Goal: Communication & Community: Answer question/provide support

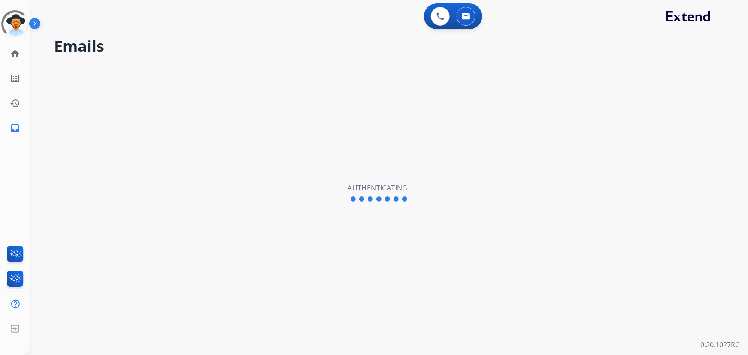
select select "**********"
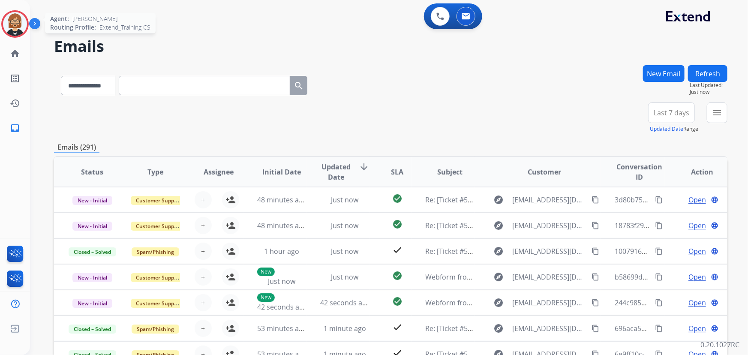
click at [17, 21] on img at bounding box center [15, 24] width 24 height 24
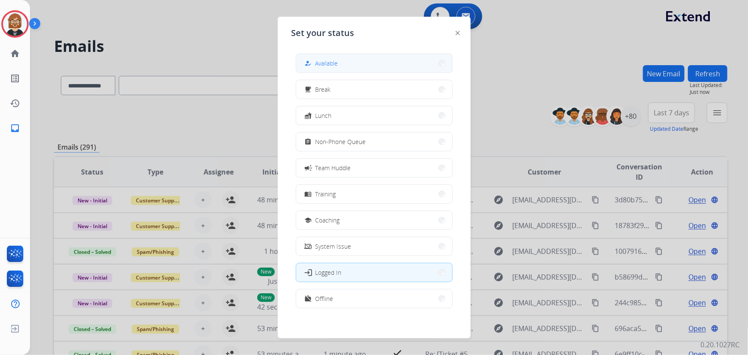
click at [358, 57] on button "how_to_reg Available" at bounding box center [374, 63] width 156 height 18
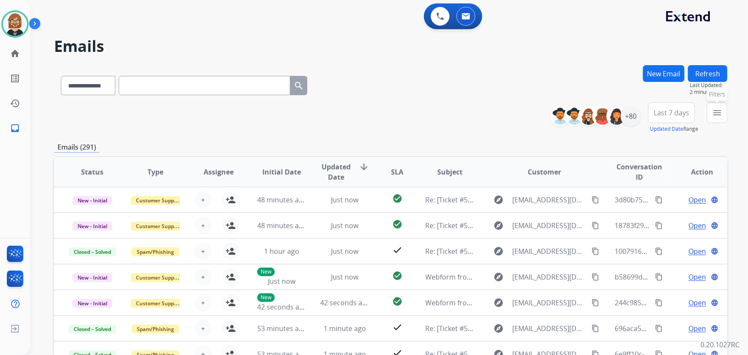
click at [719, 113] on mat-icon "menu" at bounding box center [717, 113] width 10 height 10
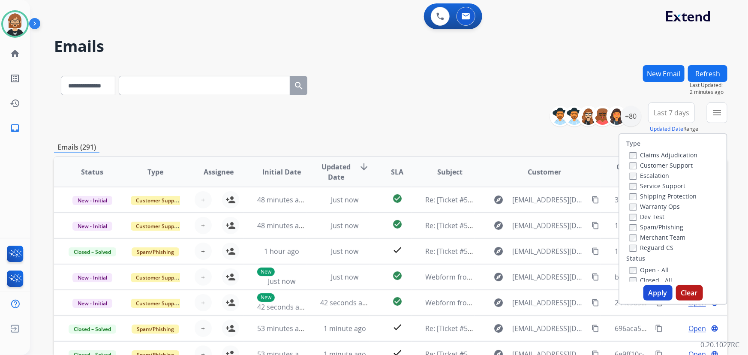
click at [657, 271] on label "Open - All" at bounding box center [649, 270] width 39 height 8
click at [657, 250] on label "Reguard CS" at bounding box center [652, 248] width 44 height 8
click at [655, 199] on label "Shipping Protection" at bounding box center [663, 196] width 67 height 8
click at [653, 164] on label "Customer Support" at bounding box center [661, 165] width 63 height 8
click at [656, 298] on button "Apply" at bounding box center [658, 292] width 29 height 15
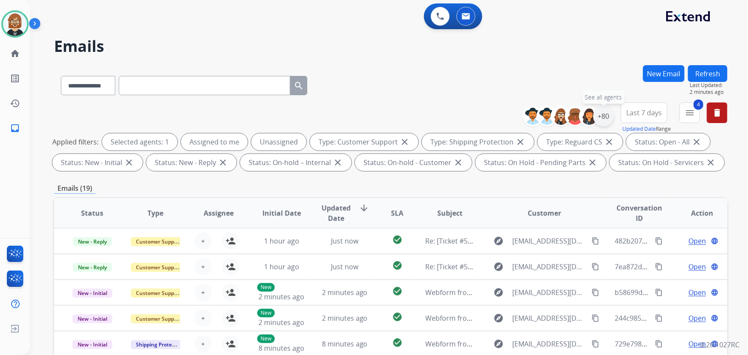
click at [603, 117] on div "+80" at bounding box center [603, 116] width 21 height 21
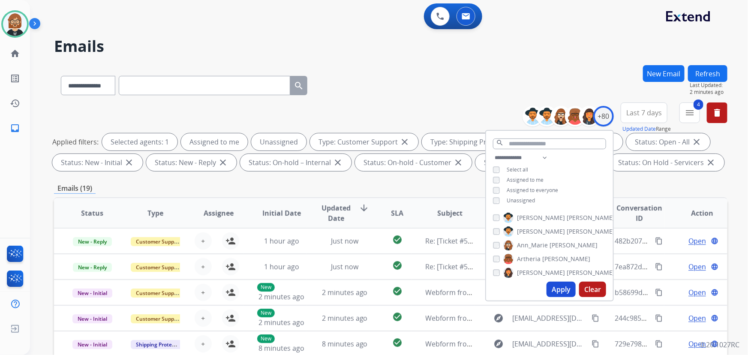
click at [532, 202] on span "Unassigned" at bounding box center [521, 200] width 28 height 7
click at [559, 296] on button "Apply" at bounding box center [561, 289] width 29 height 15
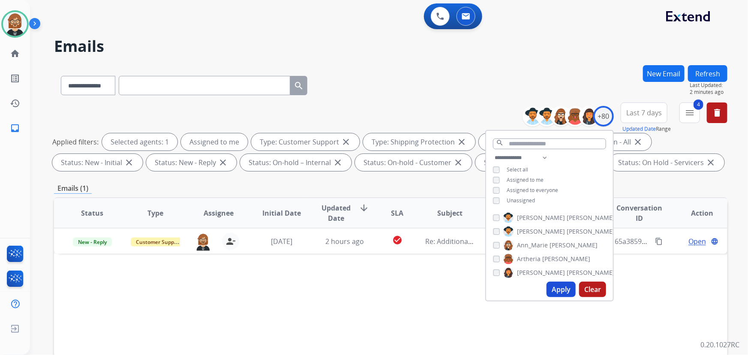
click at [336, 276] on div "Status Type Assignee Initial Date Updated Date arrow_downward SLA Subject Custo…" at bounding box center [391, 340] width 674 height 287
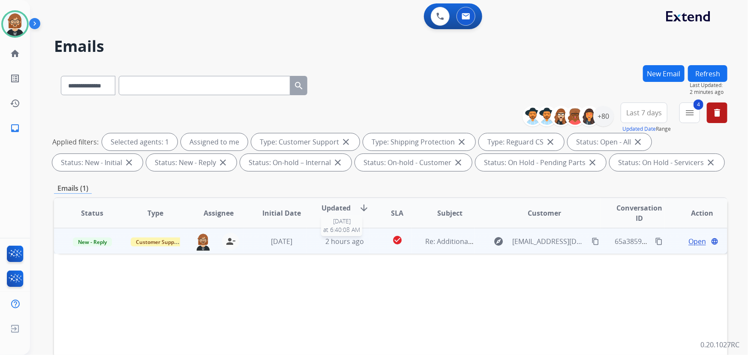
click at [359, 242] on span "2 hours ago" at bounding box center [344, 241] width 39 height 9
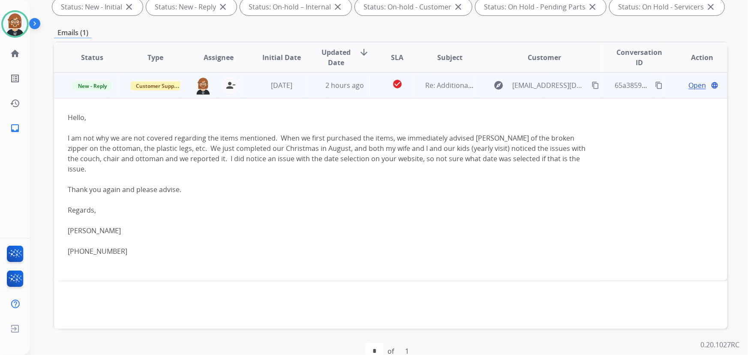
scroll to position [117, 0]
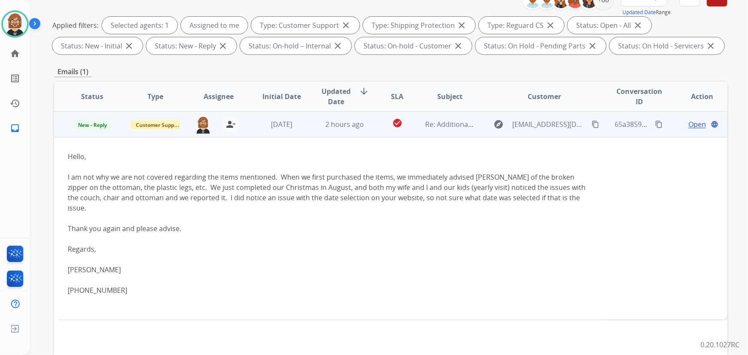
click at [592, 124] on mat-icon "content_copy" at bounding box center [596, 124] width 8 height 8
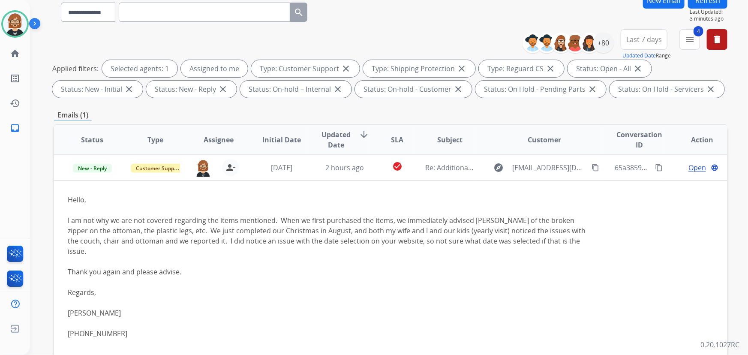
scroll to position [0, 0]
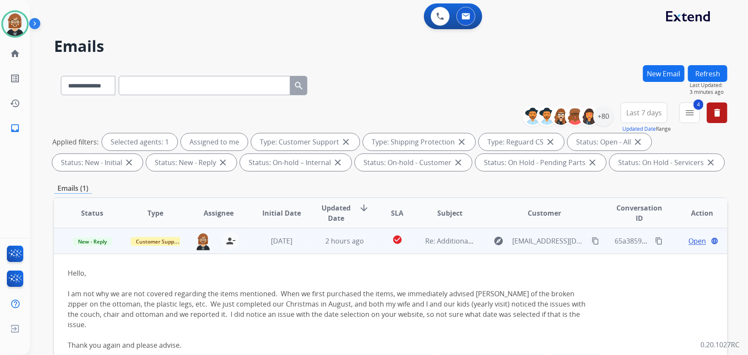
click at [689, 241] on span "Open" at bounding box center [698, 241] width 18 height 10
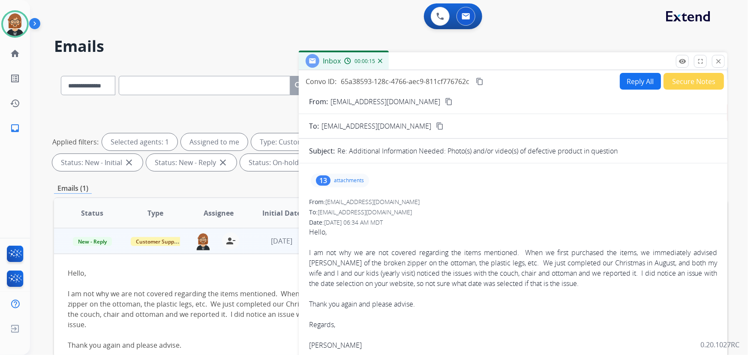
click at [357, 181] on p "attachments" at bounding box center [349, 180] width 30 height 7
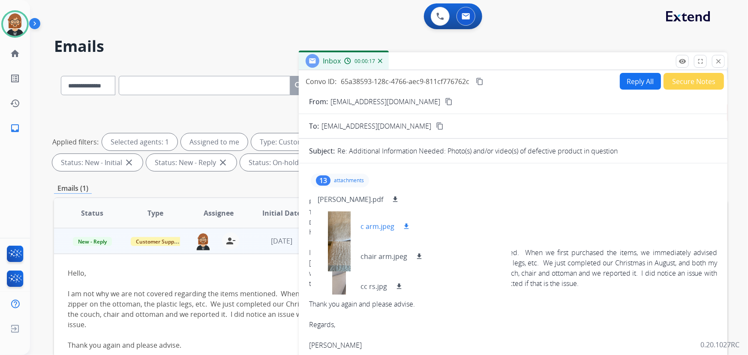
click at [339, 223] on div at bounding box center [339, 226] width 43 height 30
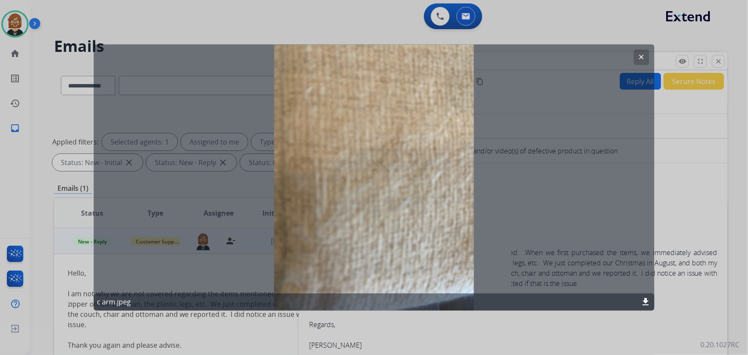
click at [679, 205] on div at bounding box center [374, 177] width 748 height 355
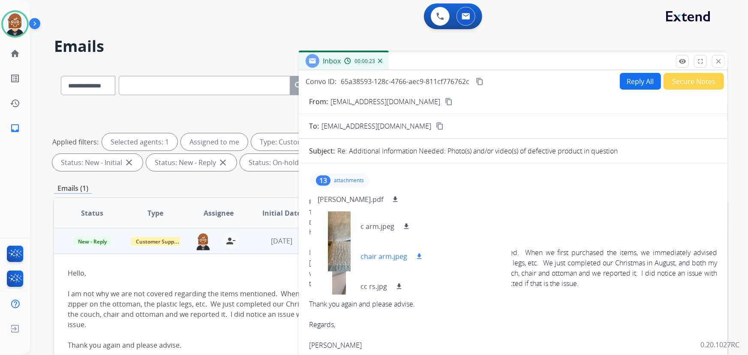
click at [339, 263] on div at bounding box center [339, 256] width 43 height 30
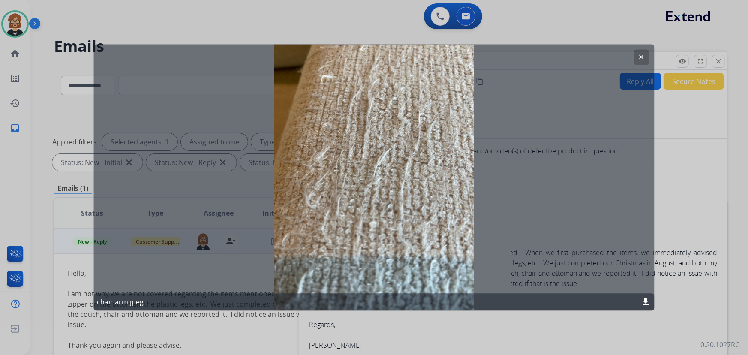
click at [686, 211] on div at bounding box center [374, 177] width 748 height 355
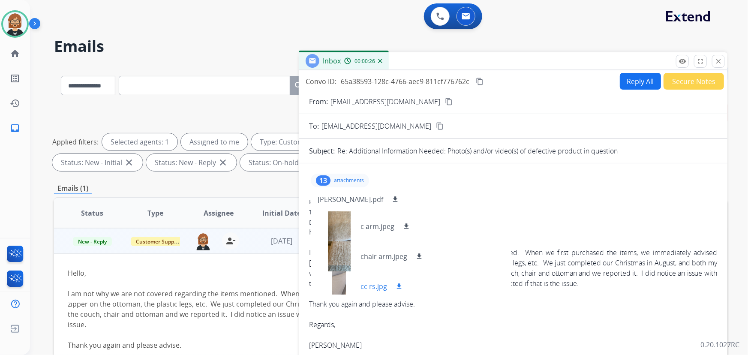
click at [338, 283] on div at bounding box center [339, 286] width 43 height 30
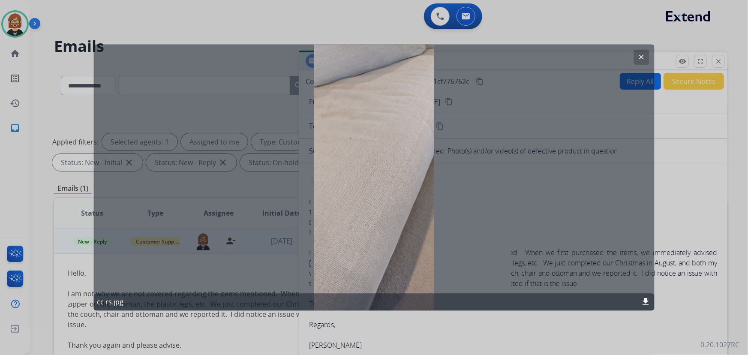
click at [682, 196] on div at bounding box center [374, 177] width 748 height 355
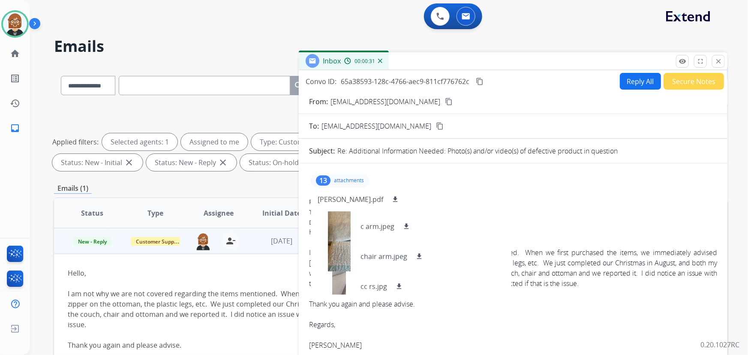
click at [348, 181] on p "attachments" at bounding box center [349, 180] width 30 height 7
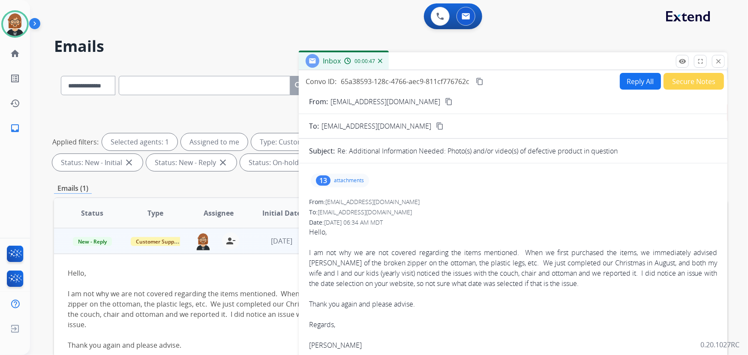
click at [445, 102] on mat-icon "content_copy" at bounding box center [449, 102] width 8 height 8
click at [621, 81] on button "Reply All" at bounding box center [640, 81] width 41 height 17
select select "**********"
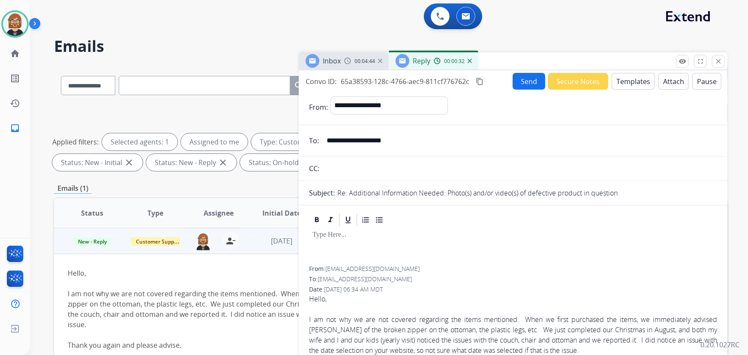
click at [620, 83] on button "Templates" at bounding box center [633, 81] width 43 height 17
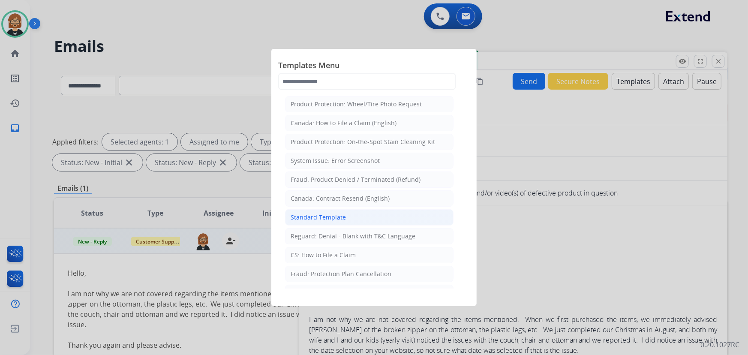
click at [359, 219] on li "Standard Template" at bounding box center [369, 217] width 169 height 16
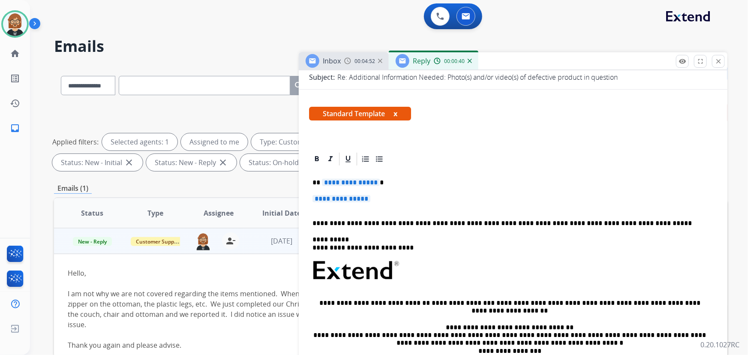
scroll to position [117, 0]
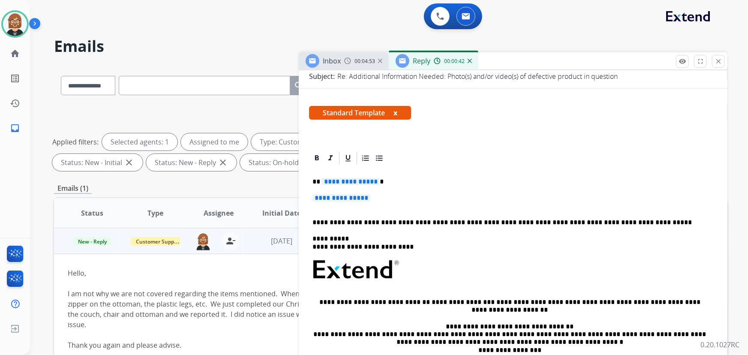
click at [335, 181] on span "**********" at bounding box center [351, 181] width 58 height 7
click at [352, 199] on span "**********" at bounding box center [342, 197] width 58 height 7
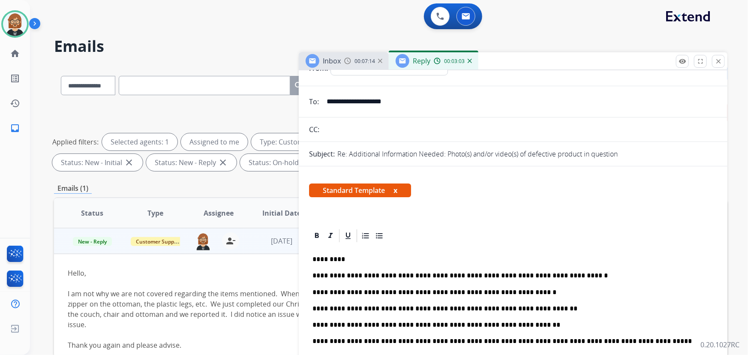
scroll to position [0, 0]
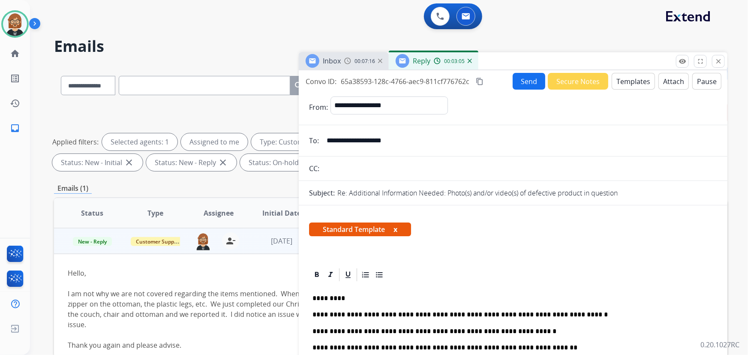
click at [665, 80] on button "Attach" at bounding box center [674, 81] width 30 height 17
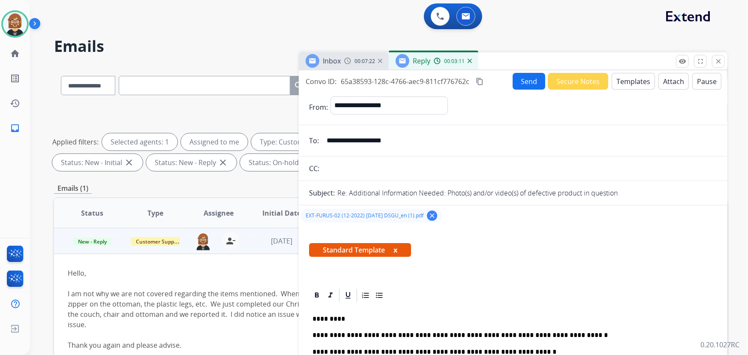
click at [527, 82] on button "Send" at bounding box center [529, 81] width 33 height 17
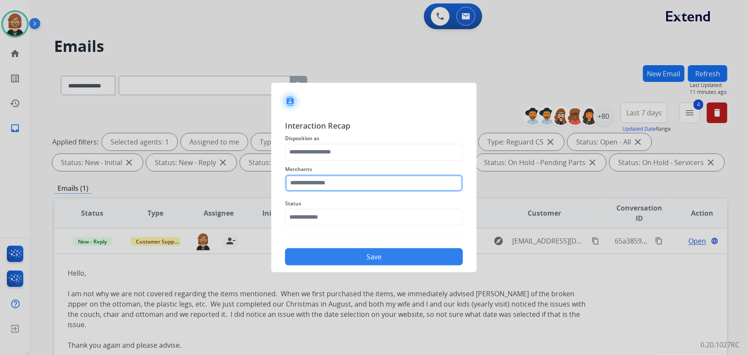
click at [368, 181] on input "text" at bounding box center [374, 183] width 178 height 17
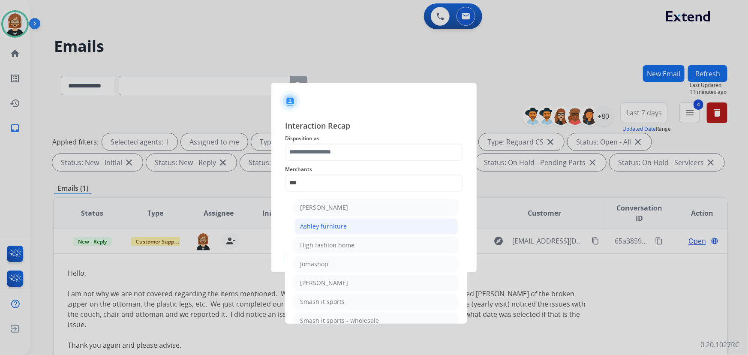
click at [349, 223] on li "Ashley furniture" at bounding box center [376, 226] width 163 height 16
type input "**********"
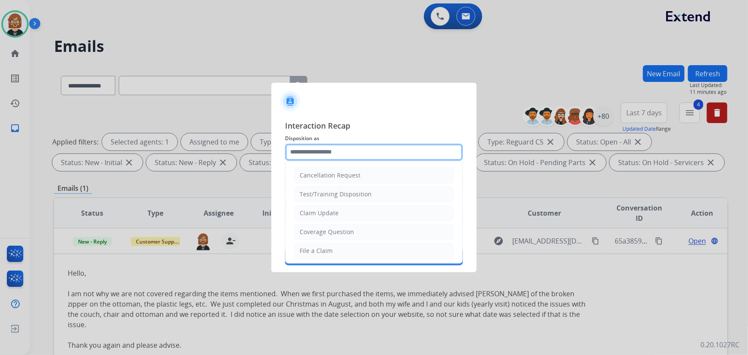
click at [372, 149] on input "text" at bounding box center [374, 152] width 178 height 17
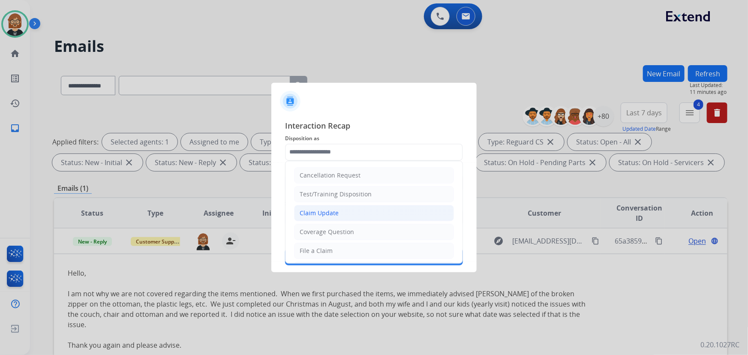
click at [351, 216] on li "Claim Update" at bounding box center [374, 213] width 160 height 16
type input "**********"
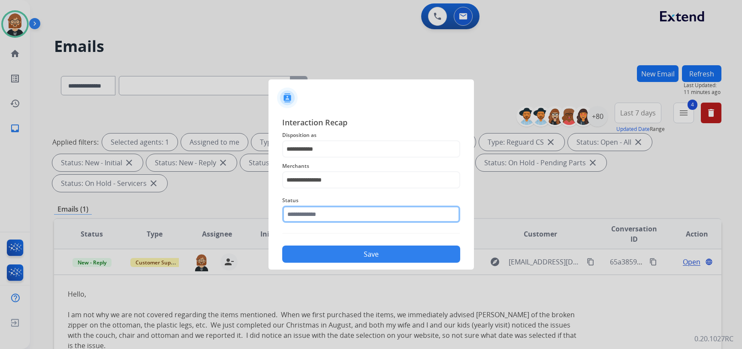
click at [352, 218] on input "text" at bounding box center [371, 213] width 178 height 17
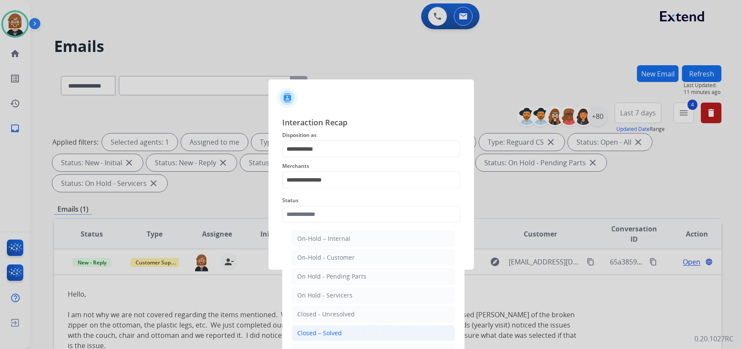
click at [373, 333] on li "Closed – Solved" at bounding box center [373, 333] width 163 height 16
type input "**********"
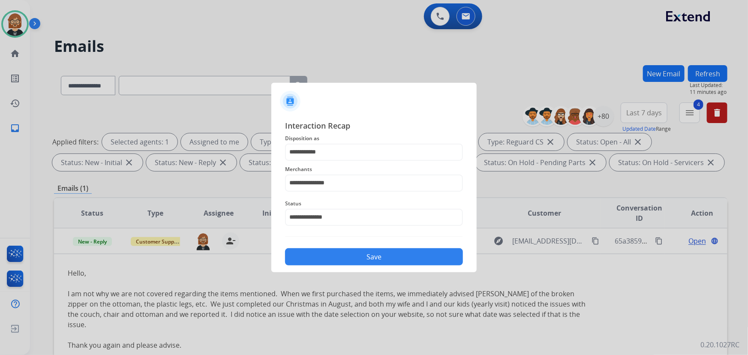
click at [373, 258] on button "Save" at bounding box center [374, 256] width 178 height 17
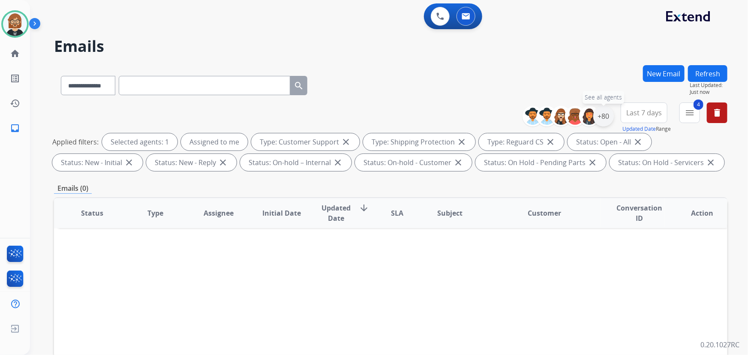
click at [605, 117] on div "+80" at bounding box center [603, 116] width 21 height 21
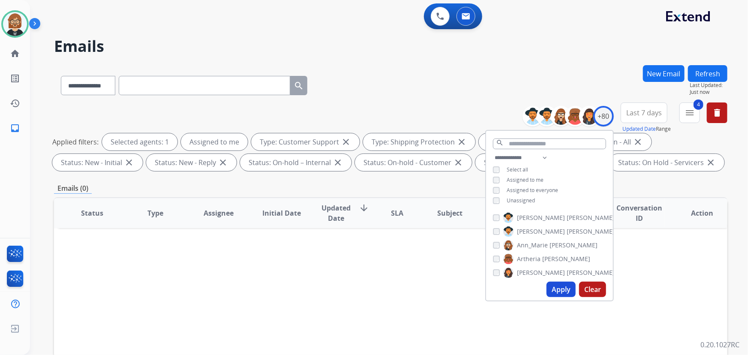
click at [521, 200] on span "Unassigned" at bounding box center [521, 200] width 28 height 7
click at [563, 291] on button "Apply" at bounding box center [561, 289] width 29 height 15
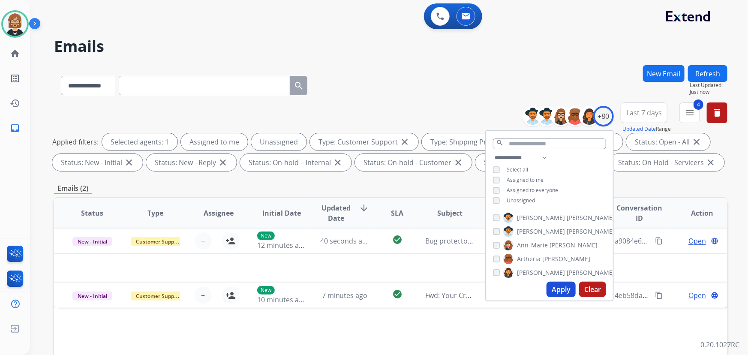
click at [431, 336] on div "Status Type Assignee Initial Date Updated Date arrow_downward SLA Subject Custo…" at bounding box center [391, 340] width 674 height 287
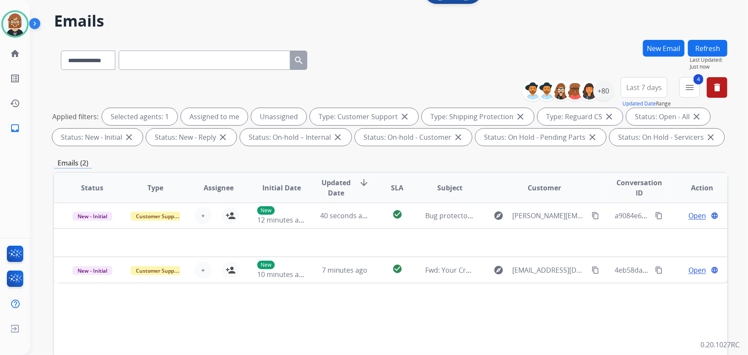
scroll to position [117, 0]
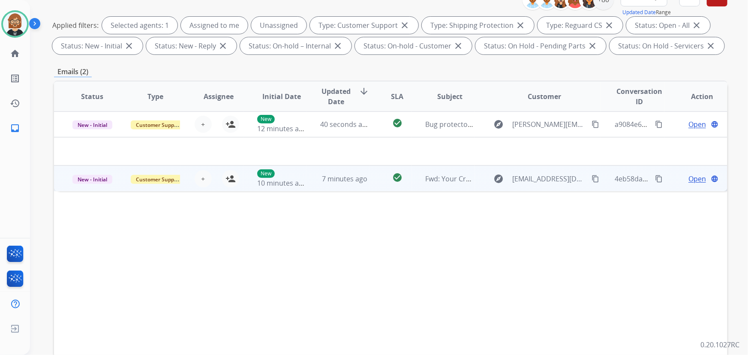
click at [315, 178] on td "7 minutes ago" at bounding box center [338, 179] width 63 height 26
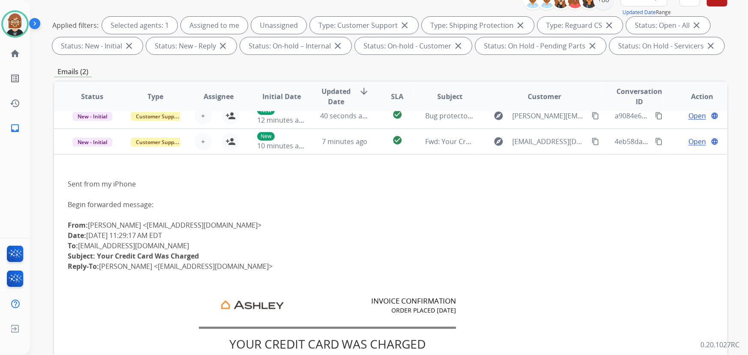
scroll to position [0, 0]
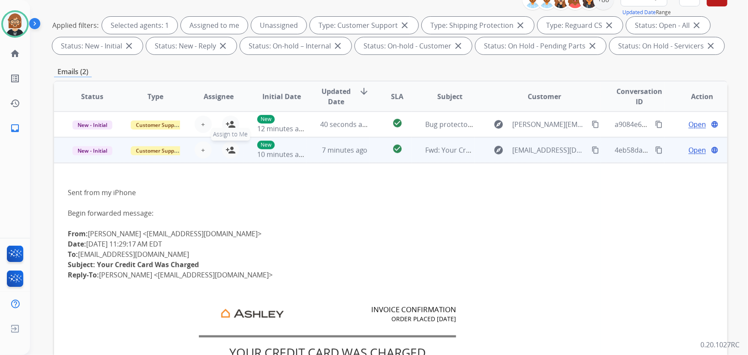
click at [228, 153] on mat-icon "person_add" at bounding box center [231, 150] width 10 height 10
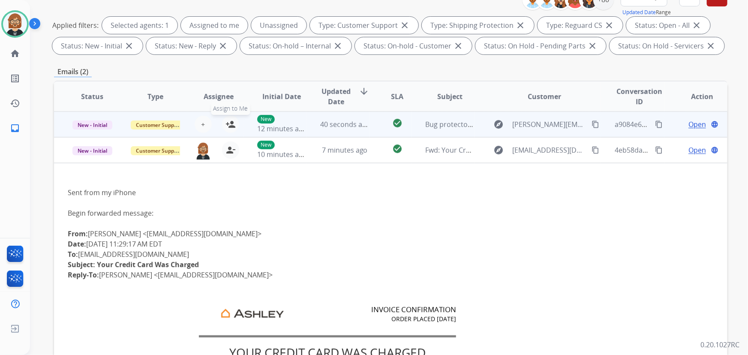
click at [226, 121] on mat-icon "person_add" at bounding box center [231, 124] width 10 height 10
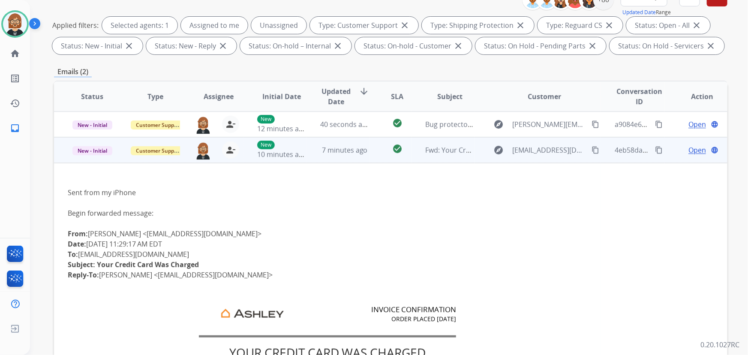
click at [692, 147] on span "Open" at bounding box center [698, 150] width 18 height 10
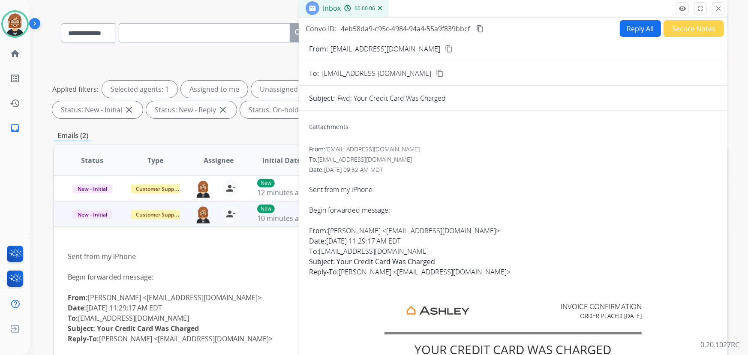
scroll to position [39, 0]
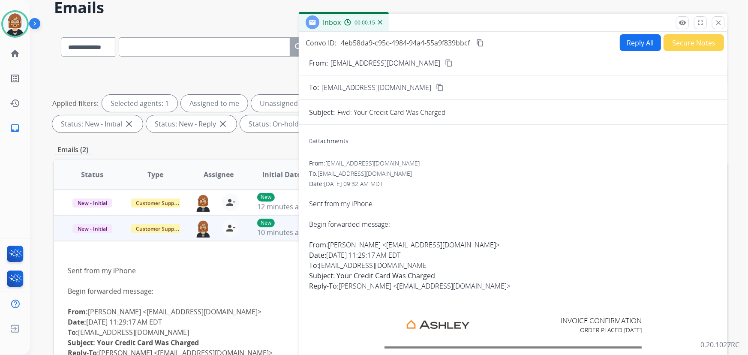
click at [445, 64] on mat-icon "content_copy" at bounding box center [449, 63] width 8 height 8
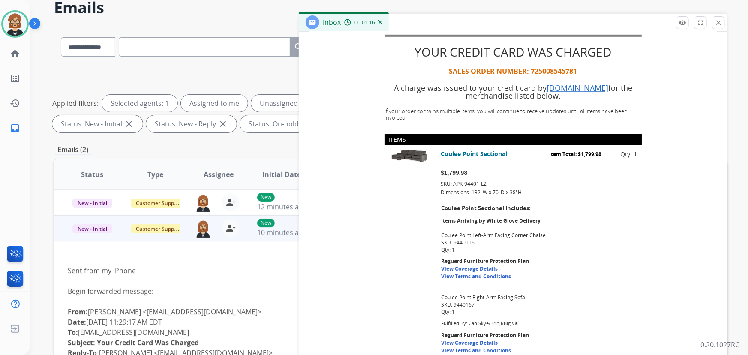
scroll to position [351, 0]
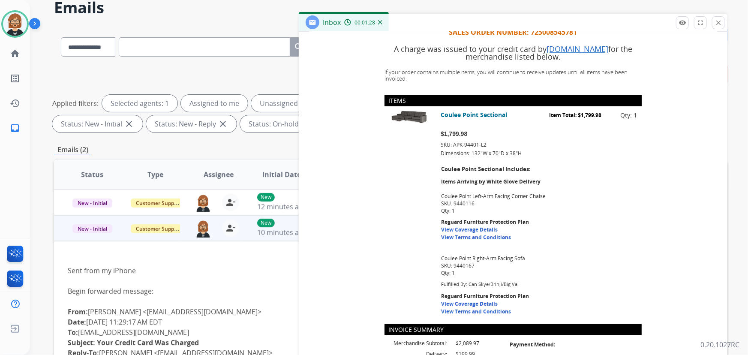
click at [557, 262] on p "SKU: 9440167" at bounding box center [539, 265] width 196 height 6
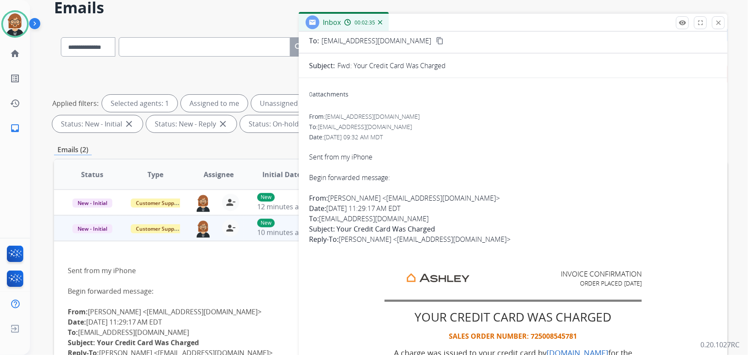
scroll to position [0, 0]
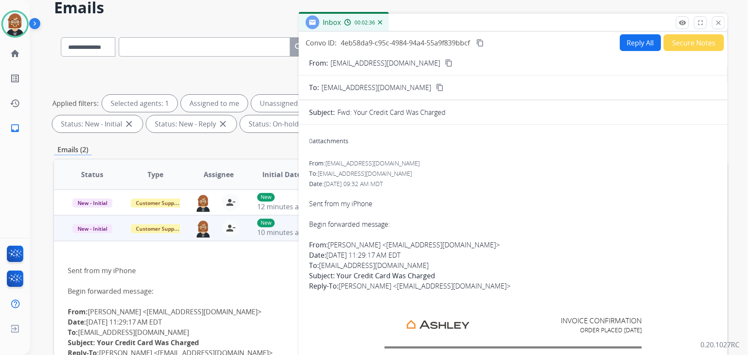
click at [632, 45] on button "Reply All" at bounding box center [640, 42] width 41 height 17
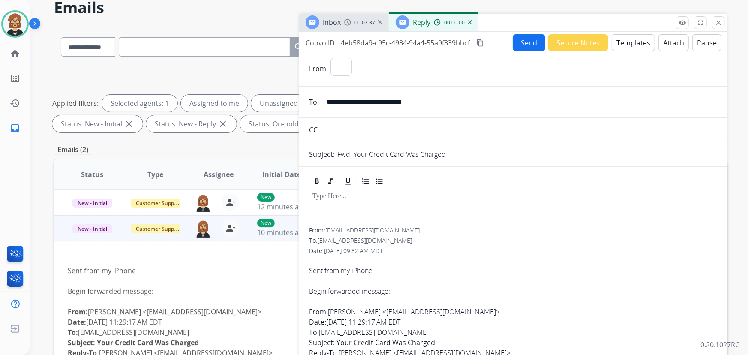
select select "**********"
click at [630, 39] on button "Templates" at bounding box center [633, 42] width 43 height 17
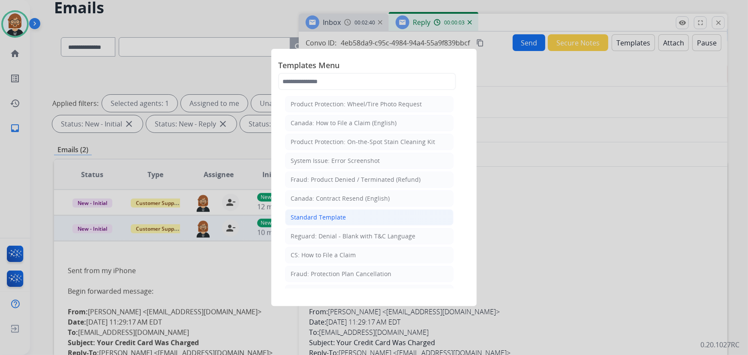
click at [347, 217] on li "Standard Template" at bounding box center [369, 217] width 169 height 16
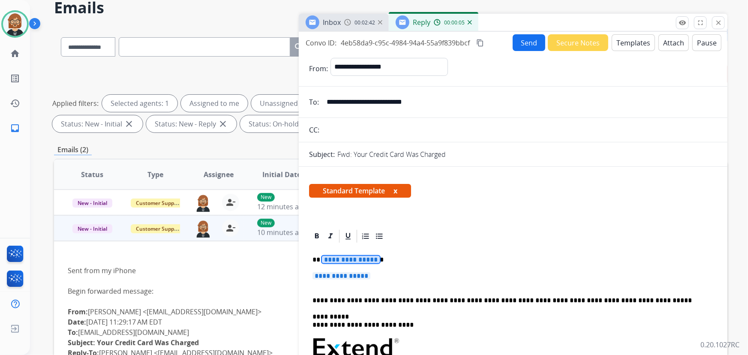
click at [355, 260] on span "**********" at bounding box center [351, 259] width 58 height 7
click at [368, 277] on span "**********" at bounding box center [342, 275] width 58 height 7
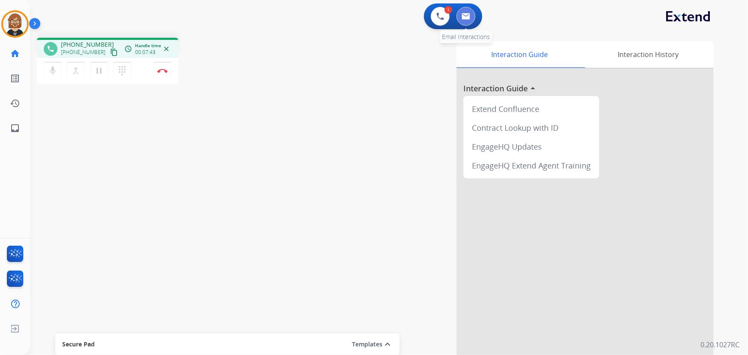
click at [464, 17] on img at bounding box center [466, 16] width 9 height 7
select select "**********"
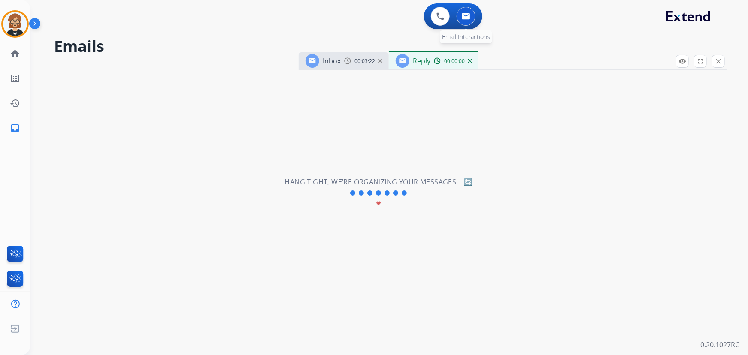
select select "**********"
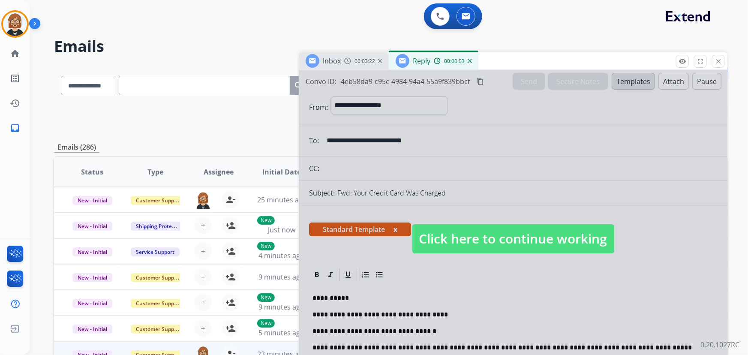
click at [514, 236] on span "Click here to continue working" at bounding box center [513, 238] width 202 height 29
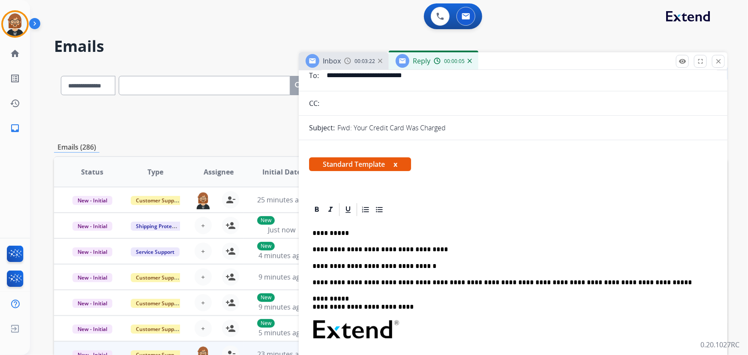
scroll to position [156, 0]
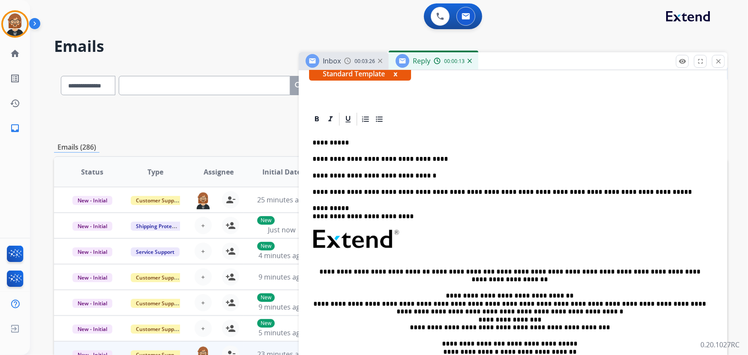
click at [421, 172] on p "**********" at bounding box center [510, 176] width 395 height 8
click at [411, 175] on p "**********" at bounding box center [510, 176] width 395 height 8
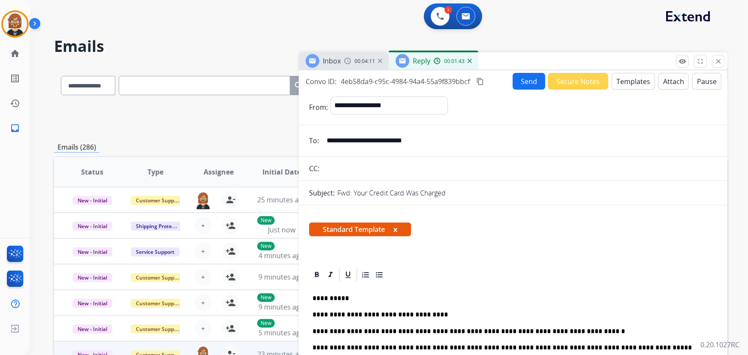
scroll to position [0, 0]
click at [519, 81] on button "Send" at bounding box center [529, 81] width 33 height 17
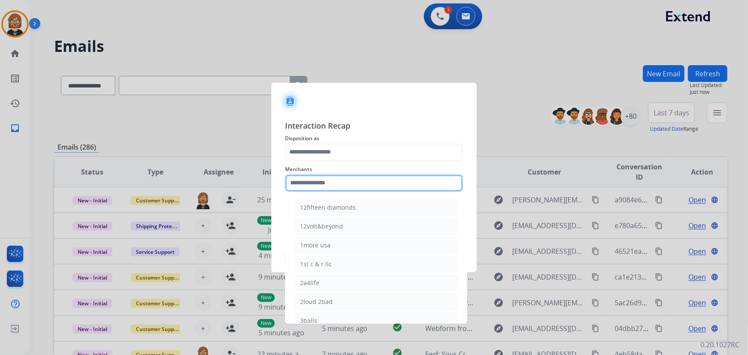
click at [398, 187] on input "text" at bounding box center [374, 183] width 178 height 17
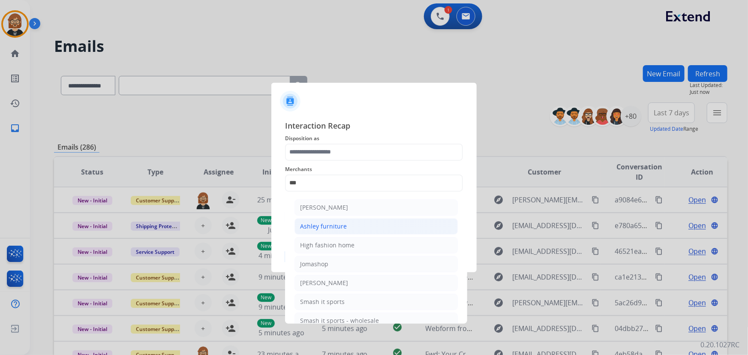
click at [342, 223] on div "Ashley furniture" at bounding box center [323, 226] width 47 height 9
type input "**********"
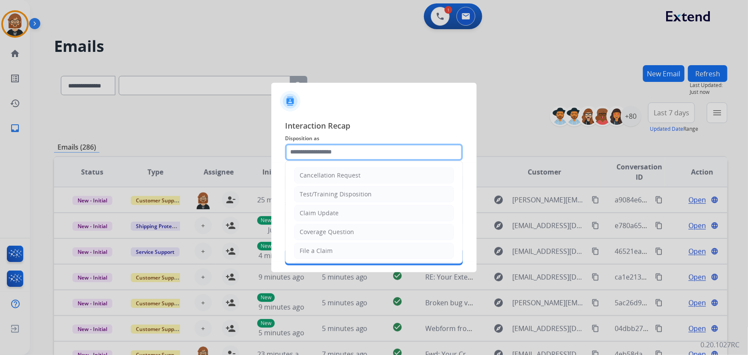
click at [361, 152] on input "text" at bounding box center [374, 152] width 178 height 17
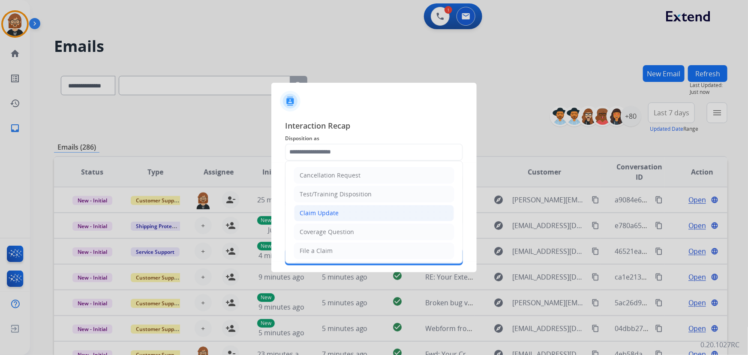
click at [375, 212] on li "Claim Update" at bounding box center [374, 213] width 160 height 16
type input "**********"
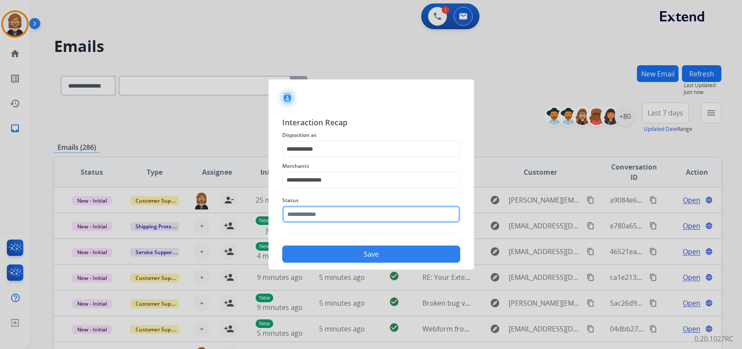
click at [369, 217] on input "text" at bounding box center [371, 213] width 178 height 17
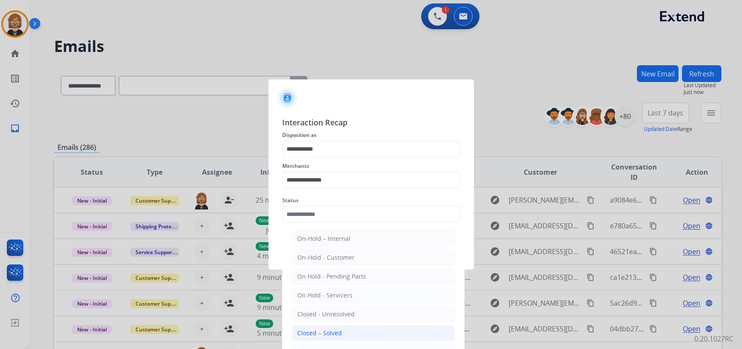
click at [334, 333] on div "Closed – Solved" at bounding box center [319, 332] width 45 height 9
type input "**********"
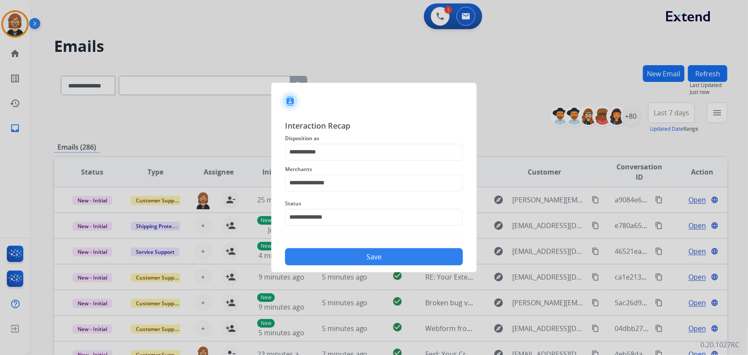
click at [369, 254] on button "Save" at bounding box center [374, 256] width 178 height 17
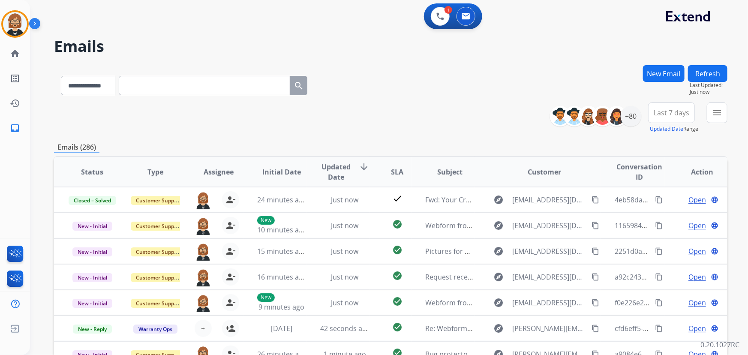
click at [664, 75] on button "New Email" at bounding box center [664, 73] width 42 height 17
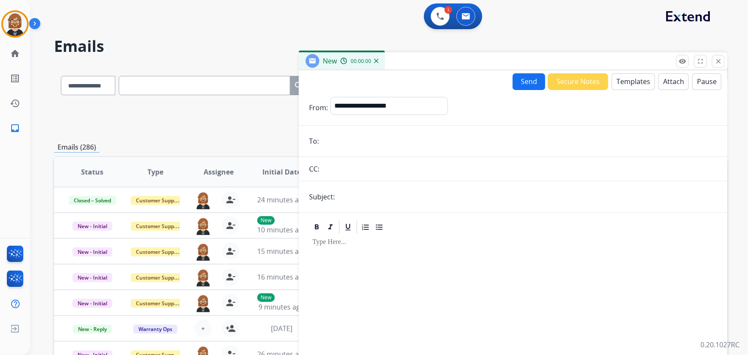
click at [364, 138] on input "email" at bounding box center [520, 140] width 396 height 17
type input "**********"
click at [395, 104] on select "**********" at bounding box center [389, 105] width 117 height 17
select select "**********"
click at [331, 97] on select "**********" at bounding box center [389, 105] width 117 height 17
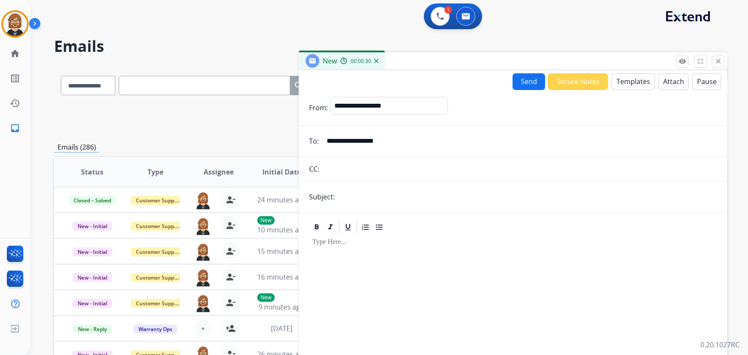
click at [382, 196] on input "text" at bounding box center [527, 196] width 380 height 17
type input "**********"
click at [624, 80] on button "Templates" at bounding box center [633, 81] width 43 height 17
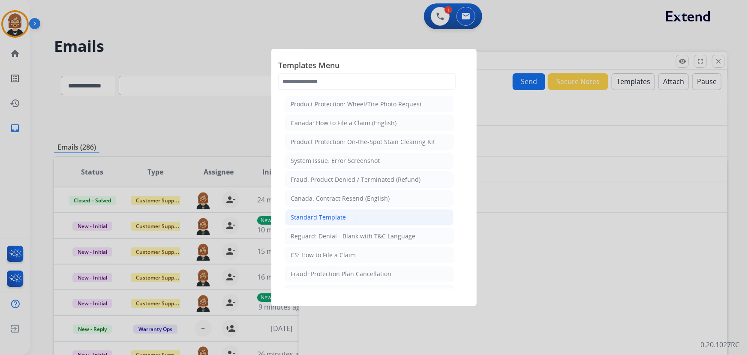
click at [340, 215] on div "Standard Template" at bounding box center [318, 217] width 55 height 9
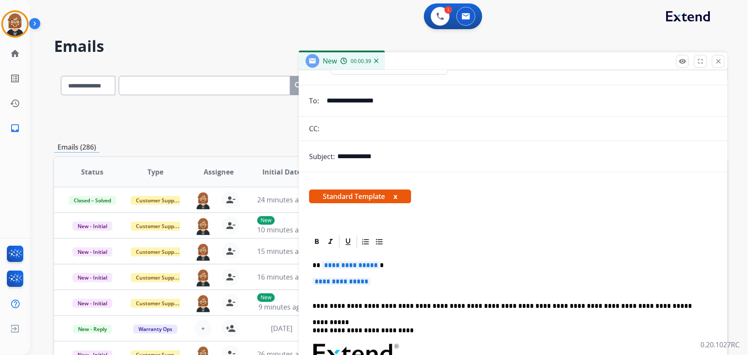
scroll to position [117, 0]
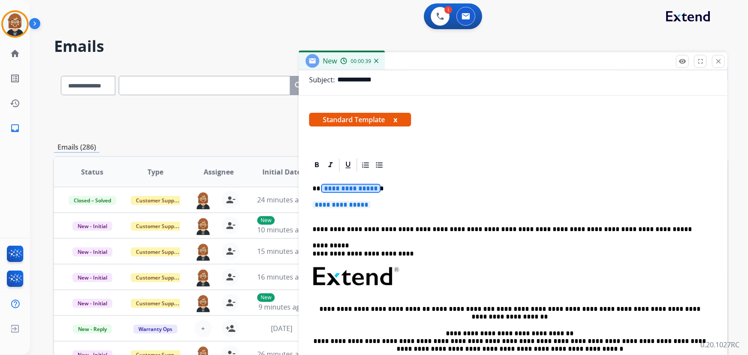
click at [342, 189] on span "**********" at bounding box center [351, 188] width 58 height 7
click at [350, 208] on span "**********" at bounding box center [342, 204] width 58 height 7
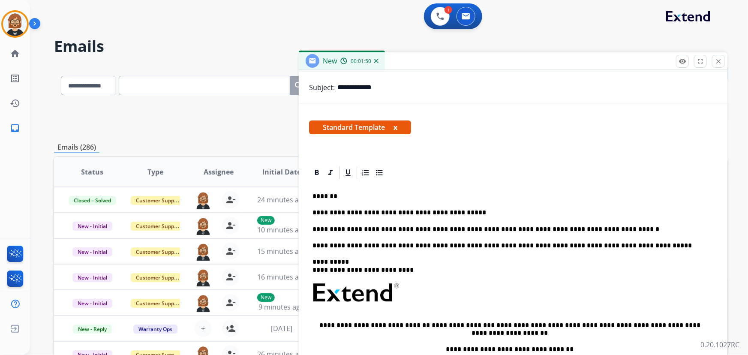
scroll to position [0, 0]
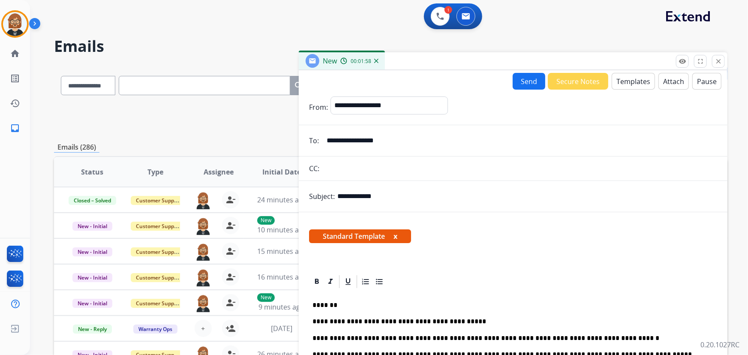
click at [525, 81] on button "Send" at bounding box center [529, 81] width 33 height 17
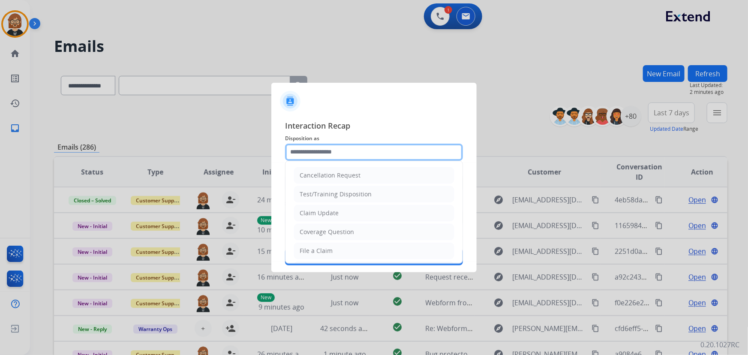
click at [381, 156] on input "text" at bounding box center [374, 152] width 178 height 17
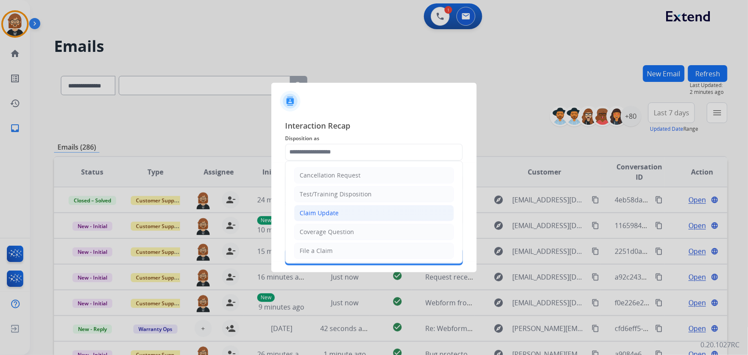
click at [343, 214] on li "Claim Update" at bounding box center [374, 213] width 160 height 16
type input "**********"
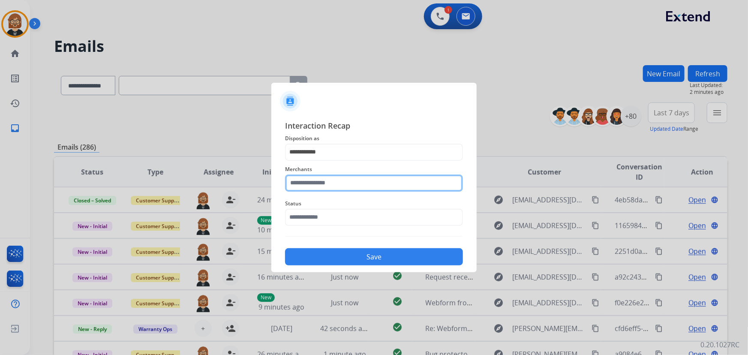
click at [352, 190] on input "text" at bounding box center [374, 183] width 178 height 17
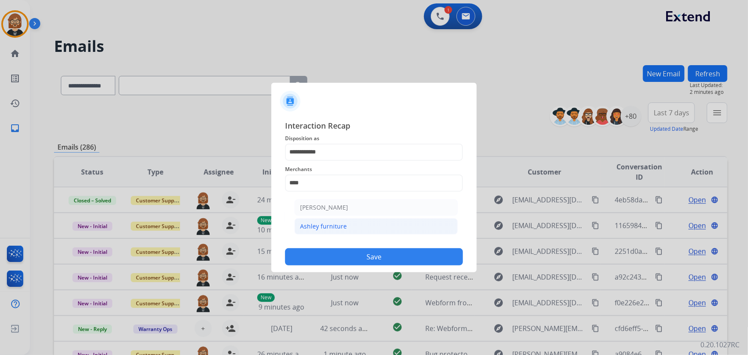
click at [356, 226] on li "Ashley furniture" at bounding box center [376, 226] width 163 height 16
type input "**********"
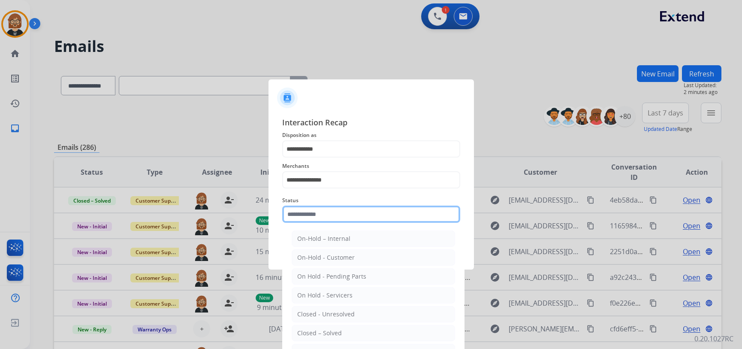
click at [345, 220] on input "text" at bounding box center [371, 213] width 178 height 17
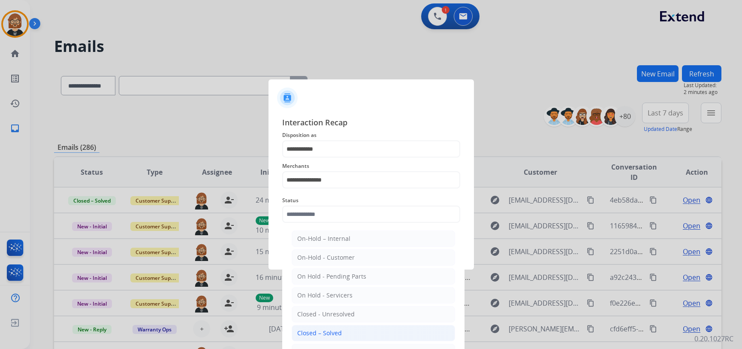
click at [354, 337] on li "Closed – Solved" at bounding box center [373, 333] width 163 height 16
type input "**********"
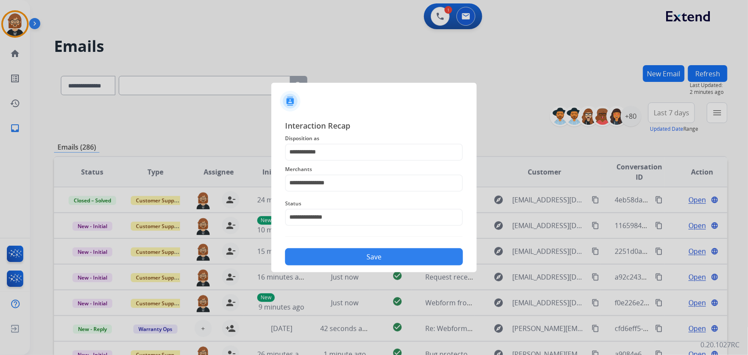
click at [373, 257] on button "Save" at bounding box center [374, 256] width 178 height 17
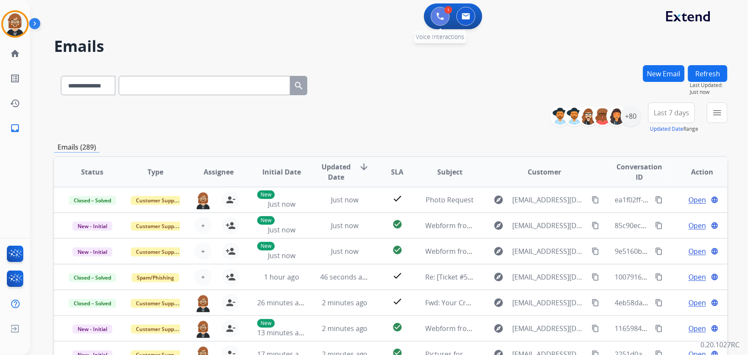
click at [444, 16] on button at bounding box center [440, 16] width 19 height 19
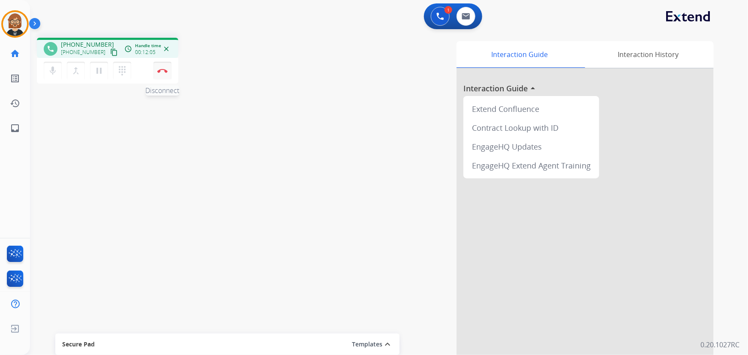
click at [162, 70] on img at bounding box center [162, 71] width 10 height 4
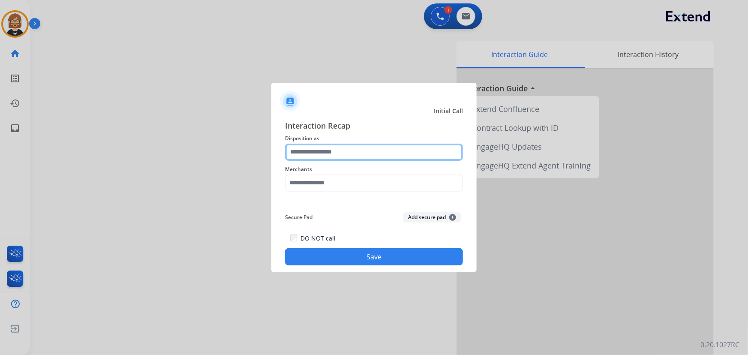
click at [361, 152] on input "text" at bounding box center [374, 152] width 178 height 17
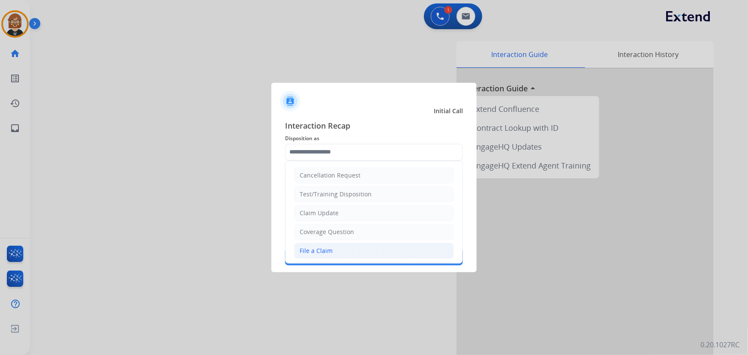
click at [356, 250] on li "File a Claim" at bounding box center [374, 251] width 160 height 16
type input "**********"
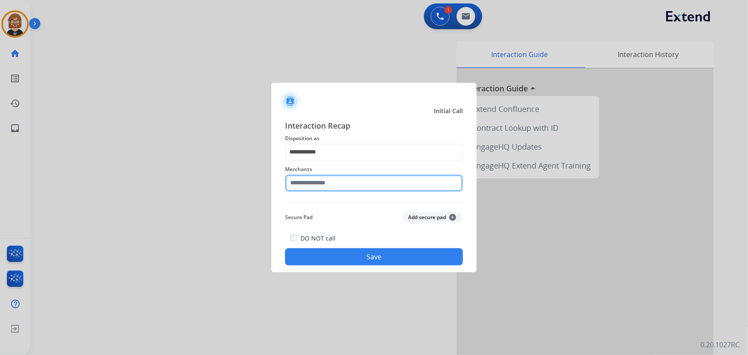
click at [358, 184] on input "text" at bounding box center [374, 183] width 178 height 17
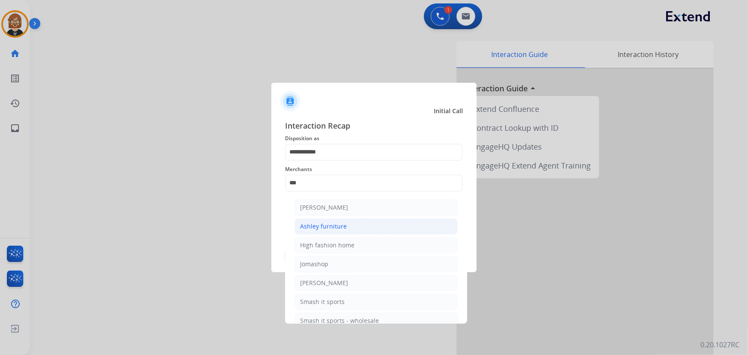
click at [347, 226] on li "Ashley furniture" at bounding box center [376, 226] width 163 height 16
type input "**********"
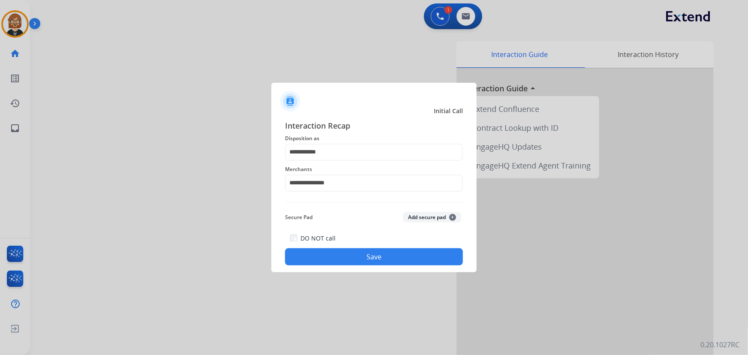
click at [378, 256] on button "Save" at bounding box center [374, 256] width 178 height 17
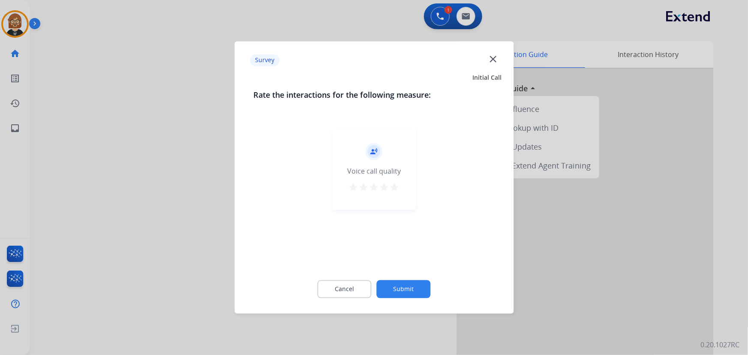
click at [406, 295] on button "Submit" at bounding box center [404, 289] width 54 height 18
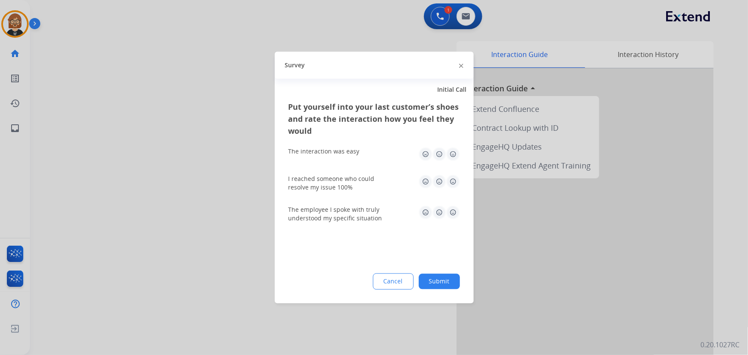
click at [447, 286] on button "Submit" at bounding box center [439, 281] width 41 height 15
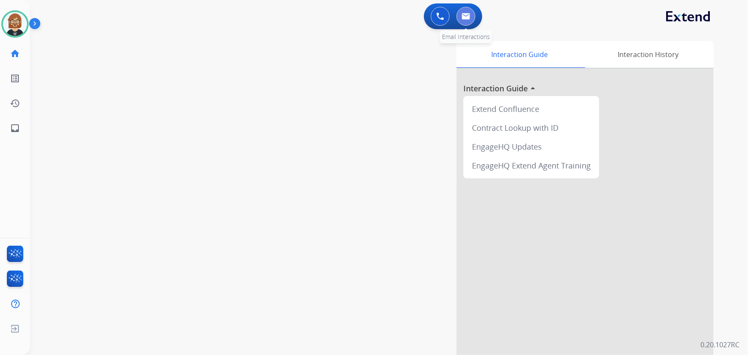
click at [464, 18] on img at bounding box center [466, 16] width 9 height 7
select select "**********"
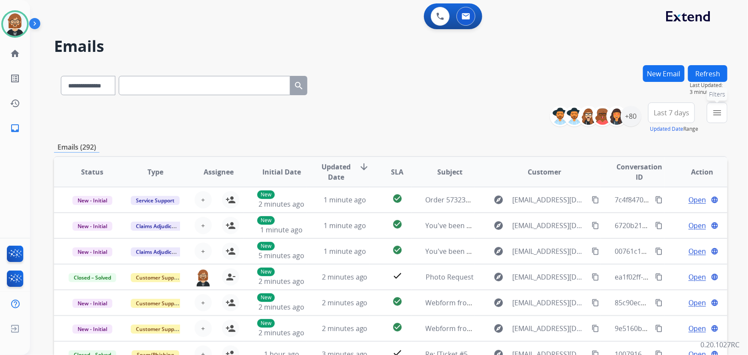
click at [720, 111] on mat-icon "menu" at bounding box center [717, 113] width 10 height 10
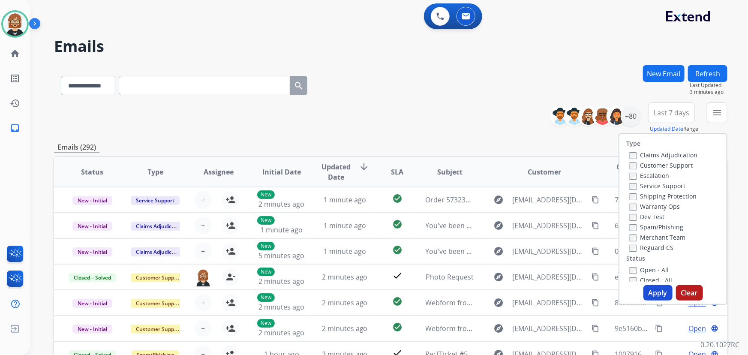
click at [635, 270] on label "Open - All" at bounding box center [649, 270] width 39 height 8
click at [636, 251] on label "Reguard CS" at bounding box center [652, 248] width 44 height 8
click at [653, 197] on label "Shipping Protection" at bounding box center [663, 196] width 67 height 8
click at [647, 166] on label "Customer Support" at bounding box center [661, 165] width 63 height 8
click at [653, 291] on button "Apply" at bounding box center [658, 292] width 29 height 15
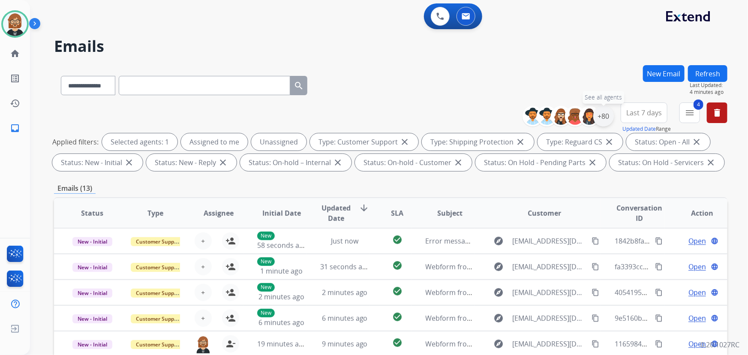
click at [603, 119] on div "+80" at bounding box center [603, 116] width 21 height 21
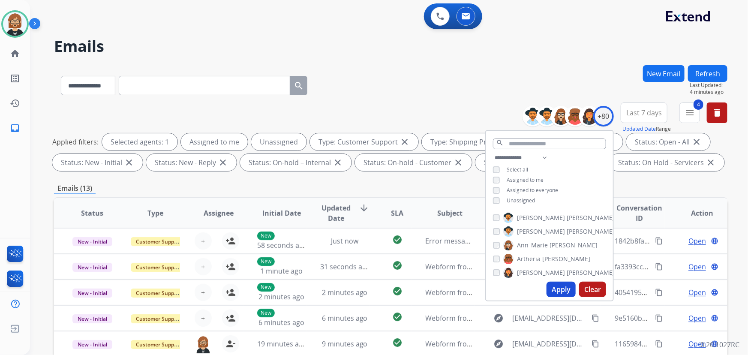
click at [523, 198] on span "Unassigned" at bounding box center [521, 200] width 28 height 7
click at [560, 287] on button "Apply" at bounding box center [561, 289] width 29 height 15
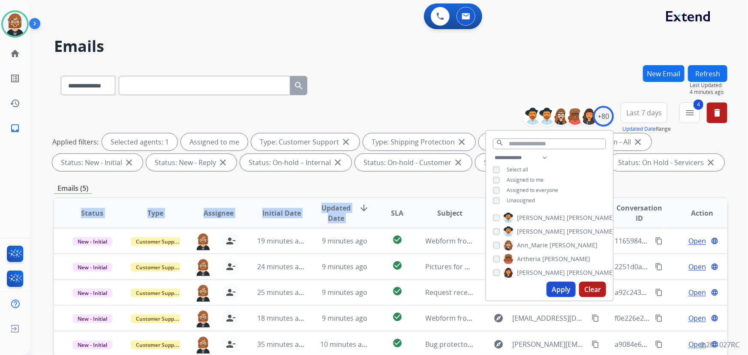
drag, startPoint x: 396, startPoint y: 196, endPoint x: 394, endPoint y: 203, distance: 7.0
click at [394, 203] on div "**********" at bounding box center [391, 297] width 674 height 464
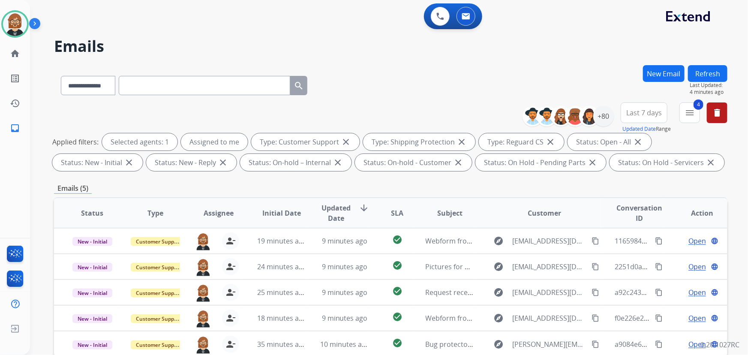
click at [403, 189] on div "Emails (5)" at bounding box center [391, 188] width 674 height 11
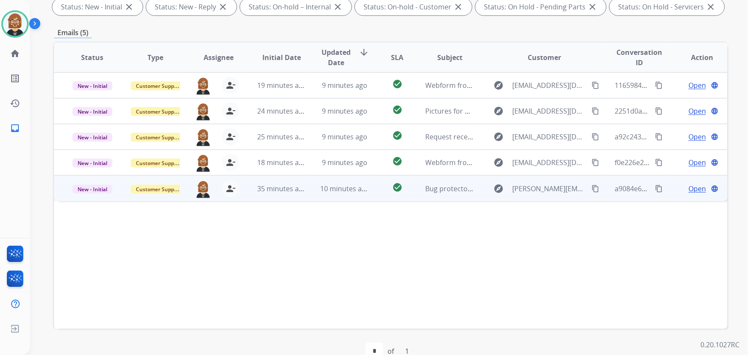
click at [343, 195] on td "10 minutes ago" at bounding box center [338, 188] width 63 height 26
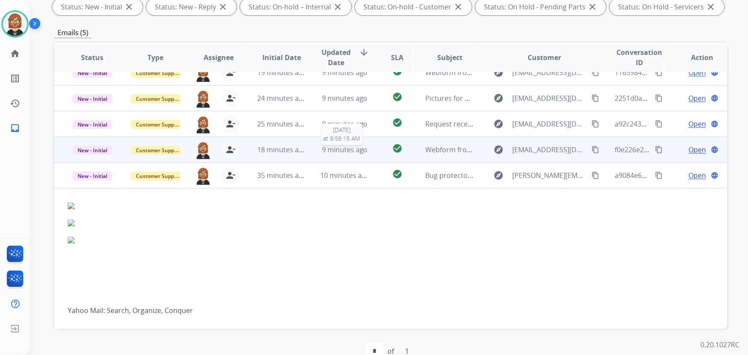
click at [361, 145] on span "9 minutes ago" at bounding box center [345, 149] width 46 height 9
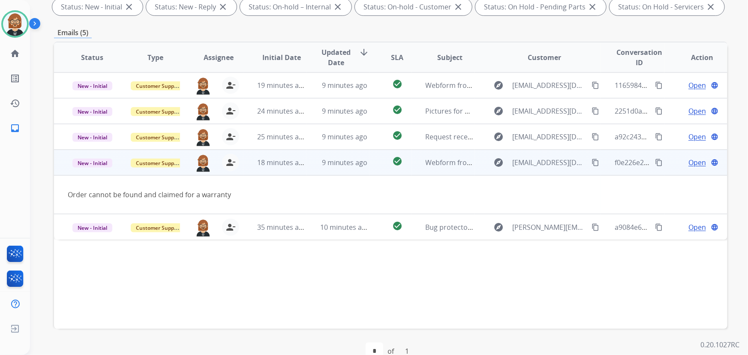
click at [361, 144] on td "9 minutes ago" at bounding box center [338, 137] width 63 height 26
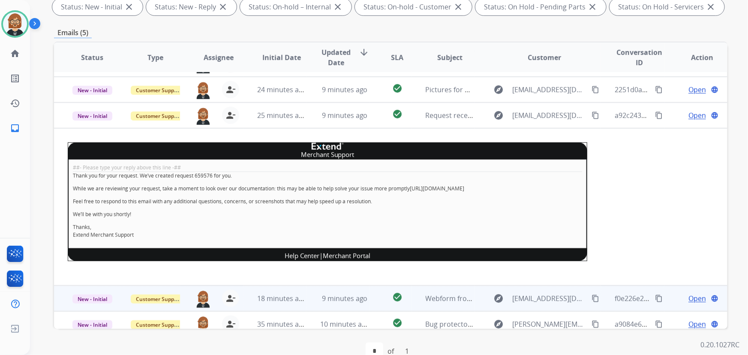
scroll to position [22, 0]
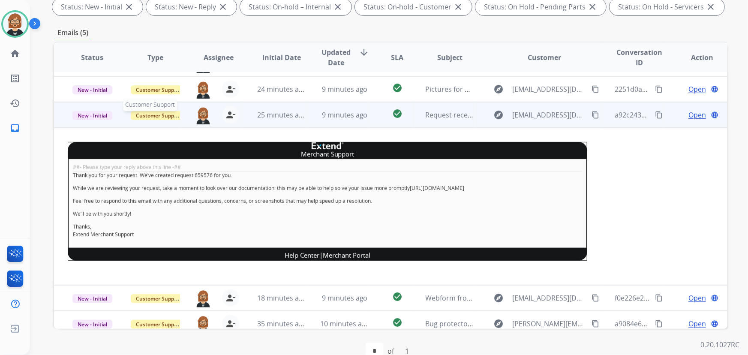
click at [163, 117] on span "Customer Support" at bounding box center [159, 115] width 56 height 9
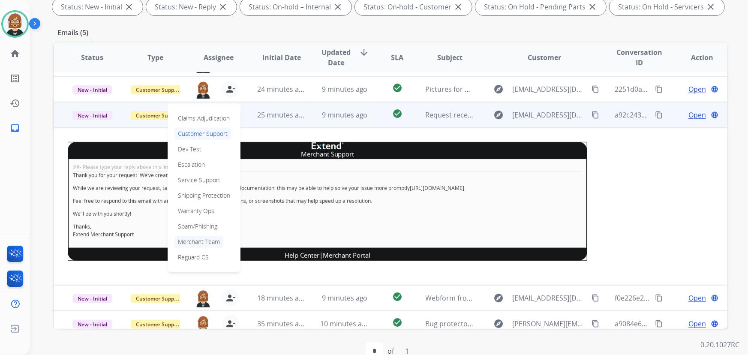
click at [199, 242] on p "Merchant Team" at bounding box center [199, 242] width 49 height 12
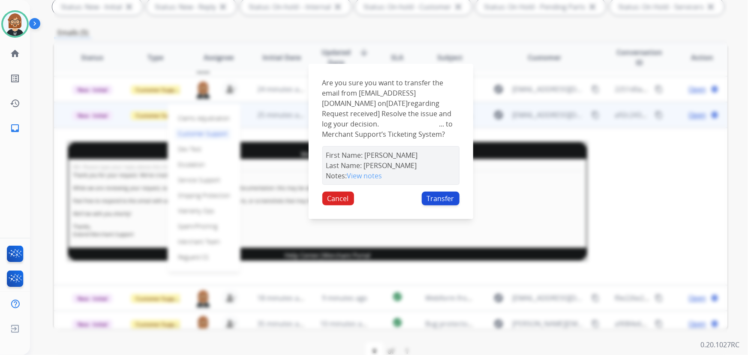
click at [438, 205] on button "Transfer" at bounding box center [441, 199] width 38 height 14
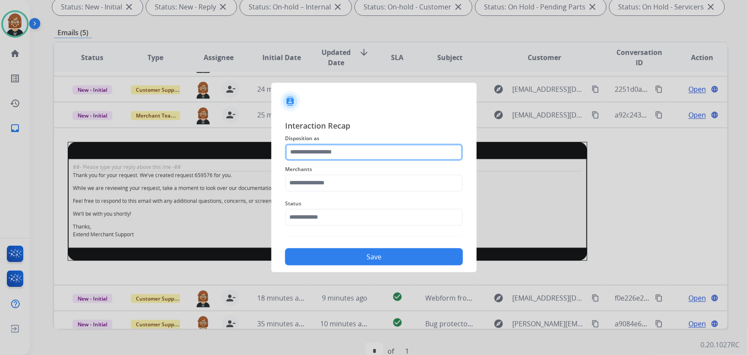
click at [330, 150] on input "text" at bounding box center [374, 152] width 178 height 17
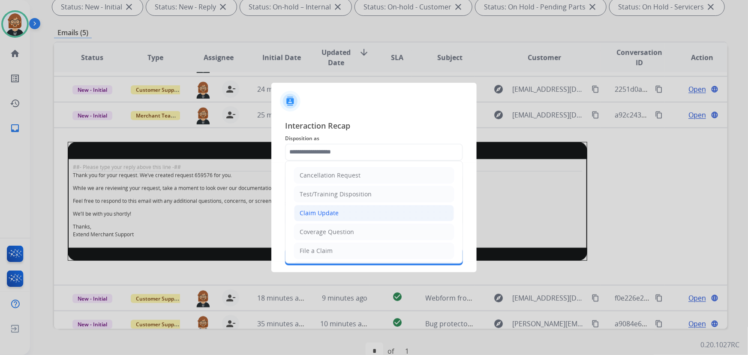
click at [327, 209] on div "Claim Update" at bounding box center [319, 213] width 39 height 9
type input "**********"
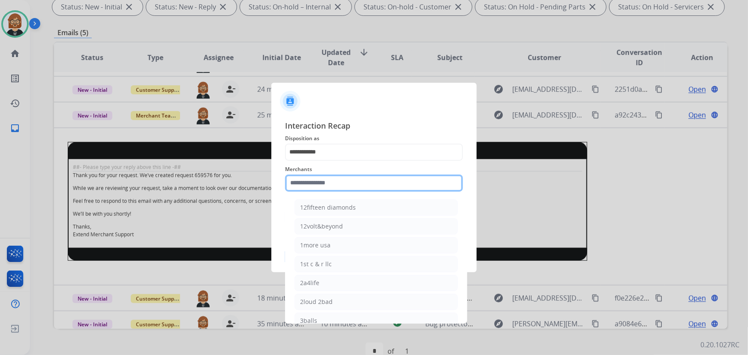
click at [320, 181] on input "text" at bounding box center [374, 183] width 178 height 17
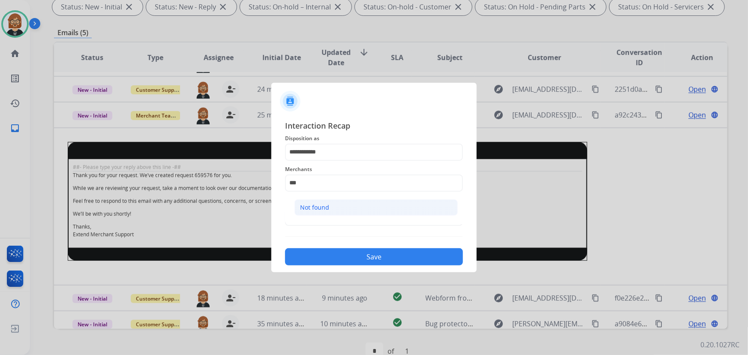
click at [346, 209] on li "Not found" at bounding box center [376, 207] width 163 height 16
type input "*********"
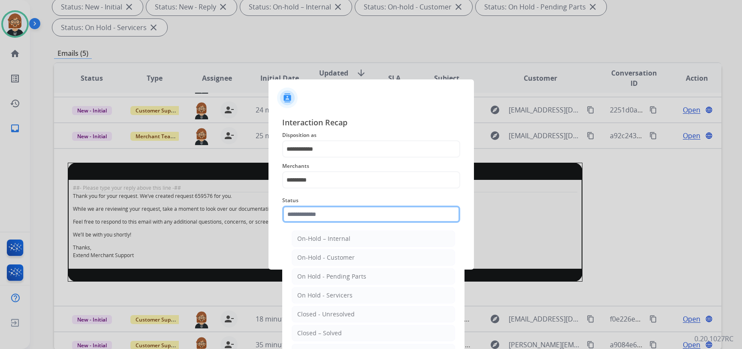
click at [346, 214] on input "text" at bounding box center [371, 213] width 178 height 17
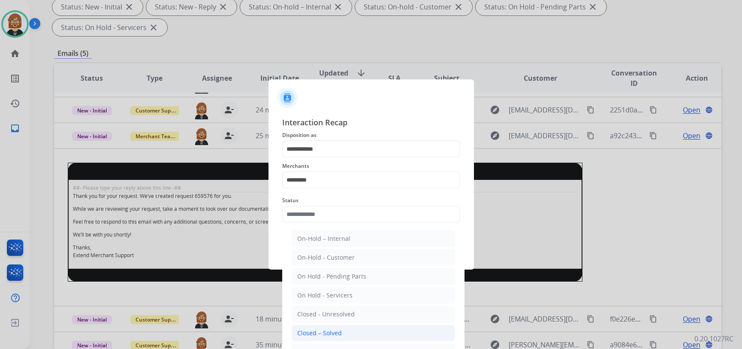
click at [345, 338] on li "Closed – Solved" at bounding box center [373, 333] width 163 height 16
type input "**********"
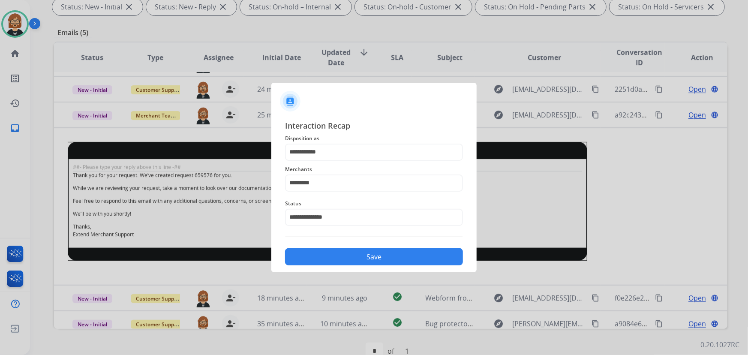
click at [371, 249] on button "Save" at bounding box center [374, 256] width 178 height 17
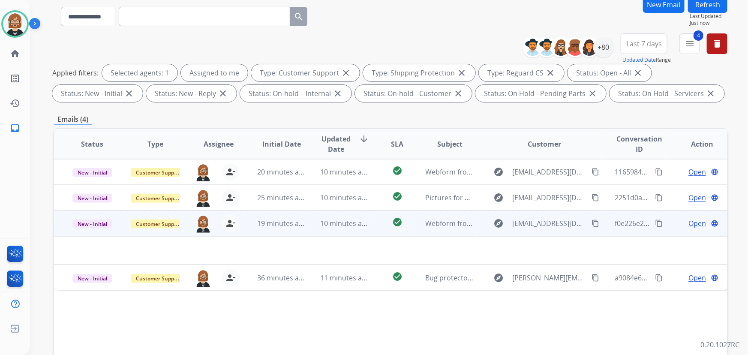
scroll to position [78, 0]
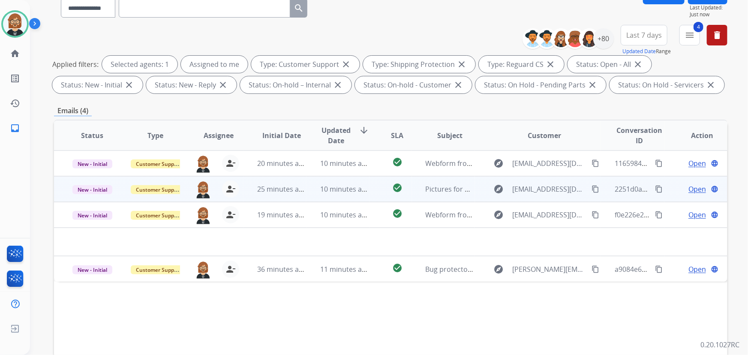
click at [289, 199] on td "25 minutes ago" at bounding box center [275, 189] width 63 height 26
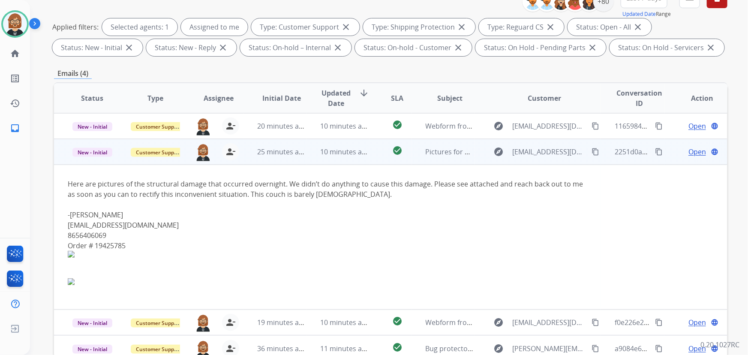
scroll to position [156, 0]
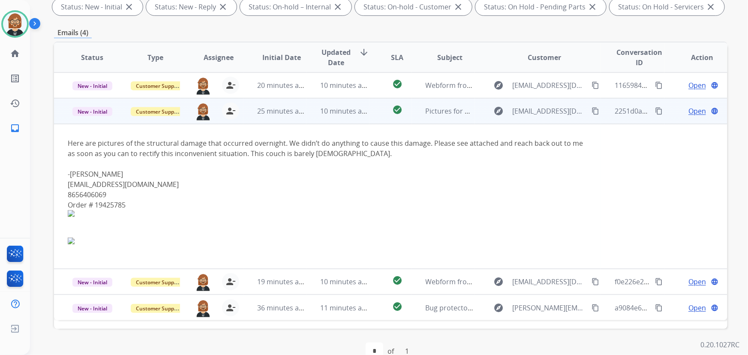
click at [592, 111] on mat-icon "content_copy" at bounding box center [596, 111] width 8 height 8
click at [115, 184] on link "Hollylemons28@gmail.com" at bounding box center [123, 184] width 111 height 9
drag, startPoint x: 158, startPoint y: 184, endPoint x: 66, endPoint y: 184, distance: 91.3
click at [66, 184] on td "Here are pictures of the structural damage that occurred overnight. We didn’t d…" at bounding box center [327, 196] width 547 height 145
copy link "Hollylemons28@gmail.com"
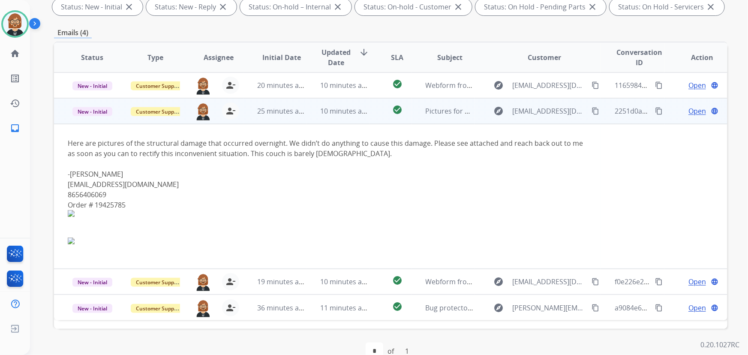
click at [691, 109] on span "Open" at bounding box center [698, 111] width 18 height 10
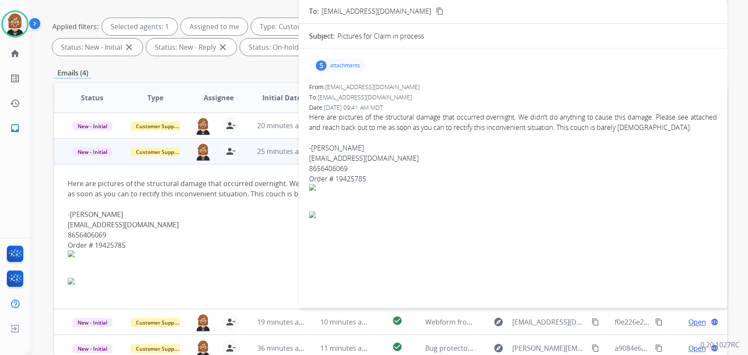
scroll to position [39, 0]
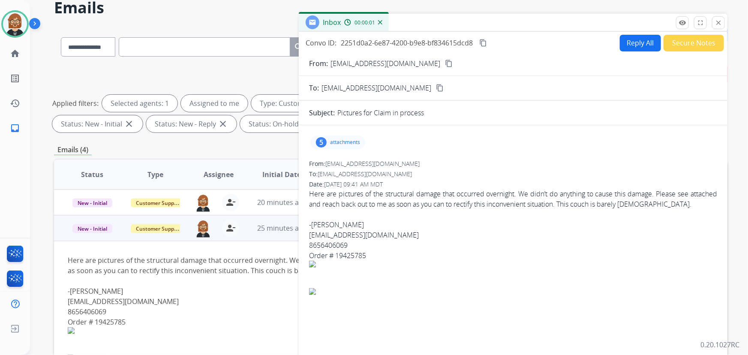
click at [341, 142] on p "attachments" at bounding box center [345, 142] width 30 height 7
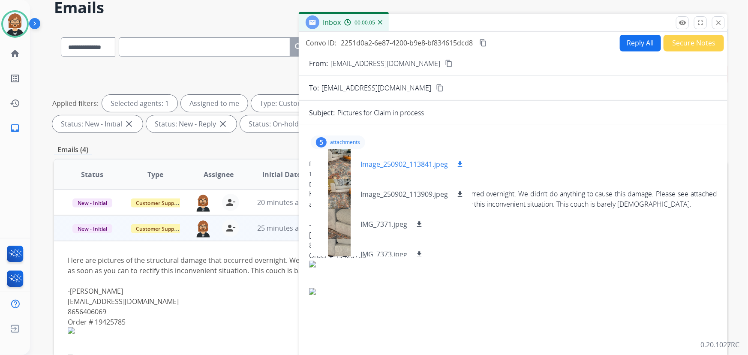
click at [460, 164] on mat-icon "download" at bounding box center [460, 164] width 8 height 8
click at [461, 193] on mat-icon "download" at bounding box center [460, 194] width 8 height 8
click at [420, 224] on mat-icon "download" at bounding box center [419, 224] width 8 height 8
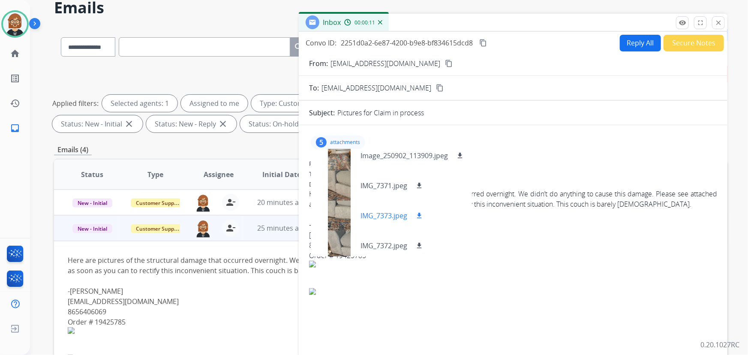
click at [418, 215] on mat-icon "download" at bounding box center [419, 216] width 8 height 8
click at [420, 244] on mat-icon "download" at bounding box center [419, 246] width 8 height 8
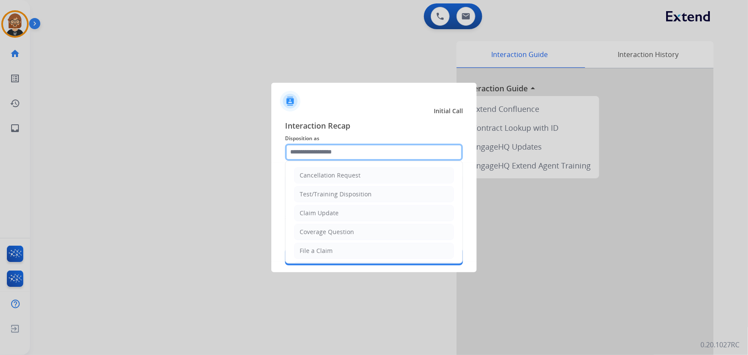
click at [352, 146] on input "text" at bounding box center [374, 152] width 178 height 17
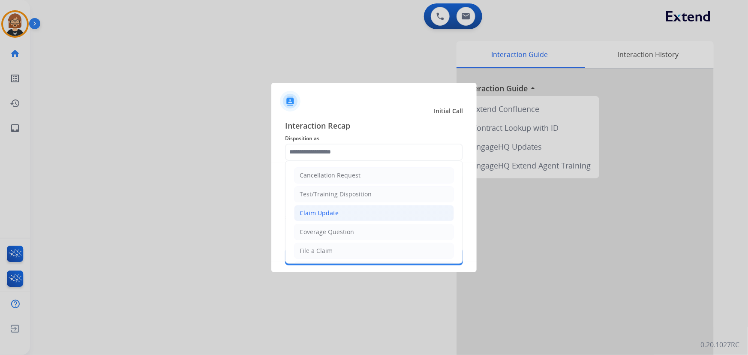
click at [368, 219] on li "Claim Update" at bounding box center [374, 213] width 160 height 16
type input "**********"
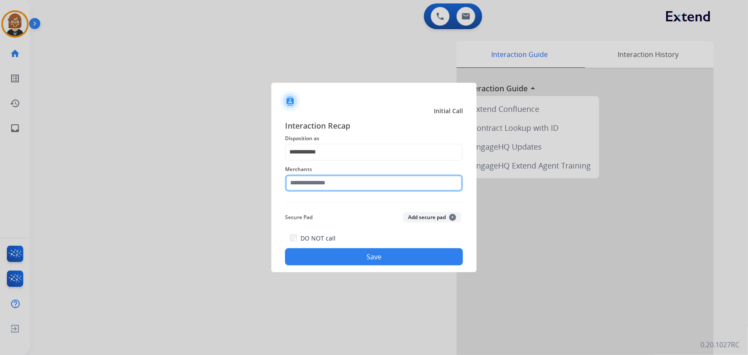
click at [363, 187] on input "text" at bounding box center [374, 183] width 178 height 17
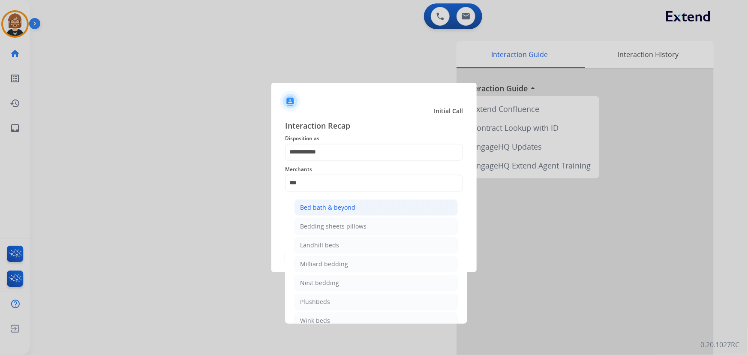
click at [358, 209] on li "Bed bath & beyond" at bounding box center [376, 207] width 163 height 16
type input "**********"
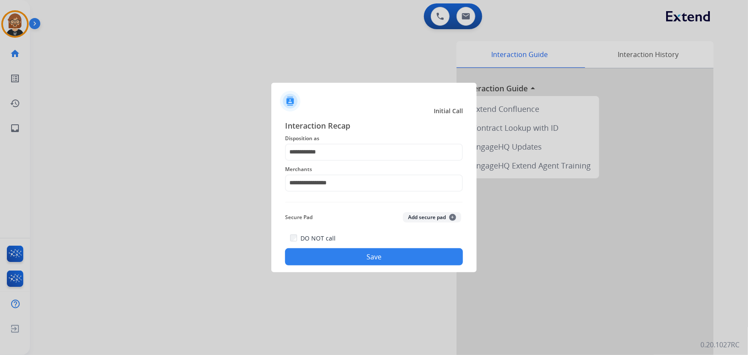
click at [371, 255] on button "Save" at bounding box center [374, 256] width 178 height 17
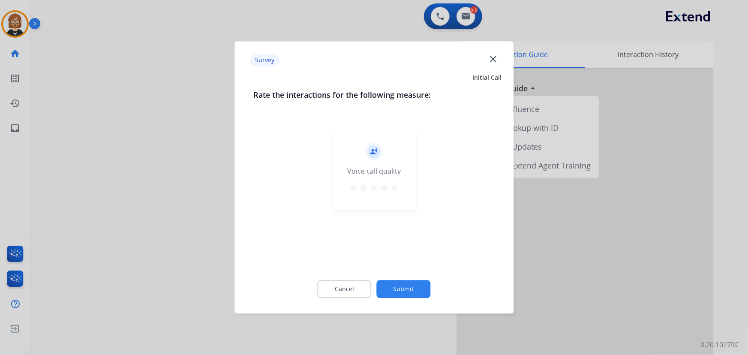
click at [409, 287] on button "Submit" at bounding box center [404, 289] width 54 height 18
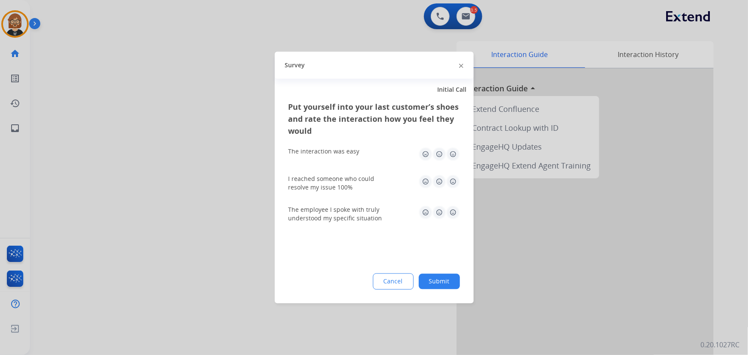
click at [444, 282] on button "Submit" at bounding box center [439, 281] width 41 height 15
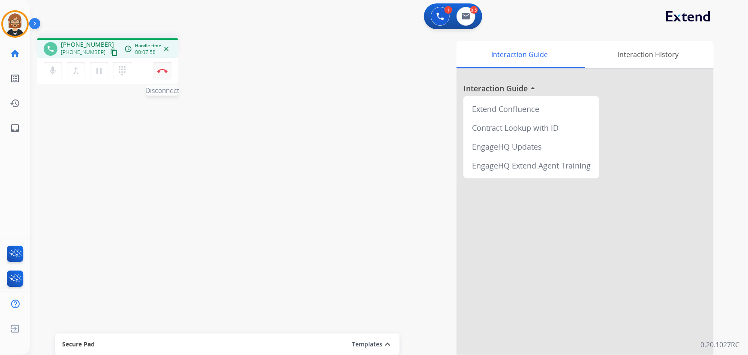
click at [162, 72] on img at bounding box center [162, 71] width 10 height 4
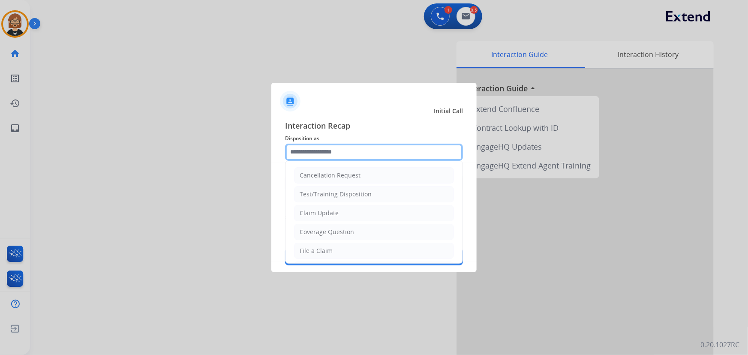
click at [388, 151] on input "text" at bounding box center [374, 152] width 178 height 17
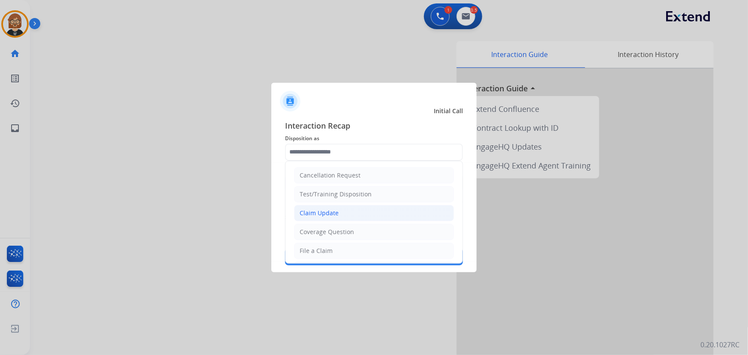
click at [368, 207] on li "Claim Update" at bounding box center [374, 213] width 160 height 16
type input "**********"
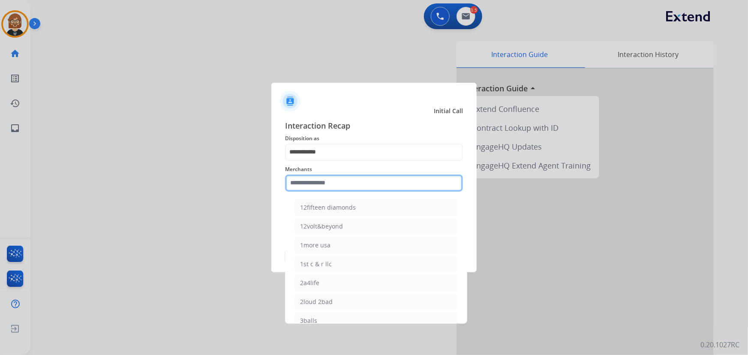
click at [370, 184] on input "text" at bounding box center [374, 183] width 178 height 17
click at [352, 184] on input "text" at bounding box center [374, 183] width 178 height 17
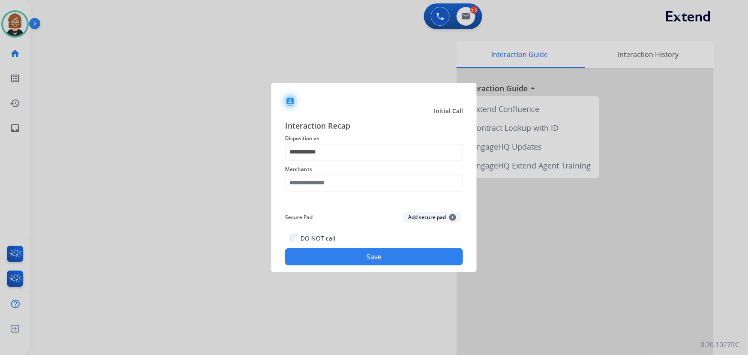
click at [72, 194] on div at bounding box center [374, 177] width 748 height 355
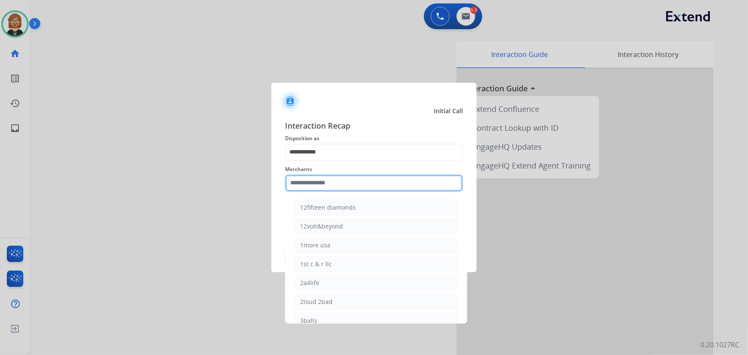
click at [334, 184] on input "text" at bounding box center [374, 183] width 178 height 17
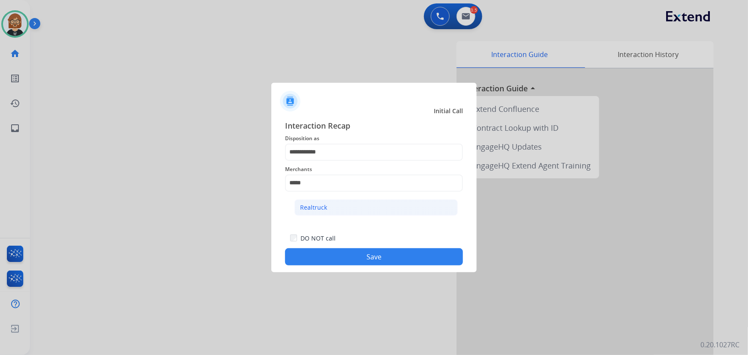
click at [340, 208] on li "Realtruck" at bounding box center [376, 207] width 163 height 16
type input "*********"
click at [350, 259] on button "Save" at bounding box center [374, 256] width 178 height 17
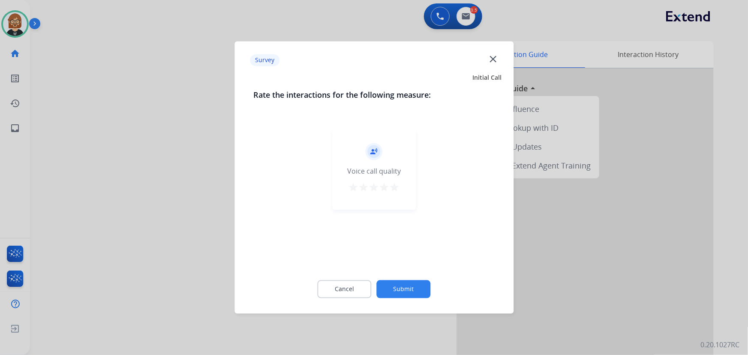
click at [410, 290] on button "Submit" at bounding box center [404, 289] width 54 height 18
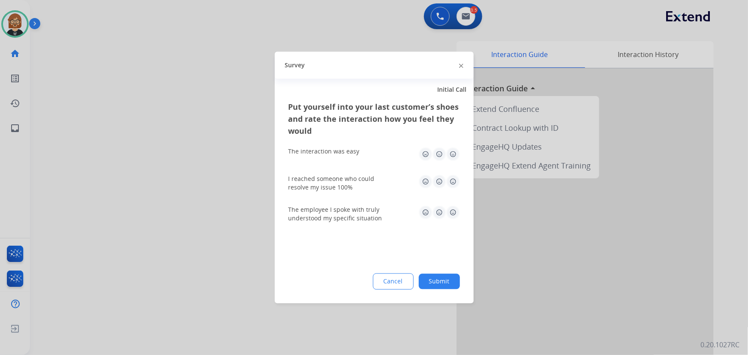
click at [439, 281] on button "Submit" at bounding box center [439, 281] width 41 height 15
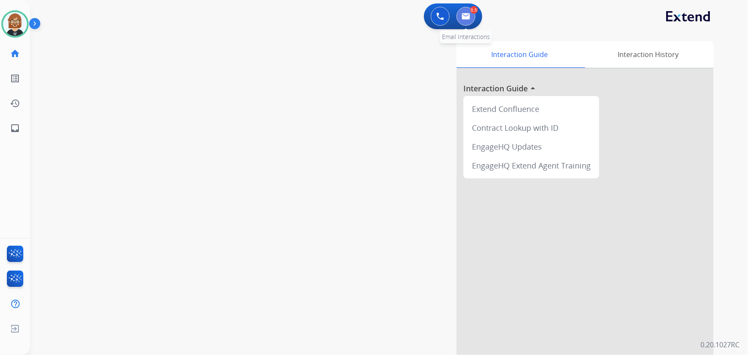
click at [467, 12] on button at bounding box center [466, 16] width 19 height 19
select select "**********"
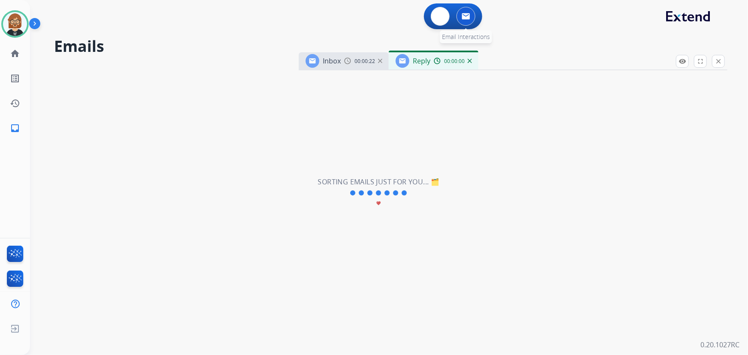
select select "**********"
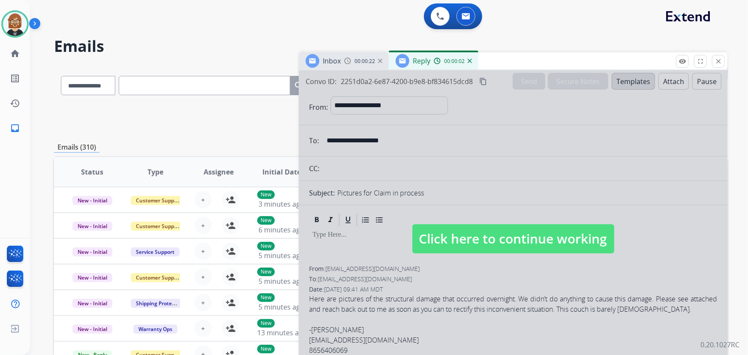
click at [510, 255] on div at bounding box center [513, 230] width 429 height 320
select select
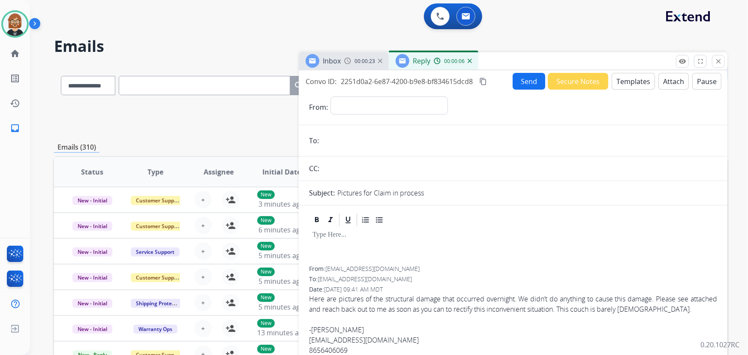
click at [635, 84] on button "Templates" at bounding box center [633, 81] width 43 height 17
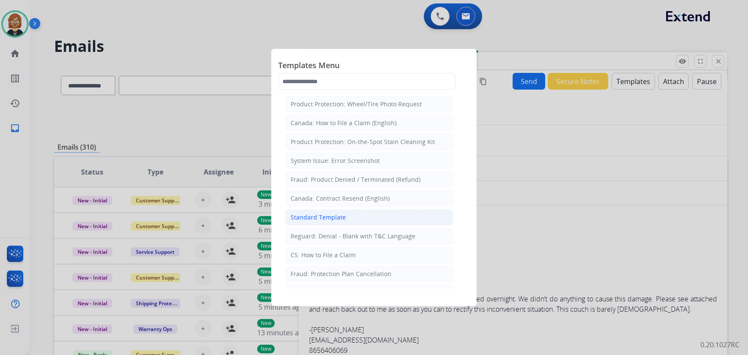
click at [341, 221] on li "Standard Template" at bounding box center [369, 217] width 169 height 16
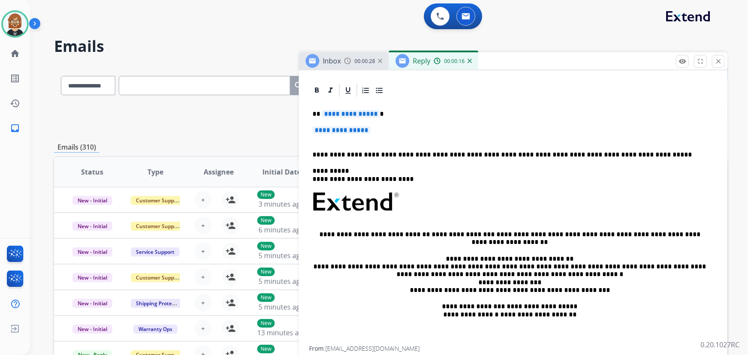
scroll to position [180, 0]
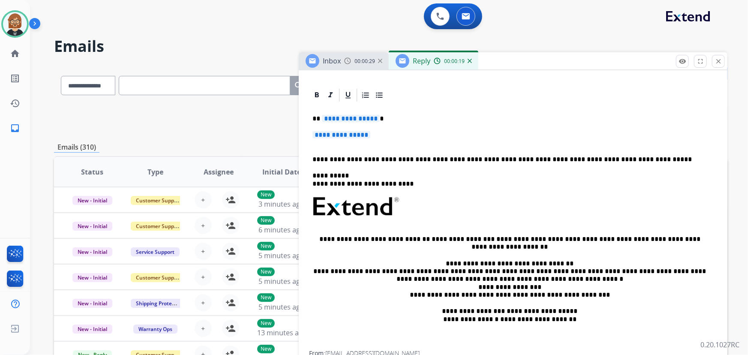
click at [349, 120] on span "**********" at bounding box center [351, 118] width 58 height 7
click at [356, 132] on span "**********" at bounding box center [342, 134] width 58 height 7
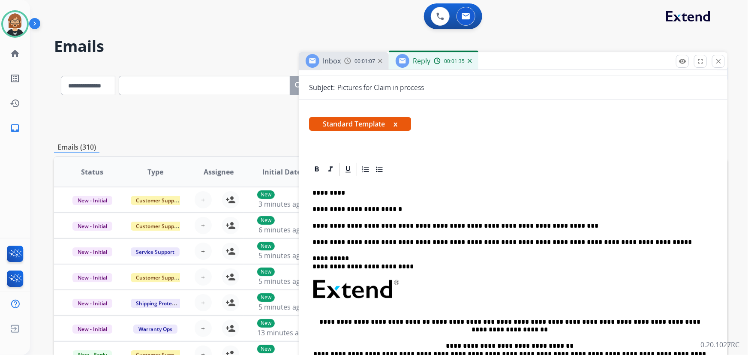
scroll to position [0, 0]
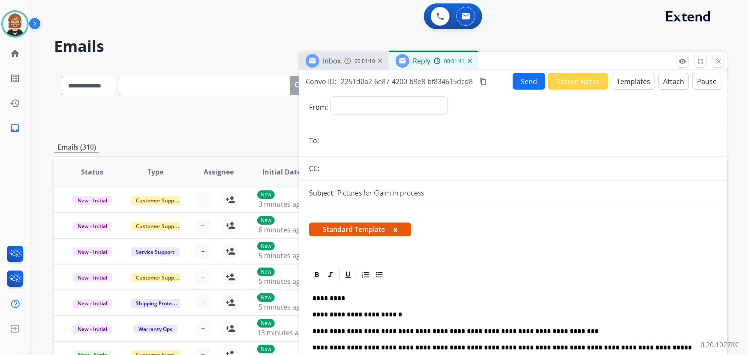
click at [348, 61] on img at bounding box center [347, 60] width 7 height 7
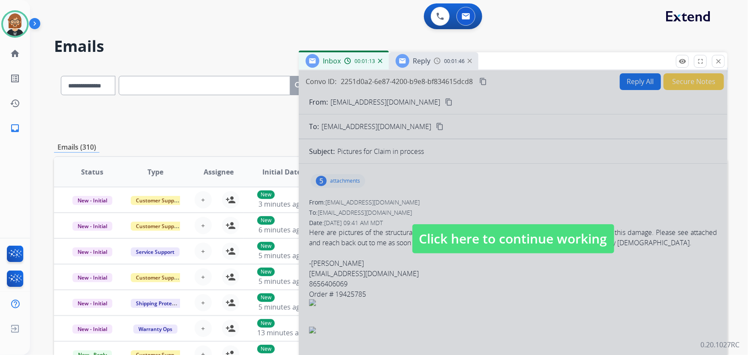
click at [427, 64] on span "Reply" at bounding box center [422, 60] width 18 height 9
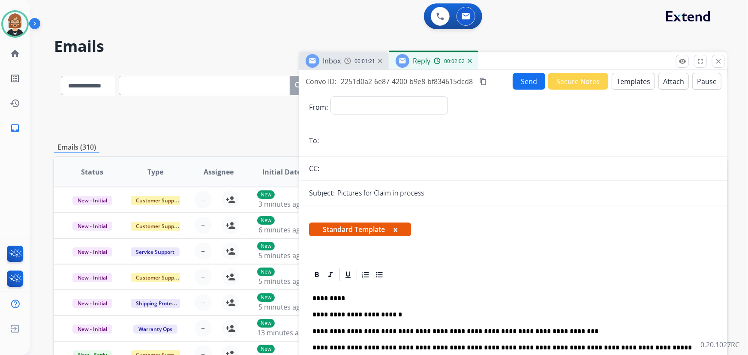
click at [368, 140] on input "email" at bounding box center [520, 140] width 396 height 17
click at [347, 63] on img at bounding box center [347, 60] width 7 height 7
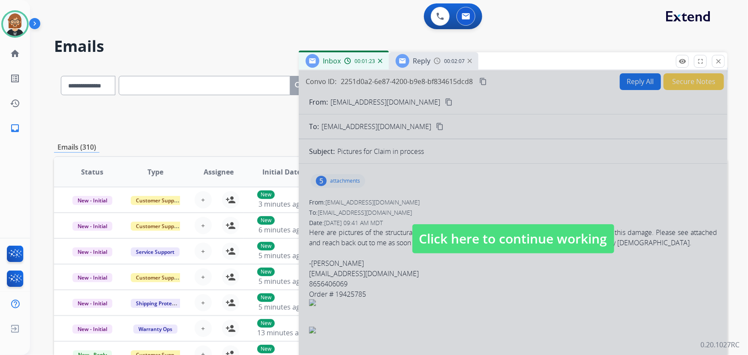
click at [448, 168] on div at bounding box center [513, 230] width 429 height 320
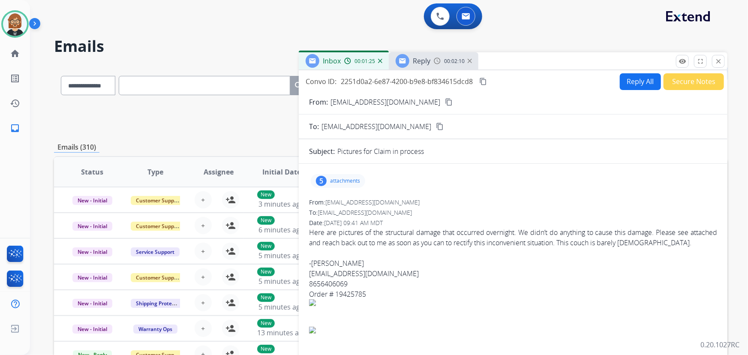
click at [445, 98] on mat-icon "content_copy" at bounding box center [449, 102] width 8 height 8
click at [427, 58] on span "Reply" at bounding box center [422, 60] width 18 height 9
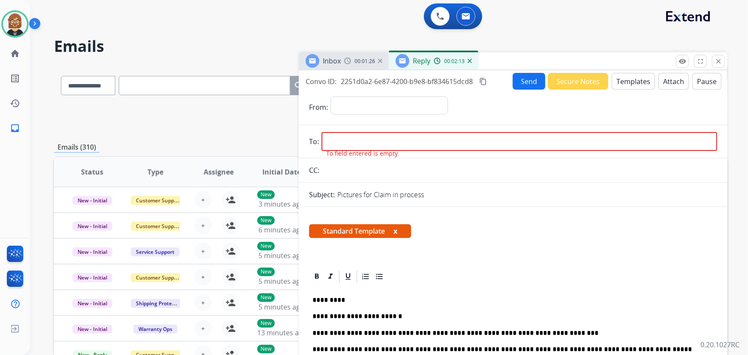
click at [389, 142] on input "email" at bounding box center [520, 141] width 396 height 19
paste input "**********"
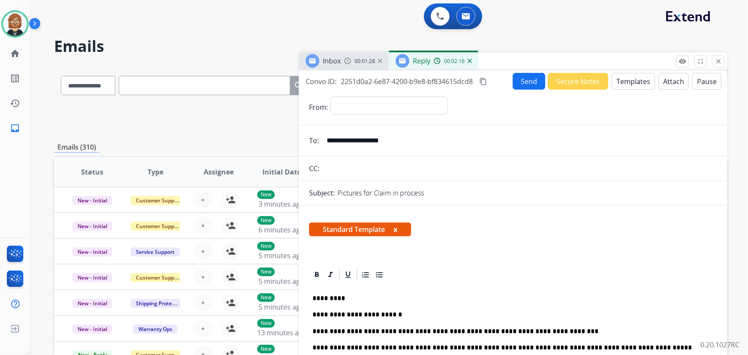
type input "**********"
click at [380, 171] on input "text" at bounding box center [519, 168] width 395 height 17
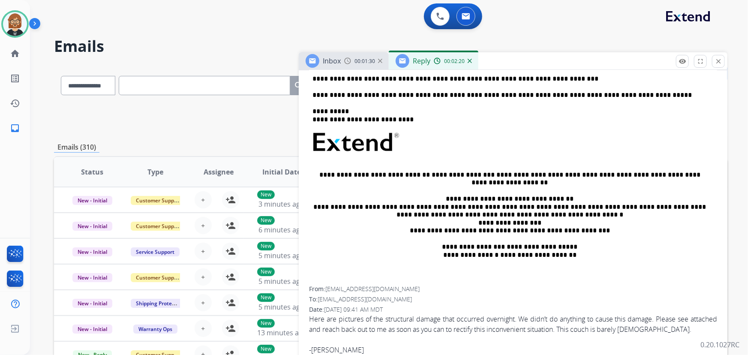
scroll to position [305, 0]
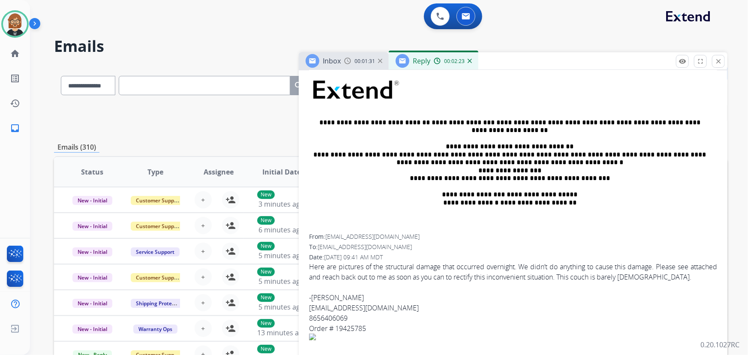
click at [358, 307] on link "Hollylemons28@gmail.com" at bounding box center [364, 307] width 110 height 9
drag, startPoint x: 397, startPoint y: 309, endPoint x: 302, endPoint y: 305, distance: 94.8
click at [302, 305] on div "**********" at bounding box center [513, 173] width 429 height 423
copy link "Hollylemons28@gmail.com"
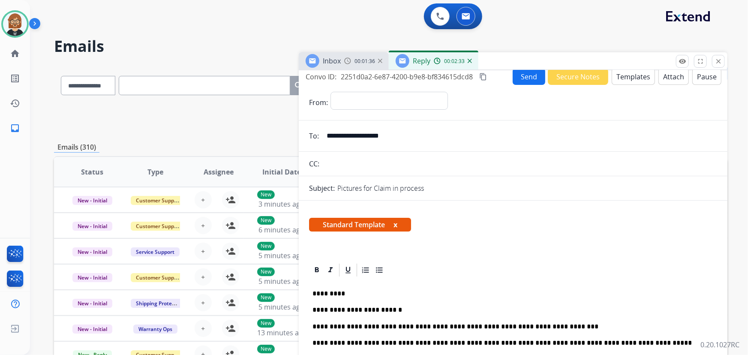
scroll to position [0, 0]
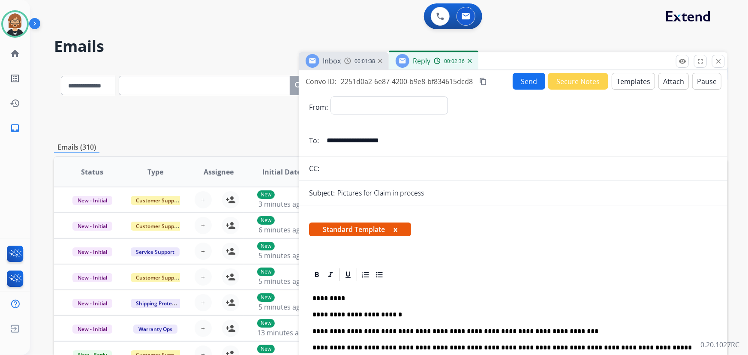
click at [390, 169] on input "text" at bounding box center [519, 168] width 395 height 17
paste input "**********"
type input "**********"
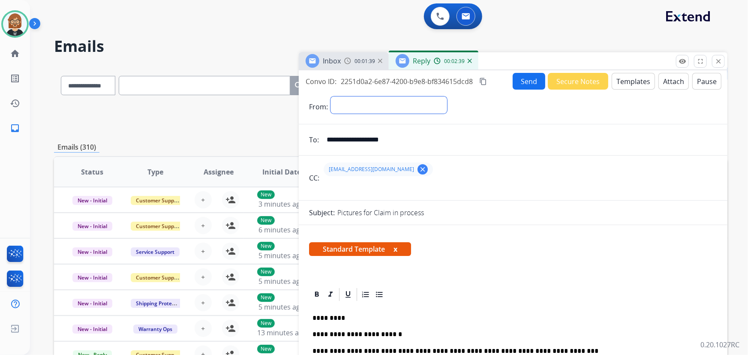
click at [403, 102] on select "**********" at bounding box center [389, 104] width 117 height 17
select select "**********"
click at [331, 96] on select "**********" at bounding box center [389, 104] width 117 height 17
click at [529, 81] on button "Send" at bounding box center [529, 81] width 33 height 17
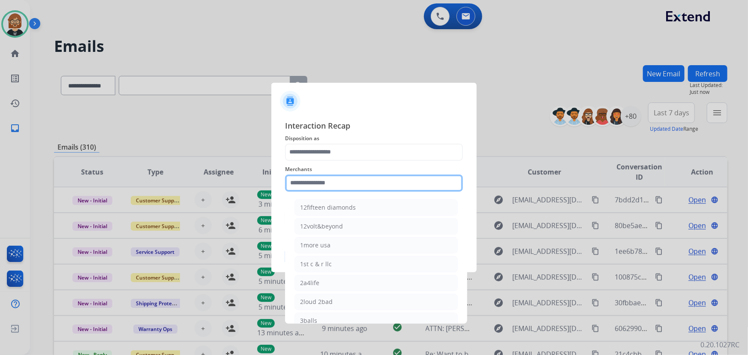
click at [388, 182] on input "text" at bounding box center [374, 183] width 178 height 17
drag, startPoint x: 364, startPoint y: 182, endPoint x: 254, endPoint y: 187, distance: 110.3
click at [0, 187] on app-contact-recap-modal "Interaction Recap Disposition as Merchants *** Ashley - Reguard Ashley furnitur…" at bounding box center [0, 177] width 0 height 355
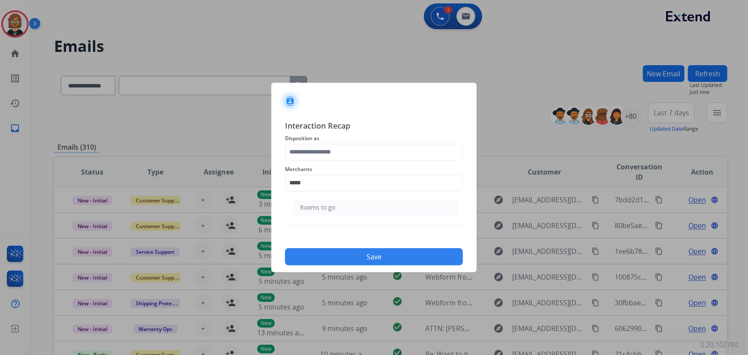
click at [325, 208] on div "Rooms to go" at bounding box center [317, 207] width 35 height 9
type input "**********"
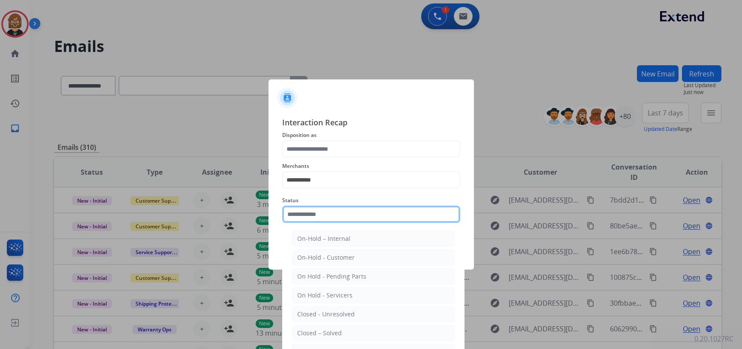
click at [340, 217] on input "text" at bounding box center [371, 213] width 178 height 17
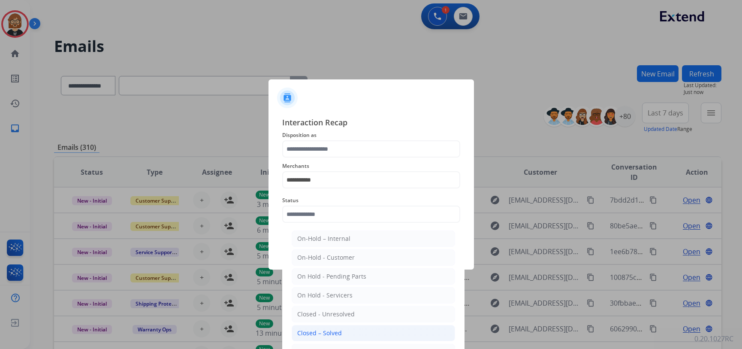
drag, startPoint x: 337, startPoint y: 337, endPoint x: 342, endPoint y: 314, distance: 23.7
click at [337, 337] on li "Closed – Solved" at bounding box center [373, 333] width 163 height 16
type input "**********"
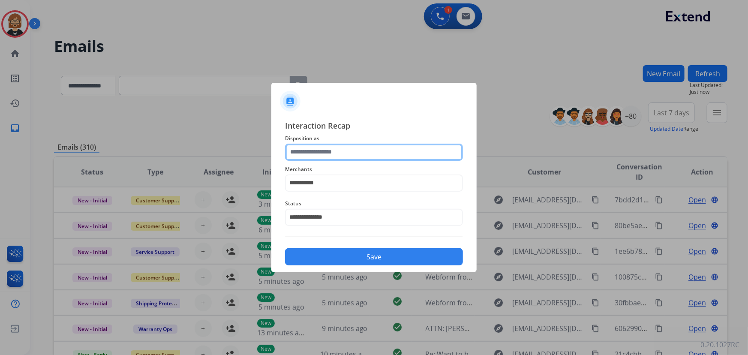
click at [331, 153] on input "text" at bounding box center [374, 152] width 178 height 17
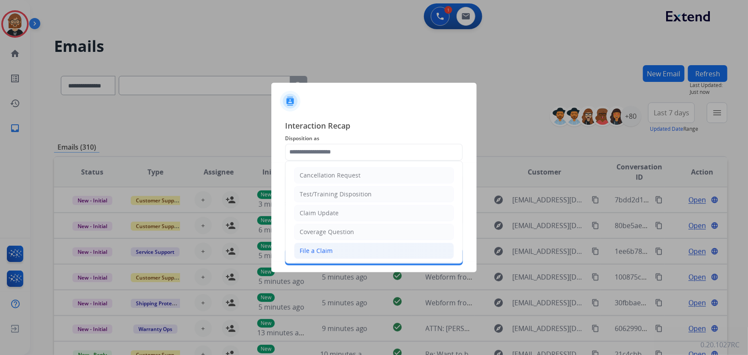
click at [335, 254] on li "File a Claim" at bounding box center [374, 251] width 160 height 16
type input "**********"
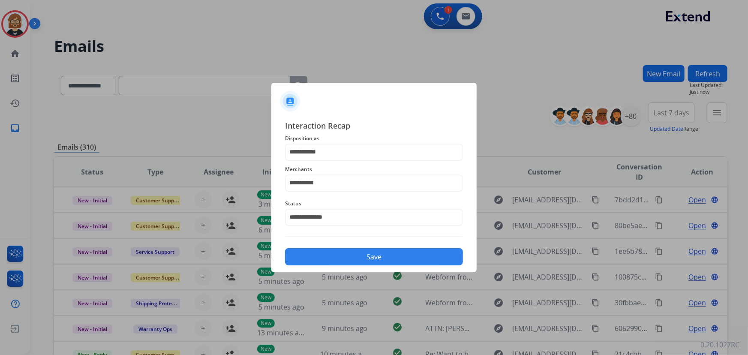
click at [343, 253] on button "Save" at bounding box center [374, 256] width 178 height 17
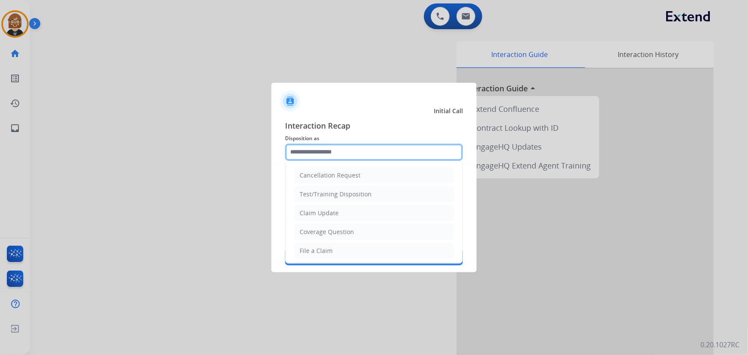
click at [356, 151] on input "text" at bounding box center [374, 152] width 178 height 17
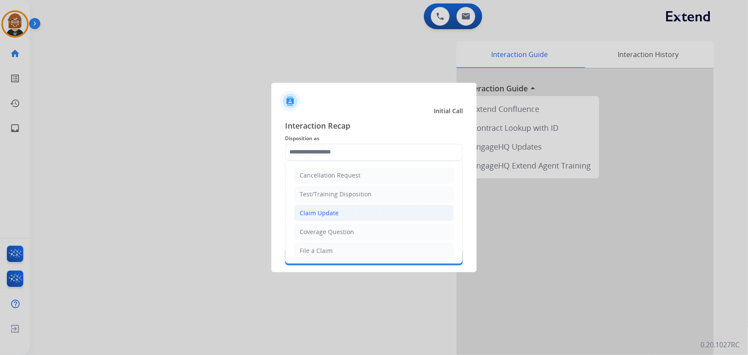
click at [362, 214] on li "Claim Update" at bounding box center [374, 213] width 160 height 16
type input "**********"
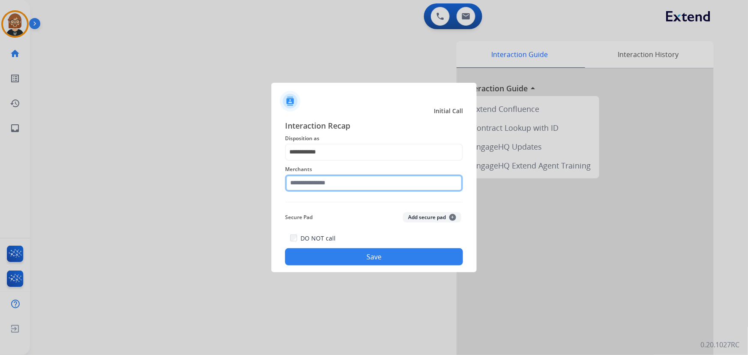
click at [370, 184] on input "text" at bounding box center [374, 183] width 178 height 17
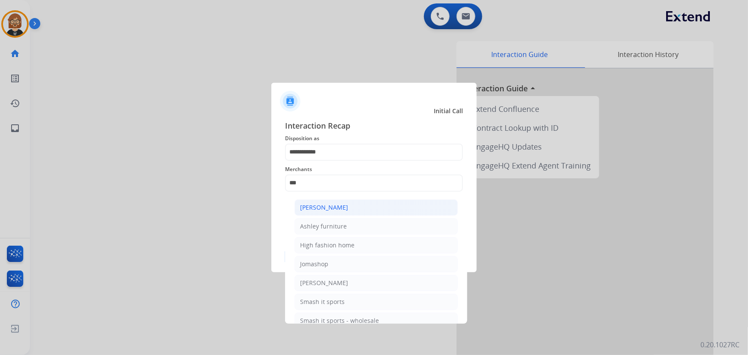
click at [344, 211] on div "Ashley - Reguard" at bounding box center [324, 207] width 48 height 9
type input "**********"
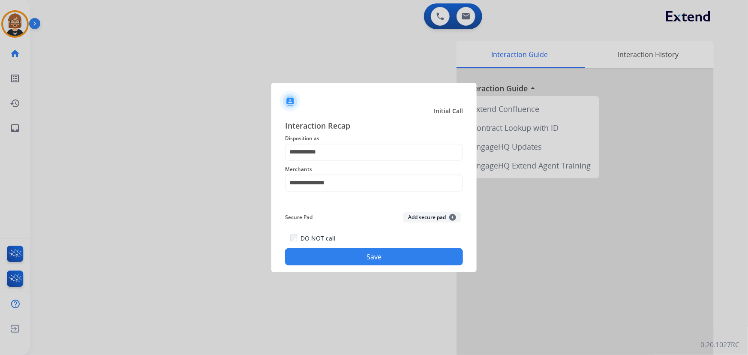
click at [360, 264] on button "Save" at bounding box center [374, 256] width 178 height 17
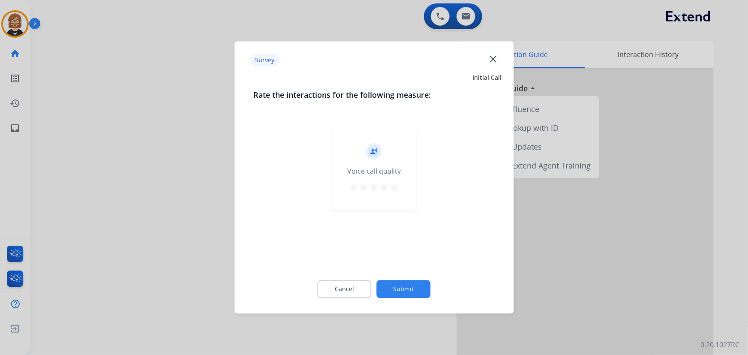
click at [400, 299] on div "Cancel Submit" at bounding box center [373, 289] width 241 height 39
click at [400, 293] on button "Submit" at bounding box center [404, 289] width 54 height 18
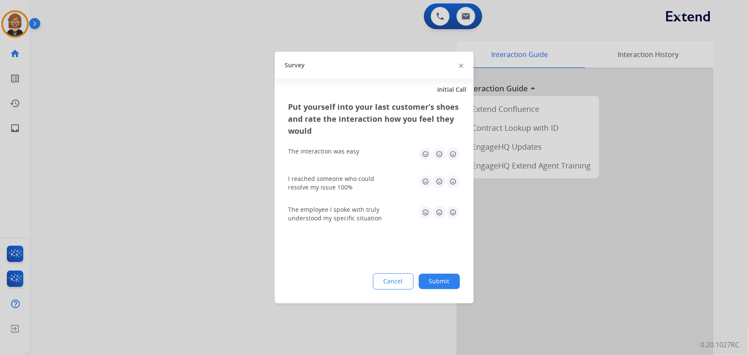
click at [428, 280] on button "Submit" at bounding box center [439, 281] width 41 height 15
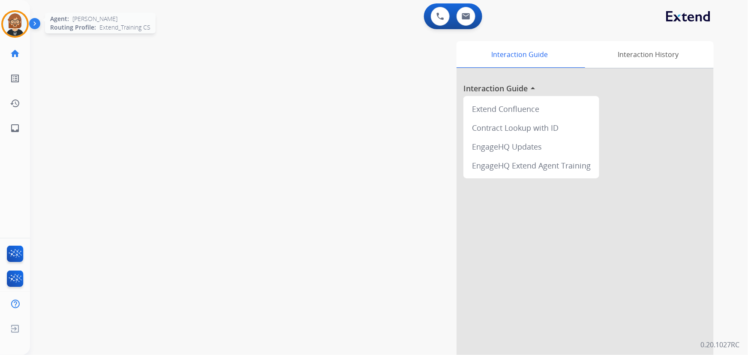
click at [20, 25] on img at bounding box center [15, 24] width 24 height 24
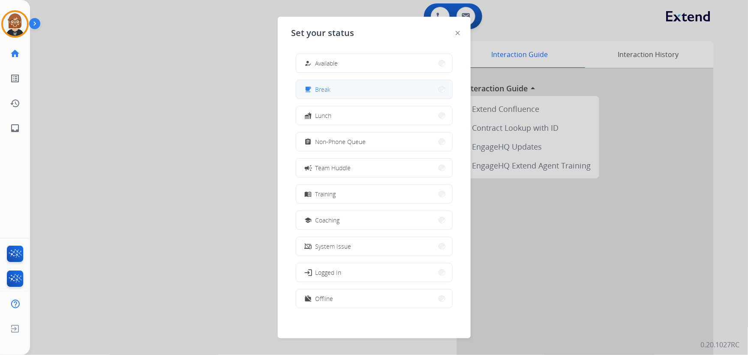
click at [334, 90] on button "free_breakfast Break" at bounding box center [374, 89] width 156 height 18
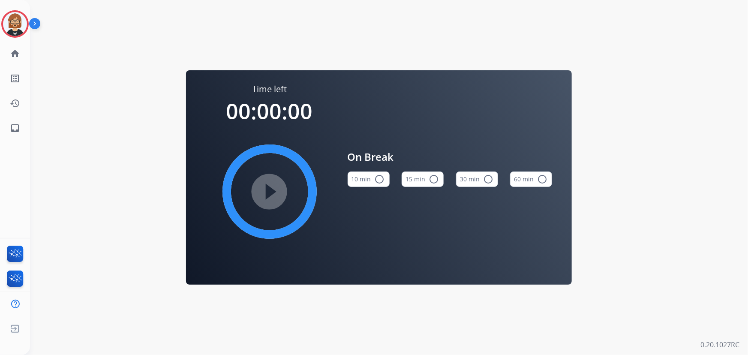
click at [375, 177] on mat-icon "radio_button_unchecked" at bounding box center [380, 179] width 10 height 10
click at [265, 187] on mat-icon "play_circle_filled" at bounding box center [270, 192] width 10 height 10
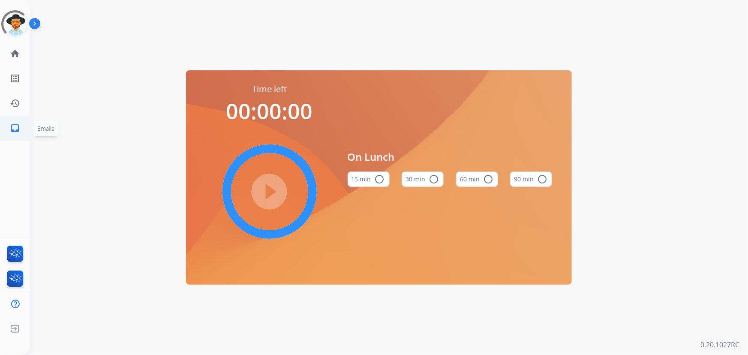
click at [15, 130] on mat-icon "inbox" at bounding box center [15, 128] width 10 height 10
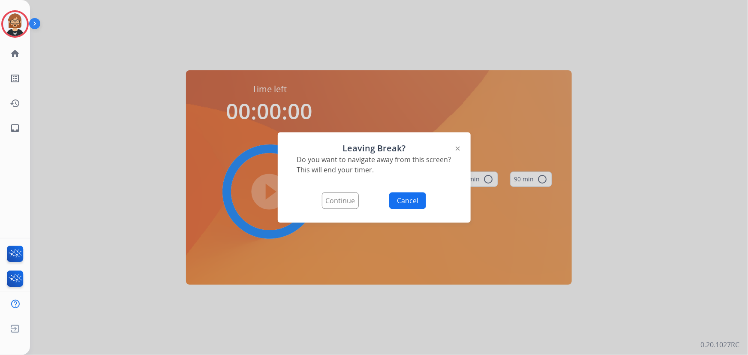
click at [344, 202] on button "Continue" at bounding box center [340, 201] width 37 height 17
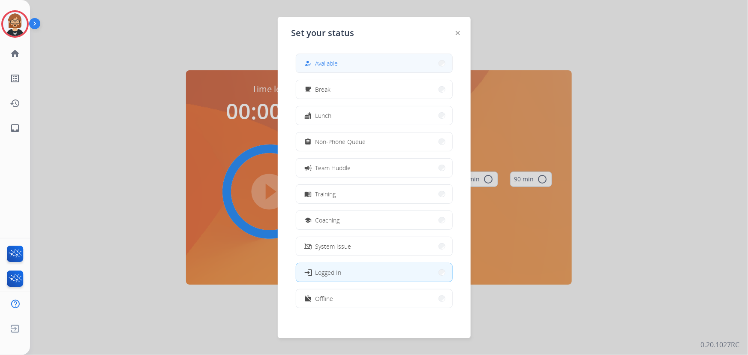
click at [336, 69] on button "how_to_reg Available" at bounding box center [374, 63] width 156 height 18
select select "**********"
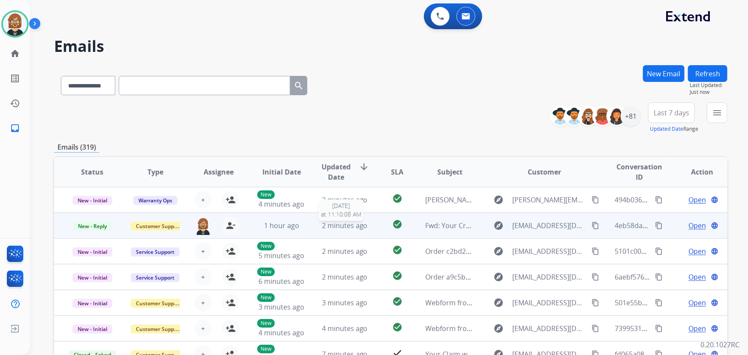
click at [356, 221] on span "2 minutes ago" at bounding box center [345, 225] width 46 height 9
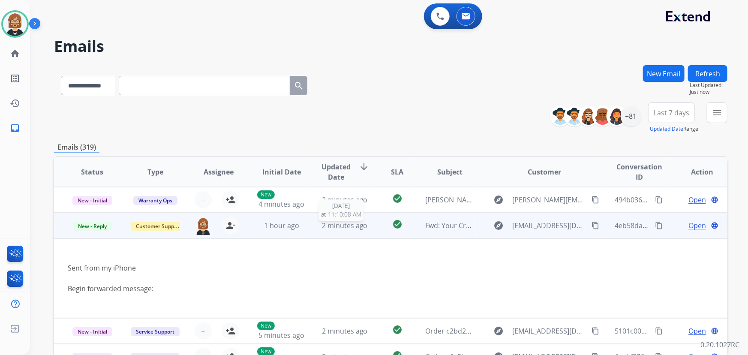
scroll to position [26, 0]
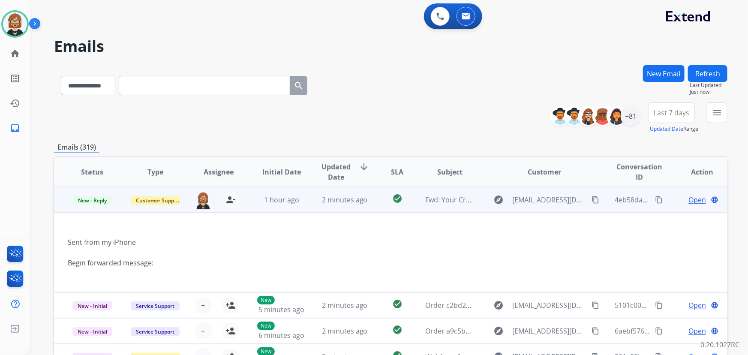
click at [692, 201] on span "Open" at bounding box center [698, 200] width 18 height 10
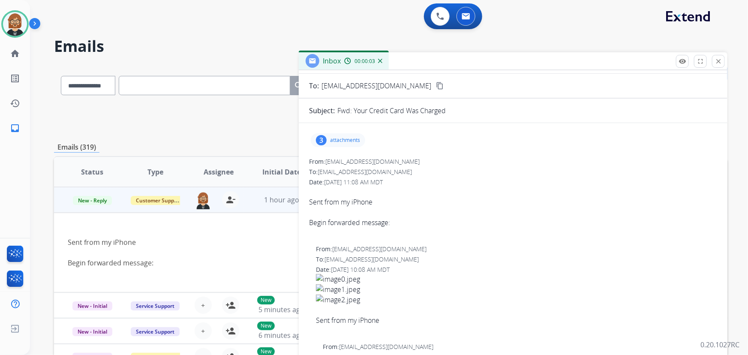
scroll to position [39, 0]
click at [352, 145] on div "3 attachments" at bounding box center [338, 142] width 54 height 14
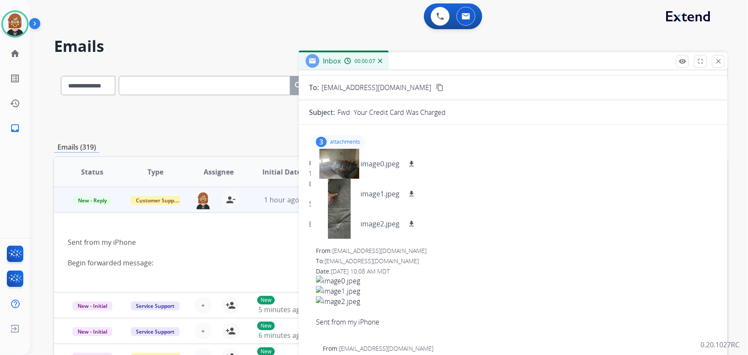
click at [518, 188] on span "Sent from my iPhone Begin forwarded message:" at bounding box center [513, 213] width 408 height 51
click at [410, 163] on mat-icon "download" at bounding box center [412, 164] width 8 height 8
click at [413, 193] on mat-icon "download" at bounding box center [412, 194] width 8 height 8
click at [413, 227] on button "download" at bounding box center [411, 224] width 10 height 10
click at [717, 59] on mat-icon "close" at bounding box center [719, 61] width 8 height 8
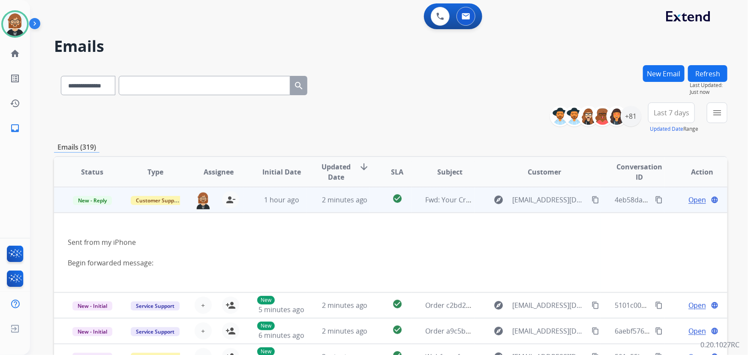
click at [592, 199] on mat-icon "content_copy" at bounding box center [596, 200] width 8 height 8
click at [655, 198] on mat-icon "content_copy" at bounding box center [659, 200] width 8 height 8
click at [689, 200] on span "Open" at bounding box center [698, 200] width 18 height 10
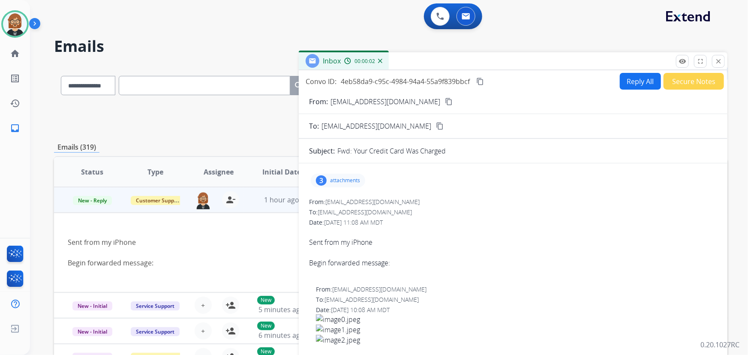
click at [637, 85] on button "Reply All" at bounding box center [640, 81] width 41 height 17
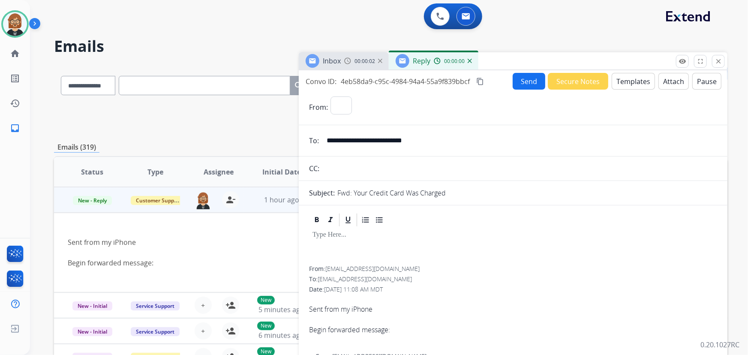
select select "**********"
click at [628, 85] on button "Templates" at bounding box center [633, 81] width 43 height 17
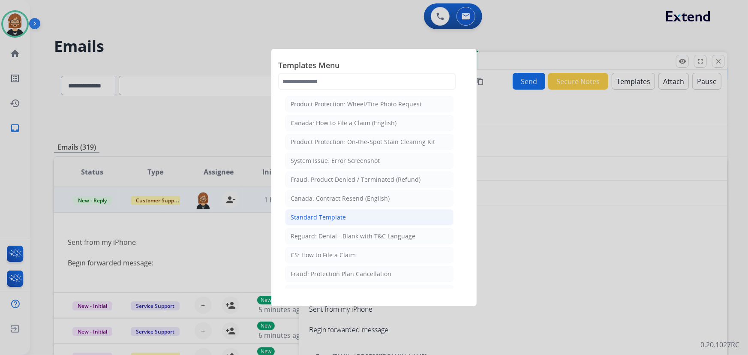
click at [356, 222] on li "Standard Template" at bounding box center [369, 217] width 169 height 16
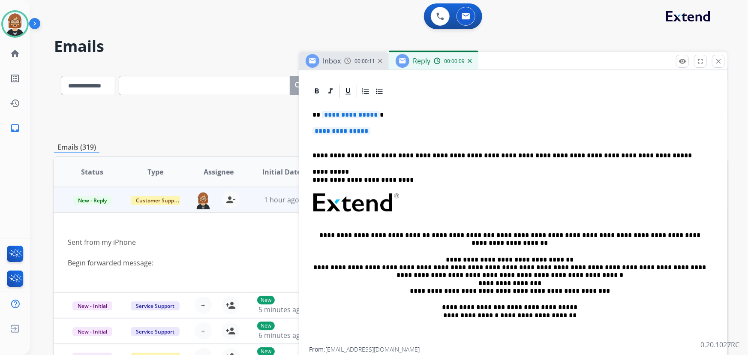
scroll to position [195, 0]
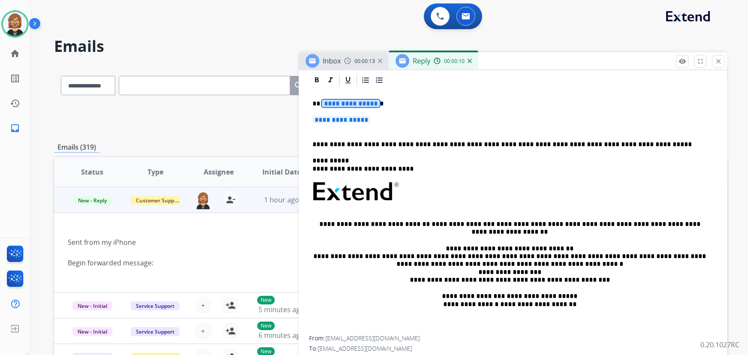
click at [347, 103] on span "**********" at bounding box center [351, 103] width 58 height 7
click at [340, 120] on span "**********" at bounding box center [342, 119] width 58 height 7
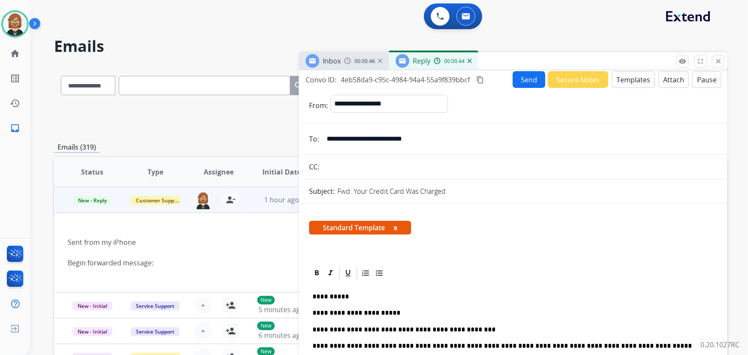
scroll to position [0, 0]
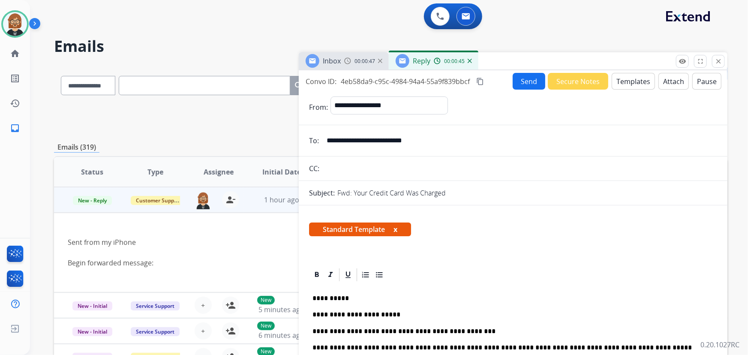
click at [527, 80] on button "Send" at bounding box center [529, 81] width 33 height 17
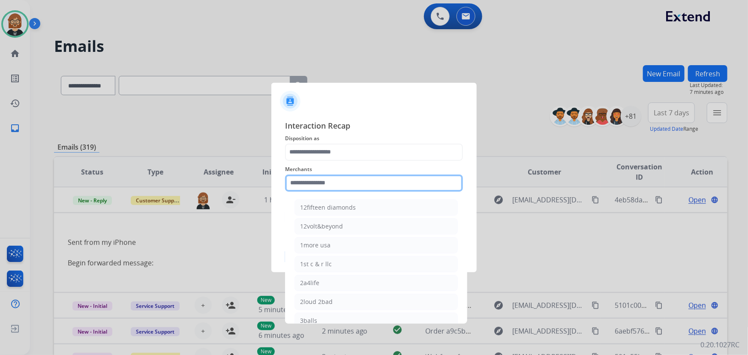
click at [394, 180] on input "text" at bounding box center [374, 183] width 178 height 17
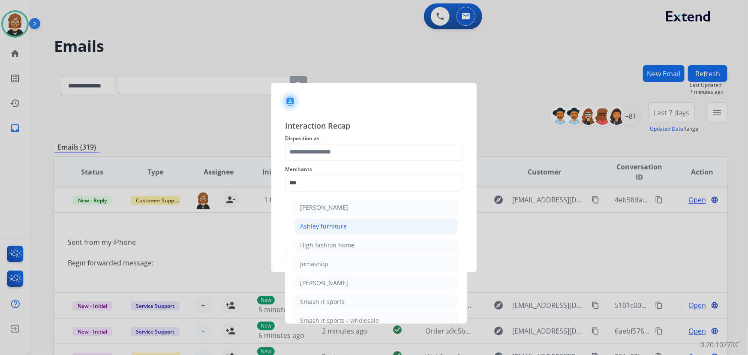
click at [370, 228] on li "Ashley furniture" at bounding box center [376, 226] width 163 height 16
type input "**********"
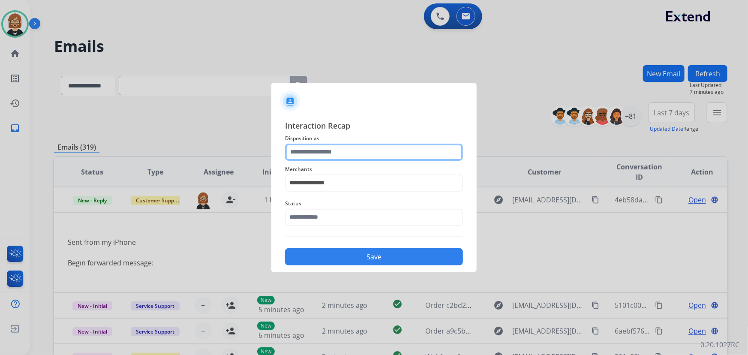
click at [363, 150] on input "text" at bounding box center [374, 152] width 178 height 17
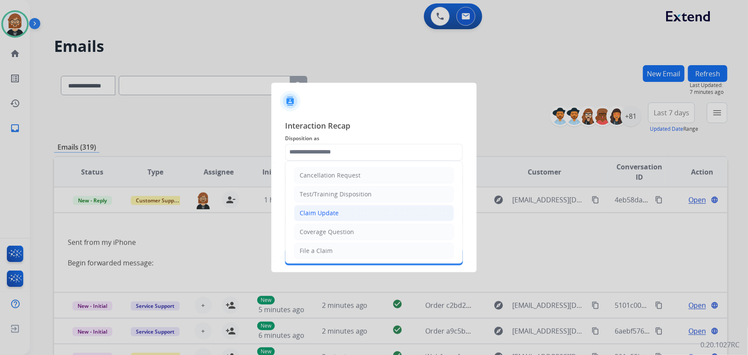
click at [352, 209] on li "Claim Update" at bounding box center [374, 213] width 160 height 16
type input "**********"
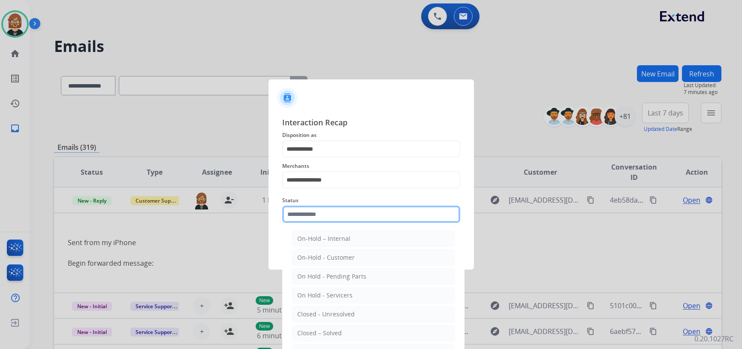
click at [352, 214] on input "text" at bounding box center [371, 213] width 178 height 17
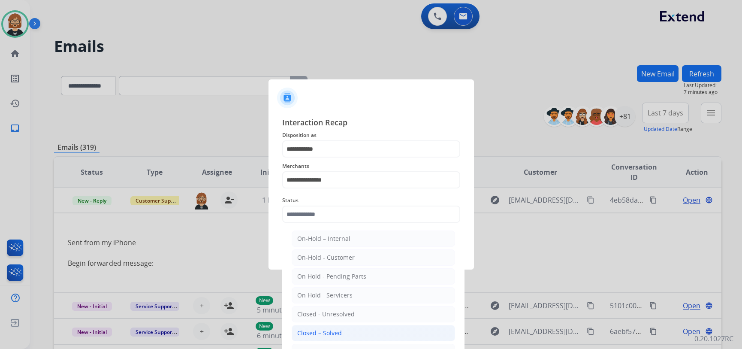
click at [348, 330] on li "Closed – Solved" at bounding box center [373, 333] width 163 height 16
type input "**********"
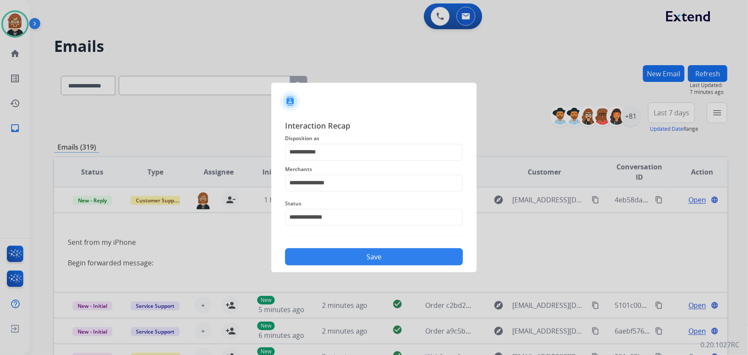
click at [365, 256] on button "Save" at bounding box center [374, 256] width 178 height 17
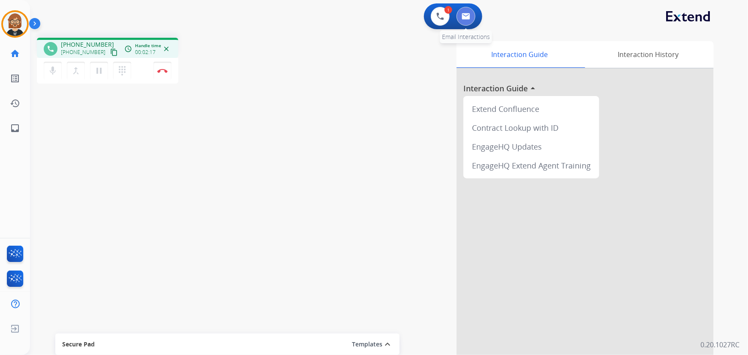
click at [466, 15] on img at bounding box center [466, 16] width 9 height 7
select select "**********"
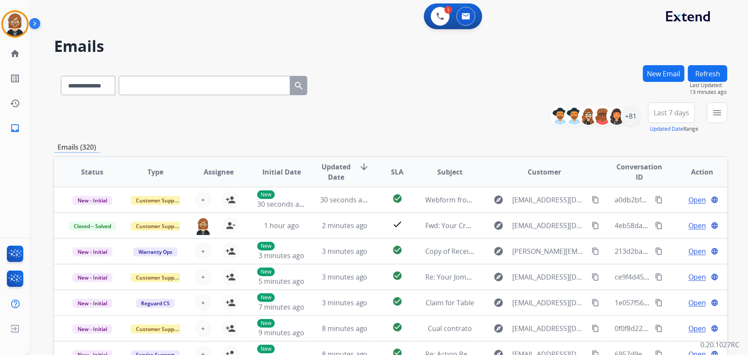
click at [644, 47] on h2 "Emails" at bounding box center [391, 46] width 674 height 17
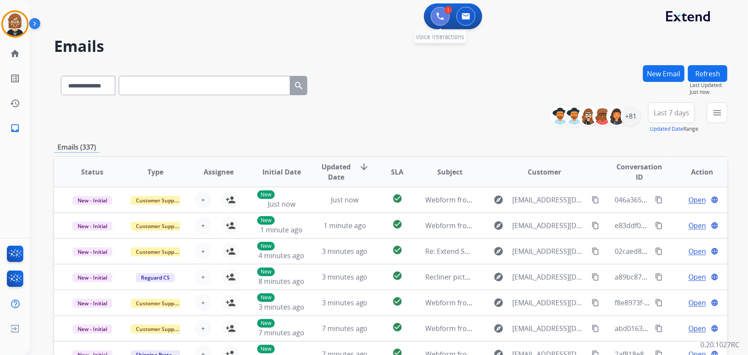
click at [437, 17] on img at bounding box center [440, 16] width 8 height 8
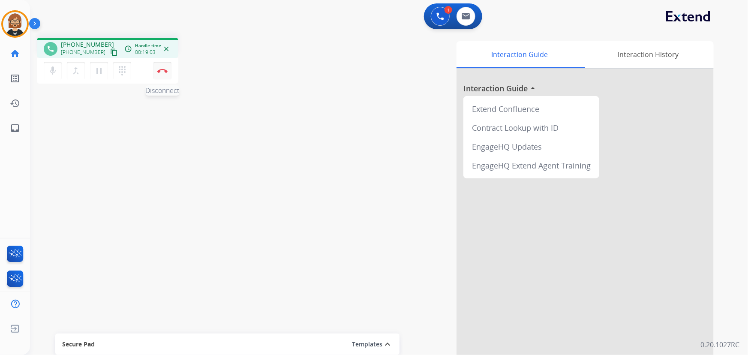
click at [160, 72] on img at bounding box center [162, 71] width 10 height 4
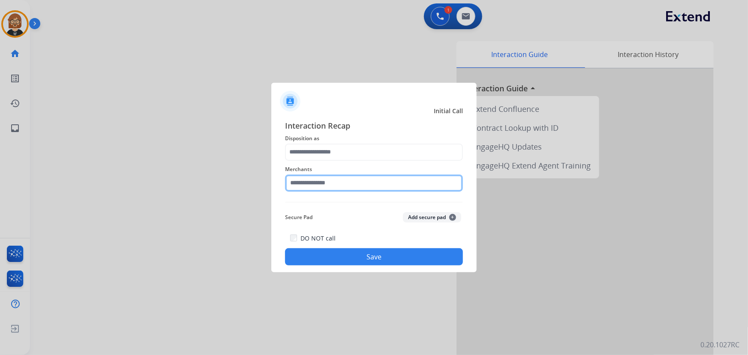
click at [363, 185] on input "text" at bounding box center [374, 183] width 178 height 17
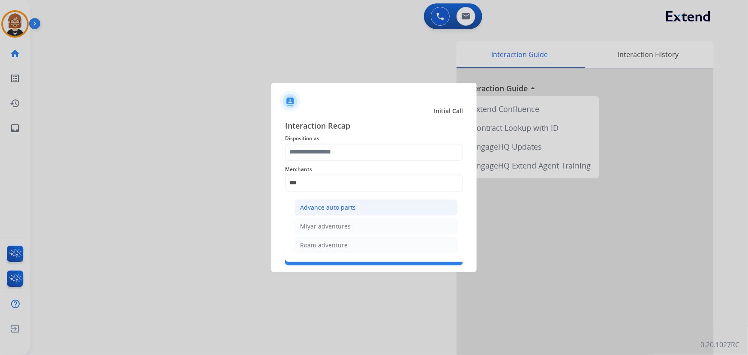
click at [362, 208] on li "Advance auto parts" at bounding box center [376, 207] width 163 height 16
type input "**********"
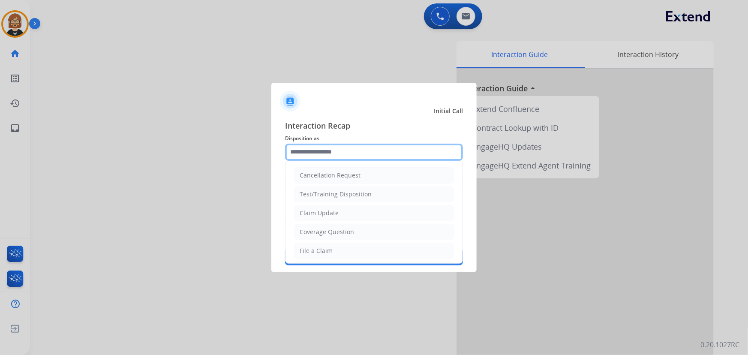
click at [356, 150] on input "text" at bounding box center [374, 152] width 178 height 17
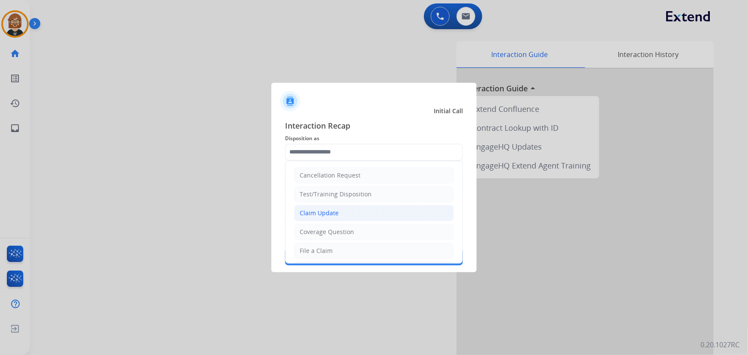
click at [350, 217] on li "Claim Update" at bounding box center [374, 213] width 160 height 16
type input "**********"
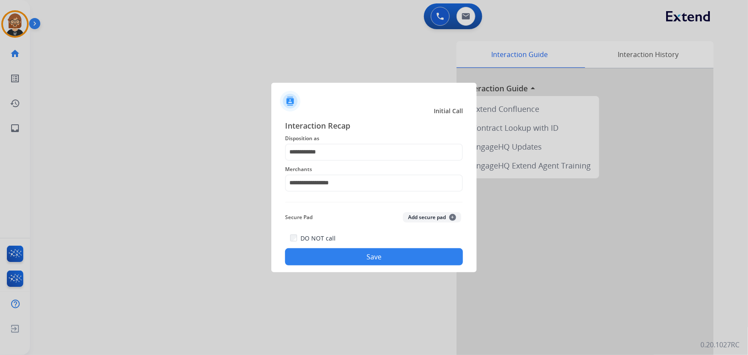
click at [374, 256] on button "Save" at bounding box center [374, 256] width 178 height 17
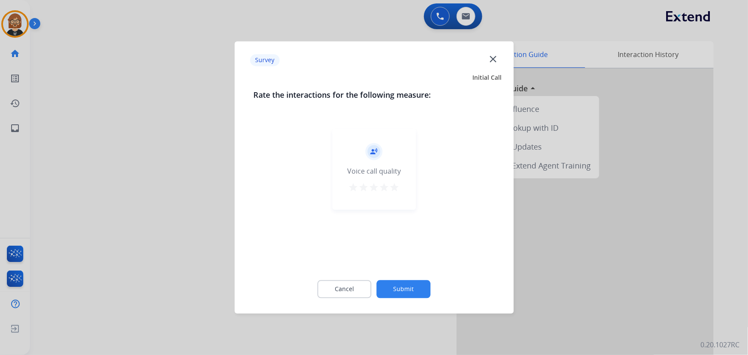
click at [407, 293] on button "Submit" at bounding box center [404, 289] width 54 height 18
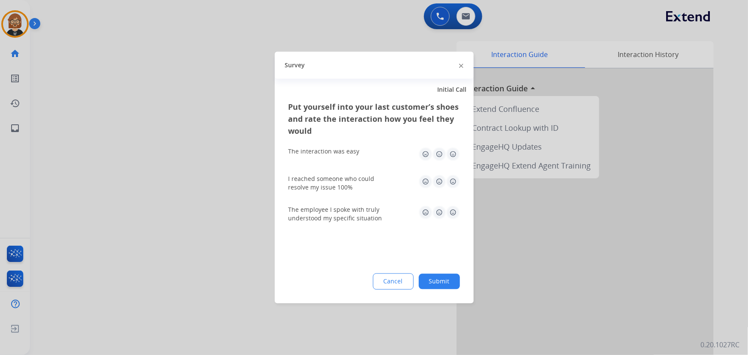
click at [442, 280] on button "Submit" at bounding box center [439, 281] width 41 height 15
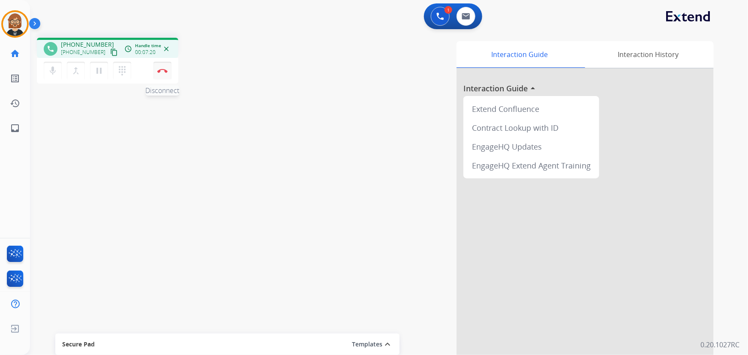
click at [163, 71] on img at bounding box center [162, 71] width 10 height 4
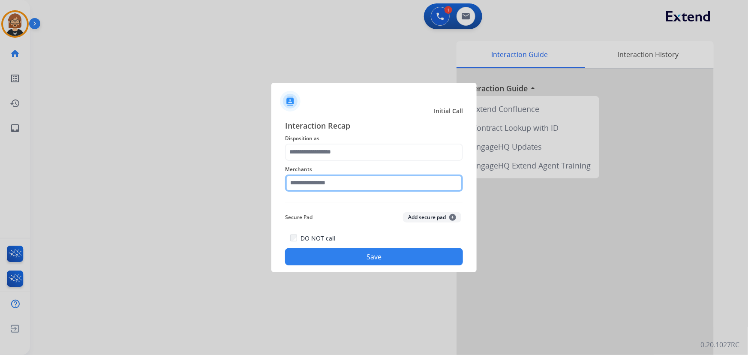
click at [352, 183] on input "text" at bounding box center [374, 183] width 178 height 17
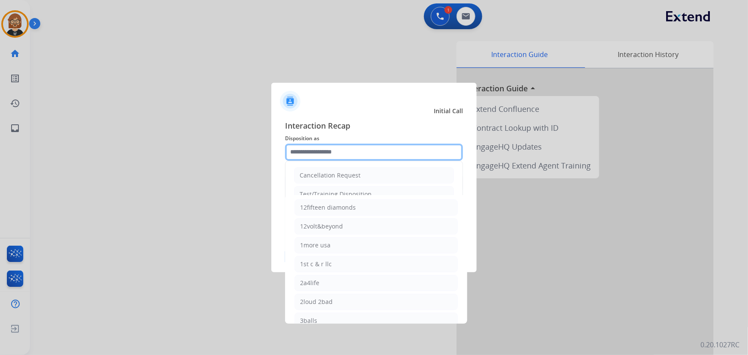
click at [340, 151] on input "text" at bounding box center [374, 152] width 178 height 17
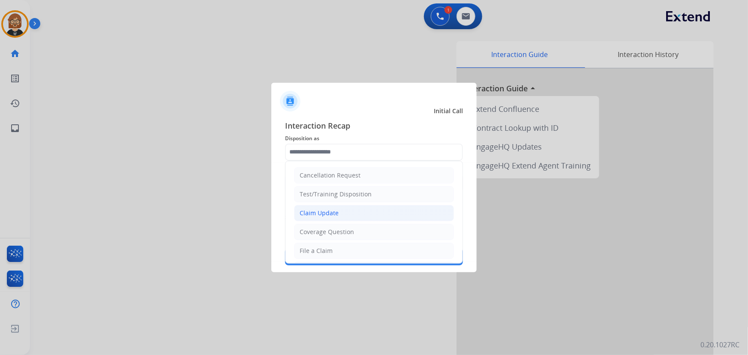
click at [353, 212] on li "Claim Update" at bounding box center [374, 213] width 160 height 16
type input "**********"
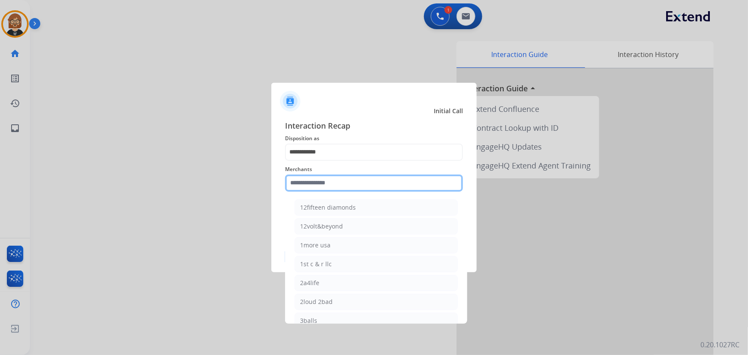
click at [358, 185] on input "text" at bounding box center [374, 183] width 178 height 17
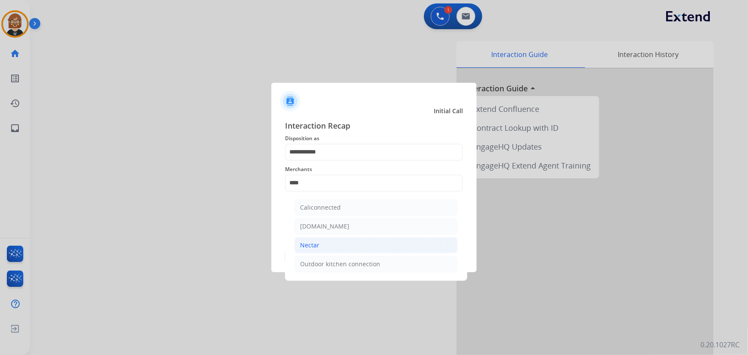
click at [352, 247] on li "Nectar" at bounding box center [376, 245] width 163 height 16
type input "******"
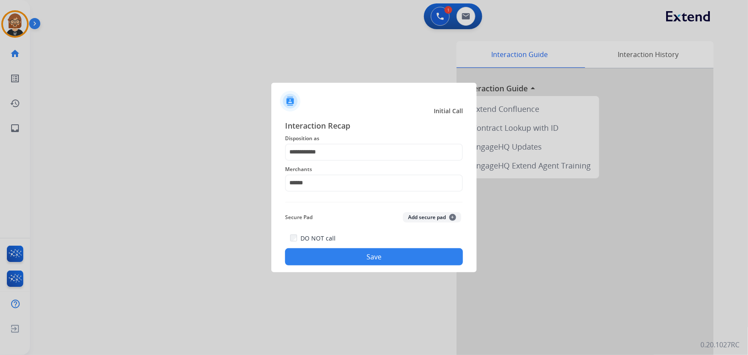
click at [390, 256] on button "Save" at bounding box center [374, 256] width 178 height 17
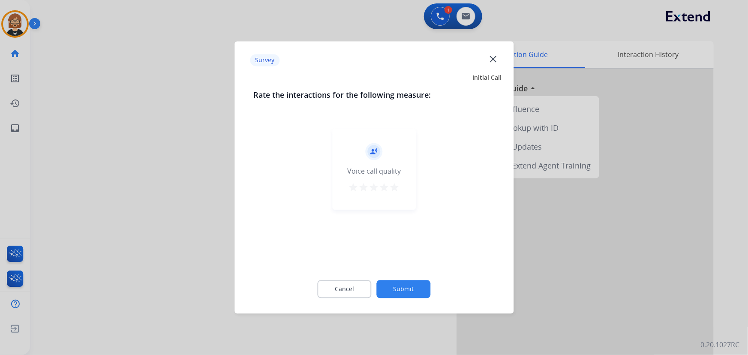
click at [412, 295] on button "Submit" at bounding box center [404, 289] width 54 height 18
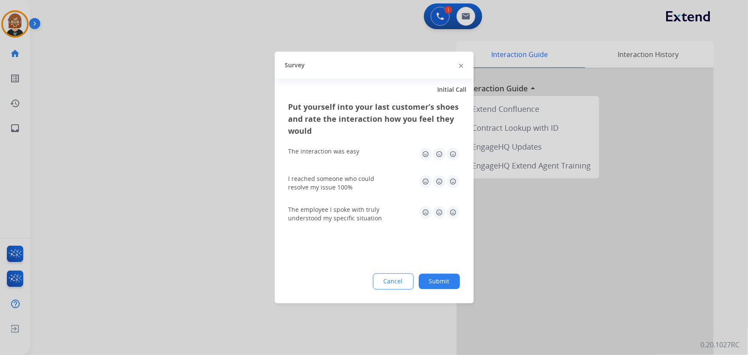
click at [434, 284] on button "Submit" at bounding box center [439, 281] width 41 height 15
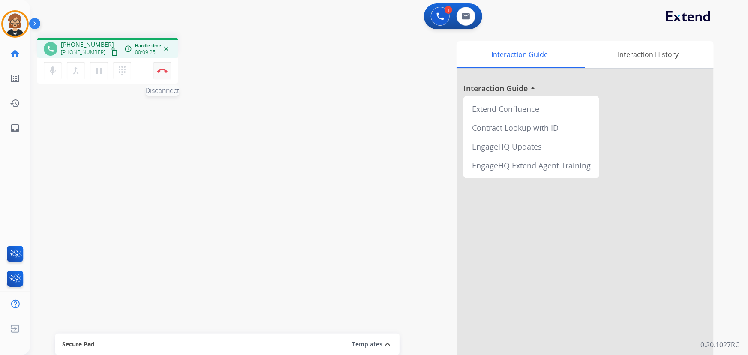
click at [162, 69] on img at bounding box center [162, 71] width 10 height 4
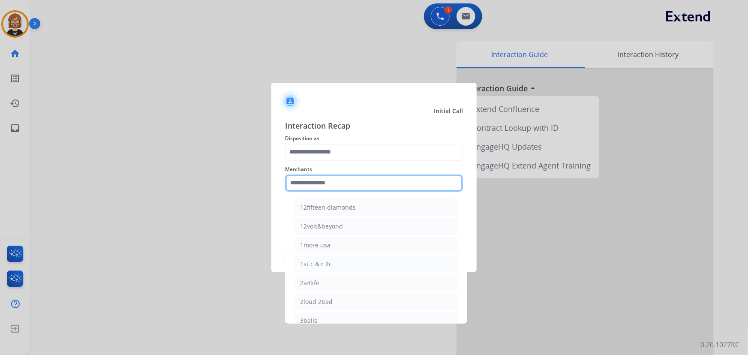
click at [367, 182] on input "text" at bounding box center [374, 183] width 178 height 17
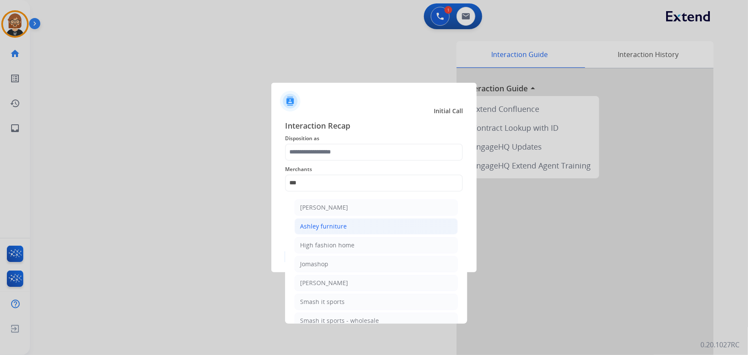
click at [352, 229] on li "Ashley furniture" at bounding box center [376, 226] width 163 height 16
type input "**********"
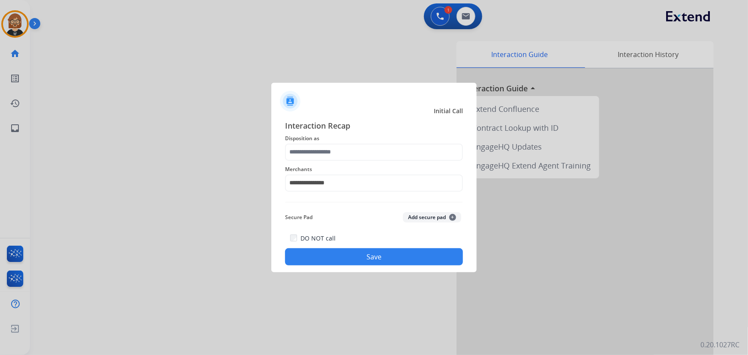
click at [376, 162] on div "**********" at bounding box center [374, 178] width 178 height 34
click at [381, 149] on input "text" at bounding box center [374, 152] width 178 height 17
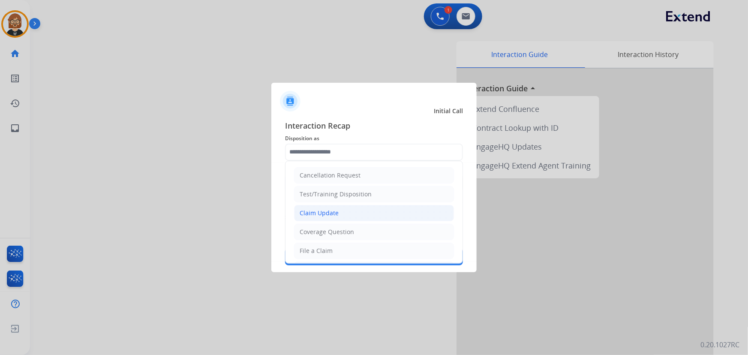
click at [337, 214] on li "Claim Update" at bounding box center [374, 213] width 160 height 16
type input "**********"
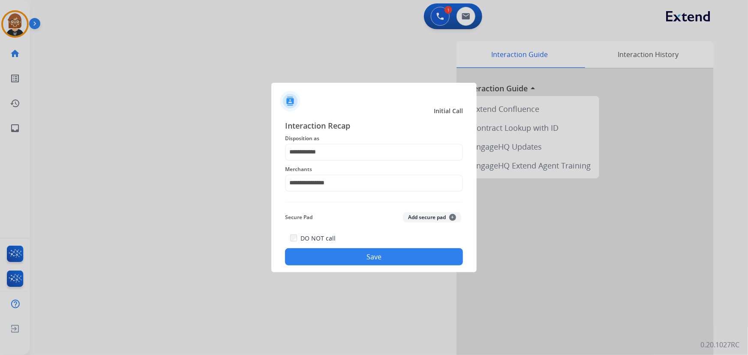
click at [365, 248] on div "DO NOT call Save" at bounding box center [374, 249] width 178 height 33
click at [375, 255] on button "Save" at bounding box center [374, 256] width 178 height 17
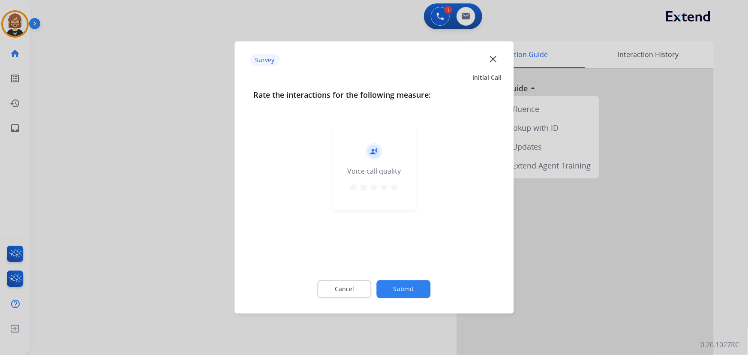
click at [406, 287] on button "Submit" at bounding box center [404, 289] width 54 height 18
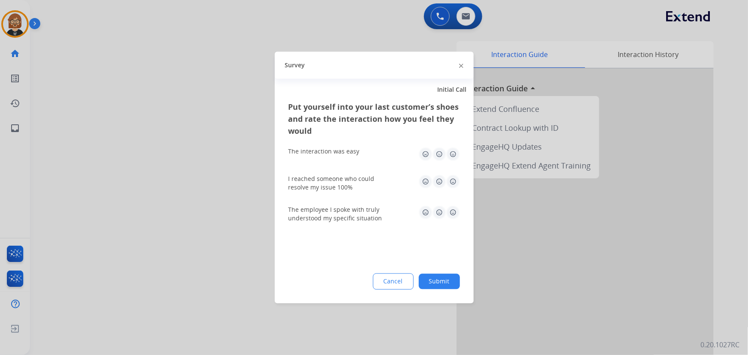
click at [436, 281] on button "Submit" at bounding box center [439, 281] width 41 height 15
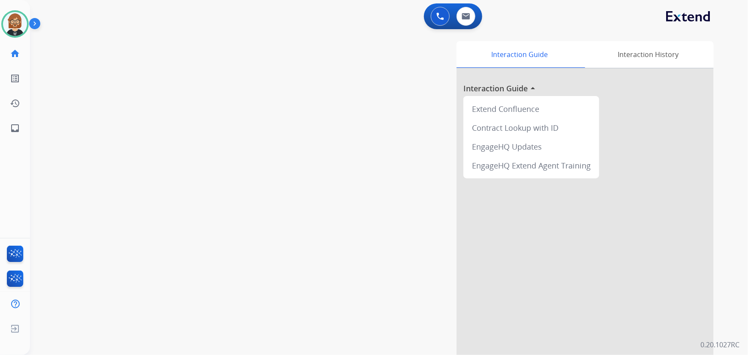
click at [671, 266] on div at bounding box center [585, 229] width 257 height 320
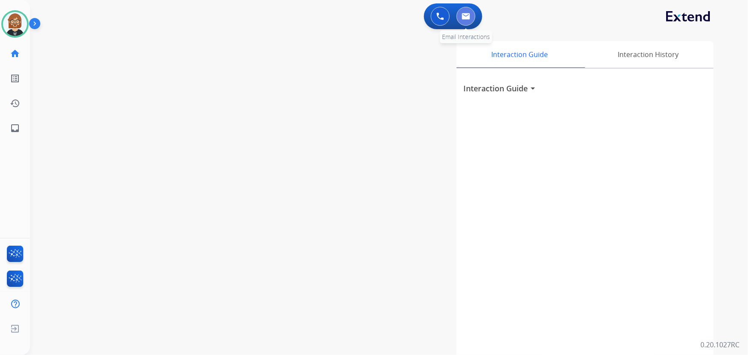
click at [473, 11] on button at bounding box center [466, 16] width 19 height 19
select select "**********"
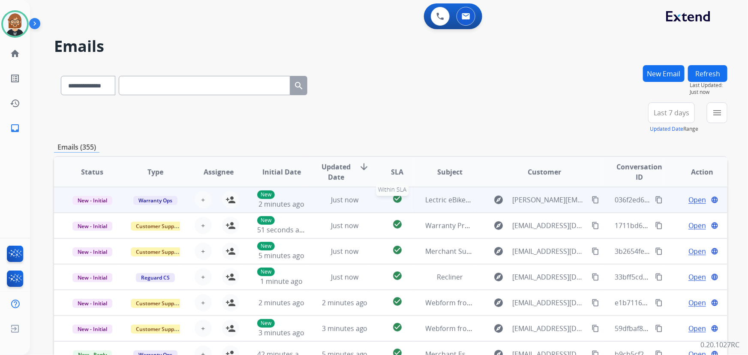
scroll to position [0, 0]
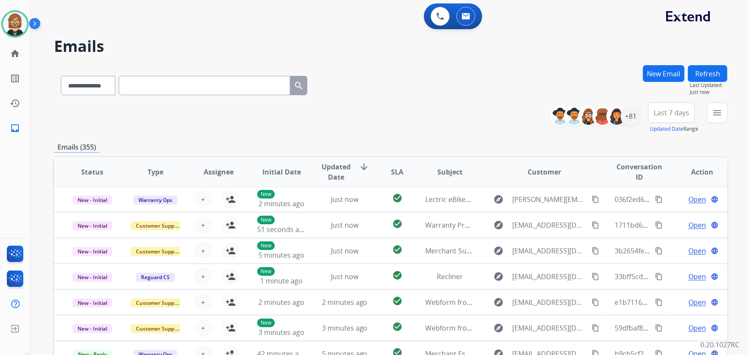
click at [654, 42] on h2 "Emails" at bounding box center [391, 46] width 674 height 17
click at [633, 117] on div "+81" at bounding box center [631, 116] width 21 height 21
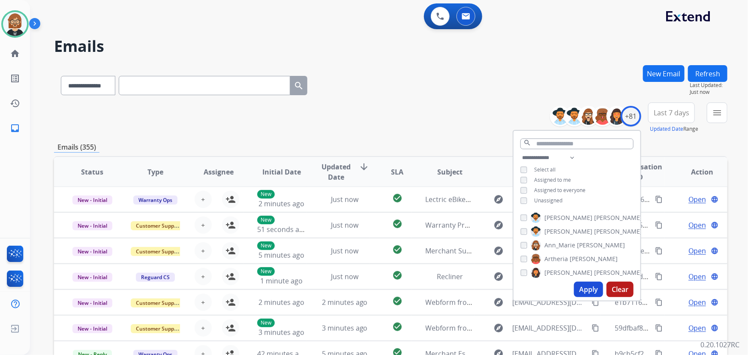
click at [548, 199] on span "Unassigned" at bounding box center [548, 200] width 28 height 7
click at [582, 295] on button "Apply" at bounding box center [588, 289] width 29 height 15
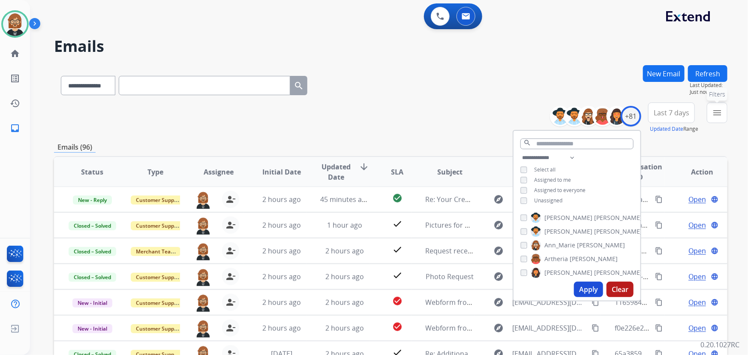
click at [716, 109] on mat-icon "menu" at bounding box center [717, 113] width 10 height 10
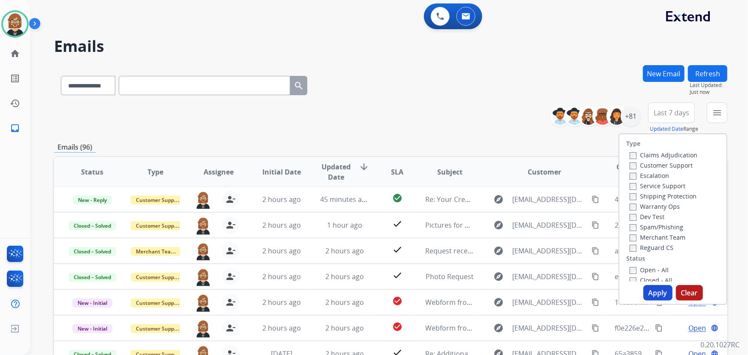
click at [626, 271] on div "Open - All Closed - All New - Initial New - Reply On-hold – Internal On-hold - …" at bounding box center [672, 321] width 93 height 113
click at [645, 293] on button "Apply" at bounding box center [658, 292] width 29 height 15
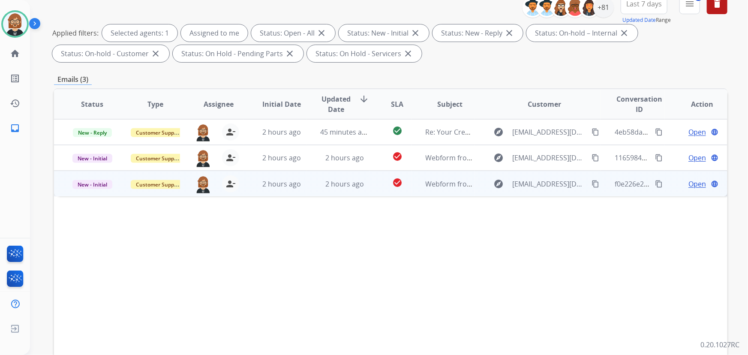
scroll to position [117, 0]
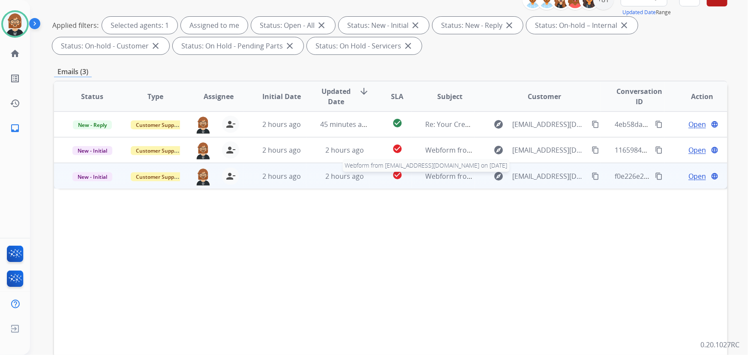
click at [433, 176] on span "Webform from mellojay22004@gmail.com on 09/02/2025" at bounding box center [523, 176] width 194 height 9
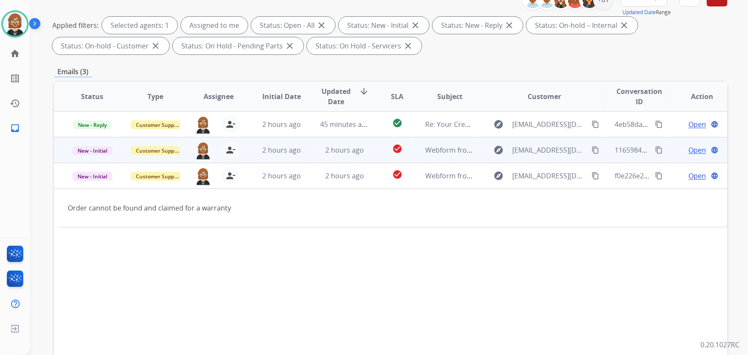
click at [313, 150] on td "2 hours ago" at bounding box center [338, 150] width 63 height 26
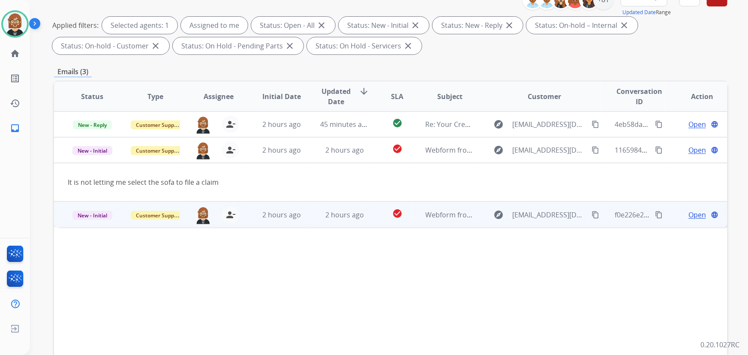
click at [347, 208] on td "2 hours ago" at bounding box center [338, 215] width 63 height 26
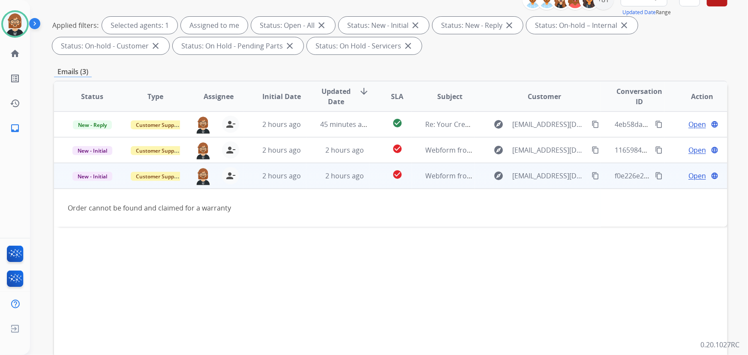
click at [592, 176] on mat-icon "content_copy" at bounding box center [596, 176] width 8 height 8
click at [689, 176] on span "Open" at bounding box center [698, 176] width 18 height 10
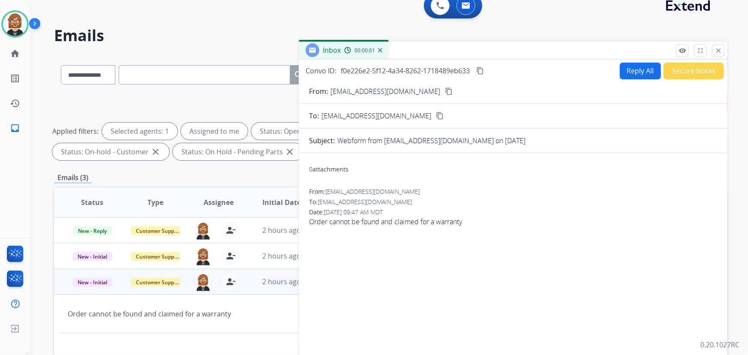
scroll to position [0, 0]
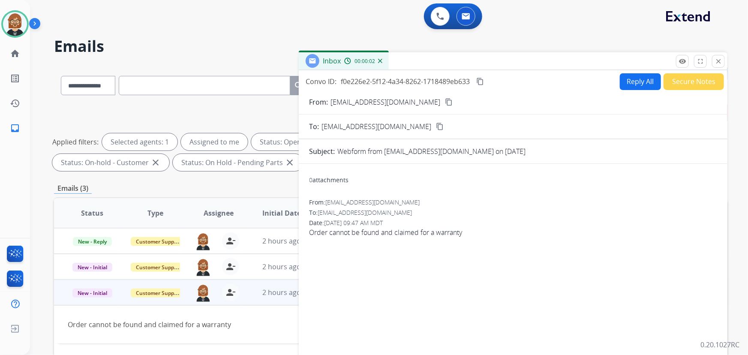
click at [636, 85] on button "Reply All" at bounding box center [640, 81] width 41 height 17
select select "**********"
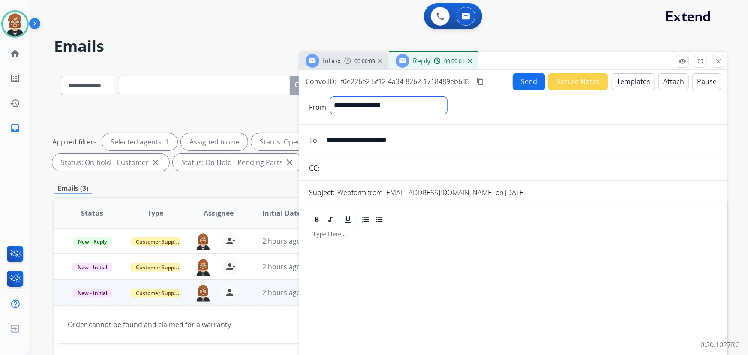
drag, startPoint x: 420, startPoint y: 107, endPoint x: 283, endPoint y: 108, distance: 136.4
click at [283, 108] on div "**********" at bounding box center [391, 297] width 674 height 464
click at [368, 110] on select "**********" at bounding box center [389, 105] width 117 height 17
click at [620, 80] on button "Templates" at bounding box center [633, 81] width 43 height 17
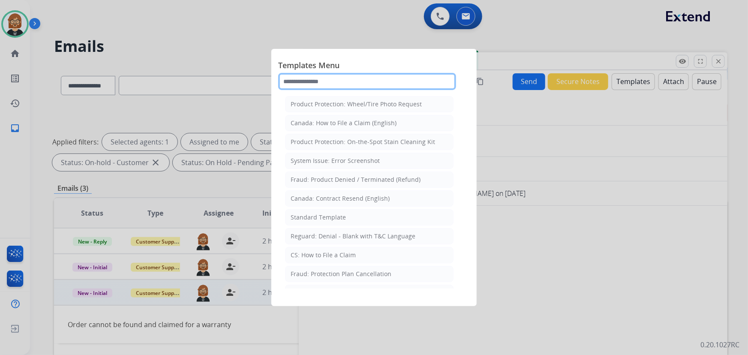
click at [343, 81] on input "text" at bounding box center [367, 81] width 178 height 17
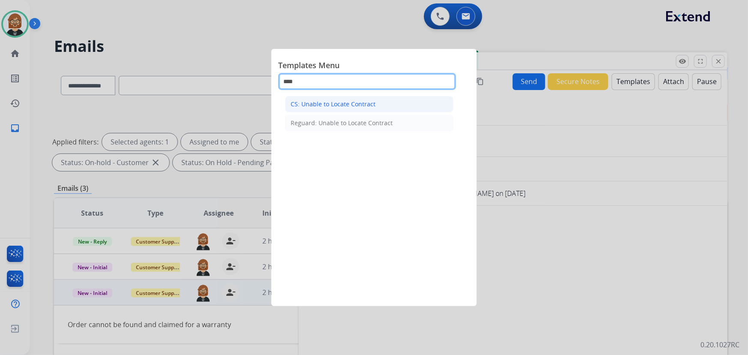
type input "****"
click at [342, 111] on li "CS: Unable to Locate Contract" at bounding box center [369, 104] width 169 height 16
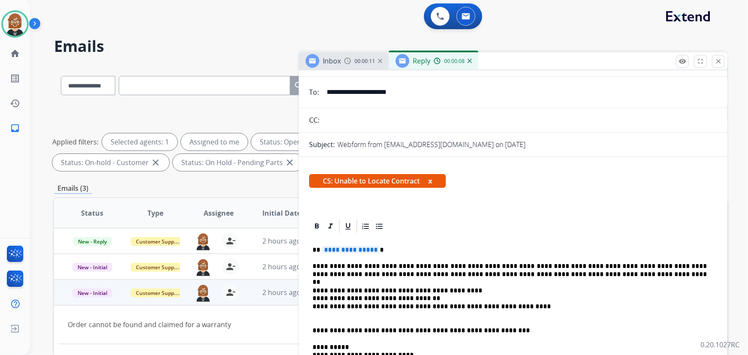
scroll to position [117, 0]
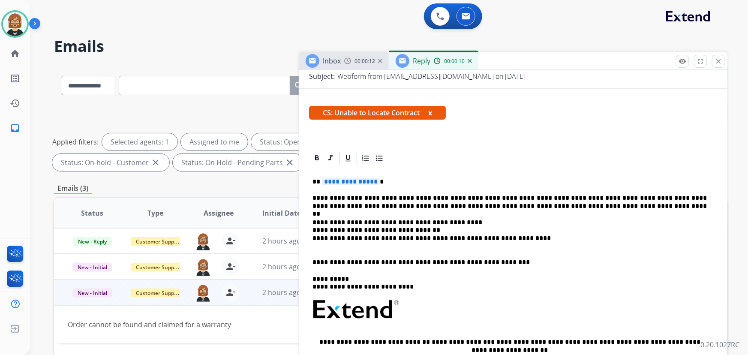
click at [358, 179] on span "**********" at bounding box center [351, 181] width 58 height 7
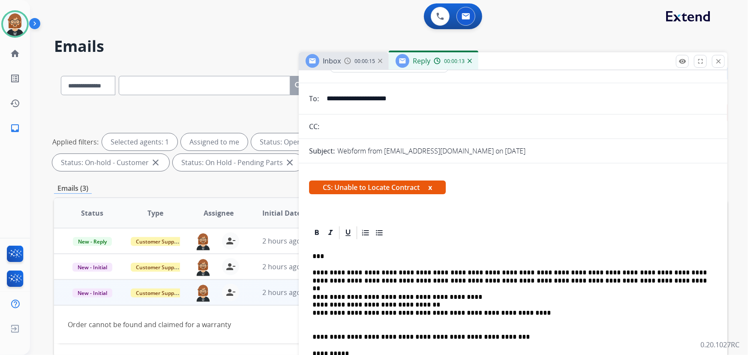
scroll to position [0, 0]
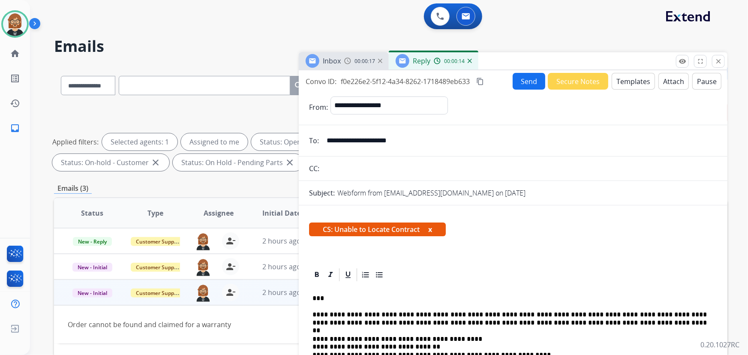
click at [528, 80] on button "Send" at bounding box center [529, 81] width 33 height 17
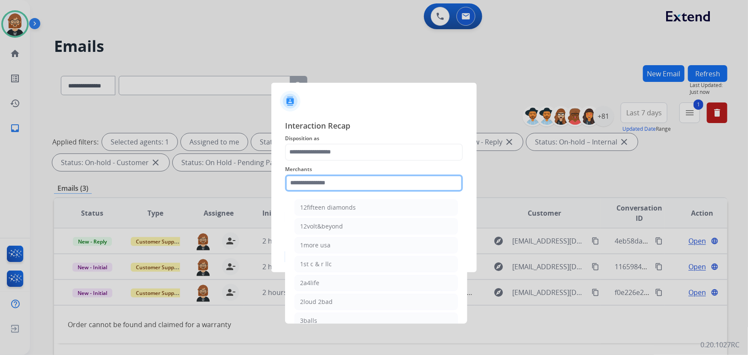
click at [362, 184] on input "text" at bounding box center [374, 183] width 178 height 17
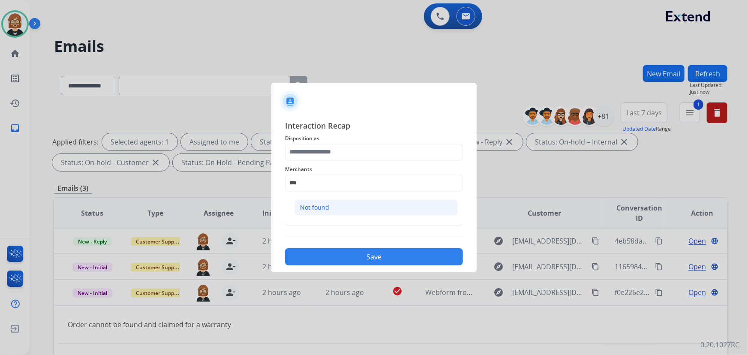
click at [368, 206] on li "Not found" at bounding box center [376, 207] width 163 height 16
type input "*********"
click at [357, 227] on div "Status" at bounding box center [374, 212] width 178 height 34
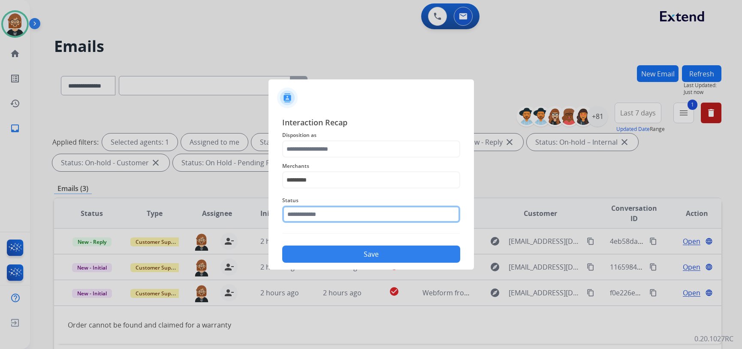
click at [364, 216] on input "text" at bounding box center [371, 213] width 178 height 17
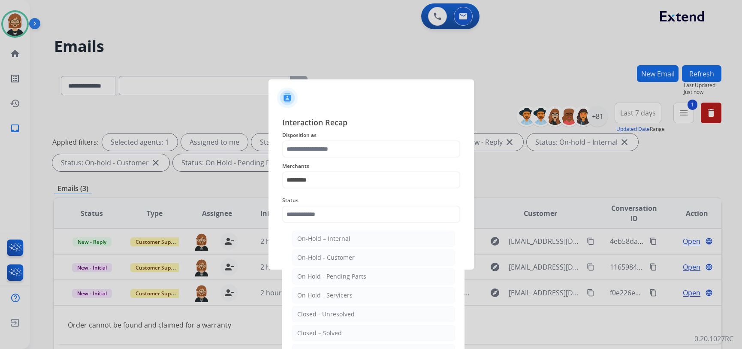
click at [361, 328] on li "Closed – Solved" at bounding box center [373, 333] width 163 height 16
type input "**********"
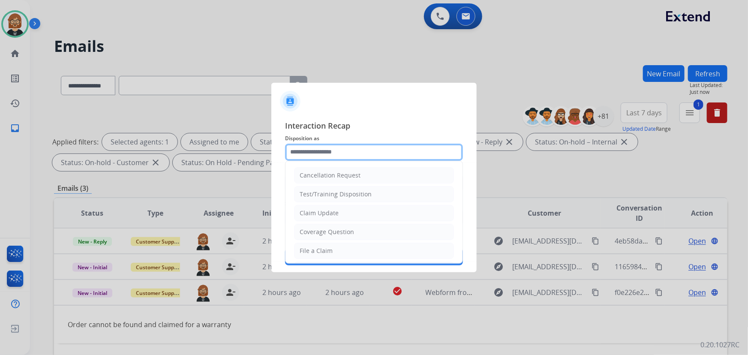
click at [357, 144] on input "text" at bounding box center [374, 152] width 178 height 17
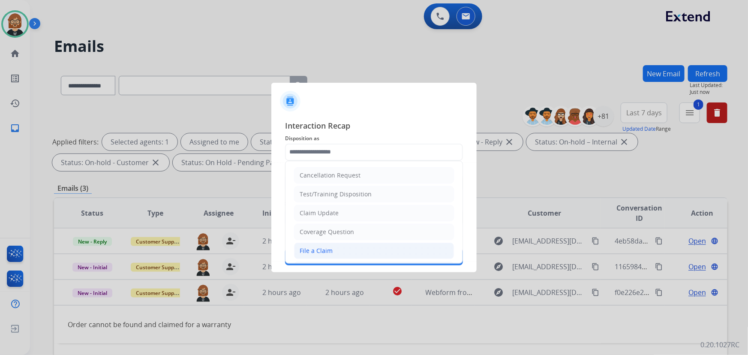
click at [364, 243] on li "File a Claim" at bounding box center [374, 251] width 160 height 16
type input "**********"
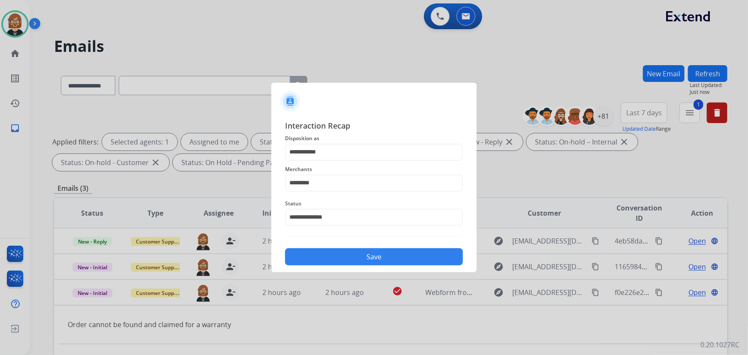
click at [368, 251] on button "Save" at bounding box center [374, 256] width 178 height 17
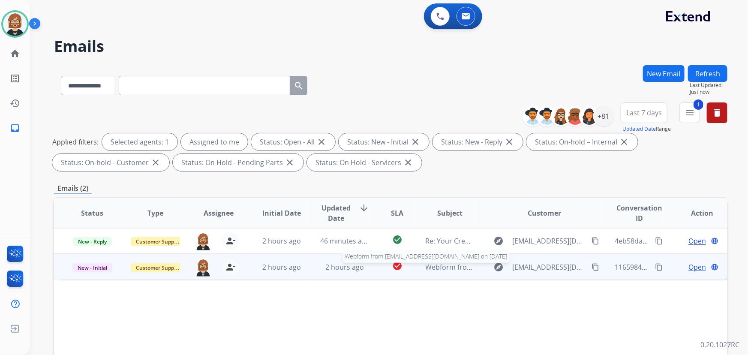
click at [439, 271] on span "Webform from ruizkimberly88@gmail.com on 09/02/2025" at bounding box center [523, 266] width 194 height 9
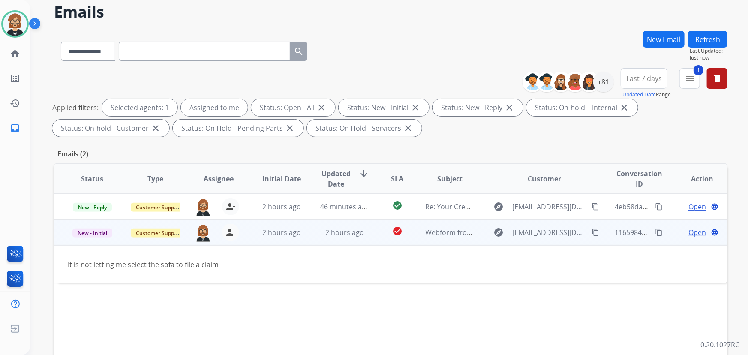
scroll to position [39, 0]
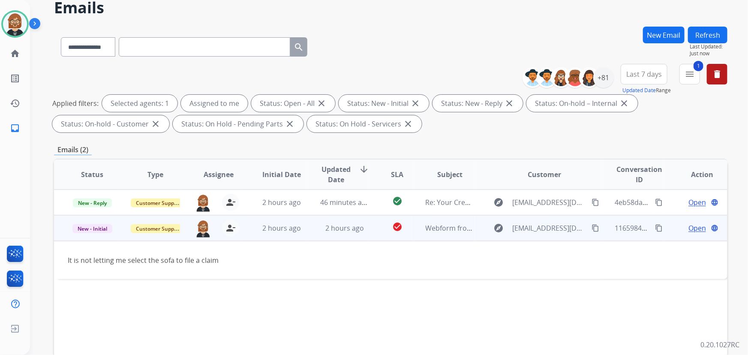
click at [695, 226] on span "Open" at bounding box center [698, 228] width 18 height 10
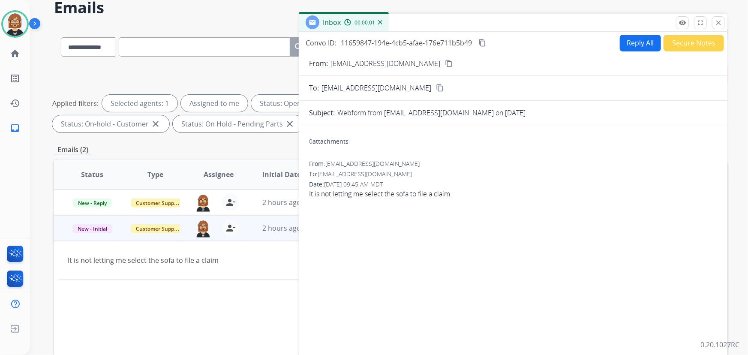
click at [643, 42] on button "Reply All" at bounding box center [640, 43] width 41 height 17
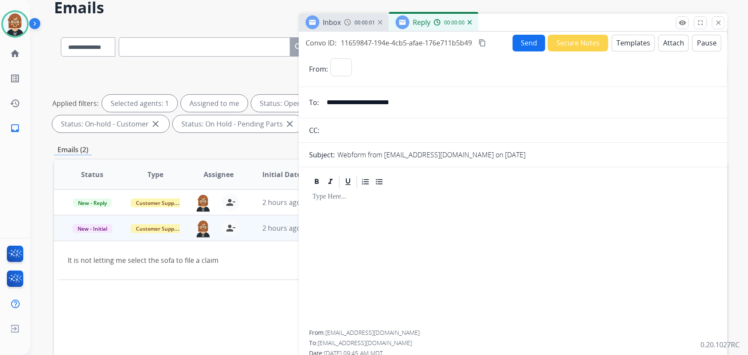
select select "**********"
click at [626, 47] on button "Templates" at bounding box center [633, 43] width 43 height 17
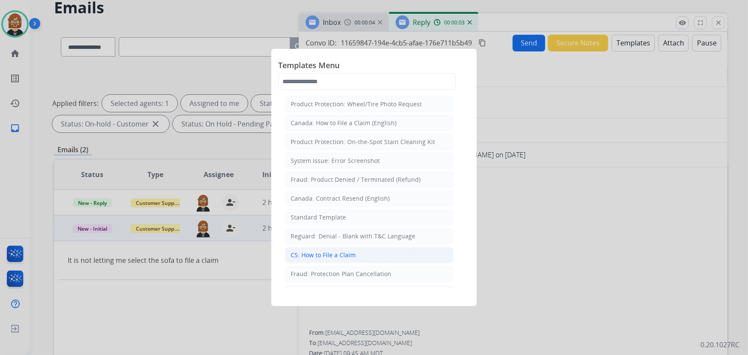
click at [297, 253] on div "CS: How to File a Claim" at bounding box center [323, 255] width 65 height 9
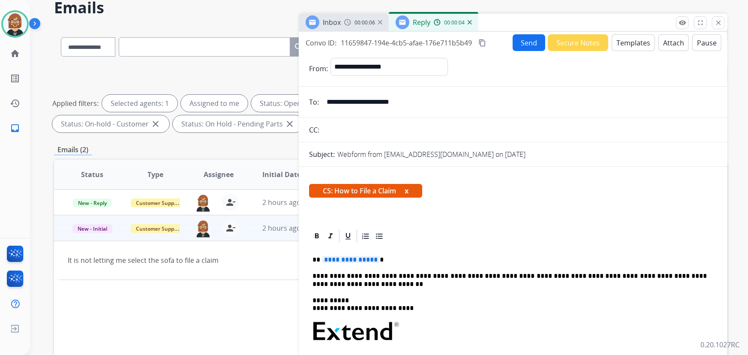
click at [356, 260] on span "**********" at bounding box center [351, 259] width 58 height 7
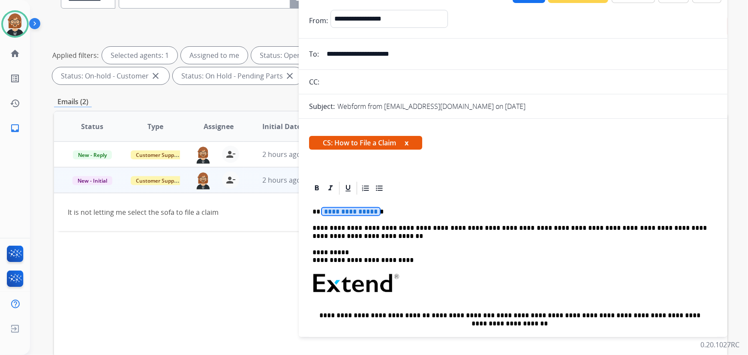
scroll to position [117, 0]
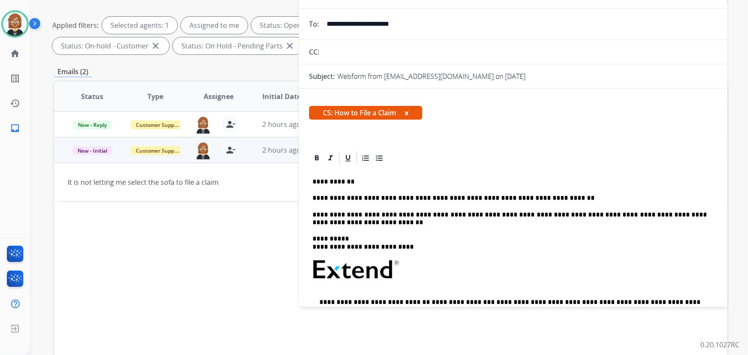
click at [368, 183] on p "**********" at bounding box center [510, 182] width 395 height 8
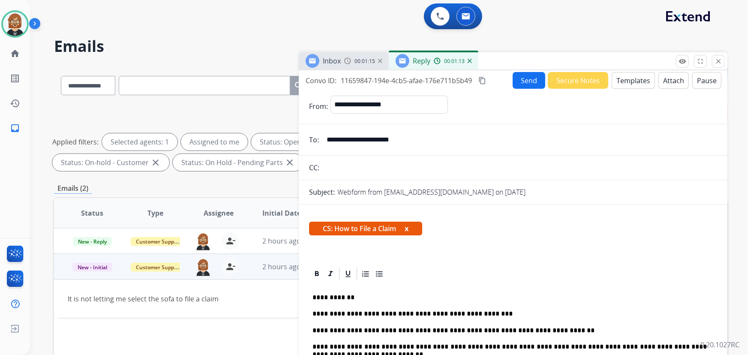
scroll to position [0, 0]
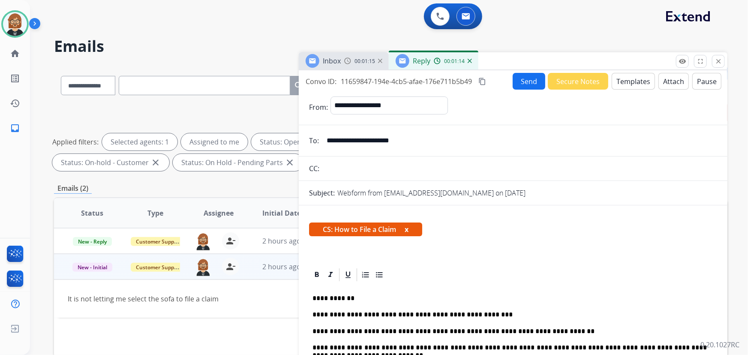
click at [531, 85] on button "Send" at bounding box center [529, 81] width 33 height 17
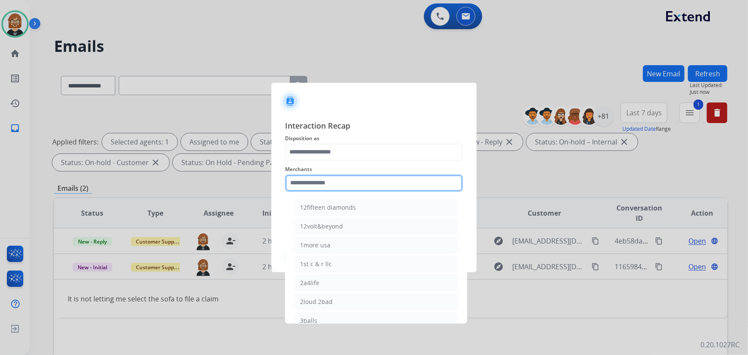
click at [391, 187] on input "text" at bounding box center [374, 183] width 178 height 17
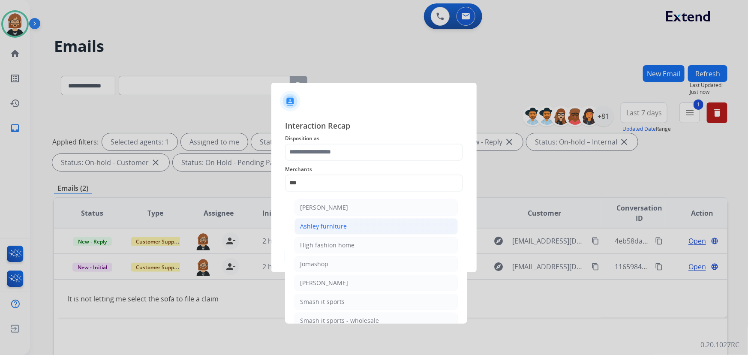
click at [372, 223] on li "Ashley furniture" at bounding box center [376, 226] width 163 height 16
type input "**********"
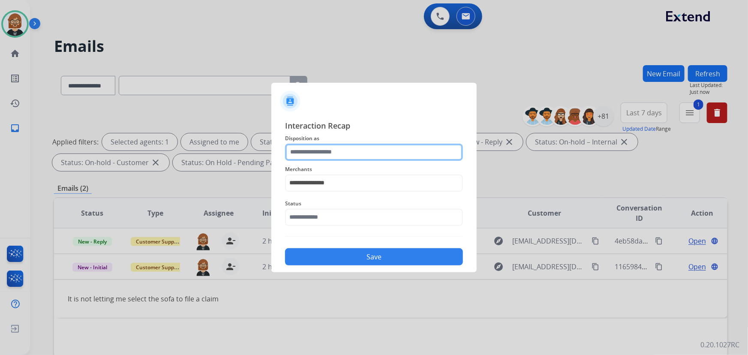
click at [388, 145] on input "text" at bounding box center [374, 152] width 178 height 17
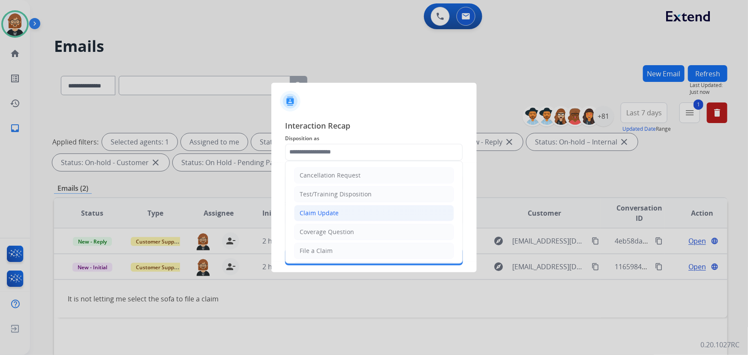
click at [385, 214] on li "Claim Update" at bounding box center [374, 213] width 160 height 16
type input "**********"
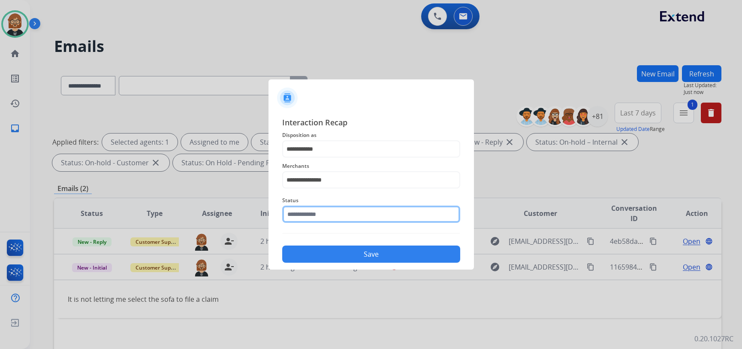
click at [382, 215] on input "text" at bounding box center [371, 213] width 178 height 17
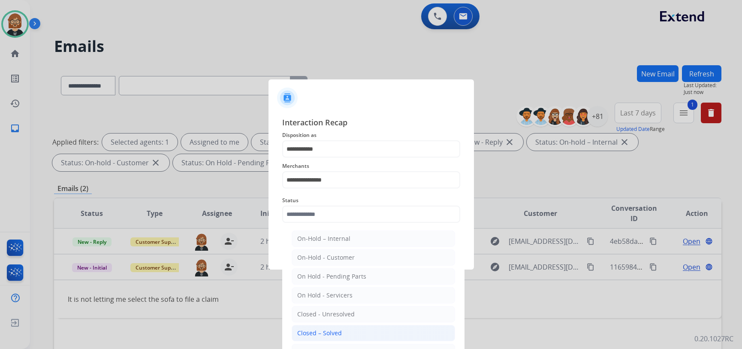
click at [367, 331] on li "Closed – Solved" at bounding box center [373, 333] width 163 height 16
type input "**********"
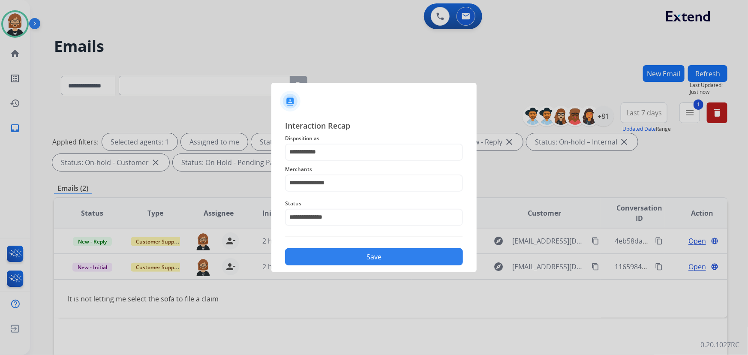
click at [377, 263] on button "Save" at bounding box center [374, 256] width 178 height 17
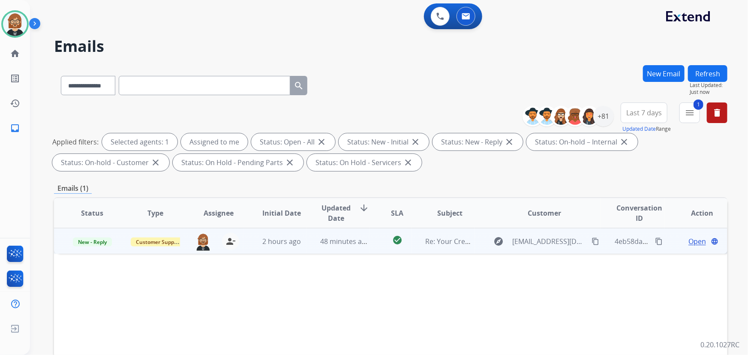
click at [388, 248] on td "check_circle" at bounding box center [391, 241] width 42 height 26
click at [461, 241] on span "Re: Your Credit Card Was Charged" at bounding box center [481, 240] width 110 height 9
click at [461, 241] on span "Re: Your Credit Card Was Charged" at bounding box center [481, 241] width 110 height 9
click at [461, 241] on span "Re: Your Credit Card Was Charged" at bounding box center [481, 240] width 110 height 9
click at [461, 241] on span "Re: Your Credit Card Was Charged" at bounding box center [481, 241] width 110 height 9
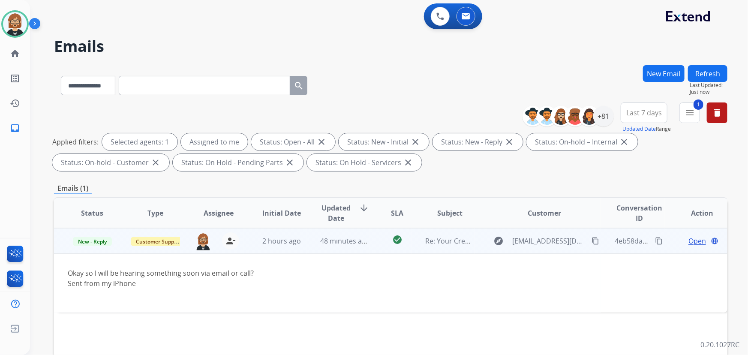
click at [695, 241] on span "Open" at bounding box center [698, 241] width 18 height 10
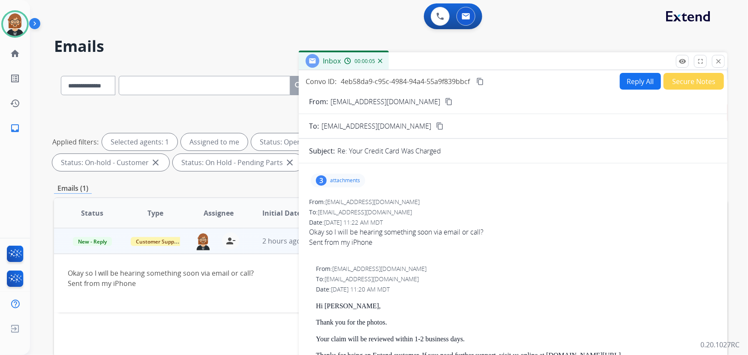
click at [635, 78] on button "Reply All" at bounding box center [640, 81] width 41 height 17
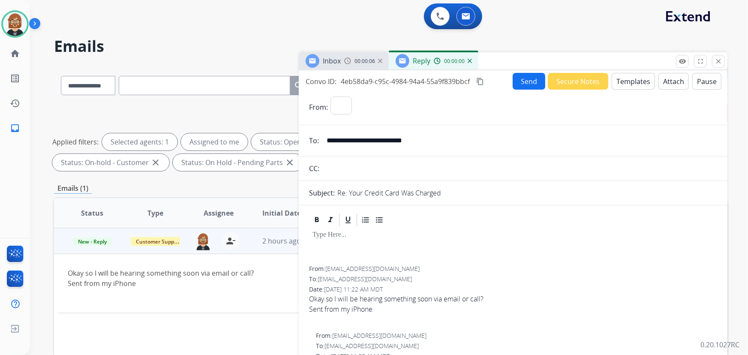
select select "**********"
click at [627, 83] on button "Templates" at bounding box center [633, 81] width 43 height 17
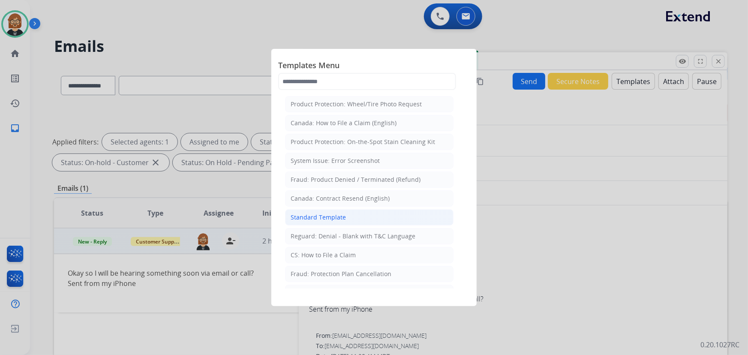
click at [305, 218] on div "Standard Template" at bounding box center [318, 217] width 55 height 9
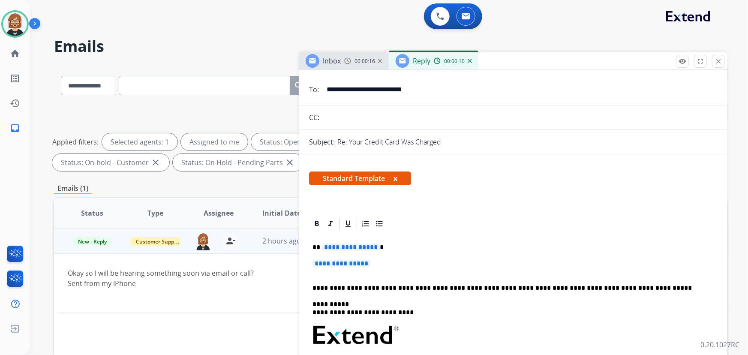
scroll to position [117, 0]
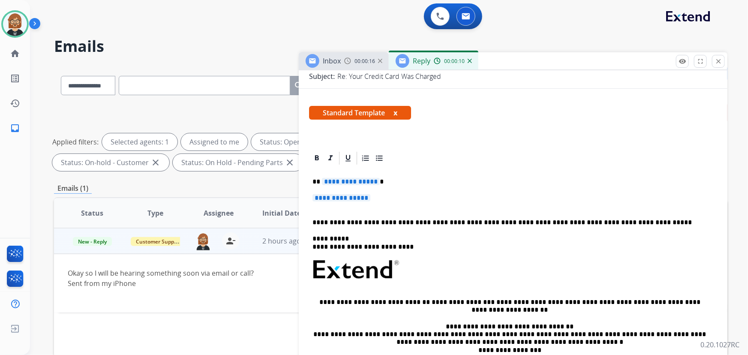
click at [346, 197] on span "**********" at bounding box center [342, 197] width 58 height 7
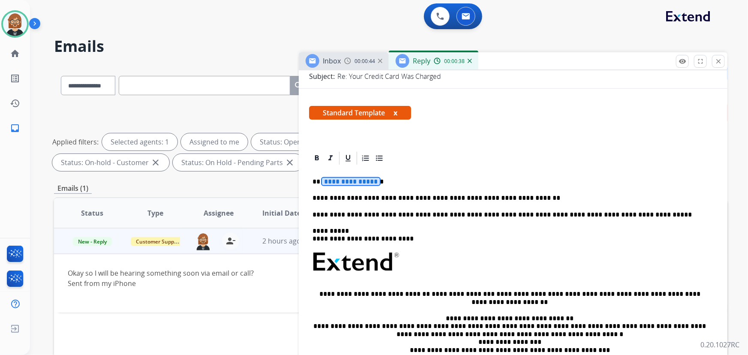
click at [339, 181] on span "**********" at bounding box center [351, 181] width 58 height 7
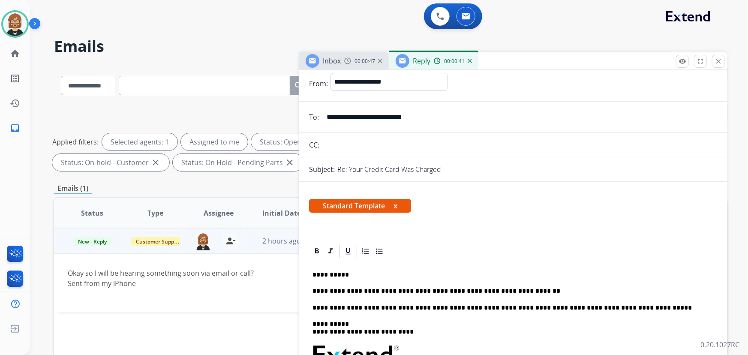
scroll to position [0, 0]
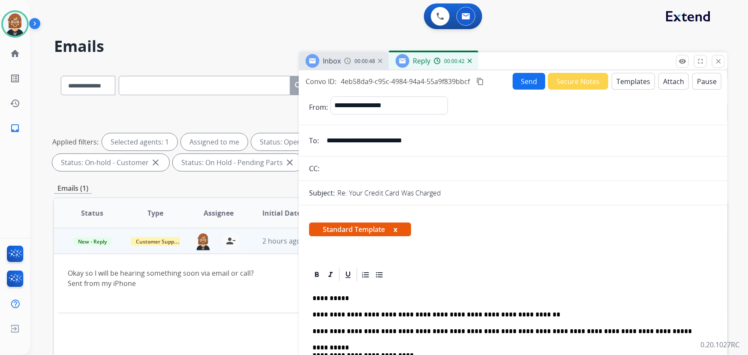
click at [527, 79] on button "Send" at bounding box center [529, 81] width 33 height 17
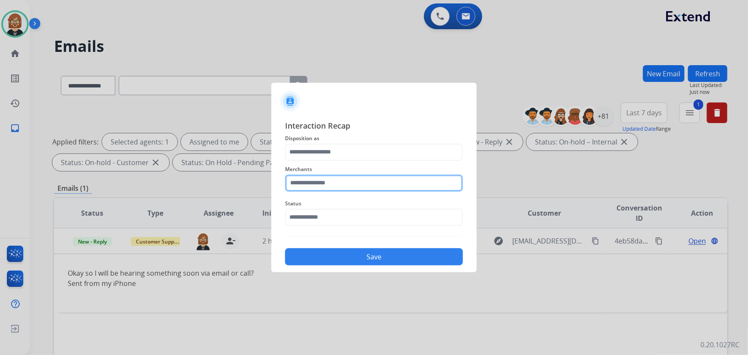
click at [375, 181] on input "text" at bounding box center [374, 183] width 178 height 17
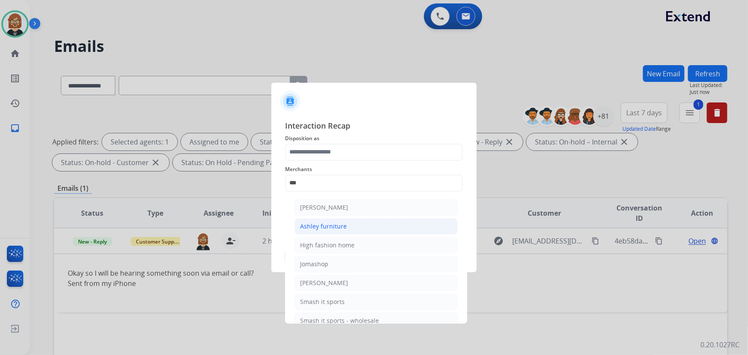
click at [343, 226] on div "Ashley furniture" at bounding box center [323, 226] width 47 height 9
type input "**********"
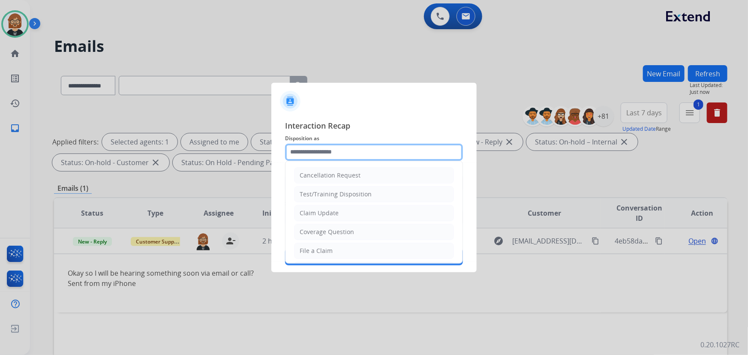
click at [352, 154] on input "text" at bounding box center [374, 152] width 178 height 17
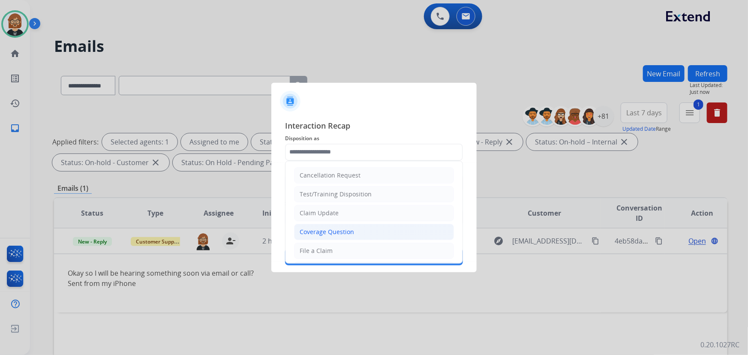
click at [339, 232] on div "Coverage Question" at bounding box center [327, 232] width 54 height 9
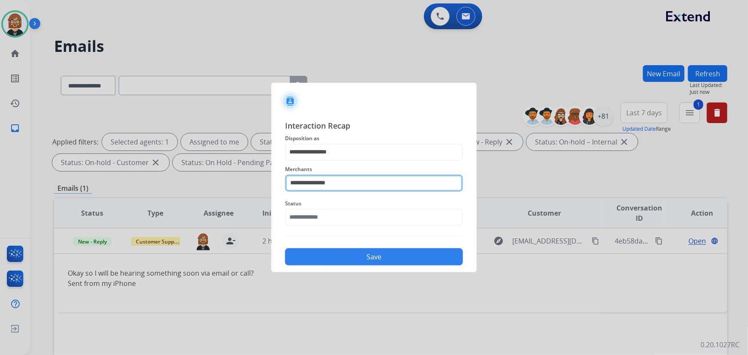
click at [349, 183] on input "**********" at bounding box center [374, 183] width 178 height 17
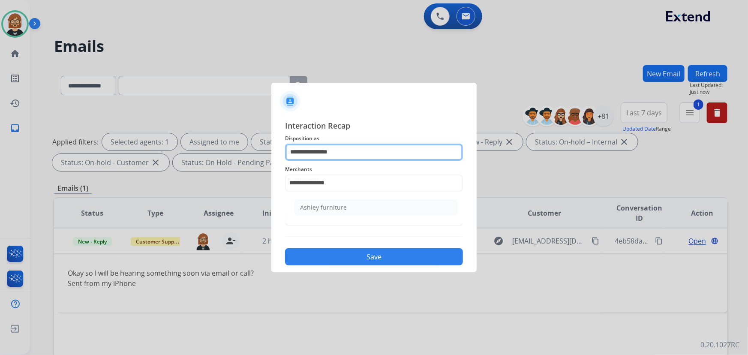
click at [357, 150] on input "**********" at bounding box center [374, 152] width 178 height 17
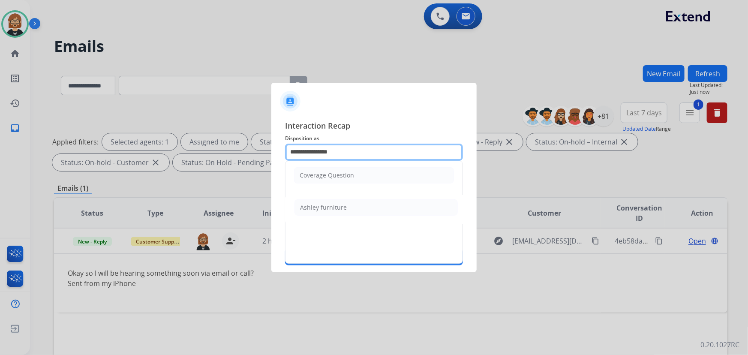
drag, startPoint x: 357, startPoint y: 150, endPoint x: 282, endPoint y: 161, distance: 75.8
click at [282, 161] on div "**********" at bounding box center [373, 193] width 205 height 160
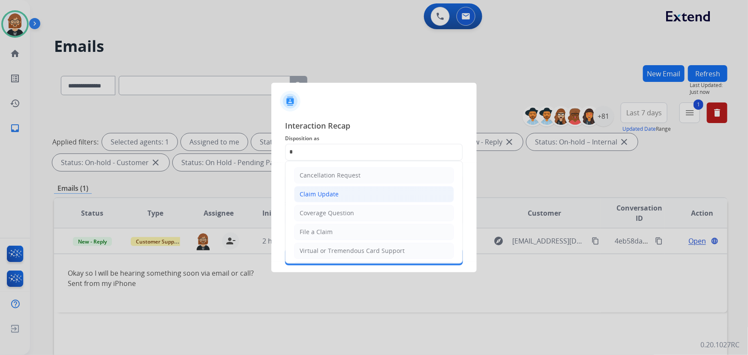
click at [332, 192] on div "Claim Update" at bounding box center [319, 194] width 39 height 9
type input "**********"
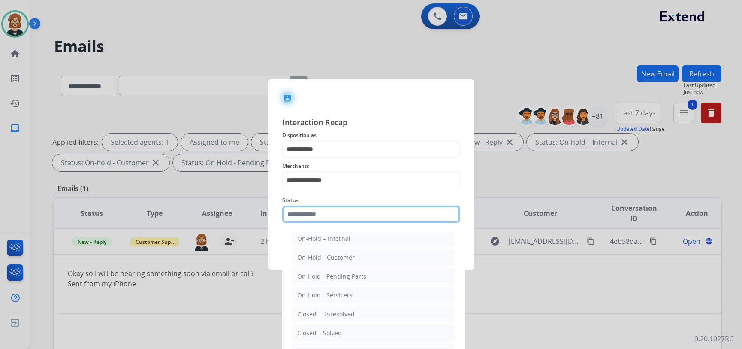
click at [335, 221] on input "text" at bounding box center [371, 213] width 178 height 17
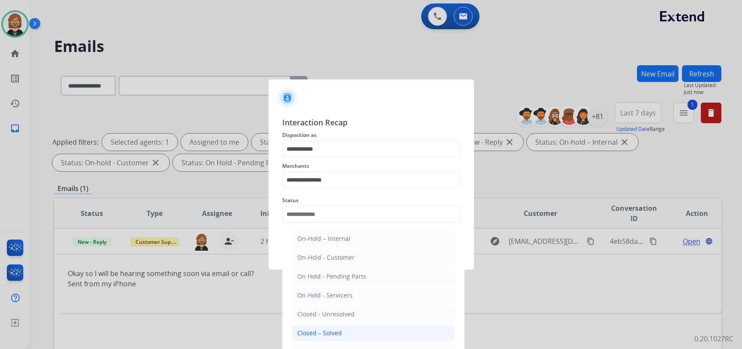
click at [358, 330] on li "Closed – Solved" at bounding box center [373, 333] width 163 height 16
type input "**********"
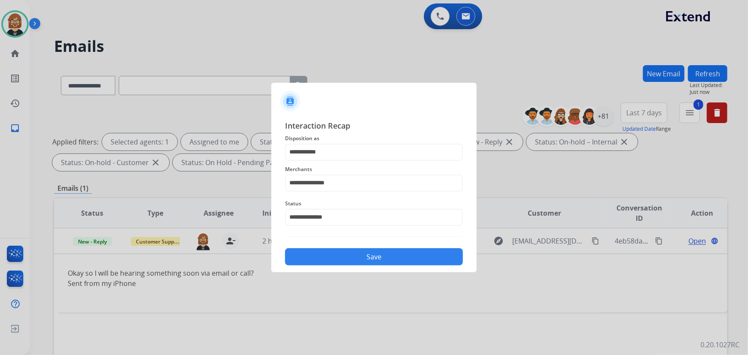
click at [385, 244] on div "**********" at bounding box center [374, 193] width 178 height 146
click at [379, 256] on button "Save" at bounding box center [374, 256] width 178 height 17
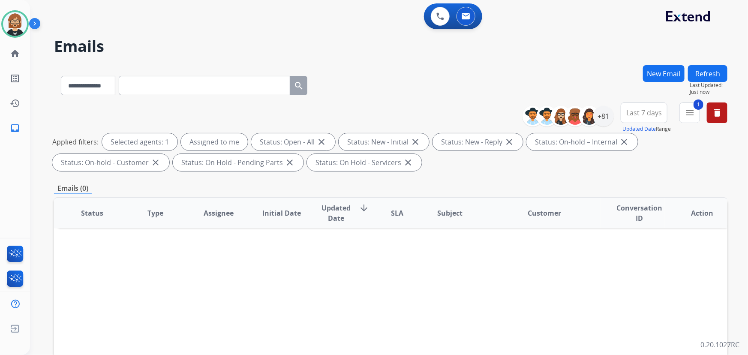
click at [698, 72] on button "Refresh" at bounding box center [707, 73] width 39 height 17
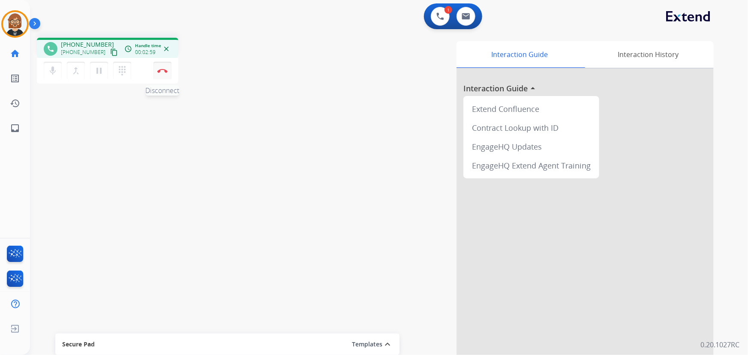
click at [162, 72] on img at bounding box center [162, 71] width 10 height 4
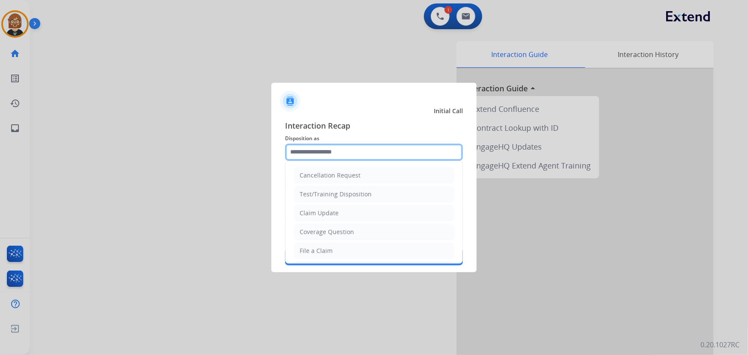
click at [384, 157] on input "text" at bounding box center [374, 152] width 178 height 17
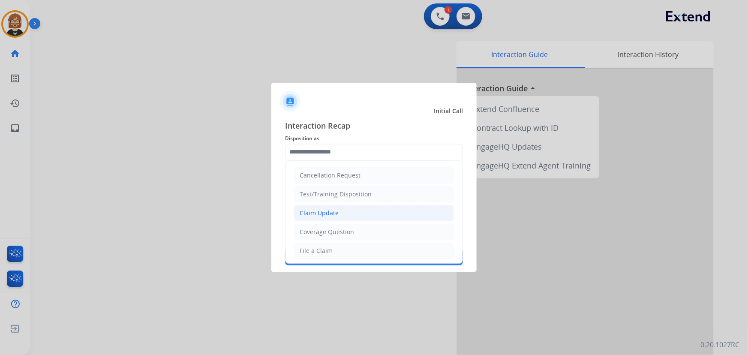
click at [365, 215] on li "Claim Update" at bounding box center [374, 213] width 160 height 16
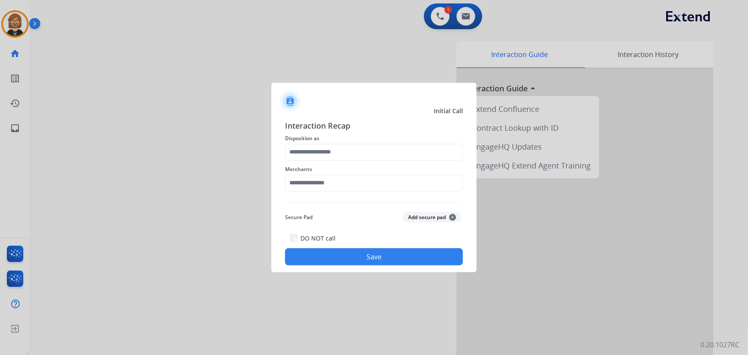
type input "**********"
click at [369, 185] on input "text" at bounding box center [374, 183] width 178 height 17
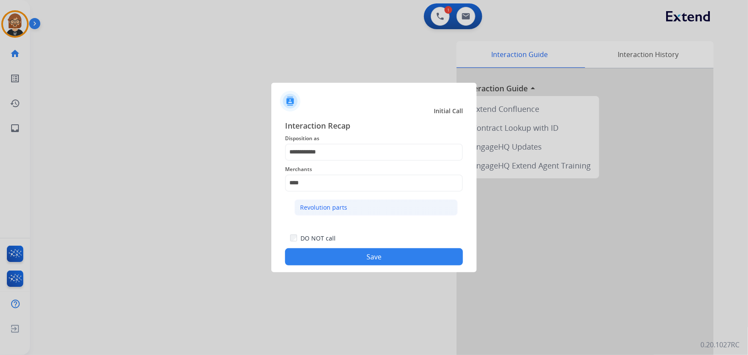
click at [361, 207] on li "Revolution parts" at bounding box center [376, 207] width 163 height 16
type input "**********"
click at [399, 262] on button "Save" at bounding box center [374, 256] width 178 height 17
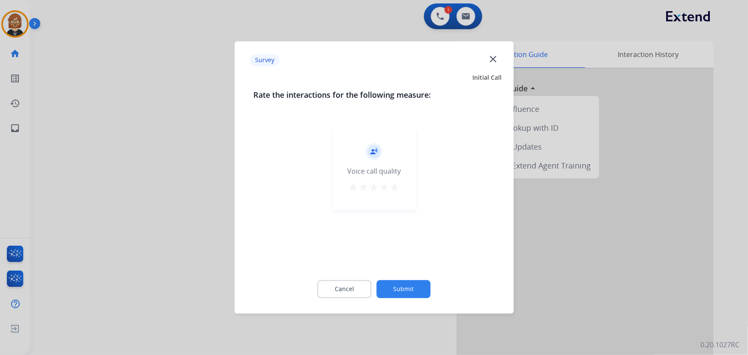
click at [407, 289] on button "Submit" at bounding box center [404, 289] width 54 height 18
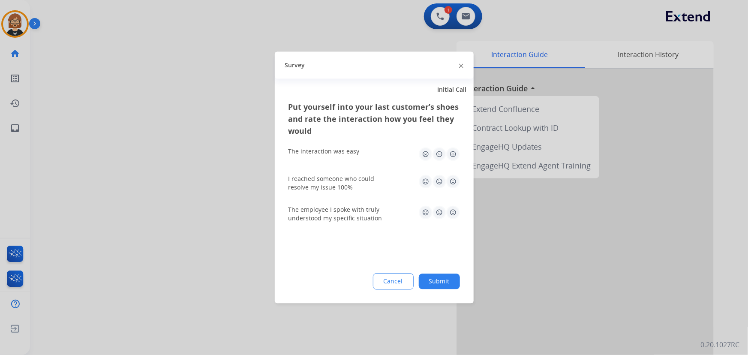
click at [446, 285] on button "Submit" at bounding box center [439, 281] width 41 height 15
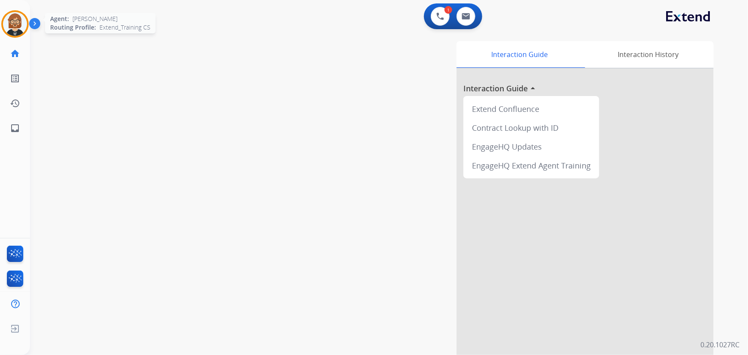
click at [14, 17] on img at bounding box center [15, 24] width 24 height 24
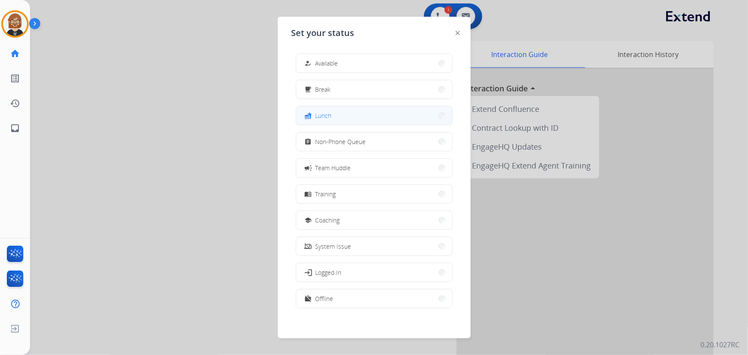
click at [364, 111] on button "fastfood Lunch" at bounding box center [374, 115] width 156 height 18
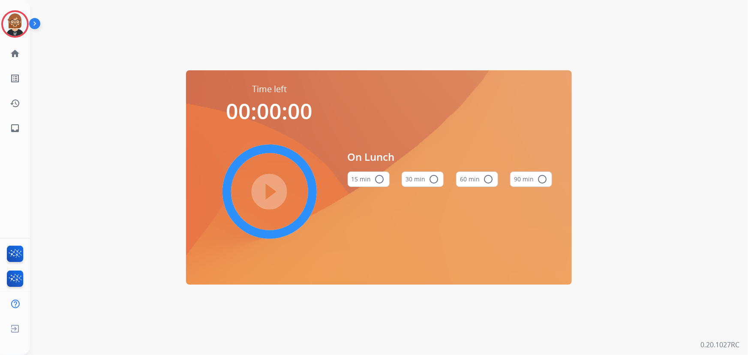
click at [420, 180] on button "30 min radio_button_unchecked" at bounding box center [423, 179] width 42 height 15
click at [270, 196] on mat-icon "play_circle_filled" at bounding box center [270, 192] width 10 height 10
click at [677, 239] on div "Time left 00:00:00 play_circle_filled On Lunch 15 min radio_button_unchecked 30…" at bounding box center [379, 177] width 698 height 355
click at [20, 126] on link "inbox Emails" at bounding box center [15, 128] width 24 height 24
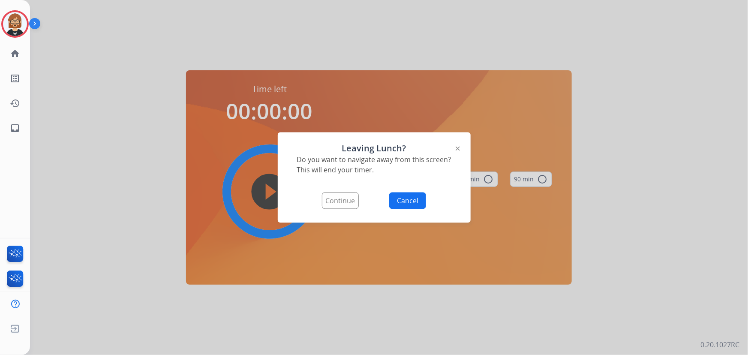
click at [339, 200] on button "Continue" at bounding box center [340, 201] width 37 height 17
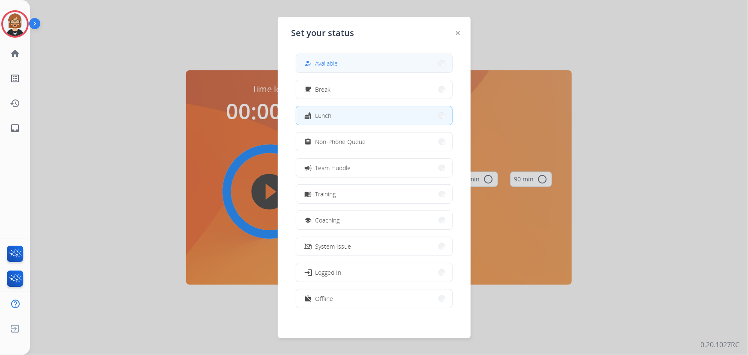
click at [365, 64] on button "how_to_reg Available" at bounding box center [374, 63] width 156 height 18
select select "**********"
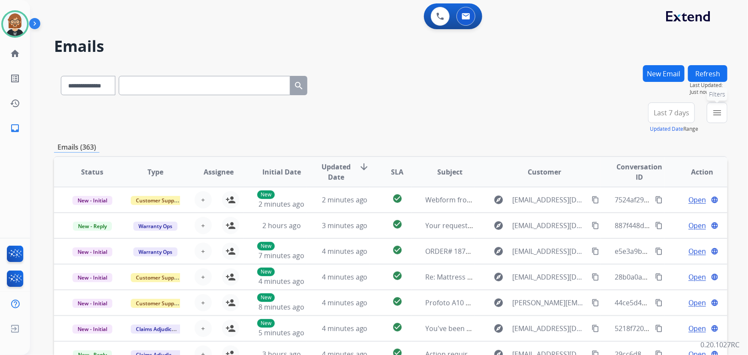
click at [713, 116] on mat-icon "menu" at bounding box center [717, 113] width 10 height 10
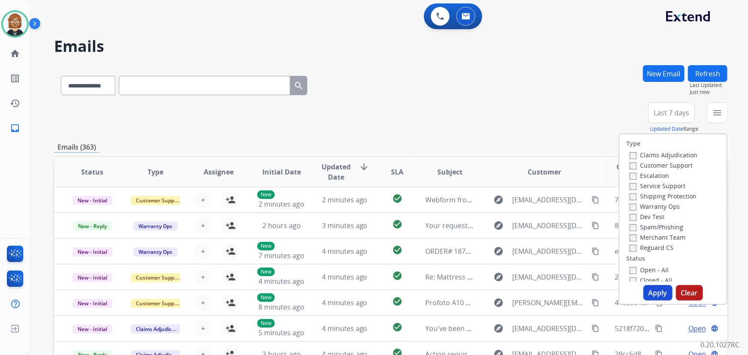
click at [652, 269] on label "Open - All" at bounding box center [649, 270] width 39 height 8
click at [652, 290] on button "Apply" at bounding box center [658, 292] width 29 height 15
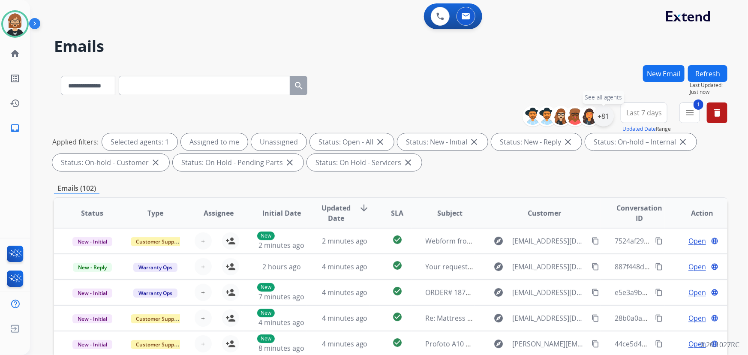
click at [605, 117] on div "+81" at bounding box center [603, 116] width 21 height 21
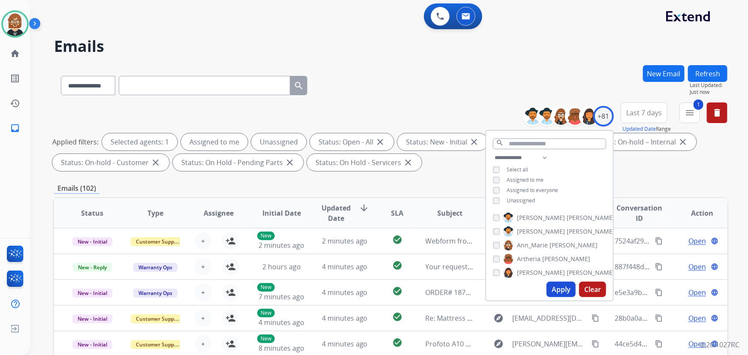
click at [501, 201] on div "Unassigned" at bounding box center [514, 200] width 42 height 7
click at [557, 287] on button "Apply" at bounding box center [561, 289] width 29 height 15
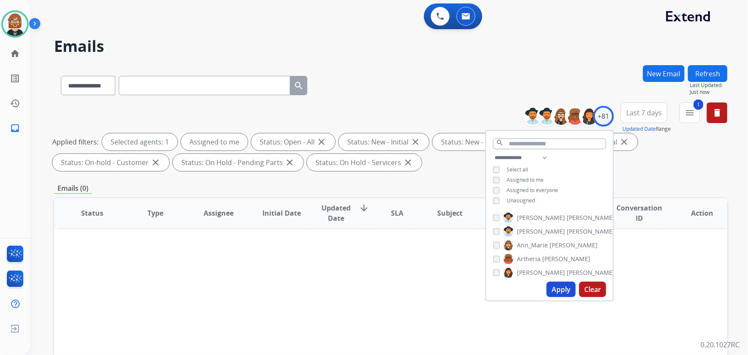
click at [657, 166] on div "Applied filters: Selected agents: 1 Assigned to me Status: Open - All close Sta…" at bounding box center [389, 152] width 674 height 38
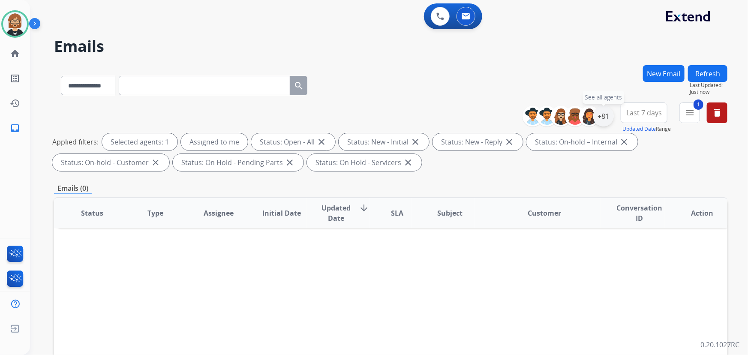
click at [606, 117] on div "+81" at bounding box center [603, 116] width 21 height 21
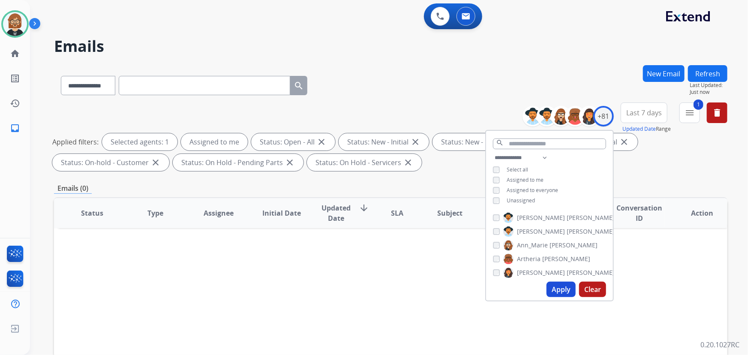
click at [516, 198] on span "Unassigned" at bounding box center [521, 200] width 28 height 7
click at [560, 290] on button "Apply" at bounding box center [561, 289] width 29 height 15
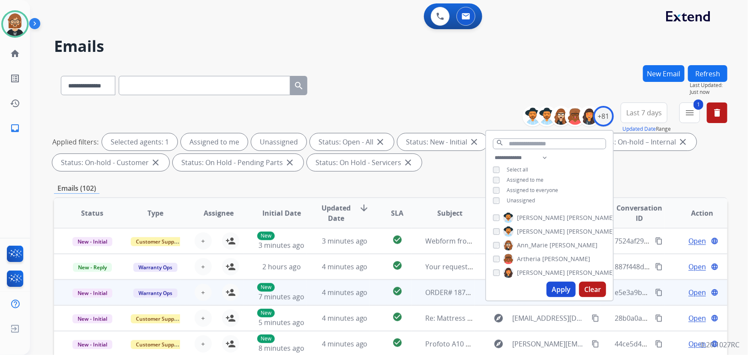
scroll to position [0, 0]
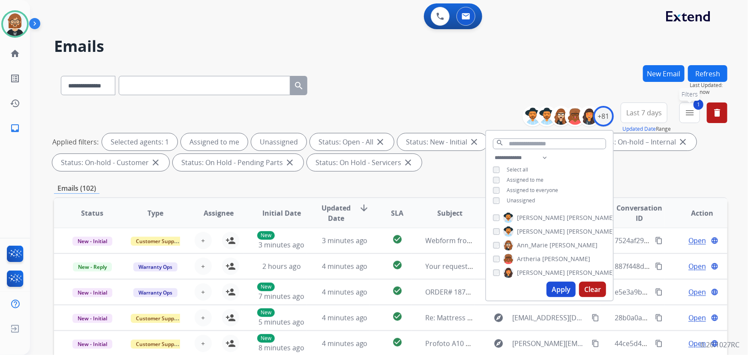
click at [688, 122] on button "1 menu Filters" at bounding box center [690, 112] width 21 height 21
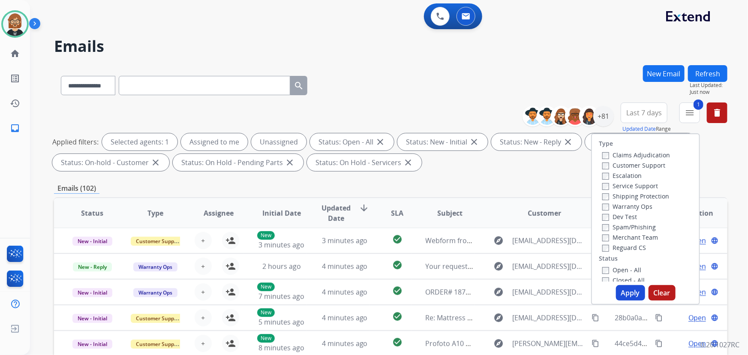
click at [624, 246] on label "Reguard CS" at bounding box center [624, 248] width 44 height 8
click at [617, 199] on label "Shipping Protection" at bounding box center [635, 196] width 67 height 8
click at [617, 165] on label "Customer Support" at bounding box center [633, 165] width 63 height 8
click at [626, 293] on button "Apply" at bounding box center [630, 292] width 29 height 15
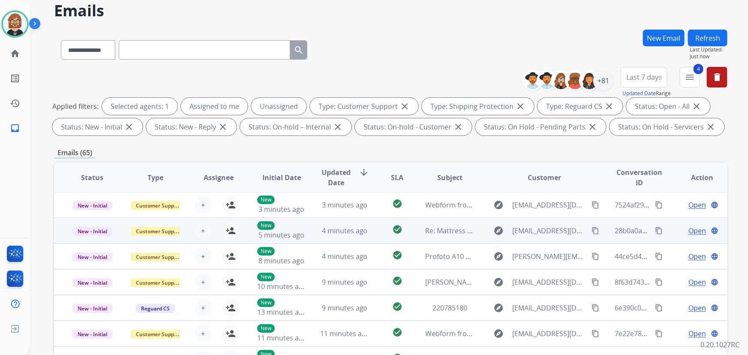
scroll to position [78, 0]
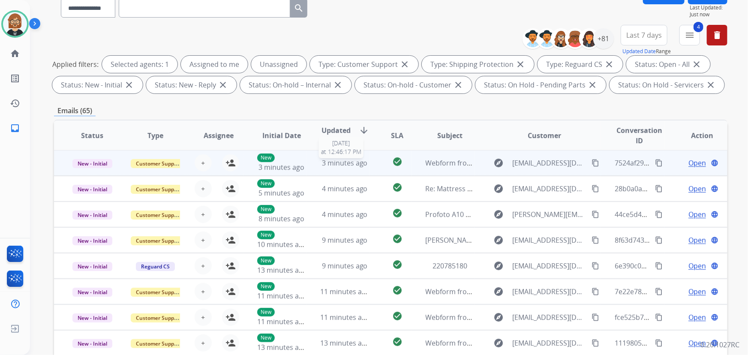
click at [335, 167] on div "3 minutes ago" at bounding box center [344, 163] width 49 height 10
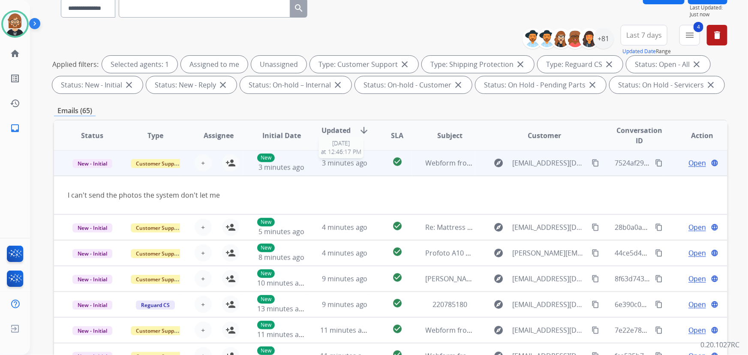
scroll to position [0, 0]
click at [229, 163] on mat-icon "person_add" at bounding box center [231, 163] width 10 height 10
click at [692, 161] on span "Open" at bounding box center [698, 163] width 18 height 10
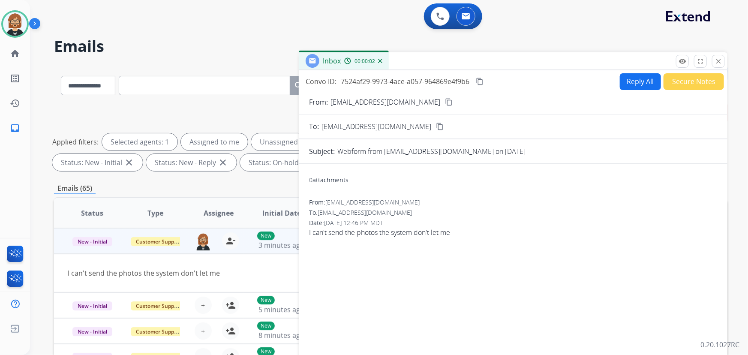
click at [629, 85] on button "Reply All" at bounding box center [640, 81] width 41 height 17
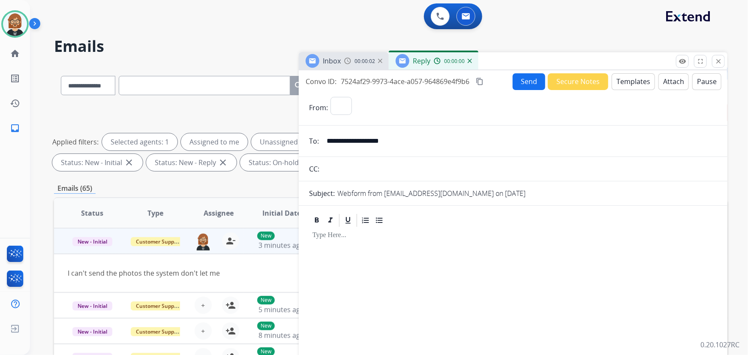
select select "**********"
click at [632, 81] on button "Templates" at bounding box center [633, 81] width 43 height 17
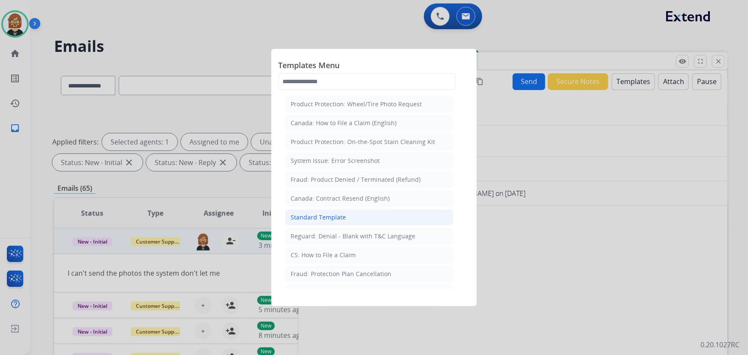
click at [366, 217] on li "Standard Template" at bounding box center [369, 217] width 169 height 16
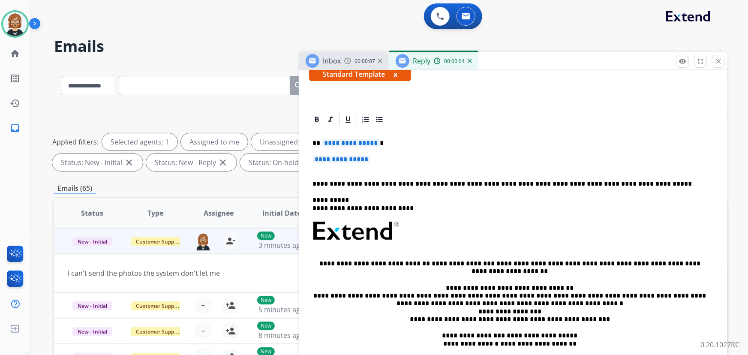
scroll to position [156, 0]
click at [352, 141] on span "**********" at bounding box center [351, 142] width 58 height 7
click at [352, 163] on p "**********" at bounding box center [513, 163] width 401 height 16
click at [356, 154] on div "**********" at bounding box center [513, 251] width 408 height 248
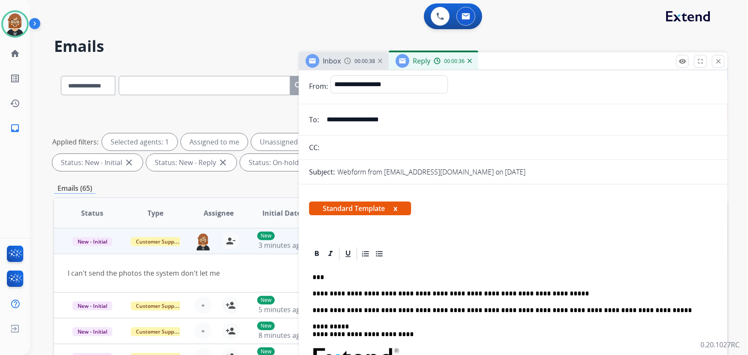
scroll to position [0, 0]
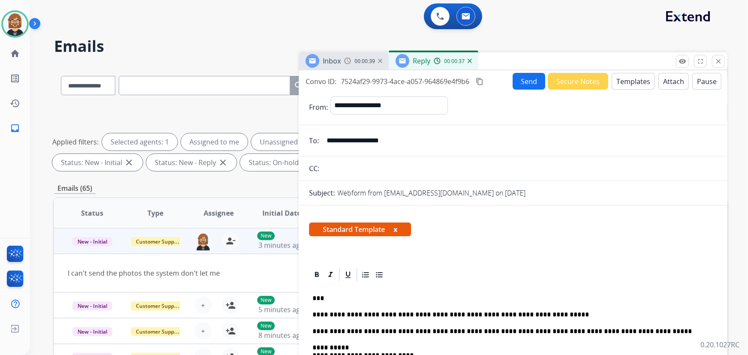
click at [528, 82] on button "Send" at bounding box center [529, 81] width 33 height 17
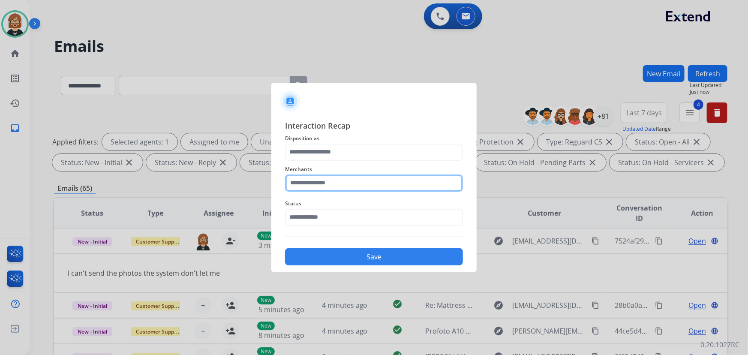
click at [382, 186] on input "text" at bounding box center [374, 183] width 178 height 17
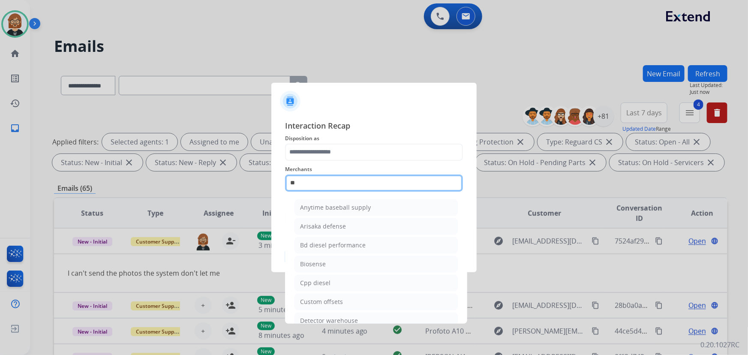
type input "*"
click at [345, 181] on input "text" at bounding box center [374, 183] width 178 height 17
type input "*"
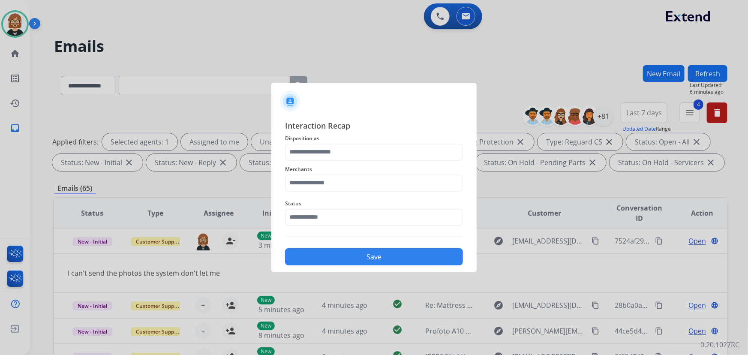
click at [640, 43] on div at bounding box center [374, 177] width 748 height 355
click at [358, 153] on input "text" at bounding box center [374, 152] width 178 height 17
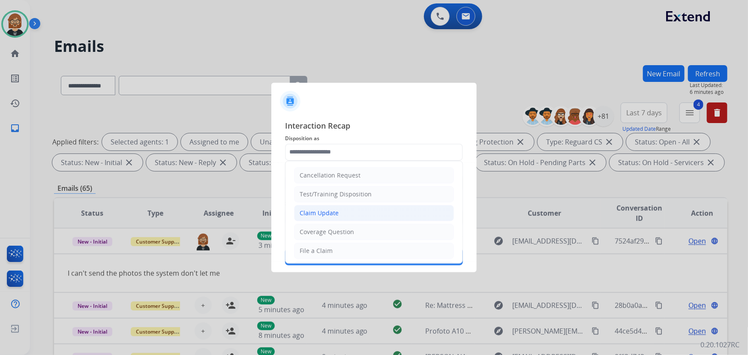
click at [350, 213] on li "Claim Update" at bounding box center [374, 213] width 160 height 16
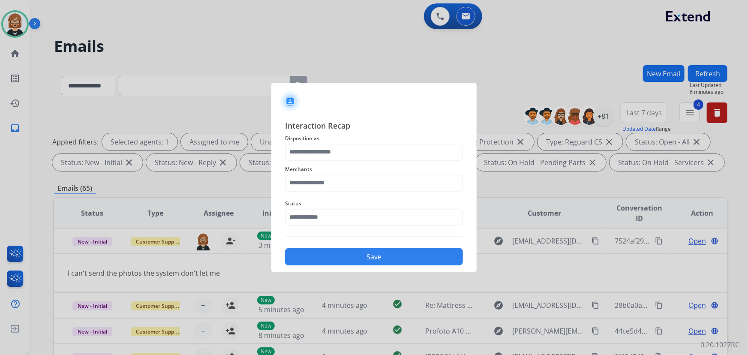
type input "**********"
click at [356, 181] on input "text" at bounding box center [374, 183] width 178 height 17
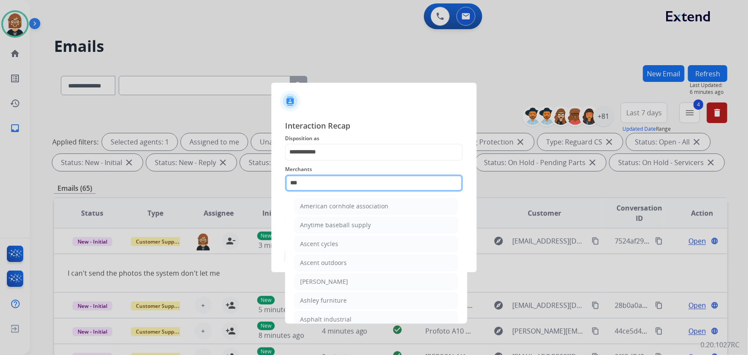
scroll to position [13, 0]
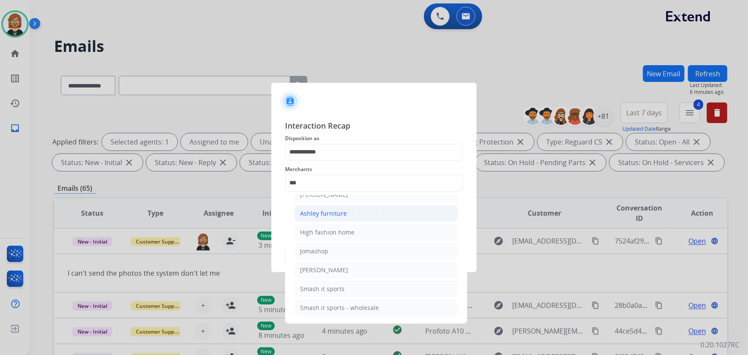
click at [424, 215] on li "Ashley furniture" at bounding box center [376, 213] width 163 height 16
type input "**********"
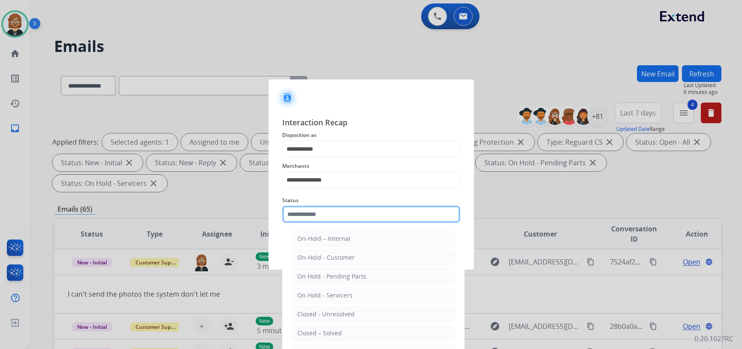
click at [387, 215] on input "text" at bounding box center [371, 213] width 178 height 17
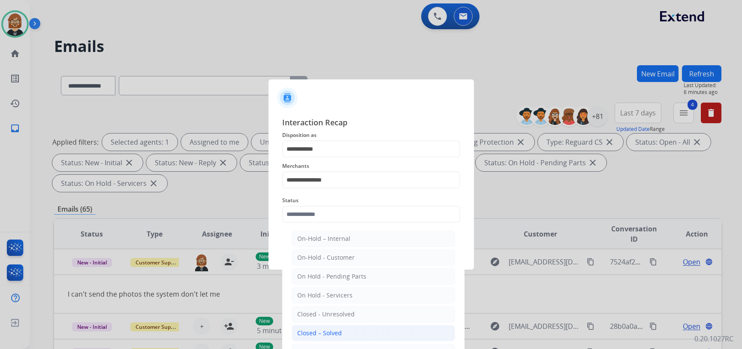
click at [393, 334] on li "Closed – Solved" at bounding box center [373, 333] width 163 height 16
type input "**********"
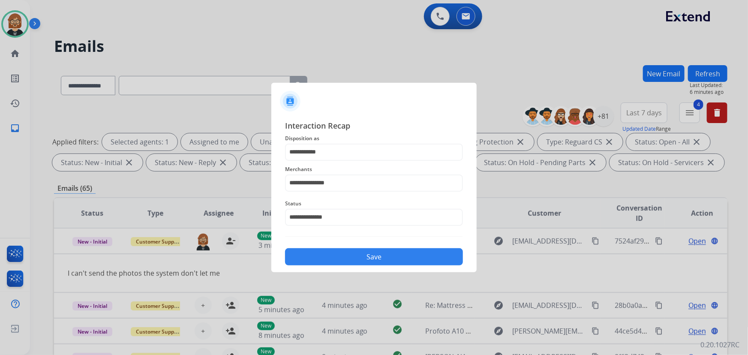
click at [414, 253] on button "Save" at bounding box center [374, 256] width 178 height 17
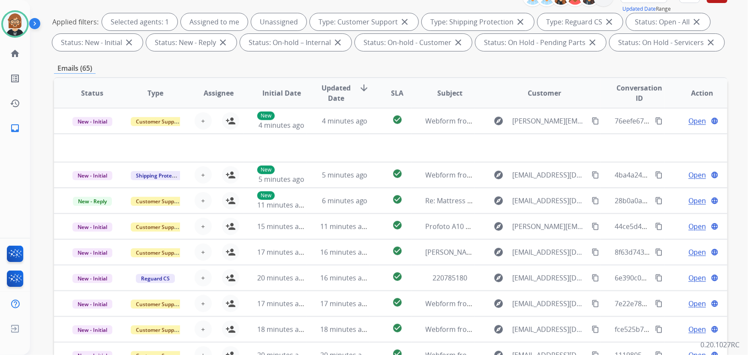
scroll to position [18, 0]
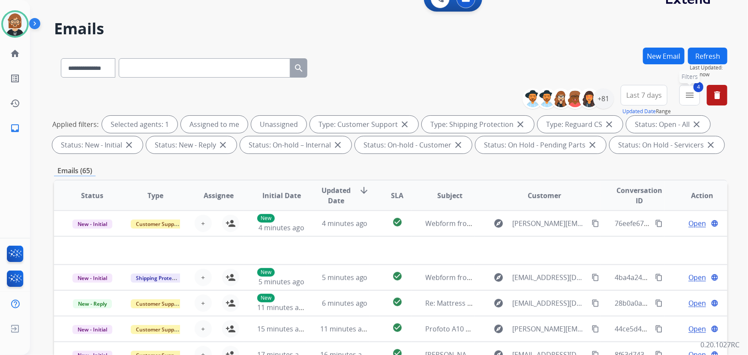
click at [691, 96] on mat-icon "menu" at bounding box center [690, 95] width 10 height 10
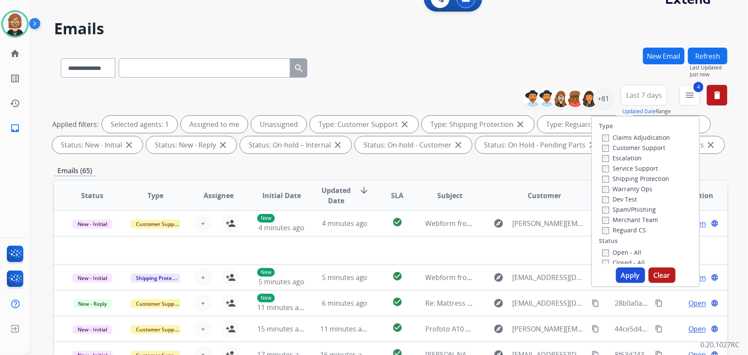
click at [623, 274] on button "Apply" at bounding box center [630, 275] width 29 height 15
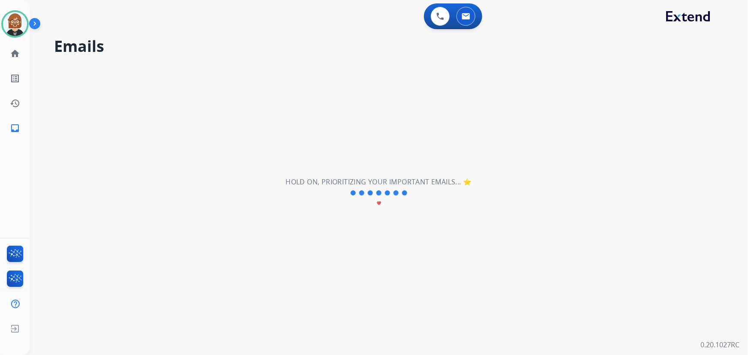
scroll to position [0, 0]
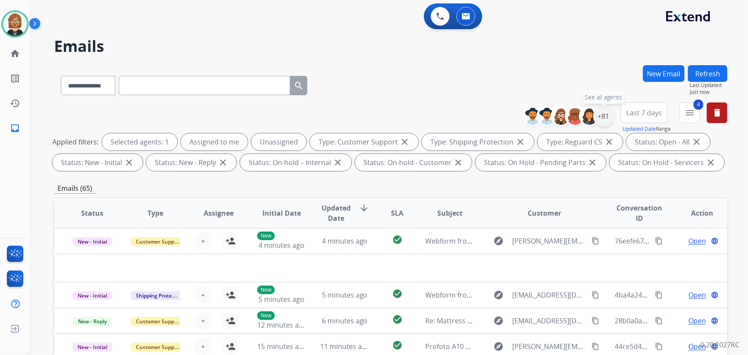
click at [602, 117] on div "+81" at bounding box center [603, 116] width 21 height 21
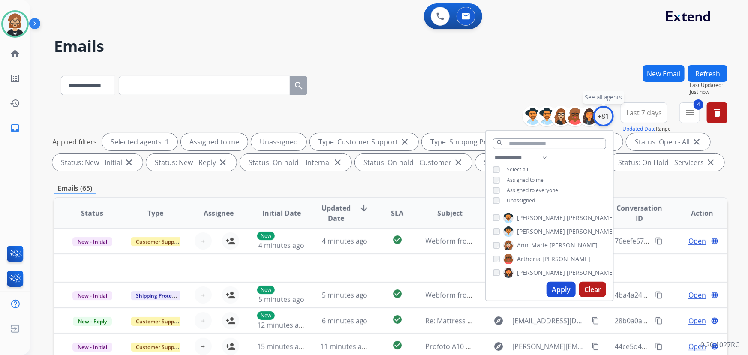
click at [600, 117] on div "+81" at bounding box center [603, 116] width 21 height 21
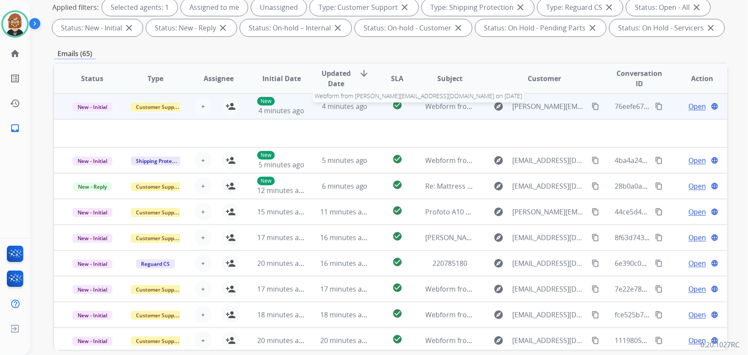
click at [448, 109] on span "Webform from sm-crum@hotmail.com on 09/02/2025" at bounding box center [549, 106] width 247 height 9
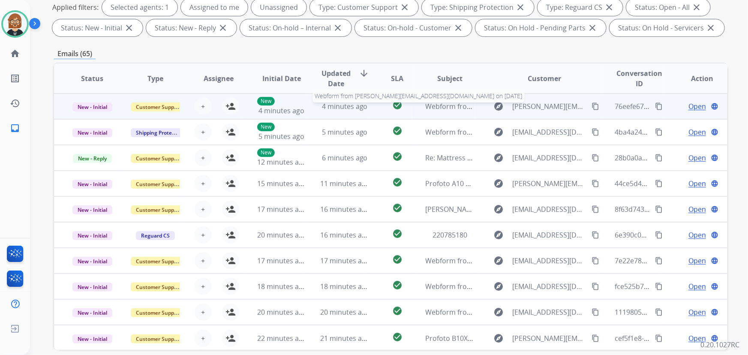
click at [448, 109] on span "Webform from sm-crum@hotmail.com on 09/02/2025" at bounding box center [549, 106] width 247 height 9
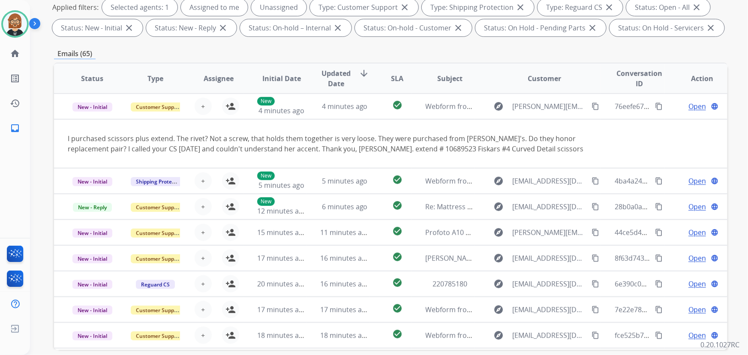
click at [43, 69] on div "**********" at bounding box center [379, 73] width 698 height 355
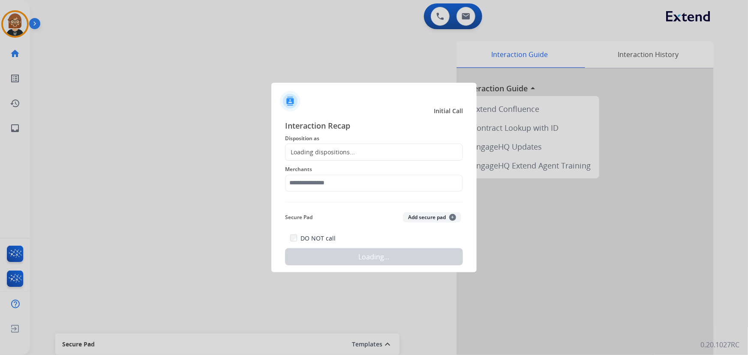
click at [163, 71] on div at bounding box center [374, 177] width 748 height 355
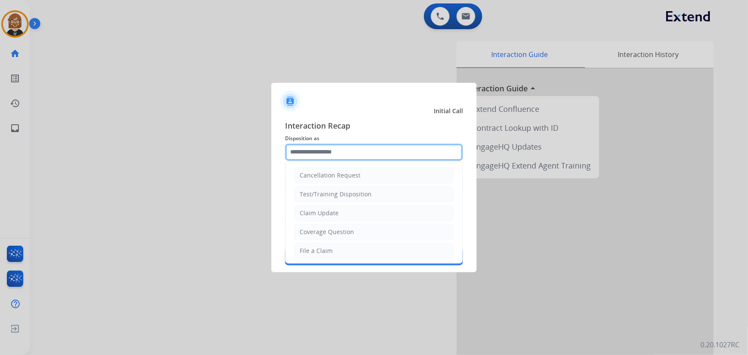
click at [330, 154] on input "text" at bounding box center [374, 152] width 178 height 17
click at [346, 212] on li "Claim Update" at bounding box center [374, 213] width 160 height 16
type input "**********"
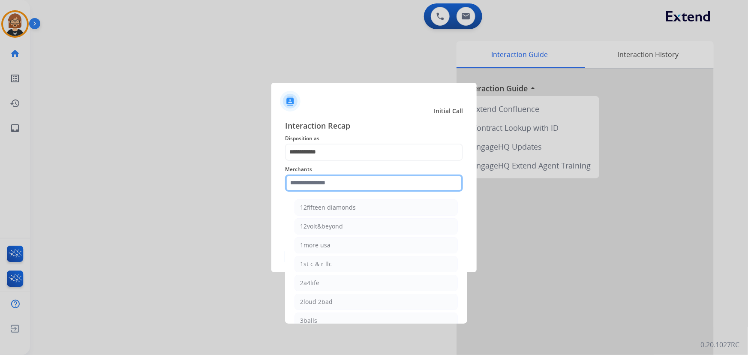
click at [352, 188] on input "text" at bounding box center [374, 183] width 178 height 17
click at [355, 180] on input "text" at bounding box center [374, 183] width 178 height 17
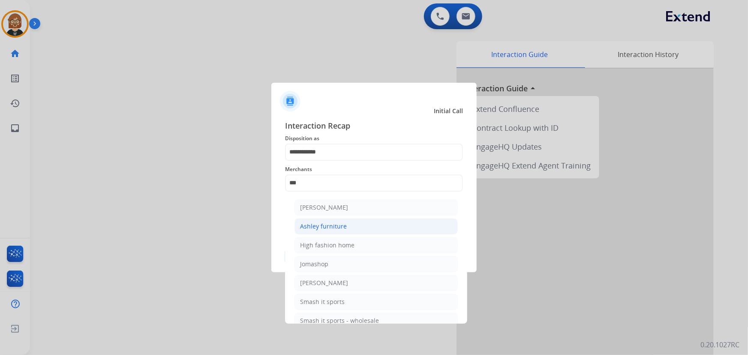
click at [346, 221] on li "Ashley furniture" at bounding box center [376, 226] width 163 height 16
type input "**********"
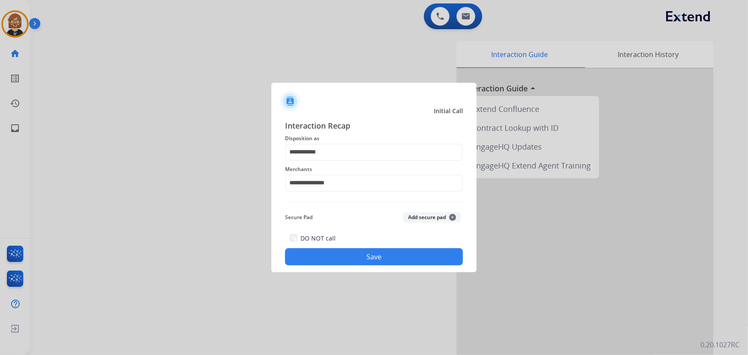
click at [370, 256] on button "Save" at bounding box center [374, 256] width 178 height 17
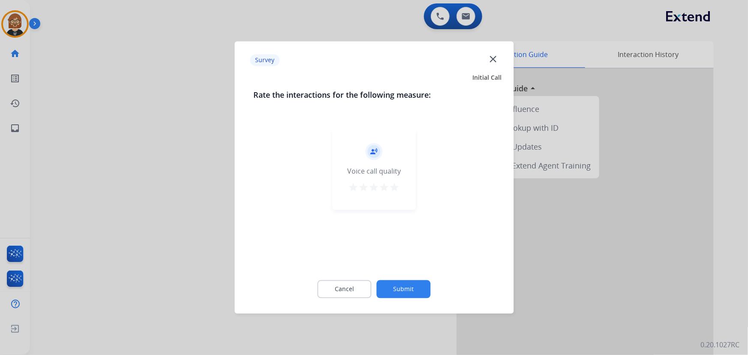
click at [400, 284] on button "Submit" at bounding box center [404, 289] width 54 height 18
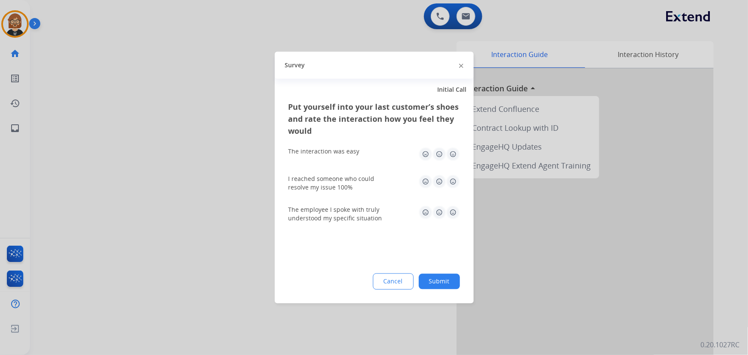
click at [438, 278] on button "Submit" at bounding box center [439, 281] width 41 height 15
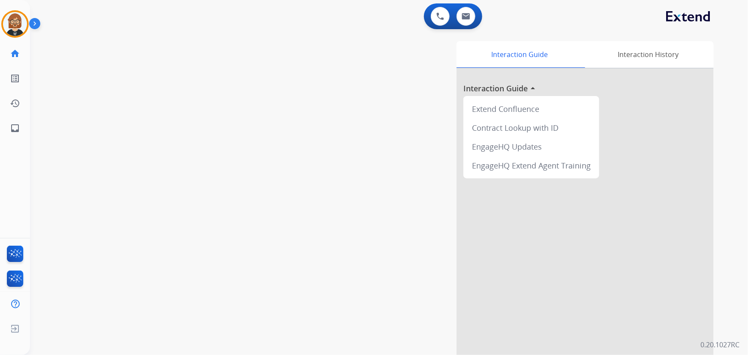
click at [256, 152] on div "swap_horiz Break voice bridge close_fullscreen Connect 3-Way Call merge_type Se…" at bounding box center [379, 210] width 698 height 358
click at [671, 213] on div at bounding box center [585, 229] width 257 height 320
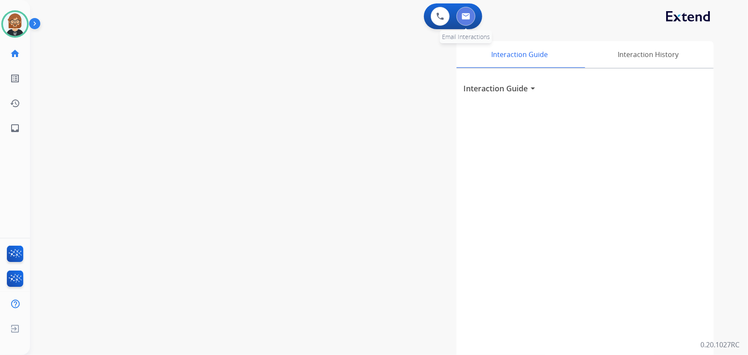
click at [469, 16] on img at bounding box center [466, 16] width 9 height 7
select select "**********"
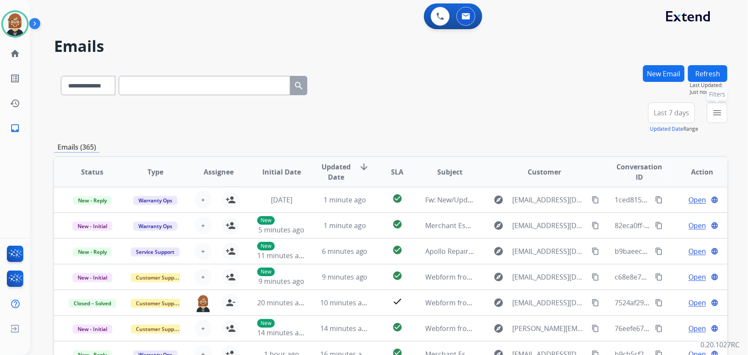
click at [714, 111] on mat-icon "menu" at bounding box center [717, 113] width 10 height 10
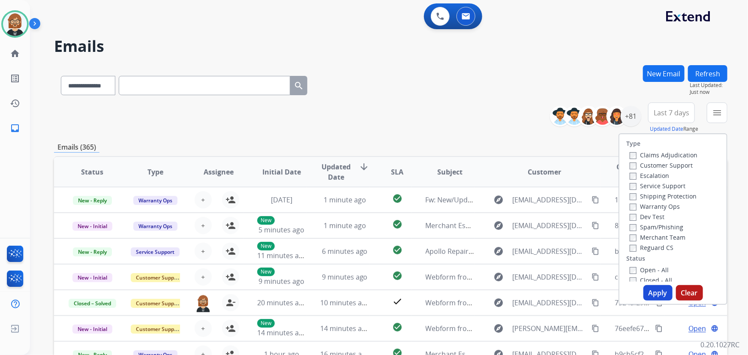
click at [660, 248] on label "Reguard CS" at bounding box center [652, 248] width 44 height 8
click at [652, 164] on label "Customer Support" at bounding box center [661, 165] width 63 height 8
click at [646, 197] on label "Shipping Protection" at bounding box center [663, 196] width 67 height 8
click at [649, 272] on label "Open - All" at bounding box center [649, 270] width 39 height 8
click at [656, 292] on button "Apply" at bounding box center [658, 292] width 29 height 15
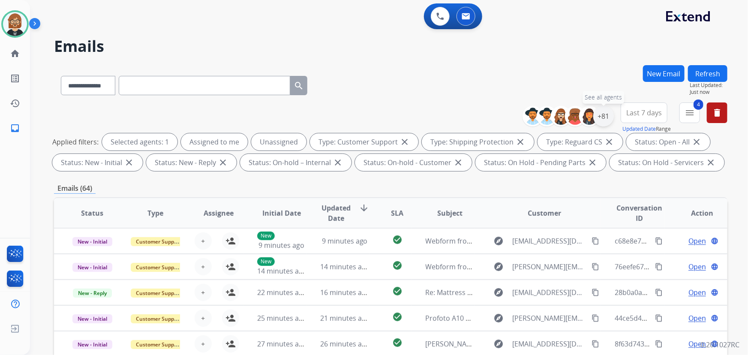
click at [602, 115] on div "+81" at bounding box center [603, 116] width 21 height 21
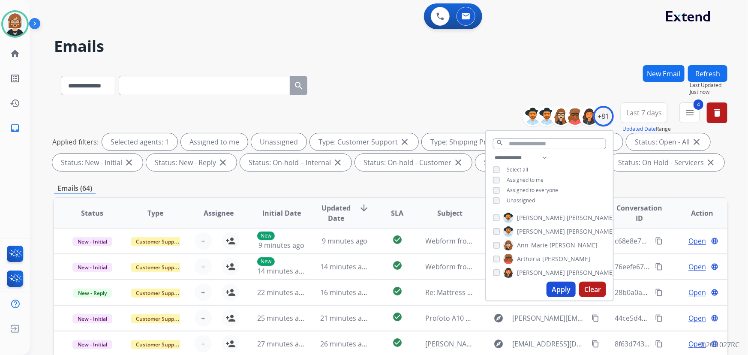
click at [436, 83] on div "**********" at bounding box center [391, 83] width 674 height 37
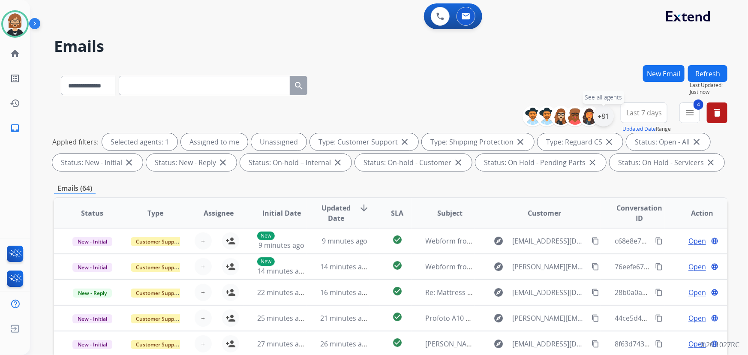
click at [602, 114] on div "+81" at bounding box center [603, 116] width 21 height 21
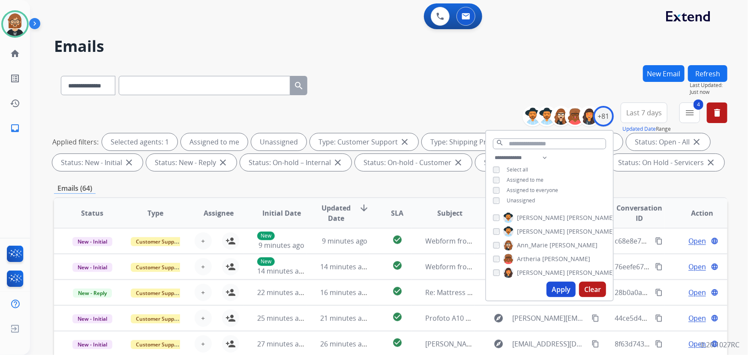
click at [553, 293] on button "Apply" at bounding box center [561, 289] width 29 height 15
click at [513, 84] on div "**********" at bounding box center [391, 83] width 674 height 37
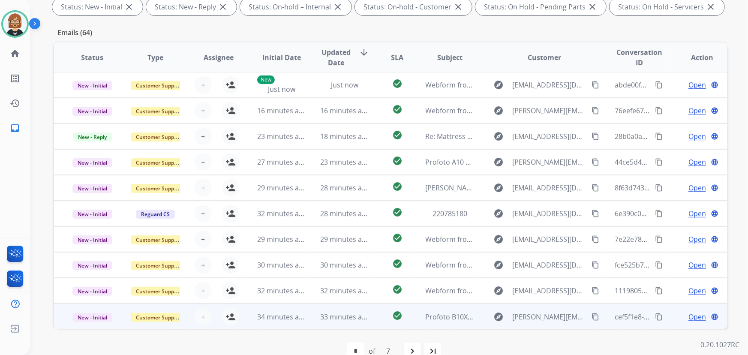
scroll to position [174, 0]
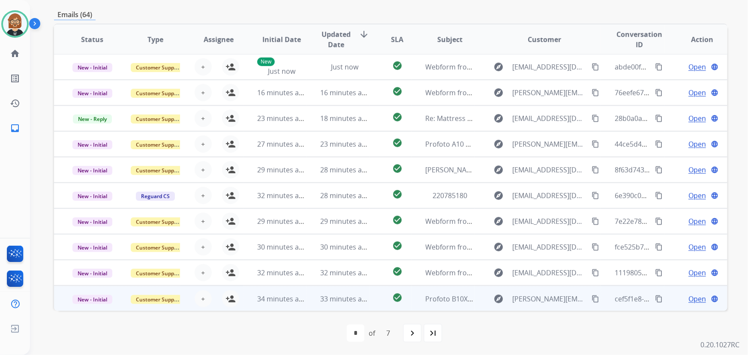
click at [695, 301] on span "Open" at bounding box center [698, 299] width 18 height 10
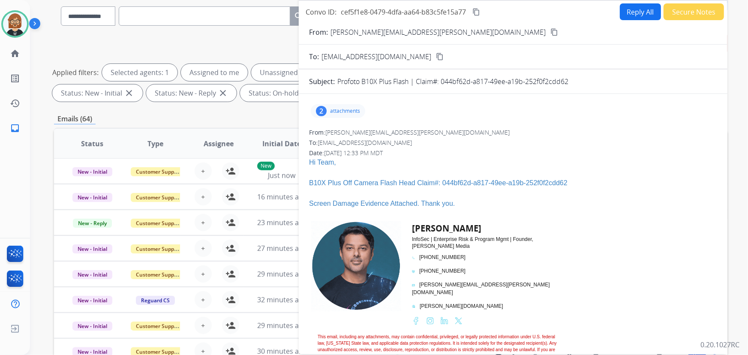
scroll to position [57, 0]
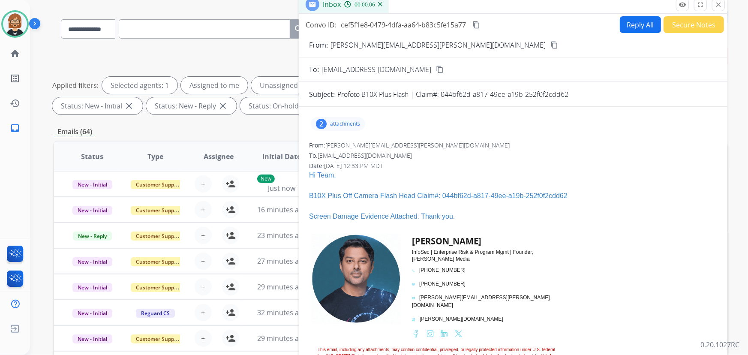
click at [207, 91] on div "Applied filters: Selected agents: 1 Assigned to me Unassigned Type: Customer Su…" at bounding box center [389, 96] width 674 height 38
click at [207, 145] on th "Assignee" at bounding box center [212, 156] width 63 height 30
click at [715, 9] on button "close Close" at bounding box center [718, 4] width 13 height 13
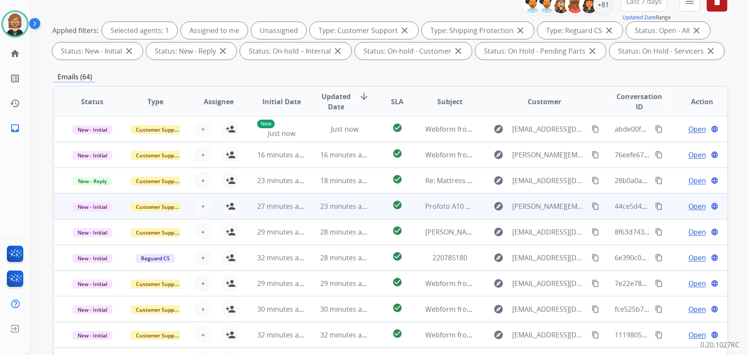
scroll to position [174, 0]
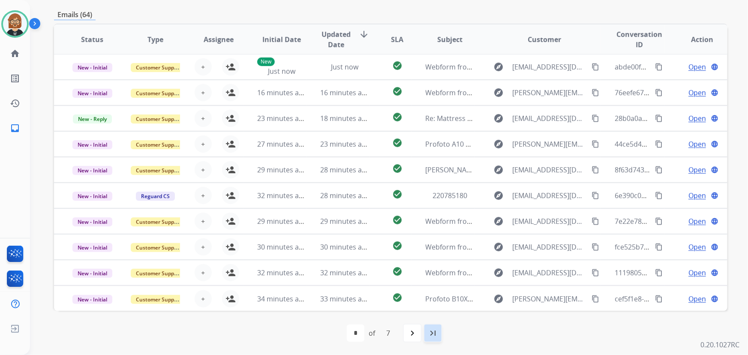
click at [434, 329] on mat-icon "last_page" at bounding box center [433, 333] width 10 height 10
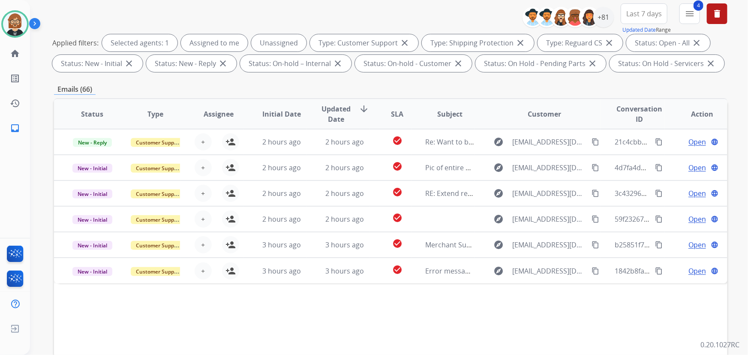
scroll to position [96, 0]
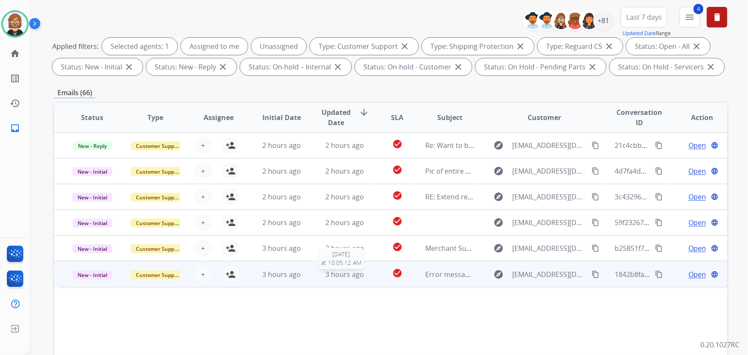
click at [361, 271] on div "3 hours ago" at bounding box center [344, 274] width 49 height 10
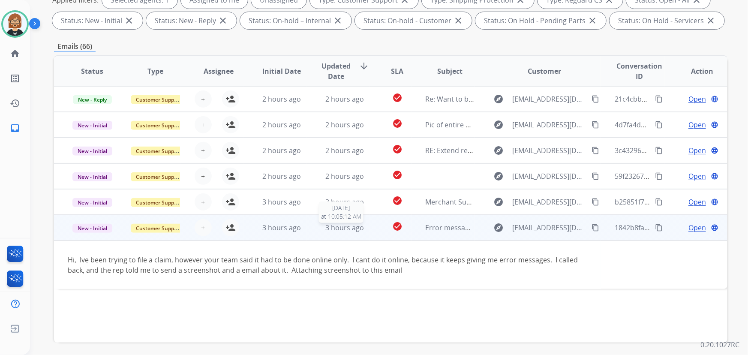
scroll to position [174, 0]
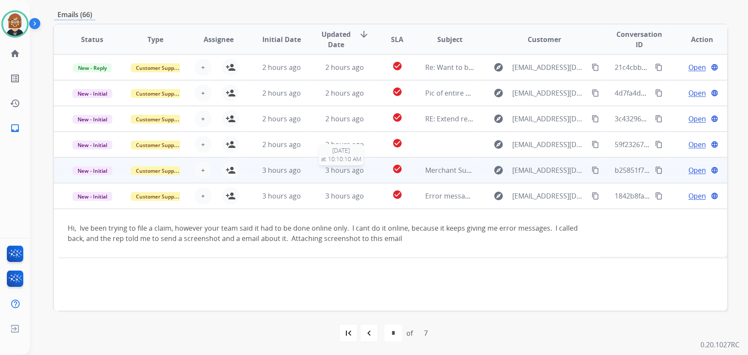
click at [362, 174] on div "3 hours ago" at bounding box center [344, 170] width 49 height 10
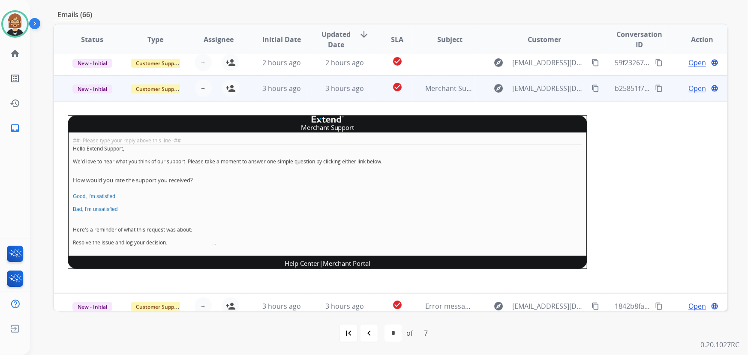
scroll to position [82, 0]
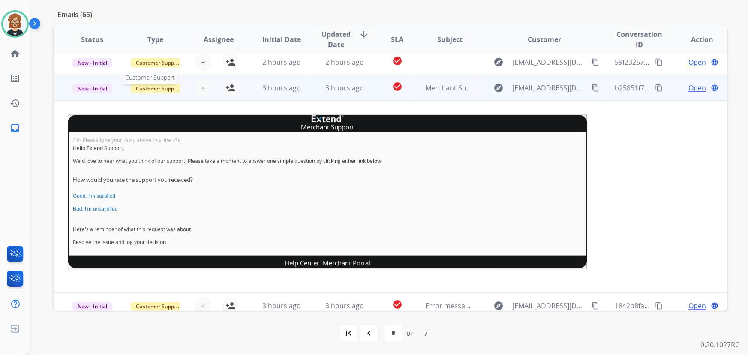
click at [156, 90] on span "Customer Support" at bounding box center [159, 88] width 56 height 9
click at [190, 70] on p "Merchant Team" at bounding box center [199, 70] width 49 height 12
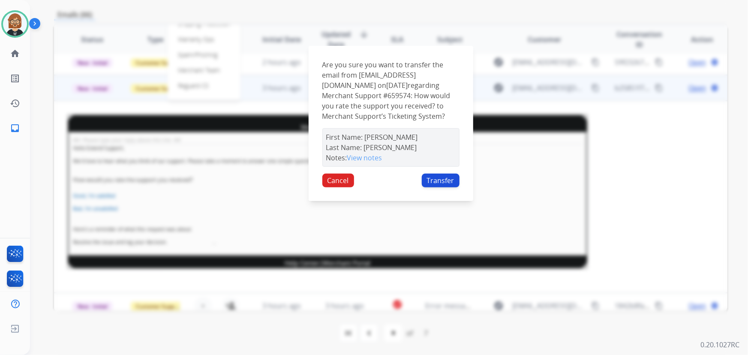
click at [440, 181] on button "Transfer" at bounding box center [441, 181] width 38 height 14
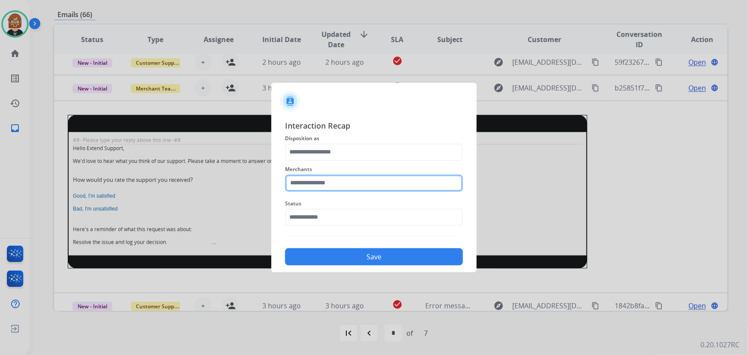
click at [399, 182] on input "text" at bounding box center [374, 183] width 178 height 17
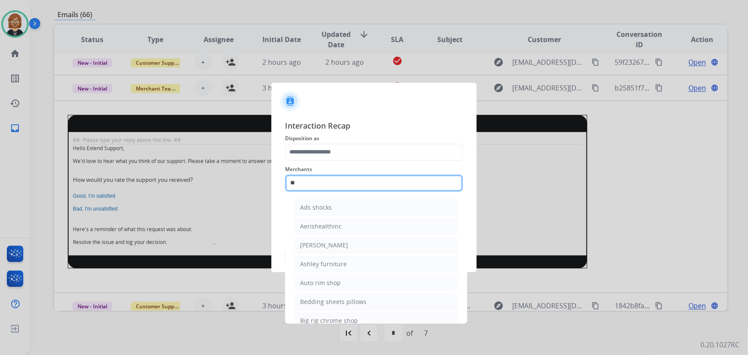
type input "*"
click at [390, 178] on input "text" at bounding box center [374, 183] width 178 height 17
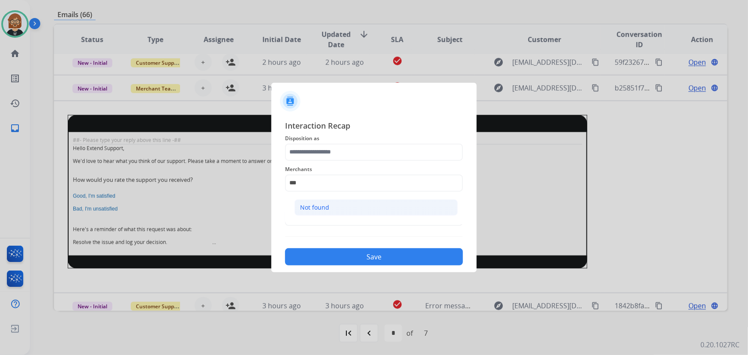
click at [401, 211] on li "Not found" at bounding box center [376, 207] width 163 height 16
type input "*********"
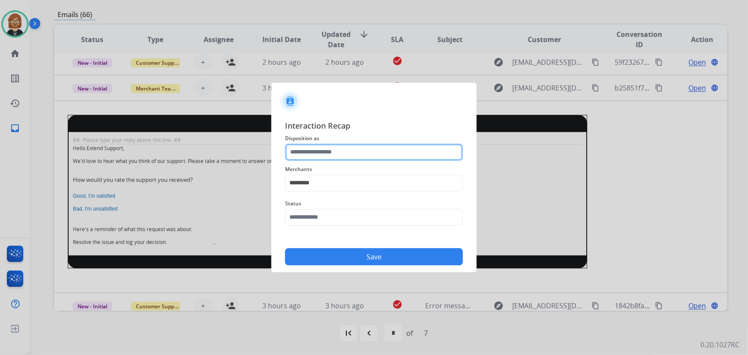
click at [394, 151] on input "text" at bounding box center [374, 152] width 178 height 17
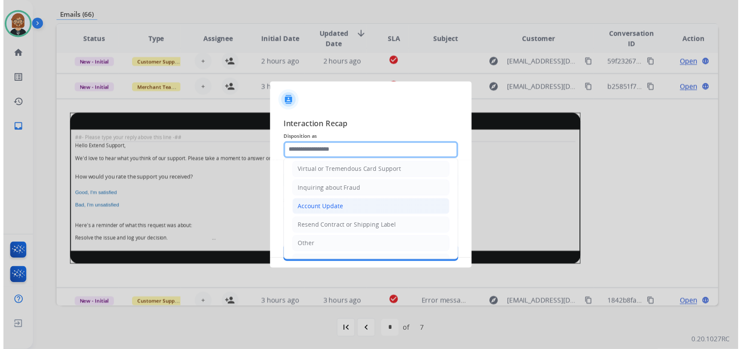
scroll to position [0, 0]
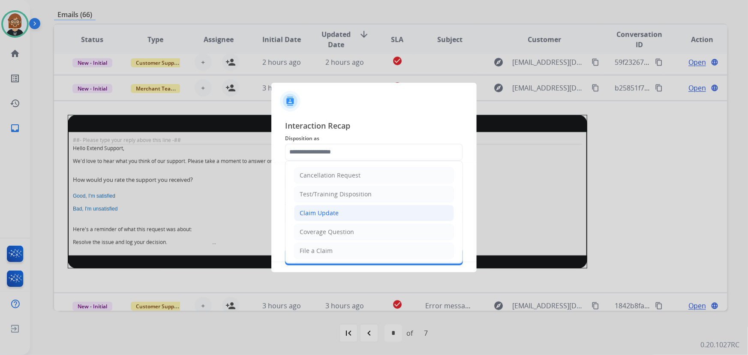
click at [382, 210] on li "Claim Update" at bounding box center [374, 213] width 160 height 16
type input "**********"
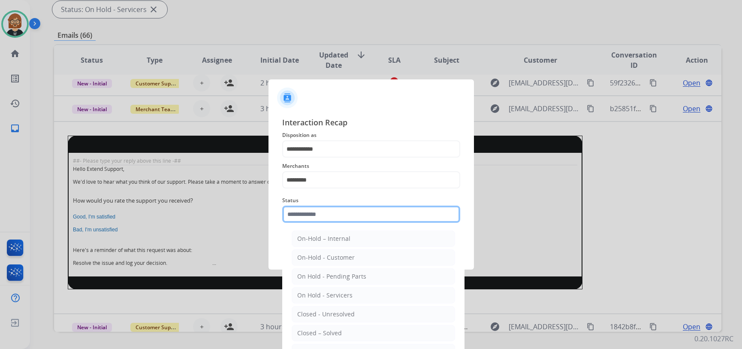
click at [380, 214] on input "text" at bounding box center [371, 213] width 178 height 17
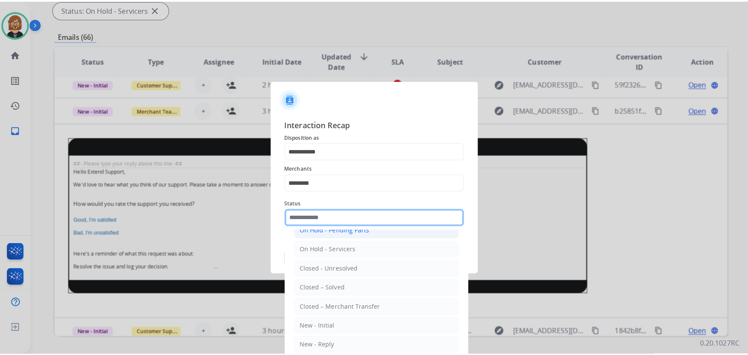
scroll to position [51, 0]
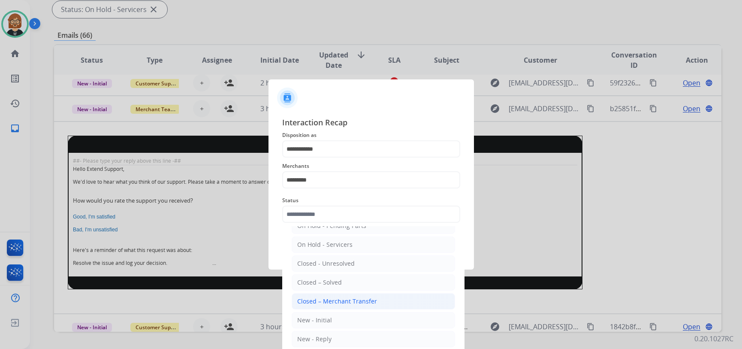
click at [367, 306] on li "Closed – Merchant Transfer" at bounding box center [373, 301] width 163 height 16
type input "**********"
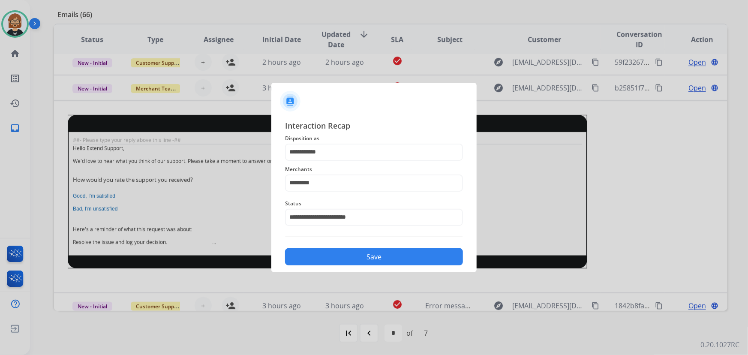
click at [378, 254] on button "Save" at bounding box center [374, 256] width 178 height 17
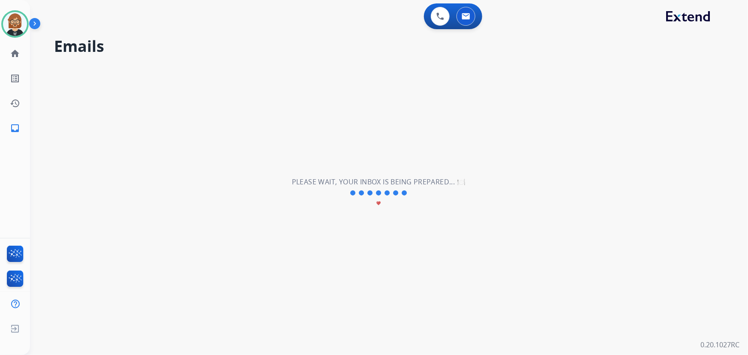
scroll to position [0, 0]
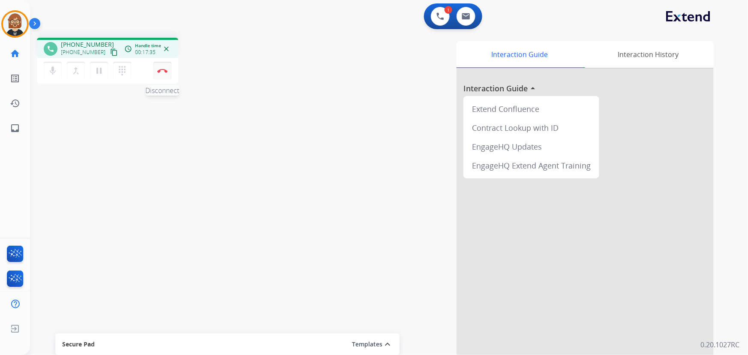
click at [166, 71] on img at bounding box center [162, 71] width 10 height 4
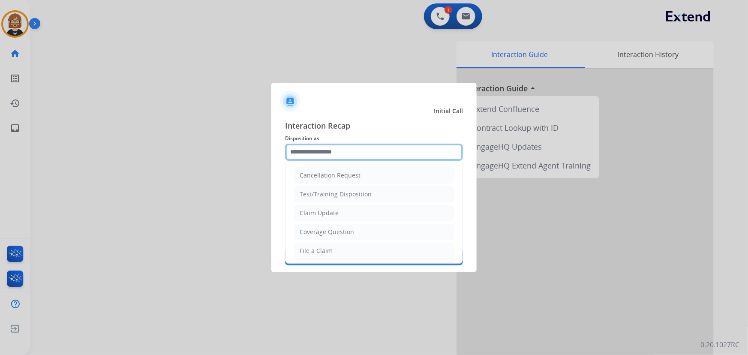
click at [380, 149] on input "text" at bounding box center [374, 152] width 178 height 17
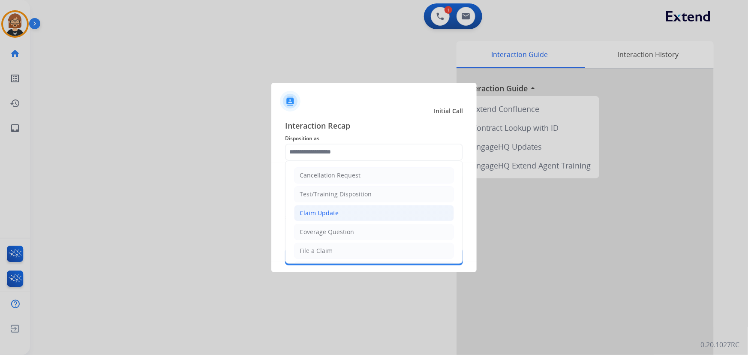
click at [364, 214] on li "Claim Update" at bounding box center [374, 213] width 160 height 16
type input "**********"
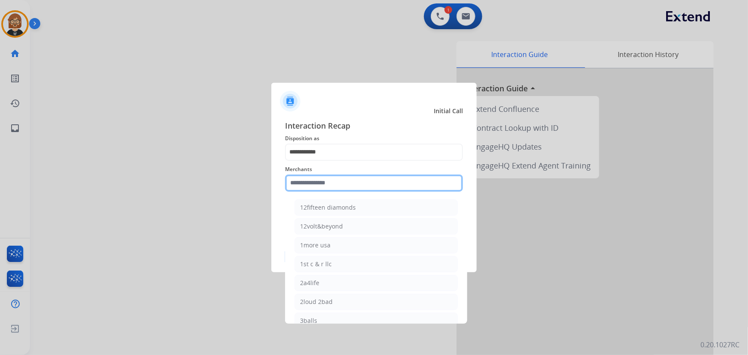
click at [361, 186] on input "text" at bounding box center [374, 183] width 178 height 17
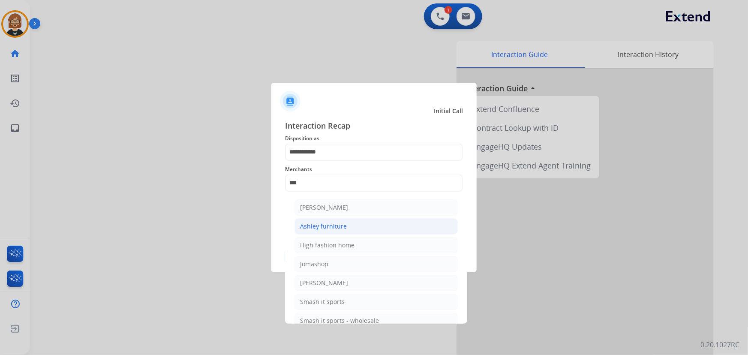
click at [343, 229] on div "Ashley furniture" at bounding box center [323, 226] width 47 height 9
type input "**********"
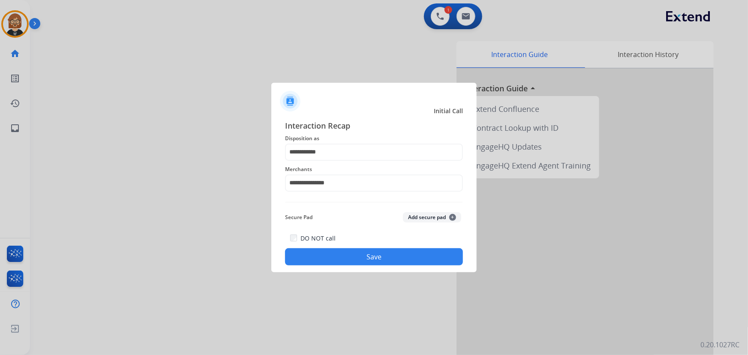
click at [367, 258] on button "Save" at bounding box center [374, 256] width 178 height 17
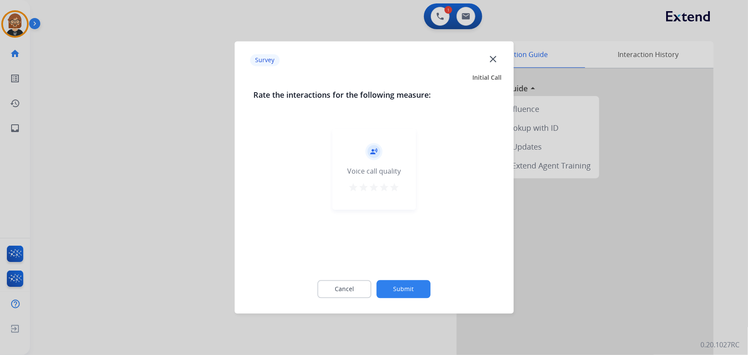
click at [406, 281] on button "Submit" at bounding box center [404, 289] width 54 height 18
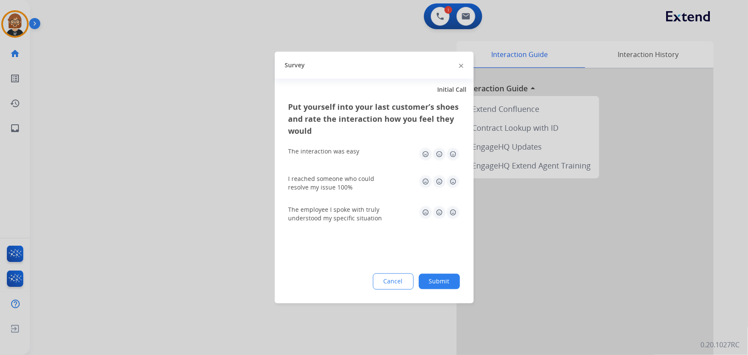
click at [424, 283] on button "Submit" at bounding box center [439, 281] width 41 height 15
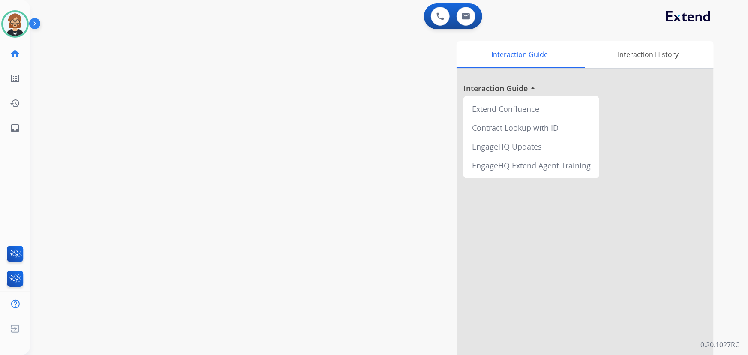
click at [95, 199] on div "swap_horiz Break voice bridge close_fullscreen Connect 3-Way Call merge_type Se…" at bounding box center [379, 210] width 698 height 358
click at [468, 20] on button at bounding box center [466, 16] width 19 height 19
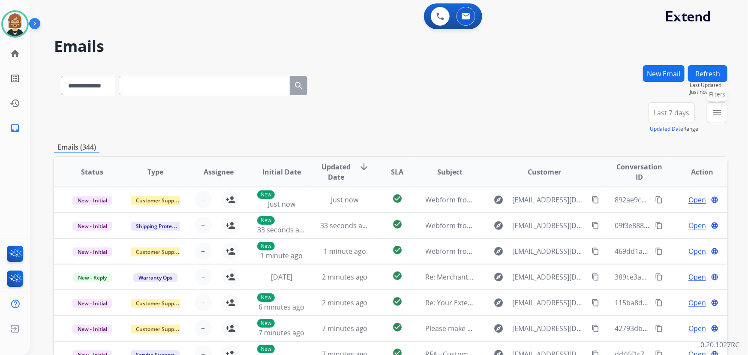
click at [724, 109] on button "menu Filters" at bounding box center [717, 112] width 21 height 21
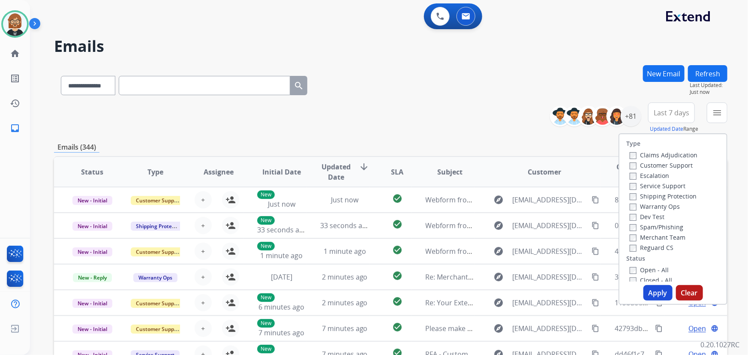
click at [650, 268] on label "Open - All" at bounding box center [649, 270] width 39 height 8
click at [649, 297] on button "Apply" at bounding box center [658, 292] width 29 height 15
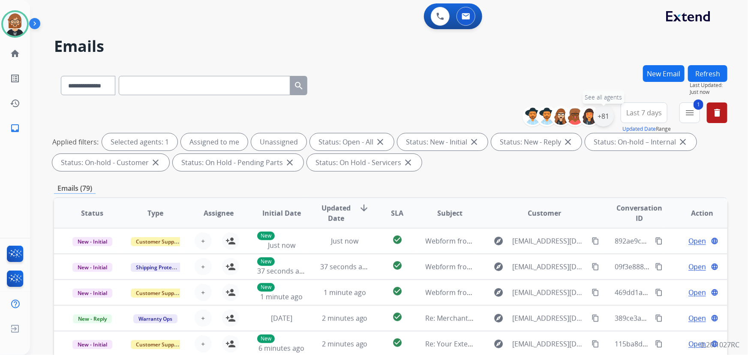
click at [600, 114] on div "+81" at bounding box center [603, 116] width 21 height 21
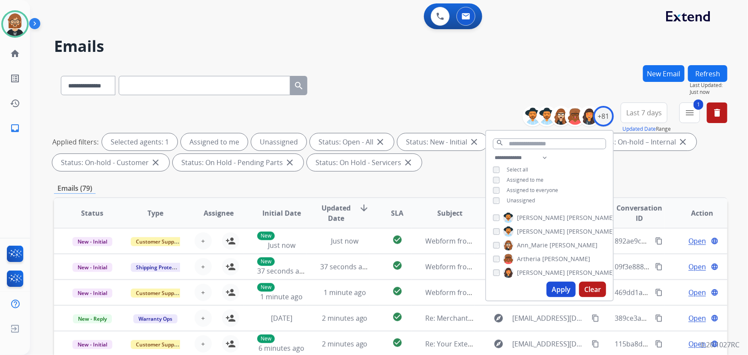
click at [527, 198] on span "Unassigned" at bounding box center [521, 200] width 28 height 7
click at [558, 294] on button "Apply" at bounding box center [561, 289] width 29 height 15
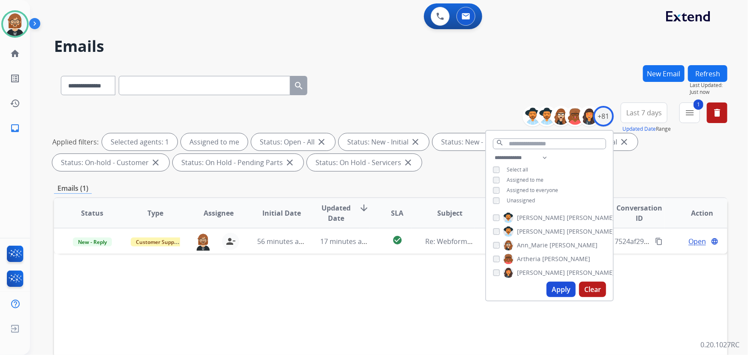
click at [316, 284] on div "Status Type Assignee Initial Date Updated Date arrow_downward SLA Subject Custo…" at bounding box center [391, 340] width 674 height 287
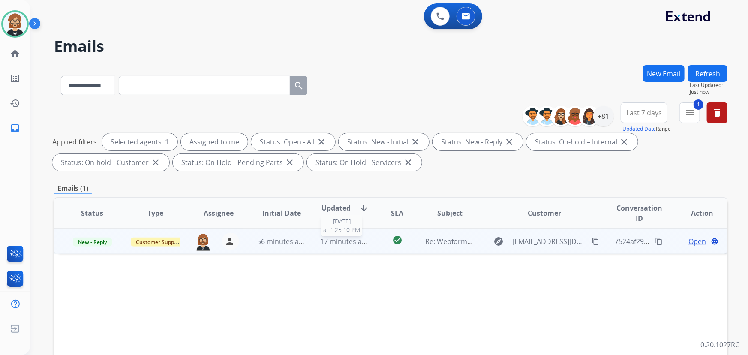
click at [355, 242] on span "17 minutes ago" at bounding box center [345, 241] width 50 height 9
click at [592, 244] on mat-icon "content_copy" at bounding box center [596, 241] width 8 height 8
click at [689, 240] on span "Open" at bounding box center [698, 241] width 18 height 10
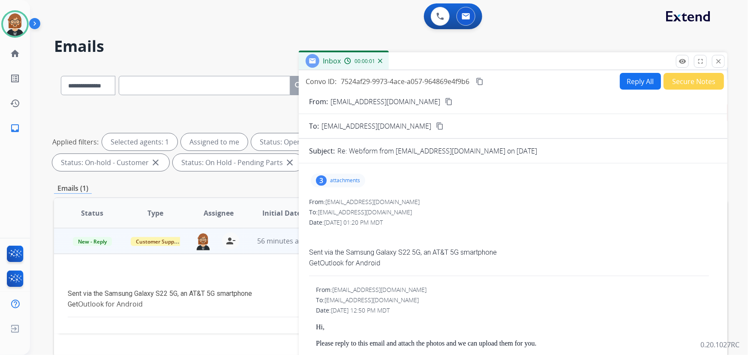
click at [352, 181] on p "attachments" at bounding box center [345, 180] width 30 height 7
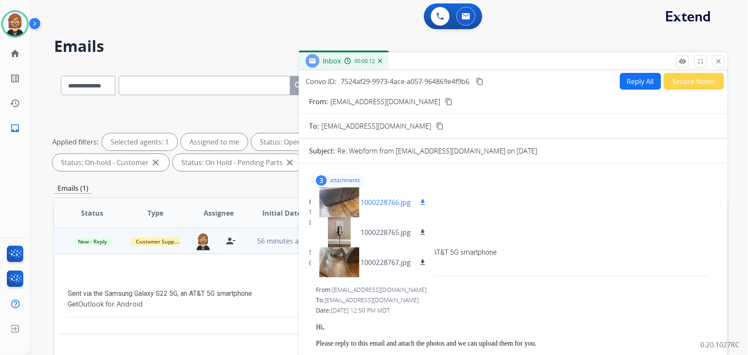
click at [422, 203] on mat-icon "download" at bounding box center [423, 203] width 8 height 8
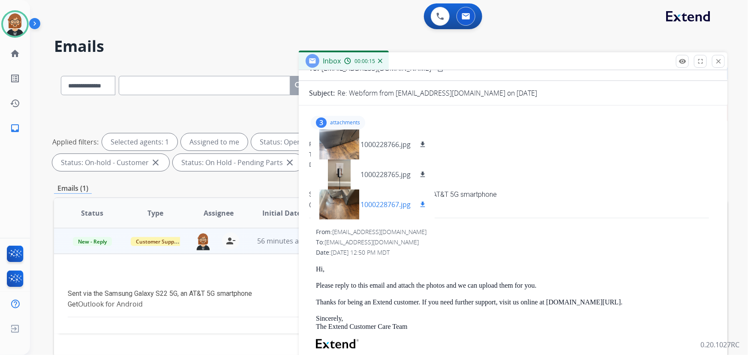
scroll to position [117, 0]
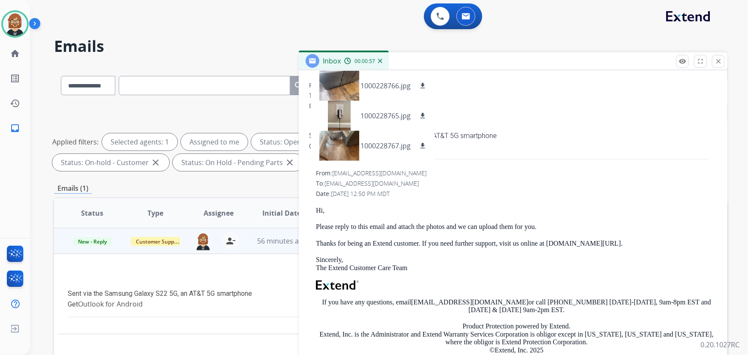
click at [450, 253] on div "Hi, Please reply to this email and attach the photos and we can upload them for…" at bounding box center [516, 303] width 401 height 193
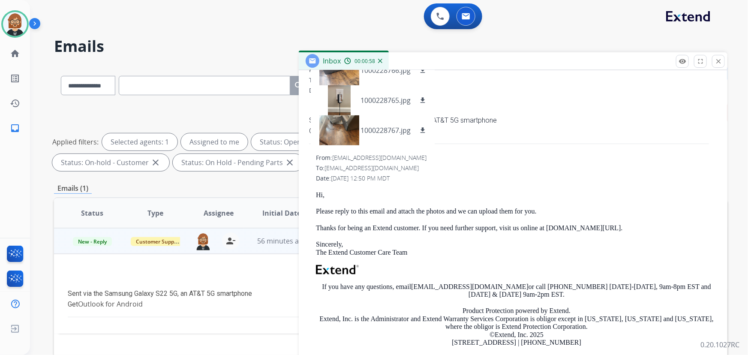
scroll to position [114, 0]
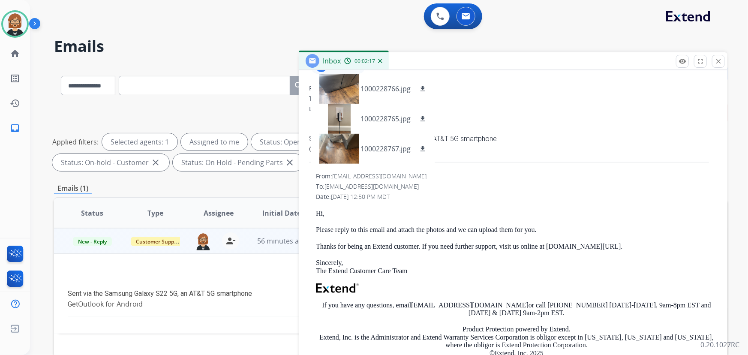
click at [725, 59] on div "remove_red_eye Logs fullscreen Expand close Close" at bounding box center [700, 61] width 49 height 13
click at [720, 64] on mat-icon "close" at bounding box center [719, 61] width 8 height 8
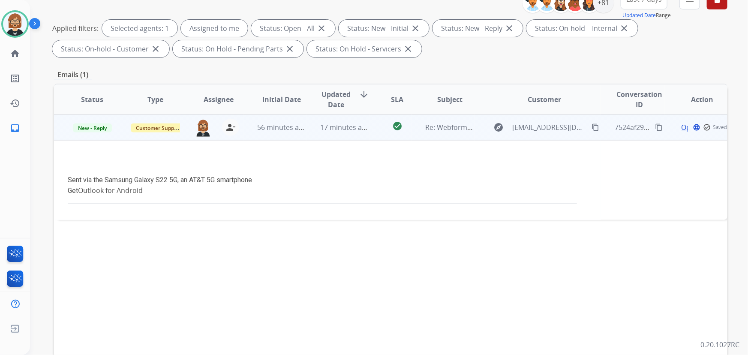
scroll to position [117, 0]
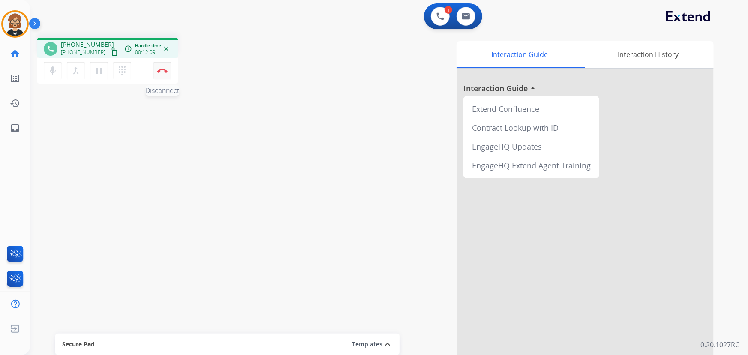
click at [161, 69] on img at bounding box center [162, 71] width 10 height 4
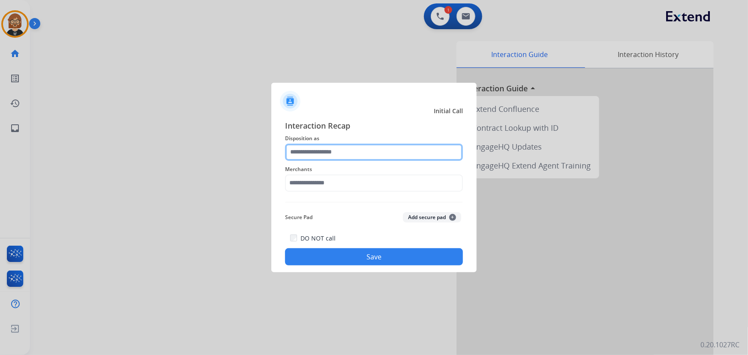
click at [349, 158] on input "text" at bounding box center [374, 152] width 178 height 17
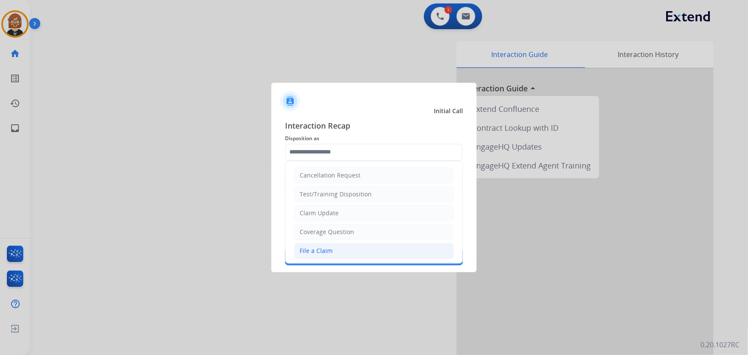
click at [347, 245] on li "File a Claim" at bounding box center [374, 251] width 160 height 16
type input "**********"
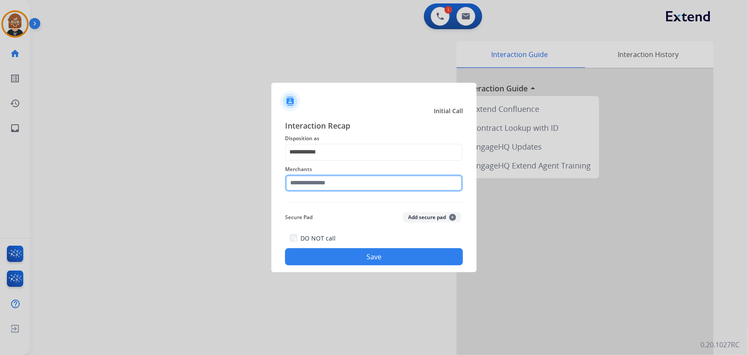
click at [344, 187] on input "text" at bounding box center [374, 183] width 178 height 17
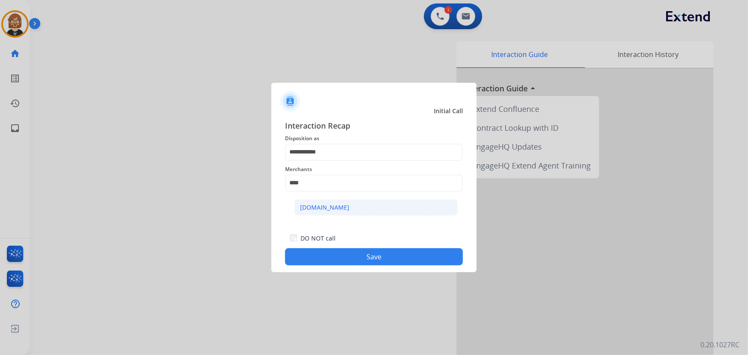
click at [343, 204] on li "Carparts.com" at bounding box center [376, 207] width 163 height 16
type input "**********"
click at [358, 262] on button "Save" at bounding box center [374, 256] width 178 height 17
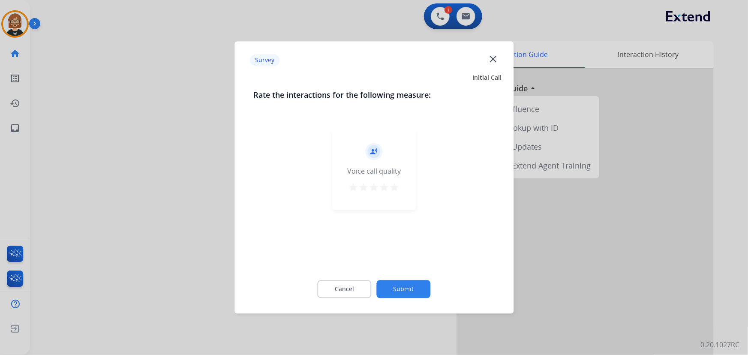
click at [397, 289] on button "Submit" at bounding box center [404, 289] width 54 height 18
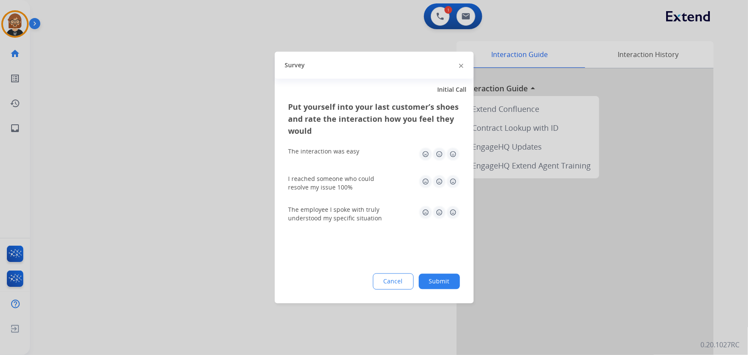
click at [428, 282] on button "Submit" at bounding box center [439, 281] width 41 height 15
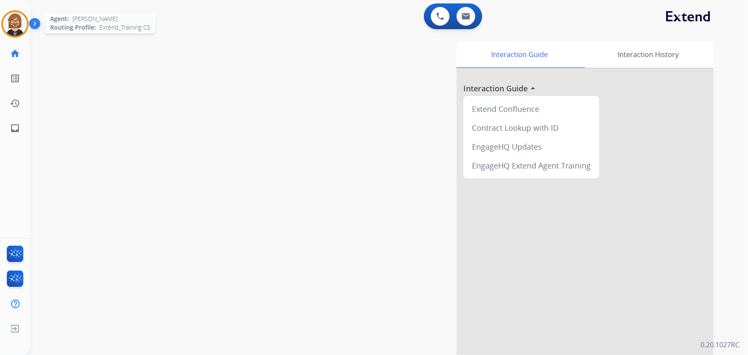
click at [17, 24] on img at bounding box center [15, 24] width 24 height 24
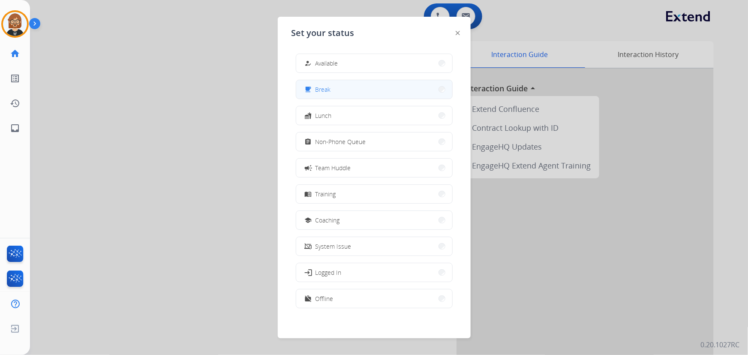
click at [336, 93] on button "free_breakfast Break" at bounding box center [374, 89] width 156 height 18
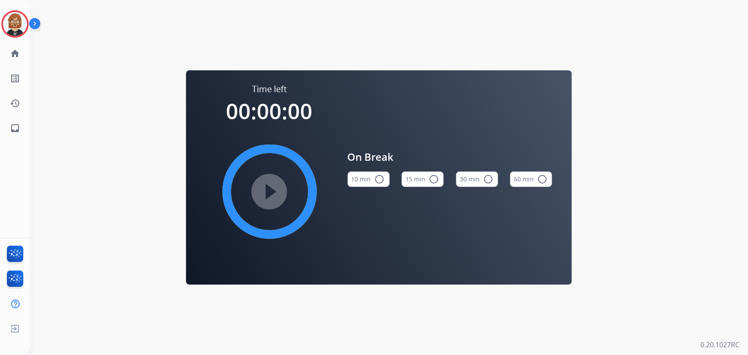
click at [360, 182] on button "10 min radio_button_unchecked" at bounding box center [369, 179] width 42 height 15
click at [275, 191] on mat-icon "play_circle_filled" at bounding box center [270, 192] width 10 height 10
click at [133, 130] on div "Time left 00:00:00 play_circle_filled On Break 10 min check_circle 15 min radio…" at bounding box center [379, 177] width 698 height 355
click at [17, 129] on mat-icon "inbox" at bounding box center [15, 128] width 10 height 10
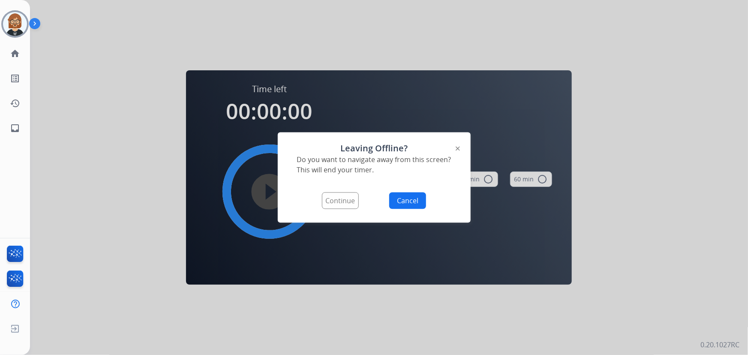
click at [337, 205] on button "Continue" at bounding box center [340, 201] width 37 height 17
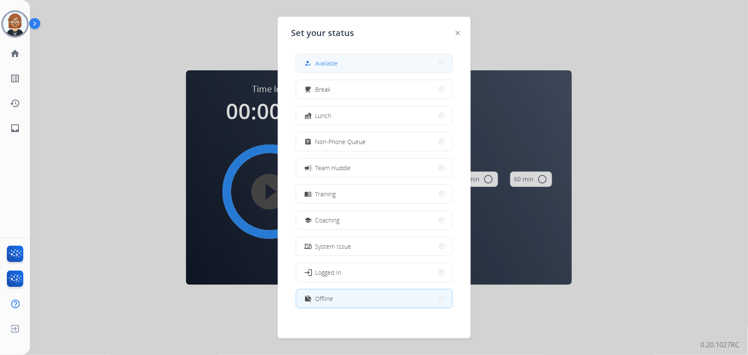
click at [322, 69] on button "how_to_reg Available" at bounding box center [374, 63] width 156 height 18
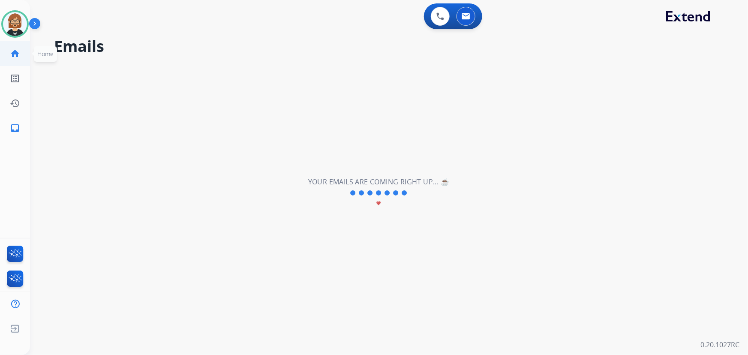
click at [15, 54] on mat-icon "home" at bounding box center [15, 53] width 10 height 10
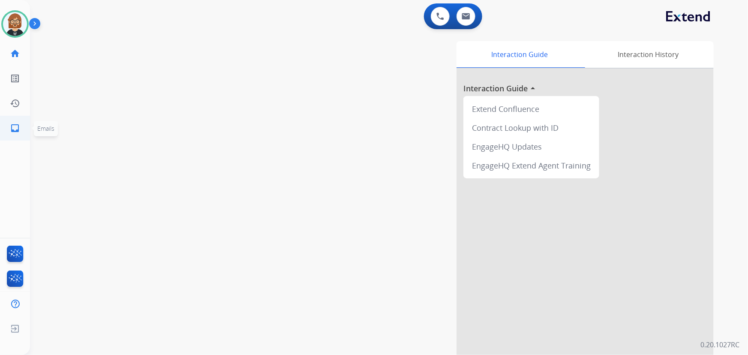
click at [15, 129] on mat-icon "inbox" at bounding box center [15, 128] width 10 height 10
select select "**********"
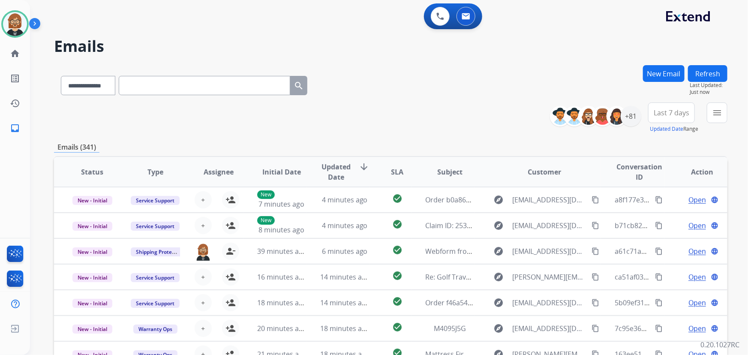
click at [110, 134] on div "**********" at bounding box center [391, 276] width 674 height 423
click at [626, 114] on div "+81" at bounding box center [631, 116] width 21 height 21
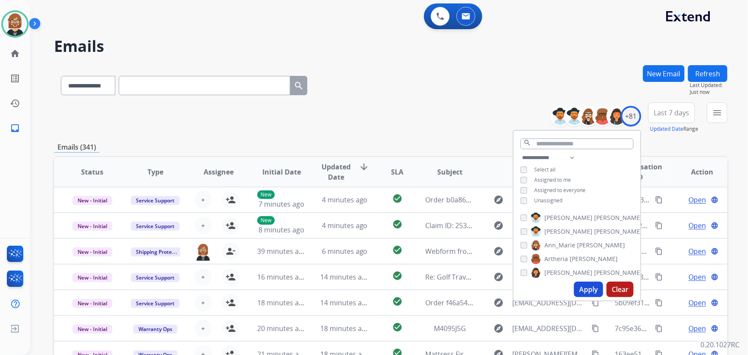
click at [543, 199] on span "Unassigned" at bounding box center [548, 200] width 28 height 7
click at [589, 290] on button "Apply" at bounding box center [588, 289] width 29 height 15
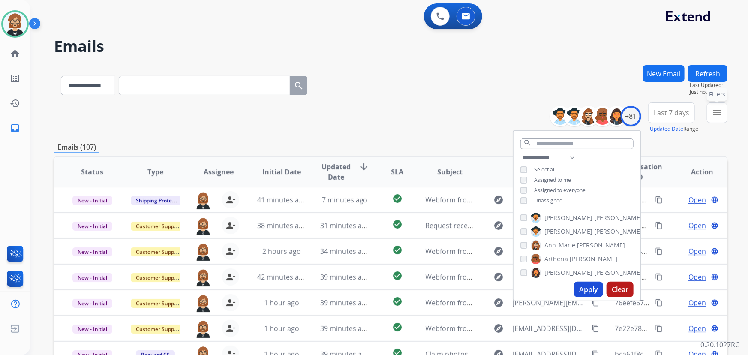
click at [719, 111] on mat-icon "menu" at bounding box center [717, 113] width 10 height 10
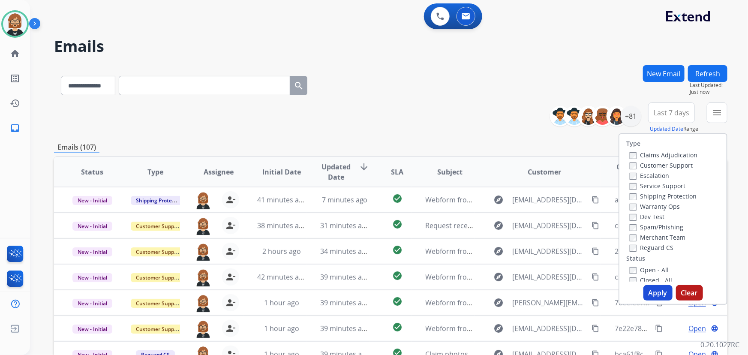
click at [638, 270] on label "Open - All" at bounding box center [649, 270] width 39 height 8
click at [662, 302] on div "Type Claims Adjudication Customer Support Escalation Service Support Shipping P…" at bounding box center [673, 219] width 109 height 172
click at [656, 293] on button "Apply" at bounding box center [658, 292] width 29 height 15
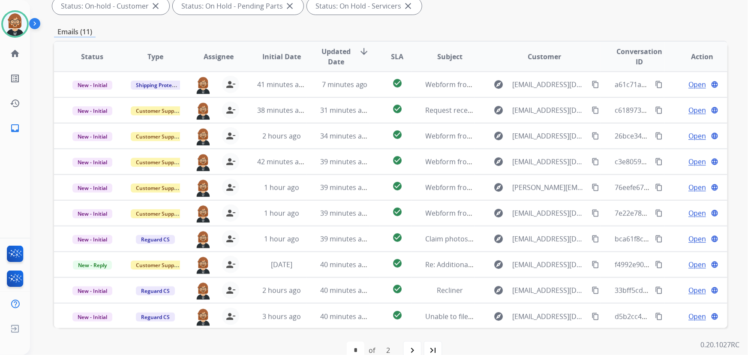
scroll to position [174, 0]
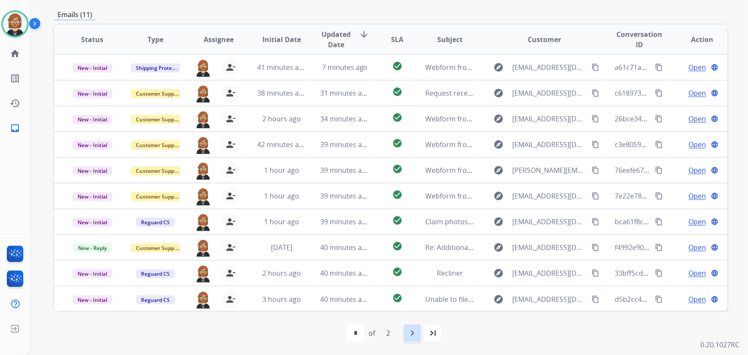
click at [417, 332] on mat-icon "navigate_next" at bounding box center [412, 333] width 10 height 10
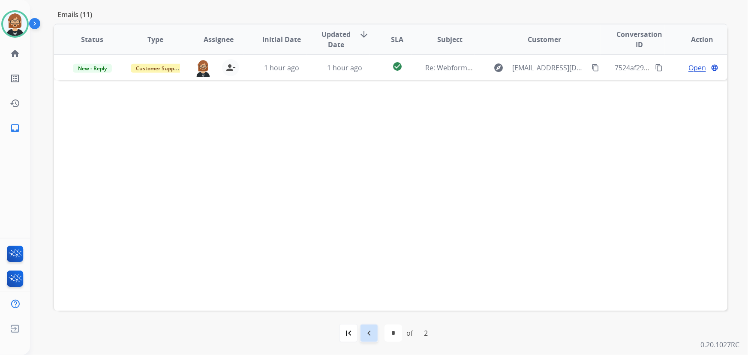
click at [369, 333] on mat-icon "navigate_before" at bounding box center [369, 333] width 10 height 10
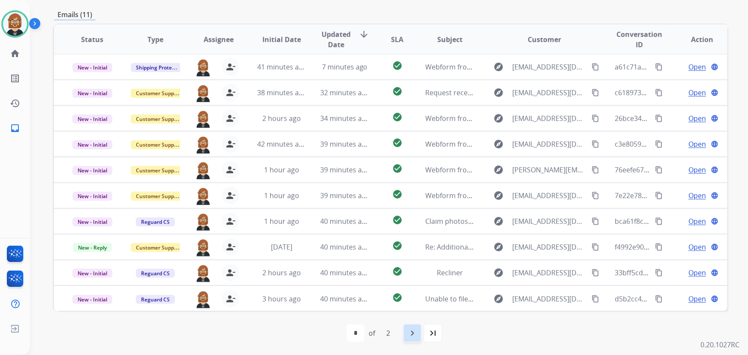
click at [419, 335] on div "navigate_next" at bounding box center [412, 333] width 19 height 19
select select "*"
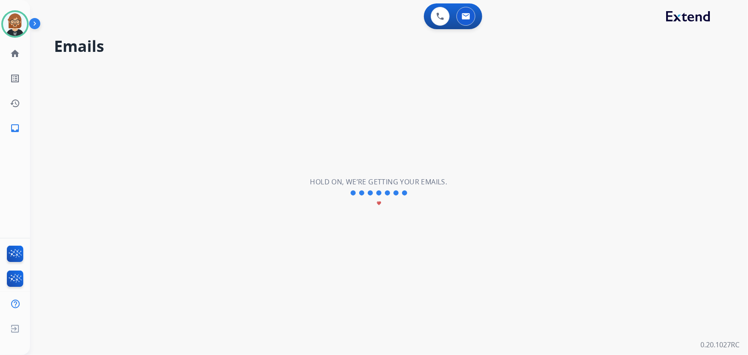
scroll to position [0, 0]
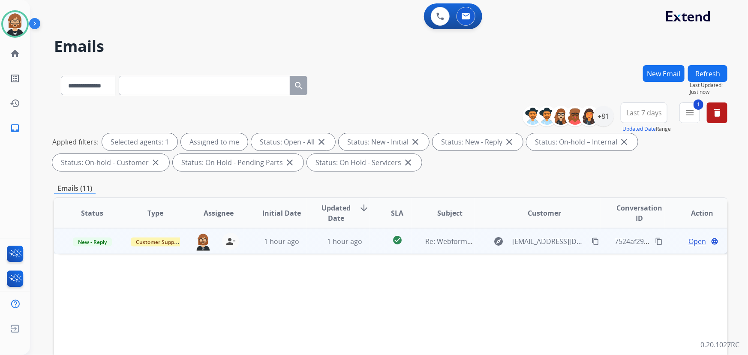
click at [421, 244] on td "Re: Webform from mayola_n@hotmail.com on 09/02/2025" at bounding box center [443, 241] width 63 height 26
click at [689, 245] on span "Open" at bounding box center [698, 241] width 18 height 10
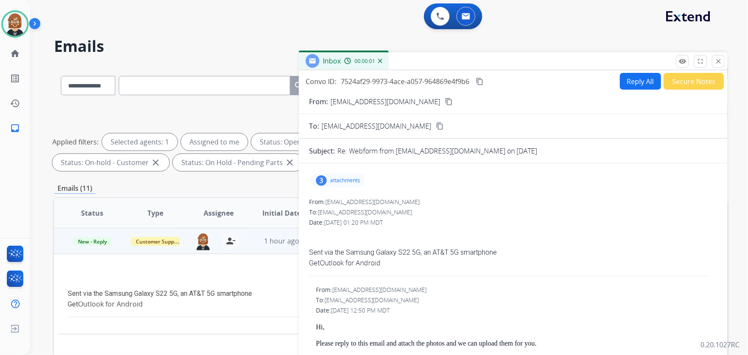
click at [630, 77] on button "Reply All" at bounding box center [640, 81] width 41 height 17
select select "**********"
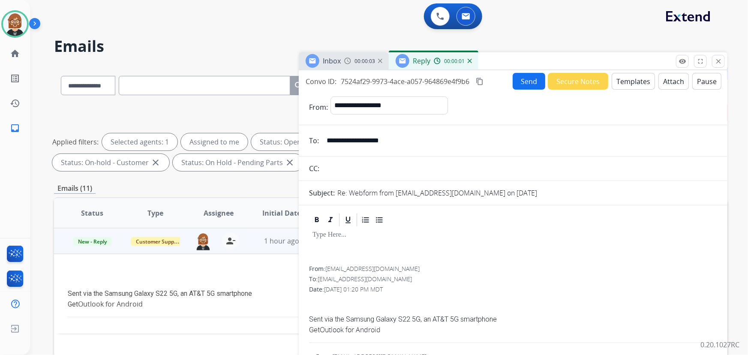
click at [624, 84] on button "Templates" at bounding box center [633, 81] width 43 height 17
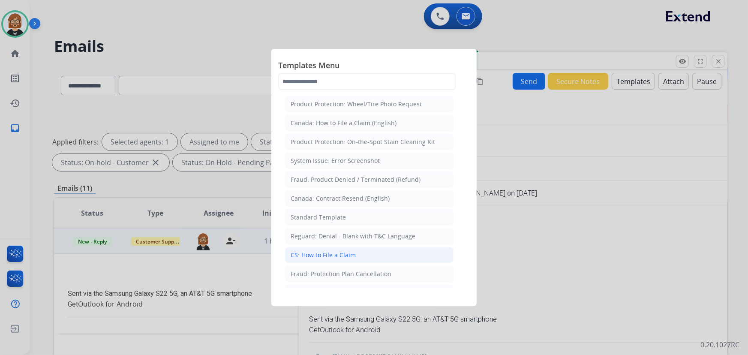
click at [349, 256] on div "CS: How to File a Claim" at bounding box center [323, 255] width 65 height 9
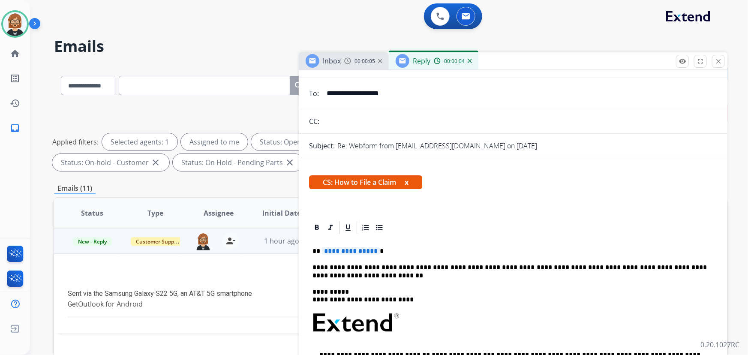
scroll to position [117, 0]
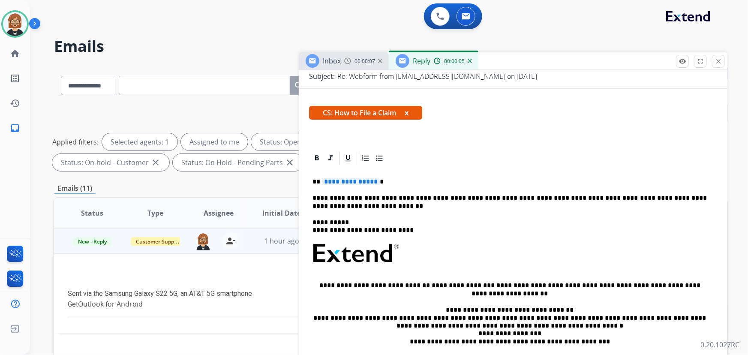
click at [357, 181] on span "**********" at bounding box center [351, 181] width 58 height 7
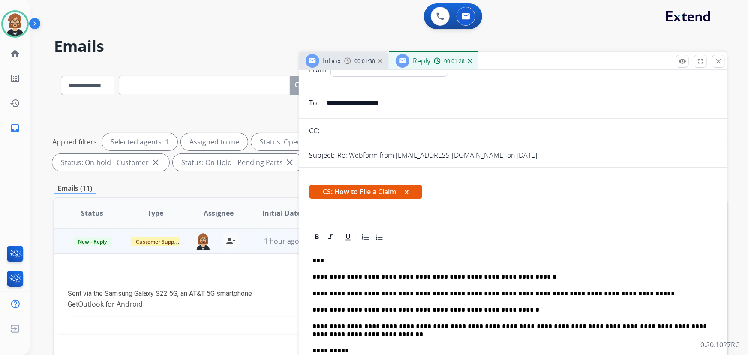
scroll to position [0, 0]
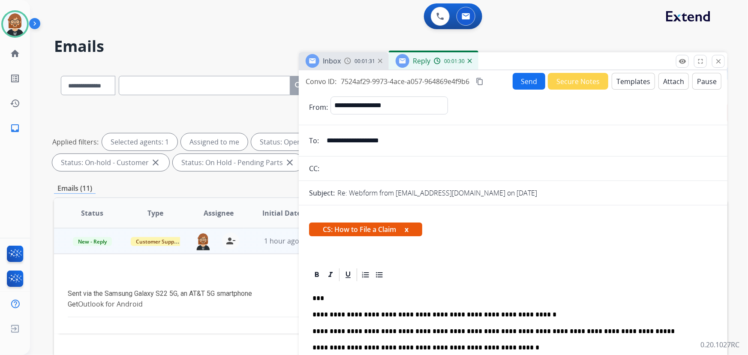
click at [534, 81] on button "Send" at bounding box center [529, 81] width 33 height 17
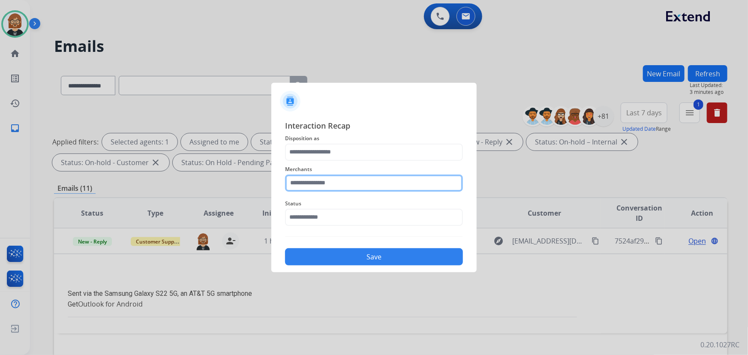
click at [361, 183] on input "text" at bounding box center [374, 183] width 178 height 17
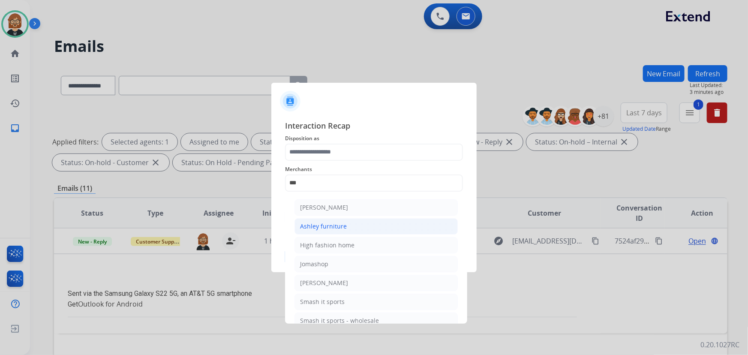
click at [353, 228] on li "Ashley furniture" at bounding box center [376, 226] width 163 height 16
type input "**********"
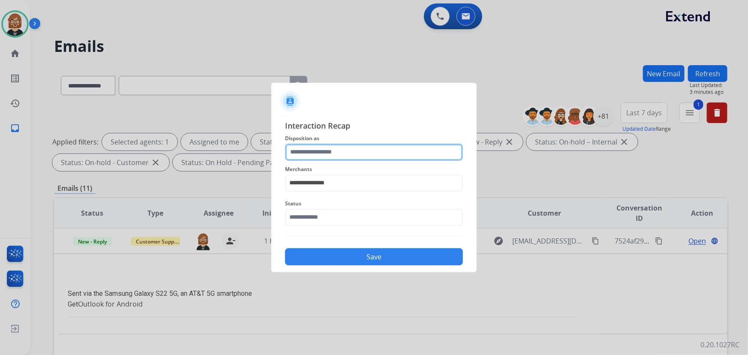
click at [357, 150] on input "text" at bounding box center [374, 152] width 178 height 17
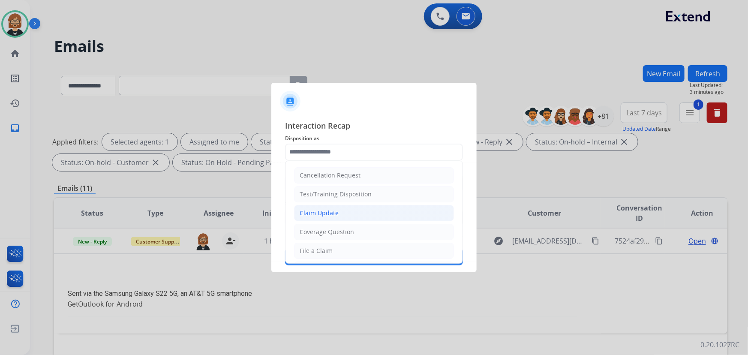
click at [367, 213] on li "Claim Update" at bounding box center [374, 213] width 160 height 16
type input "**********"
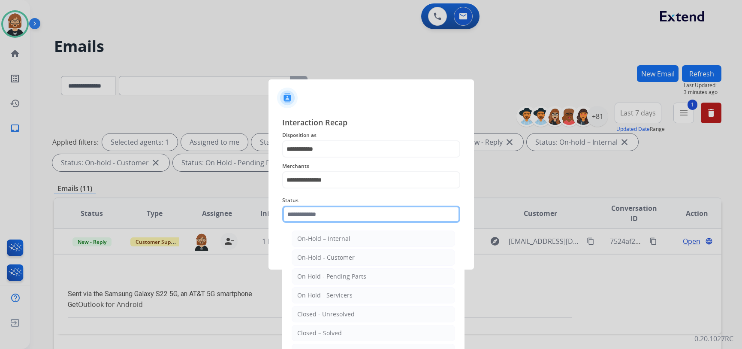
click at [361, 214] on input "text" at bounding box center [371, 213] width 178 height 17
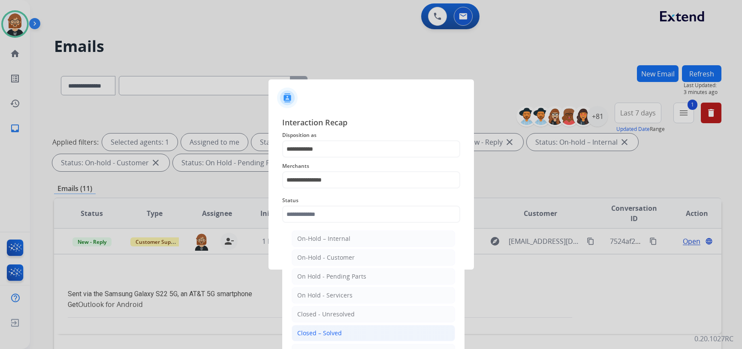
click at [368, 330] on li "Closed – Solved" at bounding box center [373, 333] width 163 height 16
type input "**********"
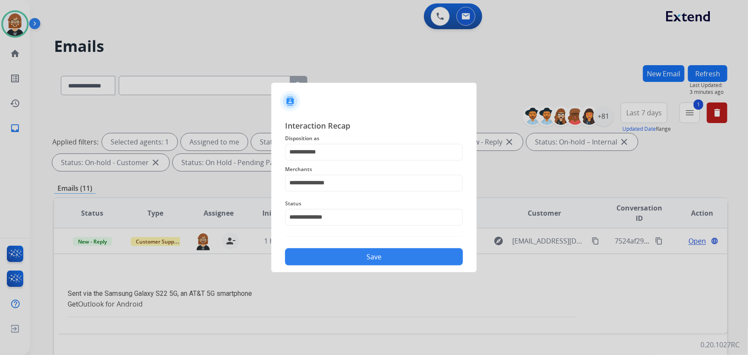
click at [370, 257] on button "Save" at bounding box center [374, 256] width 178 height 17
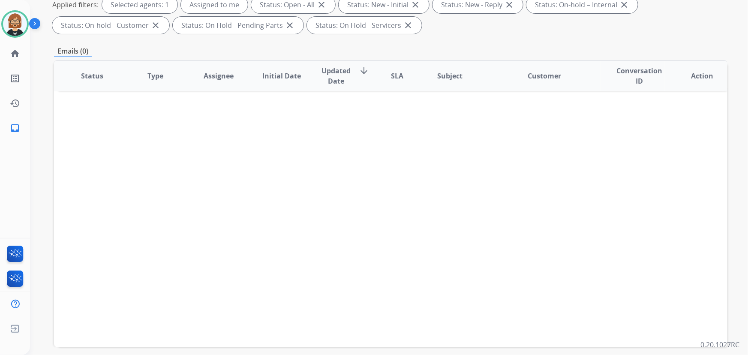
scroll to position [174, 0]
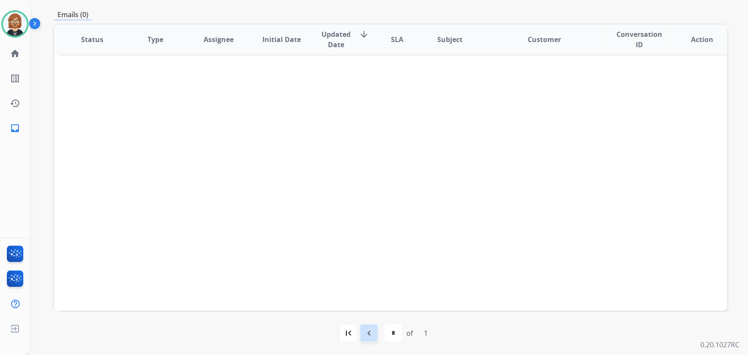
click at [368, 335] on mat-icon "navigate_before" at bounding box center [369, 333] width 10 height 10
select select "*"
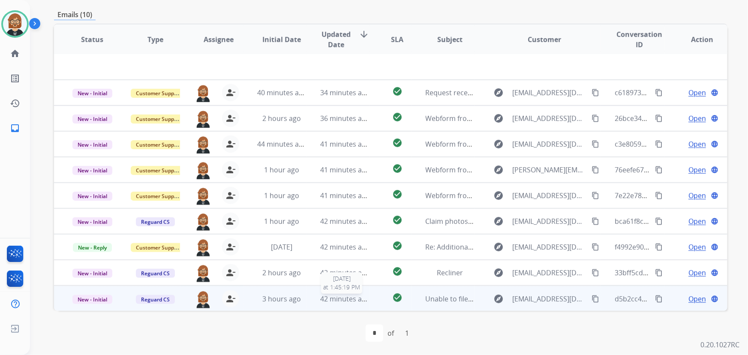
click at [322, 294] on span "42 minutes ago" at bounding box center [345, 298] width 50 height 9
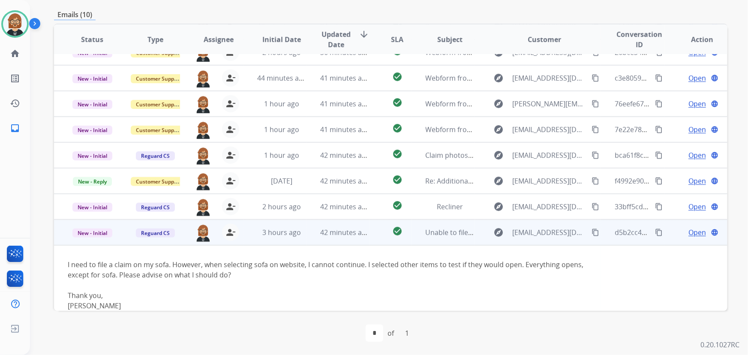
scroll to position [100, 0]
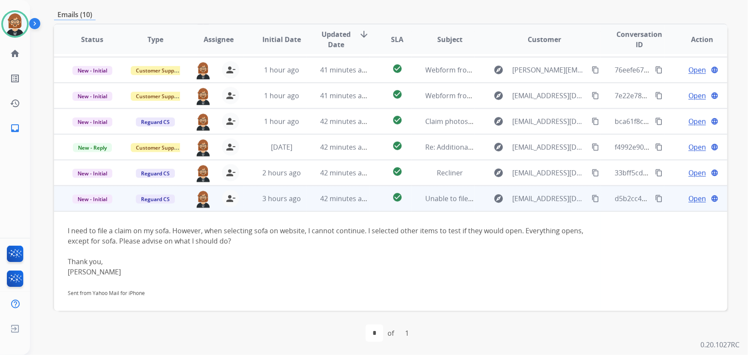
click at [691, 198] on span "Open" at bounding box center [698, 198] width 18 height 10
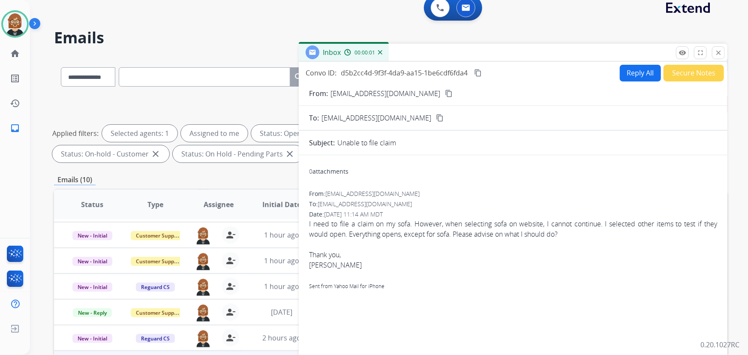
scroll to position [0, 0]
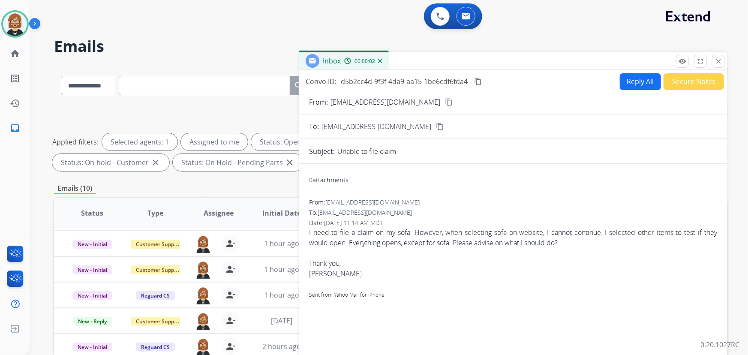
click at [686, 81] on button "Secure Notes" at bounding box center [694, 81] width 60 height 17
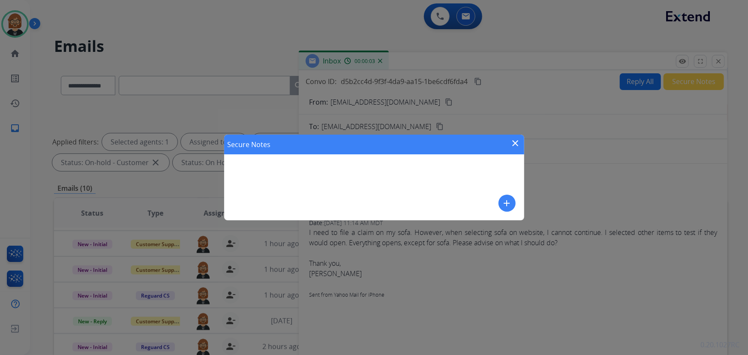
click at [509, 204] on mat-icon "add" at bounding box center [507, 203] width 10 height 10
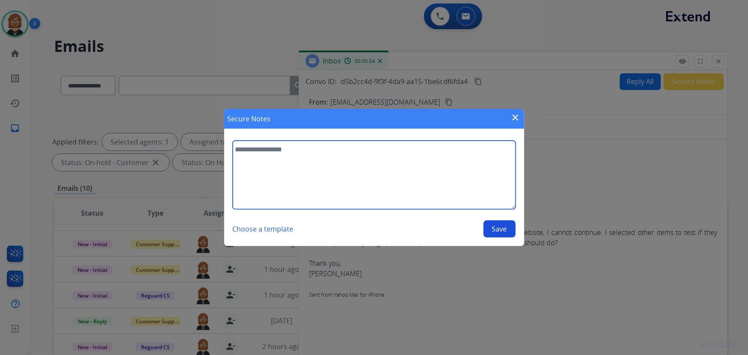
click at [409, 187] on textarea at bounding box center [374, 175] width 283 height 69
type textarea "**********"
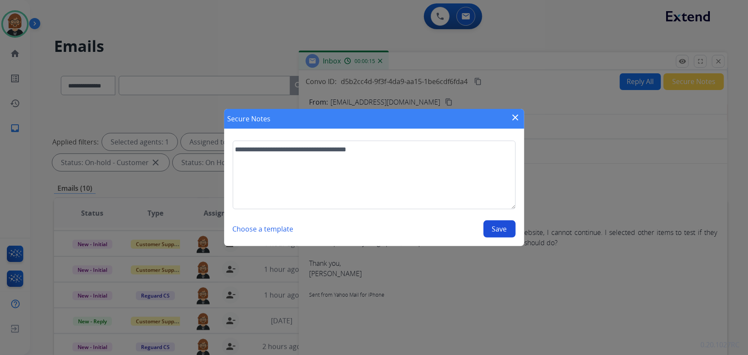
click at [500, 229] on button "Save" at bounding box center [500, 228] width 32 height 17
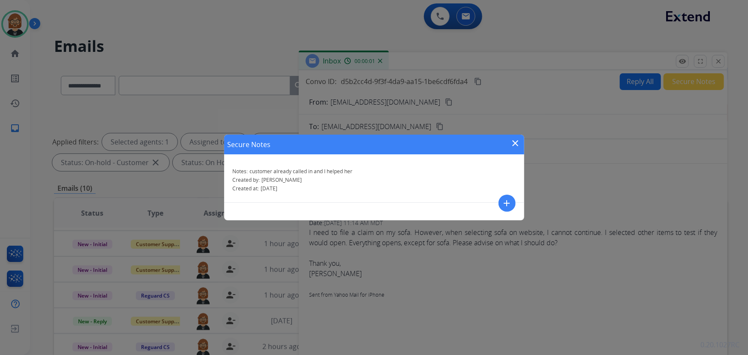
click at [514, 139] on mat-icon "close" at bounding box center [516, 143] width 10 height 10
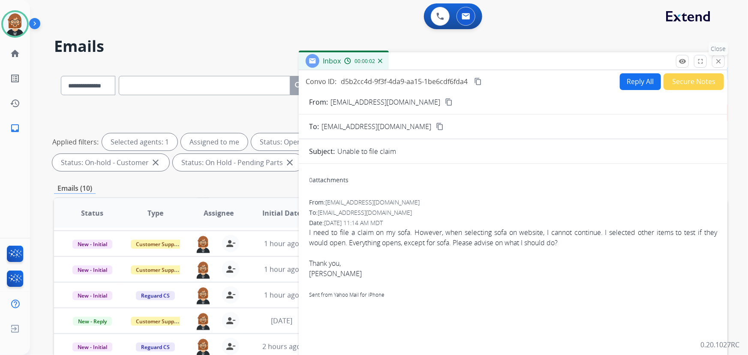
drag, startPoint x: 716, startPoint y: 59, endPoint x: 605, endPoint y: 81, distance: 114.0
click at [716, 58] on mat-icon "close" at bounding box center [719, 61] width 8 height 8
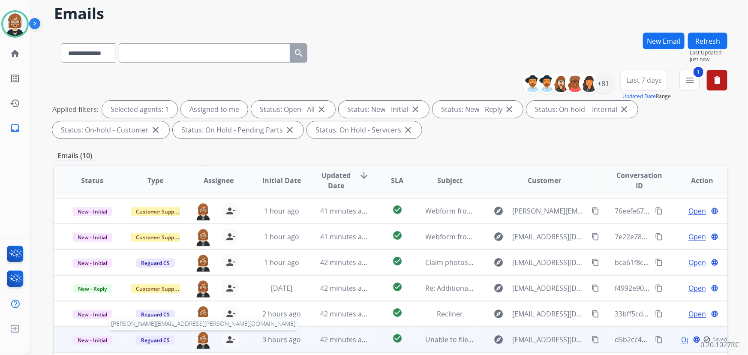
scroll to position [174, 0]
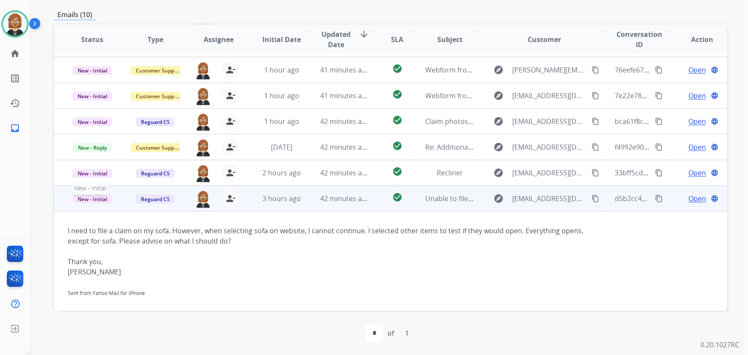
click at [99, 200] on span "New - Initial" at bounding box center [92, 199] width 40 height 9
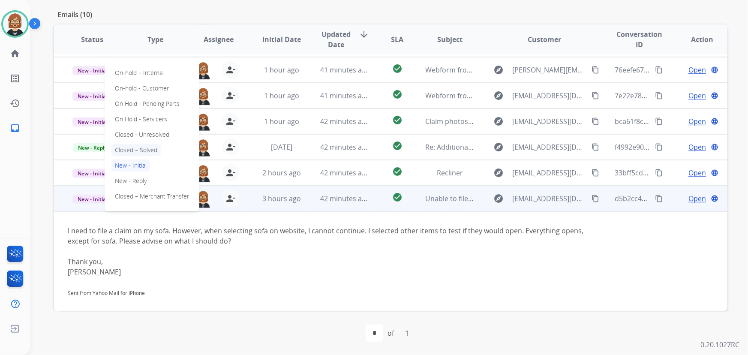
click at [145, 150] on p "Closed – Solved" at bounding box center [135, 150] width 49 height 12
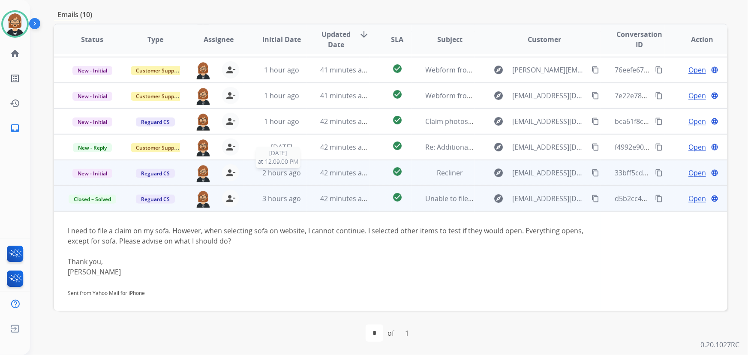
click at [275, 172] on span "2 hours ago" at bounding box center [281, 172] width 39 height 9
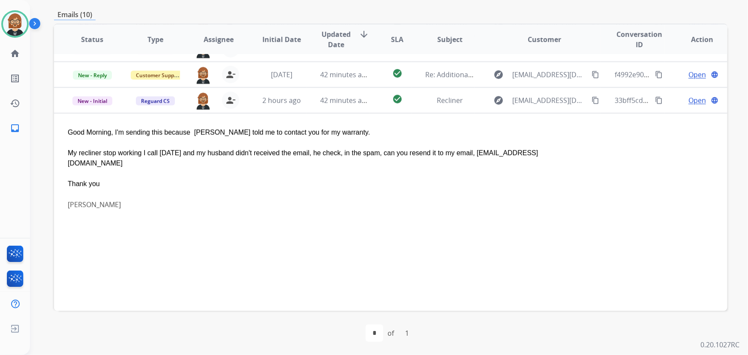
scroll to position [159, 0]
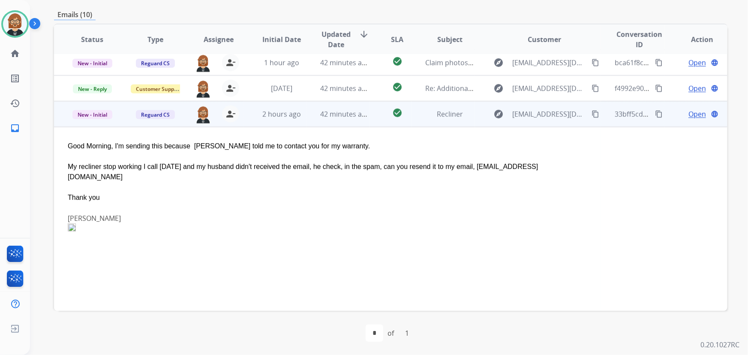
click at [692, 114] on span "Open" at bounding box center [698, 114] width 18 height 10
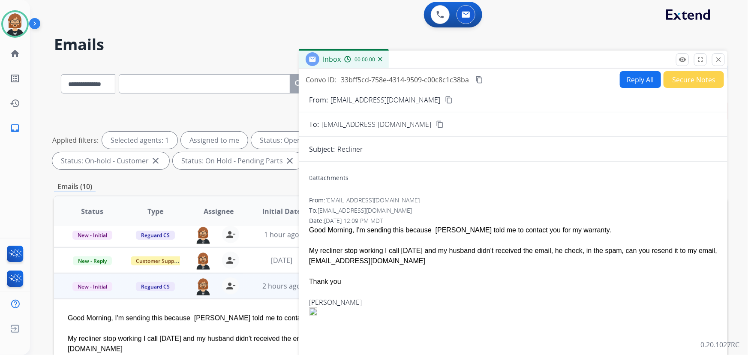
scroll to position [0, 0]
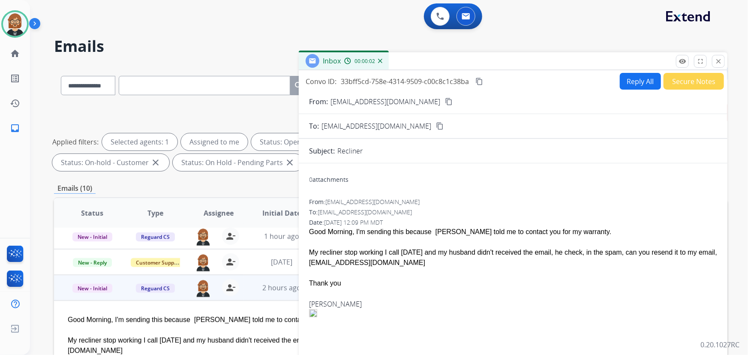
click at [674, 80] on button "Secure Notes" at bounding box center [694, 81] width 60 height 17
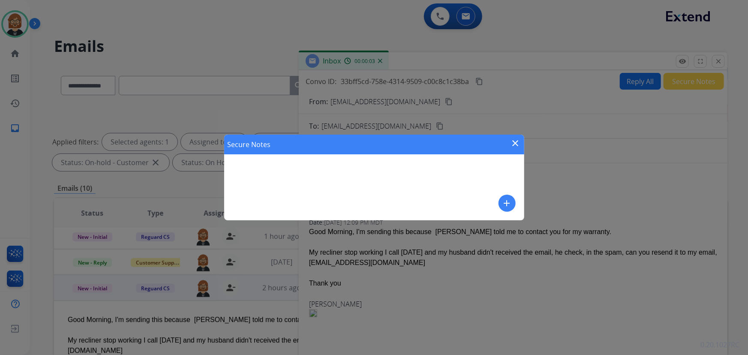
click at [506, 207] on mat-icon "add" at bounding box center [507, 203] width 10 height 10
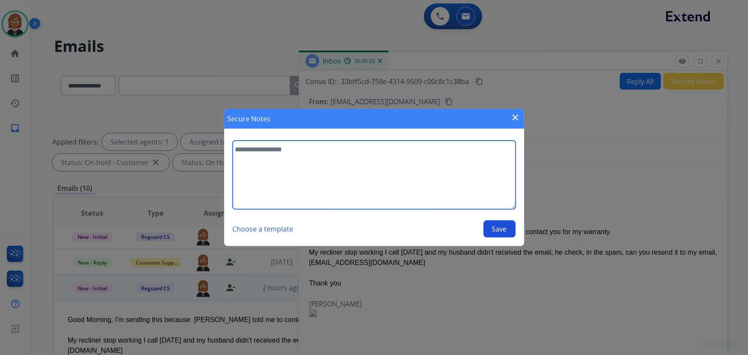
click at [411, 184] on textarea at bounding box center [374, 175] width 283 height 69
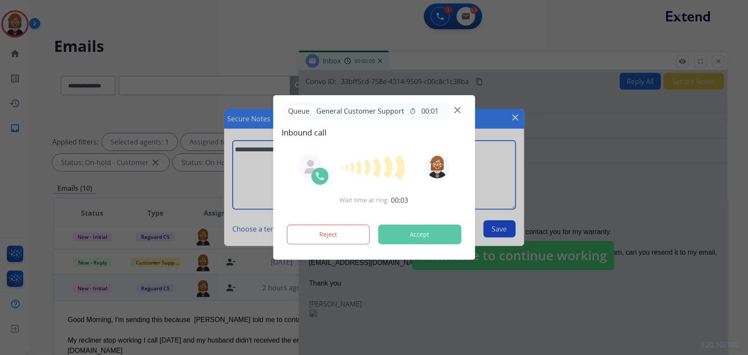
type textarea "**********"
click at [506, 229] on div at bounding box center [374, 177] width 748 height 355
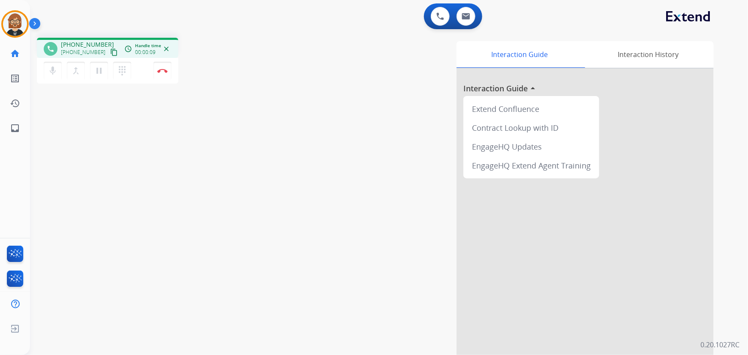
click at [276, 124] on div "Interaction Guide Interaction History Interaction Guide arrow_drop_up Extend Co…" at bounding box center [494, 214] width 439 height 347
click at [163, 72] on img at bounding box center [162, 71] width 10 height 4
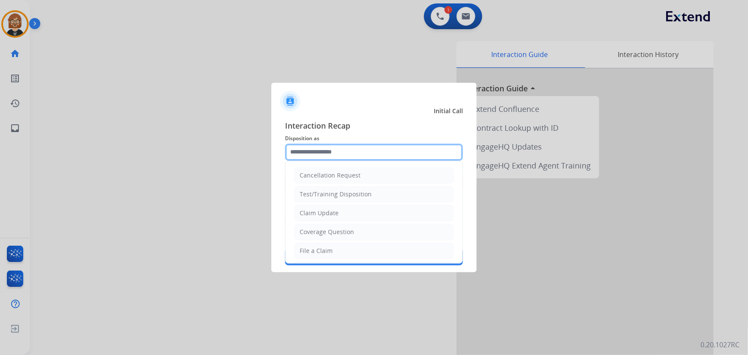
click at [339, 152] on input "text" at bounding box center [374, 152] width 178 height 17
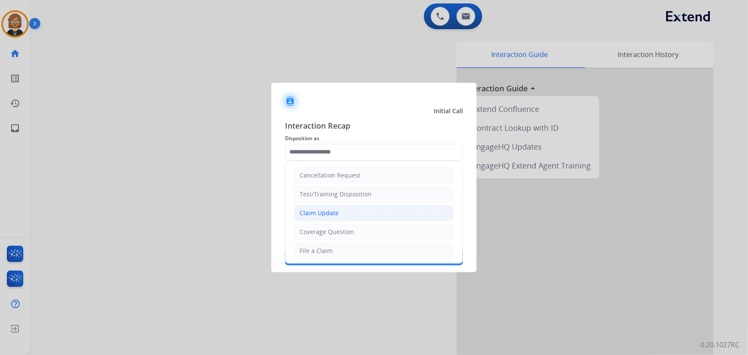
click at [341, 216] on li "Claim Update" at bounding box center [374, 213] width 160 height 16
type input "**********"
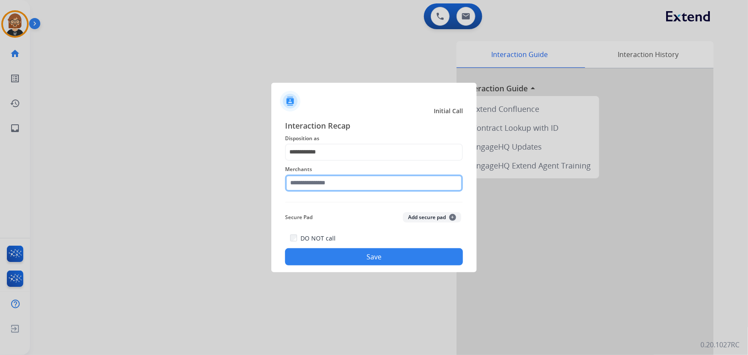
click at [355, 187] on input "text" at bounding box center [374, 183] width 178 height 17
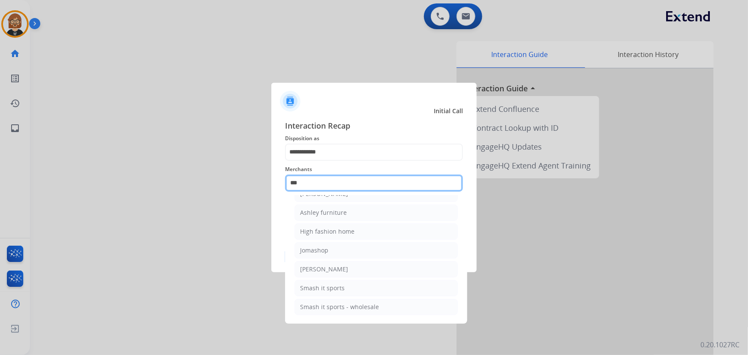
scroll to position [13, 0]
click at [348, 196] on li "Ashley - Reguard" at bounding box center [376, 195] width 163 height 16
type input "**********"
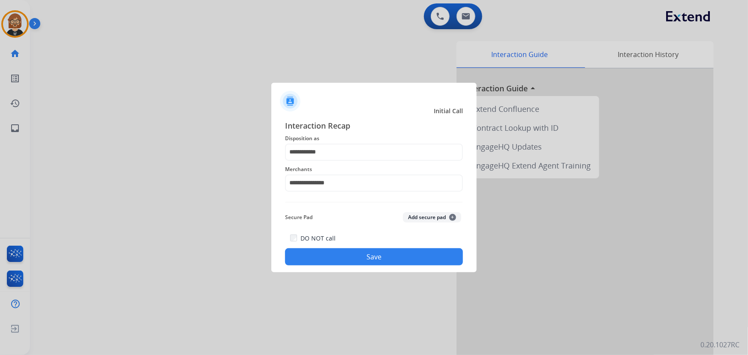
click at [370, 253] on button "Save" at bounding box center [374, 256] width 178 height 17
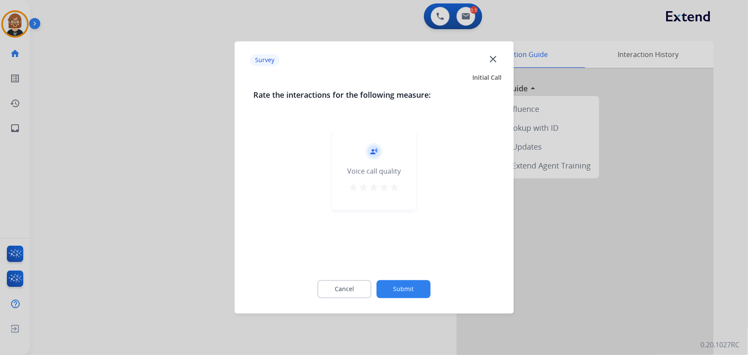
click at [418, 289] on button "Submit" at bounding box center [404, 289] width 54 height 18
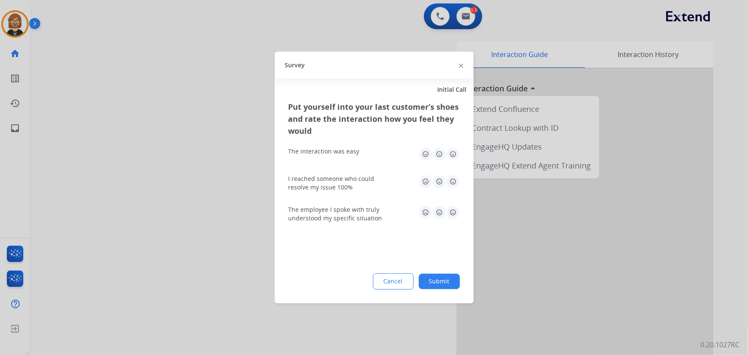
click at [444, 278] on button "Submit" at bounding box center [439, 281] width 41 height 15
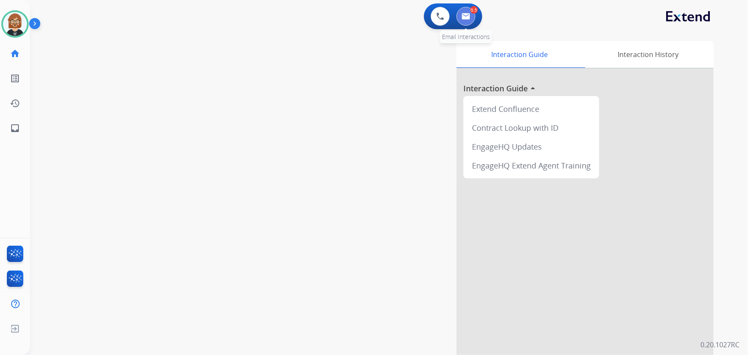
click at [464, 15] on img at bounding box center [466, 16] width 9 height 7
select select "**********"
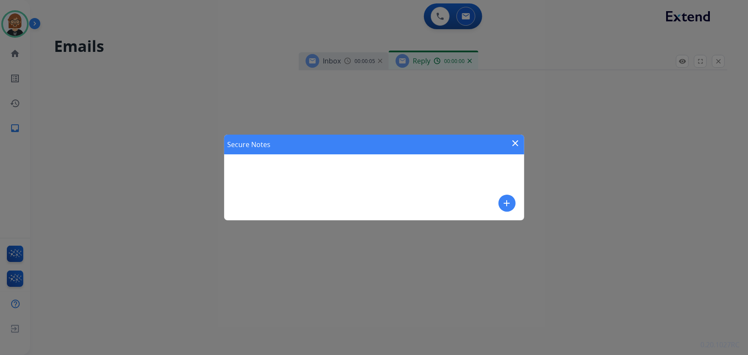
select select "**********"
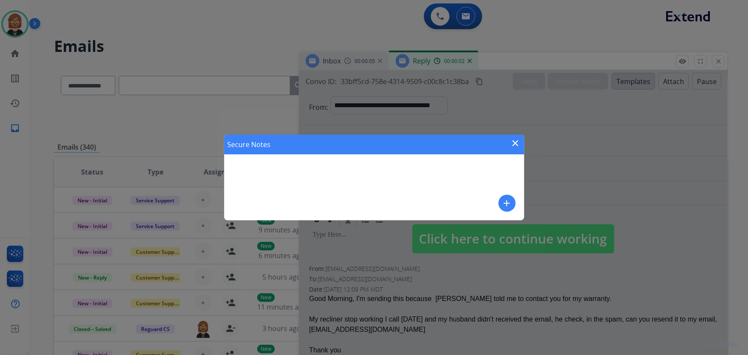
click at [504, 205] on mat-icon "add" at bounding box center [507, 203] width 10 height 10
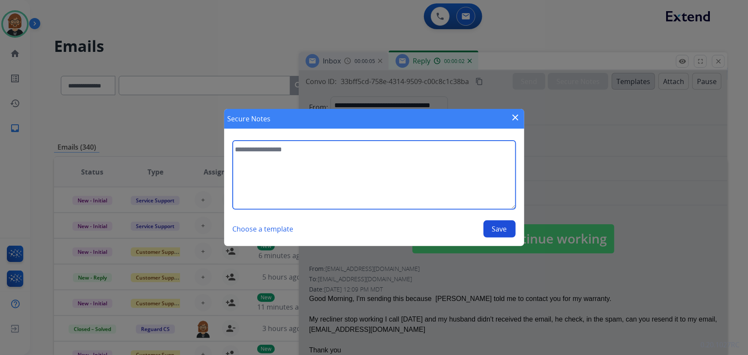
click at [418, 175] on textarea at bounding box center [374, 175] width 283 height 69
type textarea "*"
type textarea "**********"
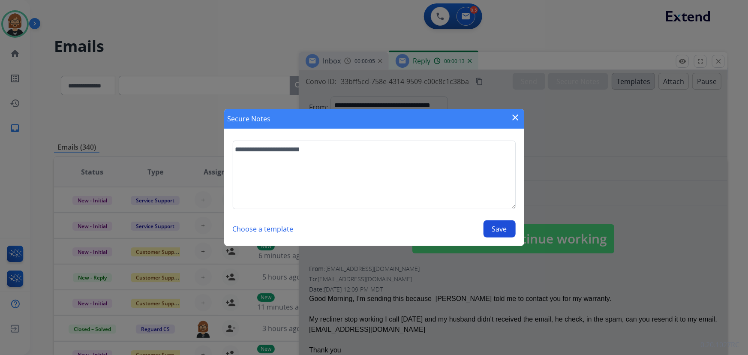
click at [499, 227] on button "Save" at bounding box center [500, 228] width 32 height 17
select select "**********"
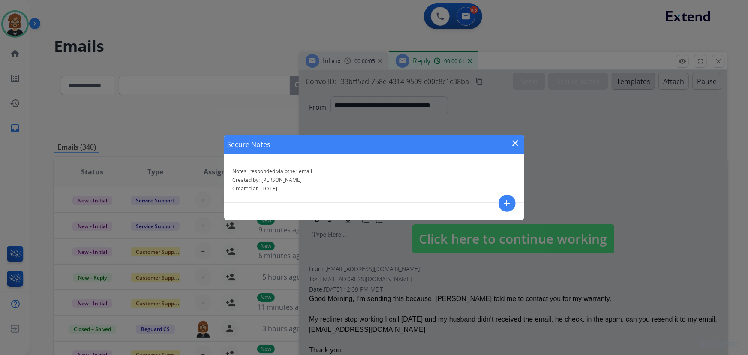
click at [515, 142] on mat-icon "close" at bounding box center [516, 143] width 10 height 10
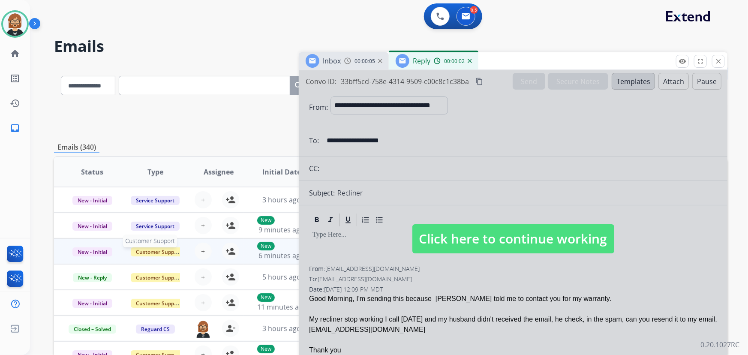
scroll to position [0, 0]
click at [717, 60] on mat-icon "close" at bounding box center [719, 61] width 8 height 8
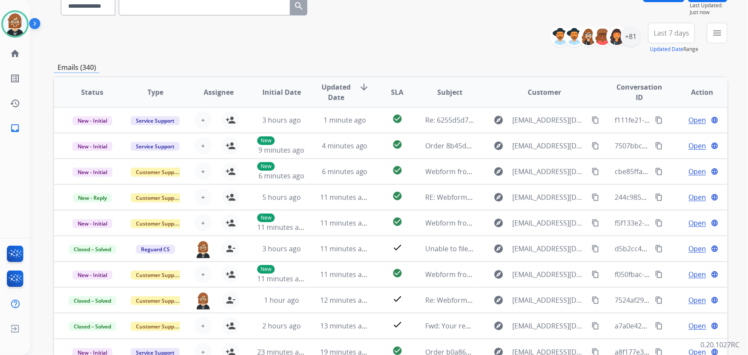
scroll to position [0, 0]
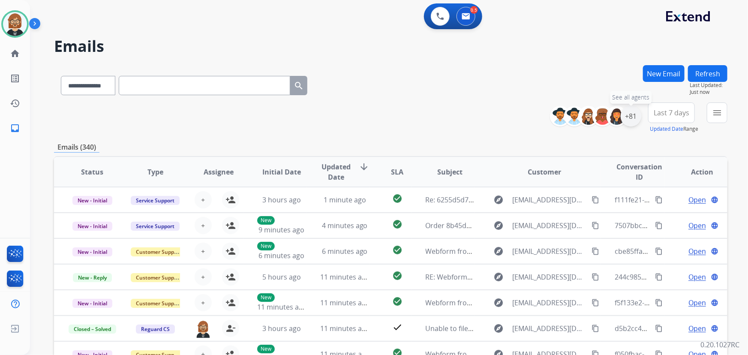
click at [635, 117] on div "+81" at bounding box center [631, 116] width 21 height 21
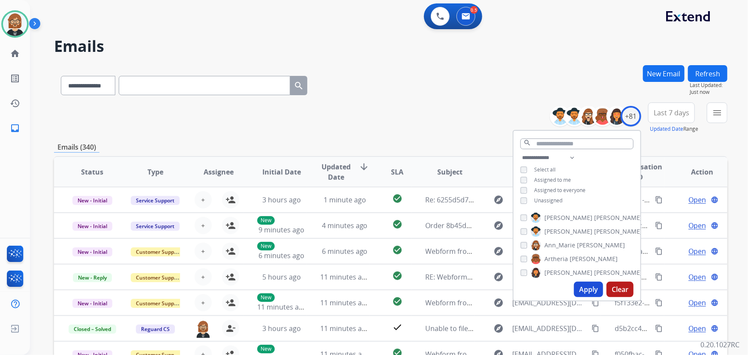
click at [540, 197] on span "Unassigned" at bounding box center [548, 200] width 28 height 7
click at [587, 291] on button "Apply" at bounding box center [588, 289] width 29 height 15
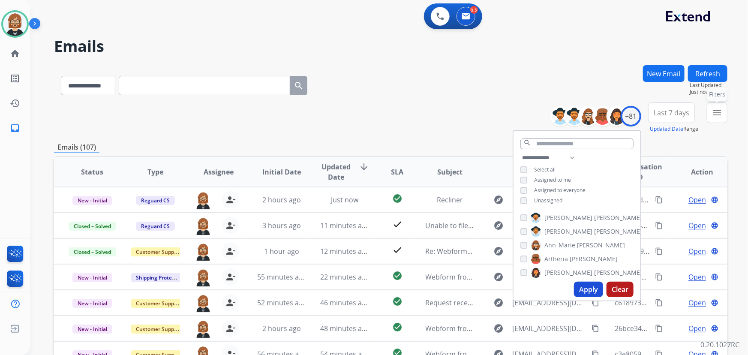
click at [722, 113] on button "menu Filters" at bounding box center [717, 112] width 21 height 21
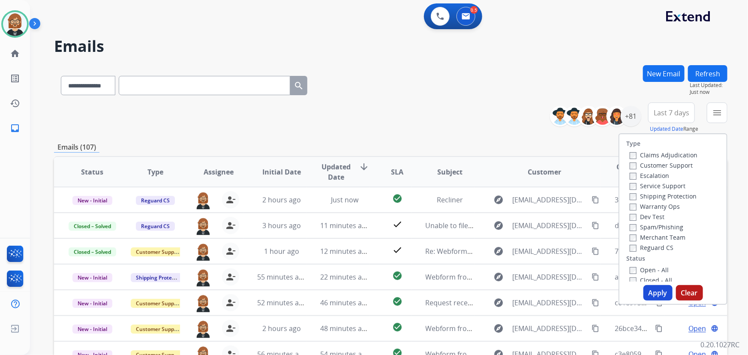
click at [661, 269] on label "Open - All" at bounding box center [649, 270] width 39 height 8
click at [651, 301] on div "Type Claims Adjudication Customer Support Escalation Service Support Shipping P…" at bounding box center [673, 219] width 109 height 172
click at [656, 291] on button "Apply" at bounding box center [658, 292] width 29 height 15
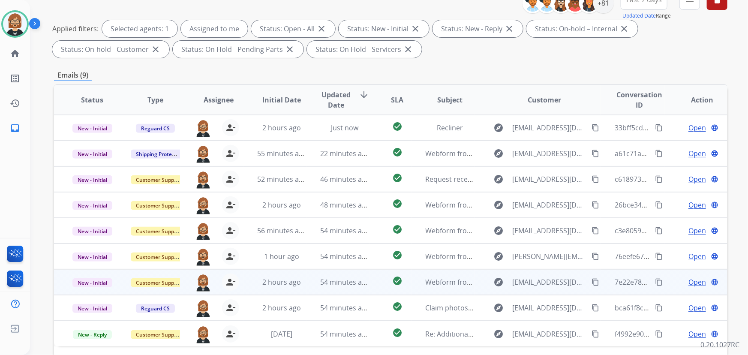
scroll to position [174, 0]
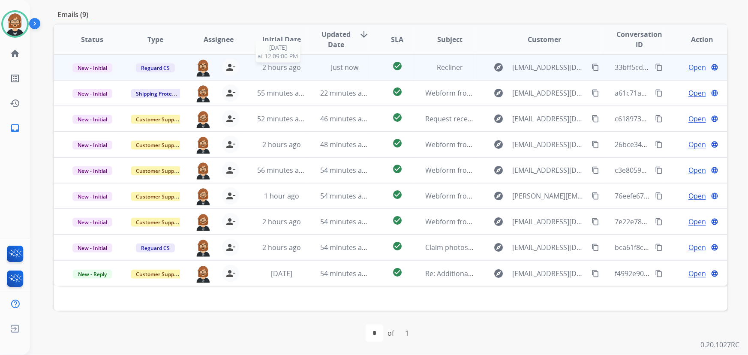
click at [300, 65] on div "2 hours ago" at bounding box center [281, 67] width 49 height 10
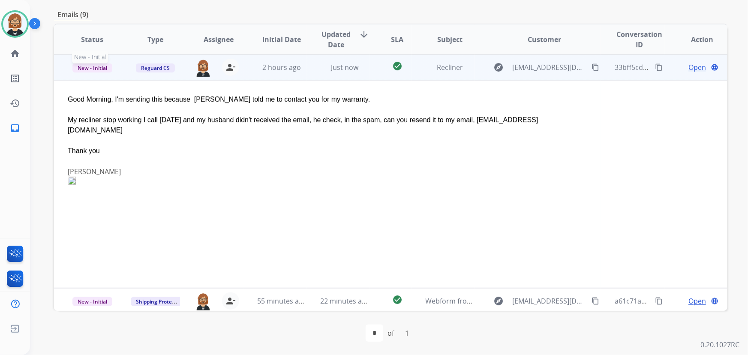
click at [94, 71] on span "New - Initial" at bounding box center [92, 67] width 40 height 9
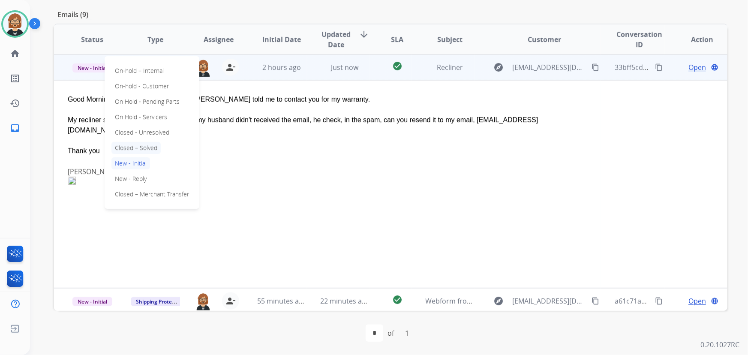
click at [135, 148] on p "Closed – Solved" at bounding box center [135, 148] width 49 height 12
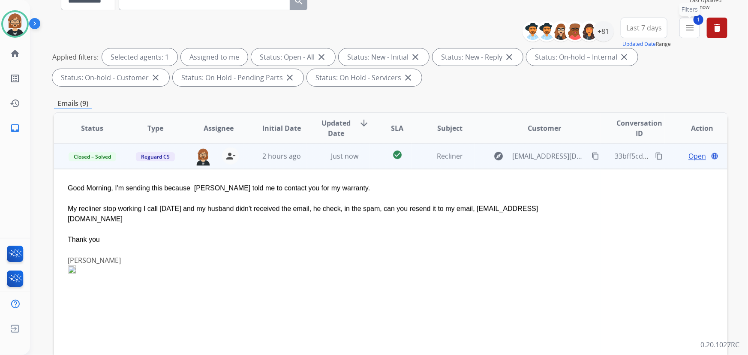
scroll to position [18, 0]
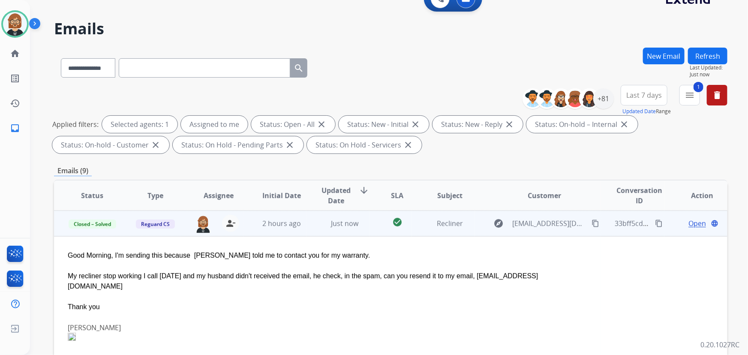
click at [706, 54] on button "Refresh" at bounding box center [707, 56] width 39 height 17
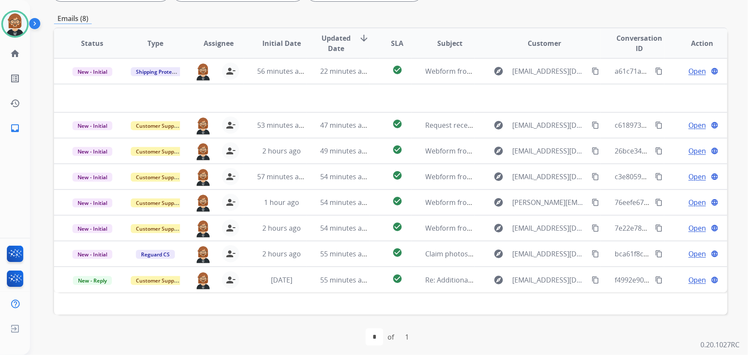
scroll to position [174, 0]
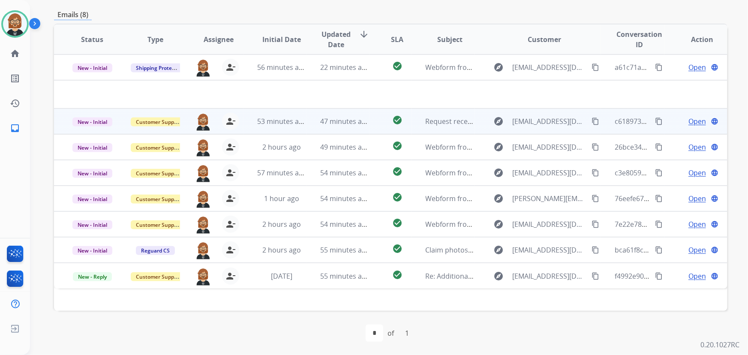
click at [308, 129] on td "47 minutes ago" at bounding box center [338, 121] width 63 height 26
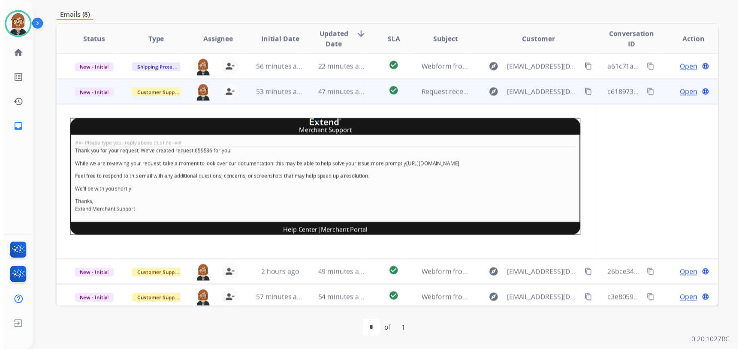
scroll to position [26, 0]
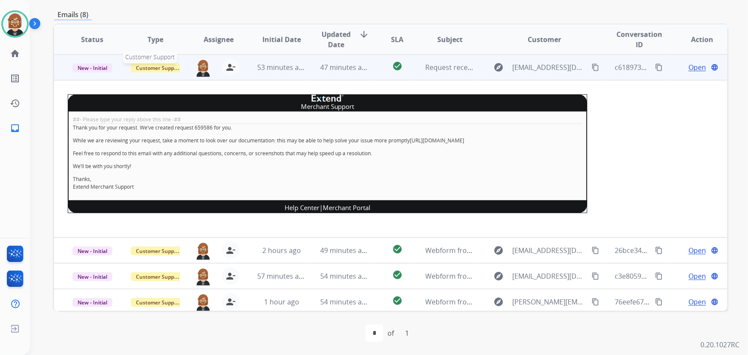
click at [154, 70] on span "Customer Support" at bounding box center [159, 67] width 56 height 9
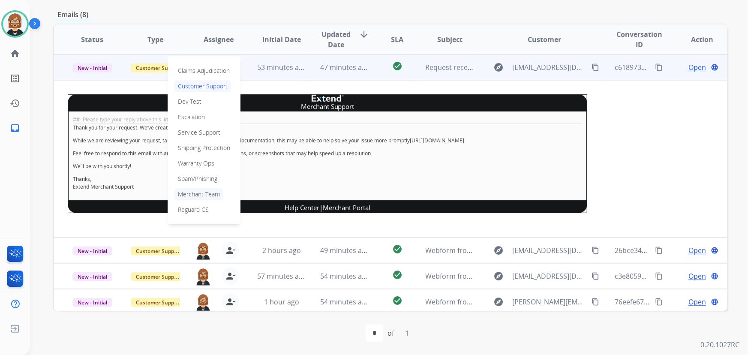
click at [203, 198] on p "Merchant Team" at bounding box center [199, 194] width 49 height 12
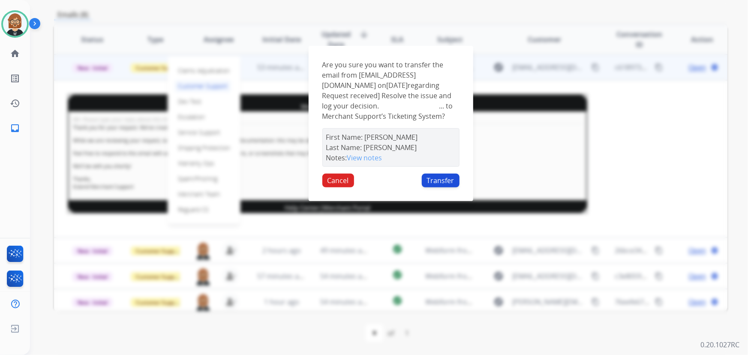
click at [440, 184] on button "Transfer" at bounding box center [441, 181] width 38 height 14
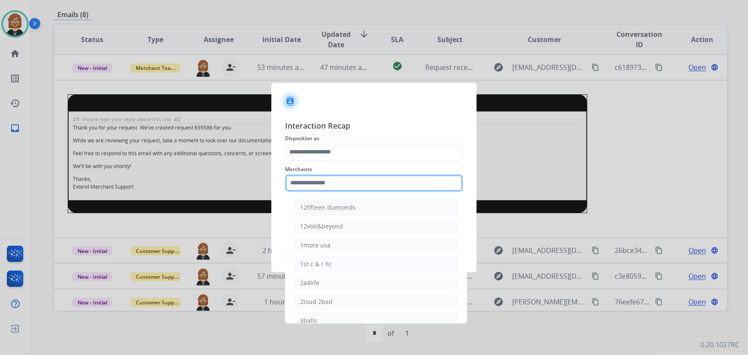
click at [367, 181] on input "text" at bounding box center [374, 183] width 178 height 17
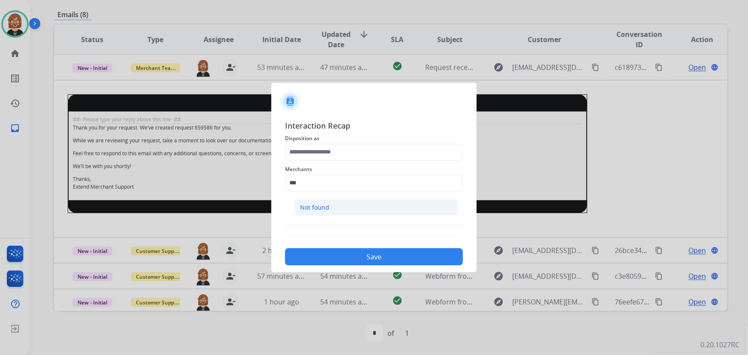
click at [371, 211] on li "Not found" at bounding box center [376, 207] width 163 height 16
type input "*********"
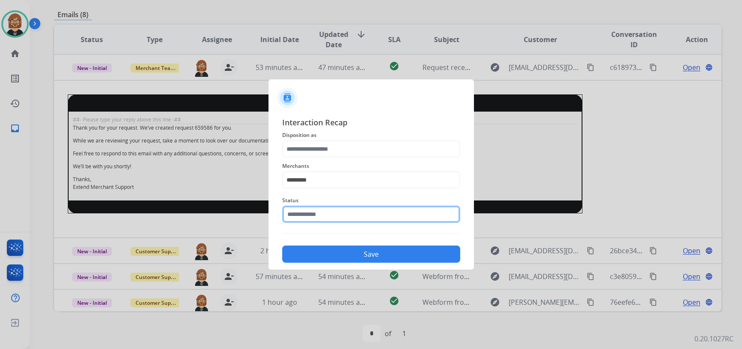
click at [373, 214] on input "text" at bounding box center [371, 213] width 178 height 17
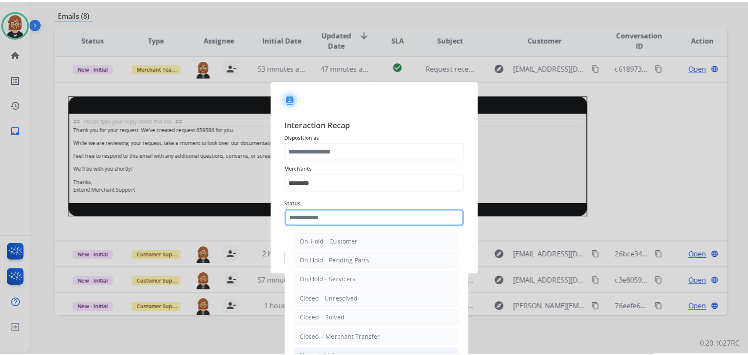
scroll to position [39, 0]
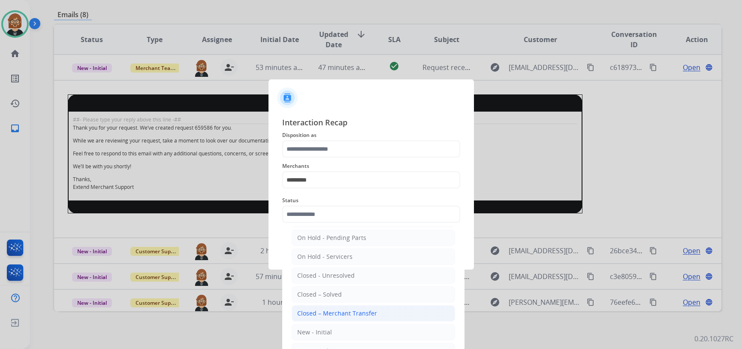
click at [349, 315] on div "Closed – Merchant Transfer" at bounding box center [337, 313] width 80 height 9
type input "**********"
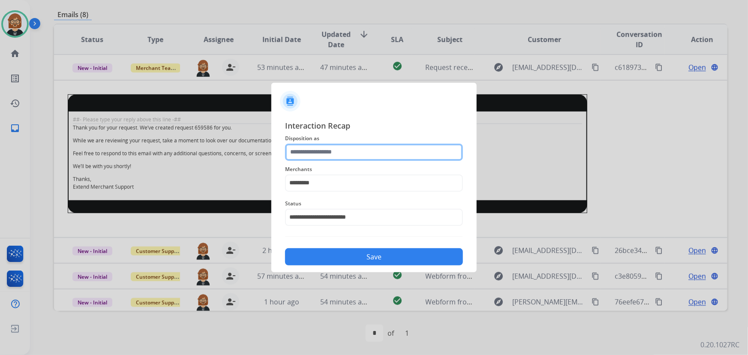
click at [362, 148] on input "text" at bounding box center [374, 152] width 178 height 17
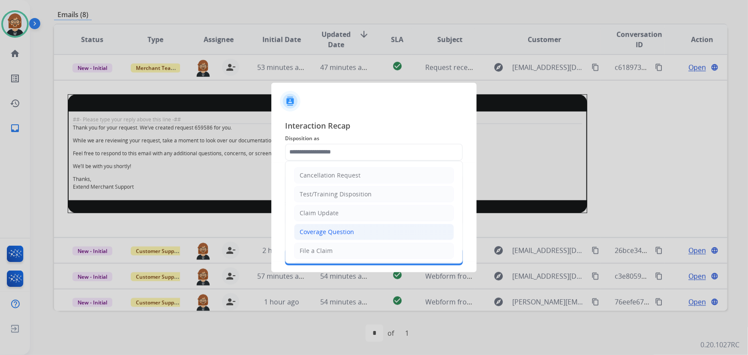
click at [373, 226] on li "Coverage Question" at bounding box center [374, 232] width 160 height 16
type input "**********"
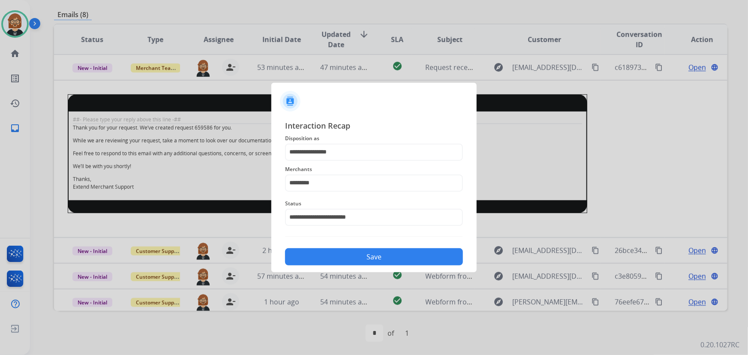
click at [367, 253] on button "Save" at bounding box center [374, 256] width 178 height 17
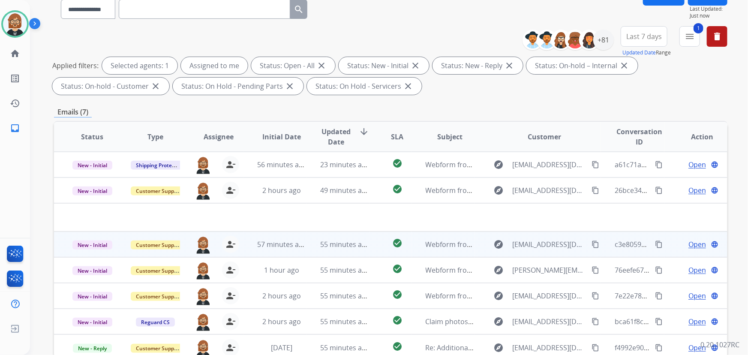
scroll to position [117, 0]
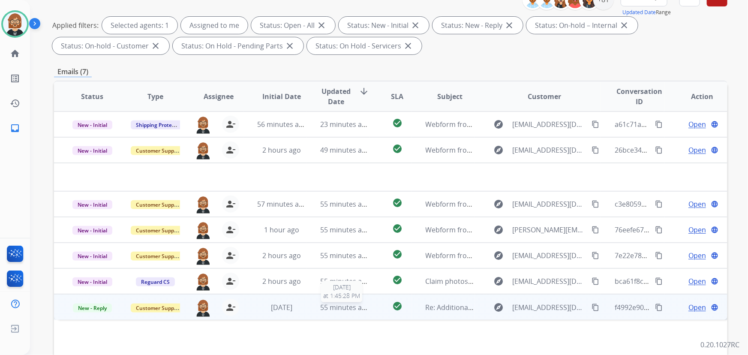
click at [329, 309] on span "55 minutes ago" at bounding box center [345, 307] width 50 height 9
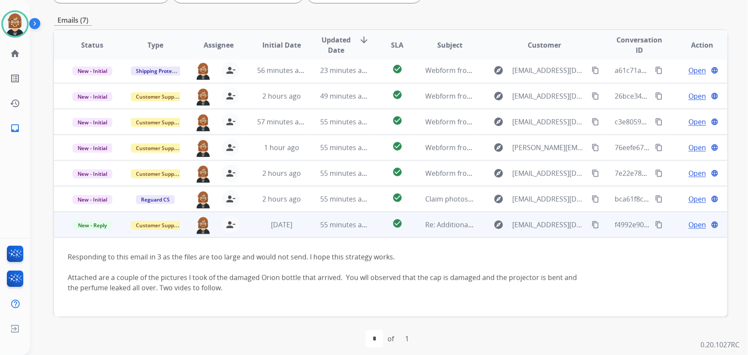
scroll to position [174, 0]
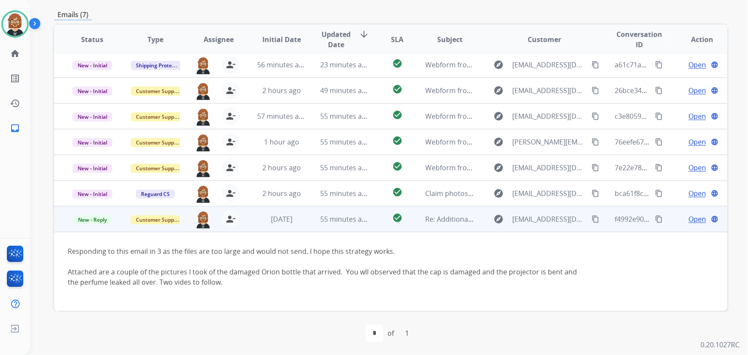
click at [592, 218] on mat-icon "content_copy" at bounding box center [596, 219] width 8 height 8
click at [689, 217] on span "Open" at bounding box center [698, 219] width 18 height 10
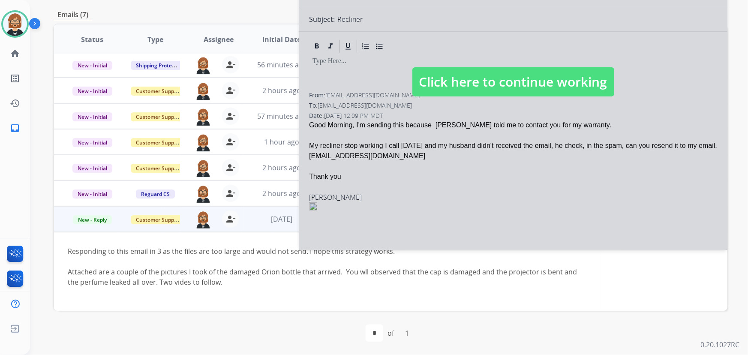
select select "**********"
click at [542, 96] on span "Click here to continue working" at bounding box center [513, 81] width 202 height 29
select select
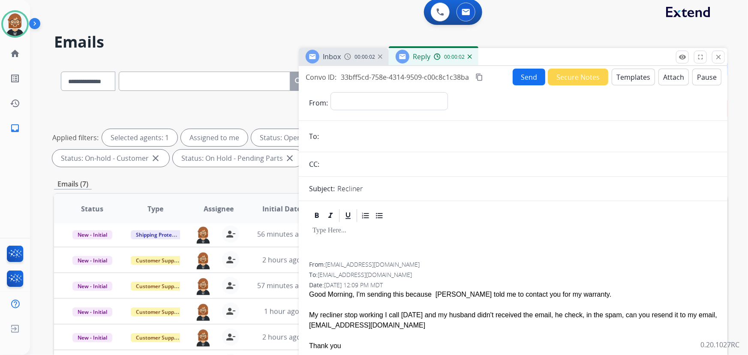
scroll to position [0, 0]
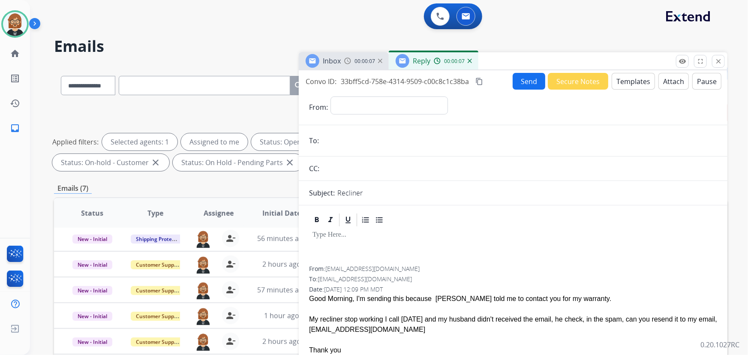
click at [470, 63] on img at bounding box center [470, 61] width 4 height 4
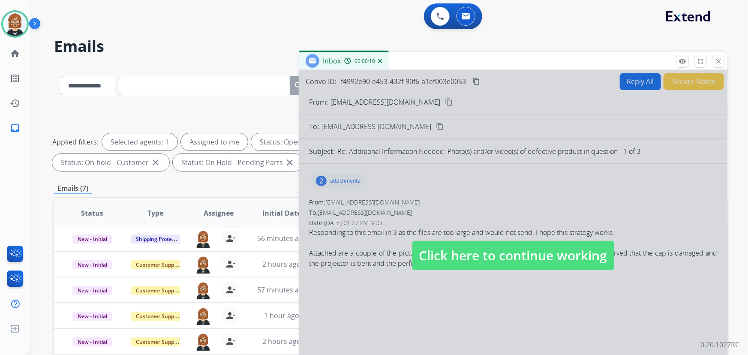
click at [379, 63] on div "00:00:10" at bounding box center [363, 61] width 38 height 8
click at [380, 57] on div "00:00:11" at bounding box center [363, 61] width 38 height 8
click at [380, 60] on img at bounding box center [380, 61] width 4 height 4
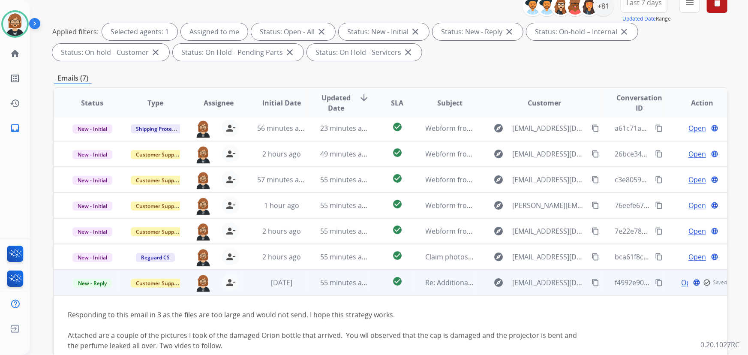
scroll to position [174, 0]
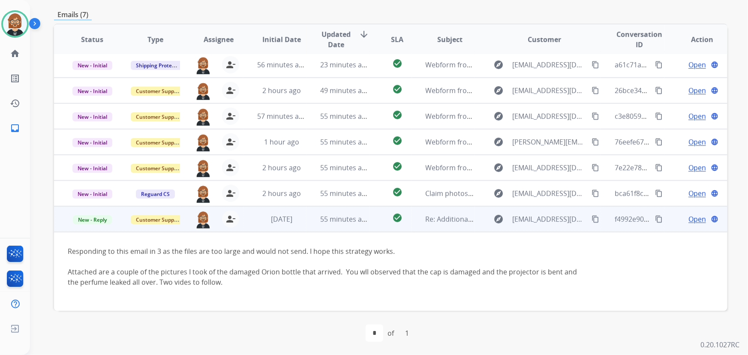
click at [695, 217] on span "Open" at bounding box center [698, 219] width 18 height 10
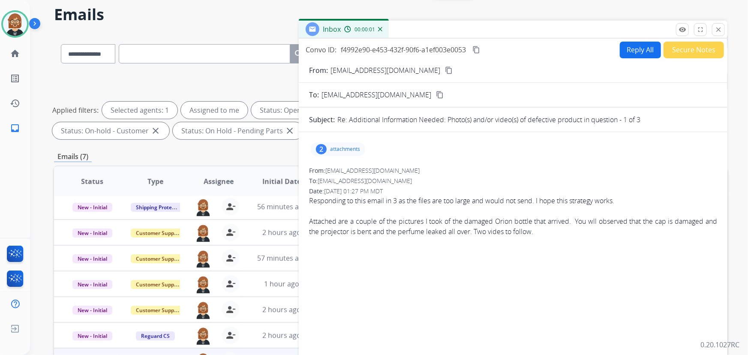
scroll to position [18, 0]
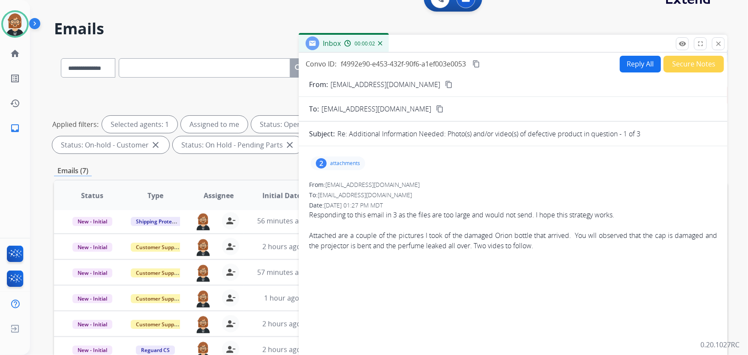
click at [673, 69] on button "Secure Notes" at bounding box center [694, 64] width 60 height 17
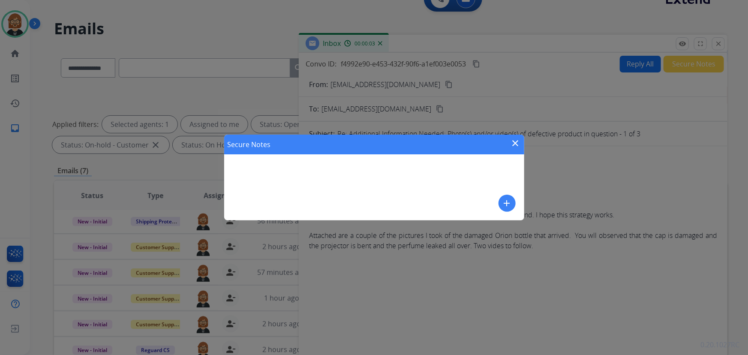
click at [509, 199] on mat-icon "add" at bounding box center [507, 203] width 10 height 10
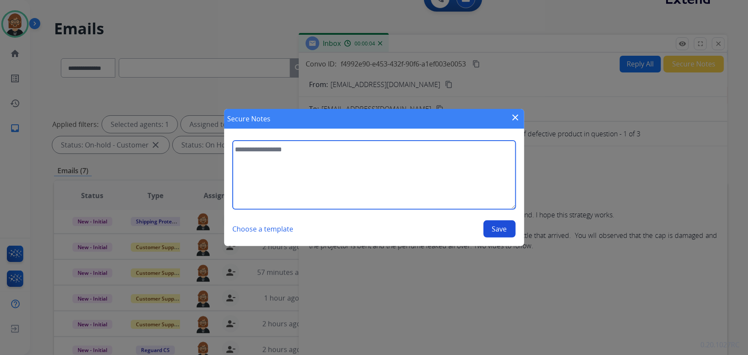
click at [436, 186] on textarea at bounding box center [374, 175] width 283 height 69
type textarea "**********"
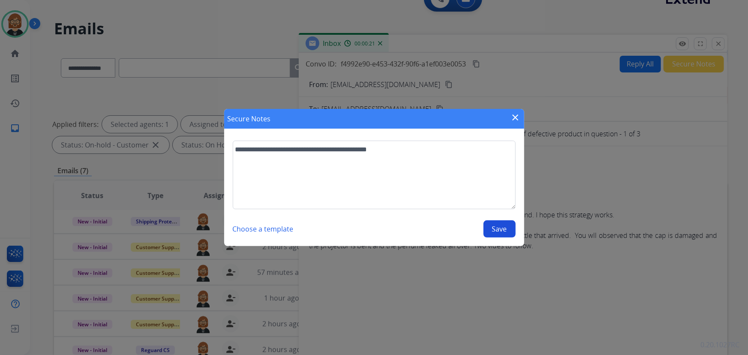
click at [492, 231] on button "Save" at bounding box center [500, 228] width 32 height 17
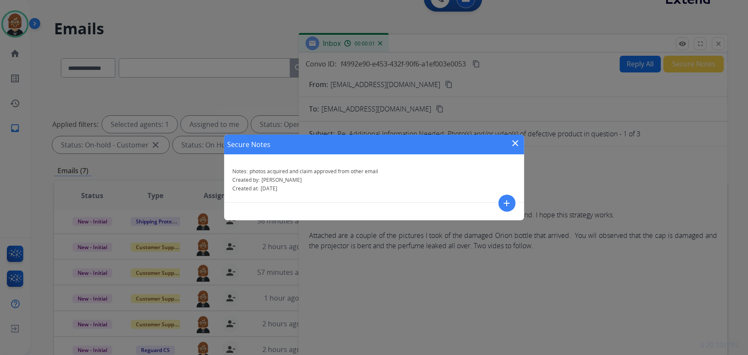
click at [516, 145] on mat-icon "close" at bounding box center [516, 143] width 10 height 10
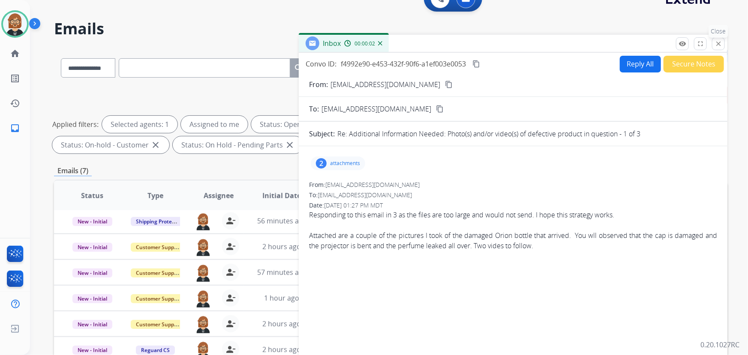
click at [718, 45] on mat-icon "close" at bounding box center [719, 44] width 8 height 8
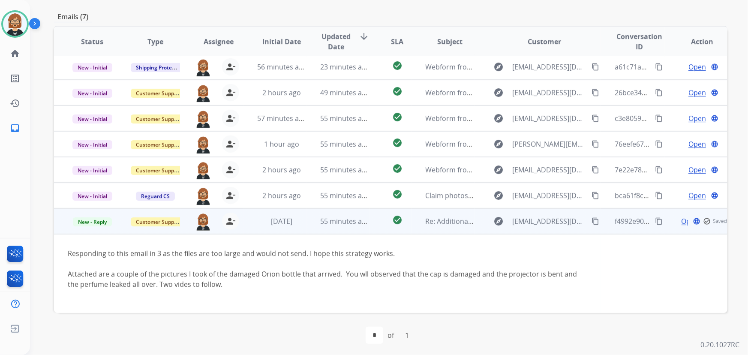
scroll to position [174, 0]
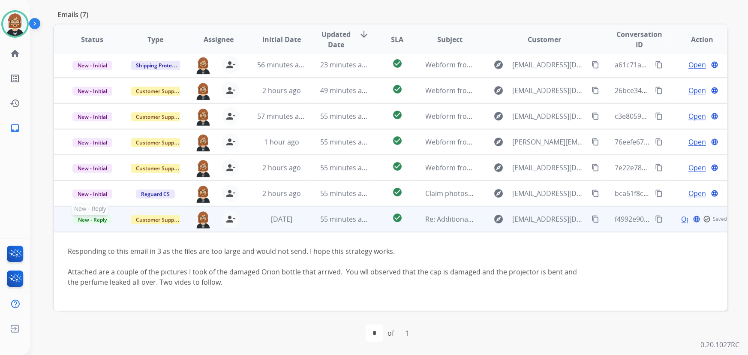
click at [98, 221] on span "New - Reply" at bounding box center [92, 219] width 39 height 9
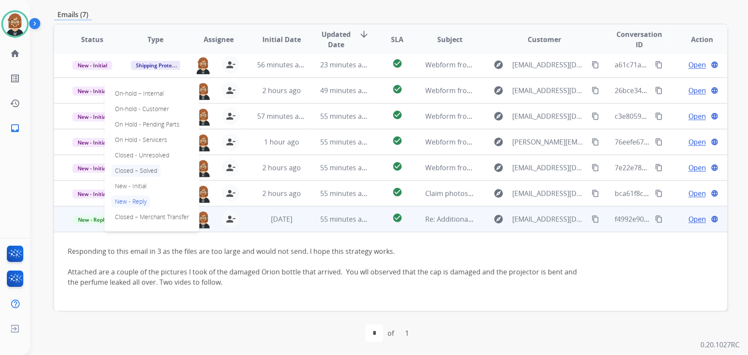
click at [151, 170] on p "Closed – Solved" at bounding box center [135, 171] width 49 height 12
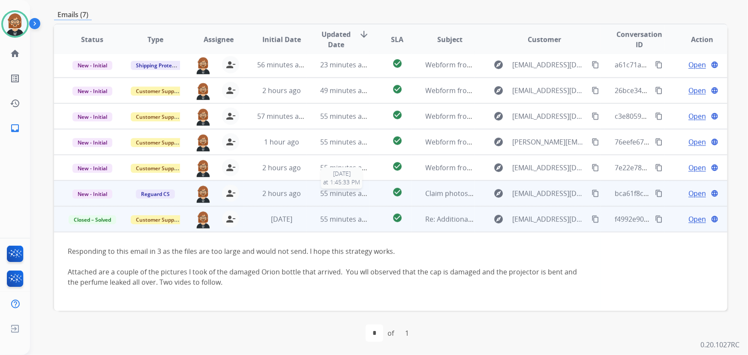
click at [324, 193] on span "55 minutes ago" at bounding box center [345, 193] width 50 height 9
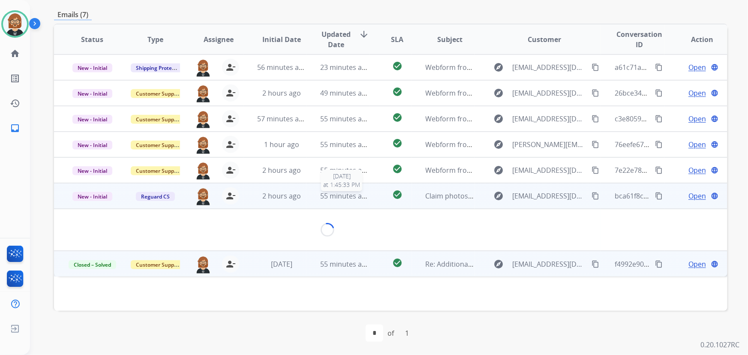
scroll to position [0, 0]
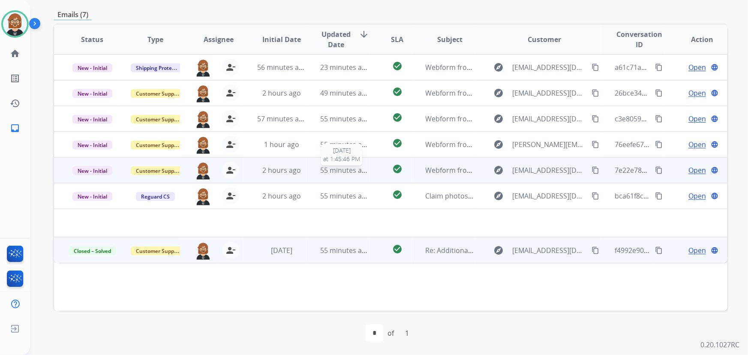
click at [322, 170] on span "55 minutes ago" at bounding box center [345, 170] width 50 height 9
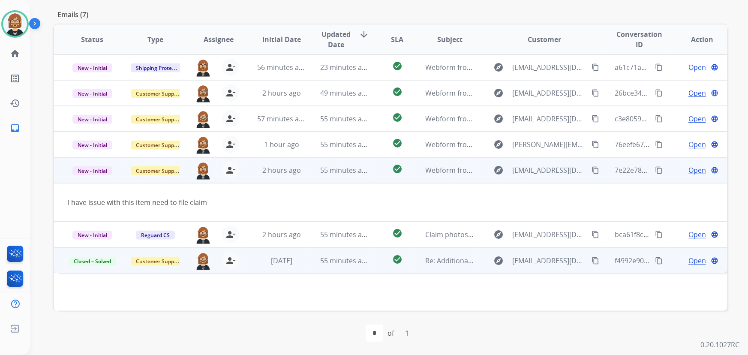
click at [592, 172] on mat-icon "content_copy" at bounding box center [596, 170] width 8 height 8
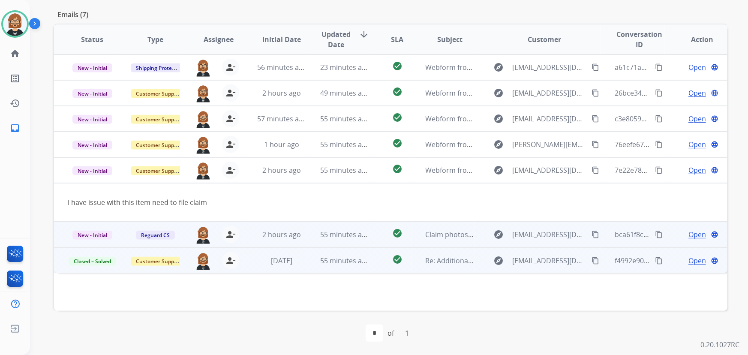
click at [412, 233] on td "Claim photos - [PERSON_NAME] 3940246 - Armless Chair" at bounding box center [443, 235] width 63 height 26
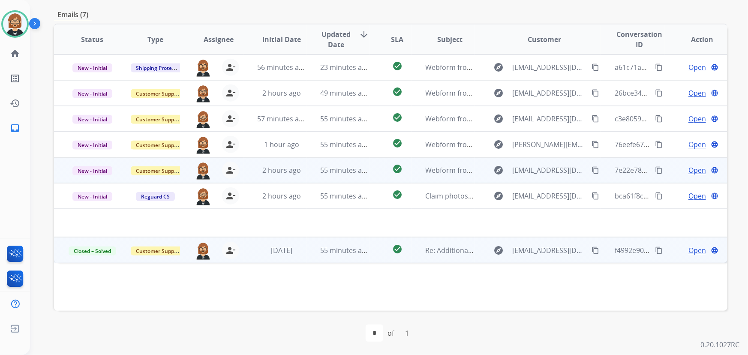
click at [420, 172] on td "Webform from [EMAIL_ADDRESS][DOMAIN_NAME] on [DATE]" at bounding box center [443, 170] width 63 height 26
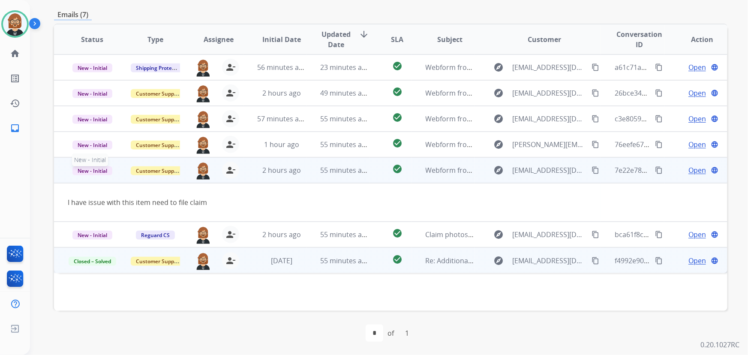
click at [91, 170] on span "New - Initial" at bounding box center [92, 170] width 40 height 9
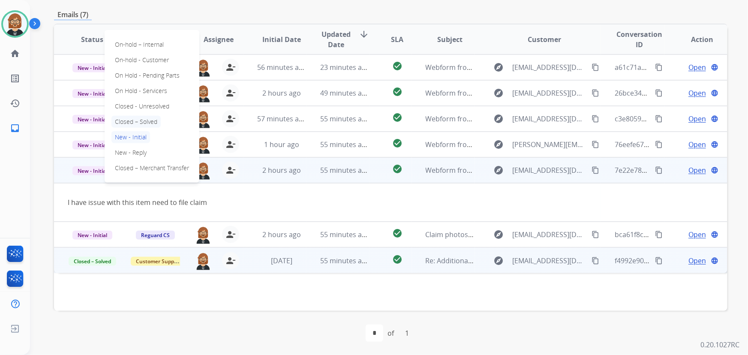
click at [141, 120] on p "Closed – Solved" at bounding box center [135, 122] width 49 height 12
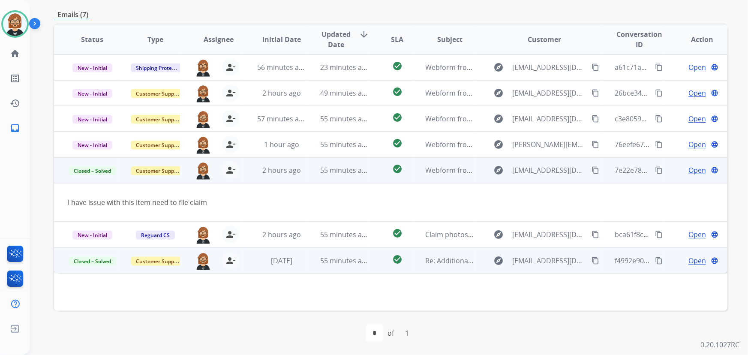
click at [689, 167] on span "Open" at bounding box center [698, 170] width 18 height 10
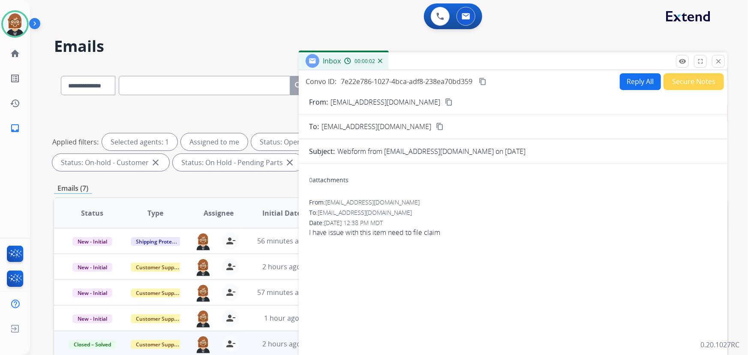
click at [682, 78] on button "Secure Notes" at bounding box center [694, 81] width 60 height 17
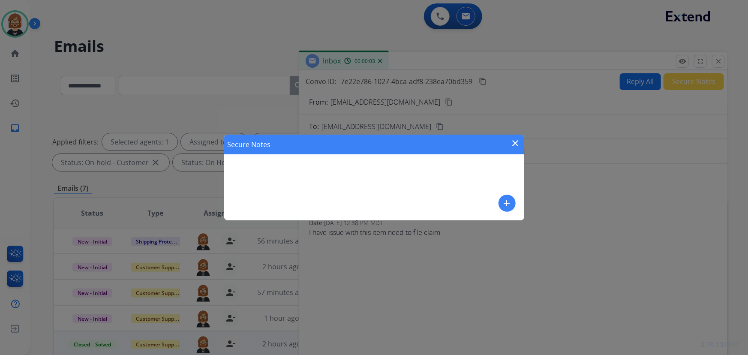
click at [509, 205] on mat-icon "add" at bounding box center [507, 203] width 10 height 10
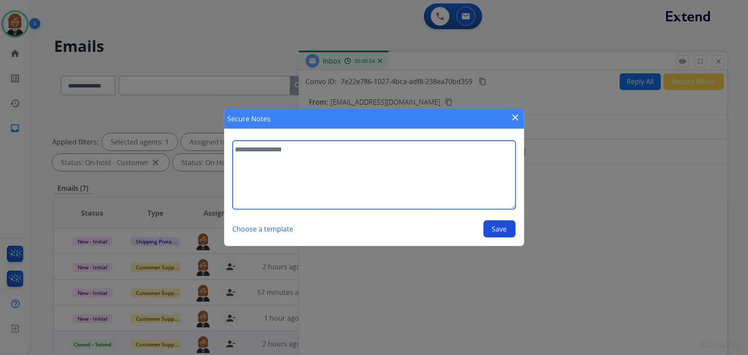
click at [418, 193] on textarea at bounding box center [374, 175] width 283 height 69
type textarea "**********"
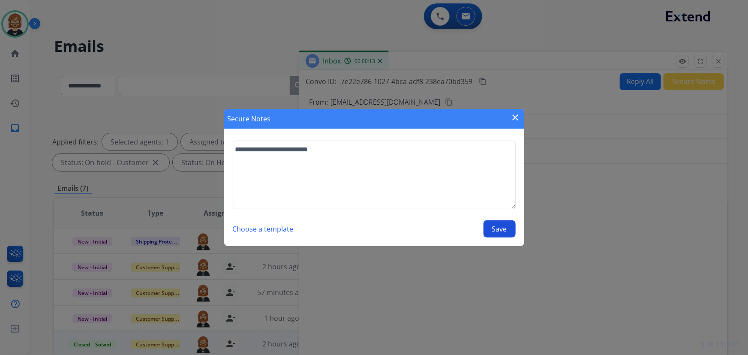
click at [504, 229] on button "Save" at bounding box center [500, 228] width 32 height 17
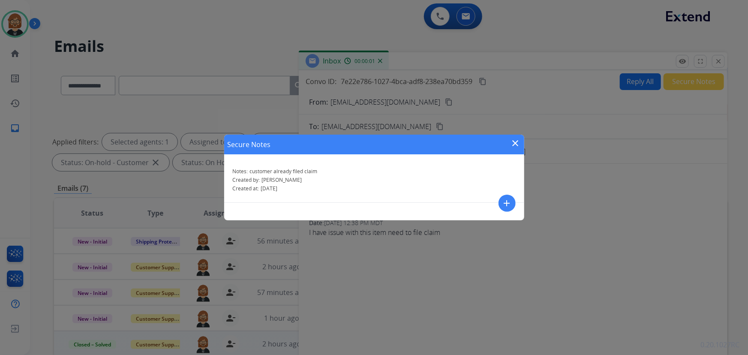
click at [521, 141] on div "Secure Notes close" at bounding box center [374, 145] width 300 height 20
click at [515, 143] on mat-icon "close" at bounding box center [516, 143] width 10 height 10
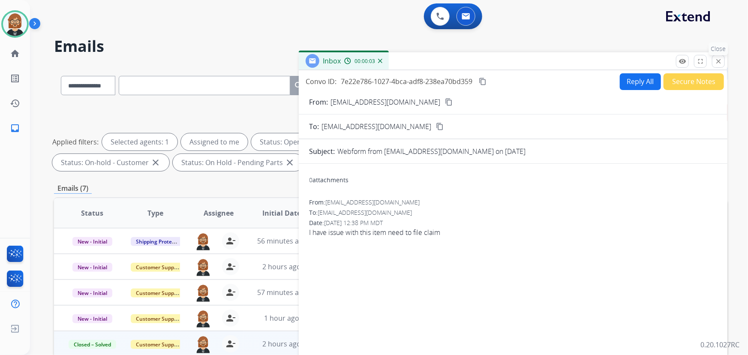
click at [716, 61] on mat-icon "close" at bounding box center [719, 61] width 8 height 8
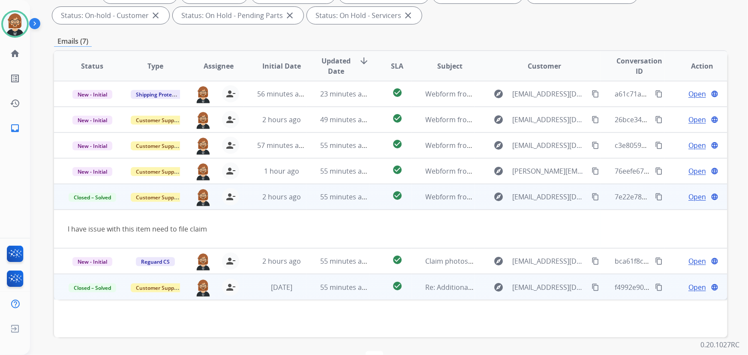
scroll to position [135, 0]
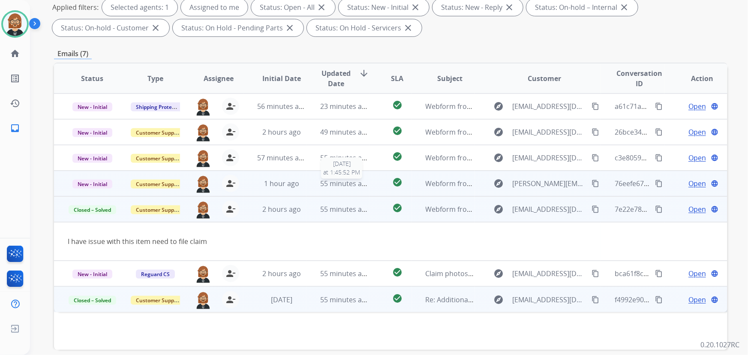
click at [365, 184] on span "55 minutes ago" at bounding box center [345, 183] width 50 height 9
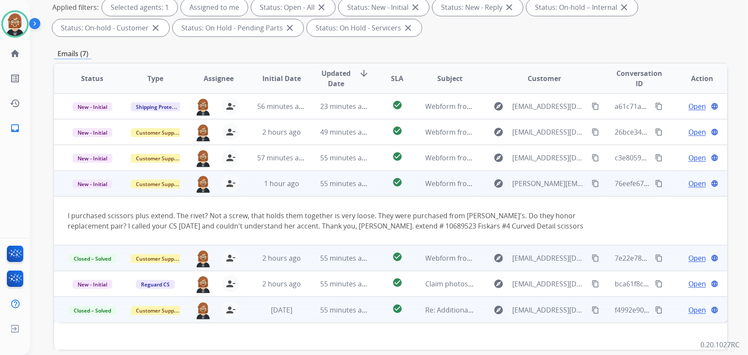
click at [592, 183] on mat-icon "content_copy" at bounding box center [596, 184] width 8 height 8
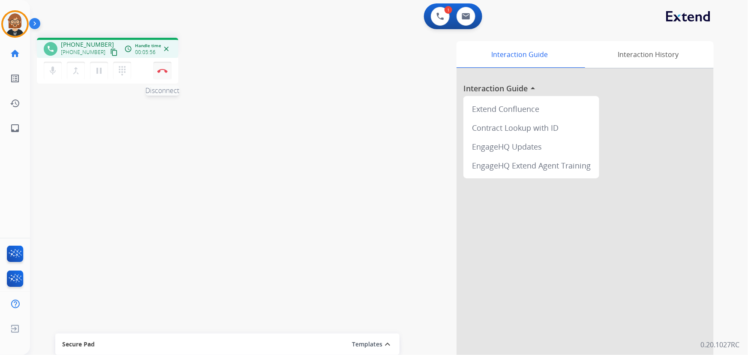
click at [159, 70] on img at bounding box center [162, 71] width 10 height 4
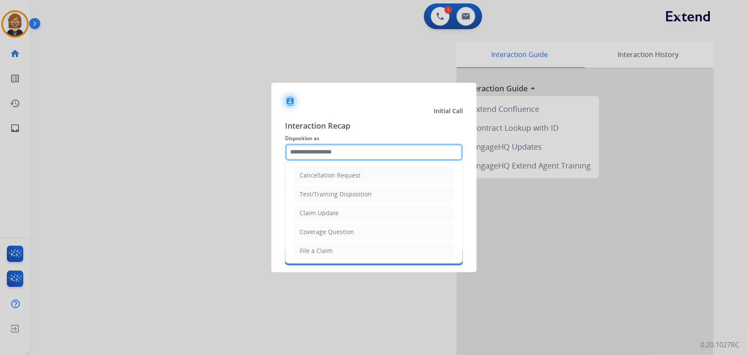
click at [367, 148] on input "text" at bounding box center [374, 152] width 178 height 17
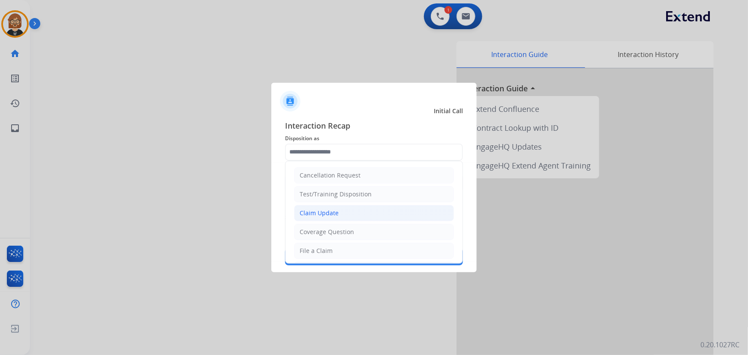
click at [367, 214] on li "Claim Update" at bounding box center [374, 213] width 160 height 16
type input "**********"
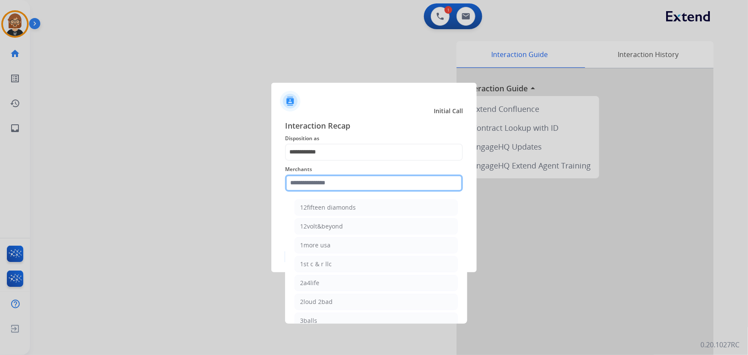
click at [365, 183] on input "text" at bounding box center [374, 183] width 178 height 17
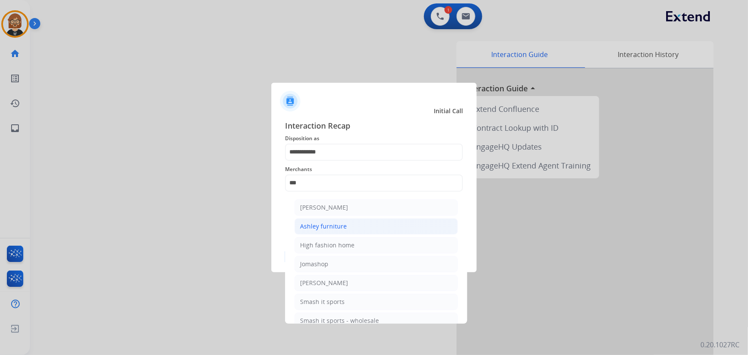
click at [355, 232] on li "Ashley furniture" at bounding box center [376, 226] width 163 height 16
type input "**********"
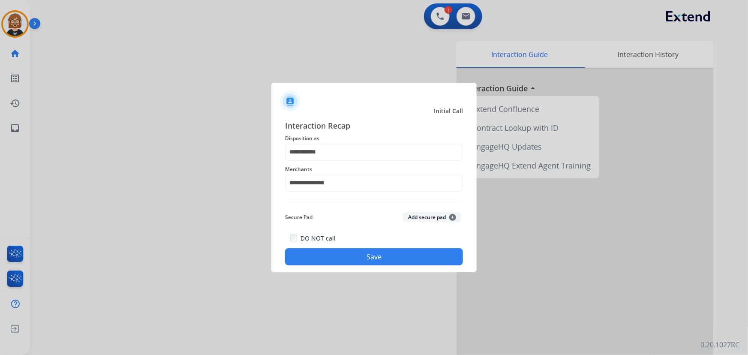
click at [378, 259] on button "Save" at bounding box center [374, 256] width 178 height 17
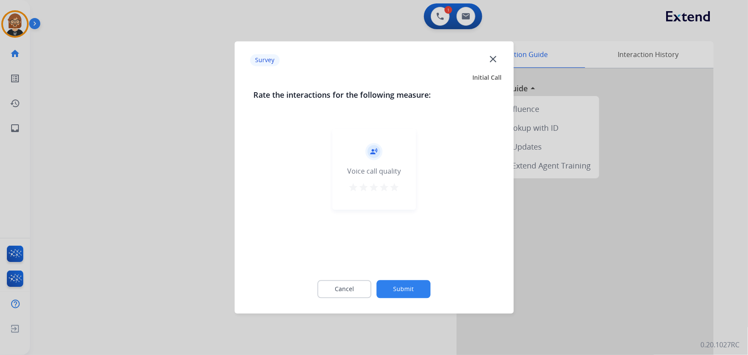
click at [392, 284] on button "Submit" at bounding box center [404, 289] width 54 height 18
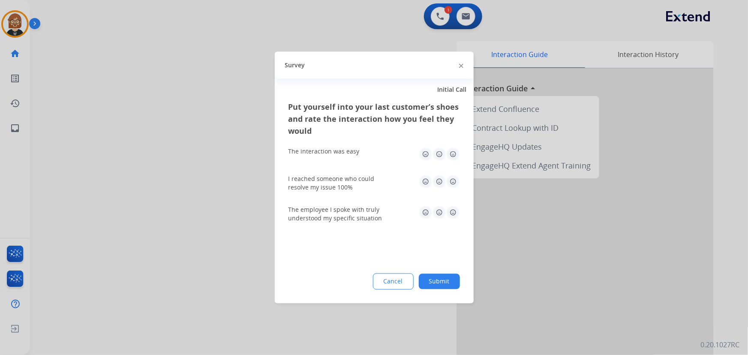
click at [442, 280] on button "Submit" at bounding box center [439, 281] width 41 height 15
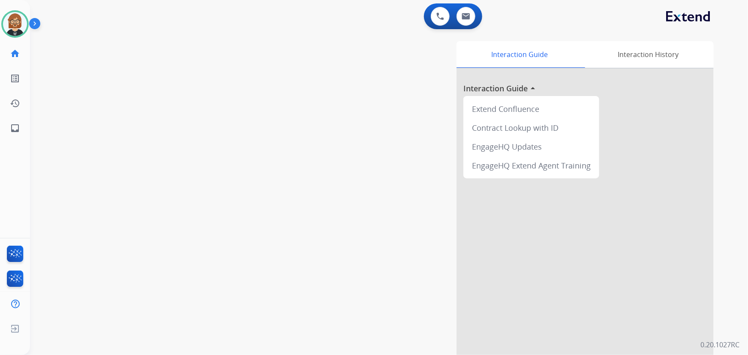
click at [69, 134] on div "swap_horiz Break voice bridge close_fullscreen Connect 3-Way Call merge_type Se…" at bounding box center [379, 210] width 698 height 358
click at [467, 17] on img at bounding box center [466, 16] width 9 height 7
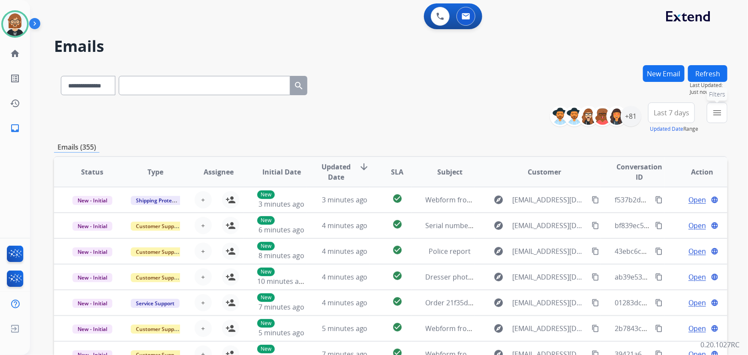
click at [715, 114] on mat-icon "menu" at bounding box center [717, 113] width 10 height 10
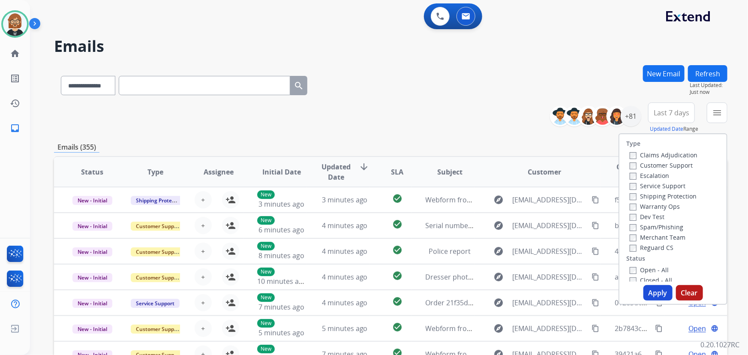
click at [651, 269] on label "Open - All" at bounding box center [649, 270] width 39 height 8
click at [659, 291] on button "Apply" at bounding box center [658, 292] width 29 height 15
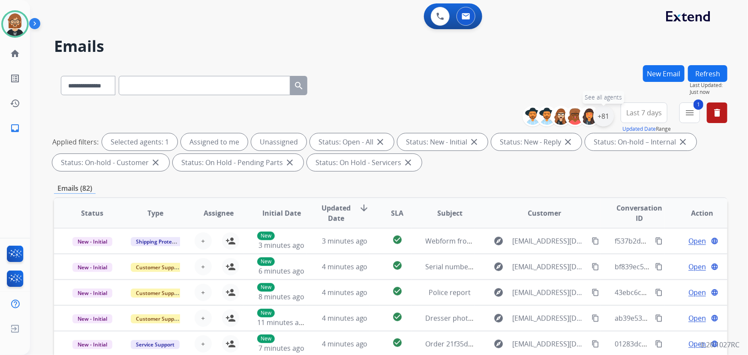
click at [600, 117] on div "+81" at bounding box center [603, 116] width 21 height 21
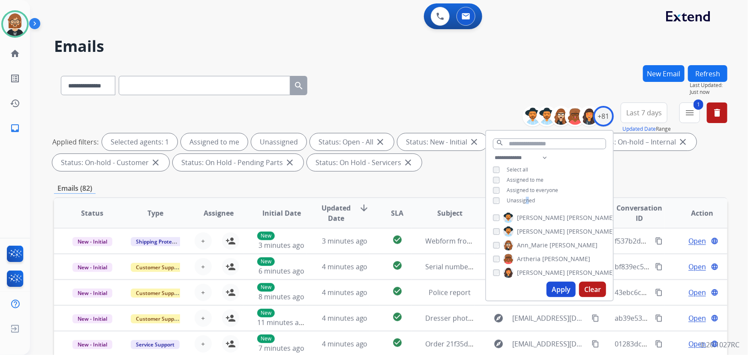
click at [525, 201] on span "Unassigned" at bounding box center [521, 200] width 28 height 7
click at [564, 293] on button "Apply" at bounding box center [561, 289] width 29 height 15
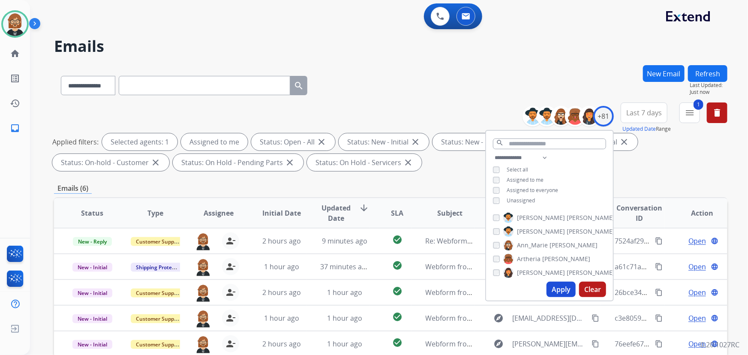
click at [170, 187] on div "Emails (6)" at bounding box center [391, 188] width 674 height 11
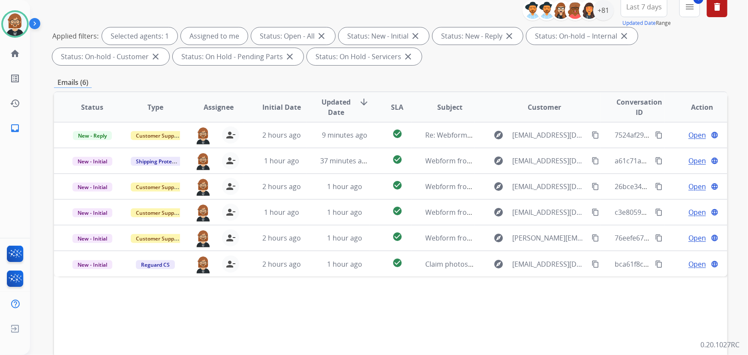
scroll to position [117, 0]
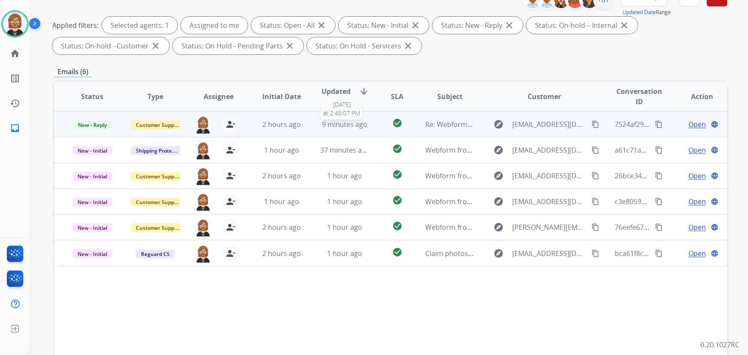
click at [331, 125] on span "9 minutes ago" at bounding box center [345, 124] width 46 height 9
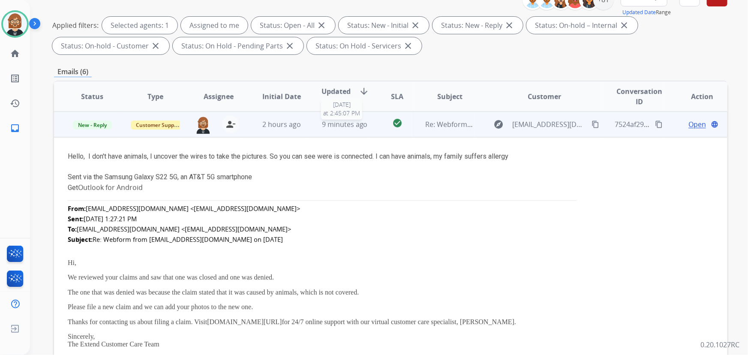
click at [331, 125] on span "9 minutes ago" at bounding box center [345, 124] width 46 height 9
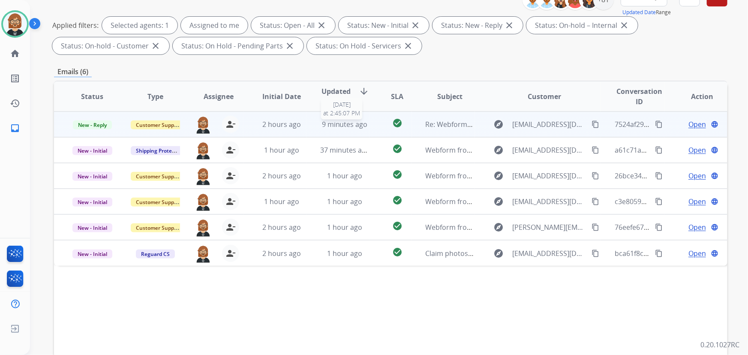
click at [331, 125] on span "9 minutes ago" at bounding box center [345, 124] width 46 height 9
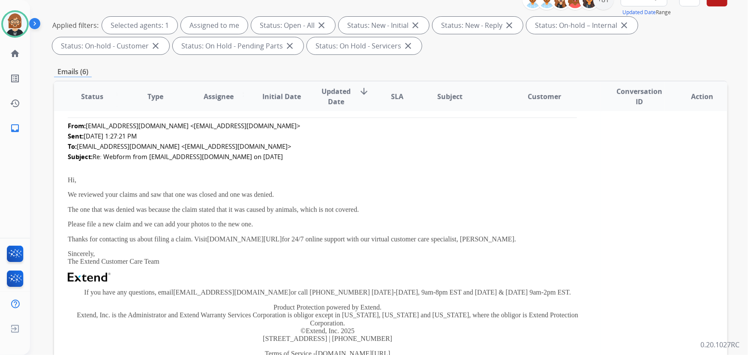
scroll to position [0, 0]
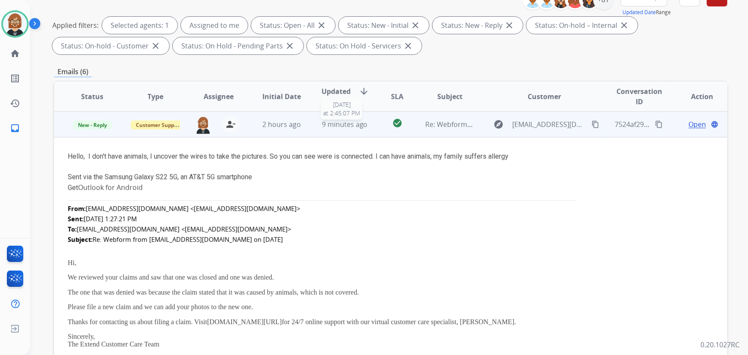
click at [356, 123] on span "9 minutes ago" at bounding box center [345, 124] width 46 height 9
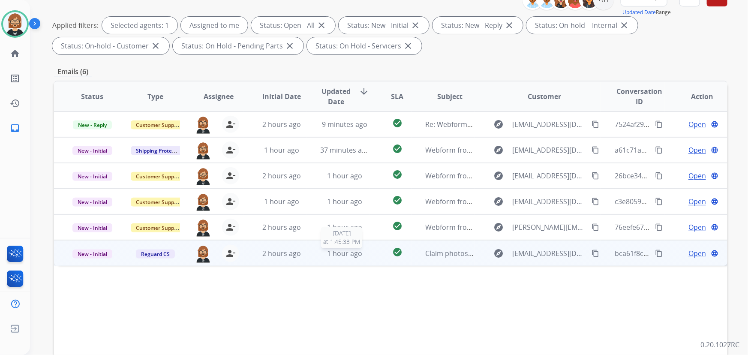
click at [354, 257] on div "1 hour ago" at bounding box center [344, 253] width 49 height 10
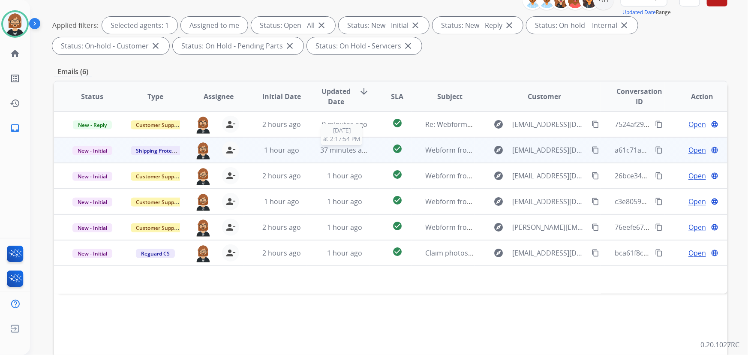
click at [360, 150] on span "37 minutes ago" at bounding box center [345, 149] width 50 height 9
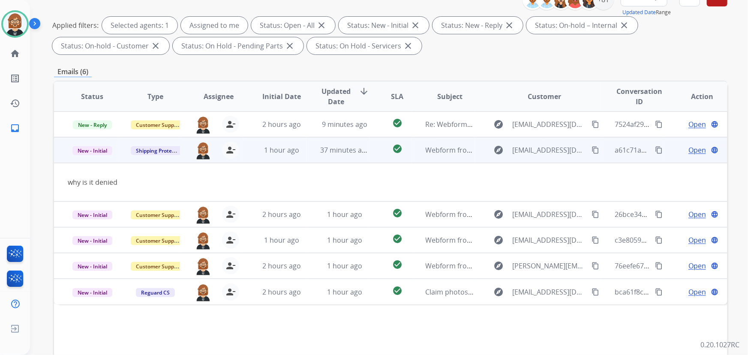
click at [592, 150] on mat-icon "content_copy" at bounding box center [596, 150] width 8 height 8
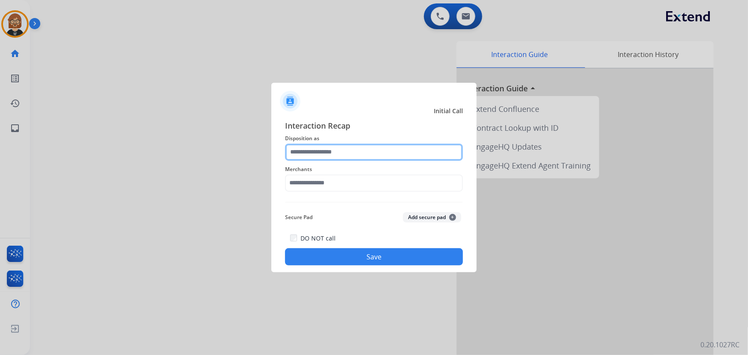
click at [390, 152] on input "text" at bounding box center [374, 152] width 178 height 17
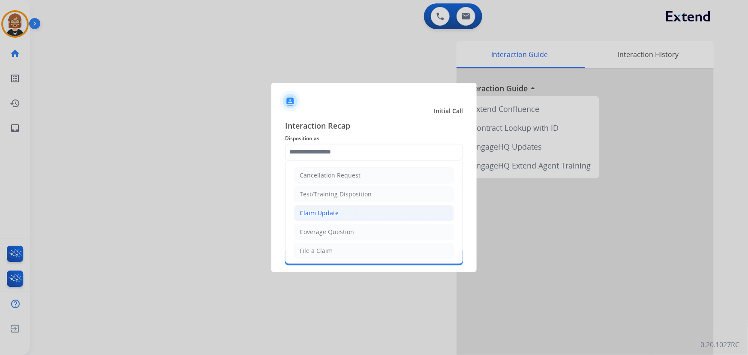
click at [401, 205] on li "Claim Update" at bounding box center [374, 213] width 160 height 16
type input "**********"
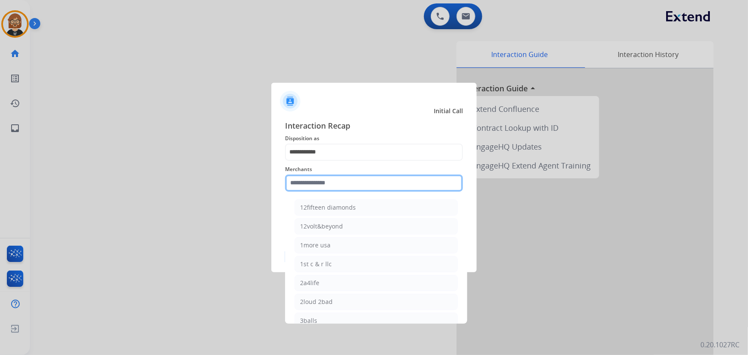
click at [404, 190] on input "text" at bounding box center [374, 183] width 178 height 17
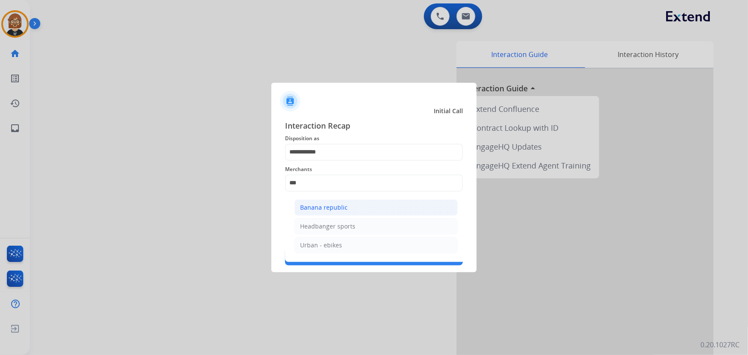
click at [349, 210] on li "Banana republic" at bounding box center [376, 207] width 163 height 16
type input "**********"
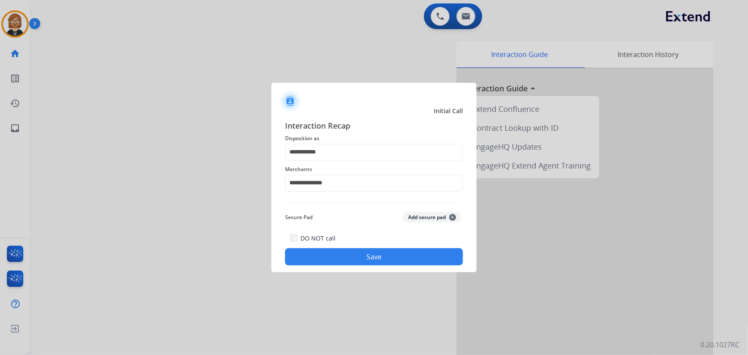
click at [394, 261] on button "Save" at bounding box center [374, 256] width 178 height 17
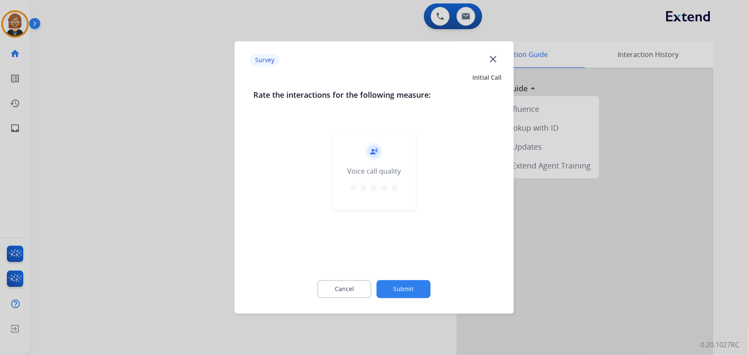
click at [403, 287] on button "Submit" at bounding box center [404, 289] width 54 height 18
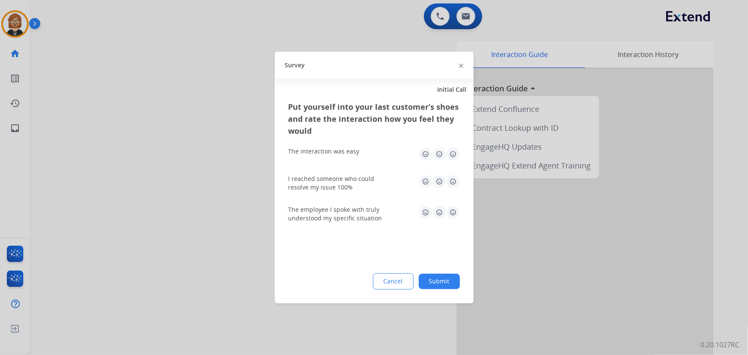
click at [424, 280] on button "Submit" at bounding box center [439, 281] width 41 height 15
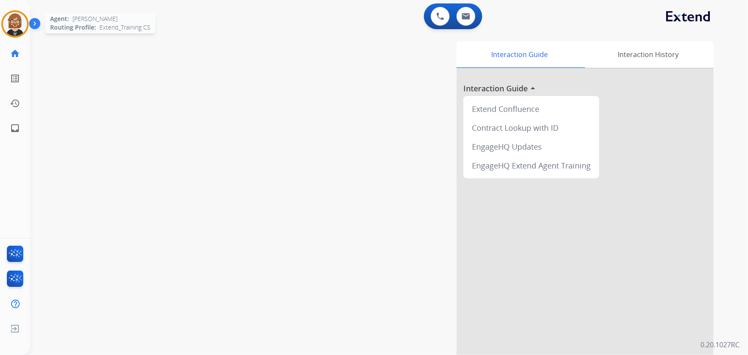
click at [14, 24] on img at bounding box center [15, 24] width 24 height 24
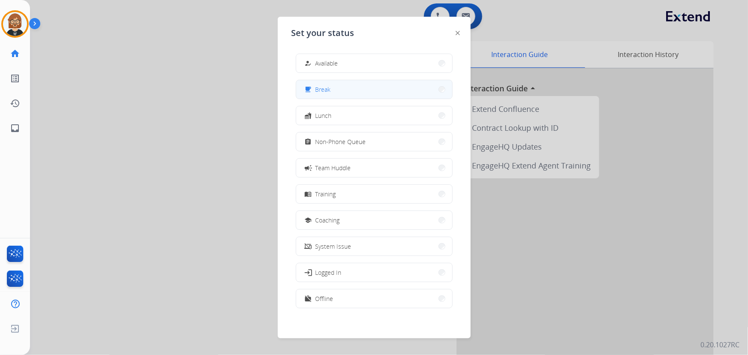
click at [397, 89] on button "free_breakfast Break" at bounding box center [374, 89] width 156 height 18
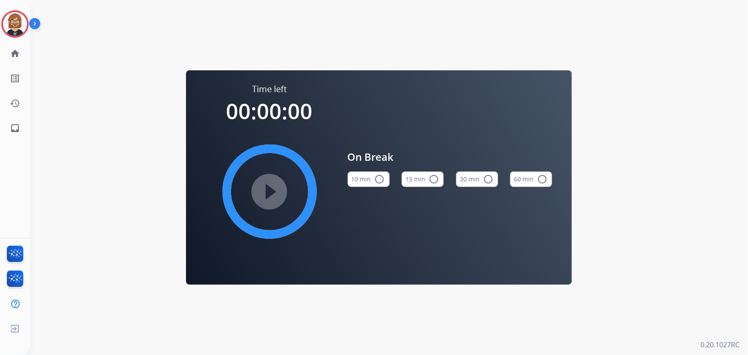
click at [368, 184] on button "10 min radio_button_unchecked" at bounding box center [369, 179] width 42 height 15
click at [271, 193] on mat-icon "play_circle_filled" at bounding box center [270, 192] width 10 height 10
click at [16, 129] on mat-icon "inbox" at bounding box center [15, 128] width 10 height 10
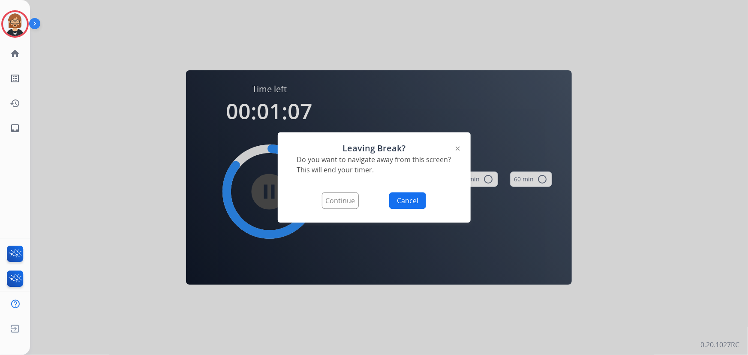
click at [334, 201] on button "Continue" at bounding box center [340, 201] width 37 height 17
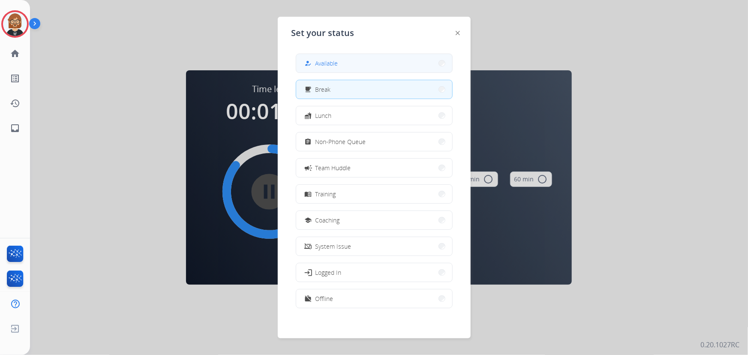
click at [317, 64] on div "how_to_reg Available" at bounding box center [320, 63] width 35 height 10
select select "**********"
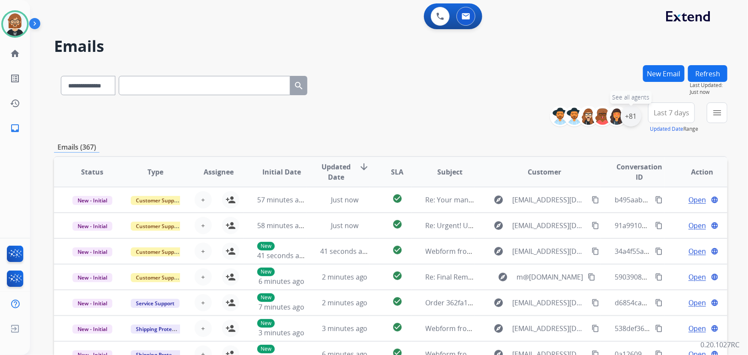
click at [628, 117] on div "+81" at bounding box center [631, 116] width 21 height 21
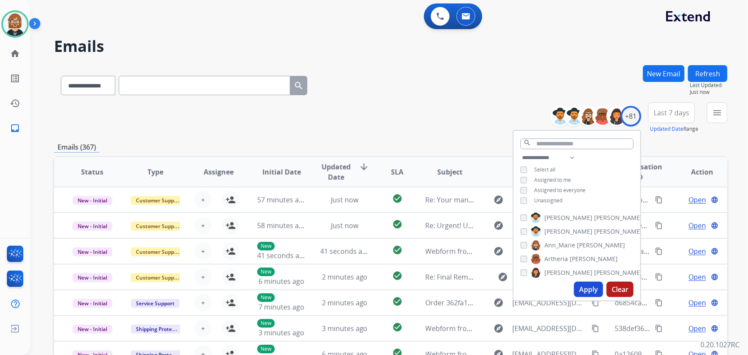
click at [541, 204] on div "**********" at bounding box center [577, 180] width 127 height 55
click at [541, 200] on span "Unassigned" at bounding box center [548, 200] width 28 height 7
click at [586, 293] on button "Apply" at bounding box center [588, 289] width 29 height 15
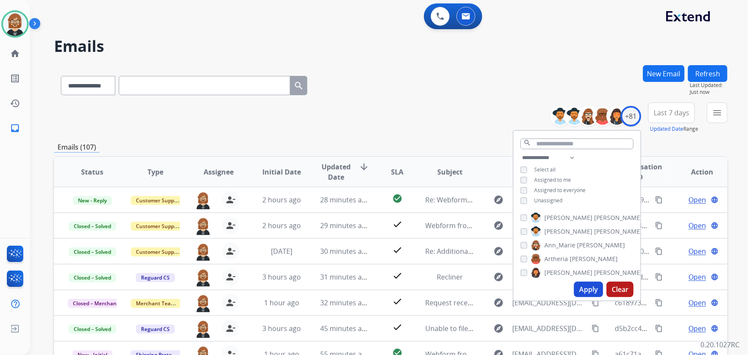
click at [446, 102] on div "**********" at bounding box center [391, 117] width 674 height 31
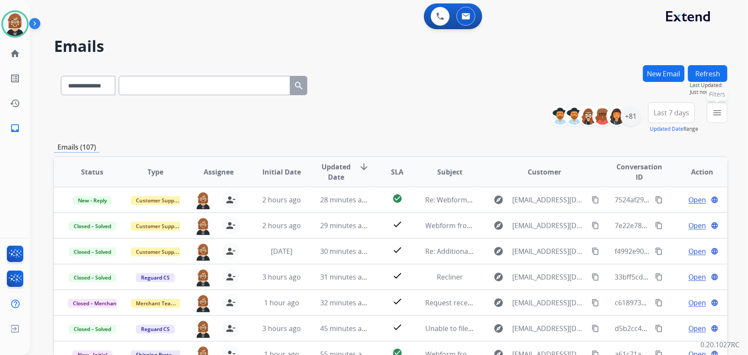
click at [716, 113] on mat-icon "menu" at bounding box center [717, 113] width 10 height 10
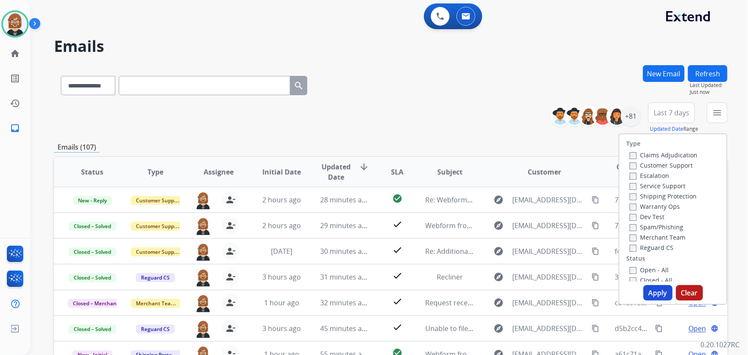
click at [650, 271] on label "Open - All" at bounding box center [649, 270] width 39 height 8
click at [656, 292] on button "Apply" at bounding box center [658, 292] width 29 height 15
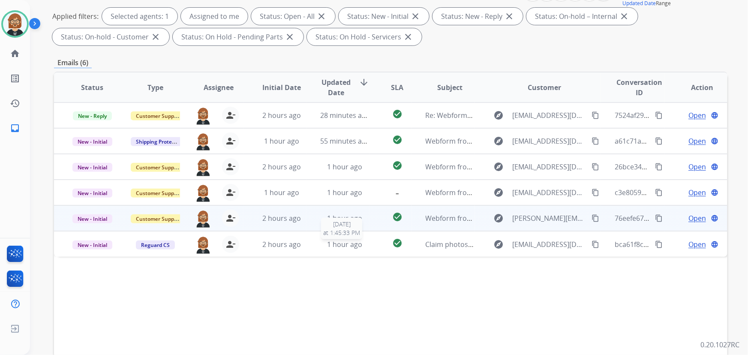
scroll to position [117, 0]
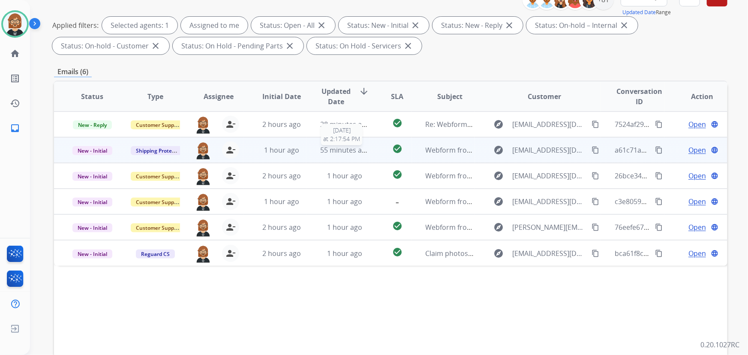
click at [342, 153] on span "55 minutes ago" at bounding box center [345, 149] width 50 height 9
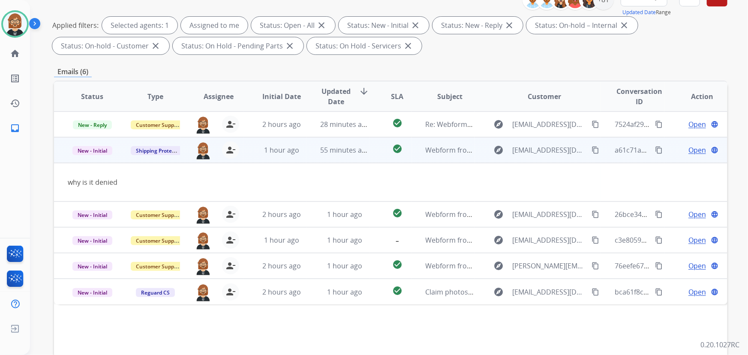
click at [592, 150] on mat-icon "content_copy" at bounding box center [596, 150] width 8 height 8
click at [689, 151] on span "Open" at bounding box center [698, 150] width 18 height 10
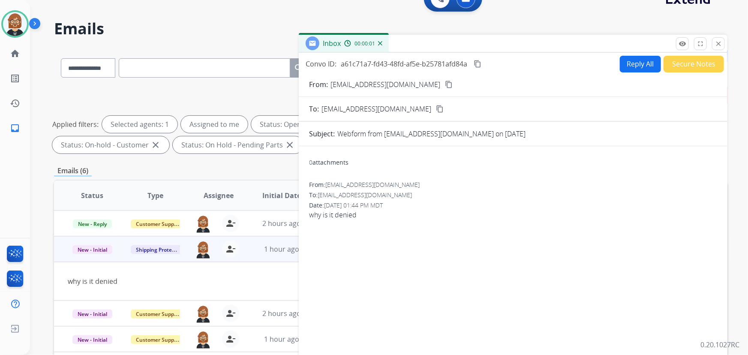
scroll to position [0, 0]
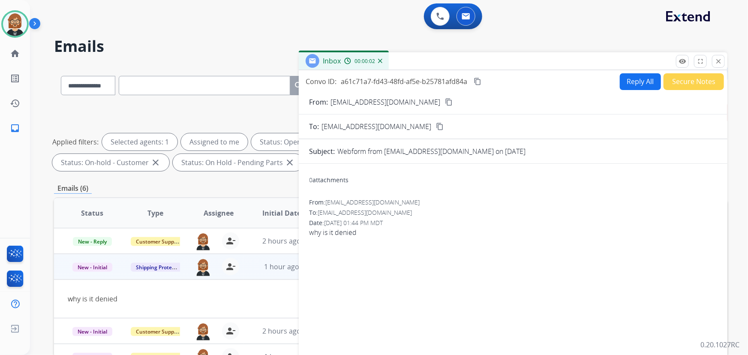
click at [626, 83] on button "Reply All" at bounding box center [640, 81] width 41 height 17
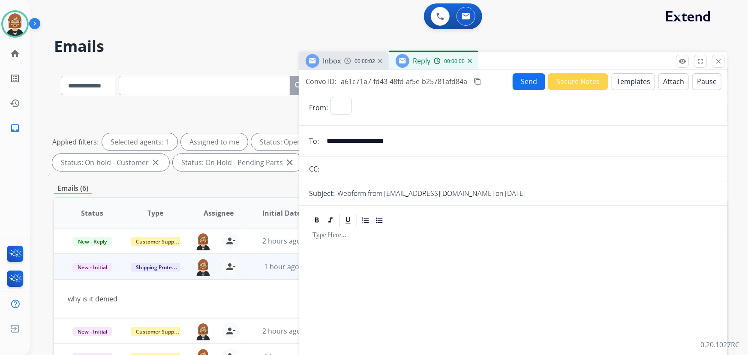
select select "**********"
click at [635, 85] on button "Templates" at bounding box center [633, 81] width 43 height 17
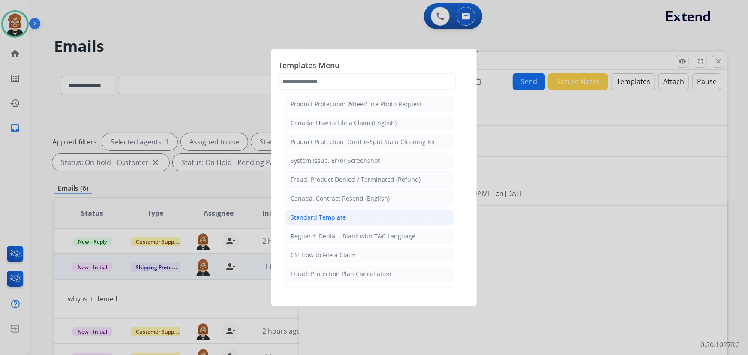
click at [375, 213] on li "Standard Template" at bounding box center [369, 217] width 169 height 16
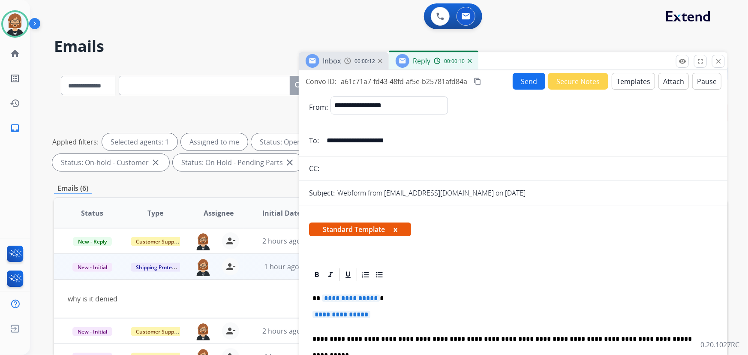
scroll to position [78, 0]
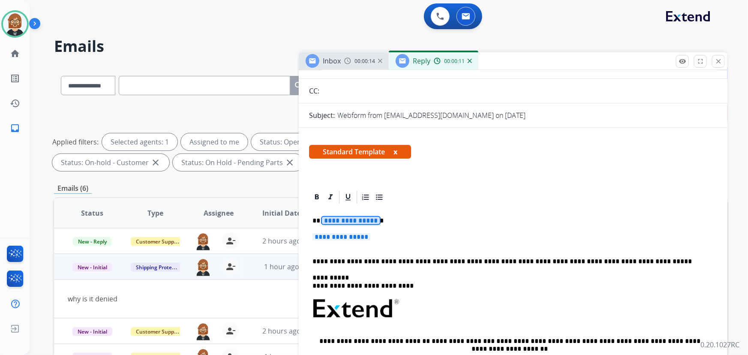
click at [364, 219] on span "**********" at bounding box center [351, 220] width 58 height 7
click at [362, 239] on span "**********" at bounding box center [342, 236] width 58 height 7
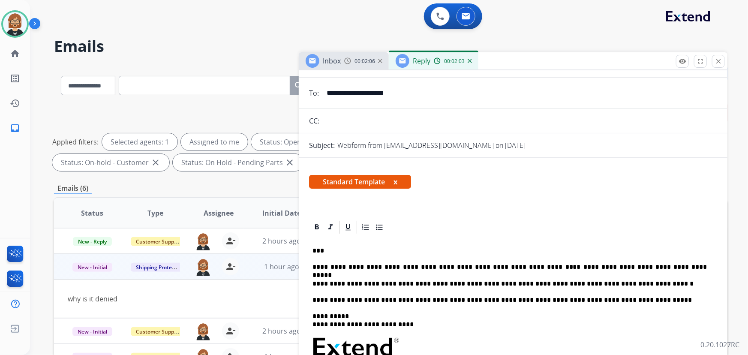
scroll to position [0, 0]
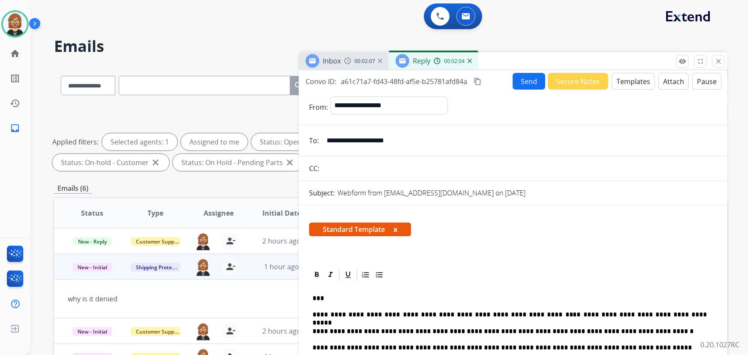
click at [533, 80] on button "Send" at bounding box center [529, 81] width 33 height 17
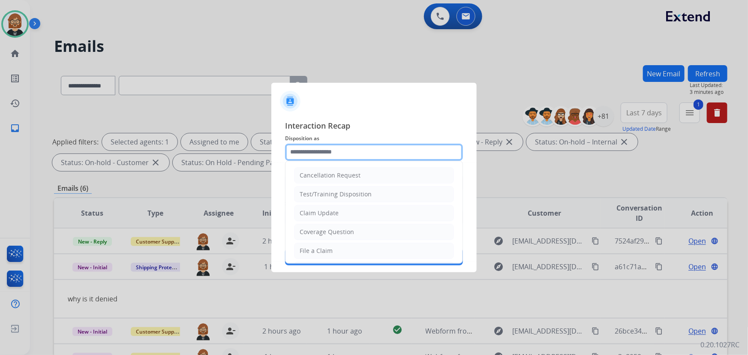
click at [369, 154] on input "text" at bounding box center [374, 152] width 178 height 17
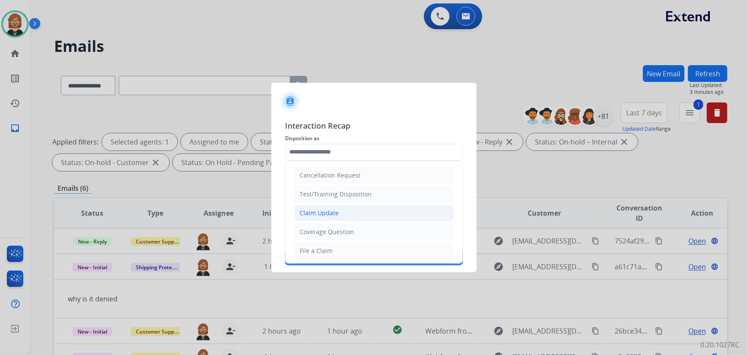
click at [359, 206] on li "Claim Update" at bounding box center [374, 213] width 160 height 16
type input "**********"
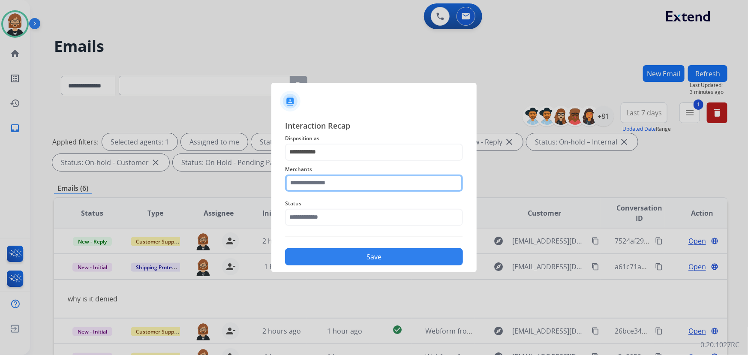
click at [362, 185] on input "text" at bounding box center [374, 183] width 178 height 17
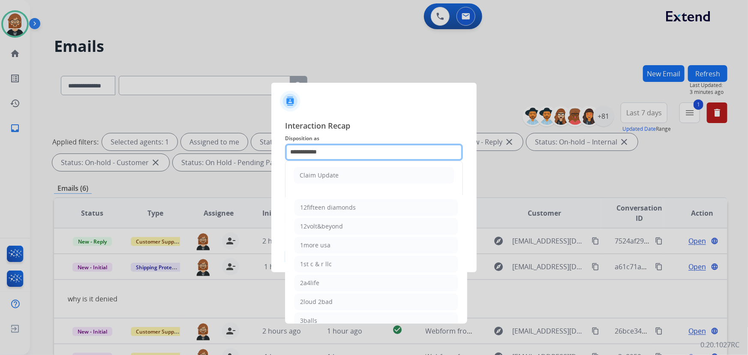
click at [364, 160] on div "**********" at bounding box center [374, 152] width 178 height 17
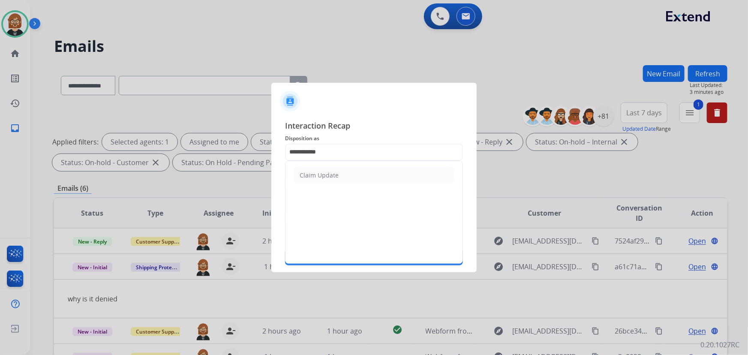
click at [389, 121] on span "Interaction Recap" at bounding box center [374, 127] width 178 height 14
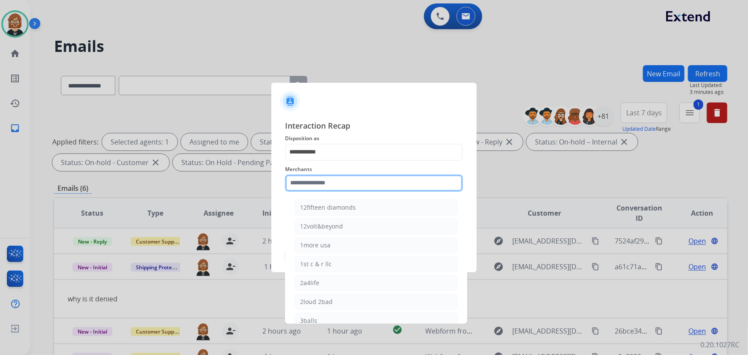
click at [358, 182] on input "text" at bounding box center [374, 183] width 178 height 17
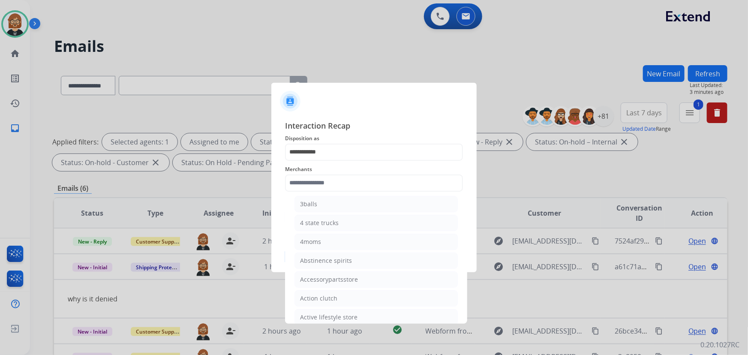
click at [373, 163] on div "Merchants 12fifteen diamonds 12volt&beyond 1more usa 1st c & r llc 2a4life 2lou…" at bounding box center [374, 178] width 178 height 34
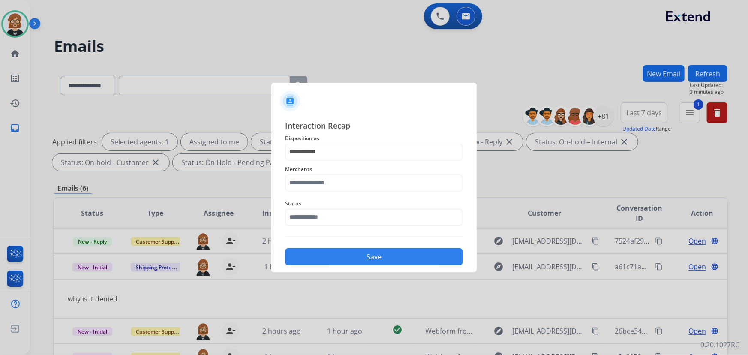
click at [368, 172] on span "Merchants" at bounding box center [374, 169] width 178 height 10
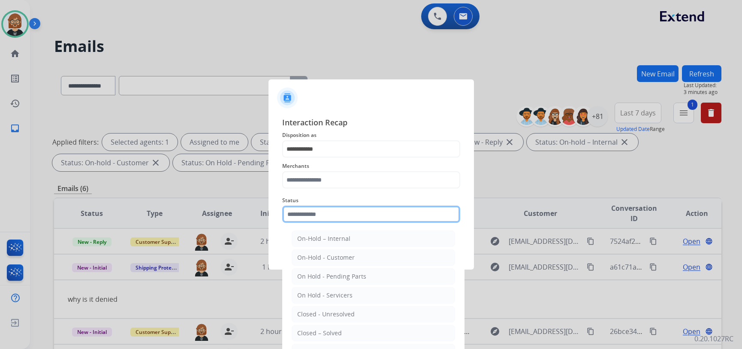
click at [361, 222] on input "text" at bounding box center [371, 213] width 178 height 17
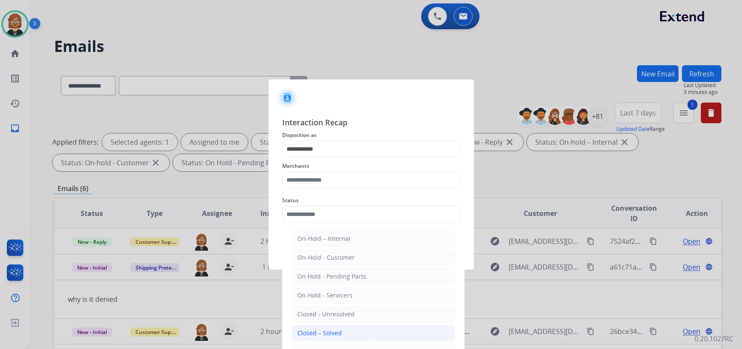
click at [381, 337] on li "Closed – Solved" at bounding box center [373, 333] width 163 height 16
type input "**********"
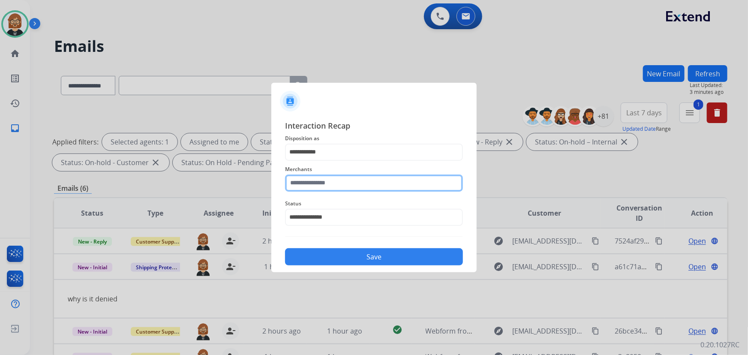
click at [375, 179] on input "text" at bounding box center [374, 183] width 178 height 17
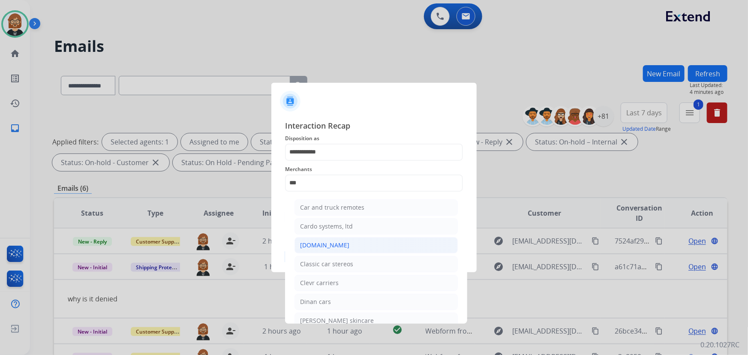
click at [349, 249] on li "[DOMAIN_NAME]" at bounding box center [376, 245] width 163 height 16
type input "**********"
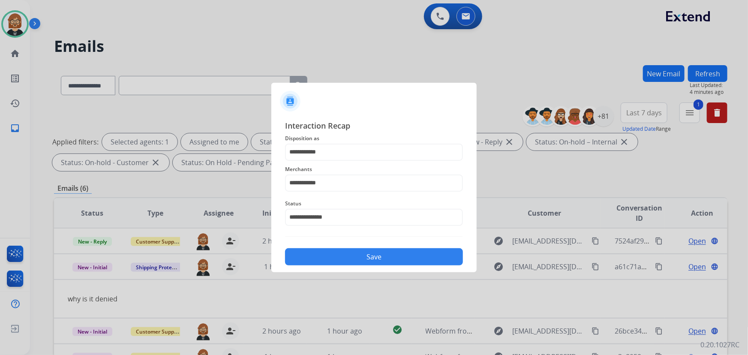
click at [407, 260] on button "Save" at bounding box center [374, 256] width 178 height 17
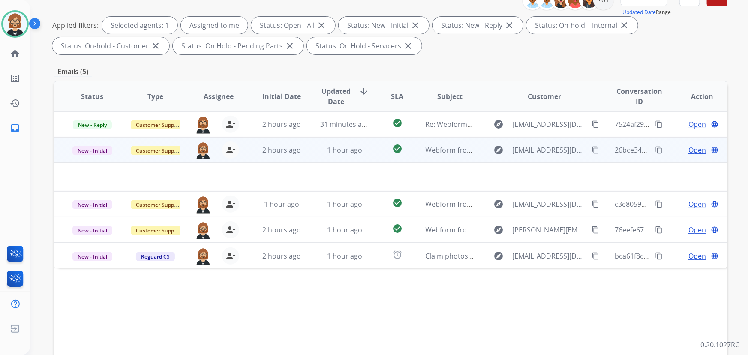
click at [377, 157] on td "check_circle" at bounding box center [391, 150] width 42 height 26
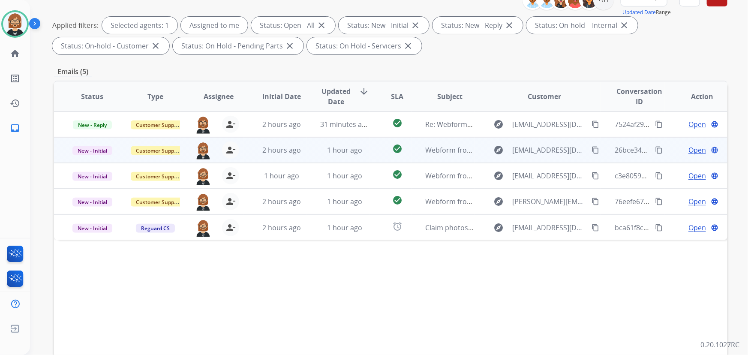
click at [377, 157] on td "check_circle" at bounding box center [391, 150] width 42 height 26
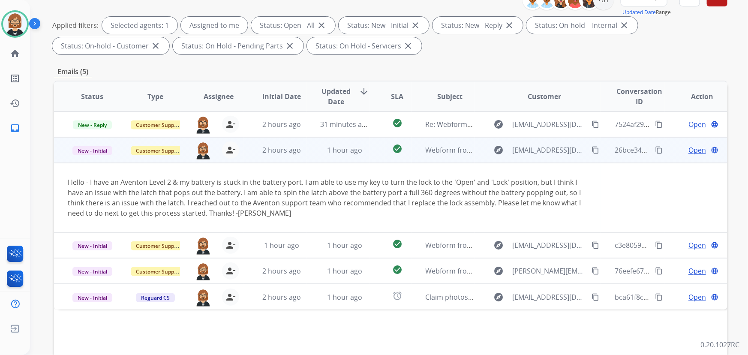
click at [592, 151] on mat-icon "content_copy" at bounding box center [596, 150] width 8 height 8
click at [693, 150] on span "Open" at bounding box center [698, 150] width 18 height 10
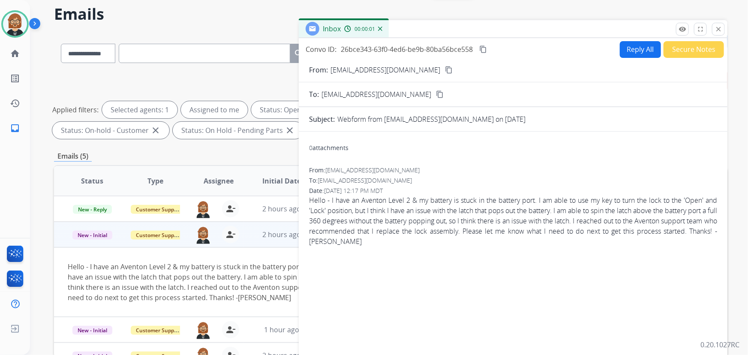
scroll to position [0, 0]
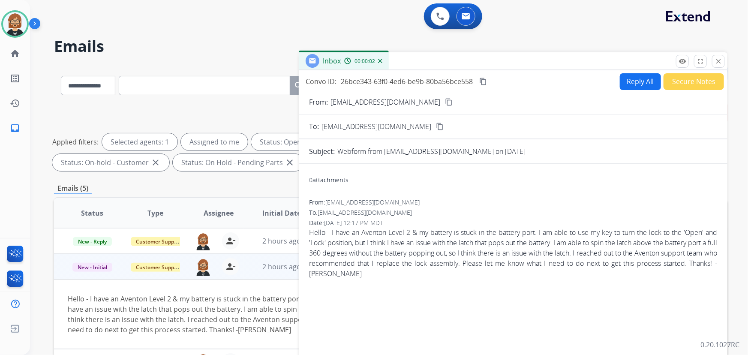
click at [623, 84] on button "Reply All" at bounding box center [640, 81] width 41 height 17
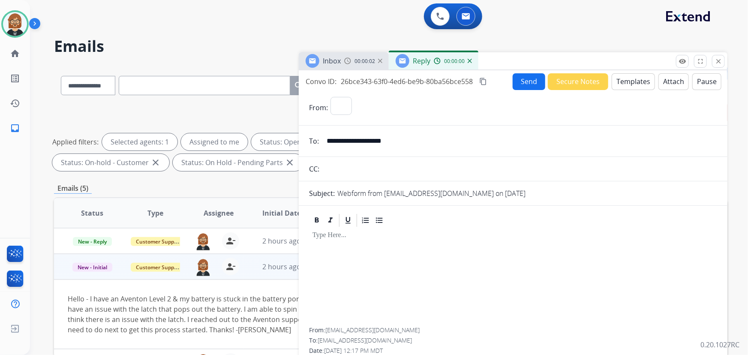
select select "**********"
click at [619, 79] on button "Templates" at bounding box center [633, 81] width 43 height 17
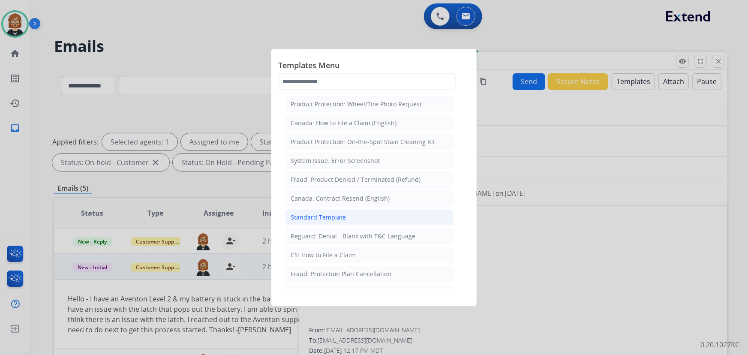
click at [343, 221] on div "Standard Template" at bounding box center [318, 217] width 55 height 9
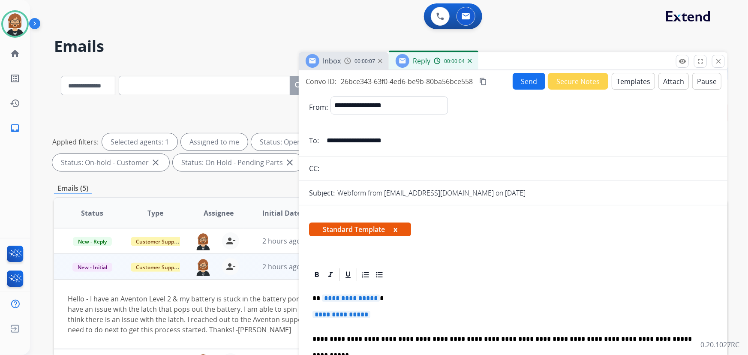
click at [626, 90] on form "**********" at bounding box center [513, 356] width 429 height 533
click at [626, 84] on button "Templates" at bounding box center [633, 81] width 43 height 17
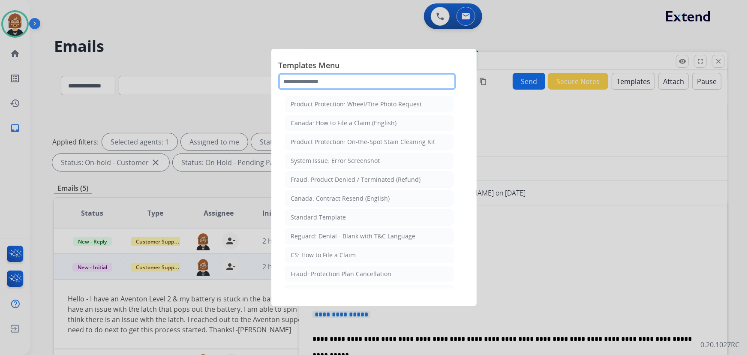
click at [375, 76] on input "text" at bounding box center [367, 81] width 178 height 17
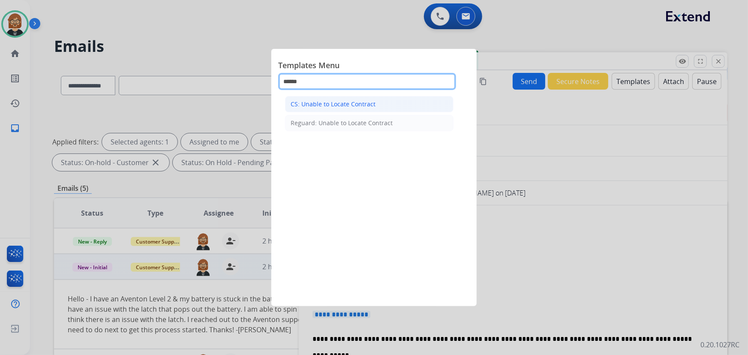
type input "******"
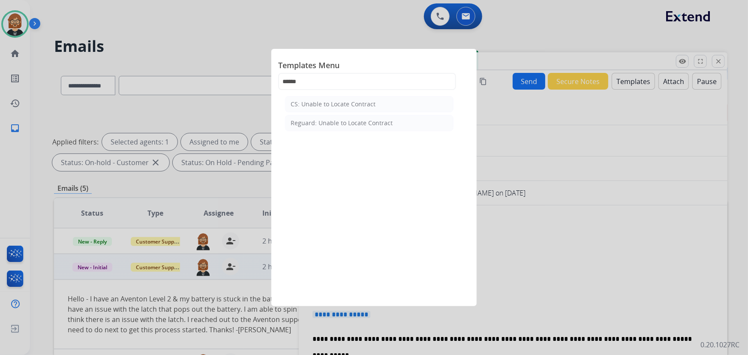
click at [368, 106] on div "CS: Unable to Locate Contract" at bounding box center [333, 104] width 85 height 9
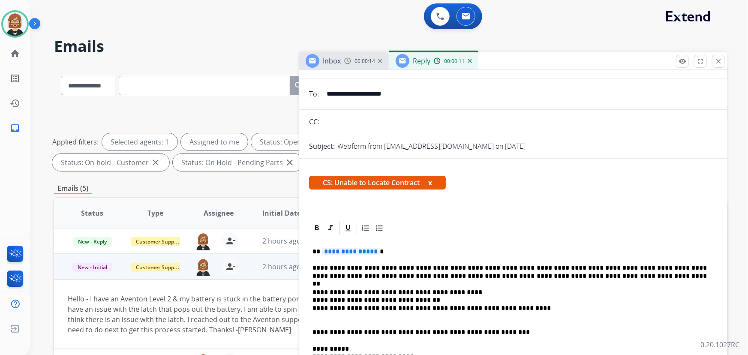
scroll to position [117, 0]
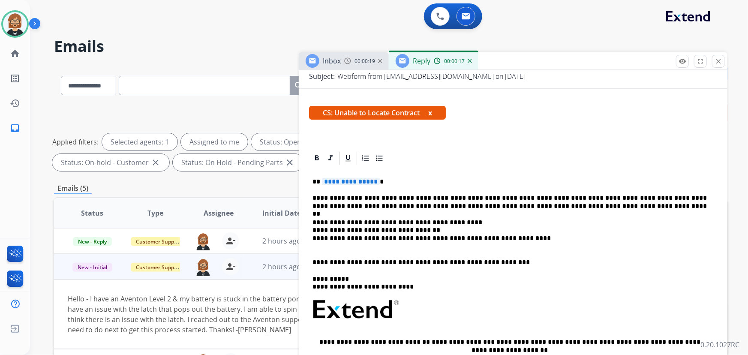
click at [655, 198] on p "**********" at bounding box center [510, 202] width 395 height 16
click at [413, 206] on p "**********" at bounding box center [510, 202] width 395 height 16
click at [418, 204] on p "**********" at bounding box center [510, 202] width 395 height 16
drag, startPoint x: 418, startPoint y: 204, endPoint x: 360, endPoint y: 201, distance: 58.8
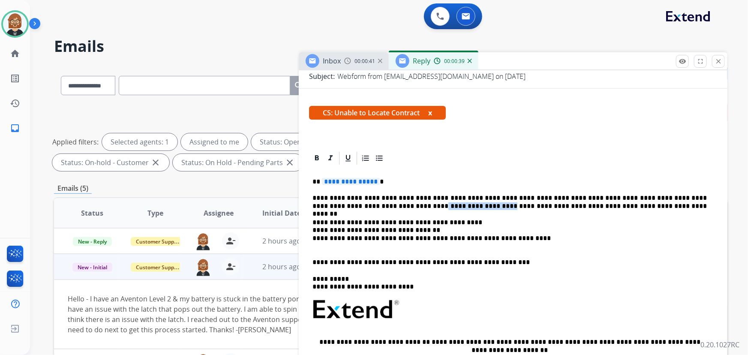
click at [360, 201] on p "**********" at bounding box center [510, 202] width 395 height 16
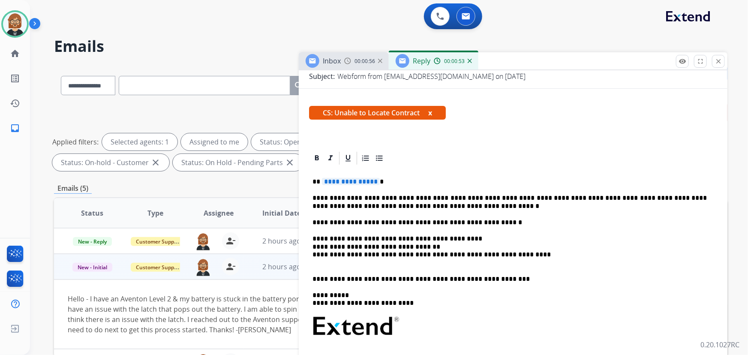
click at [479, 210] on div "**********" at bounding box center [513, 318] width 408 height 304
click at [467, 204] on p "**********" at bounding box center [510, 202] width 395 height 16
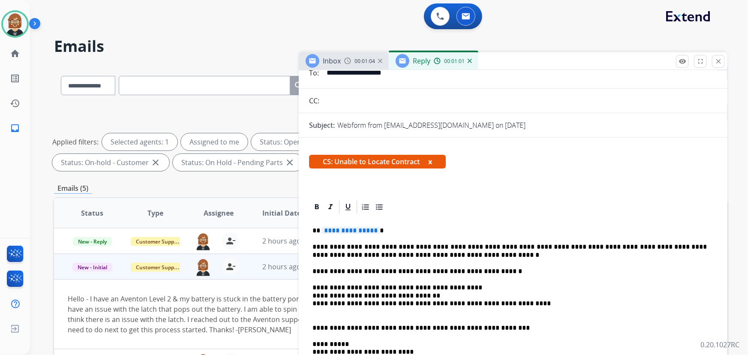
scroll to position [0, 0]
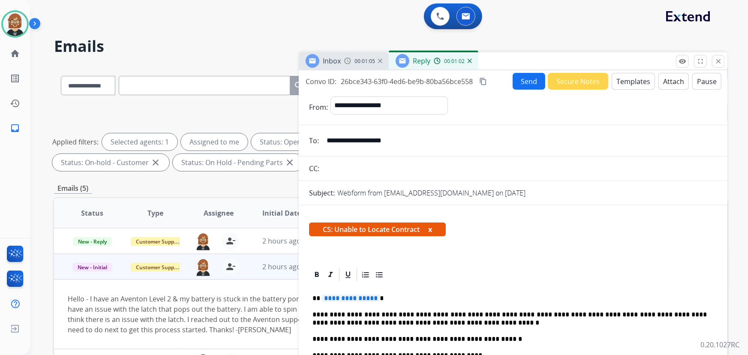
click at [525, 85] on button "Send" at bounding box center [529, 81] width 33 height 17
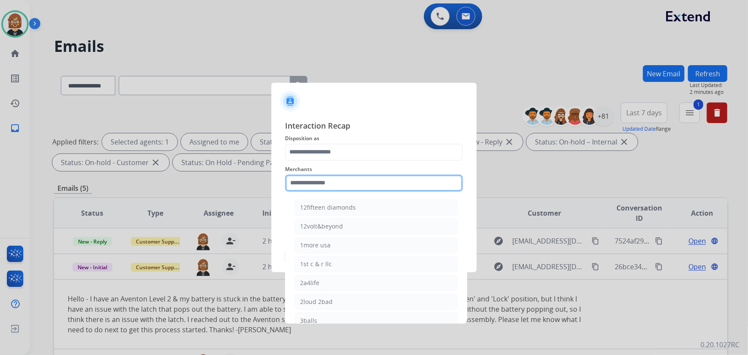
click at [374, 181] on input "text" at bounding box center [374, 183] width 178 height 17
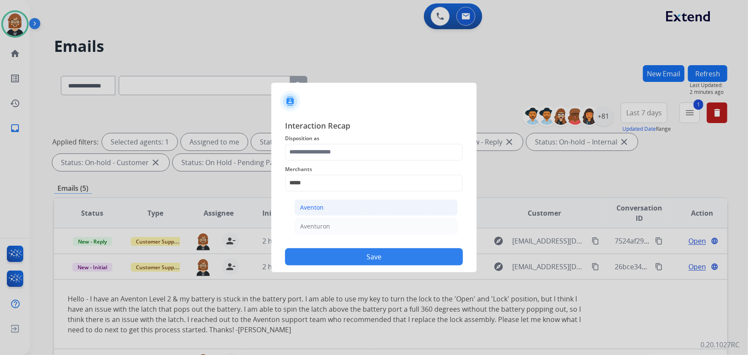
click at [341, 209] on li "Aventon" at bounding box center [376, 207] width 163 height 16
type input "*******"
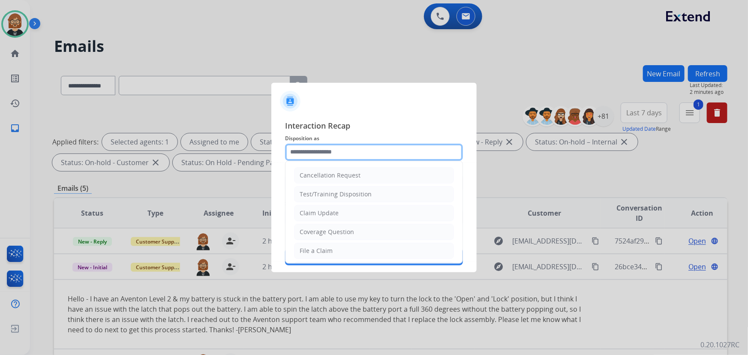
click at [346, 147] on input "text" at bounding box center [374, 152] width 178 height 17
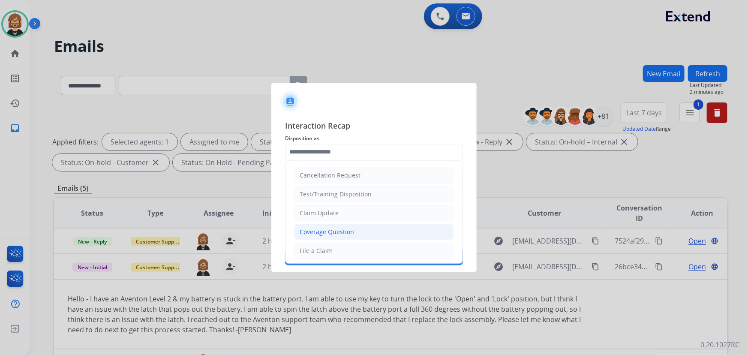
click at [344, 232] on div "Coverage Question" at bounding box center [327, 232] width 54 height 9
type input "**********"
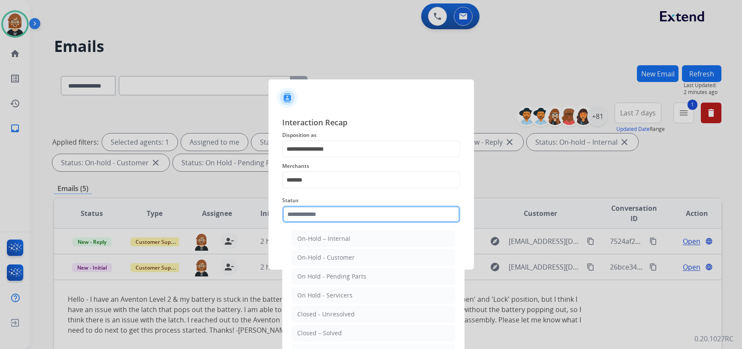
click at [343, 222] on input "text" at bounding box center [371, 213] width 178 height 17
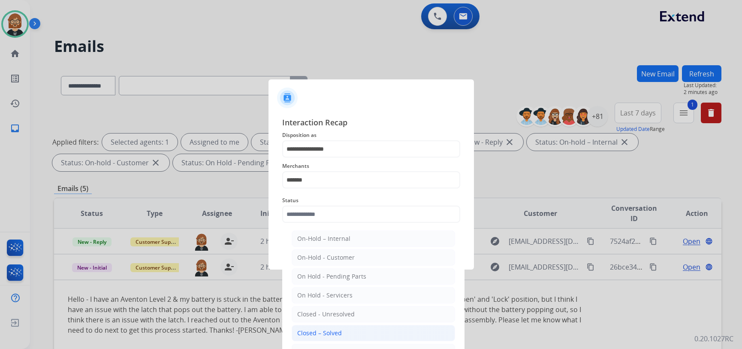
click at [343, 336] on li "Closed – Solved" at bounding box center [373, 333] width 163 height 16
type input "**********"
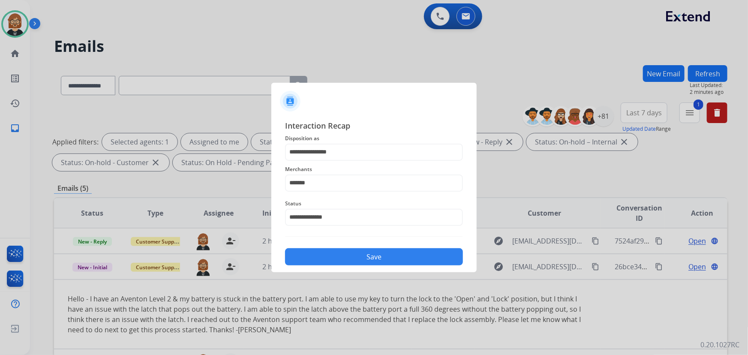
click at [372, 255] on button "Save" at bounding box center [374, 256] width 178 height 17
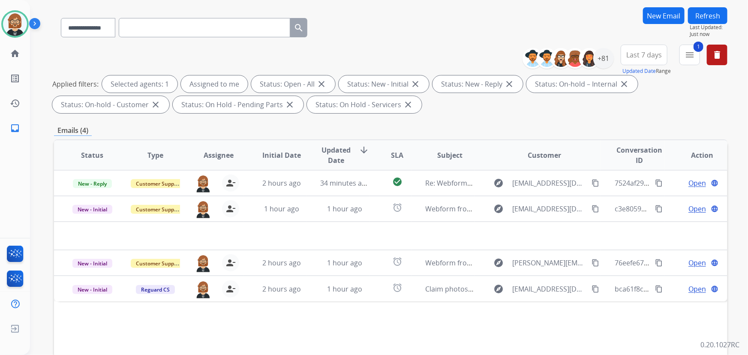
scroll to position [117, 0]
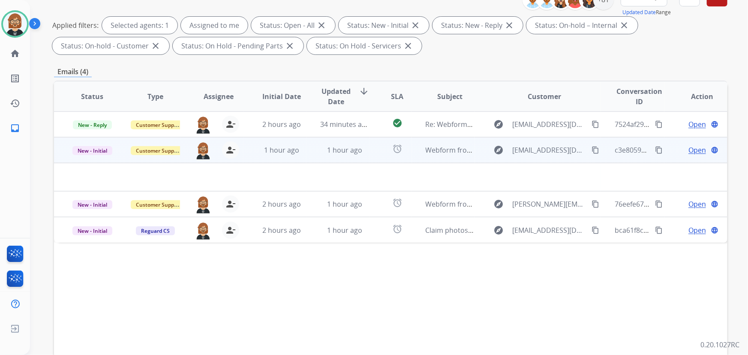
click at [374, 164] on td at bounding box center [327, 177] width 547 height 28
click at [372, 154] on td "alarm" at bounding box center [391, 150] width 42 height 26
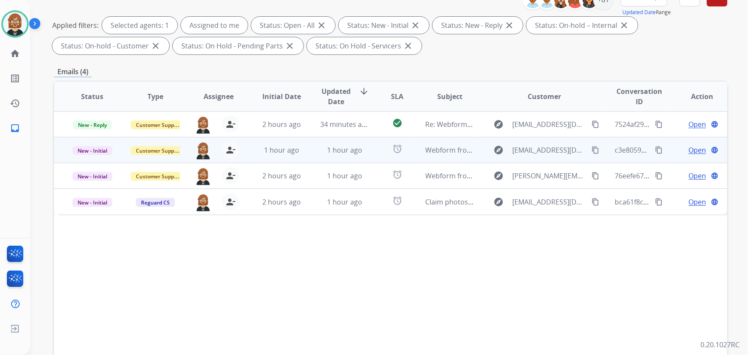
click at [372, 154] on td "alarm" at bounding box center [391, 150] width 42 height 26
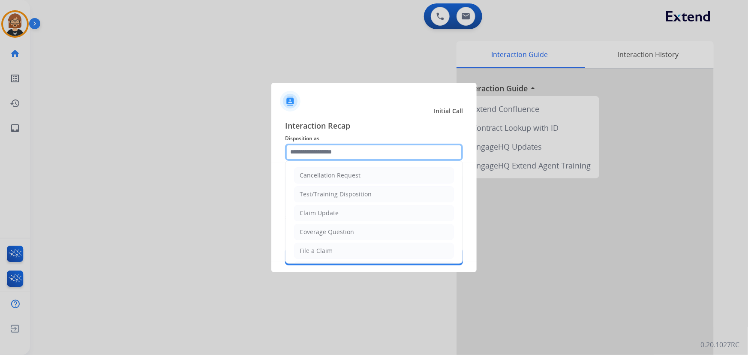
click at [341, 157] on input "text" at bounding box center [374, 152] width 178 height 17
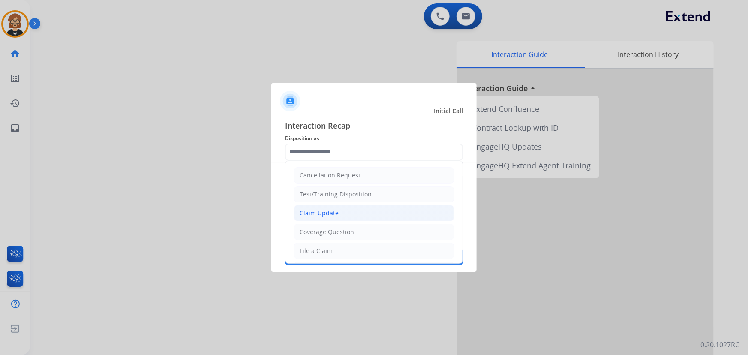
click at [347, 215] on li "Claim Update" at bounding box center [374, 213] width 160 height 16
type input "**********"
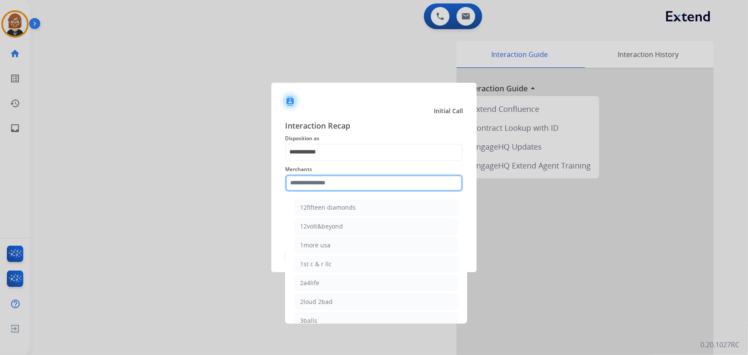
click at [358, 182] on input "text" at bounding box center [374, 183] width 178 height 17
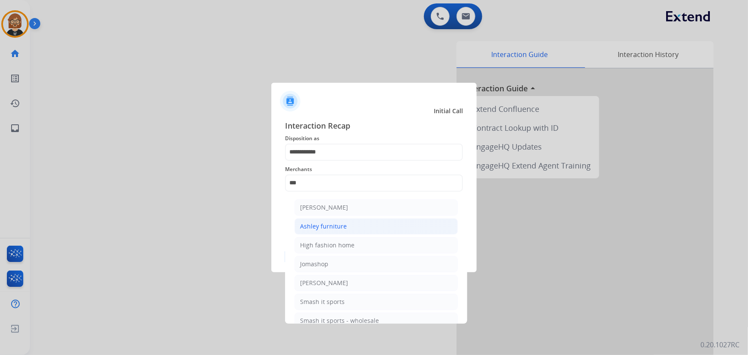
click at [378, 223] on li "Ashley furniture" at bounding box center [376, 226] width 163 height 16
type input "**********"
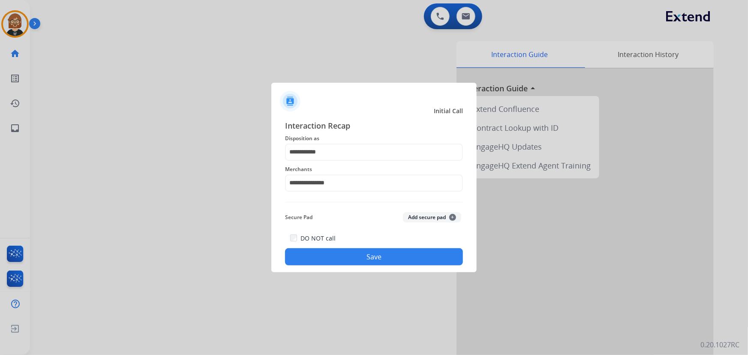
click at [411, 256] on button "Save" at bounding box center [374, 256] width 178 height 17
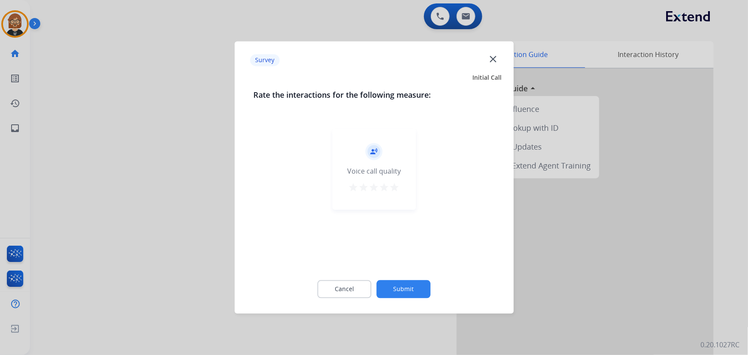
click at [394, 290] on button "Submit" at bounding box center [404, 289] width 54 height 18
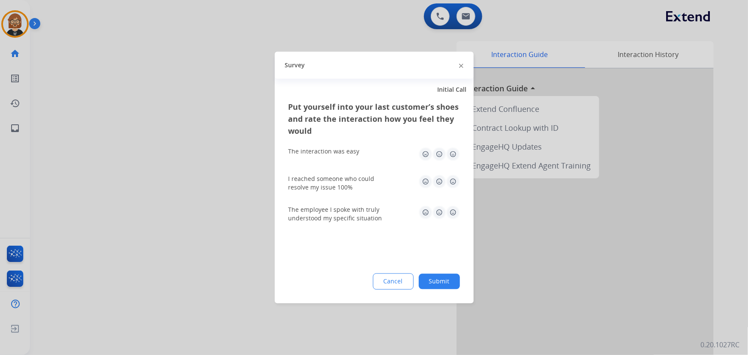
click at [458, 278] on button "Submit" at bounding box center [439, 281] width 41 height 15
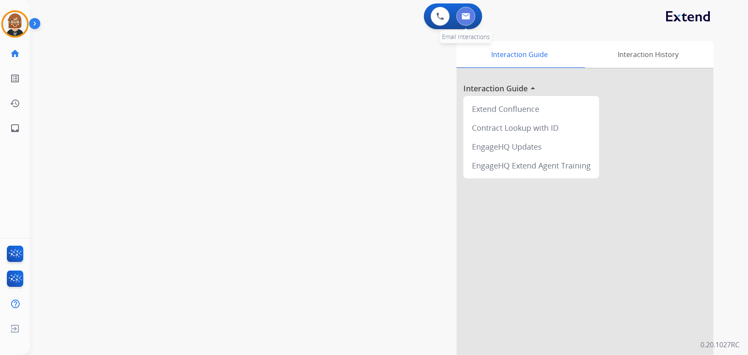
click at [472, 16] on button at bounding box center [466, 16] width 19 height 19
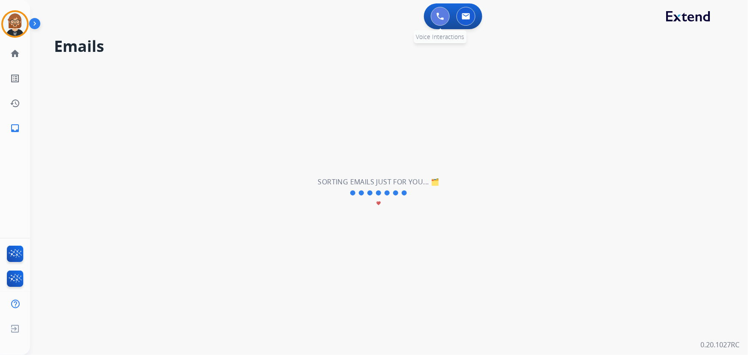
click at [438, 20] on img at bounding box center [440, 16] width 8 height 8
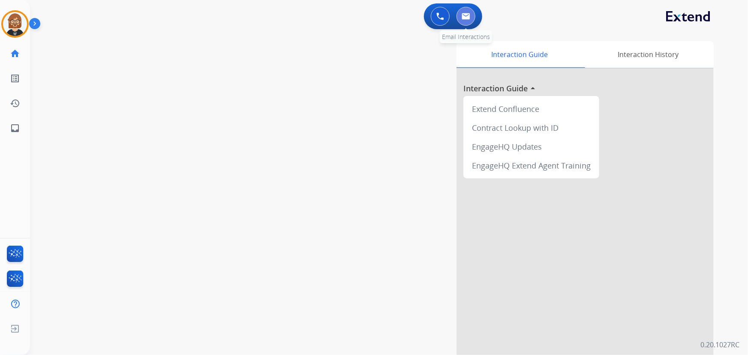
click at [460, 20] on button at bounding box center [466, 16] width 19 height 19
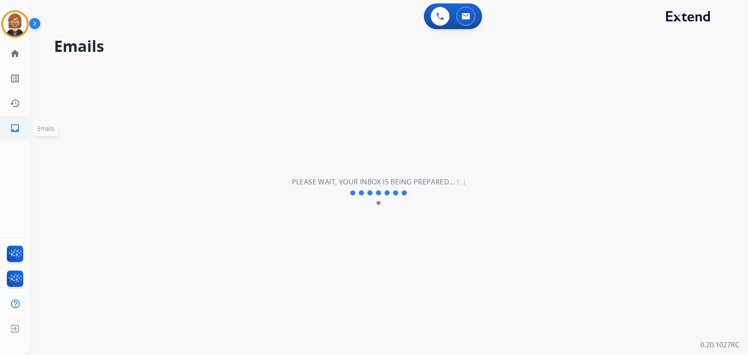
click at [17, 122] on link "inbox Emails" at bounding box center [15, 128] width 24 height 24
click at [17, 66] on ul "list_alt Outbound Leads Outbound Leads" at bounding box center [15, 78] width 30 height 25
click at [16, 60] on link "home Home" at bounding box center [15, 54] width 24 height 24
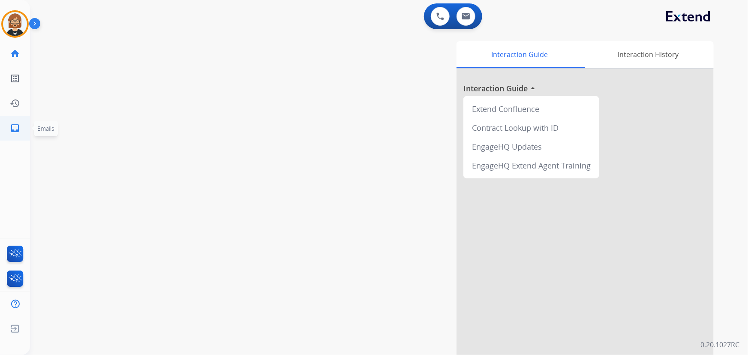
click at [13, 137] on link "inbox Emails" at bounding box center [15, 128] width 24 height 24
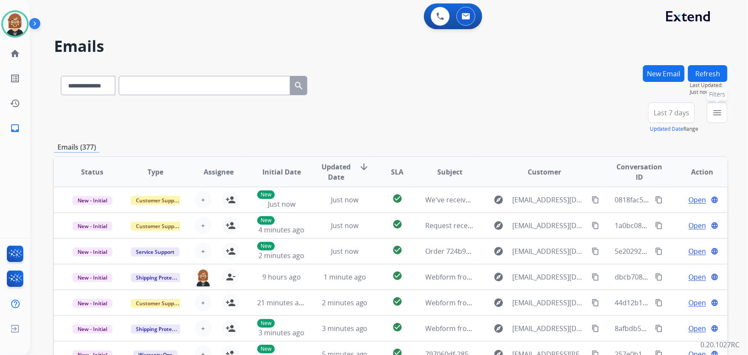
click at [714, 115] on mat-icon "menu" at bounding box center [717, 113] width 10 height 10
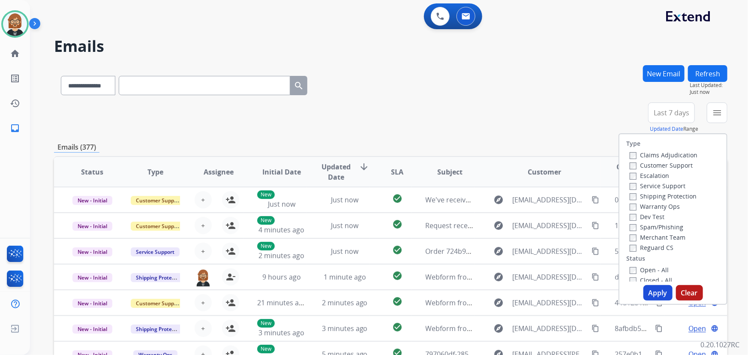
click at [641, 271] on label "Open - All" at bounding box center [649, 270] width 39 height 8
click at [662, 294] on button "Apply" at bounding box center [658, 292] width 29 height 15
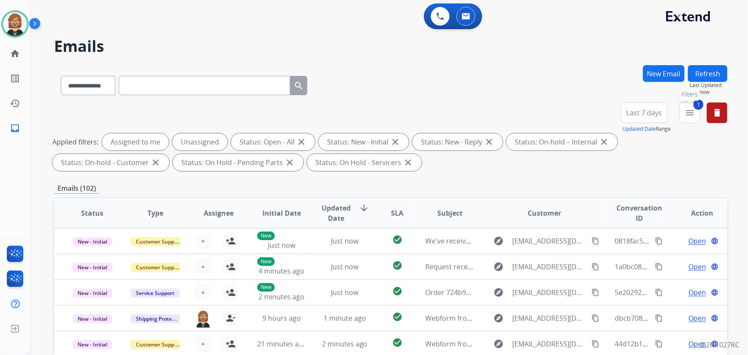
click at [683, 115] on button "1 menu Filters" at bounding box center [690, 112] width 21 height 21
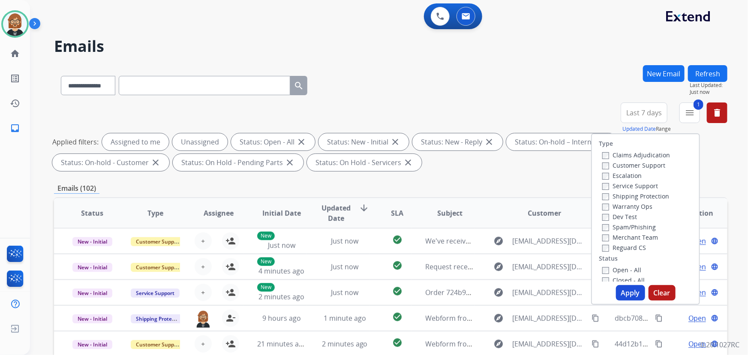
click at [575, 100] on div "**********" at bounding box center [391, 83] width 674 height 37
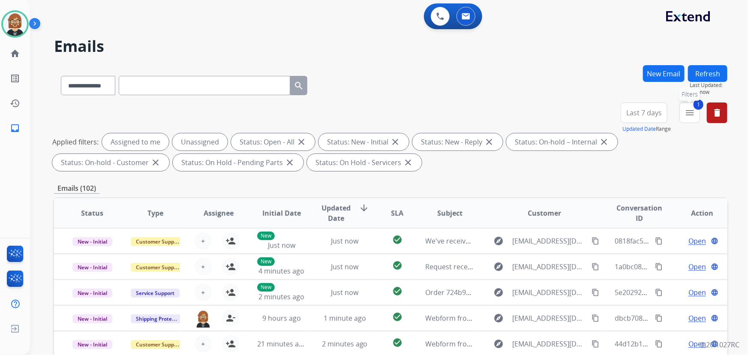
click at [687, 113] on mat-icon "menu" at bounding box center [690, 113] width 10 height 10
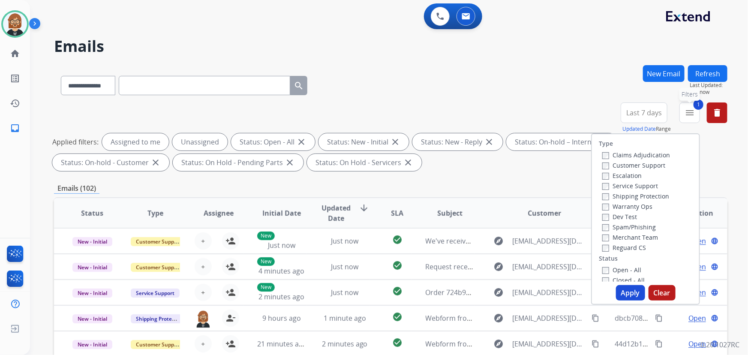
click at [687, 113] on mat-icon "menu" at bounding box center [690, 113] width 10 height 10
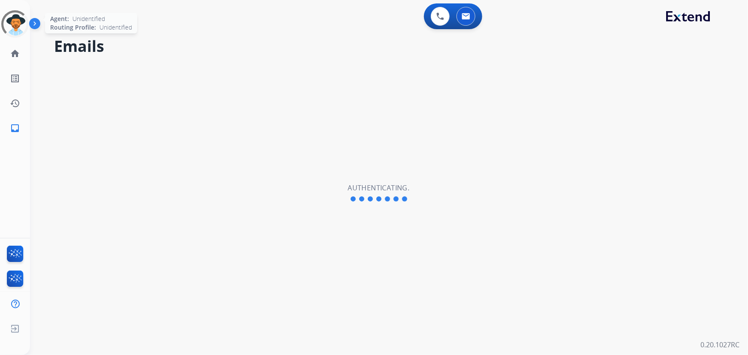
select select "**********"
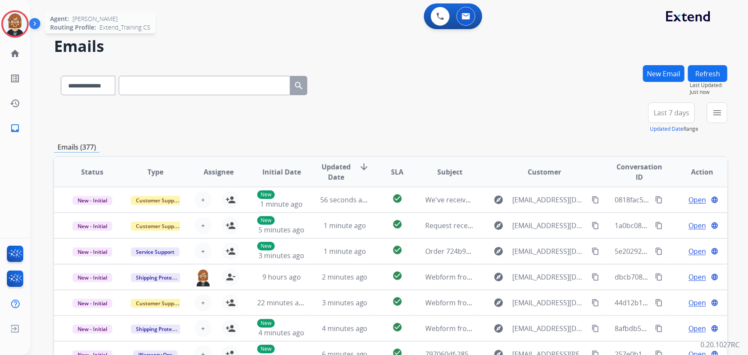
click at [13, 24] on img at bounding box center [15, 24] width 24 height 24
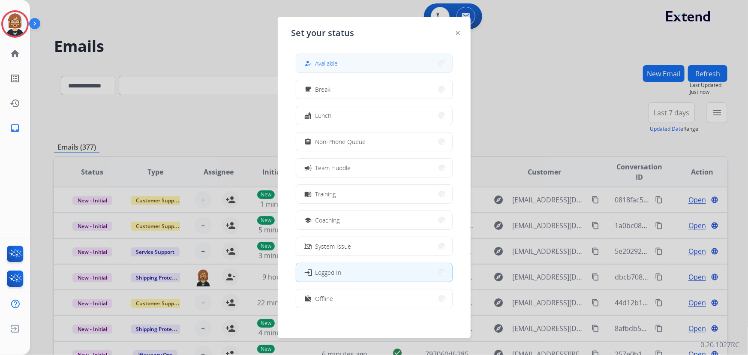
click at [364, 54] on button "how_to_reg Available" at bounding box center [374, 63] width 156 height 18
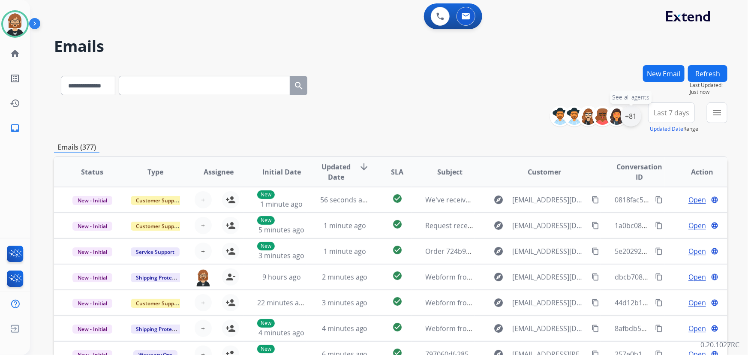
click at [631, 116] on div "+81" at bounding box center [631, 116] width 21 height 21
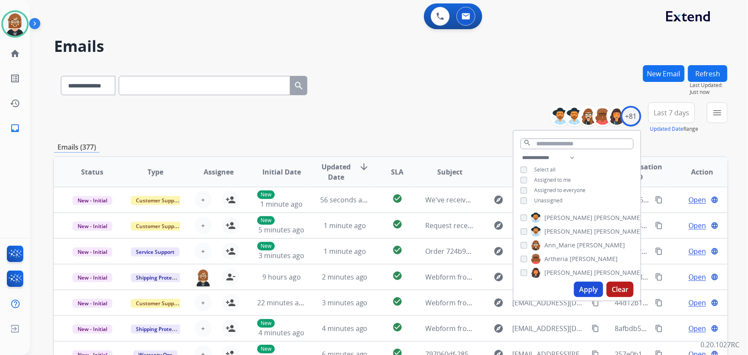
click at [561, 205] on div "**********" at bounding box center [577, 180] width 127 height 55
click at [550, 199] on span "Unassigned" at bounding box center [548, 200] width 28 height 7
click at [579, 292] on button "Apply" at bounding box center [588, 289] width 29 height 15
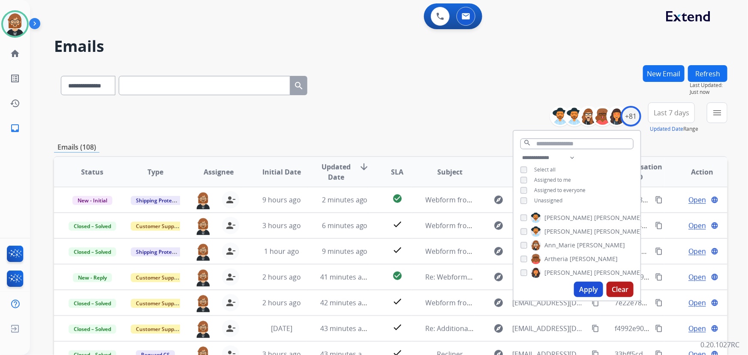
click at [527, 73] on div "**********" at bounding box center [391, 83] width 674 height 37
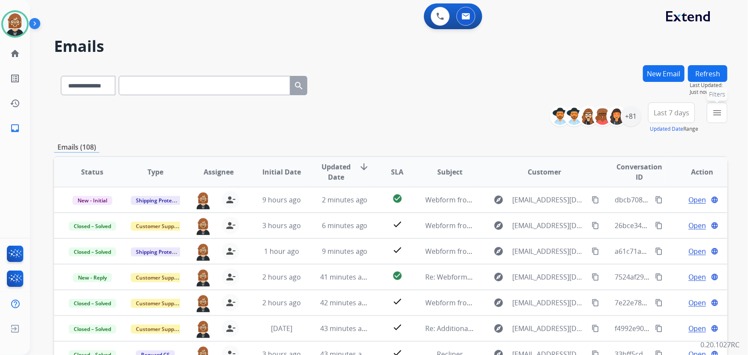
click at [723, 112] on button "menu Filters" at bounding box center [717, 112] width 21 height 21
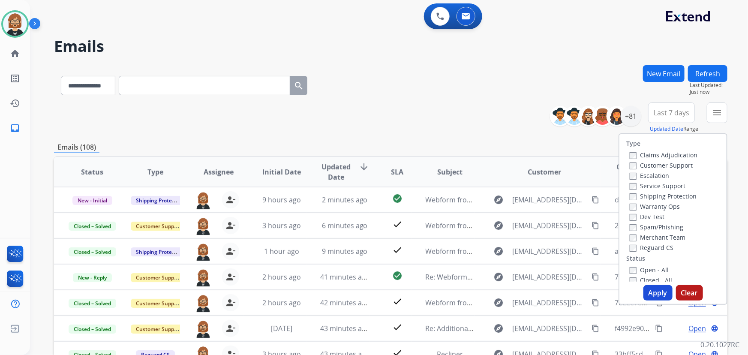
click at [646, 273] on label "Open - All" at bounding box center [649, 270] width 39 height 8
click at [652, 297] on button "Apply" at bounding box center [658, 292] width 29 height 15
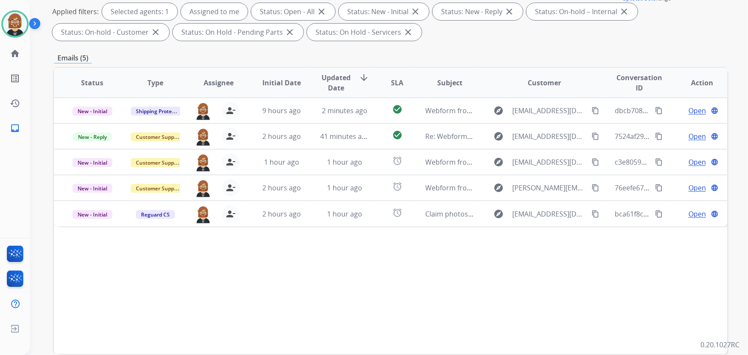
scroll to position [117, 0]
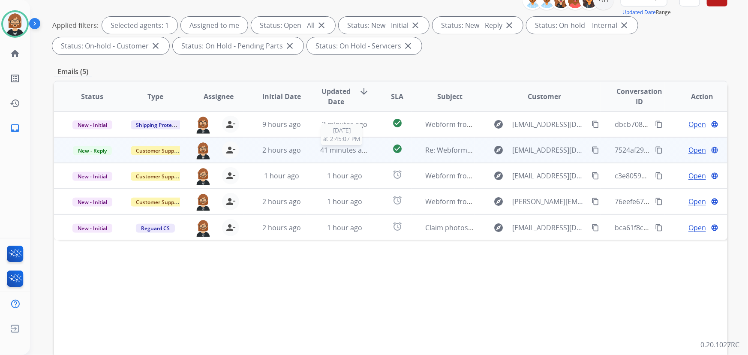
click at [360, 153] on span "41 minutes ago" at bounding box center [345, 149] width 50 height 9
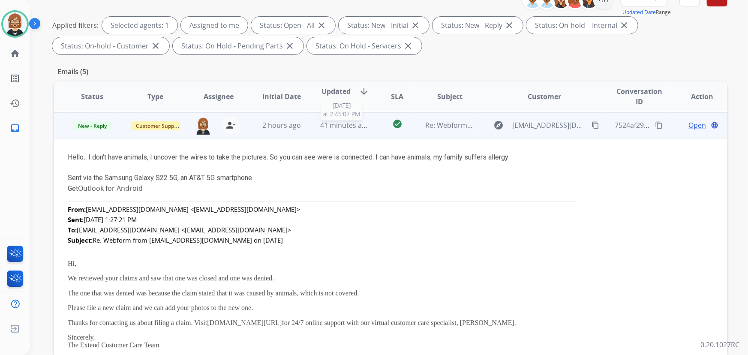
scroll to position [26, 0]
click at [697, 125] on span "Open" at bounding box center [698, 124] width 18 height 10
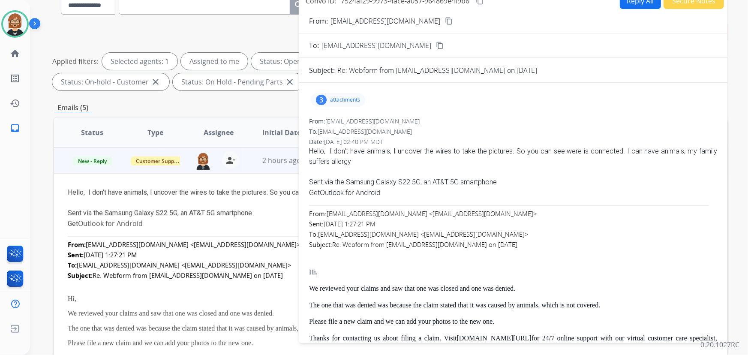
scroll to position [0, 0]
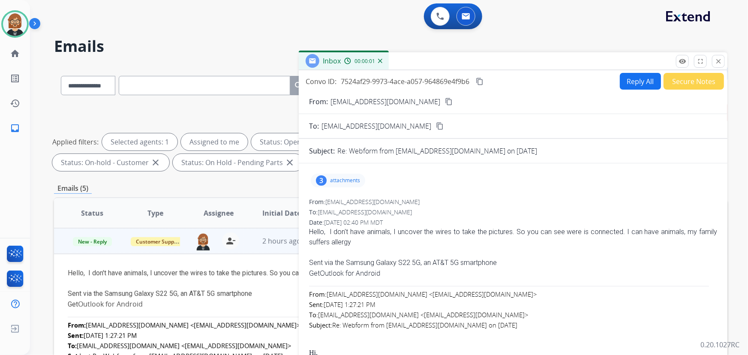
click at [643, 87] on button "Reply All" at bounding box center [640, 81] width 41 height 17
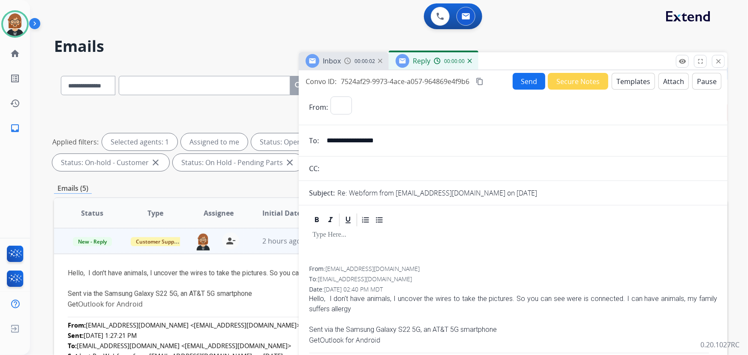
select select "**********"
click at [628, 78] on button "Templates" at bounding box center [633, 81] width 43 height 17
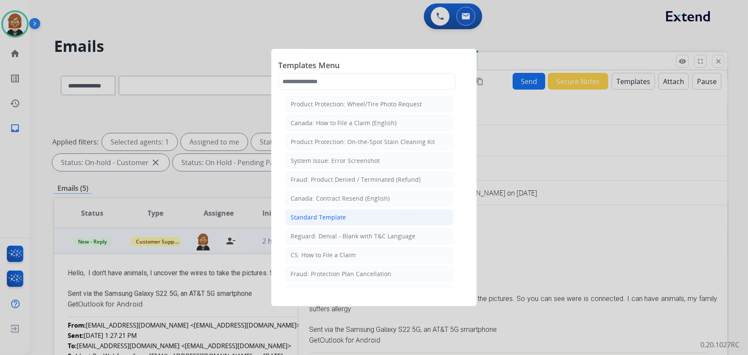
click at [360, 217] on li "Standard Template" at bounding box center [369, 217] width 169 height 16
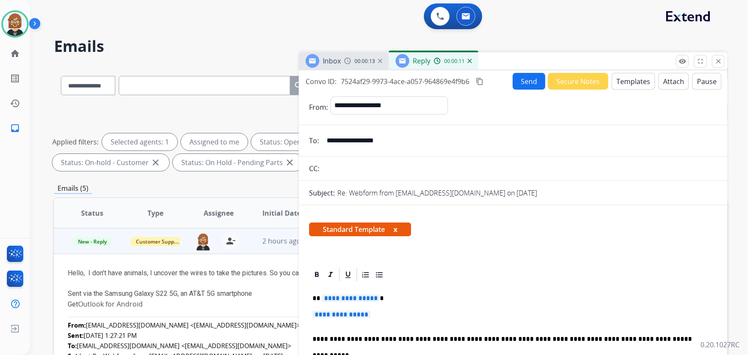
click at [634, 80] on button "Templates" at bounding box center [633, 81] width 43 height 17
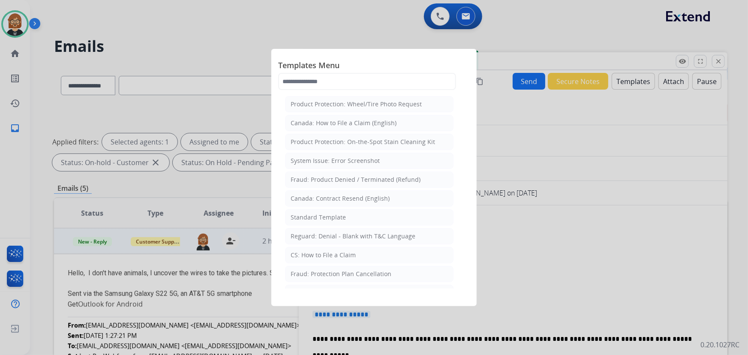
click at [528, 212] on div at bounding box center [374, 177] width 748 height 355
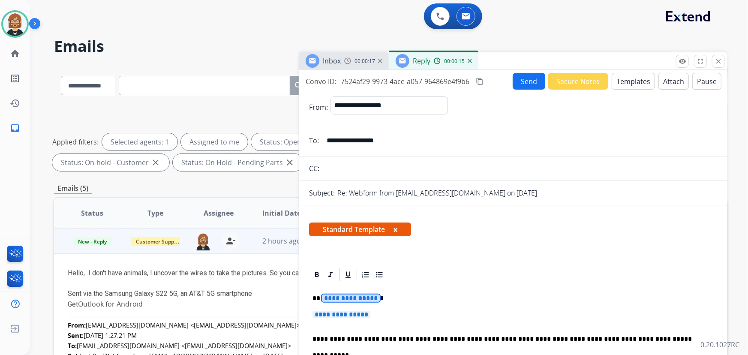
click at [354, 300] on span "**********" at bounding box center [351, 298] width 58 height 7
click at [341, 318] on span "**********" at bounding box center [342, 314] width 58 height 7
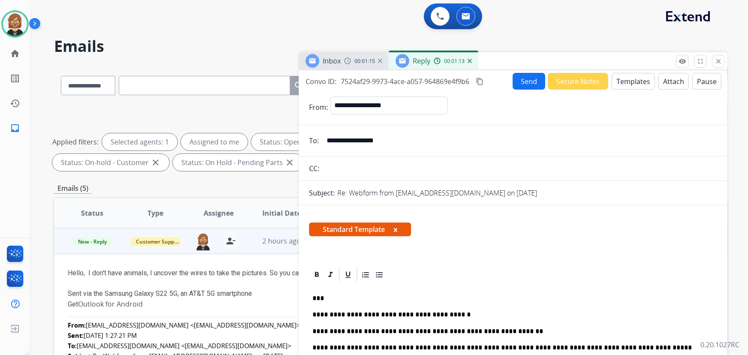
click at [530, 84] on button "Send" at bounding box center [529, 81] width 33 height 17
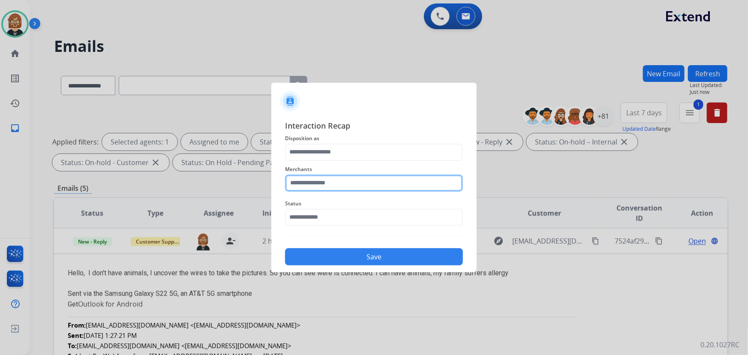
click at [428, 177] on input "text" at bounding box center [374, 183] width 178 height 17
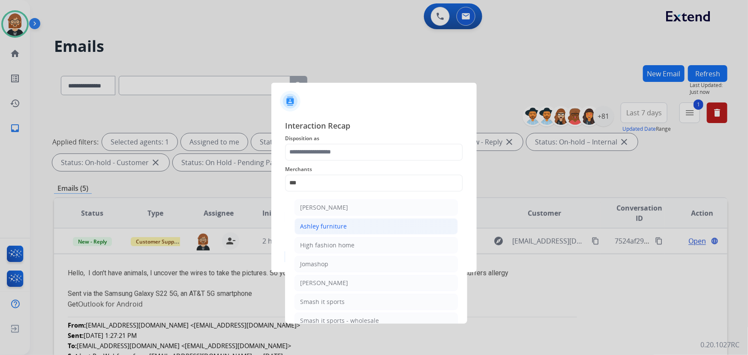
click at [366, 227] on li "Ashley furniture" at bounding box center [376, 226] width 163 height 16
type input "**********"
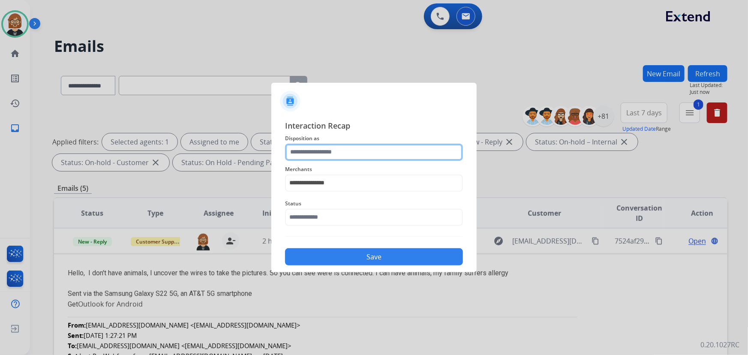
click at [397, 151] on input "text" at bounding box center [374, 152] width 178 height 17
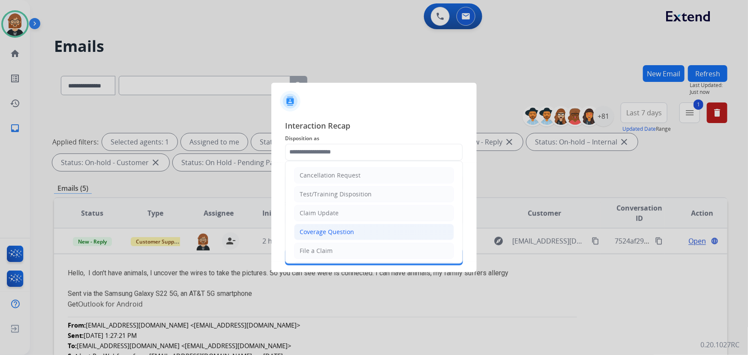
click at [374, 230] on li "Coverage Question" at bounding box center [374, 232] width 160 height 16
type input "**********"
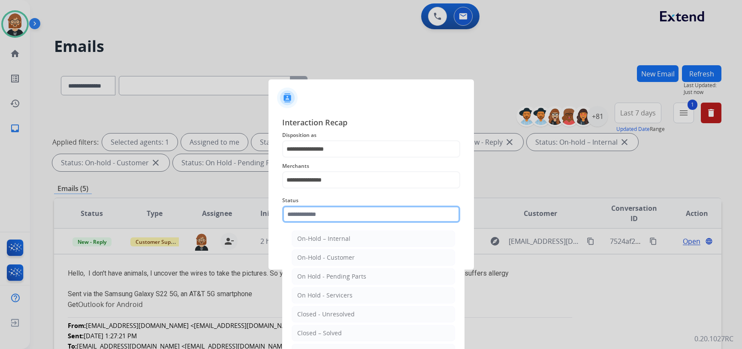
click at [379, 216] on input "text" at bounding box center [371, 213] width 178 height 17
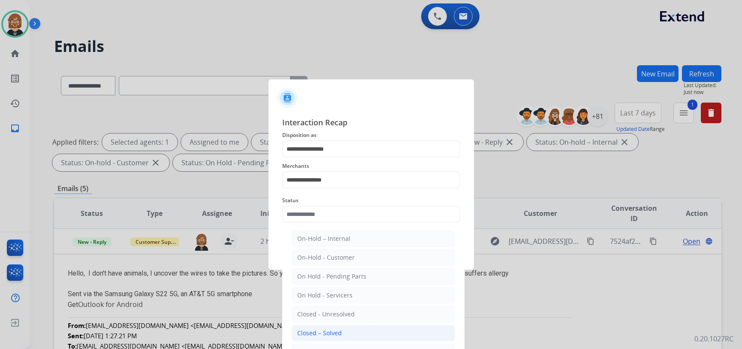
click at [367, 330] on li "Closed – Solved" at bounding box center [373, 333] width 163 height 16
type input "**********"
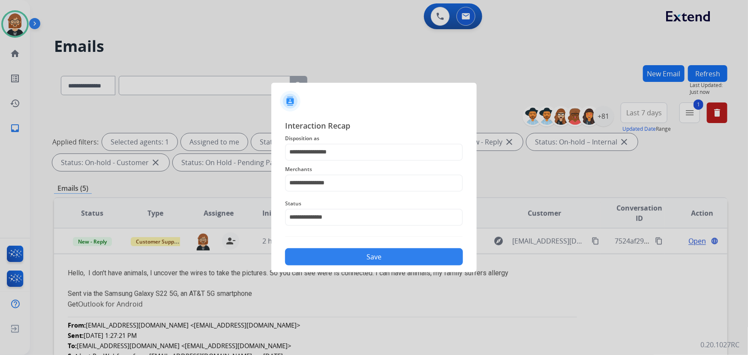
click at [383, 253] on button "Save" at bounding box center [374, 256] width 178 height 17
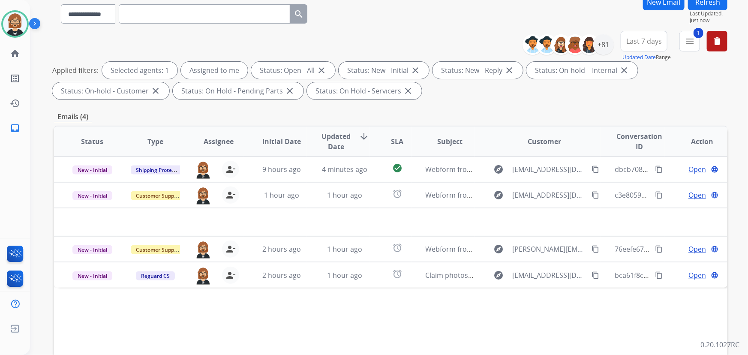
scroll to position [117, 0]
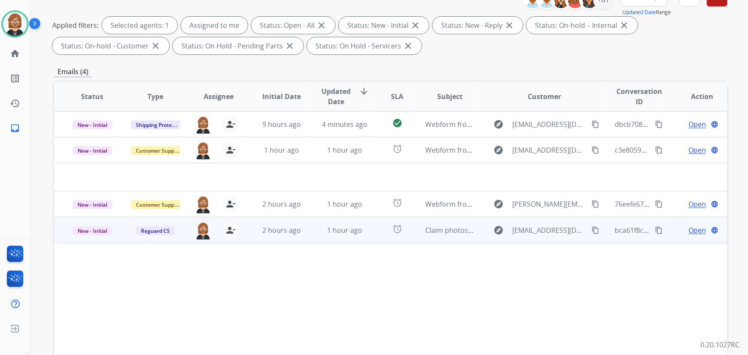
click at [412, 229] on td "Claim photos - [PERSON_NAME] 3940246 - Armless Chair" at bounding box center [443, 230] width 63 height 26
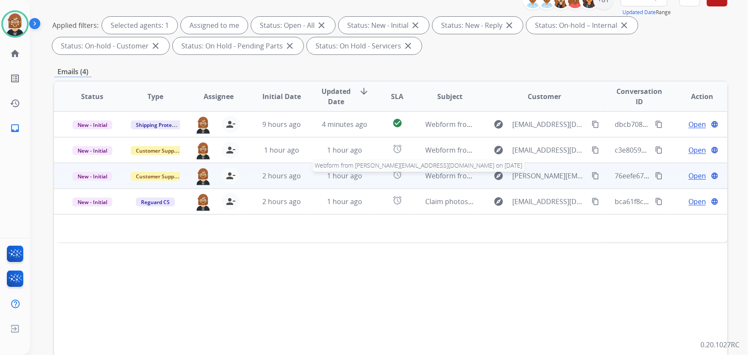
click at [426, 174] on span "Webform from [PERSON_NAME][EMAIL_ADDRESS][DOMAIN_NAME] on [DATE]" at bounding box center [549, 175] width 247 height 9
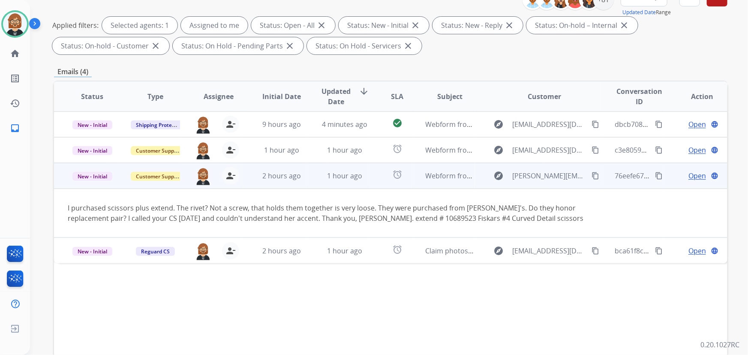
click at [592, 174] on mat-icon "content_copy" at bounding box center [596, 176] width 8 height 8
click at [693, 177] on span "Open" at bounding box center [698, 176] width 18 height 10
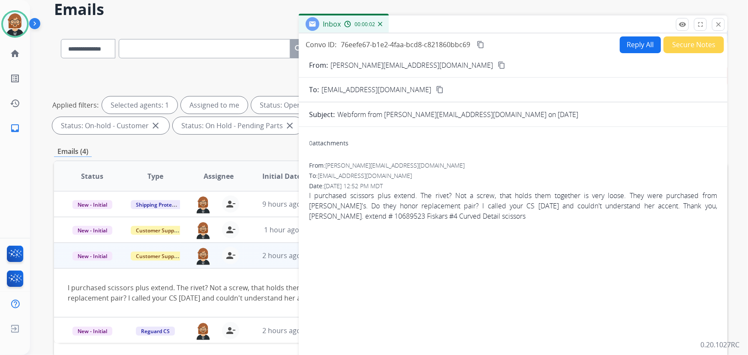
scroll to position [39, 0]
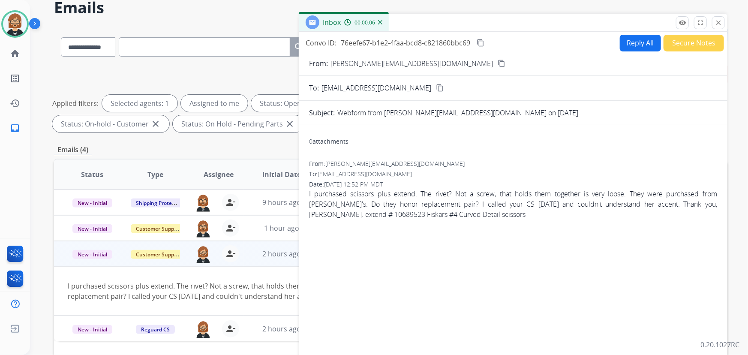
click at [330, 214] on span "I purchased scissors plus extend. The rivet? Not a screw, that holds them toget…" at bounding box center [513, 204] width 408 height 31
drag, startPoint x: 315, startPoint y: 214, endPoint x: 346, endPoint y: 216, distance: 31.4
click at [346, 216] on span "I purchased scissors plus extend. The rivet? Not a screw, that holds them toget…" at bounding box center [513, 204] width 408 height 31
copy span "10689523"
click at [623, 47] on button "Reply All" at bounding box center [640, 43] width 41 height 17
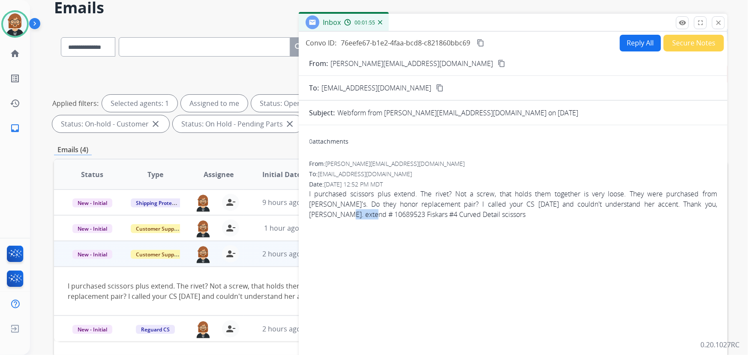
select select "**********"
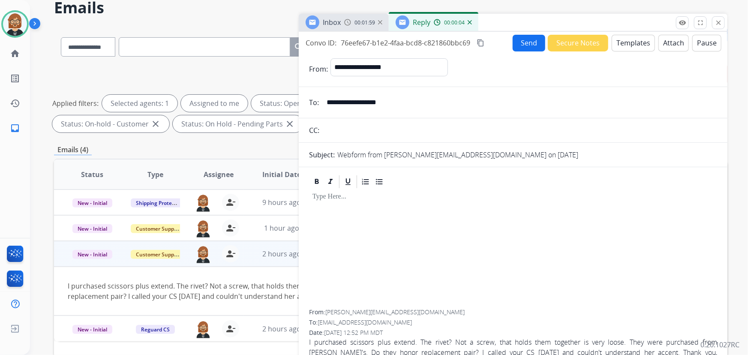
click at [644, 44] on button "Templates" at bounding box center [633, 43] width 43 height 17
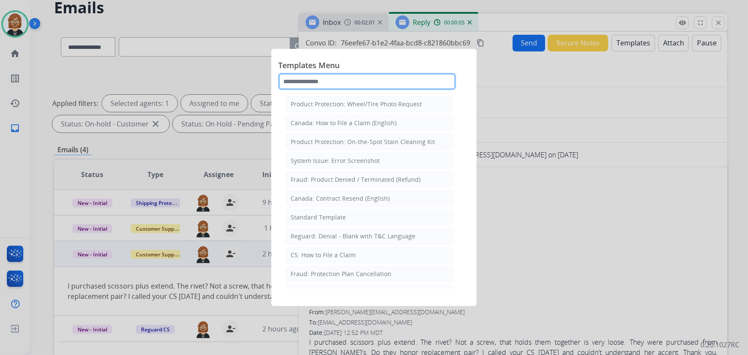
click at [317, 81] on input "text" at bounding box center [367, 81] width 178 height 17
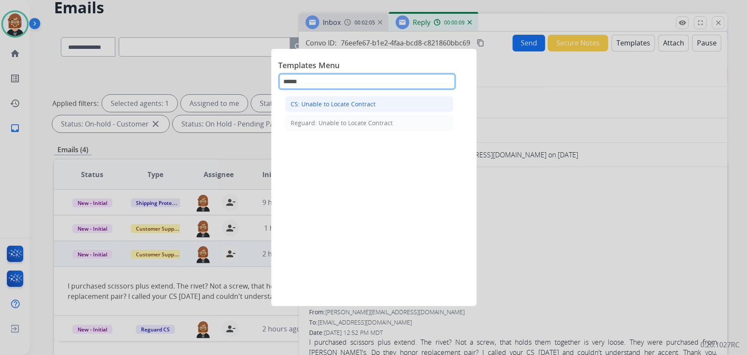
type input "******"
click at [332, 101] on div "CS: Unable to Locate Contract" at bounding box center [333, 104] width 85 height 9
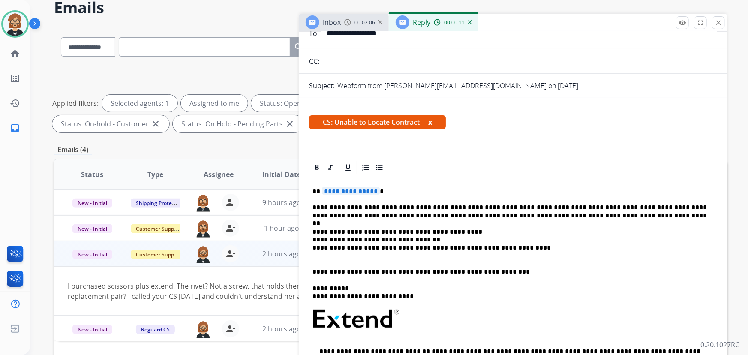
scroll to position [156, 0]
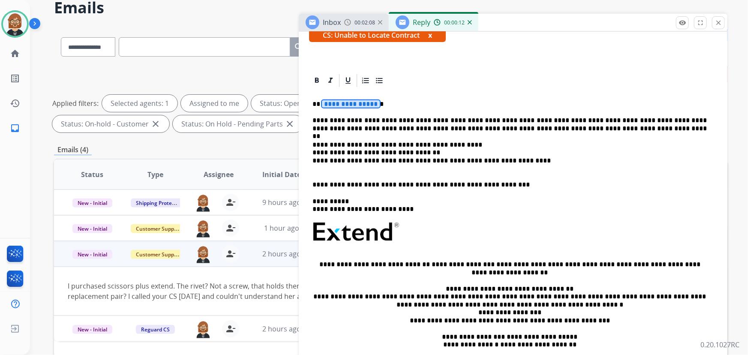
click at [364, 102] on span "**********" at bounding box center [351, 103] width 58 height 7
click at [709, 117] on div "**********" at bounding box center [513, 232] width 408 height 288
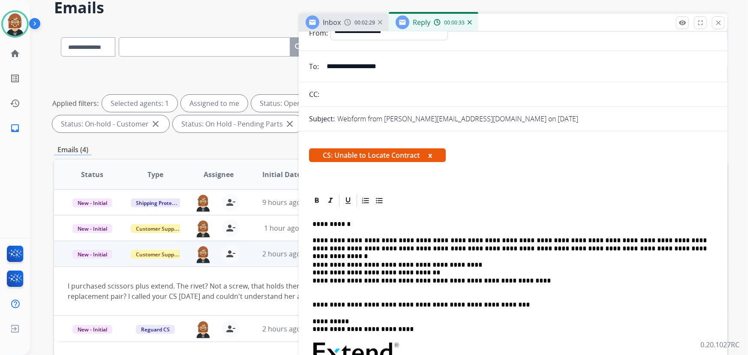
scroll to position [0, 0]
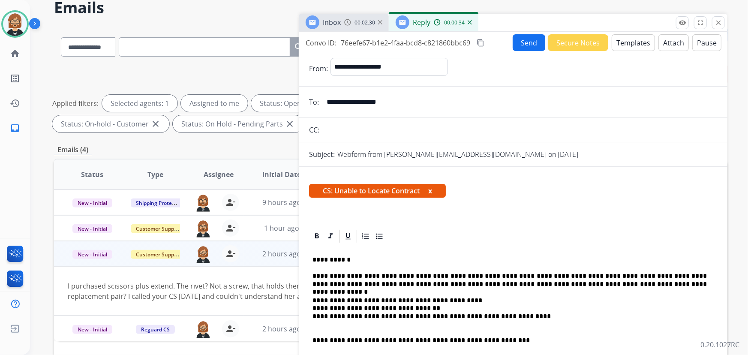
click at [514, 49] on button "Send" at bounding box center [529, 42] width 33 height 17
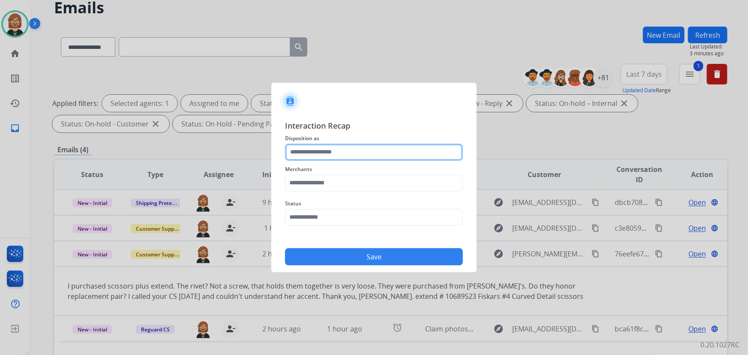
click at [407, 152] on input "text" at bounding box center [374, 152] width 178 height 17
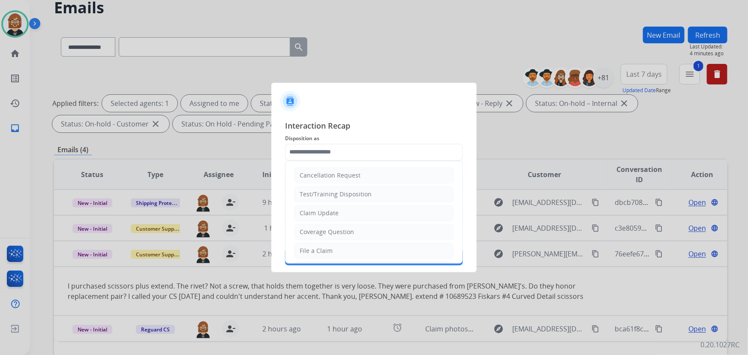
click at [403, 208] on li "Claim Update" at bounding box center [374, 213] width 160 height 16
type input "**********"
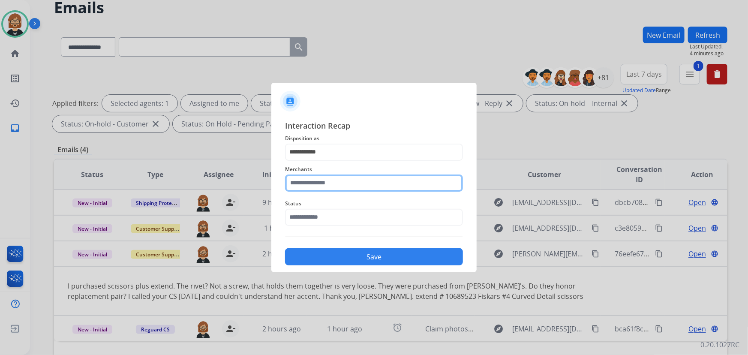
click at [380, 178] on input "text" at bounding box center [374, 183] width 178 height 17
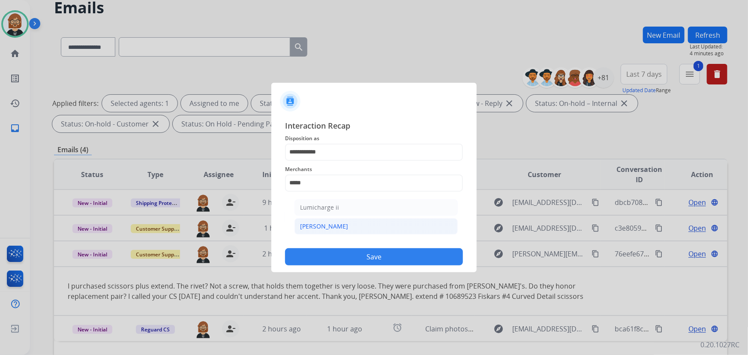
click at [316, 223] on div "[PERSON_NAME]" at bounding box center [324, 226] width 48 height 9
type input "********"
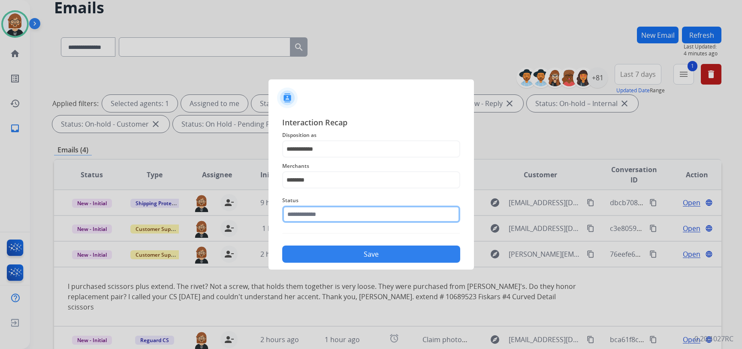
click at [330, 218] on input "text" at bounding box center [371, 213] width 178 height 17
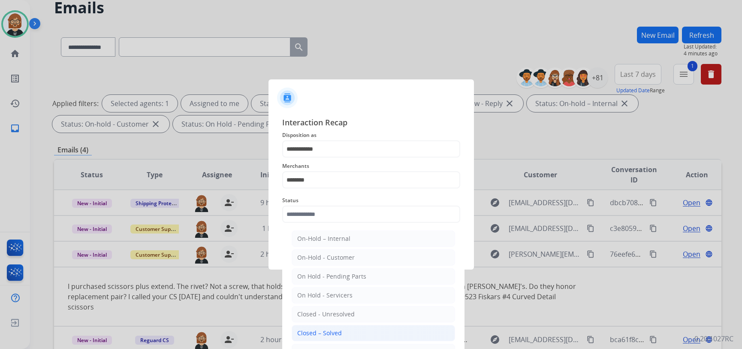
click at [335, 333] on div "Closed – Solved" at bounding box center [319, 332] width 45 height 9
type input "**********"
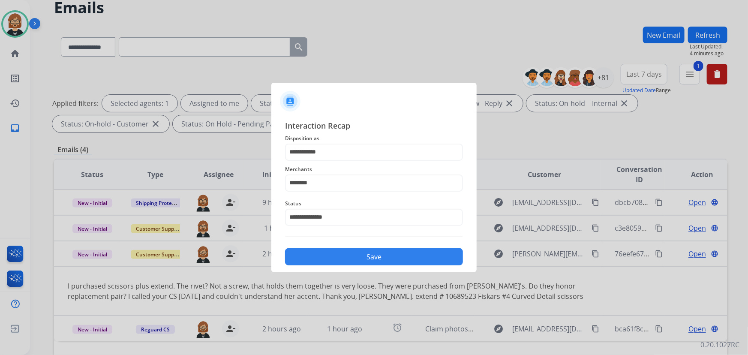
click at [396, 262] on button "Save" at bounding box center [374, 256] width 178 height 17
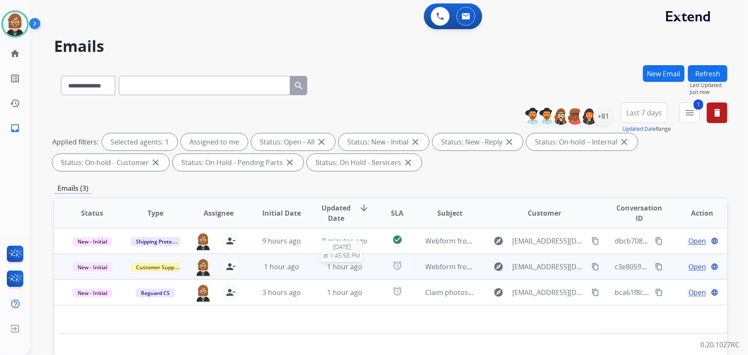
click at [360, 263] on div "1 hour ago" at bounding box center [344, 267] width 49 height 10
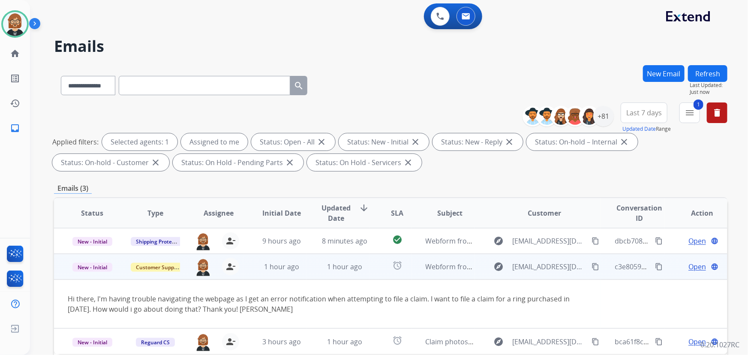
click at [593, 267] on mat-icon "content_copy" at bounding box center [596, 267] width 8 height 8
click at [592, 265] on mat-icon "content_copy" at bounding box center [596, 267] width 8 height 8
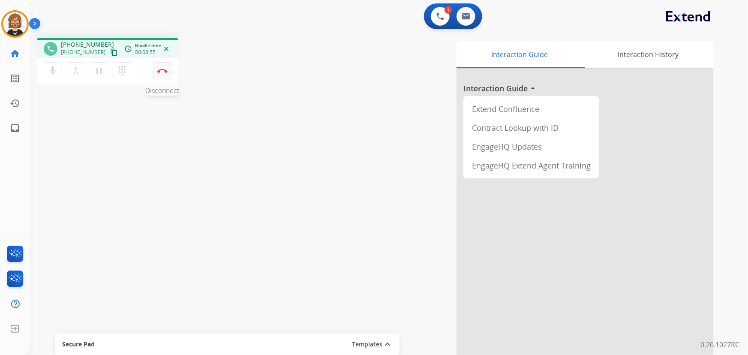
click at [162, 73] on button "Disconnect" at bounding box center [163, 71] width 18 height 18
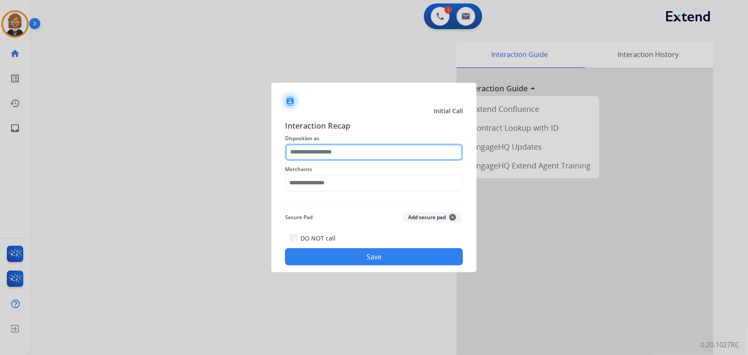
click at [388, 155] on input "text" at bounding box center [374, 152] width 178 height 17
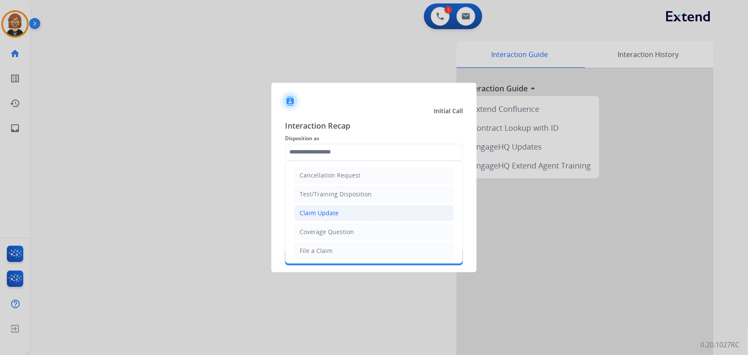
click at [377, 219] on li "Claim Update" at bounding box center [374, 213] width 160 height 16
type input "**********"
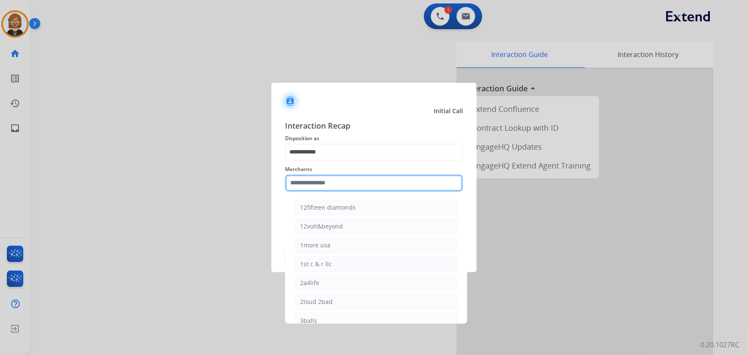
click at [361, 182] on input "text" at bounding box center [374, 183] width 178 height 17
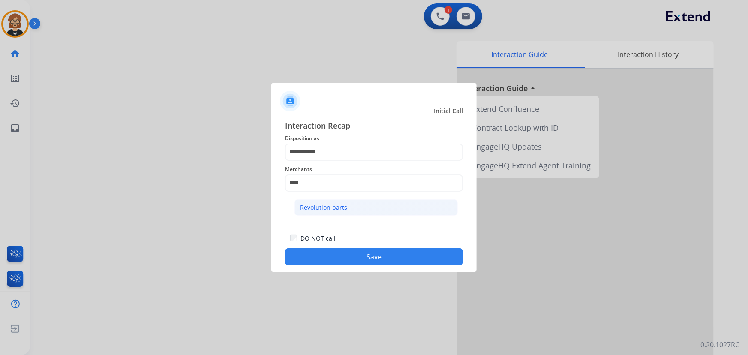
click at [322, 211] on li "Revolution parts" at bounding box center [376, 207] width 163 height 16
type input "**********"
click at [354, 254] on button "Save" at bounding box center [374, 256] width 178 height 17
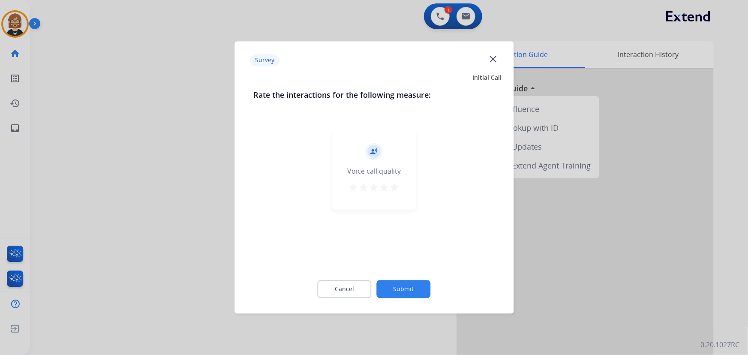
drag, startPoint x: 432, startPoint y: 294, endPoint x: 421, endPoint y: 290, distance: 11.3
click at [429, 293] on div "Cancel Submit" at bounding box center [373, 289] width 241 height 39
click at [420, 290] on button "Submit" at bounding box center [404, 289] width 54 height 18
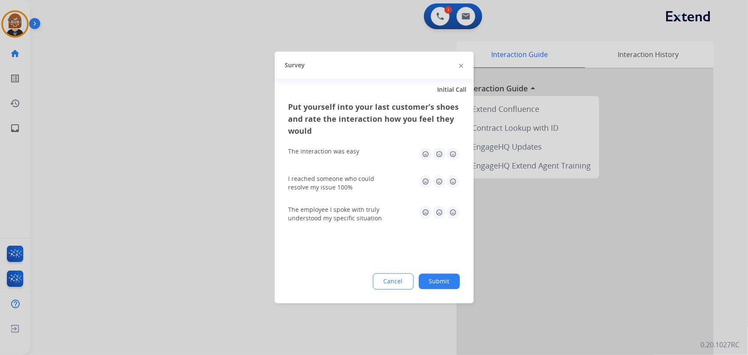
click at [438, 282] on button "Submit" at bounding box center [439, 281] width 41 height 15
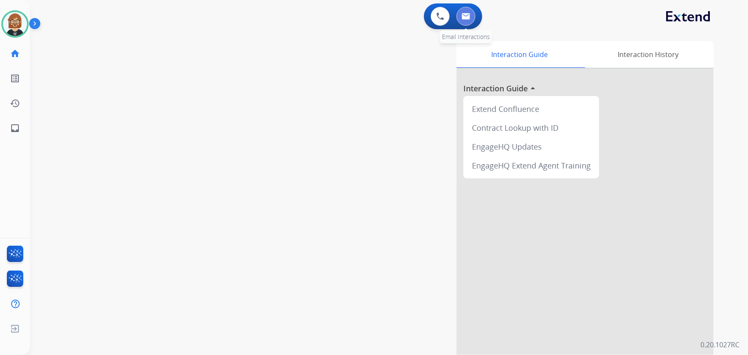
click at [467, 18] on img at bounding box center [466, 16] width 9 height 7
select select "**********"
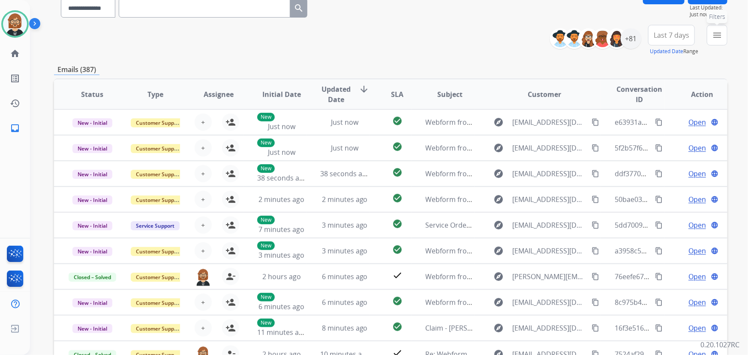
click at [716, 36] on mat-icon "menu" at bounding box center [717, 35] width 10 height 10
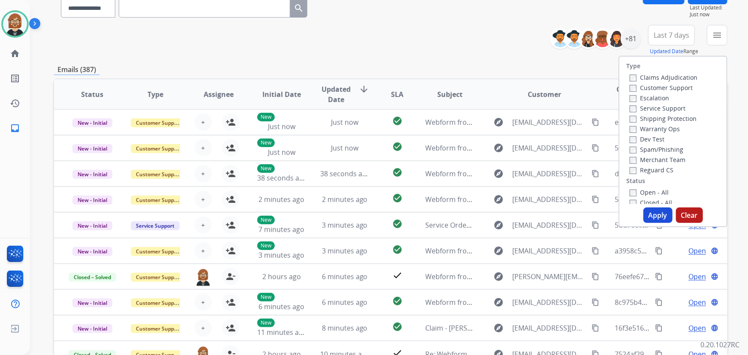
click at [649, 194] on label "Open - All" at bounding box center [649, 192] width 39 height 8
click at [652, 216] on button "Apply" at bounding box center [658, 215] width 29 height 15
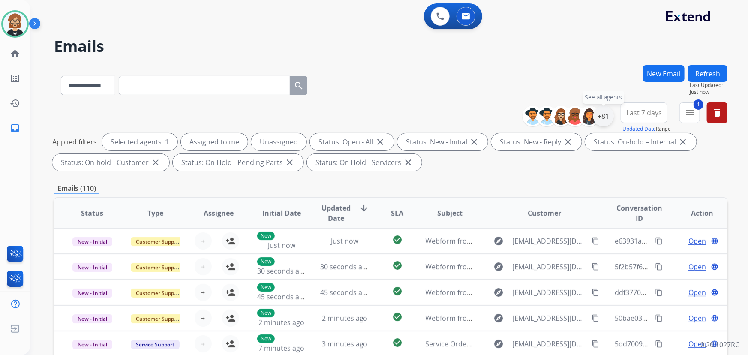
click at [602, 117] on div "+81" at bounding box center [603, 116] width 21 height 21
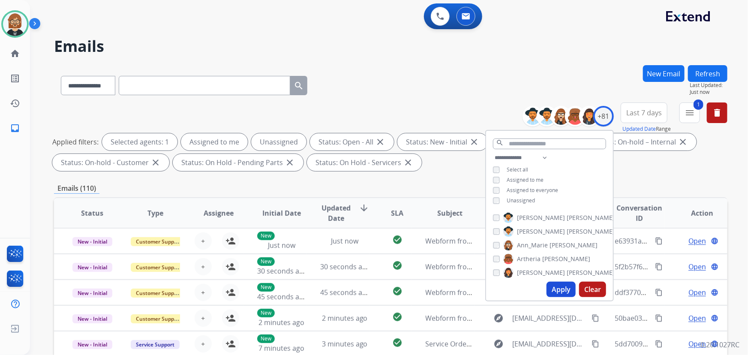
click at [512, 201] on span "Unassigned" at bounding box center [521, 200] width 28 height 7
click at [565, 290] on button "Apply" at bounding box center [561, 289] width 29 height 15
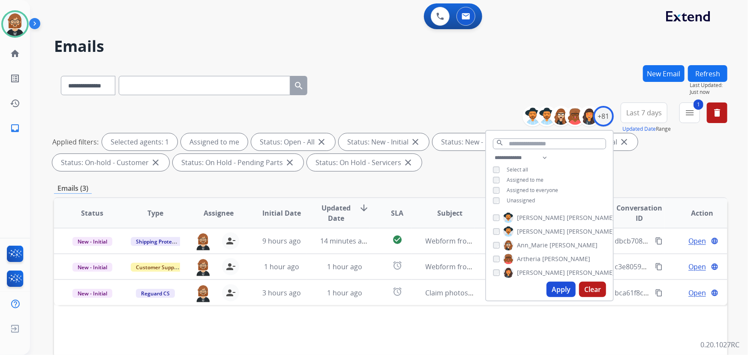
click at [446, 177] on div "**********" at bounding box center [391, 297] width 674 height 464
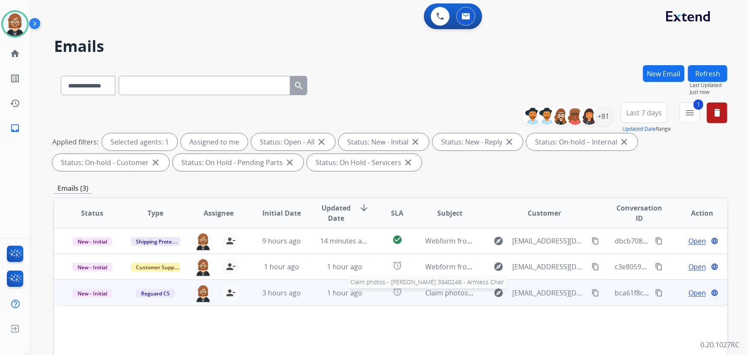
click at [466, 296] on span "Claim photos - [PERSON_NAME] 3940246 - Armless Chair" at bounding box center [516, 292] width 181 height 9
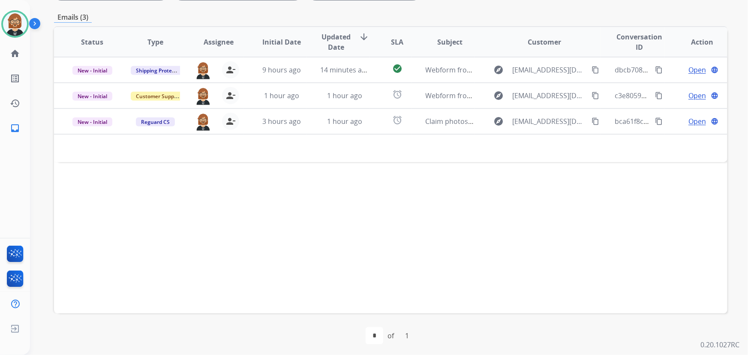
scroll to position [174, 0]
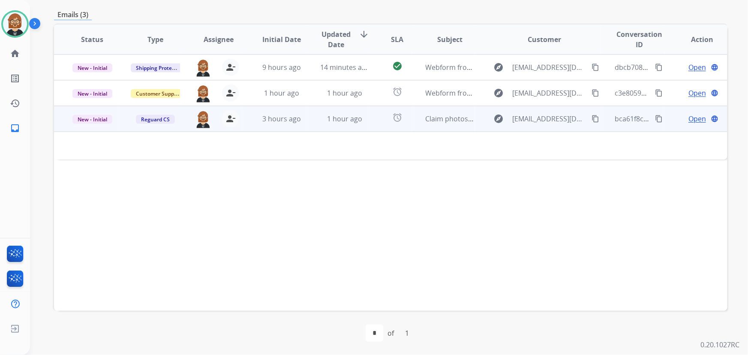
click at [689, 121] on span "Open" at bounding box center [698, 119] width 18 height 10
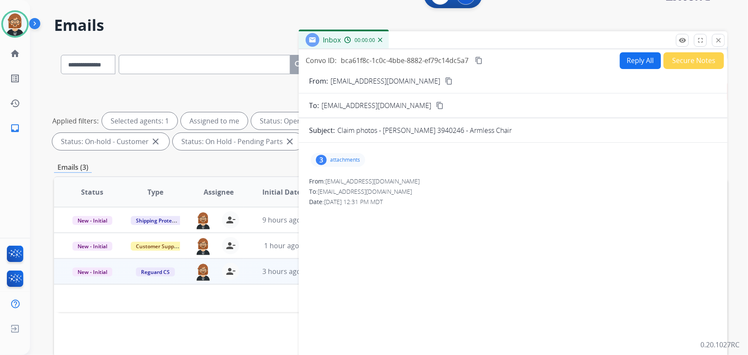
scroll to position [18, 0]
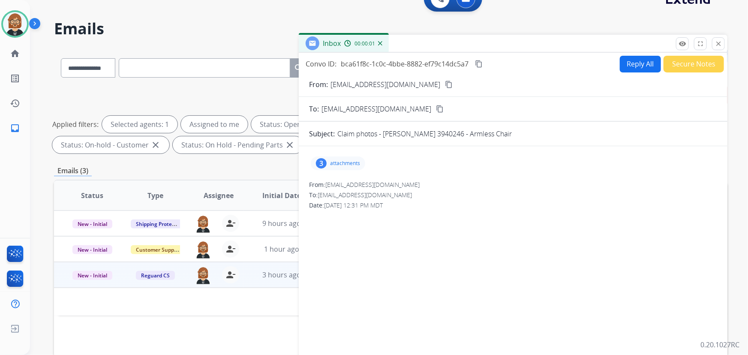
click at [343, 163] on p "attachments" at bounding box center [345, 163] width 30 height 7
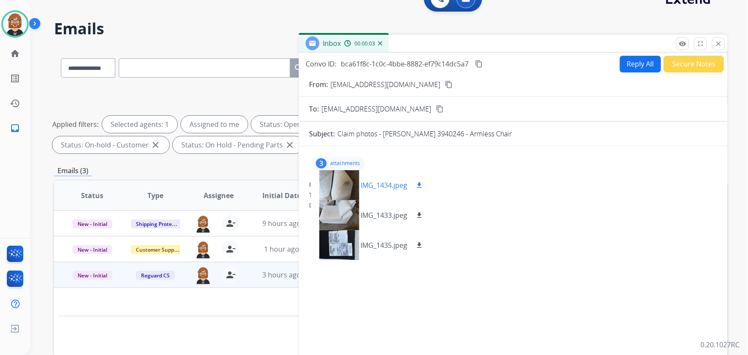
click at [423, 185] on mat-icon "download" at bounding box center [419, 185] width 8 height 8
click at [419, 211] on mat-icon "download" at bounding box center [419, 215] width 8 height 8
click at [419, 245] on mat-icon "download" at bounding box center [419, 245] width 8 height 8
click at [445, 81] on mat-icon "content_copy" at bounding box center [449, 85] width 8 height 8
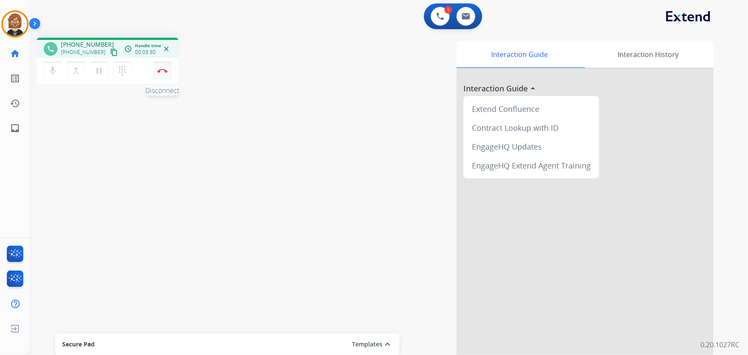
click at [165, 69] on img at bounding box center [162, 71] width 10 height 4
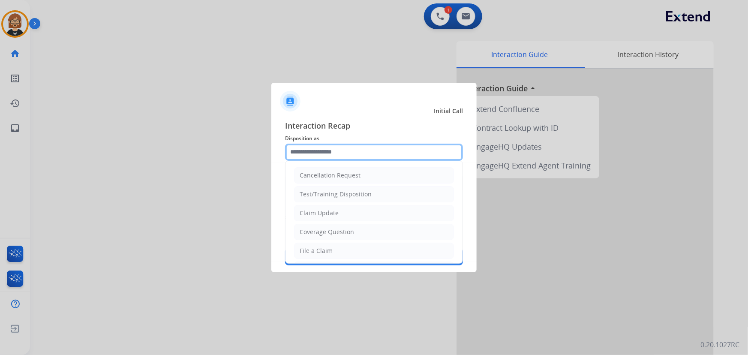
click at [325, 154] on input "text" at bounding box center [374, 152] width 178 height 17
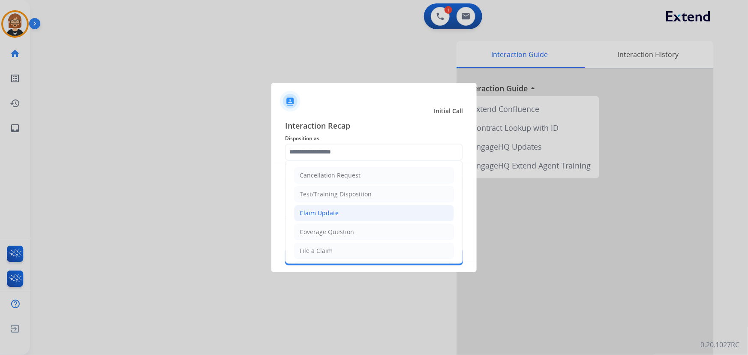
click at [335, 208] on li "Claim Update" at bounding box center [374, 213] width 160 height 16
type input "**********"
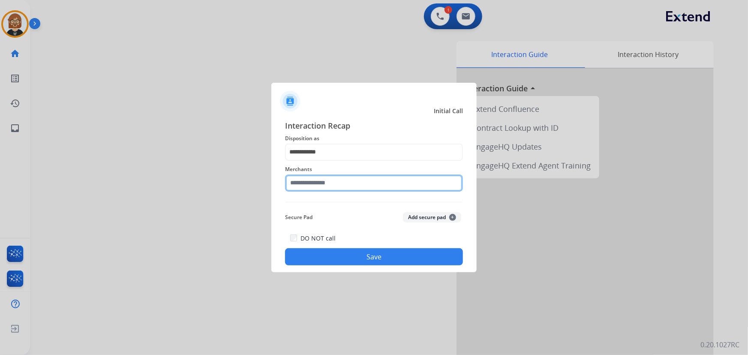
click at [359, 187] on input "text" at bounding box center [374, 183] width 178 height 17
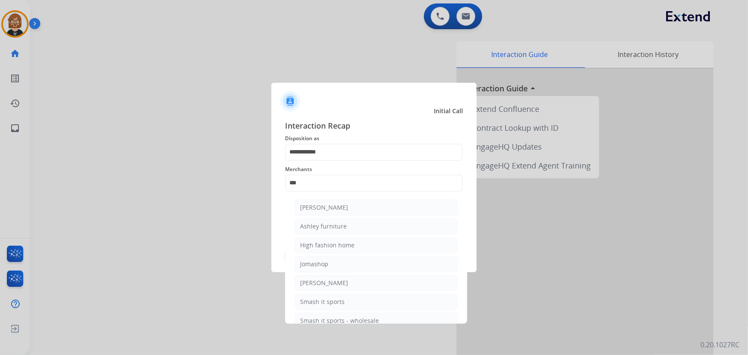
click at [354, 221] on li "Ashley furniture" at bounding box center [376, 226] width 163 height 16
type input "**********"
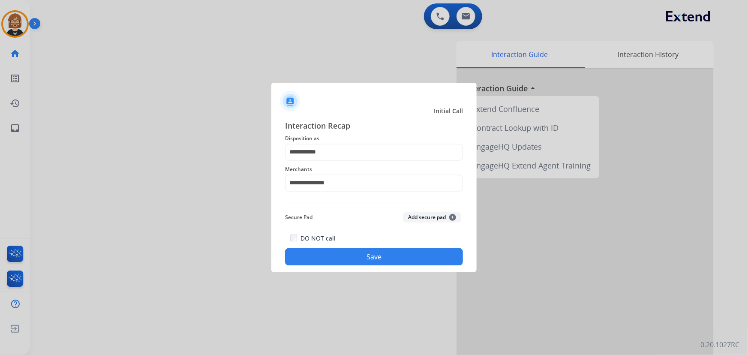
click at [371, 262] on div "**********" at bounding box center [373, 193] width 205 height 160
click at [372, 260] on button "Save" at bounding box center [374, 256] width 178 height 17
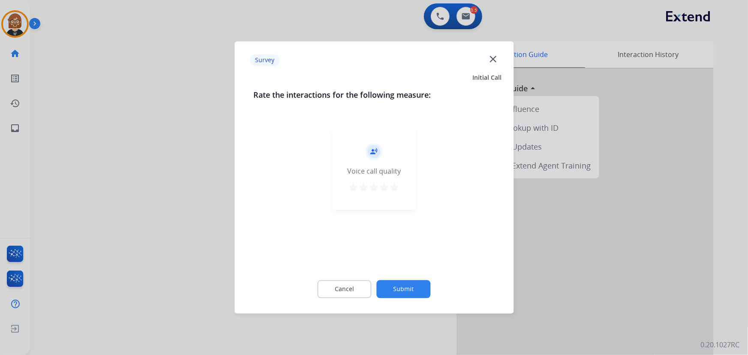
click at [399, 290] on button "Submit" at bounding box center [404, 289] width 54 height 18
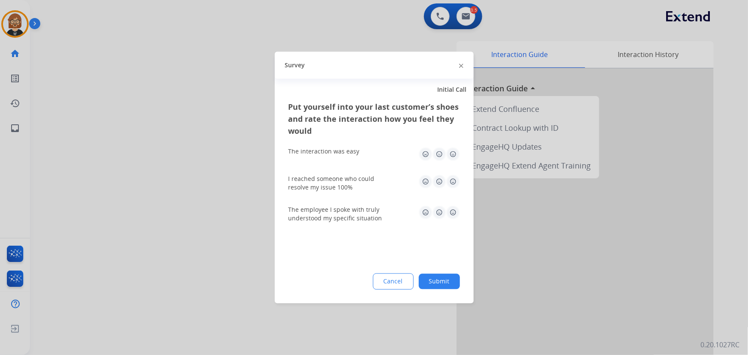
click at [432, 284] on button "Submit" at bounding box center [439, 281] width 41 height 15
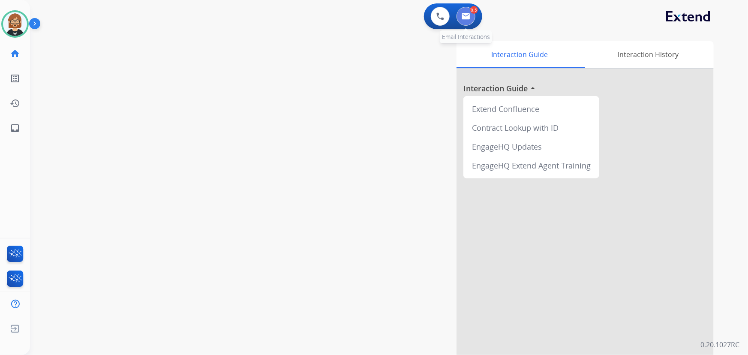
click at [467, 18] on img at bounding box center [466, 16] width 9 height 7
select select "**********"
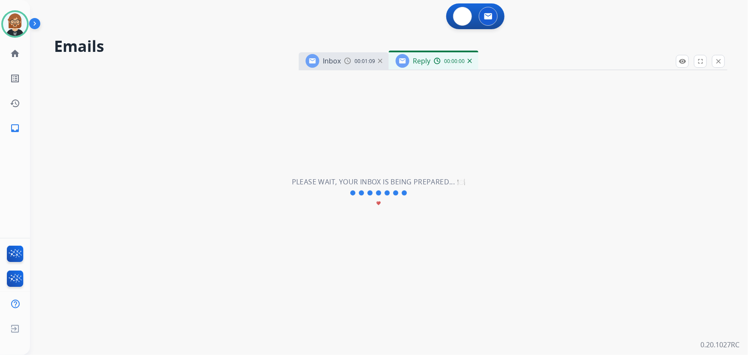
select select "**********"
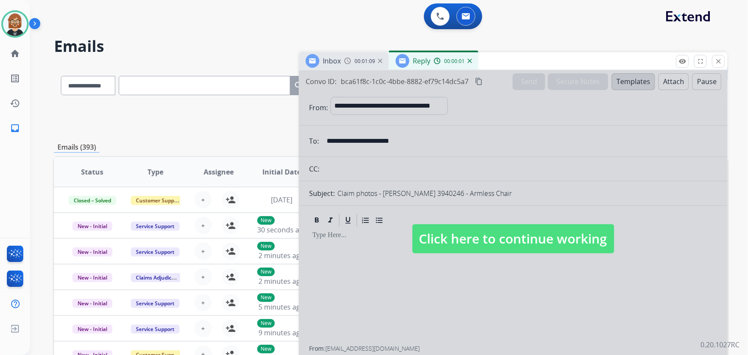
click at [526, 233] on span "Click here to continue working" at bounding box center [513, 238] width 202 height 29
select select
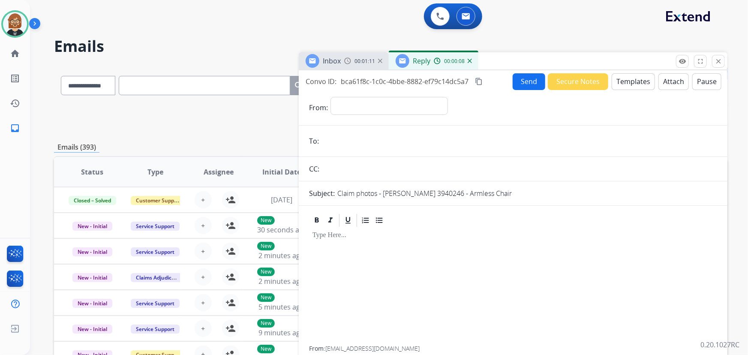
click at [472, 68] on div "Reply 00:00:08" at bounding box center [434, 60] width 90 height 17
click at [471, 60] on img at bounding box center [470, 61] width 4 height 4
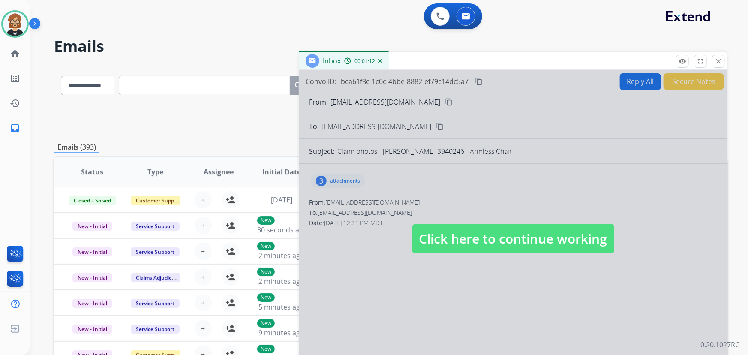
click at [540, 234] on span "Click here to continue working" at bounding box center [513, 238] width 202 height 29
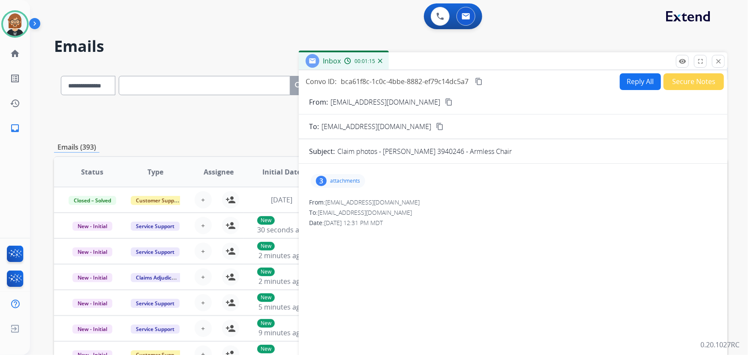
click at [380, 60] on img at bounding box center [380, 61] width 4 height 4
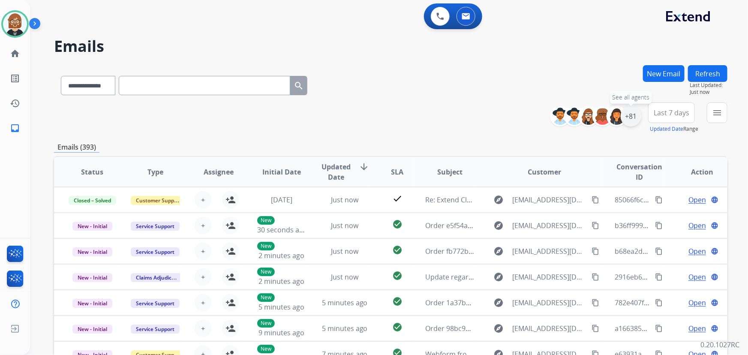
click at [626, 114] on div "+81" at bounding box center [631, 116] width 21 height 21
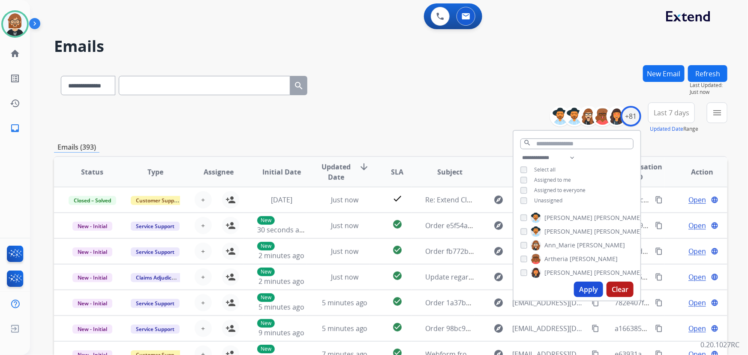
click at [557, 202] on span "Unassigned" at bounding box center [548, 200] width 28 height 7
click at [591, 290] on button "Apply" at bounding box center [588, 289] width 29 height 15
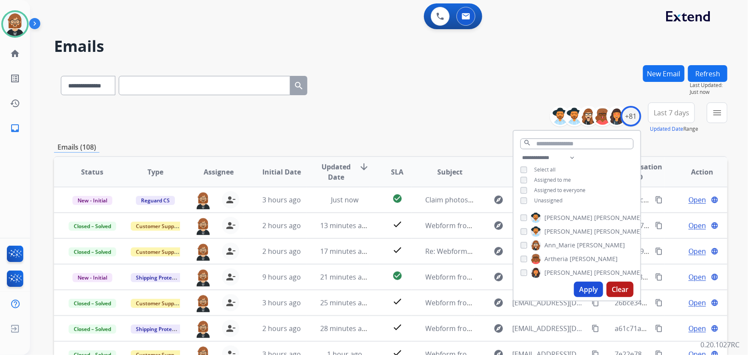
click at [465, 88] on div "**********" at bounding box center [391, 83] width 674 height 37
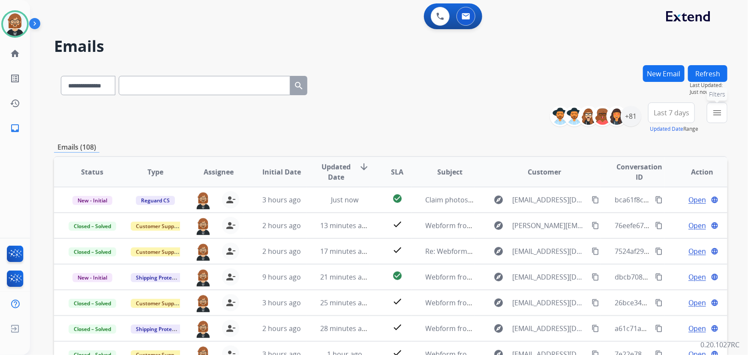
click at [722, 113] on button "menu Filters" at bounding box center [717, 112] width 21 height 21
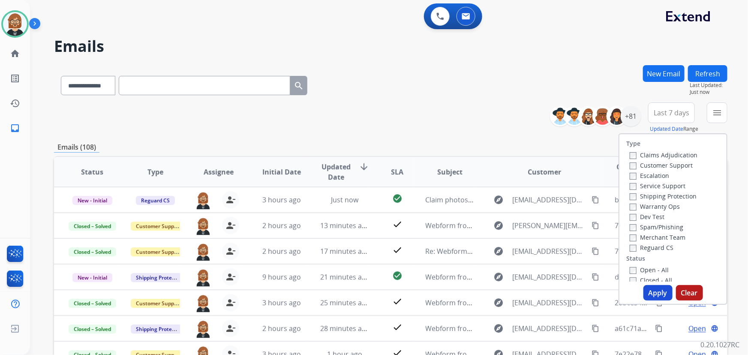
click at [641, 269] on label "Open - All" at bounding box center [649, 270] width 39 height 8
click at [656, 289] on button "Apply" at bounding box center [658, 292] width 29 height 15
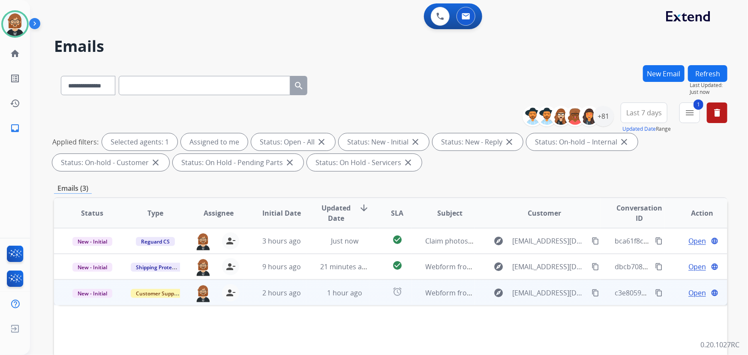
click at [453, 286] on td "Webform from [EMAIL_ADDRESS][DOMAIN_NAME] on [DATE]" at bounding box center [443, 293] width 63 height 26
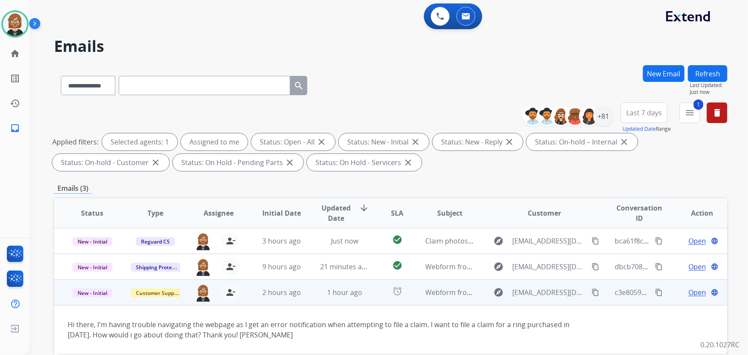
click at [692, 293] on span "Open" at bounding box center [698, 292] width 18 height 10
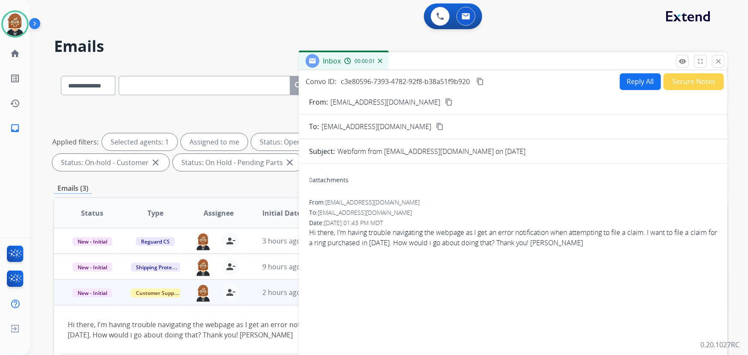
click at [622, 82] on button "Reply All" at bounding box center [640, 81] width 41 height 17
select select "**********"
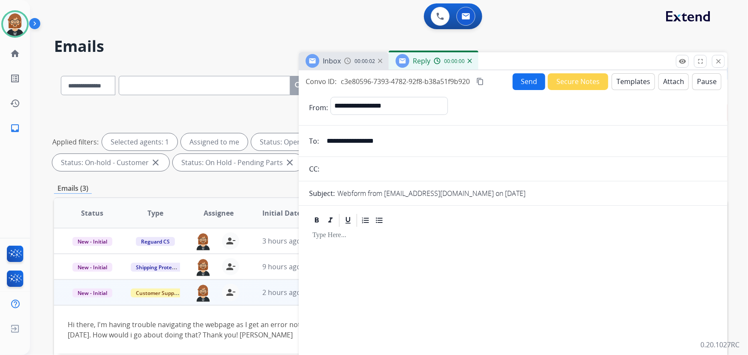
click at [638, 78] on button "Templates" at bounding box center [633, 81] width 43 height 17
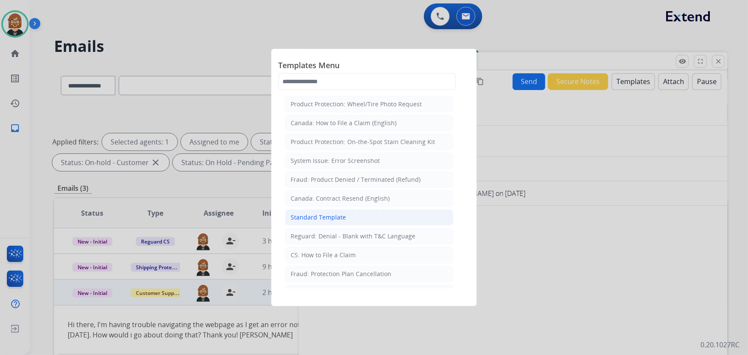
click at [385, 214] on li "Standard Template" at bounding box center [369, 217] width 169 height 16
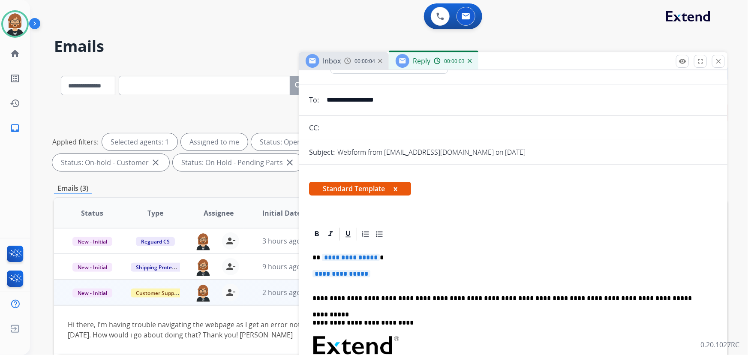
scroll to position [78, 0]
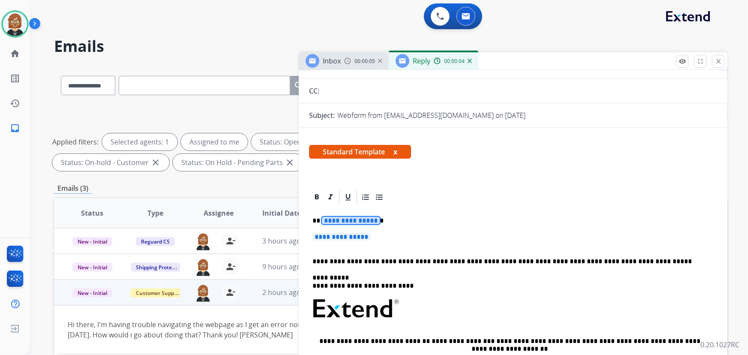
click at [347, 221] on span "**********" at bounding box center [351, 220] width 58 height 7
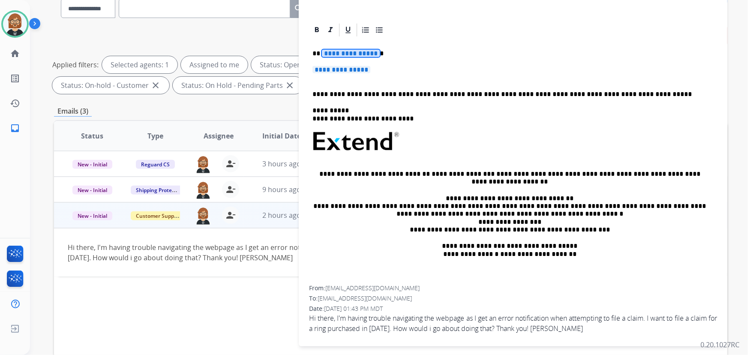
scroll to position [0, 0]
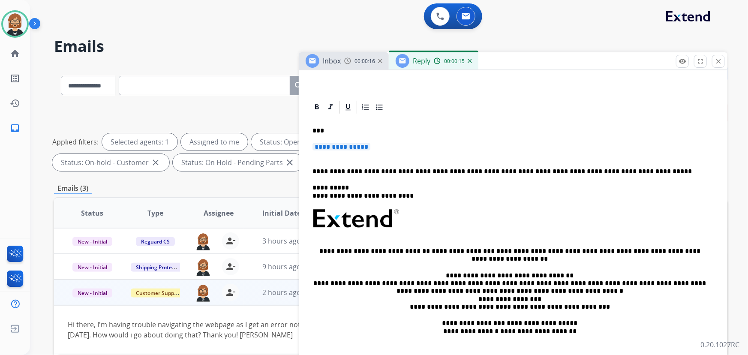
click at [356, 146] on span "**********" at bounding box center [342, 146] width 58 height 7
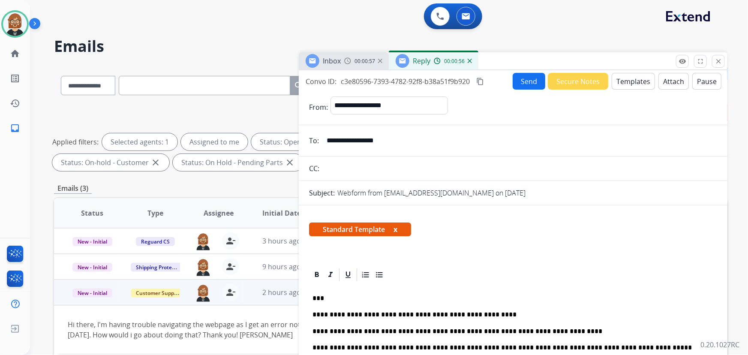
click at [528, 83] on button "Send" at bounding box center [529, 81] width 33 height 17
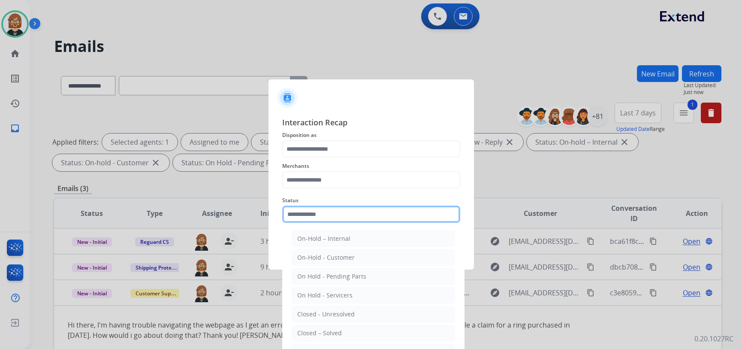
click at [351, 214] on input "text" at bounding box center [371, 213] width 178 height 17
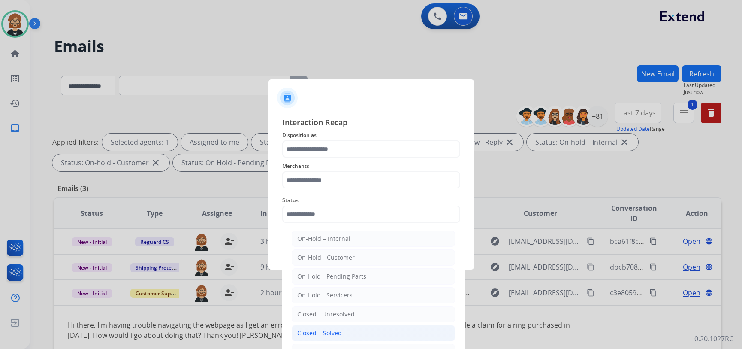
click at [358, 337] on li "Closed – Solved" at bounding box center [373, 333] width 163 height 16
type input "**********"
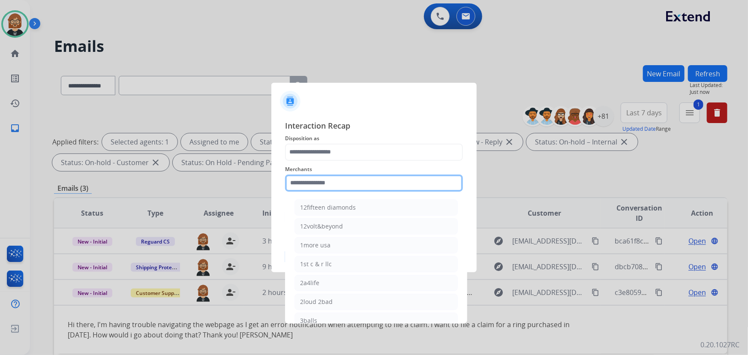
click at [370, 186] on input "text" at bounding box center [374, 183] width 178 height 17
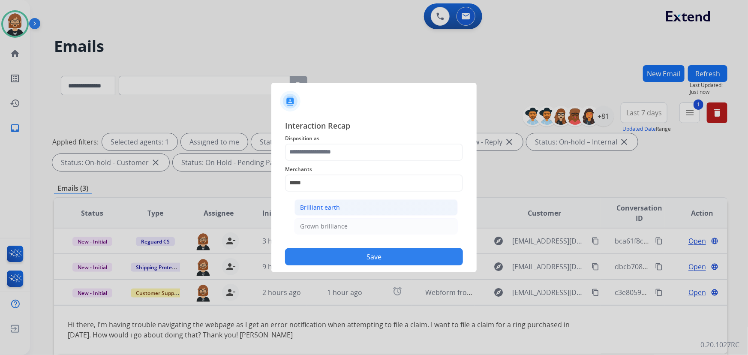
click at [353, 211] on li "Brilliant earth" at bounding box center [376, 207] width 163 height 16
type input "**********"
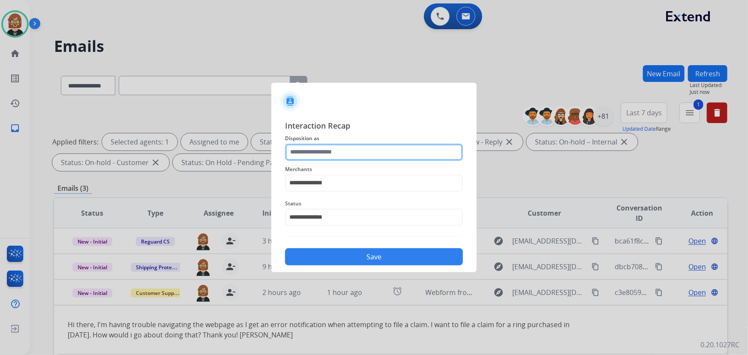
click at [341, 147] on input "text" at bounding box center [374, 152] width 178 height 17
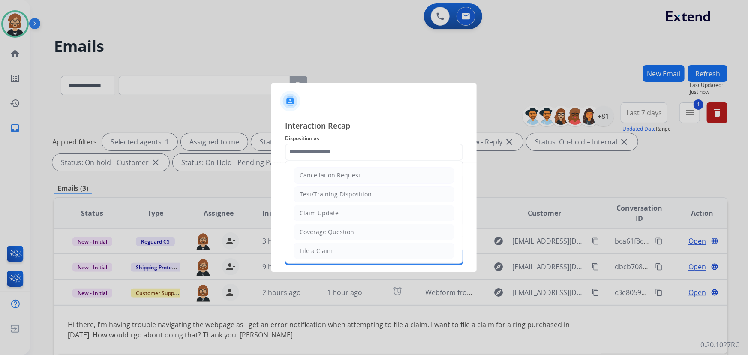
click at [330, 205] on li "Claim Update" at bounding box center [374, 213] width 160 height 16
type input "**********"
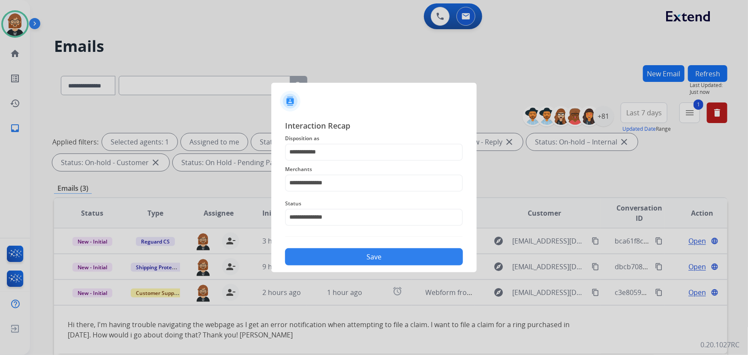
click at [363, 263] on button "Save" at bounding box center [374, 256] width 178 height 17
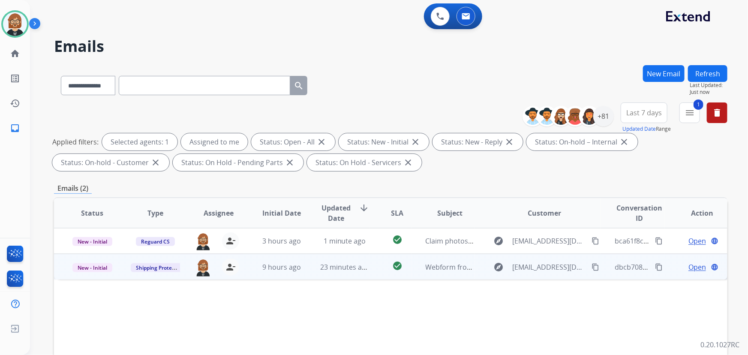
click at [412, 268] on td "Webform from [EMAIL_ADDRESS][DOMAIN_NAME] on [DATE]" at bounding box center [443, 267] width 63 height 26
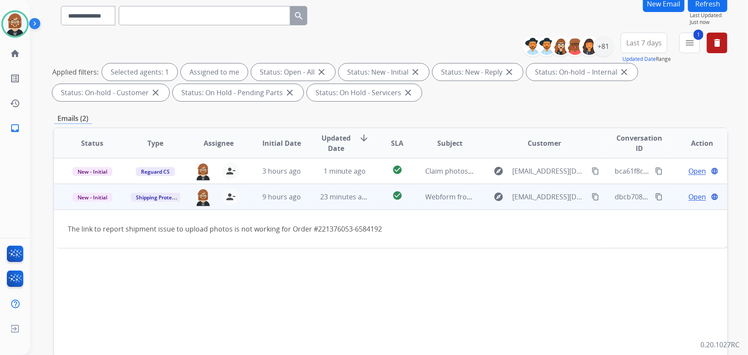
scroll to position [78, 0]
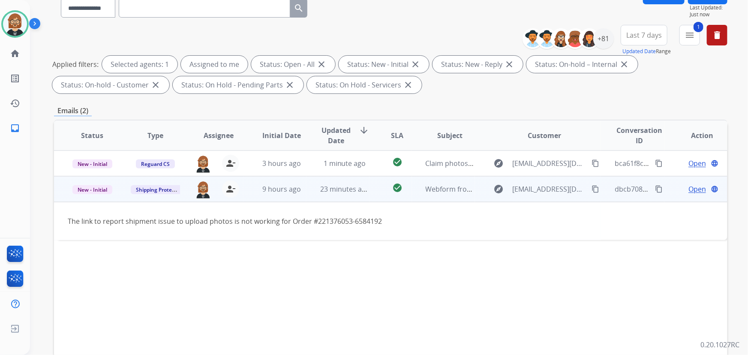
click at [592, 187] on mat-icon "content_copy" at bounding box center [596, 189] width 8 height 8
click at [701, 193] on td "Open language" at bounding box center [696, 189] width 63 height 26
click at [689, 187] on span "Open" at bounding box center [698, 189] width 18 height 10
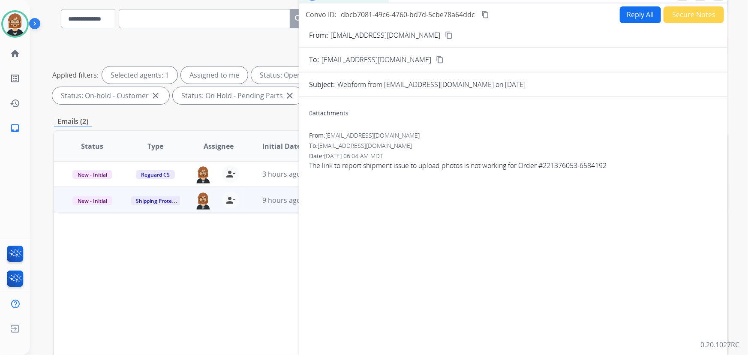
scroll to position [0, 0]
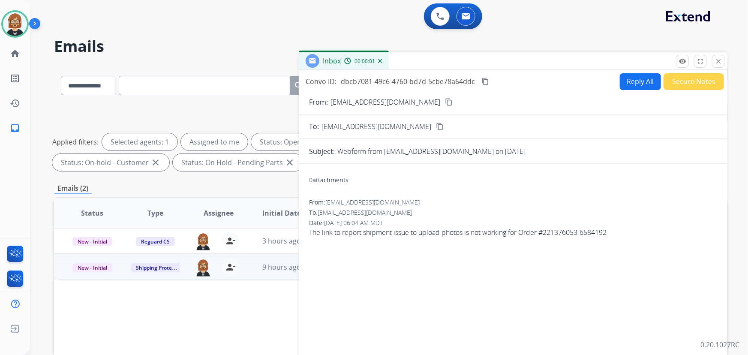
click at [636, 80] on button "Reply All" at bounding box center [640, 81] width 41 height 17
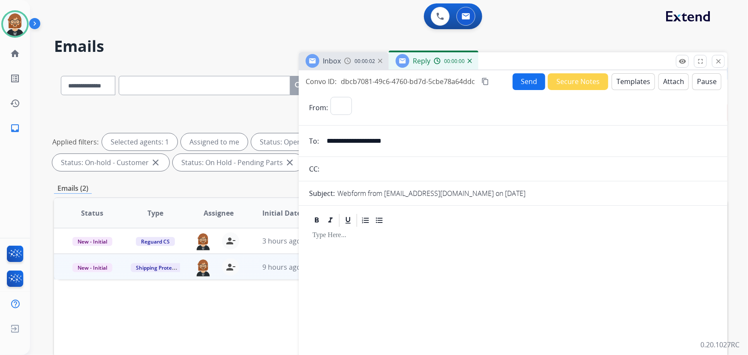
select select "**********"
click at [629, 80] on button "Templates" at bounding box center [633, 81] width 43 height 17
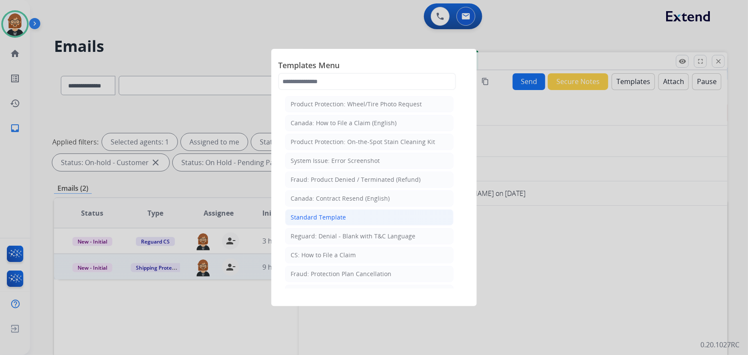
click at [353, 215] on li "Standard Template" at bounding box center [369, 217] width 169 height 16
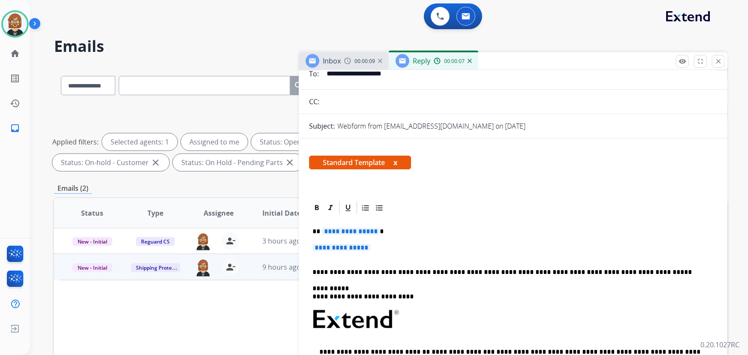
scroll to position [117, 0]
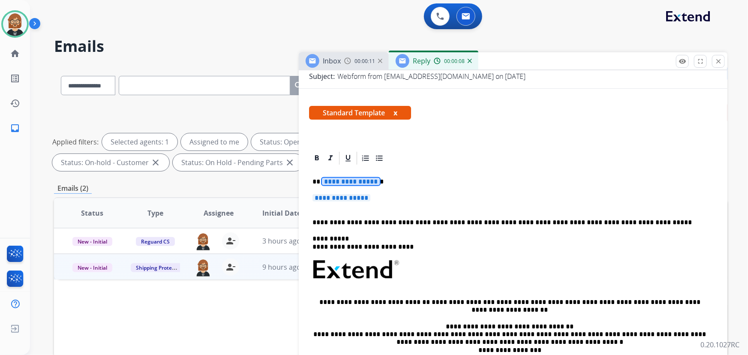
click at [349, 181] on span "**********" at bounding box center [351, 181] width 58 height 7
click at [358, 199] on span "**********" at bounding box center [342, 197] width 58 height 7
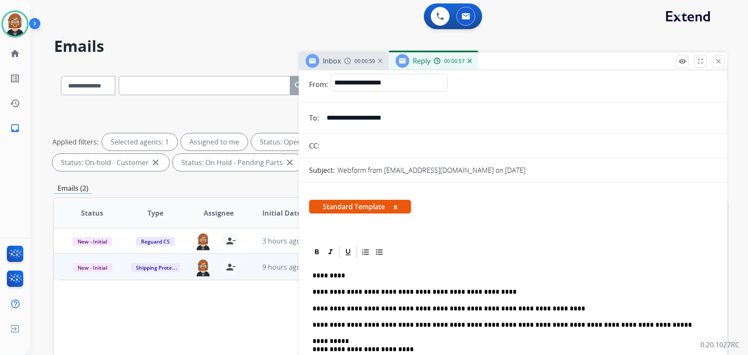
scroll to position [0, 0]
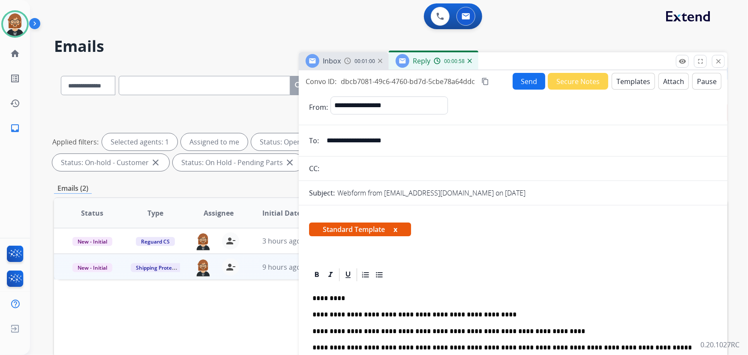
click at [536, 77] on button "Send" at bounding box center [529, 81] width 33 height 17
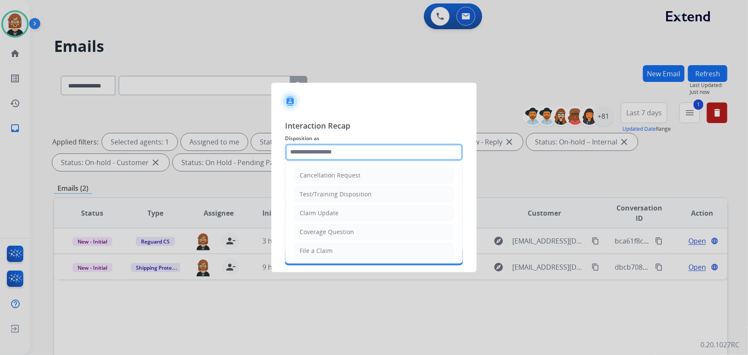
click at [421, 146] on input "text" at bounding box center [374, 152] width 178 height 17
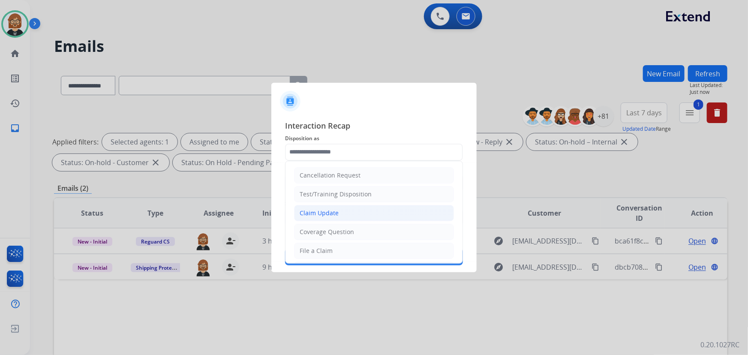
click at [403, 207] on li "Claim Update" at bounding box center [374, 213] width 160 height 16
type input "**********"
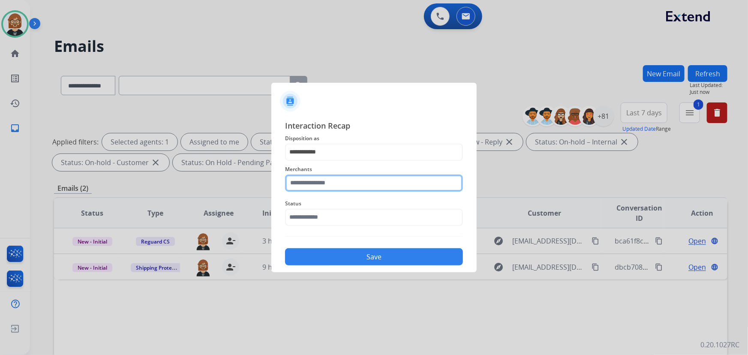
click at [397, 184] on input "text" at bounding box center [374, 183] width 178 height 17
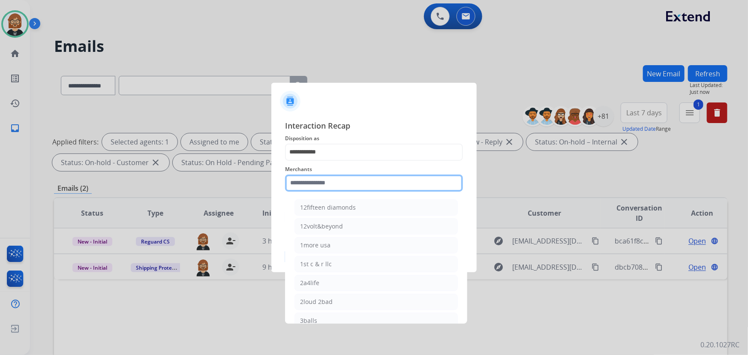
click at [397, 184] on input "text" at bounding box center [374, 183] width 178 height 17
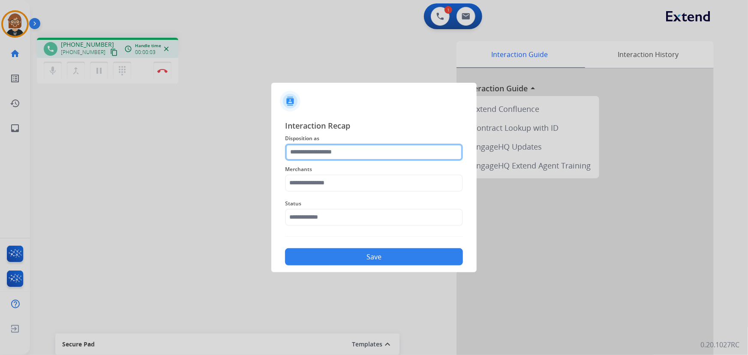
click at [359, 147] on input "text" at bounding box center [374, 152] width 178 height 17
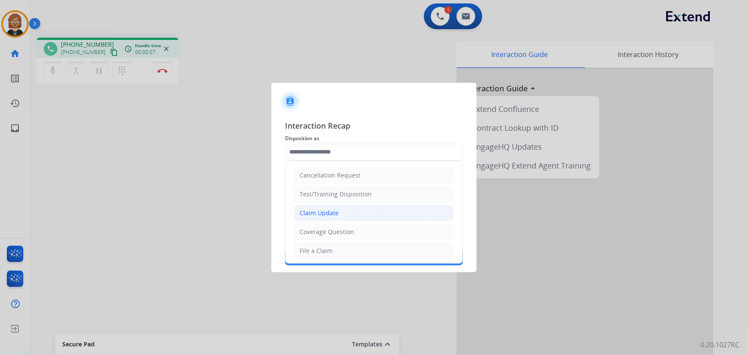
click at [367, 216] on li "Claim Update" at bounding box center [374, 213] width 160 height 16
type input "**********"
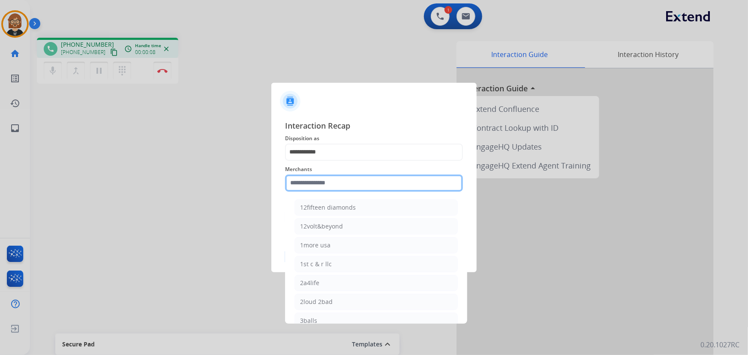
click at [360, 183] on input "text" at bounding box center [374, 183] width 178 height 17
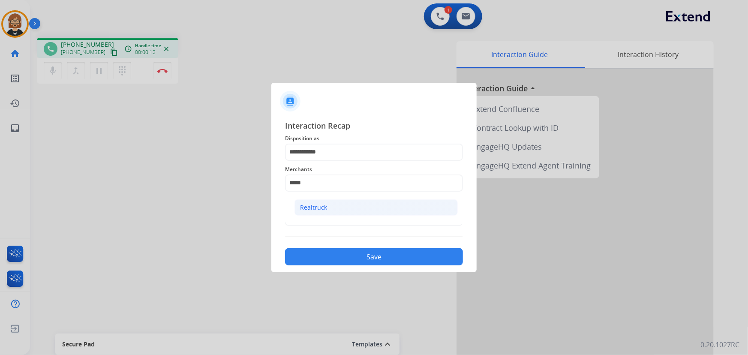
click at [320, 205] on div "Realtruck" at bounding box center [313, 207] width 27 height 9
type input "*********"
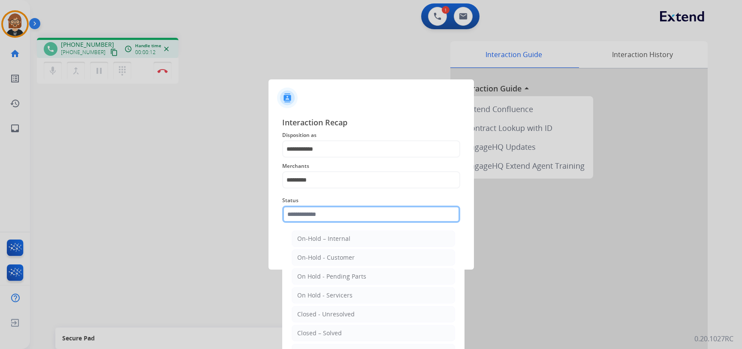
click at [327, 219] on input "text" at bounding box center [371, 213] width 178 height 17
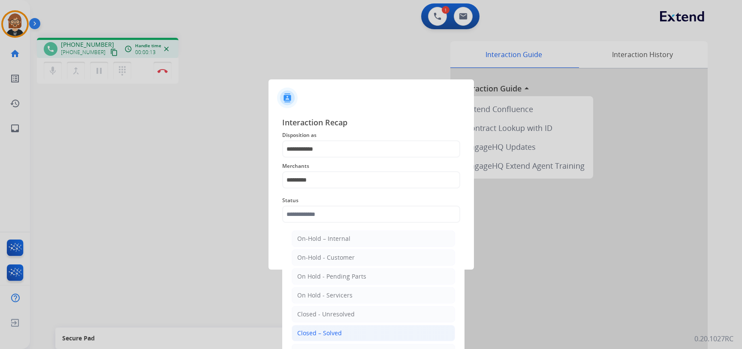
click at [344, 327] on li "Closed – Solved" at bounding box center [373, 333] width 163 height 16
type input "**********"
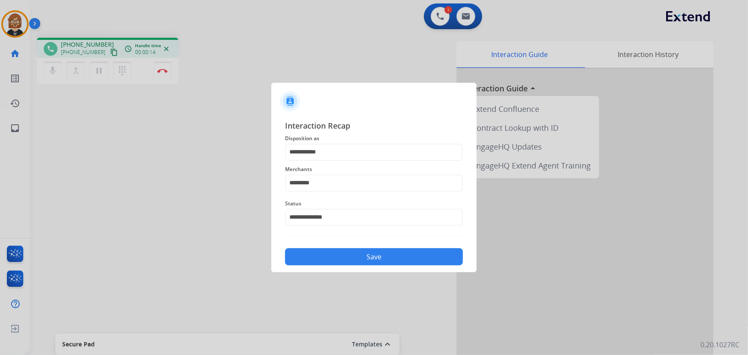
click at [366, 260] on button "Save" at bounding box center [374, 256] width 178 height 17
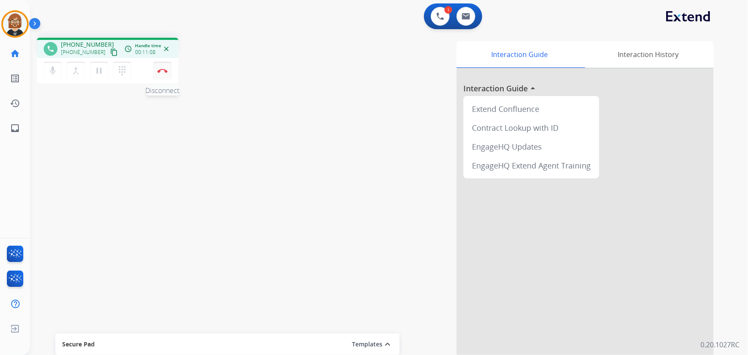
click at [162, 71] on img at bounding box center [162, 71] width 10 height 4
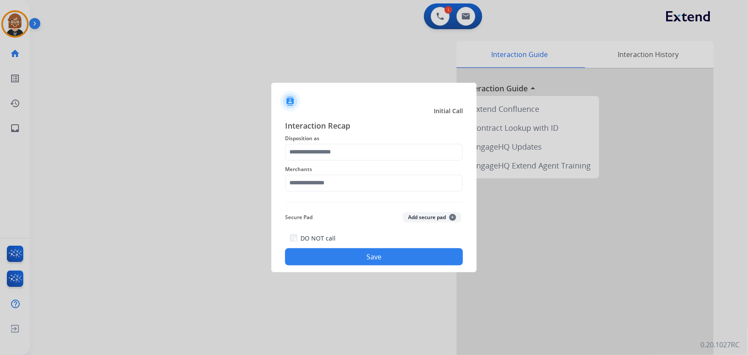
click at [357, 141] on span "Disposition as" at bounding box center [374, 138] width 178 height 10
click at [359, 154] on input "text" at bounding box center [374, 152] width 178 height 17
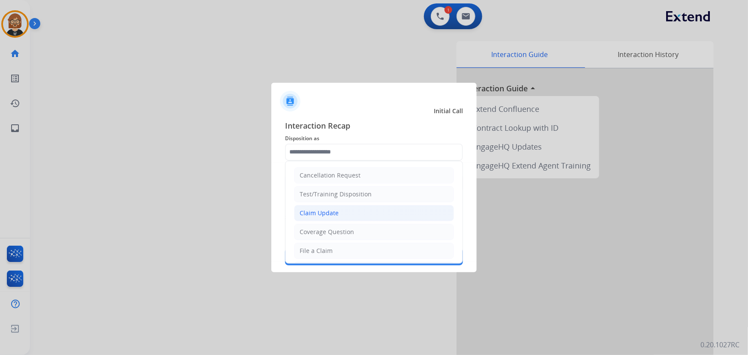
click at [377, 205] on li "Claim Update" at bounding box center [374, 213] width 160 height 16
type input "**********"
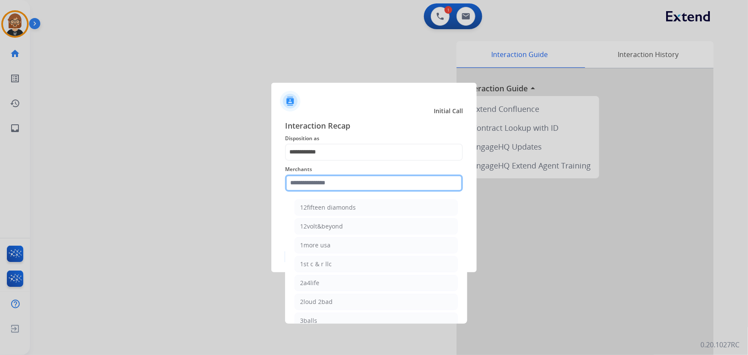
click at [372, 180] on input "text" at bounding box center [374, 183] width 178 height 17
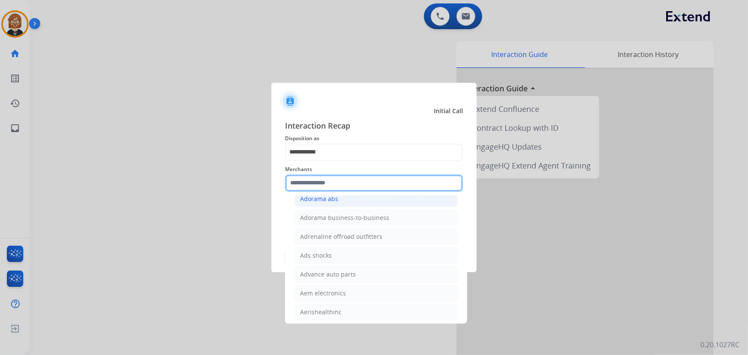
scroll to position [234, 0]
click at [361, 184] on input "text" at bounding box center [374, 183] width 178 height 17
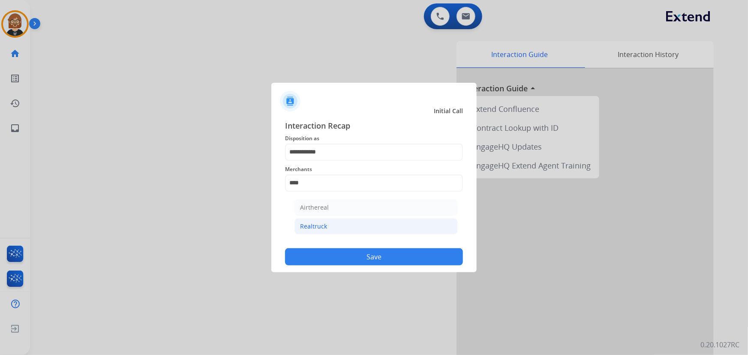
click at [352, 229] on li "Realtruck" at bounding box center [376, 226] width 163 height 16
type input "*********"
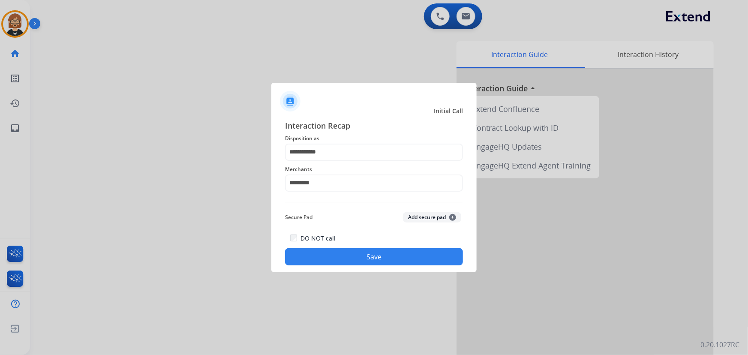
click at [373, 262] on button "Save" at bounding box center [374, 256] width 178 height 17
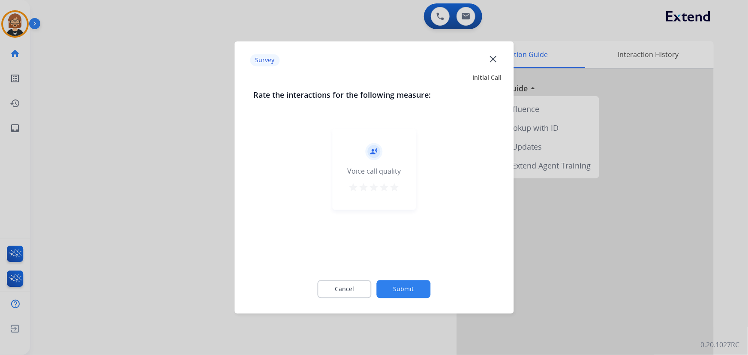
click at [407, 283] on button "Submit" at bounding box center [404, 289] width 54 height 18
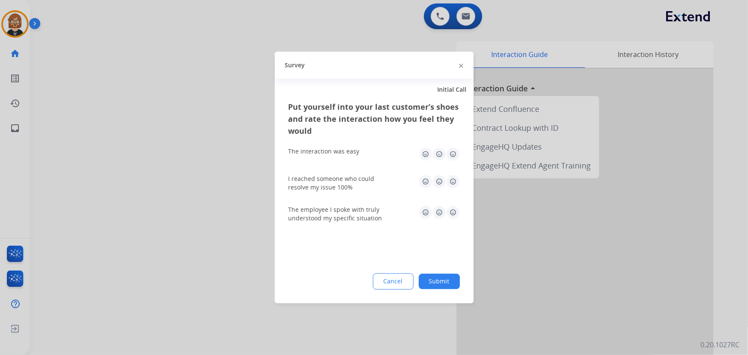
click at [444, 284] on button "Submit" at bounding box center [439, 281] width 41 height 15
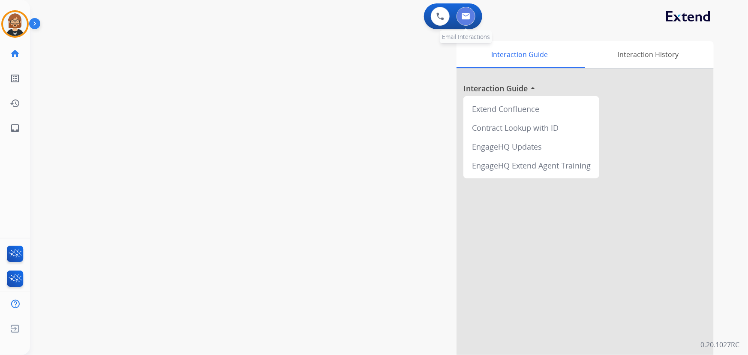
click at [457, 14] on button at bounding box center [466, 16] width 19 height 19
select select "**********"
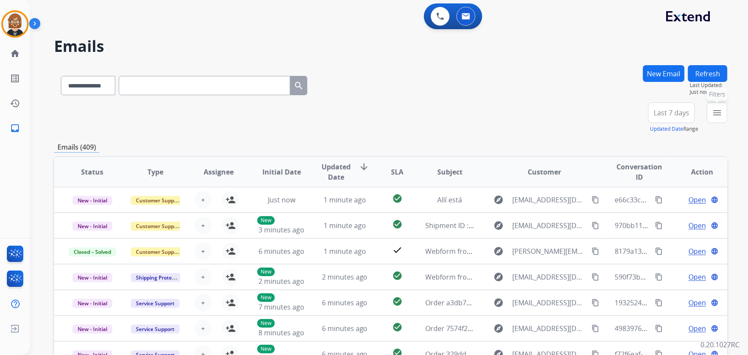
click at [714, 116] on mat-icon "menu" at bounding box center [717, 113] width 10 height 10
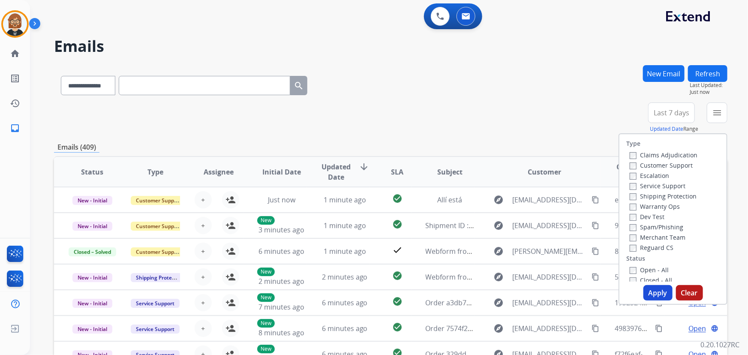
click at [635, 273] on label "Open - All" at bounding box center [649, 270] width 39 height 8
click at [665, 291] on button "Apply" at bounding box center [658, 292] width 29 height 15
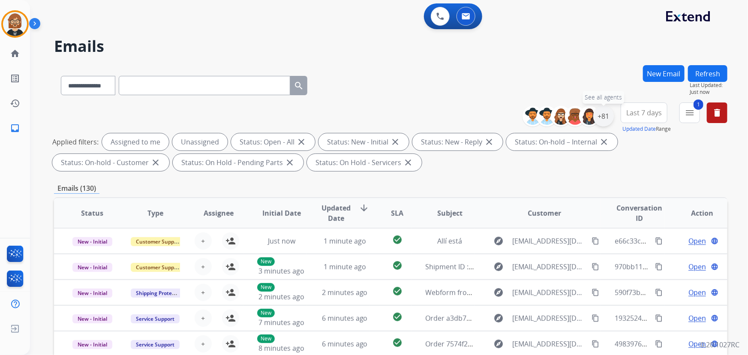
click at [599, 112] on div "+81" at bounding box center [603, 116] width 21 height 21
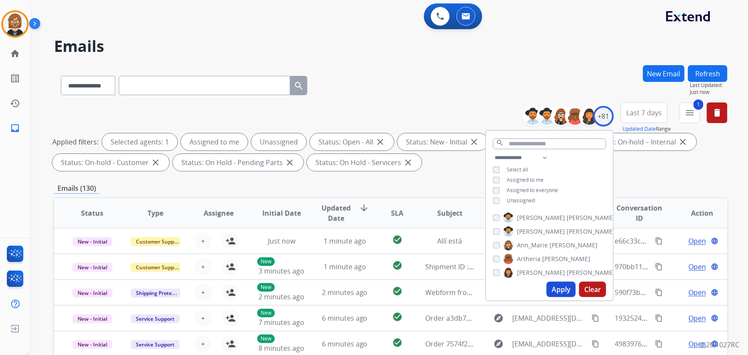
click at [531, 199] on span "Unassigned" at bounding box center [521, 200] width 28 height 7
click at [569, 292] on button "Apply" at bounding box center [561, 289] width 29 height 15
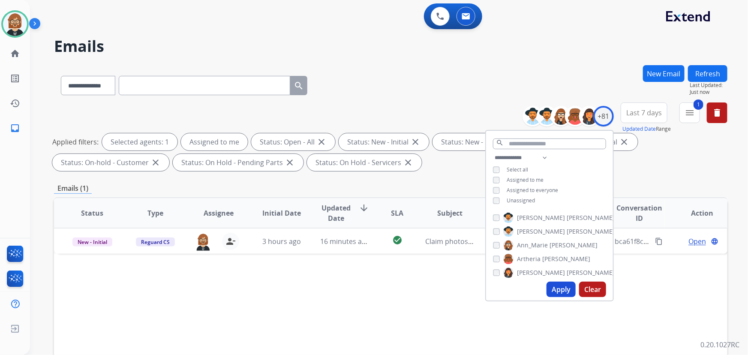
click at [400, 292] on div "Status Type Assignee Initial Date Updated Date arrow_downward SLA Subject Custo…" at bounding box center [391, 340] width 674 height 287
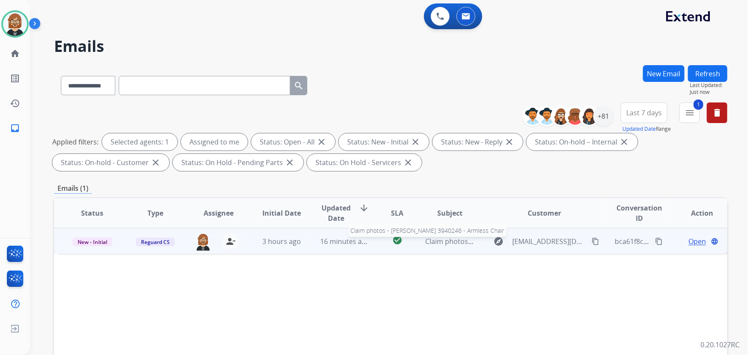
click at [451, 237] on span "Claim photos - [PERSON_NAME] 3940246 - Armless Chair" at bounding box center [516, 241] width 181 height 9
click at [592, 243] on mat-icon "content_copy" at bounding box center [596, 241] width 8 height 8
click at [696, 243] on span "Open" at bounding box center [698, 241] width 18 height 10
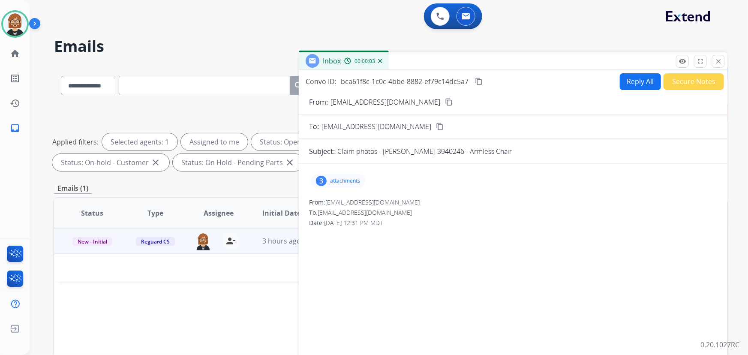
click at [646, 81] on button "Reply All" at bounding box center [640, 81] width 41 height 17
select select "**********"
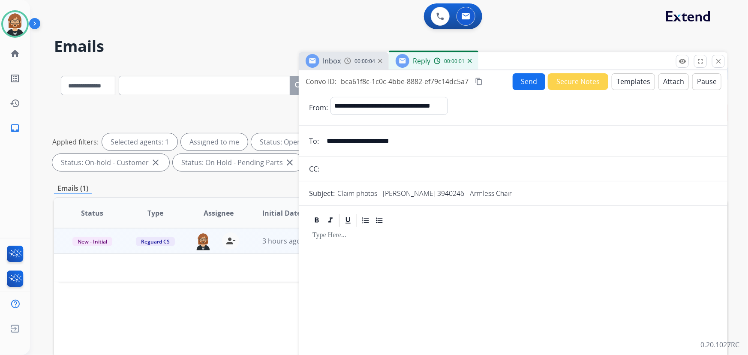
click at [629, 81] on button "Templates" at bounding box center [633, 81] width 43 height 17
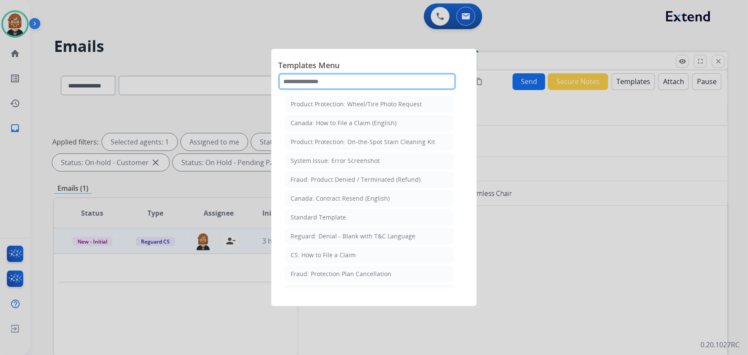
click at [347, 75] on input "text" at bounding box center [367, 81] width 178 height 17
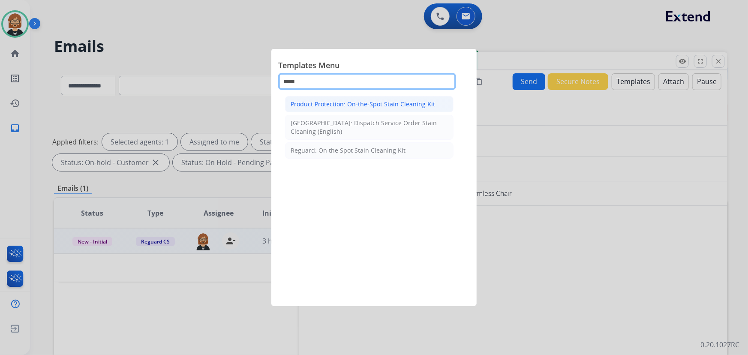
type input "*****"
click at [369, 106] on div "Product Protection: On-the-Spot Stain Cleaning Kit" at bounding box center [363, 104] width 144 height 9
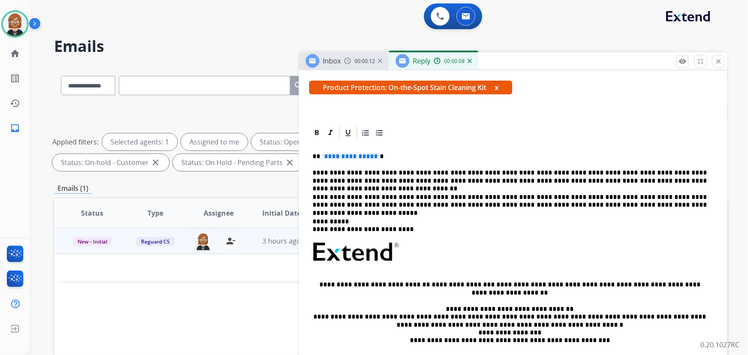
scroll to position [155, 0]
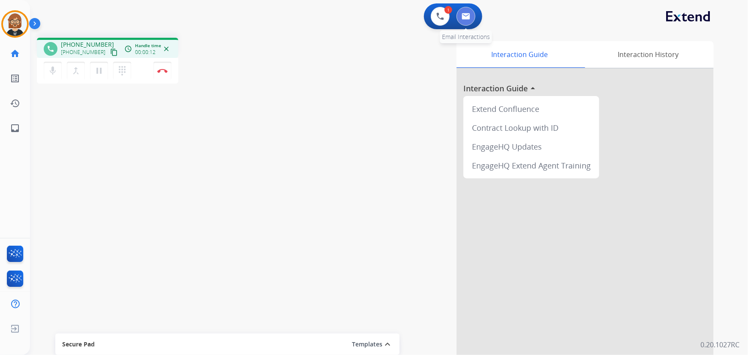
click at [464, 17] on img at bounding box center [466, 16] width 9 height 7
select select "**********"
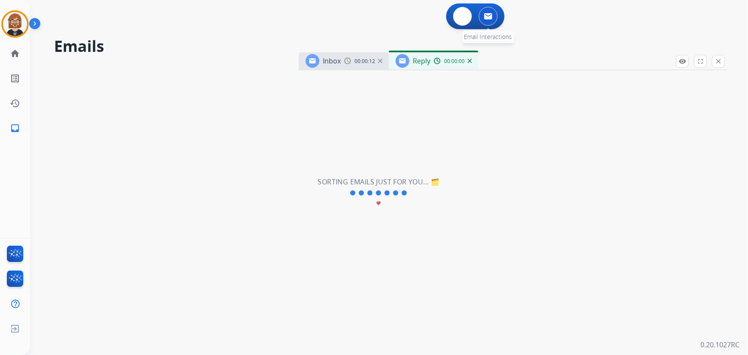
select select "**********"
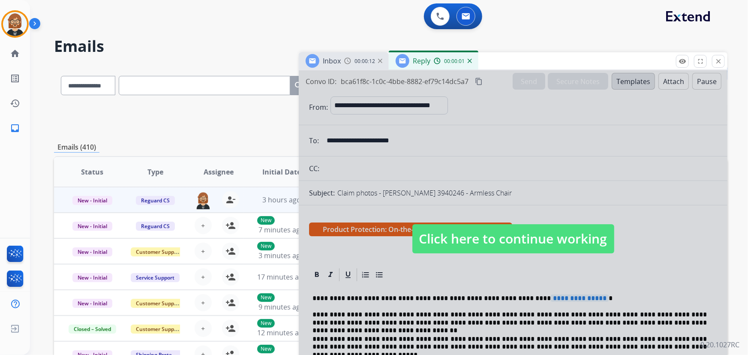
click at [520, 244] on span "Click here to continue working" at bounding box center [513, 238] width 202 height 29
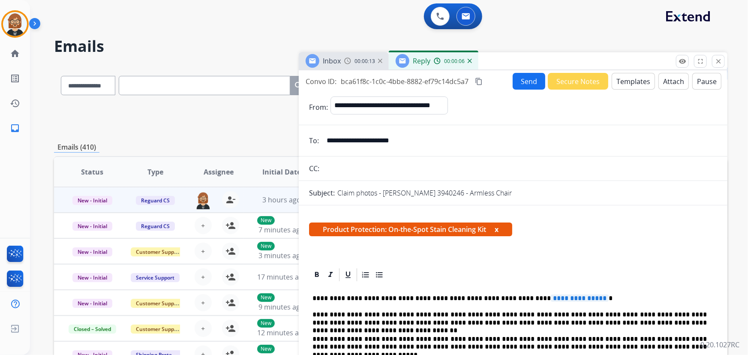
click at [470, 64] on div "00:00:06" at bounding box center [453, 61] width 38 height 8
click at [469, 61] on img at bounding box center [470, 61] width 4 height 4
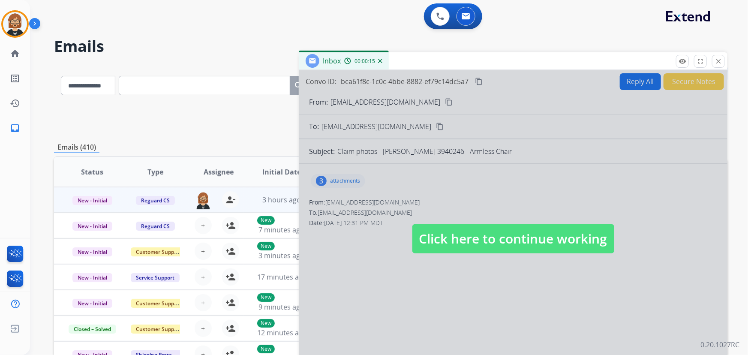
drag, startPoint x: 497, startPoint y: 243, endPoint x: 497, endPoint y: 235, distance: 8.6
click at [497, 243] on span "Click here to continue working" at bounding box center [513, 238] width 202 height 29
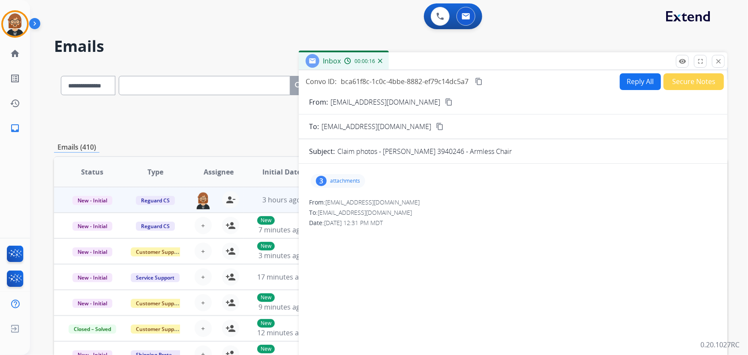
click at [640, 79] on button "Reply All" at bounding box center [640, 81] width 41 height 17
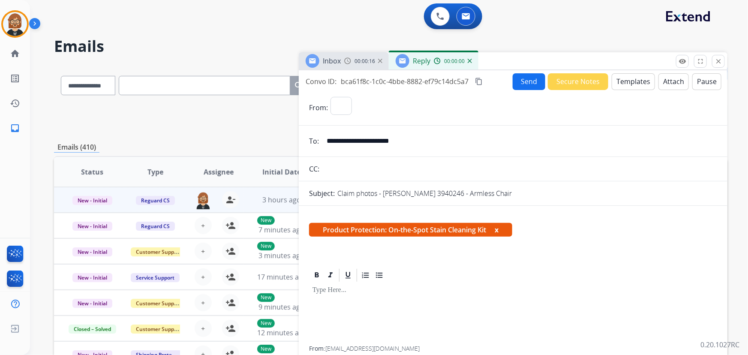
select select "**********"
click at [623, 82] on button "Templates" at bounding box center [633, 81] width 43 height 17
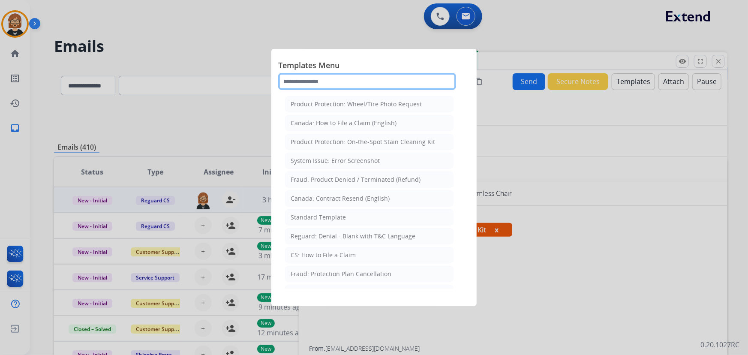
click at [365, 78] on input "text" at bounding box center [367, 81] width 178 height 17
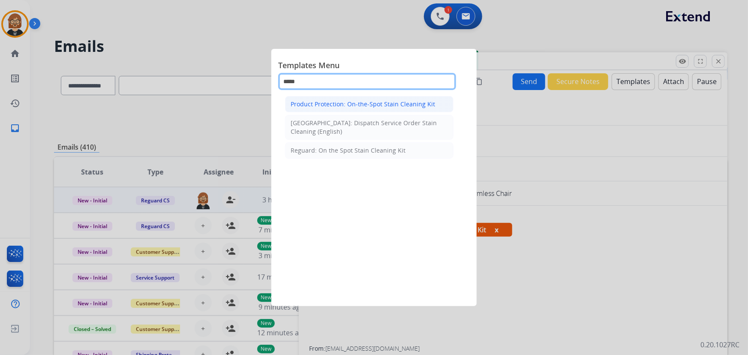
type input "*****"
click at [394, 102] on div "Product Protection: On-the-Spot Stain Cleaning Kit" at bounding box center [363, 104] width 144 height 9
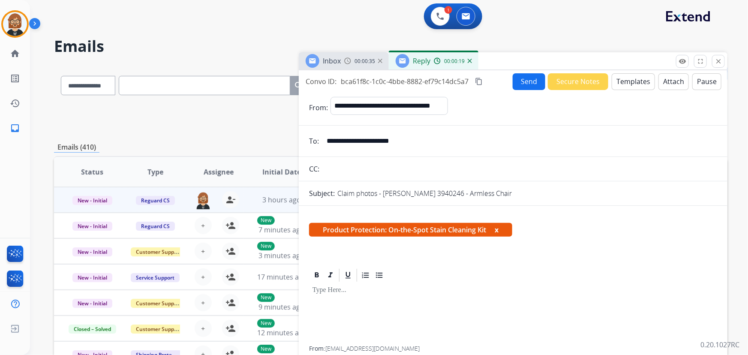
click at [470, 60] on img at bounding box center [470, 61] width 4 height 4
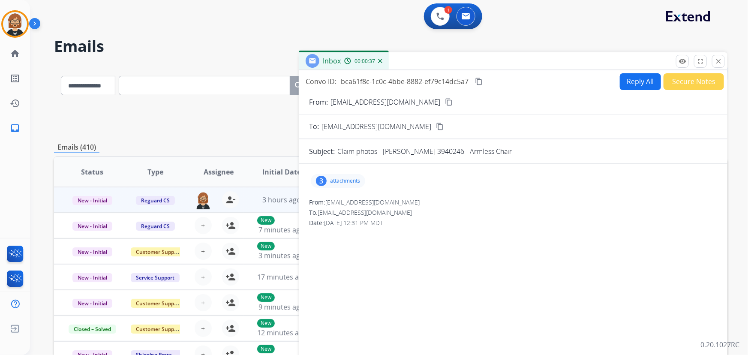
click at [378, 60] on img at bounding box center [380, 61] width 4 height 4
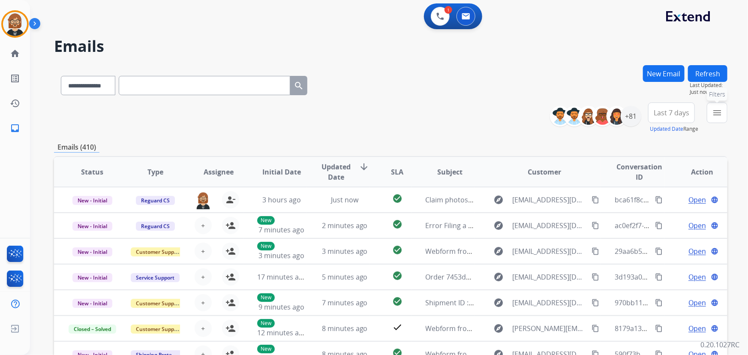
click at [713, 117] on mat-icon "menu" at bounding box center [717, 113] width 10 height 10
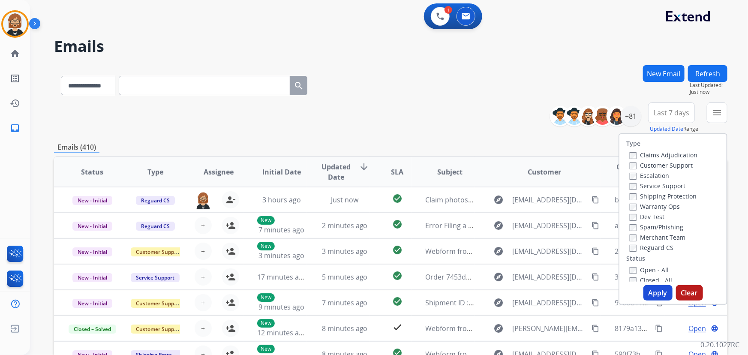
click at [650, 268] on label "Open - All" at bounding box center [649, 270] width 39 height 8
click at [661, 296] on button "Apply" at bounding box center [658, 292] width 29 height 15
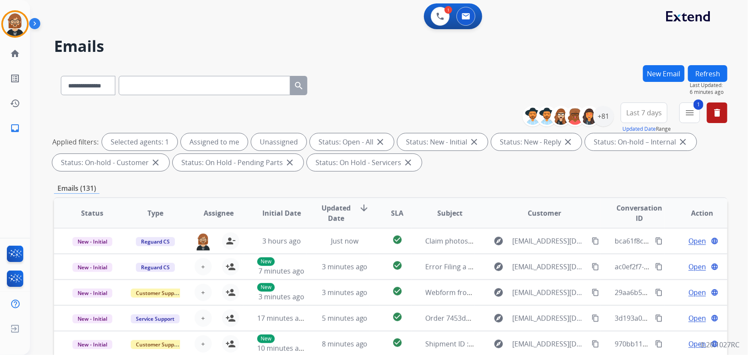
click at [268, 181] on div "**********" at bounding box center [391, 297] width 674 height 464
click at [602, 117] on div "+81" at bounding box center [603, 116] width 21 height 21
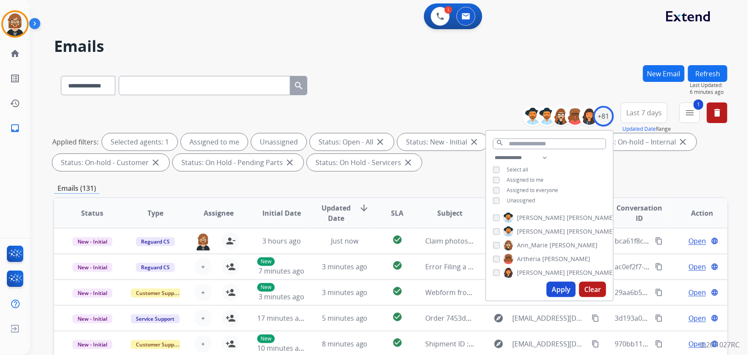
click at [528, 202] on span "Unassigned" at bounding box center [521, 200] width 28 height 7
click at [564, 286] on button "Apply" at bounding box center [561, 289] width 29 height 15
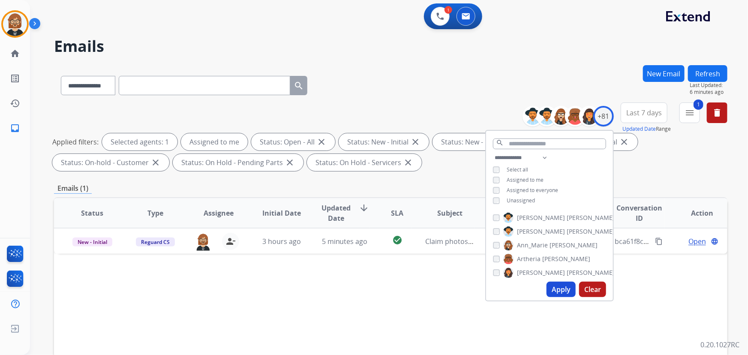
click at [398, 296] on div "Status Type Assignee Initial Date Updated Date arrow_downward SLA Subject Custo…" at bounding box center [391, 340] width 674 height 287
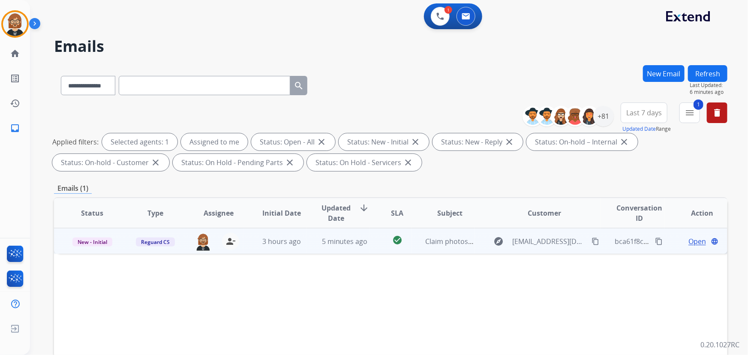
click at [475, 245] on td "explore aliyahgordon22@gmail.com content_copy" at bounding box center [538, 241] width 126 height 26
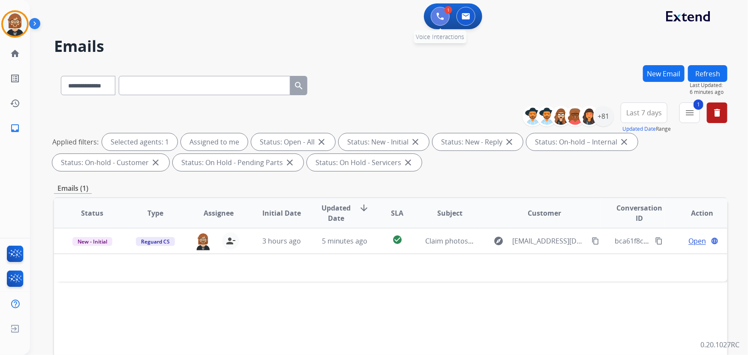
click at [433, 13] on button at bounding box center [440, 16] width 19 height 19
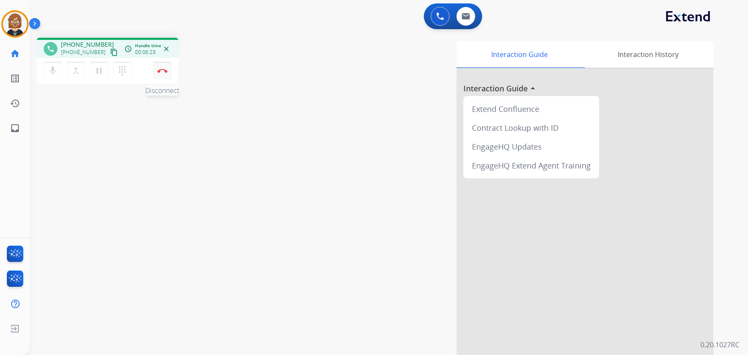
click at [161, 70] on img at bounding box center [162, 71] width 10 height 4
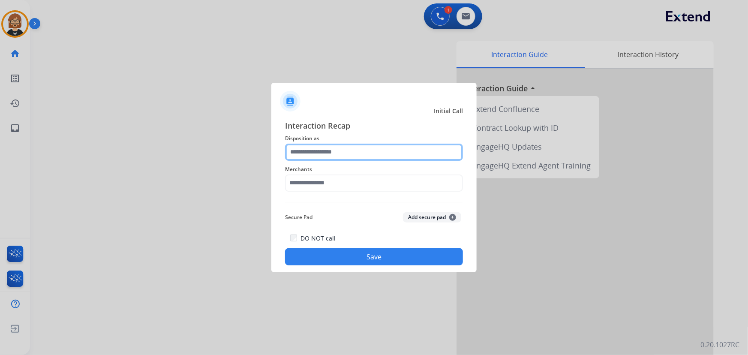
click at [358, 157] on input "text" at bounding box center [374, 152] width 178 height 17
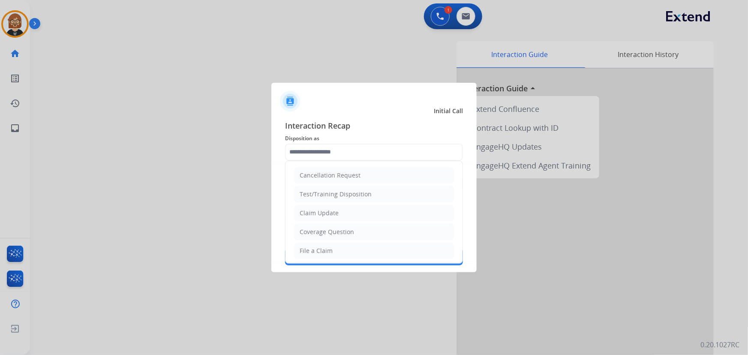
click at [363, 212] on li "Claim Update" at bounding box center [374, 213] width 160 height 16
type input "**********"
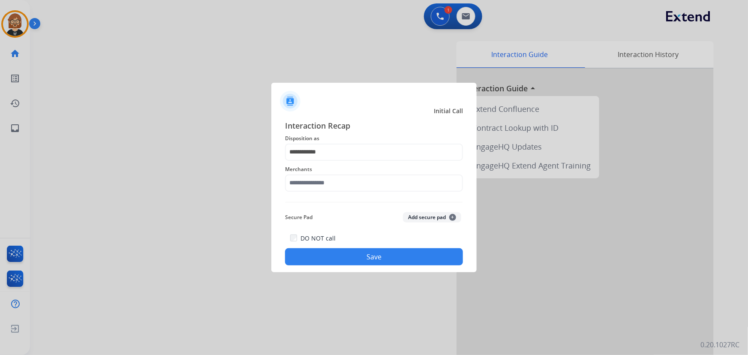
click at [364, 174] on div "Merchants" at bounding box center [374, 178] width 178 height 34
click at [364, 183] on input "text" at bounding box center [374, 183] width 178 height 17
click at [342, 209] on li "Sam ash" at bounding box center [376, 207] width 163 height 16
type input "*******"
click at [372, 260] on button "Save" at bounding box center [374, 256] width 178 height 17
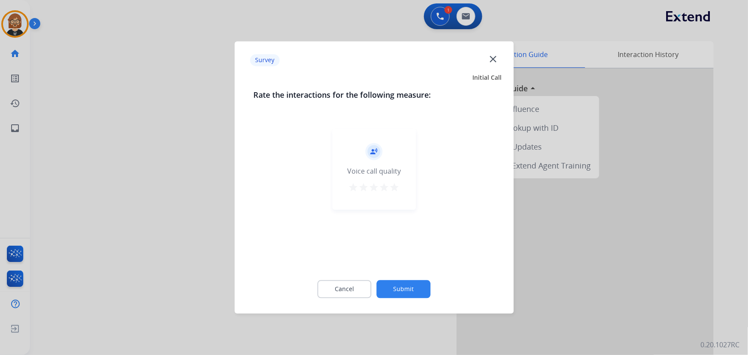
click at [403, 286] on button "Submit" at bounding box center [404, 289] width 54 height 18
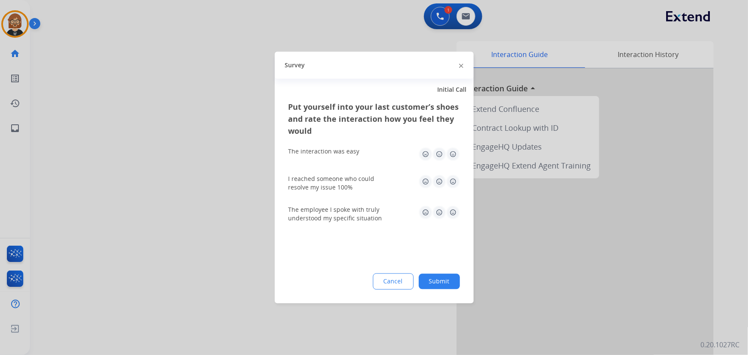
click at [441, 279] on button "Submit" at bounding box center [439, 281] width 41 height 15
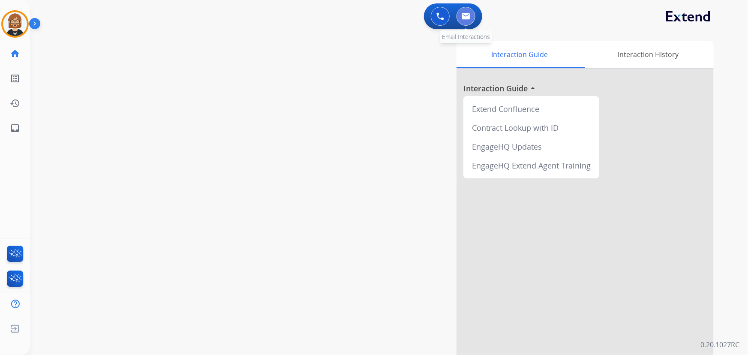
click at [463, 19] on img at bounding box center [466, 16] width 9 height 7
select select "**********"
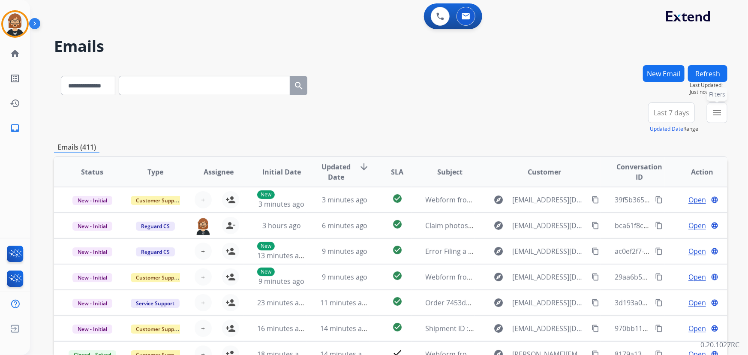
click at [715, 113] on mat-icon "menu" at bounding box center [717, 113] width 10 height 10
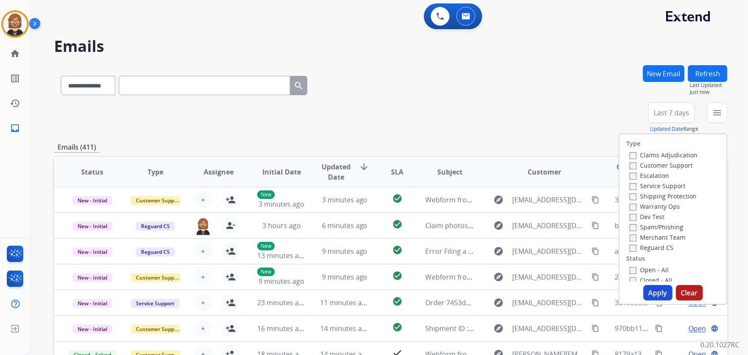
click at [646, 267] on label "Open - All" at bounding box center [649, 270] width 39 height 8
click at [658, 297] on button "Apply" at bounding box center [658, 292] width 29 height 15
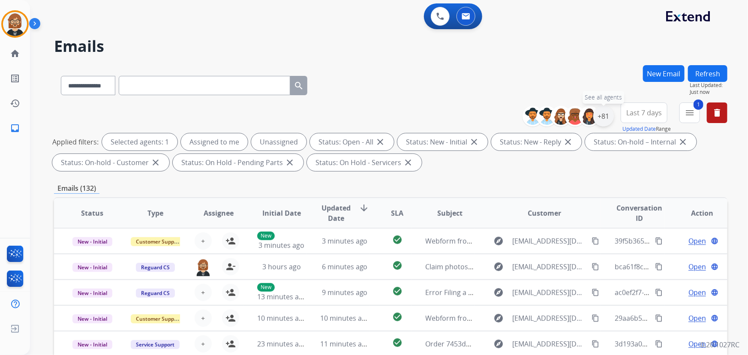
click at [600, 121] on div "+81" at bounding box center [603, 116] width 21 height 21
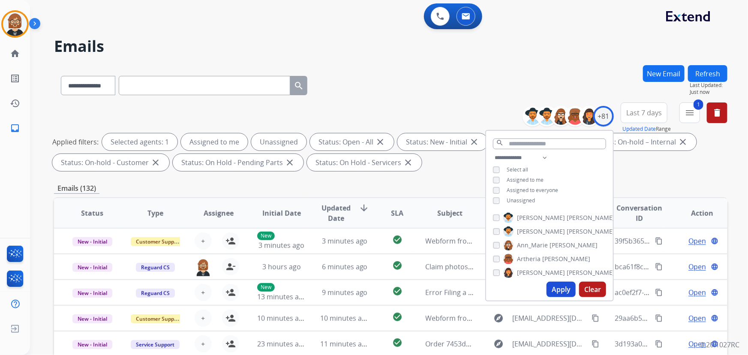
click at [523, 201] on span "Unassigned" at bounding box center [521, 200] width 28 height 7
click at [558, 289] on button "Apply" at bounding box center [561, 289] width 29 height 15
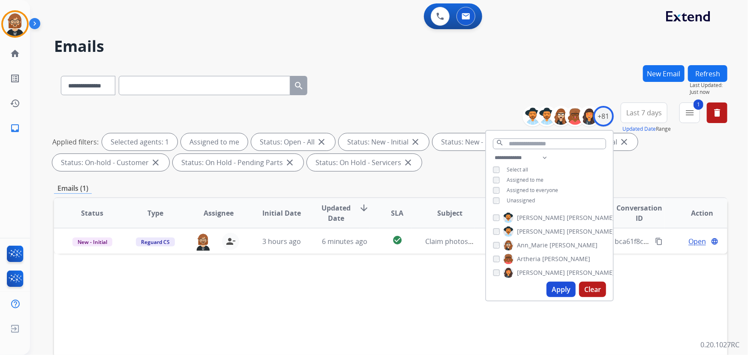
click at [350, 293] on div "Status Type Assignee Initial Date Updated Date arrow_downward SLA Subject Custo…" at bounding box center [391, 340] width 674 height 287
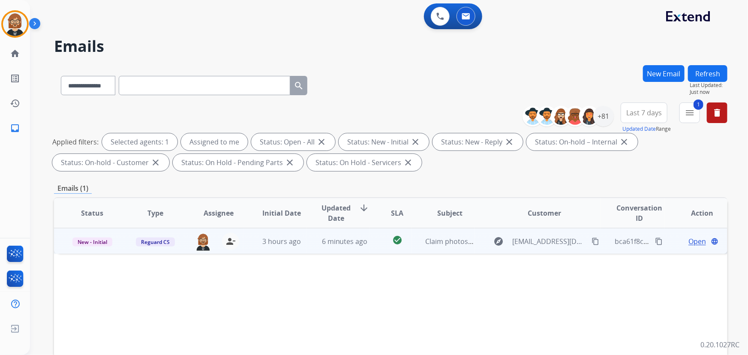
click at [691, 240] on span "Open" at bounding box center [698, 241] width 18 height 10
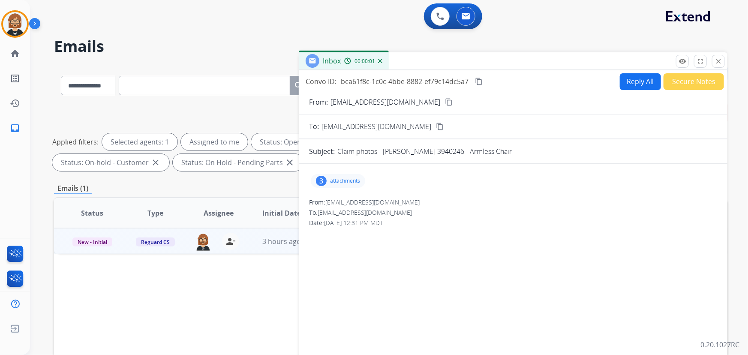
click at [639, 78] on button "Reply All" at bounding box center [640, 81] width 41 height 17
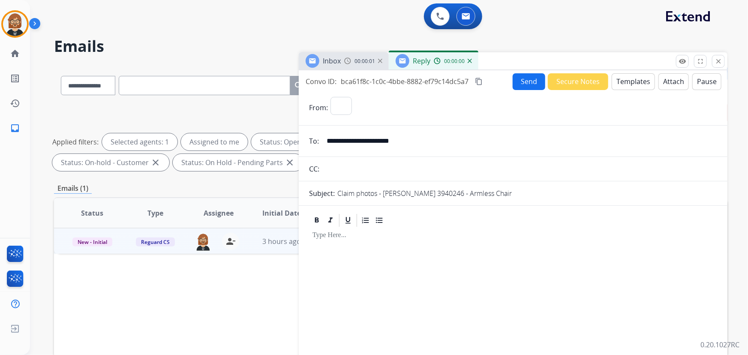
select select "**********"
click at [634, 86] on button "Templates" at bounding box center [633, 81] width 43 height 17
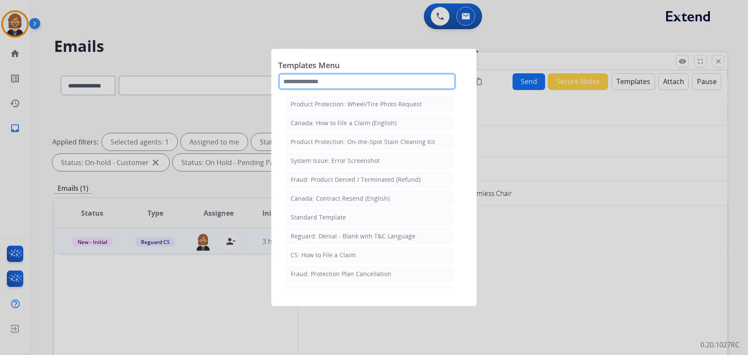
click at [327, 83] on input "text" at bounding box center [367, 81] width 178 height 17
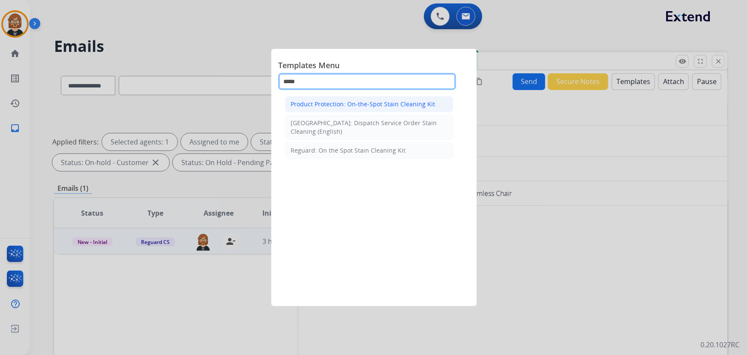
type input "*****"
click at [387, 111] on li "Product Protection: On-the-Spot Stain Cleaning Kit" at bounding box center [369, 104] width 169 height 16
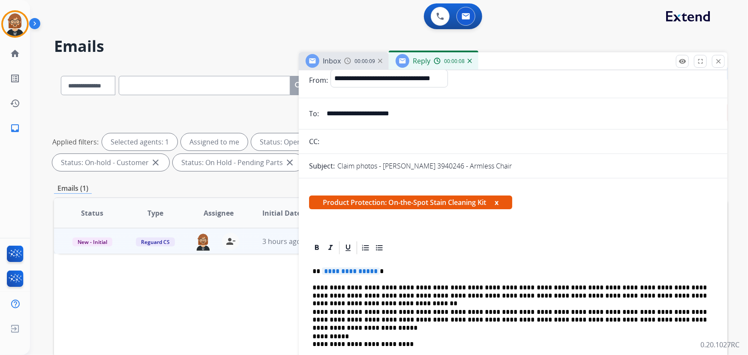
scroll to position [78, 0]
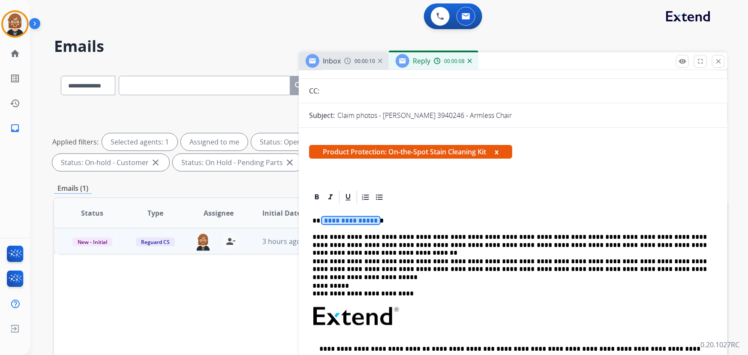
click at [331, 220] on span "**********" at bounding box center [351, 220] width 58 height 7
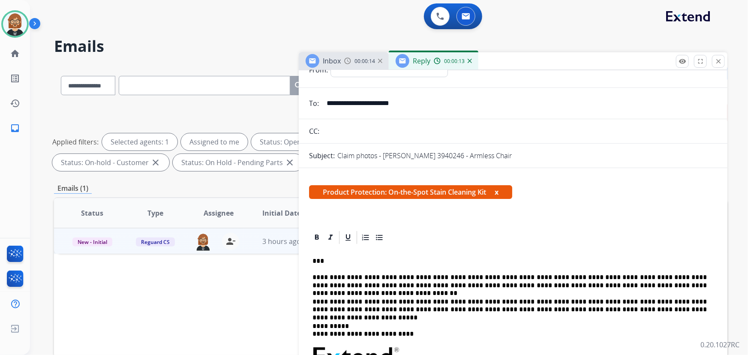
scroll to position [0, 0]
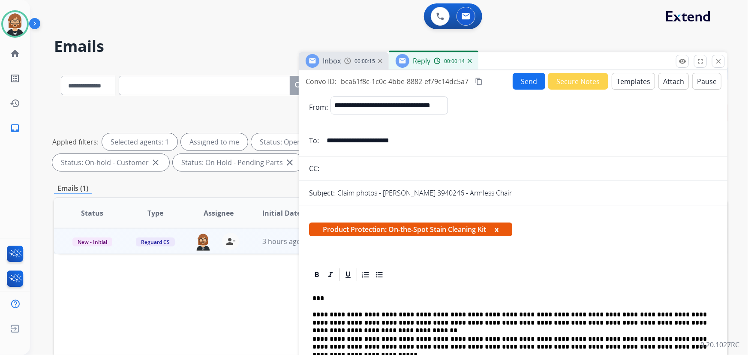
click at [533, 80] on button "Send" at bounding box center [529, 81] width 33 height 17
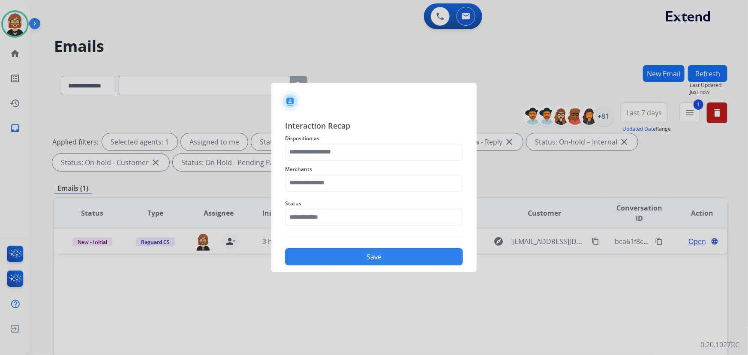
click at [389, 173] on span "Merchants" at bounding box center [374, 169] width 178 height 10
click at [379, 185] on input "text" at bounding box center [374, 183] width 178 height 17
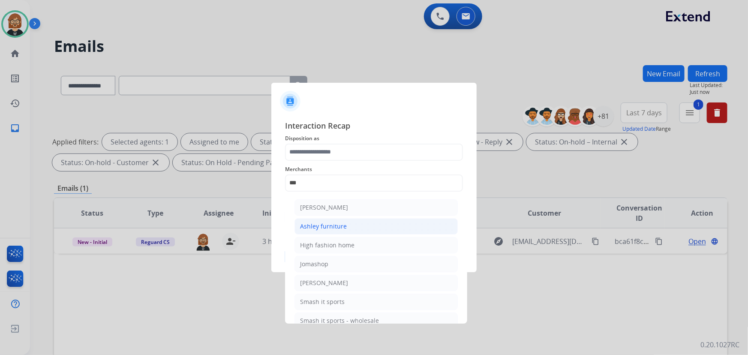
click at [380, 219] on li "Ashley furniture" at bounding box center [376, 226] width 163 height 16
type input "**********"
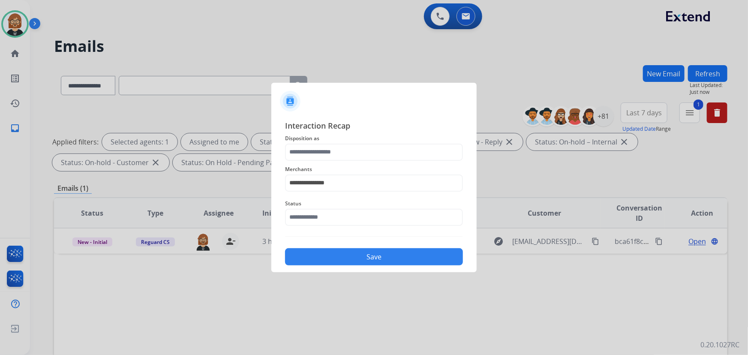
click at [404, 143] on span "Disposition as" at bounding box center [374, 138] width 178 height 10
click at [401, 150] on input "text" at bounding box center [374, 152] width 178 height 17
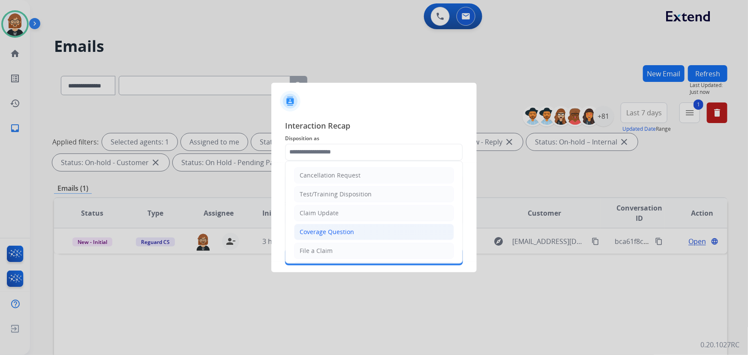
click at [377, 229] on li "Coverage Question" at bounding box center [374, 232] width 160 height 16
type input "**********"
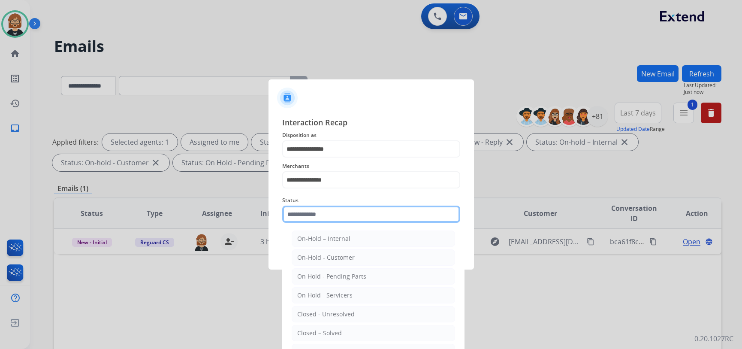
click at [379, 218] on input "text" at bounding box center [371, 213] width 178 height 17
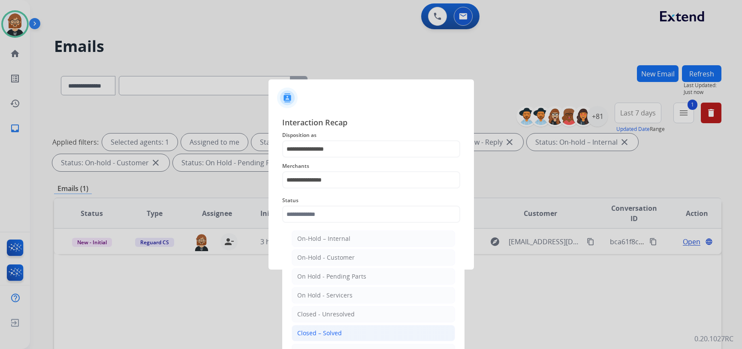
click at [403, 328] on li "Closed – Solved" at bounding box center [373, 333] width 163 height 16
type input "**********"
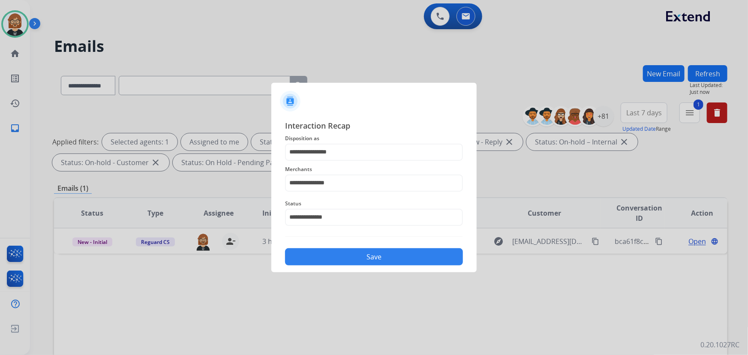
click at [376, 265] on div "Save" at bounding box center [374, 254] width 178 height 22
click at [381, 259] on button "Save" at bounding box center [374, 256] width 178 height 17
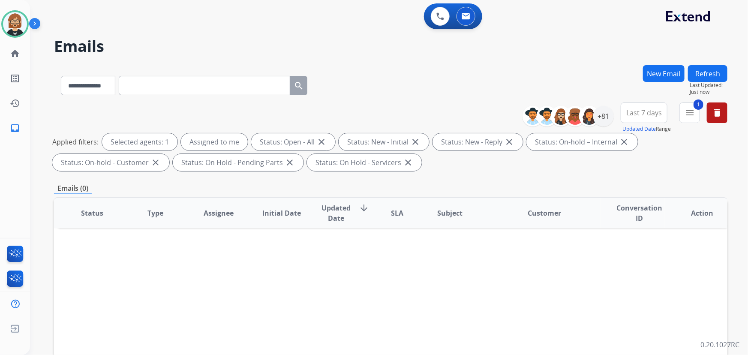
click at [708, 75] on button "Refresh" at bounding box center [707, 73] width 39 height 17
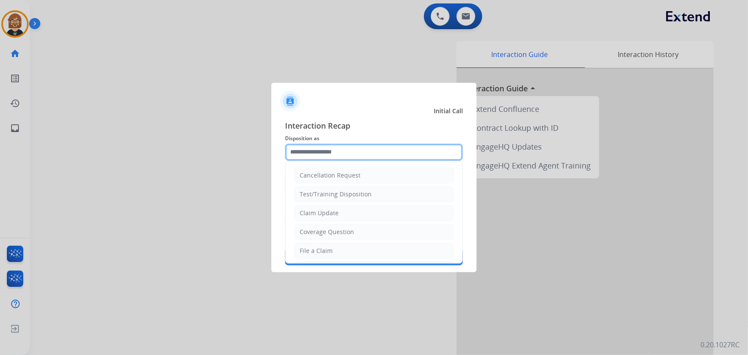
click at [330, 154] on input "text" at bounding box center [374, 152] width 178 height 17
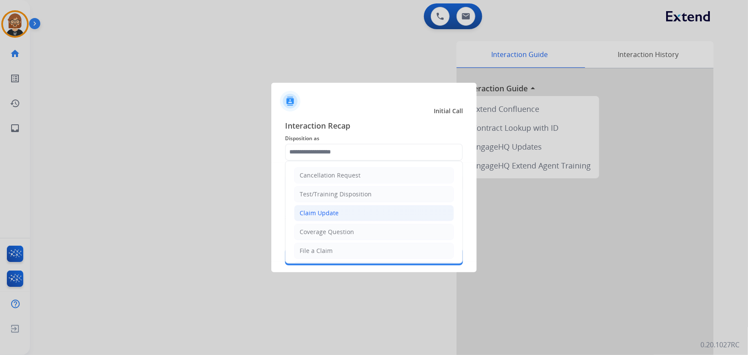
click at [359, 215] on li "Claim Update" at bounding box center [374, 213] width 160 height 16
type input "**********"
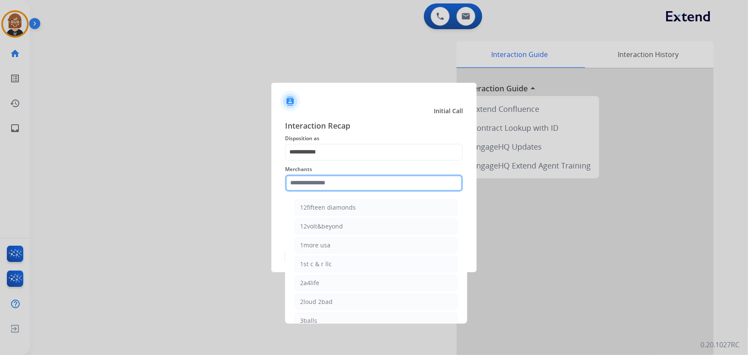
click at [363, 182] on input "text" at bounding box center [374, 183] width 178 height 17
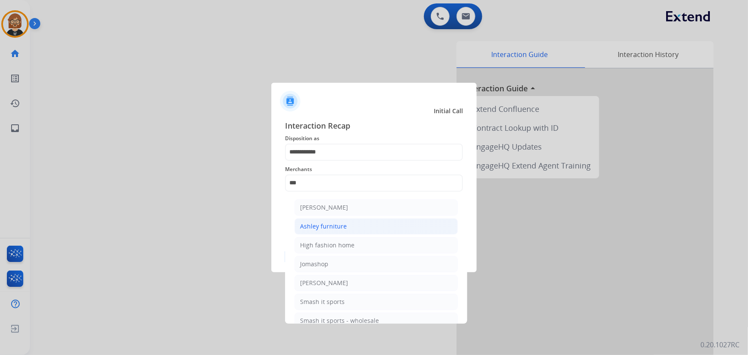
click at [336, 224] on div "Ashley furniture" at bounding box center [323, 226] width 47 height 9
type input "**********"
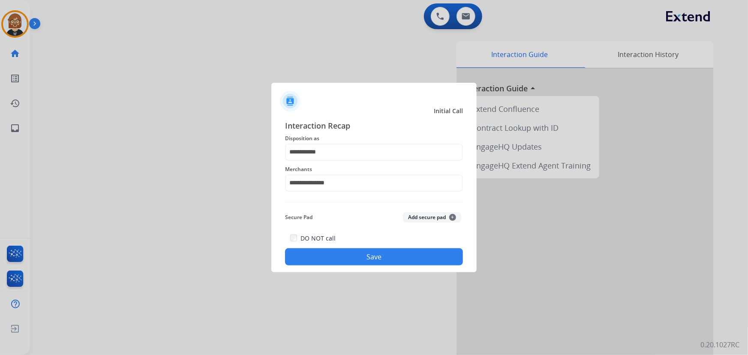
click at [369, 260] on button "Save" at bounding box center [374, 256] width 178 height 17
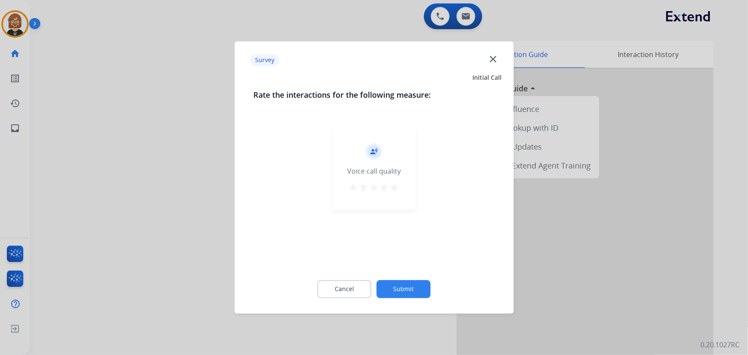
click at [392, 282] on button "Submit" at bounding box center [404, 289] width 54 height 18
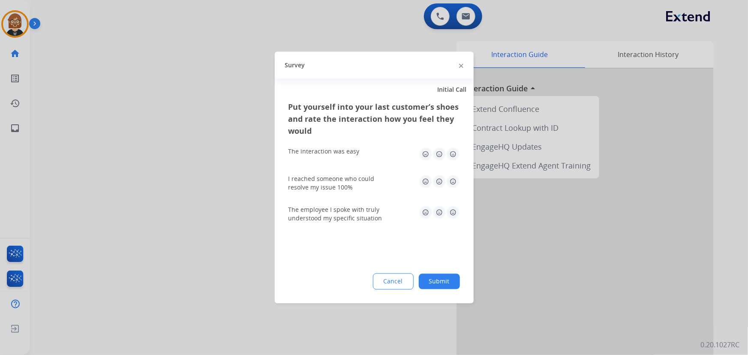
click at [436, 281] on button "Submit" at bounding box center [439, 281] width 41 height 15
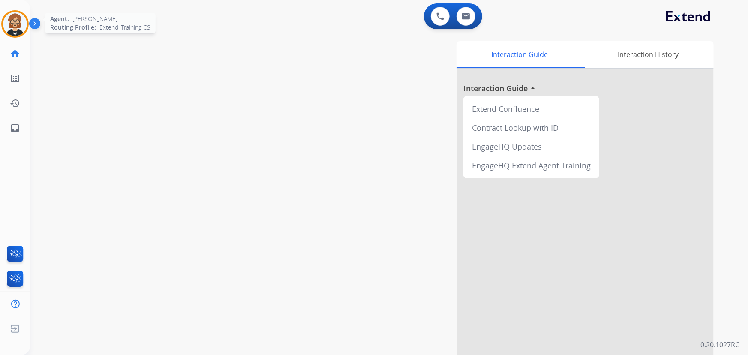
click at [15, 14] on img at bounding box center [15, 24] width 24 height 24
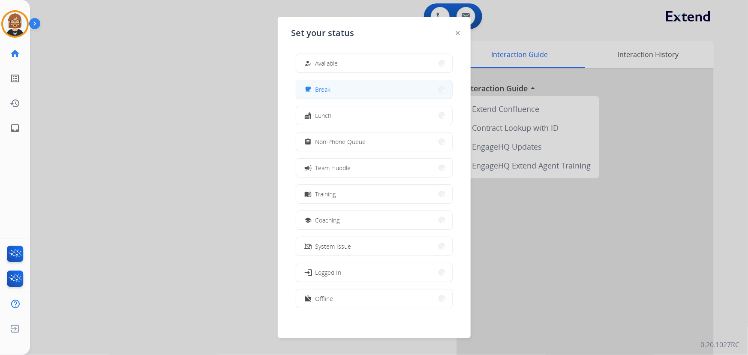
click at [328, 87] on span "Break" at bounding box center [323, 89] width 15 height 9
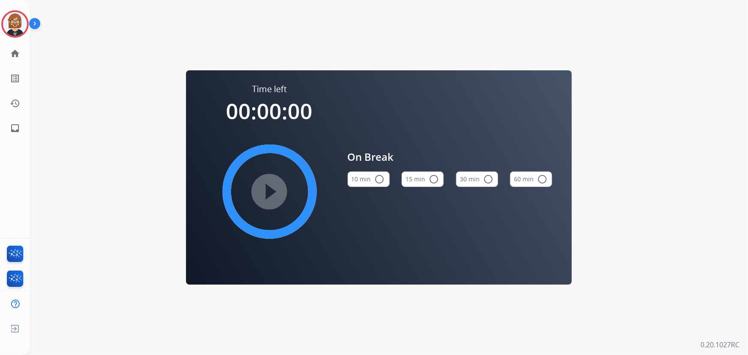
click at [364, 180] on button "10 min radio_button_unchecked" at bounding box center [369, 179] width 42 height 15
click at [275, 192] on mat-icon "play_circle_filled" at bounding box center [270, 192] width 10 height 10
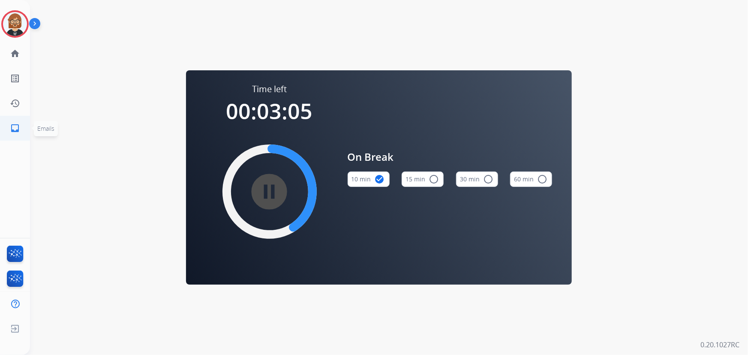
click at [11, 126] on mat-icon "inbox" at bounding box center [15, 128] width 10 height 10
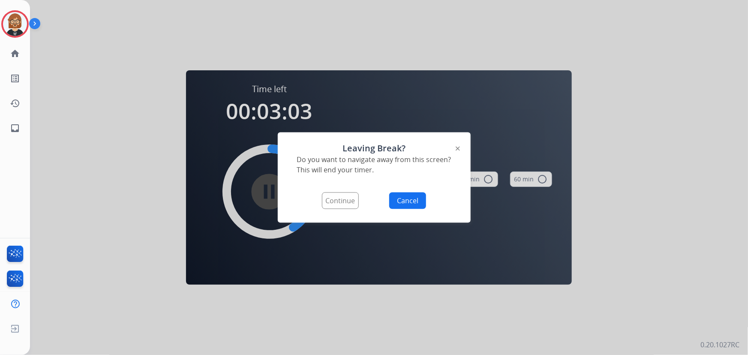
click at [343, 202] on button "Continue" at bounding box center [340, 201] width 37 height 17
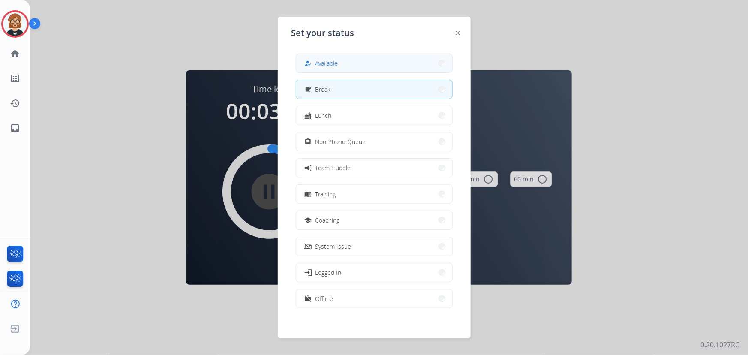
click at [333, 70] on button "how_to_reg Available" at bounding box center [374, 63] width 156 height 18
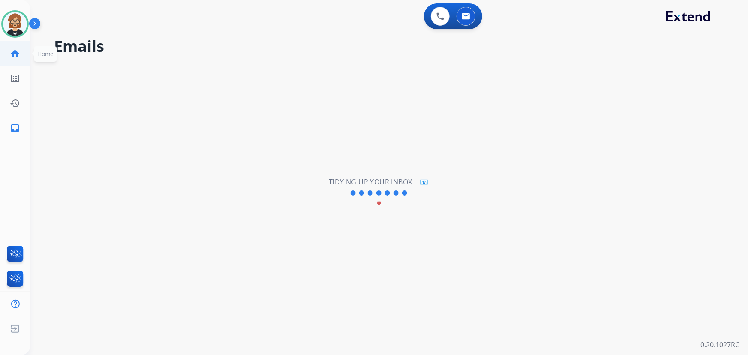
click at [14, 51] on mat-icon "home" at bounding box center [15, 53] width 10 height 10
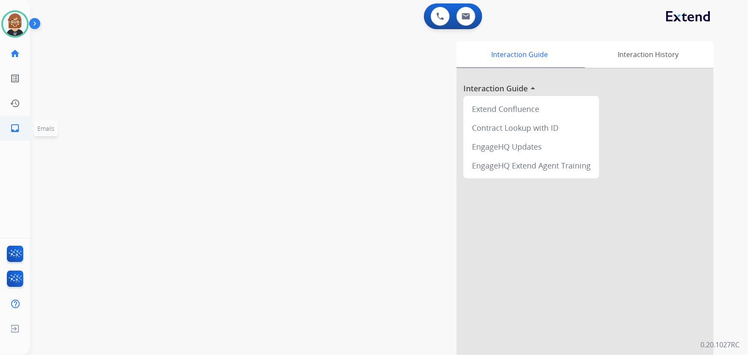
click at [14, 129] on mat-icon "inbox" at bounding box center [15, 128] width 10 height 10
select select "**********"
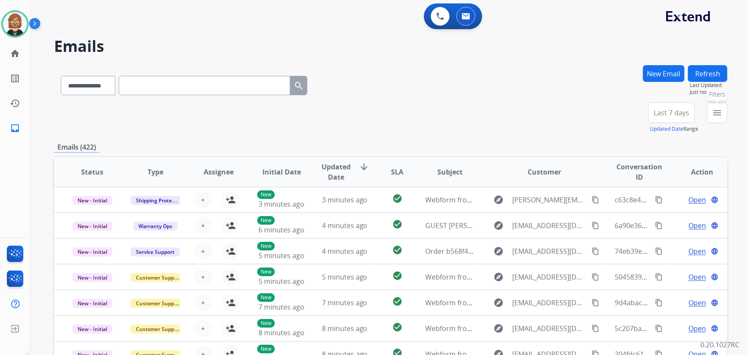
click at [720, 114] on mat-icon "menu" at bounding box center [717, 113] width 10 height 10
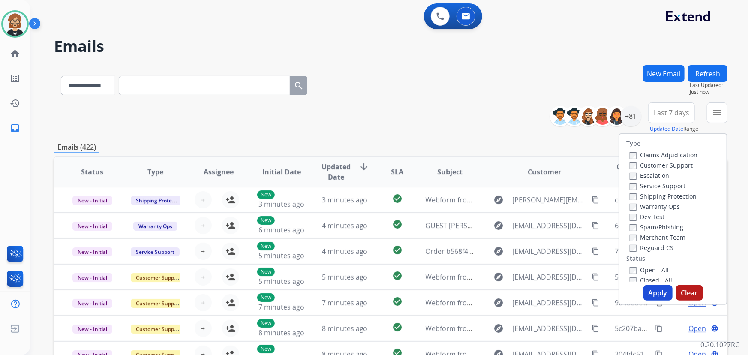
click at [647, 270] on label "Open - All" at bounding box center [649, 270] width 39 height 8
click at [660, 300] on button "Apply" at bounding box center [658, 292] width 29 height 15
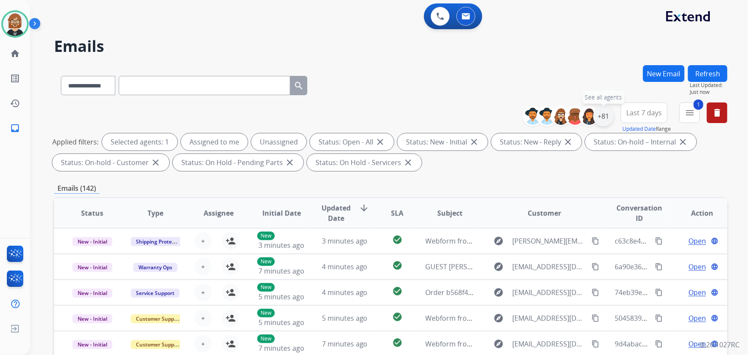
click at [605, 116] on div "+81" at bounding box center [603, 116] width 21 height 21
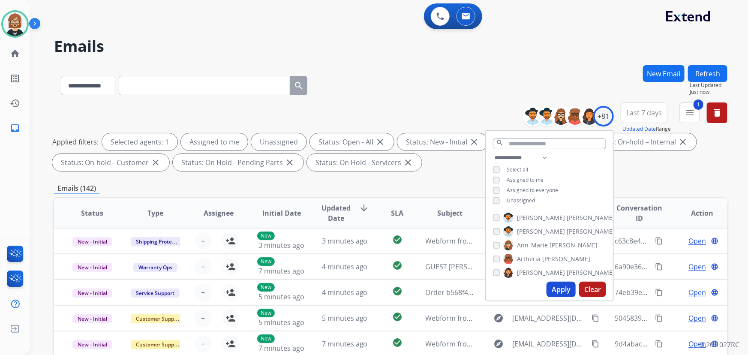
click at [530, 200] on span "Unassigned" at bounding box center [521, 200] width 28 height 7
click at [555, 287] on button "Apply" at bounding box center [561, 289] width 29 height 15
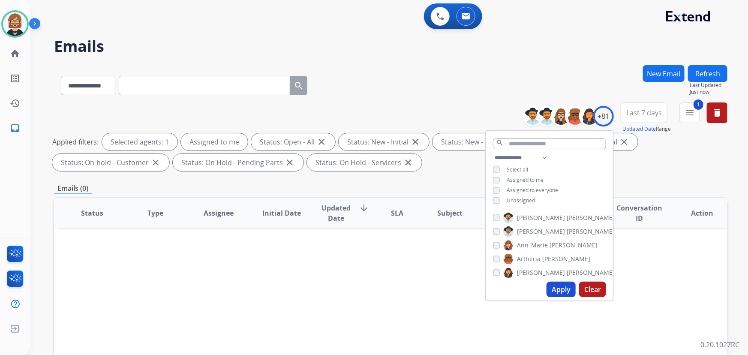
click at [437, 276] on div "Status Type Assignee Initial Date Updated Date arrow_downward SLA Subject Custo…" at bounding box center [391, 340] width 674 height 287
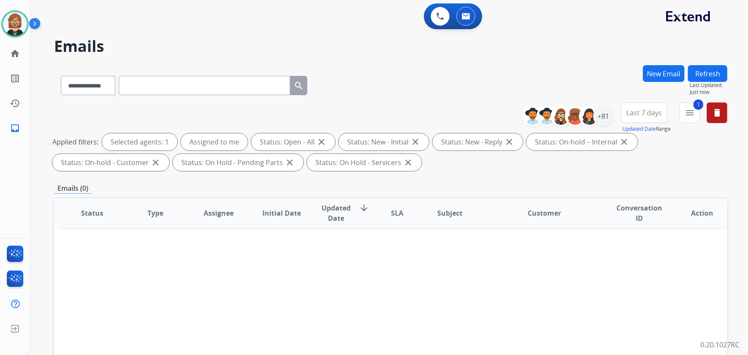
drag, startPoint x: 106, startPoint y: 265, endPoint x: 111, endPoint y: 265, distance: 5.6
click at [106, 265] on div "Status Type Assignee Initial Date Updated Date arrow_downward SLA Subject Custo…" at bounding box center [391, 340] width 674 height 287
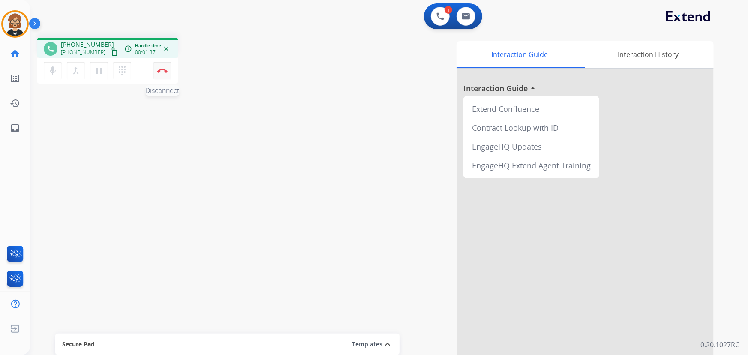
click at [163, 72] on img at bounding box center [162, 71] width 10 height 4
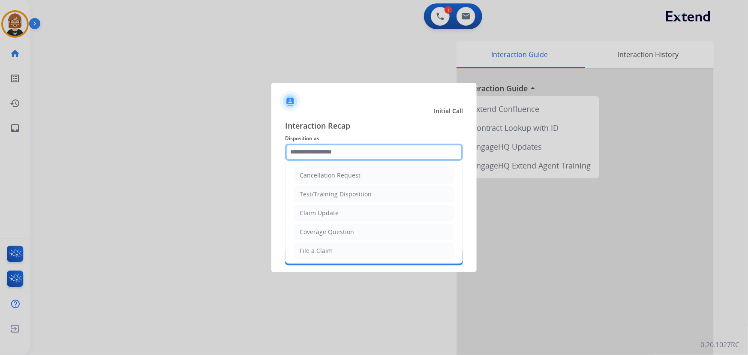
click at [338, 148] on input "text" at bounding box center [374, 152] width 178 height 17
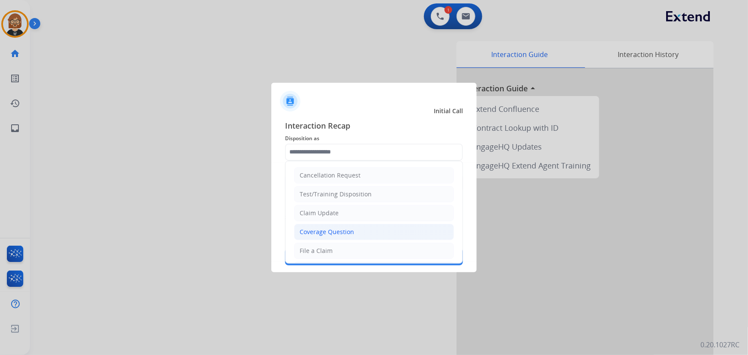
click at [359, 232] on li "Coverage Question" at bounding box center [374, 232] width 160 height 16
type input "**********"
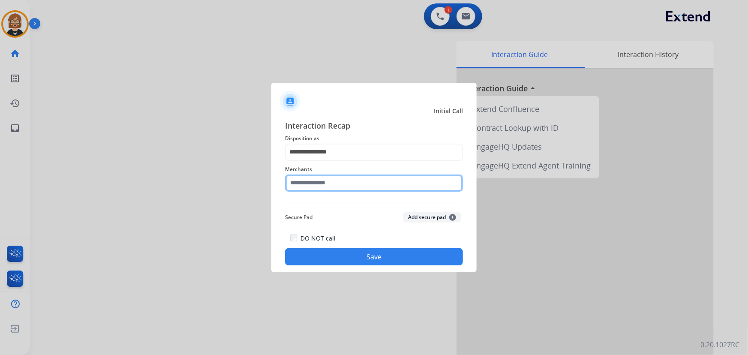
drag, startPoint x: 350, startPoint y: 184, endPoint x: 352, endPoint y: 189, distance: 4.9
click at [352, 189] on input "text" at bounding box center [374, 183] width 178 height 17
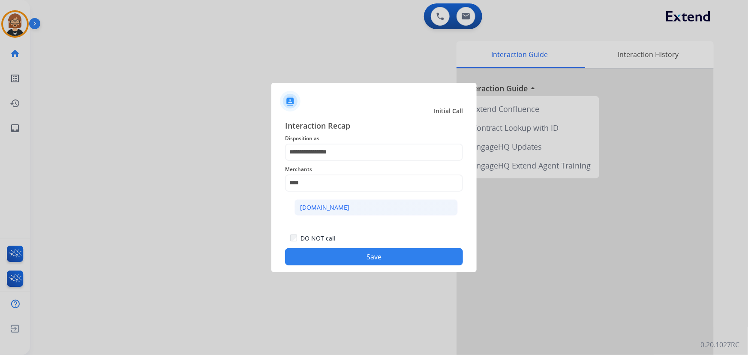
click at [328, 205] on div "Carparts.com" at bounding box center [324, 207] width 49 height 9
type input "**********"
click at [400, 253] on button "Save" at bounding box center [374, 256] width 178 height 17
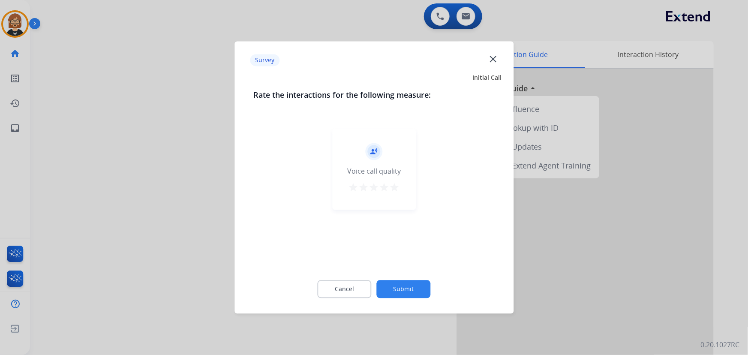
click at [407, 283] on button "Submit" at bounding box center [404, 289] width 54 height 18
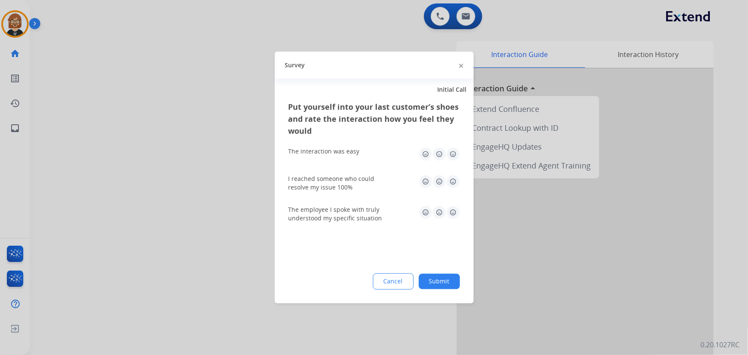
click at [432, 282] on button "Submit" at bounding box center [439, 281] width 41 height 15
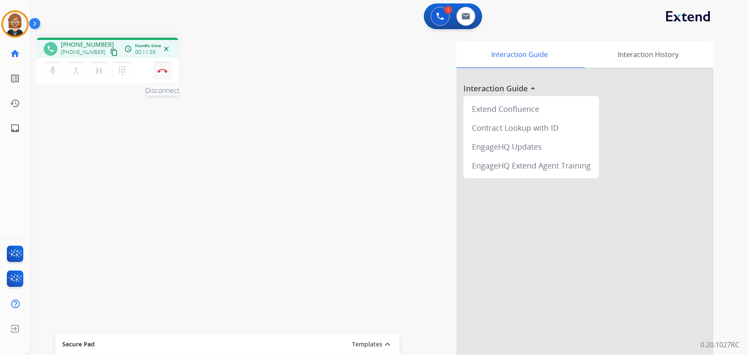
click at [164, 69] on img at bounding box center [162, 71] width 10 height 4
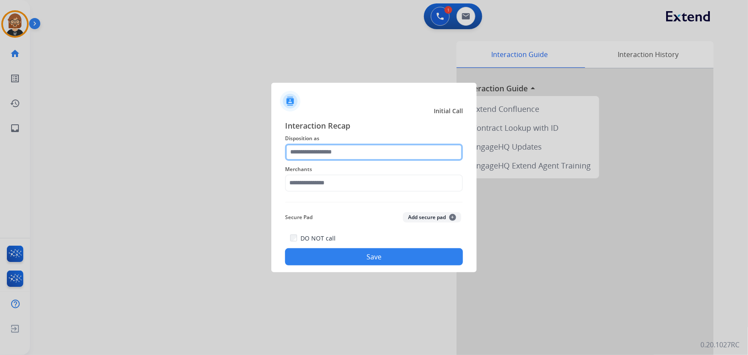
click at [359, 146] on input "text" at bounding box center [374, 152] width 178 height 17
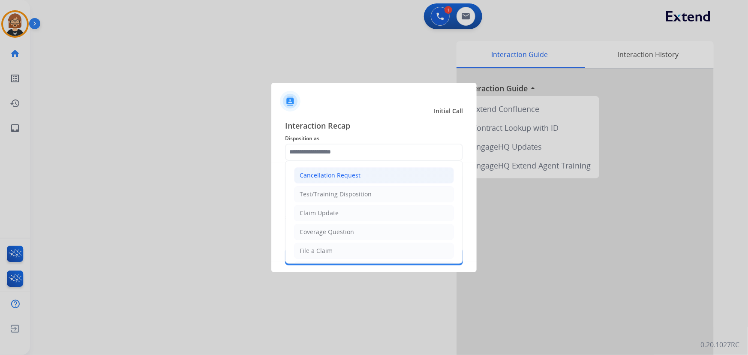
click at [386, 178] on li "Cancellation Request" at bounding box center [374, 175] width 160 height 16
type input "**********"
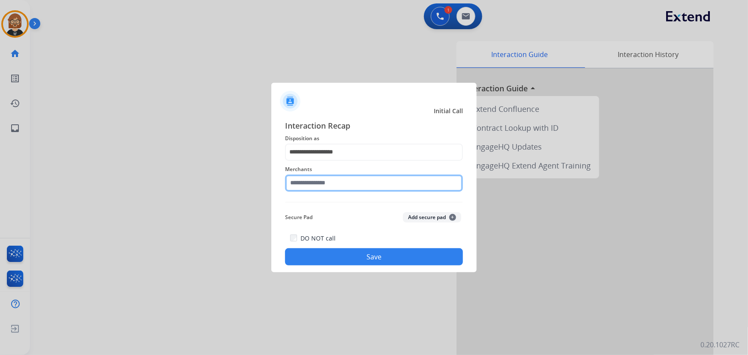
click at [386, 178] on input "text" at bounding box center [374, 183] width 178 height 17
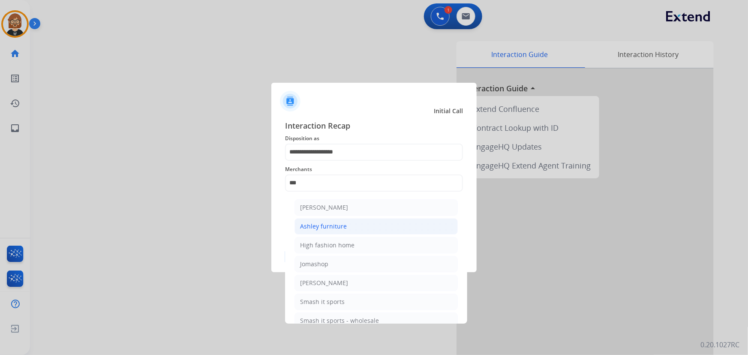
click at [358, 224] on li "Ashley furniture" at bounding box center [376, 226] width 163 height 16
type input "**********"
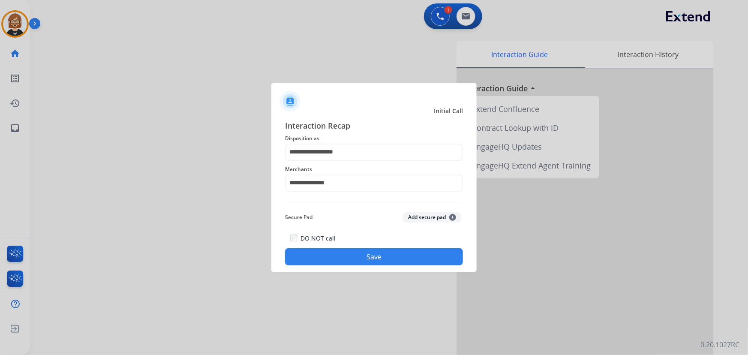
click at [392, 256] on button "Save" at bounding box center [374, 256] width 178 height 17
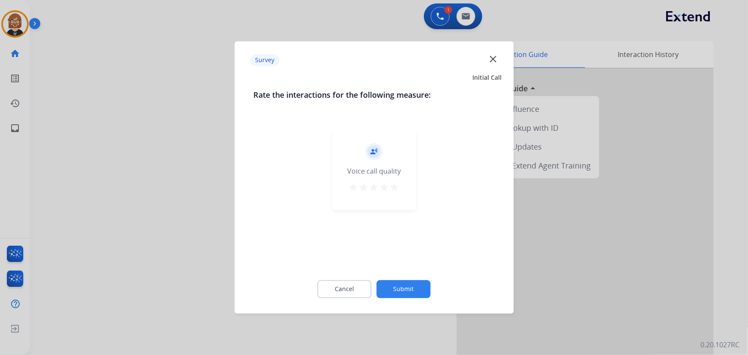
click at [417, 289] on button "Submit" at bounding box center [404, 289] width 54 height 18
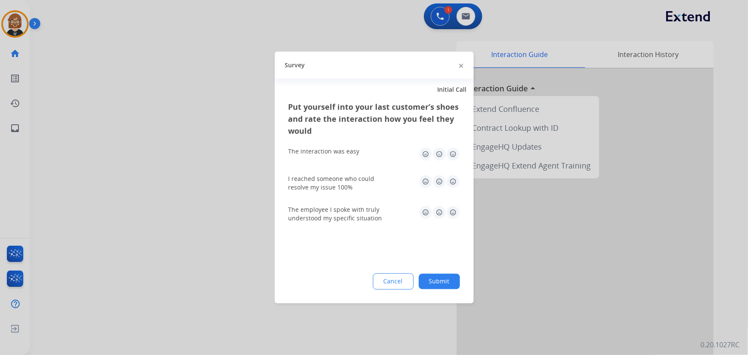
click at [436, 280] on button "Submit" at bounding box center [439, 281] width 41 height 15
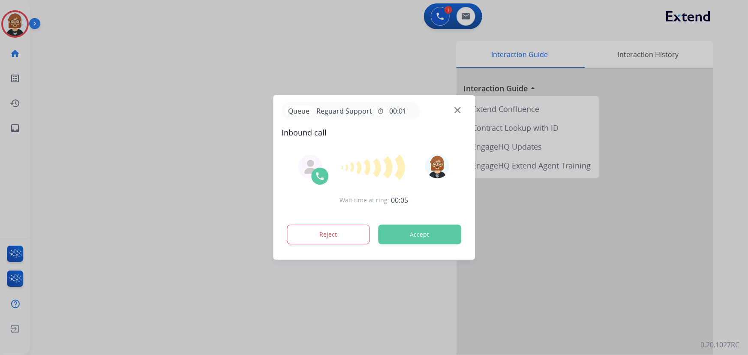
click at [62, 153] on div at bounding box center [374, 177] width 748 height 355
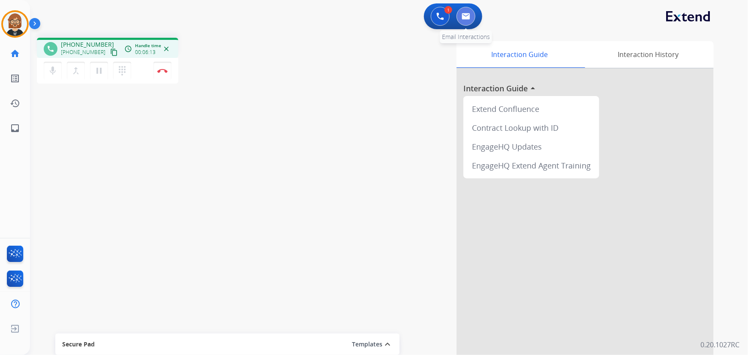
click at [467, 15] on img at bounding box center [466, 16] width 9 height 7
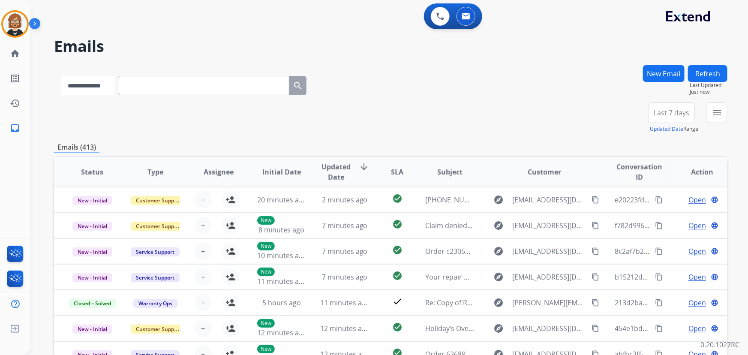
click at [87, 82] on select "**********" at bounding box center [88, 85] width 54 height 19
click at [61, 76] on select "**********" at bounding box center [88, 85] width 54 height 19
click at [97, 87] on select "**********" at bounding box center [88, 85] width 54 height 19
select select "**********"
click at [61, 76] on select "**********" at bounding box center [88, 85] width 54 height 19
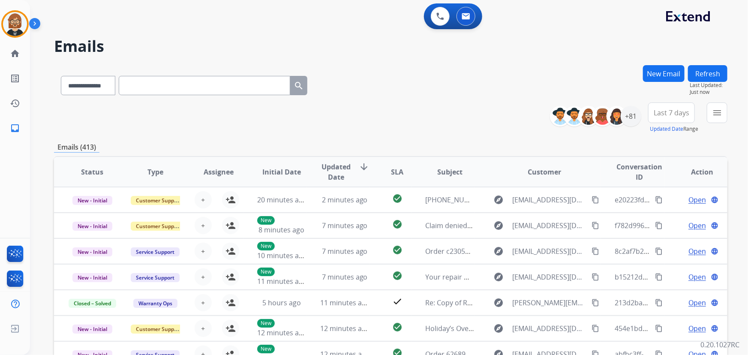
click at [183, 86] on input "text" at bounding box center [205, 85] width 172 height 19
paste input "**********"
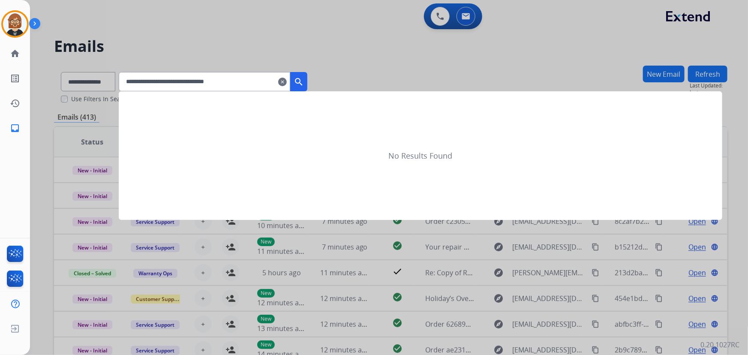
type input "**********"
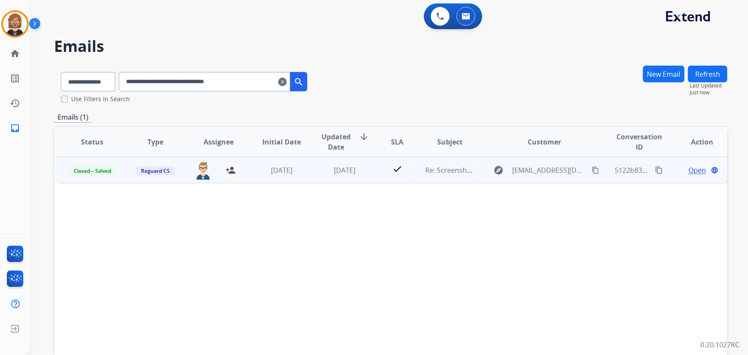
click at [433, 175] on td "Re: Screenshot Request" at bounding box center [443, 170] width 63 height 26
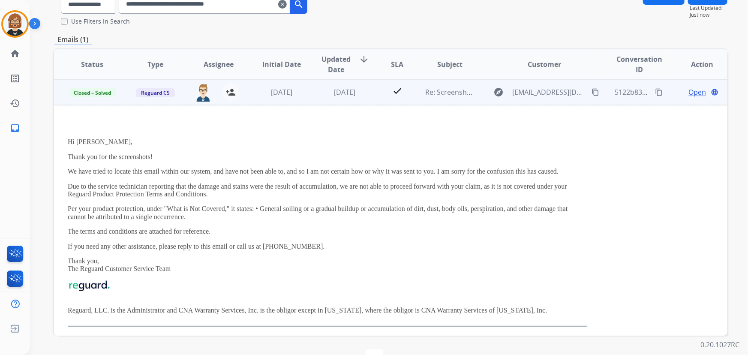
click at [689, 96] on span "Open" at bounding box center [698, 92] width 18 height 10
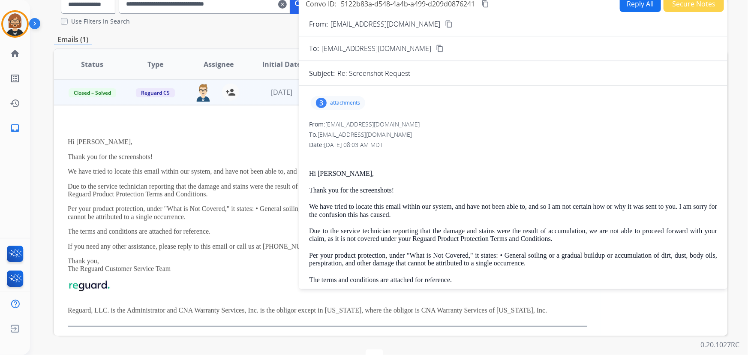
click at [349, 102] on p "attachments" at bounding box center [345, 102] width 30 height 7
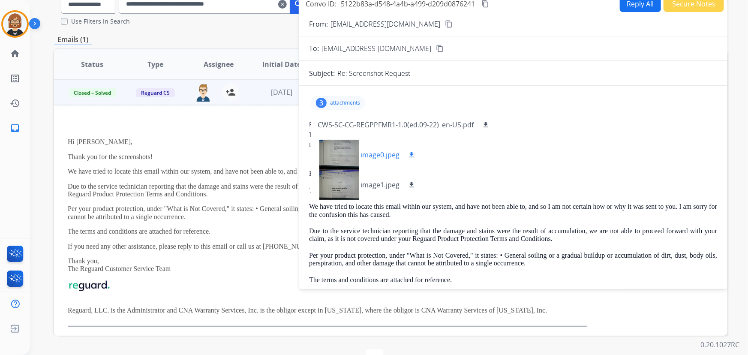
click at [343, 159] on div at bounding box center [339, 155] width 43 height 30
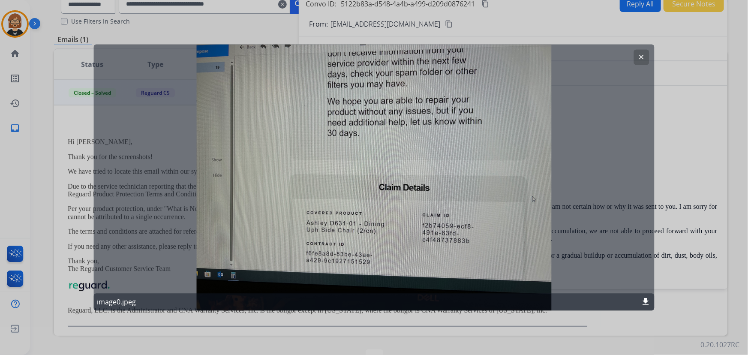
click at [637, 57] on button "clear" at bounding box center [641, 57] width 15 height 15
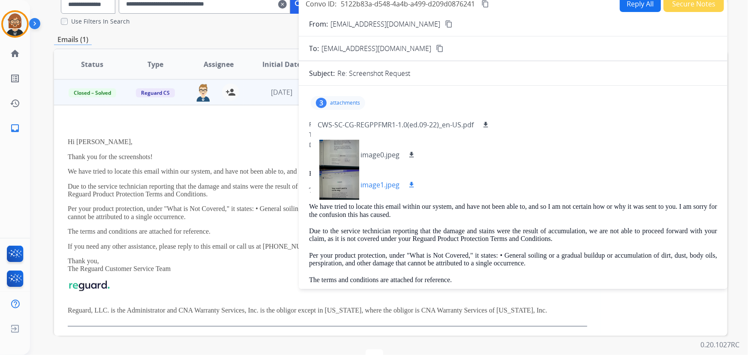
click at [338, 189] on div at bounding box center [339, 185] width 43 height 30
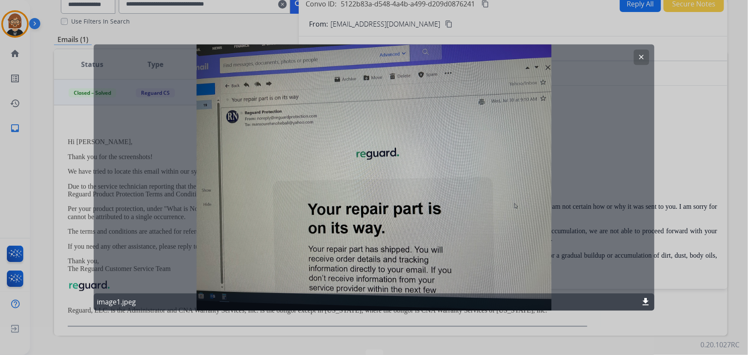
click at [686, 154] on div at bounding box center [374, 177] width 748 height 355
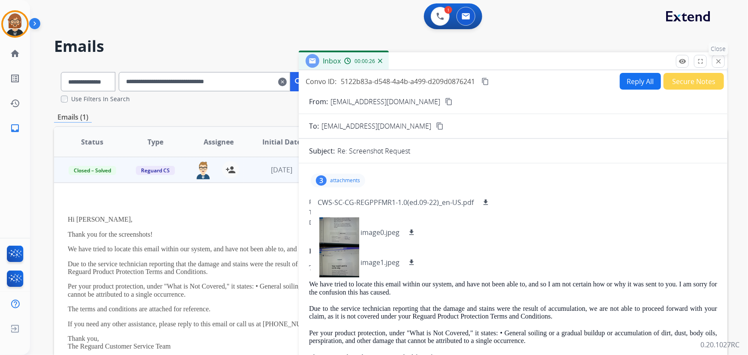
click at [720, 62] on mat-icon "close" at bounding box center [719, 61] width 8 height 8
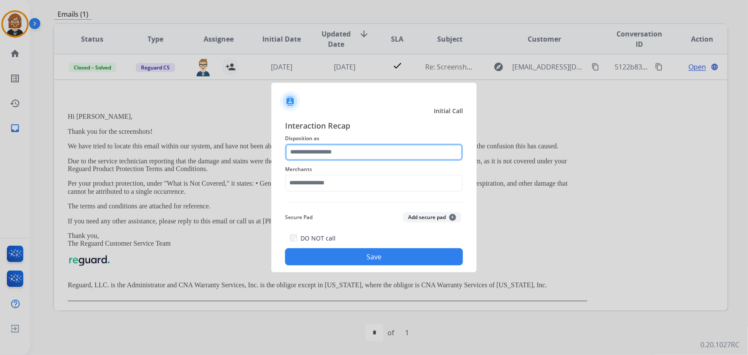
click at [356, 159] on input "text" at bounding box center [374, 152] width 178 height 17
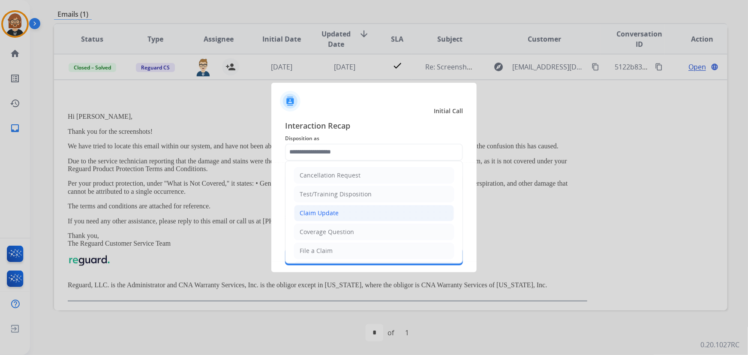
click at [369, 218] on li "Claim Update" at bounding box center [374, 213] width 160 height 16
type input "**********"
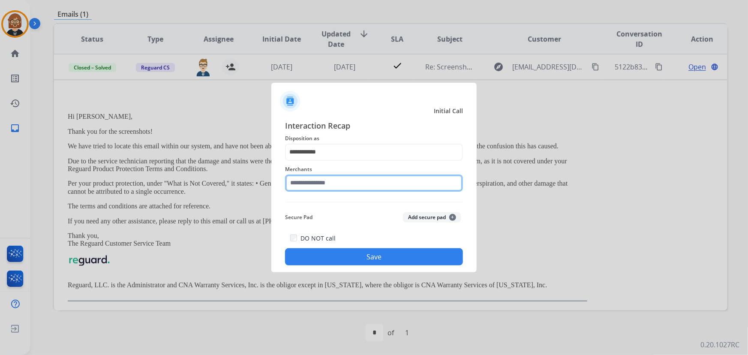
click at [381, 176] on input "text" at bounding box center [374, 183] width 178 height 17
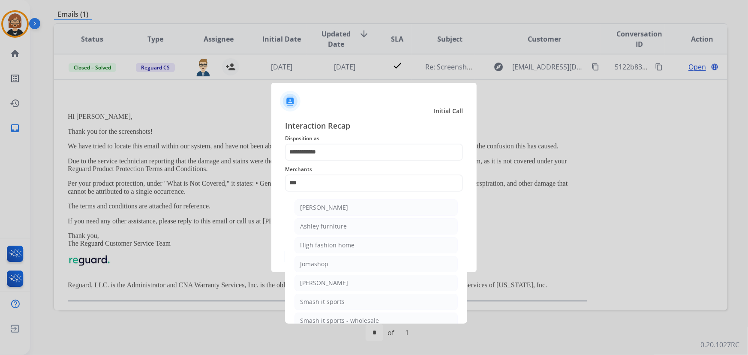
click at [358, 231] on li "Ashley furniture" at bounding box center [376, 226] width 163 height 16
type input "**********"
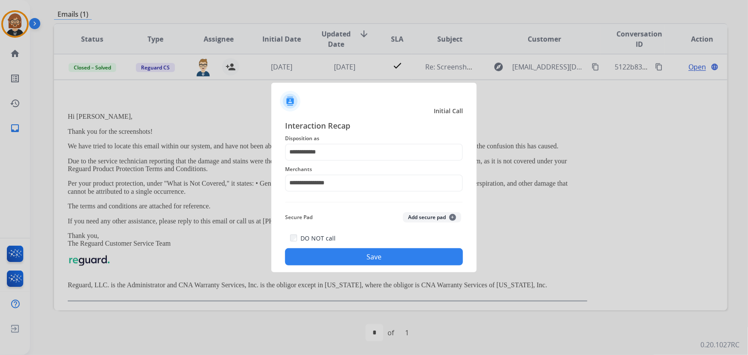
click at [394, 252] on button "Save" at bounding box center [374, 256] width 178 height 17
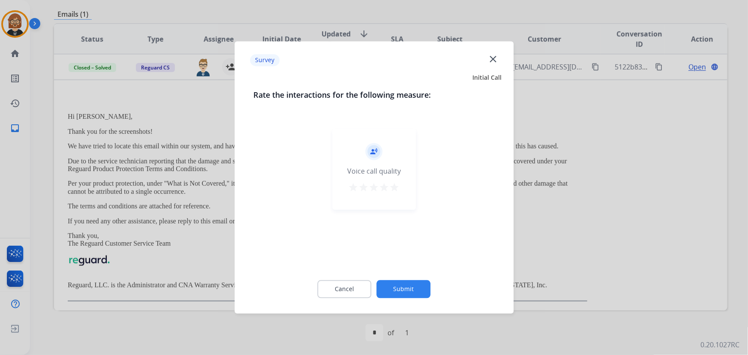
click at [405, 290] on button "Submit" at bounding box center [404, 289] width 54 height 18
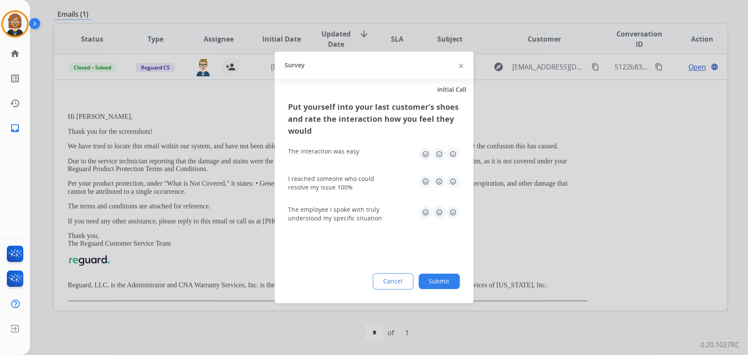
click at [428, 280] on button "Submit" at bounding box center [439, 281] width 41 height 15
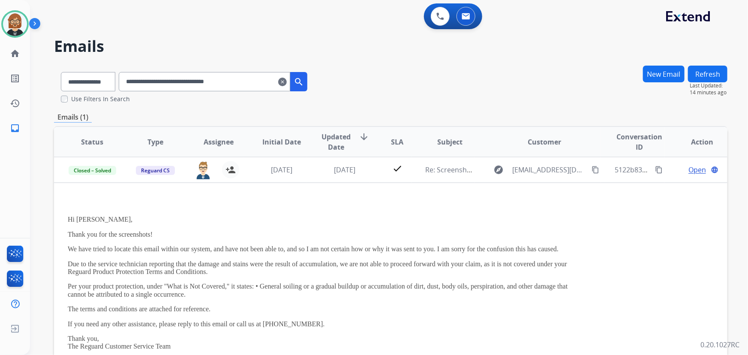
click at [287, 84] on mat-icon "clear" at bounding box center [282, 82] width 9 height 10
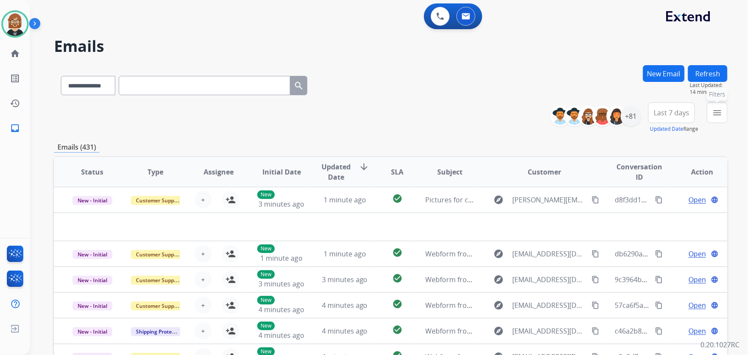
click at [713, 116] on mat-icon "menu" at bounding box center [717, 113] width 10 height 10
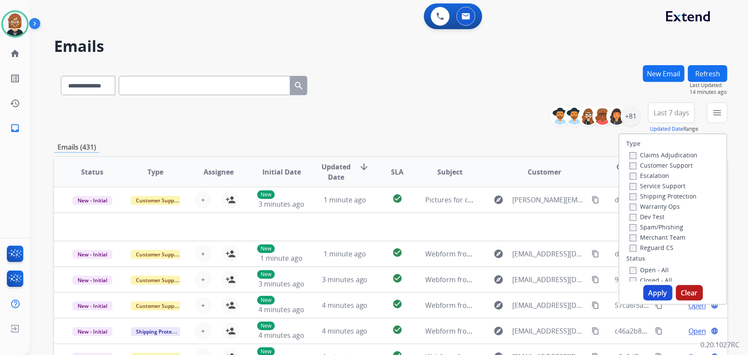
click at [653, 275] on div "Closed - All" at bounding box center [675, 280] width 90 height 10
click at [655, 270] on label "Open - All" at bounding box center [649, 270] width 39 height 8
click at [652, 301] on div "Type Claims Adjudication Customer Support Escalation Service Support Shipping P…" at bounding box center [673, 219] width 109 height 172
click at [653, 296] on button "Apply" at bounding box center [658, 292] width 29 height 15
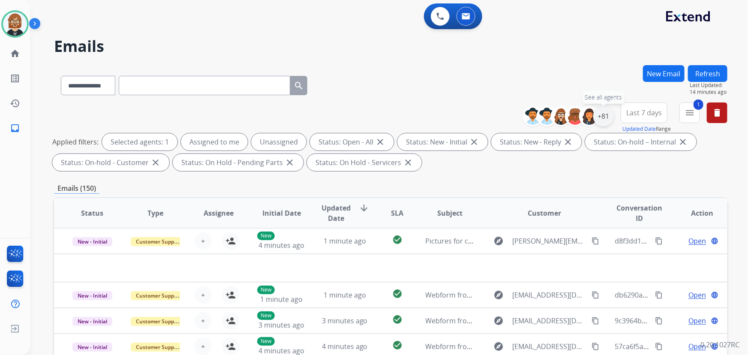
click at [602, 116] on div "+81" at bounding box center [603, 116] width 21 height 21
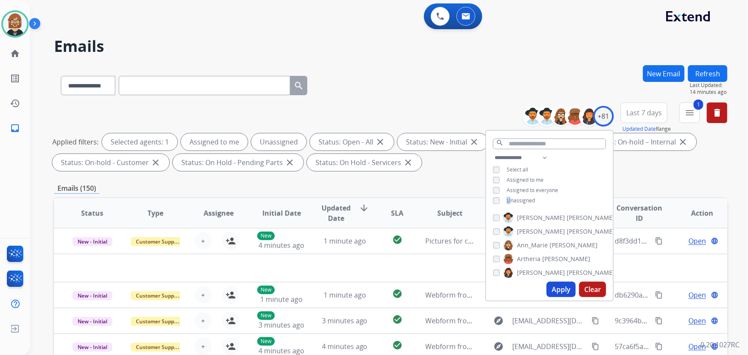
click at [507, 202] on span "Unassigned" at bounding box center [521, 200] width 28 height 7
click at [555, 287] on button "Apply" at bounding box center [561, 289] width 29 height 15
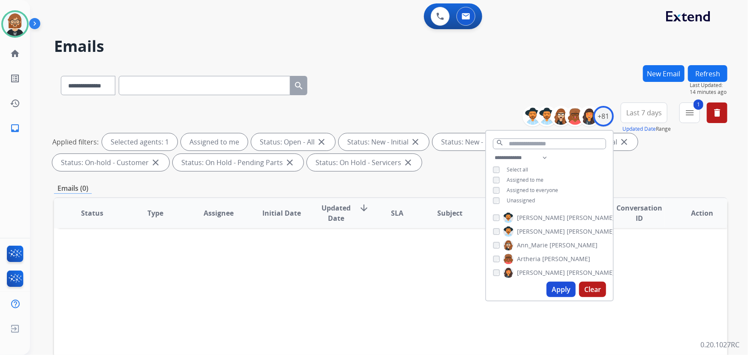
click at [358, 227] on th "Updated Date arrow_downward" at bounding box center [338, 213] width 63 height 30
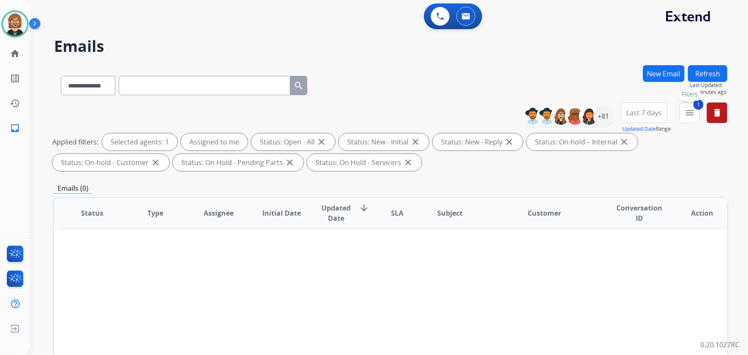
click at [695, 111] on button "1 menu Filters" at bounding box center [690, 112] width 21 height 21
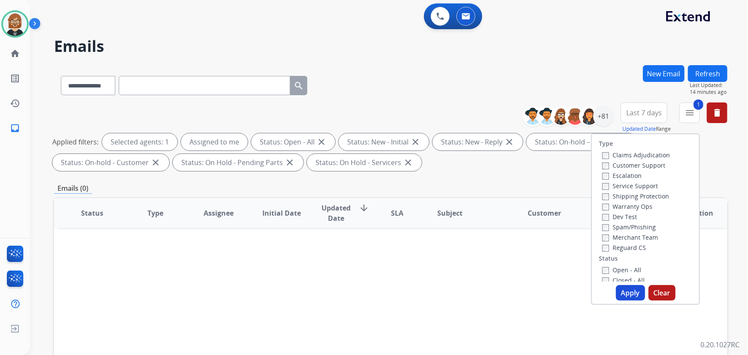
click at [620, 250] on label "Reguard CS" at bounding box center [624, 248] width 44 height 8
click at [622, 167] on label "Customer Support" at bounding box center [633, 165] width 63 height 8
click at [620, 196] on label "Shipping Protection" at bounding box center [635, 196] width 67 height 8
click at [624, 290] on button "Apply" at bounding box center [630, 292] width 29 height 15
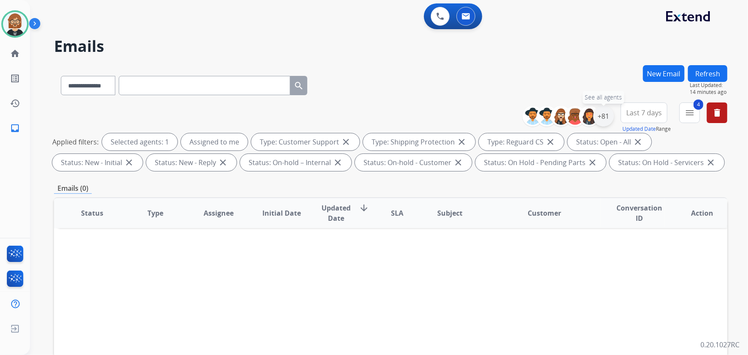
click at [600, 116] on div "+81" at bounding box center [603, 116] width 21 height 21
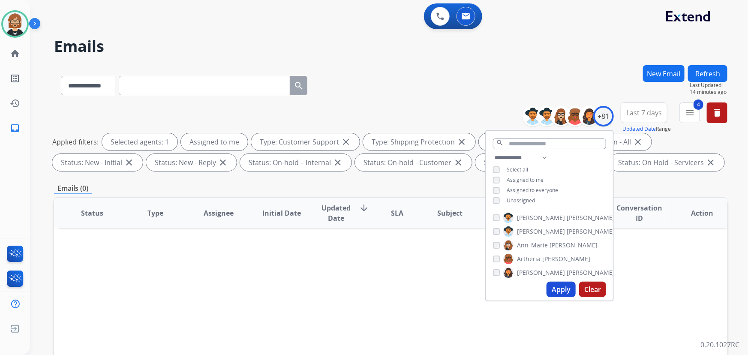
click at [556, 289] on button "Apply" at bounding box center [561, 289] width 29 height 15
click at [411, 259] on div "Status Type Assignee Initial Date Updated Date arrow_downward SLA Subject Custo…" at bounding box center [391, 340] width 674 height 287
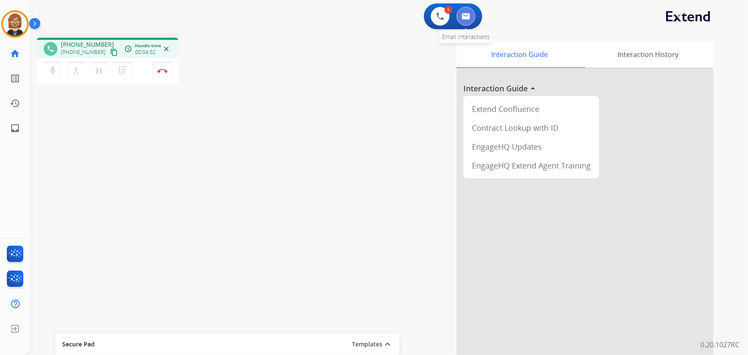
click at [467, 15] on img at bounding box center [466, 16] width 9 height 7
select select "**********"
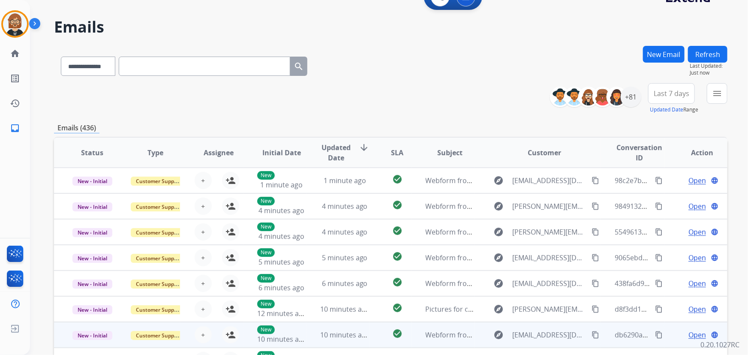
scroll to position [16, 0]
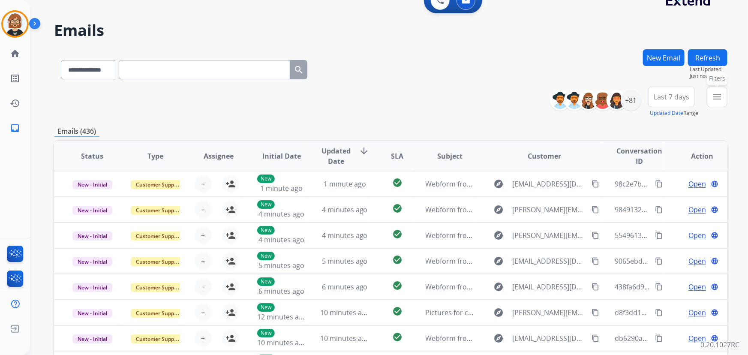
click at [716, 97] on mat-icon "menu" at bounding box center [717, 97] width 10 height 10
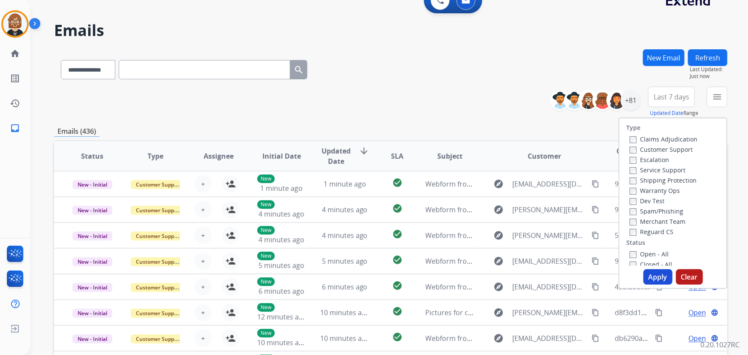
click at [647, 257] on label "Open - All" at bounding box center [649, 254] width 39 height 8
click at [646, 140] on label "Claims Adjudication" at bounding box center [664, 139] width 68 height 8
click at [645, 139] on label "Claims Adjudication" at bounding box center [664, 139] width 68 height 8
click at [648, 150] on label "Customer Support" at bounding box center [661, 149] width 63 height 8
click at [626, 137] on div "Claims Adjudication Customer Support Escalation Service Support Shipping Protec…" at bounding box center [661, 185] width 71 height 103
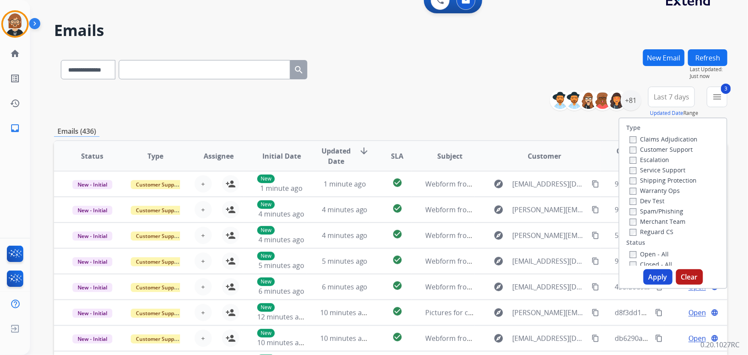
click at [635, 183] on label "Shipping Protection" at bounding box center [663, 180] width 67 height 8
click at [654, 275] on button "Apply" at bounding box center [658, 276] width 29 height 15
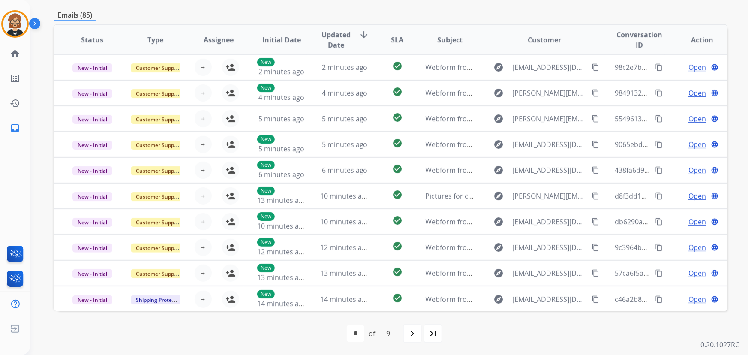
scroll to position [174, 0]
click at [430, 331] on mat-icon "last_page" at bounding box center [433, 333] width 10 height 10
select select "*"
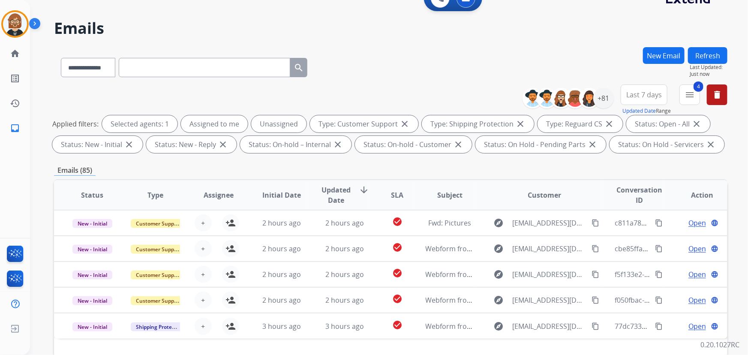
scroll to position [0, 0]
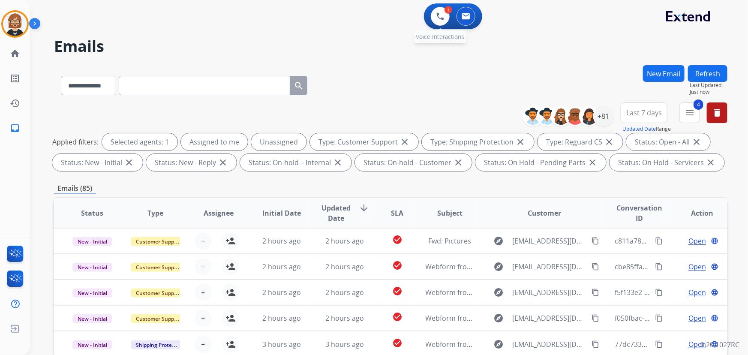
click at [451, 20] on div "1 Voice Interactions" at bounding box center [440, 16] width 26 height 19
click at [442, 19] on img at bounding box center [440, 16] width 8 height 8
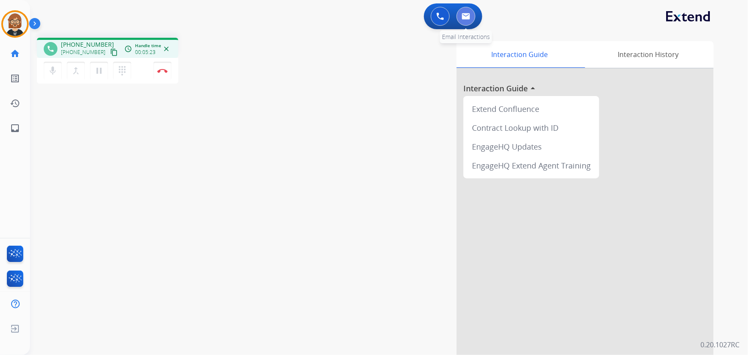
click at [470, 15] on button at bounding box center [466, 16] width 19 height 19
select select "**********"
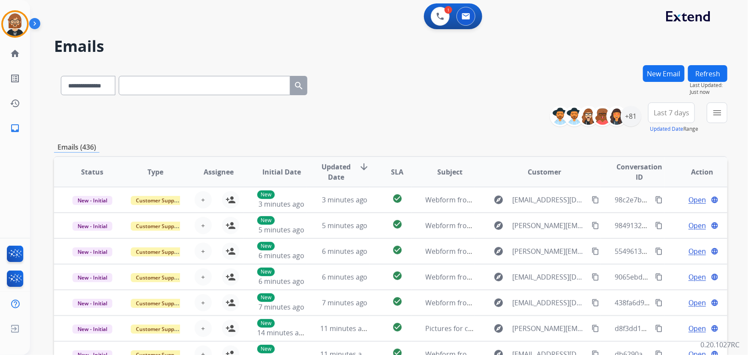
click at [703, 70] on button "Refresh" at bounding box center [707, 73] width 39 height 17
click at [450, 18] on div "1 Voice Interactions" at bounding box center [440, 16] width 26 height 19
click at [446, 15] on button at bounding box center [440, 16] width 19 height 19
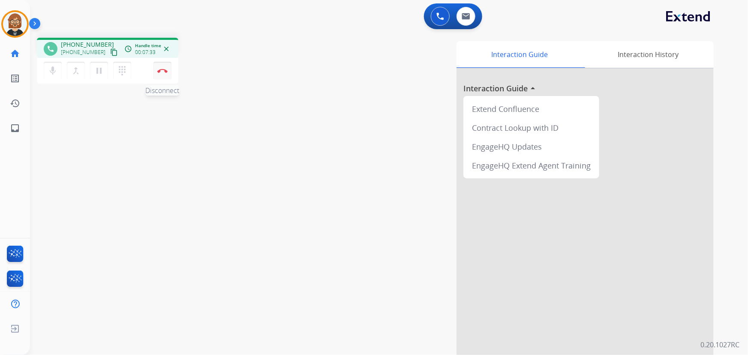
click at [165, 72] on img at bounding box center [162, 71] width 10 height 4
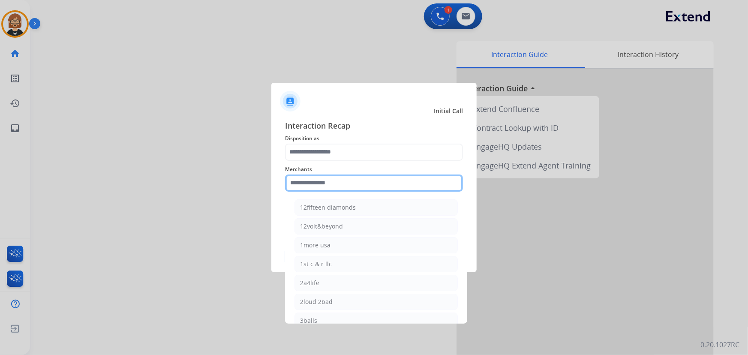
click at [332, 181] on input "text" at bounding box center [374, 183] width 178 height 17
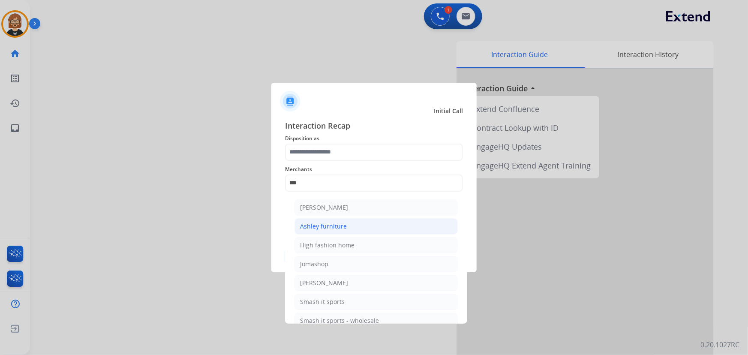
click at [334, 228] on div "Ashley furniture" at bounding box center [323, 226] width 47 height 9
type input "**********"
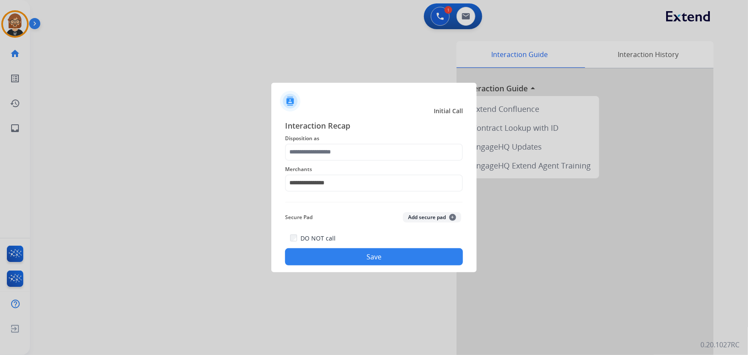
click at [349, 165] on span "Merchants" at bounding box center [374, 169] width 178 height 10
click at [349, 156] on input "text" at bounding box center [374, 152] width 178 height 17
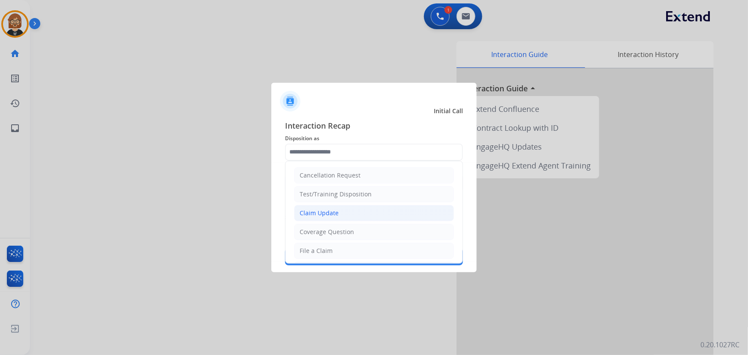
click at [351, 214] on li "Claim Update" at bounding box center [374, 213] width 160 height 16
type input "**********"
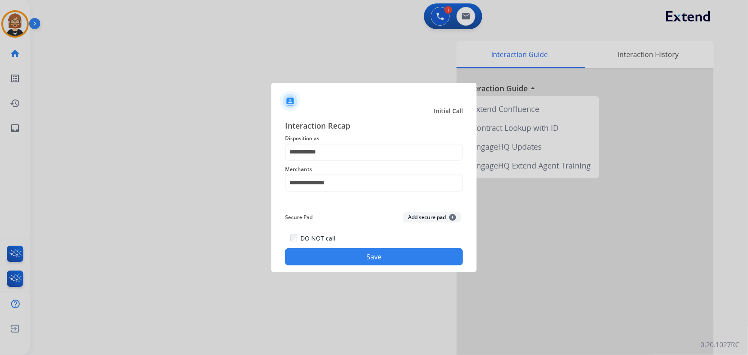
click at [368, 254] on button "Save" at bounding box center [374, 256] width 178 height 17
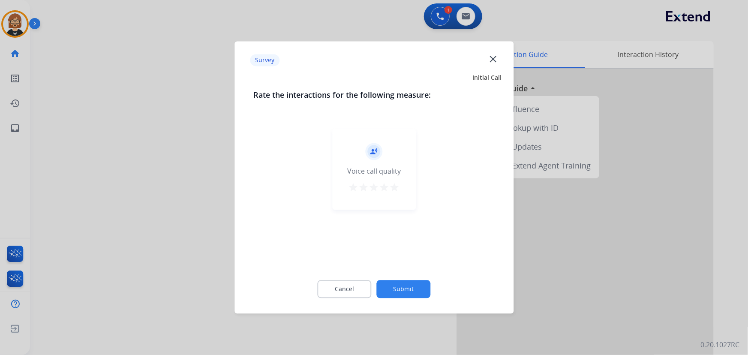
drag, startPoint x: 392, startPoint y: 265, endPoint x: 406, endPoint y: 283, distance: 22.6
click at [401, 279] on div "Rate the interactions for the following measure: record_voice_over Voice call q…" at bounding box center [374, 199] width 269 height 220
click at [404, 283] on button "Submit" at bounding box center [404, 289] width 54 height 18
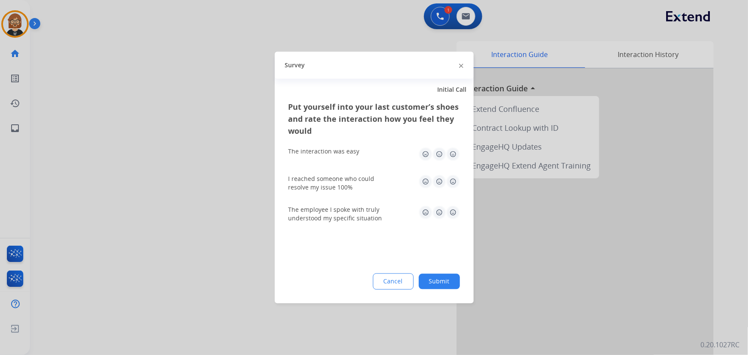
click at [435, 288] on button "Submit" at bounding box center [439, 281] width 41 height 15
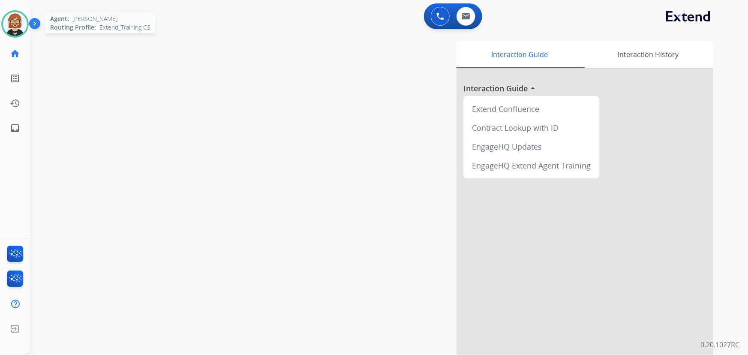
click at [22, 24] on img at bounding box center [15, 24] width 24 height 24
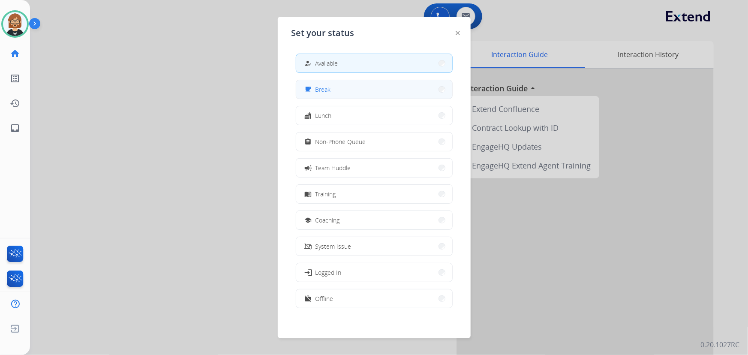
click at [404, 97] on button "free_breakfast Break" at bounding box center [374, 89] width 156 height 18
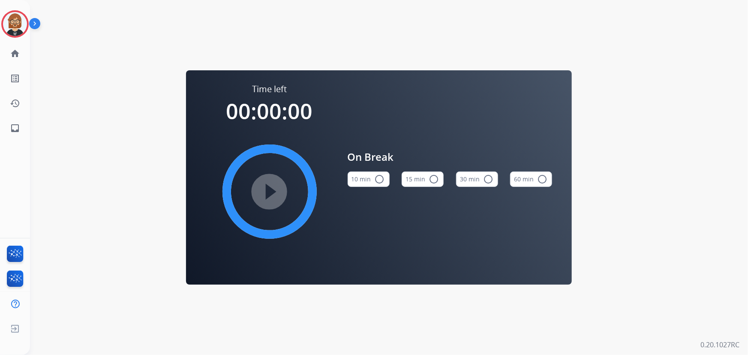
click at [367, 177] on button "10 min radio_button_unchecked" at bounding box center [369, 179] width 42 height 15
click at [265, 189] on mat-icon "play_circle_filled" at bounding box center [270, 192] width 10 height 10
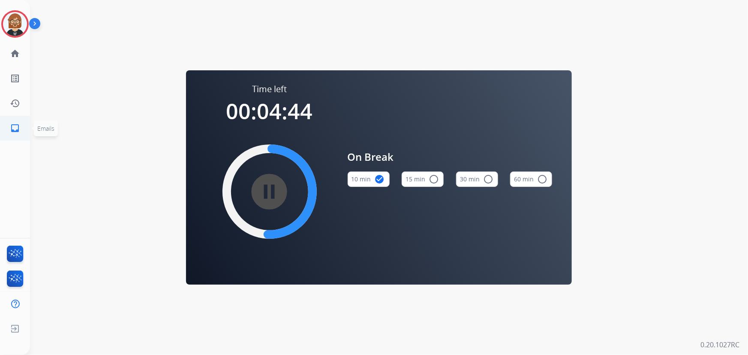
click at [13, 129] on mat-icon "inbox" at bounding box center [15, 128] width 10 height 10
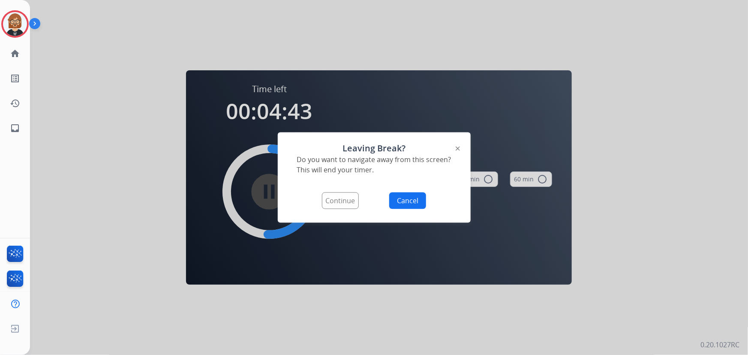
click at [338, 207] on button "Continue" at bounding box center [340, 201] width 37 height 17
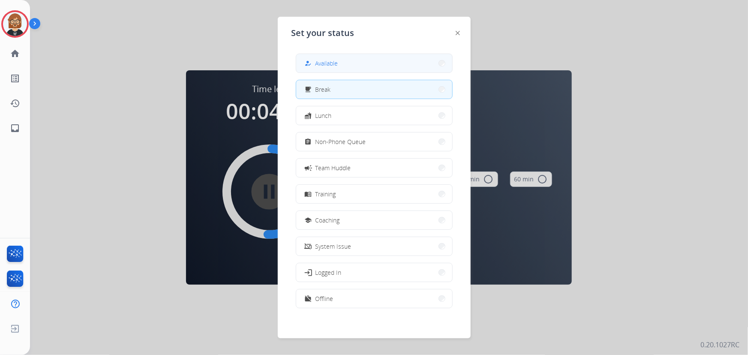
click at [382, 64] on button "how_to_reg Available" at bounding box center [374, 63] width 156 height 18
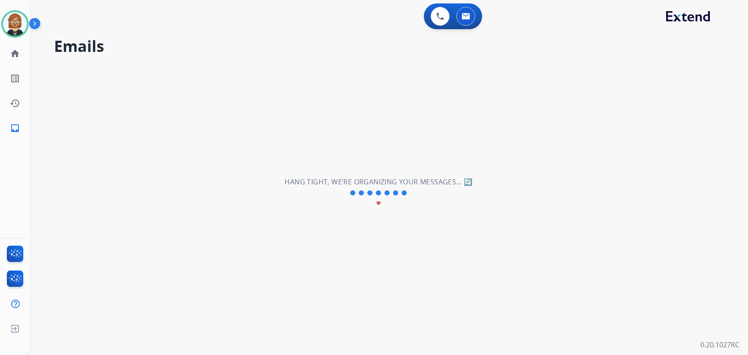
click at [99, 260] on div "**********" at bounding box center [379, 193] width 698 height 324
click at [14, 17] on img at bounding box center [15, 24] width 24 height 24
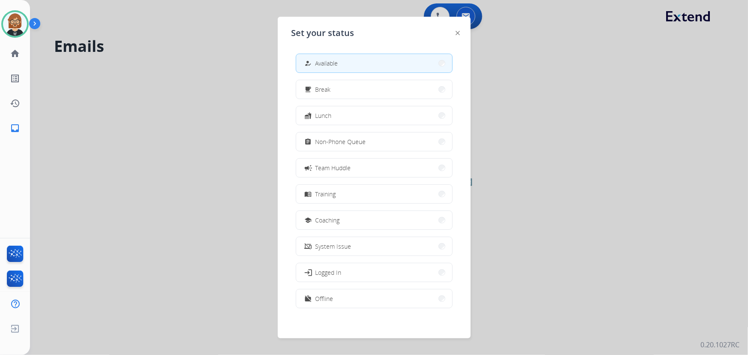
click at [137, 128] on div at bounding box center [374, 177] width 748 height 355
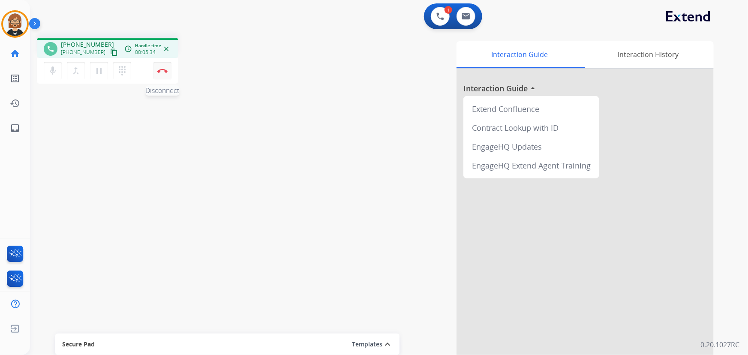
click at [162, 70] on img at bounding box center [162, 71] width 10 height 4
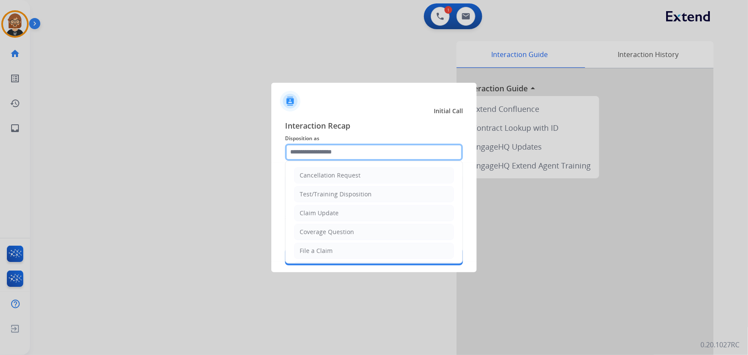
click at [377, 154] on input "text" at bounding box center [374, 152] width 178 height 17
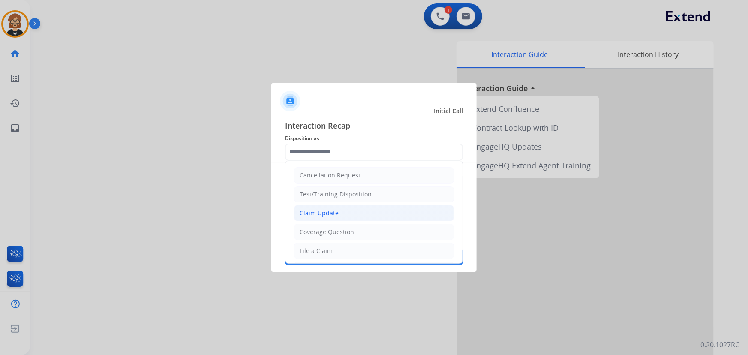
click at [378, 211] on li "Claim Update" at bounding box center [374, 213] width 160 height 16
type input "**********"
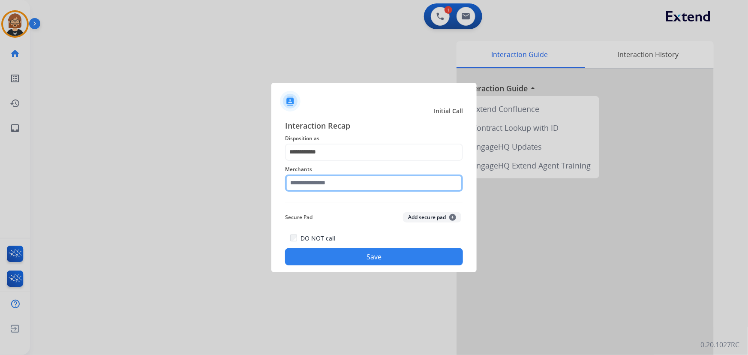
click at [373, 180] on input "text" at bounding box center [374, 183] width 178 height 17
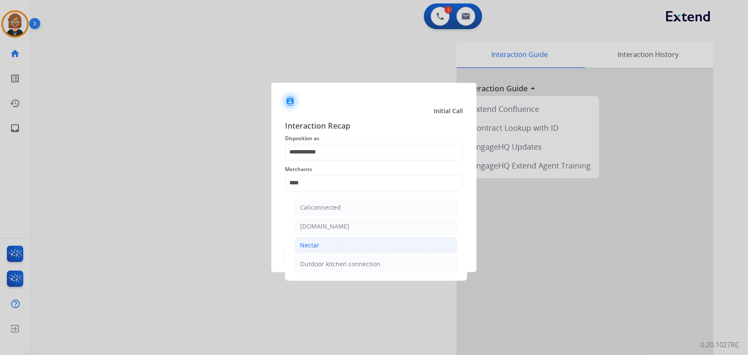
click at [360, 246] on li "Nectar" at bounding box center [376, 245] width 163 height 16
type input "******"
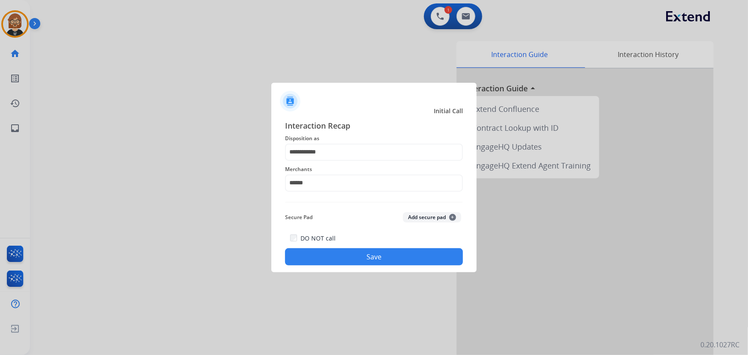
click at [386, 256] on button "Save" at bounding box center [374, 256] width 178 height 17
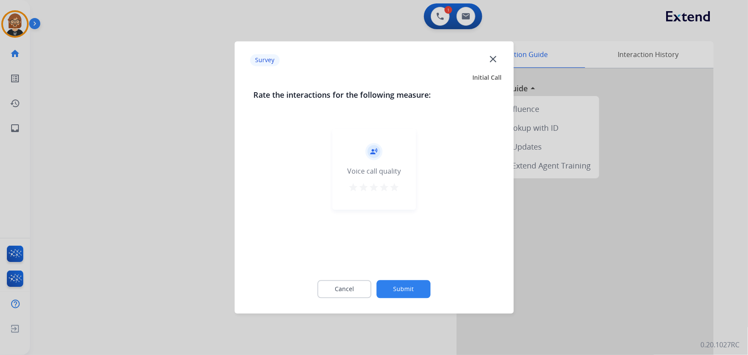
click at [409, 294] on button "Submit" at bounding box center [404, 289] width 54 height 18
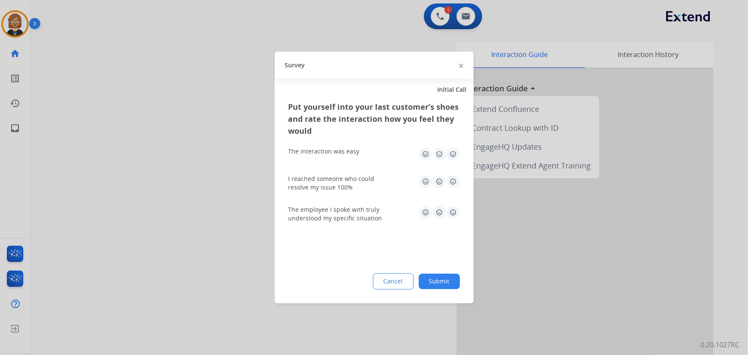
click at [434, 288] on button "Submit" at bounding box center [439, 281] width 41 height 15
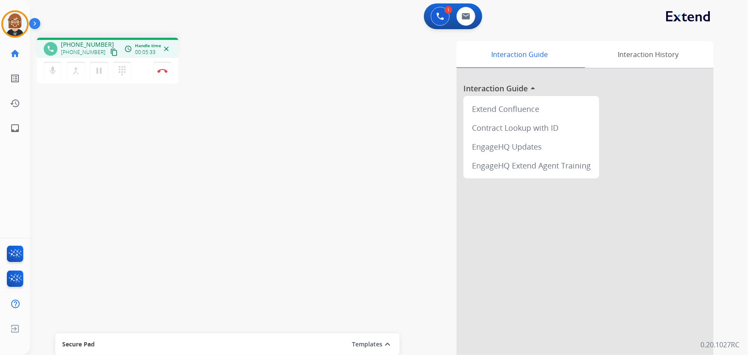
click at [296, 112] on div "Interaction Guide Interaction History Interaction Guide arrow_drop_up Extend Co…" at bounding box center [494, 214] width 439 height 347
click at [163, 71] on img at bounding box center [162, 71] width 10 height 4
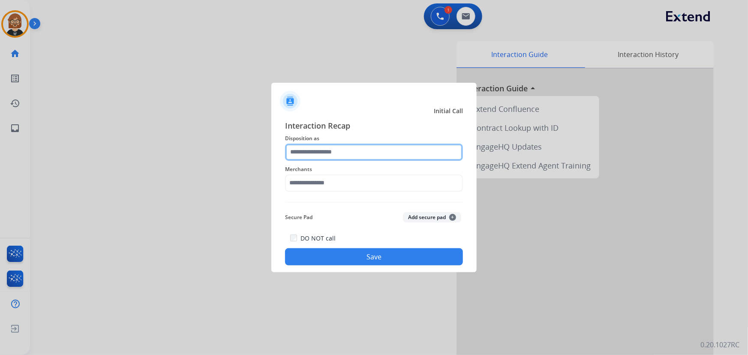
click at [356, 147] on input "text" at bounding box center [374, 152] width 178 height 17
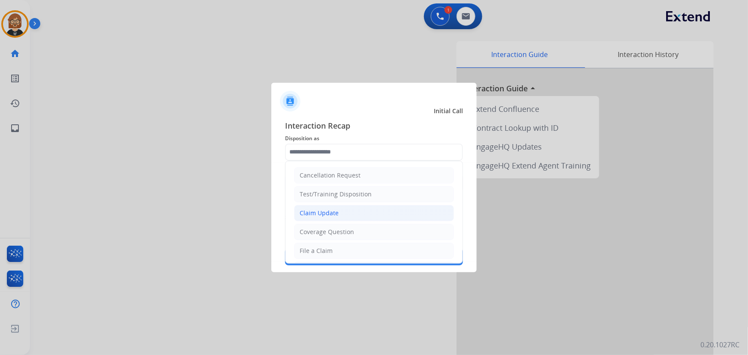
click at [375, 211] on li "Claim Update" at bounding box center [374, 213] width 160 height 16
type input "**********"
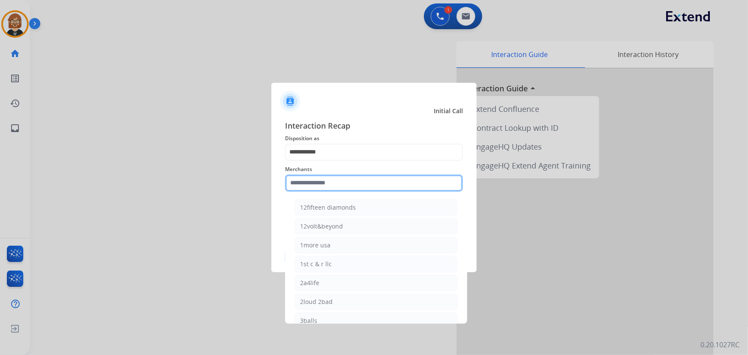
click at [377, 182] on input "text" at bounding box center [374, 183] width 178 height 17
click at [350, 181] on input "text" at bounding box center [374, 183] width 178 height 17
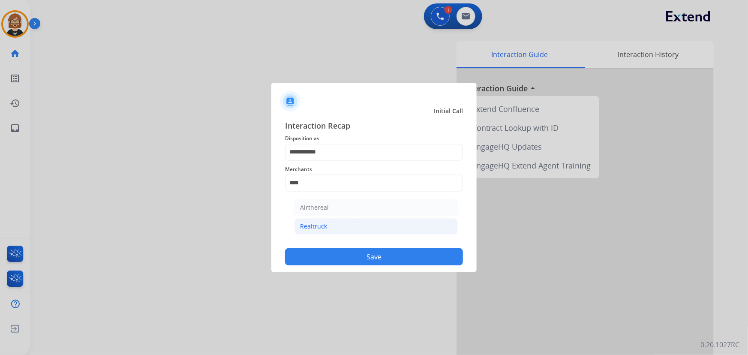
click at [339, 233] on li "Realtruck" at bounding box center [376, 226] width 163 height 16
type input "*********"
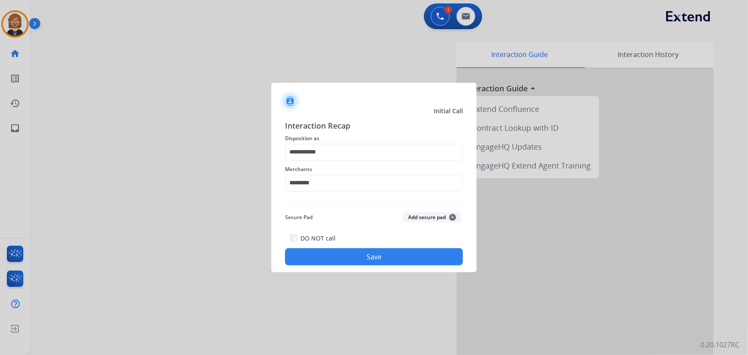
click at [373, 255] on button "Save" at bounding box center [374, 256] width 178 height 17
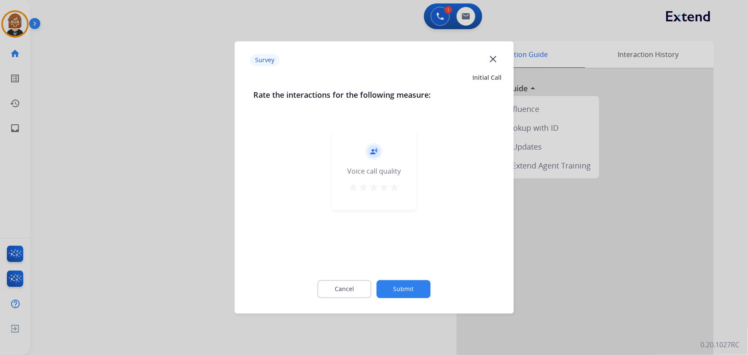
click at [412, 296] on button "Submit" at bounding box center [404, 289] width 54 height 18
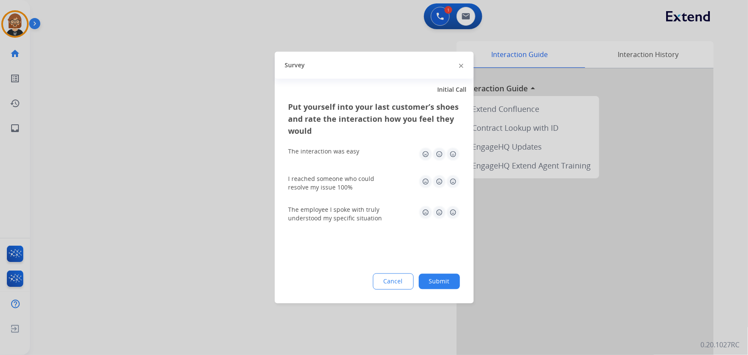
drag, startPoint x: 140, startPoint y: 0, endPoint x: 58, endPoint y: 150, distance: 170.6
click at [58, 150] on div at bounding box center [374, 177] width 748 height 355
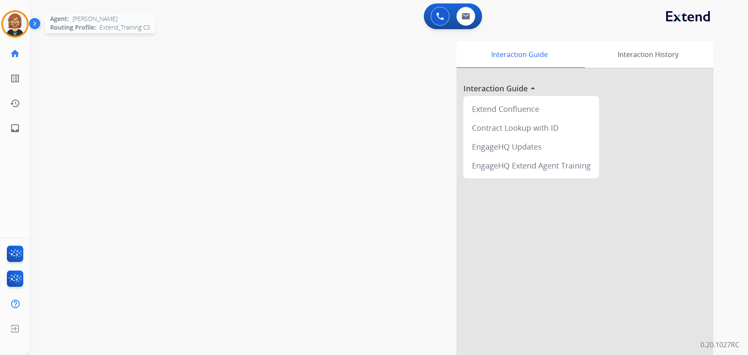
click at [22, 27] on img at bounding box center [15, 24] width 24 height 24
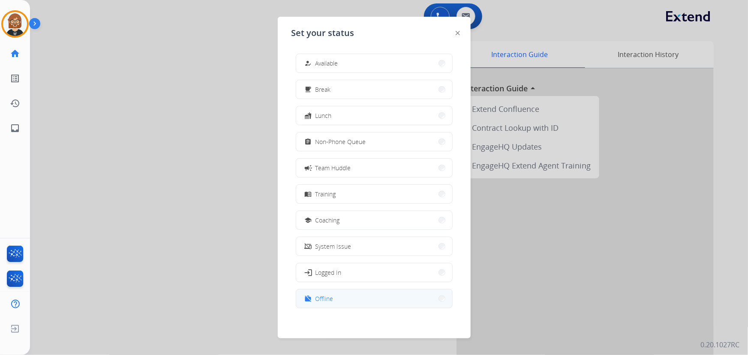
click at [353, 301] on button "work_off Offline" at bounding box center [374, 298] width 156 height 18
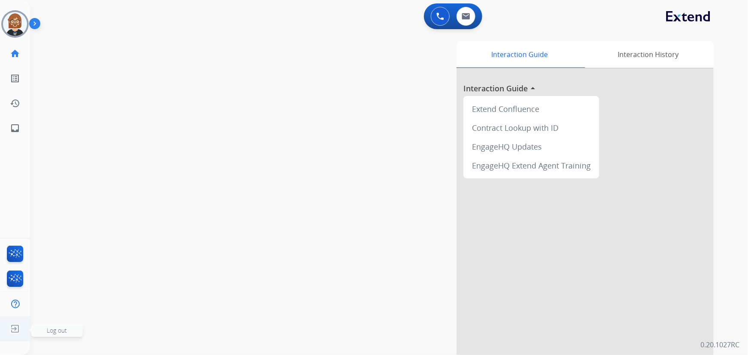
click at [14, 331] on img at bounding box center [14, 329] width 15 height 16
